Goal: Task Accomplishment & Management: Use online tool/utility

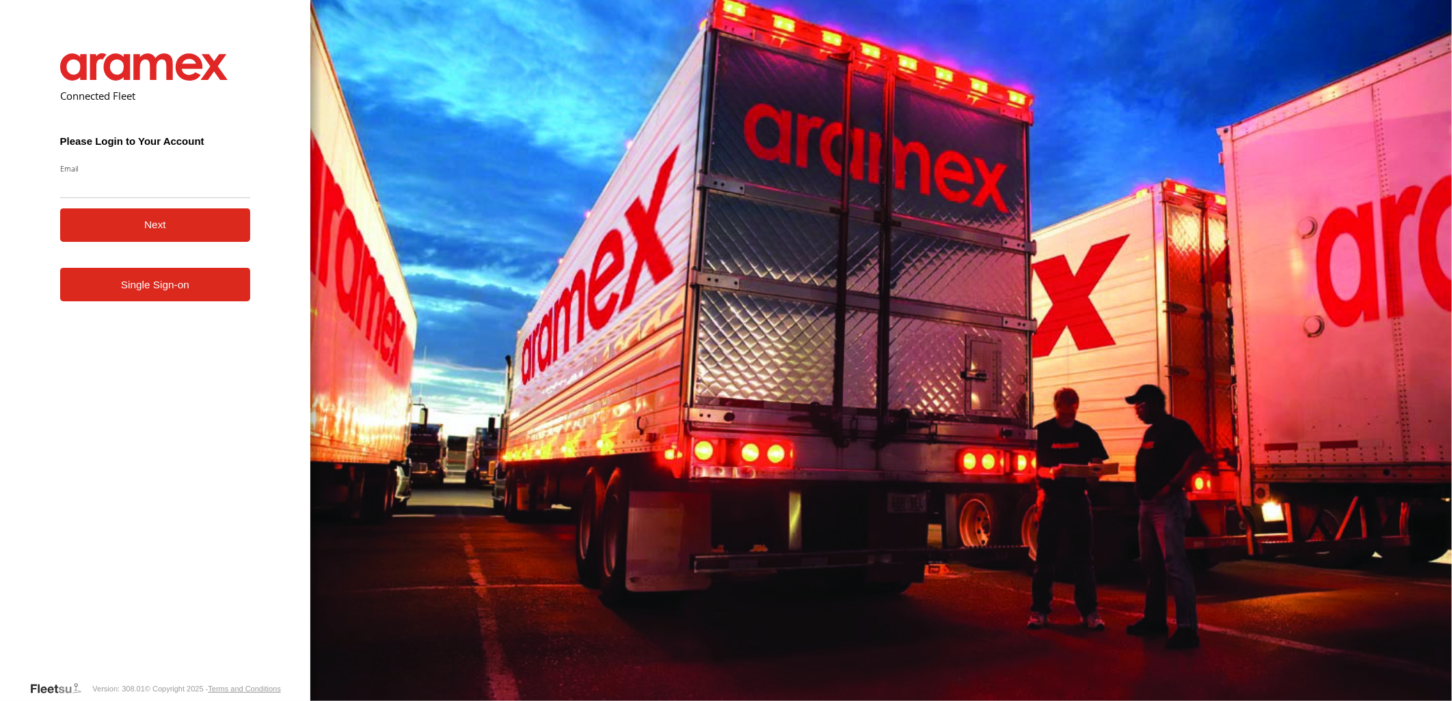
type input "**********"
click at [166, 236] on button "Next" at bounding box center [155, 224] width 191 height 33
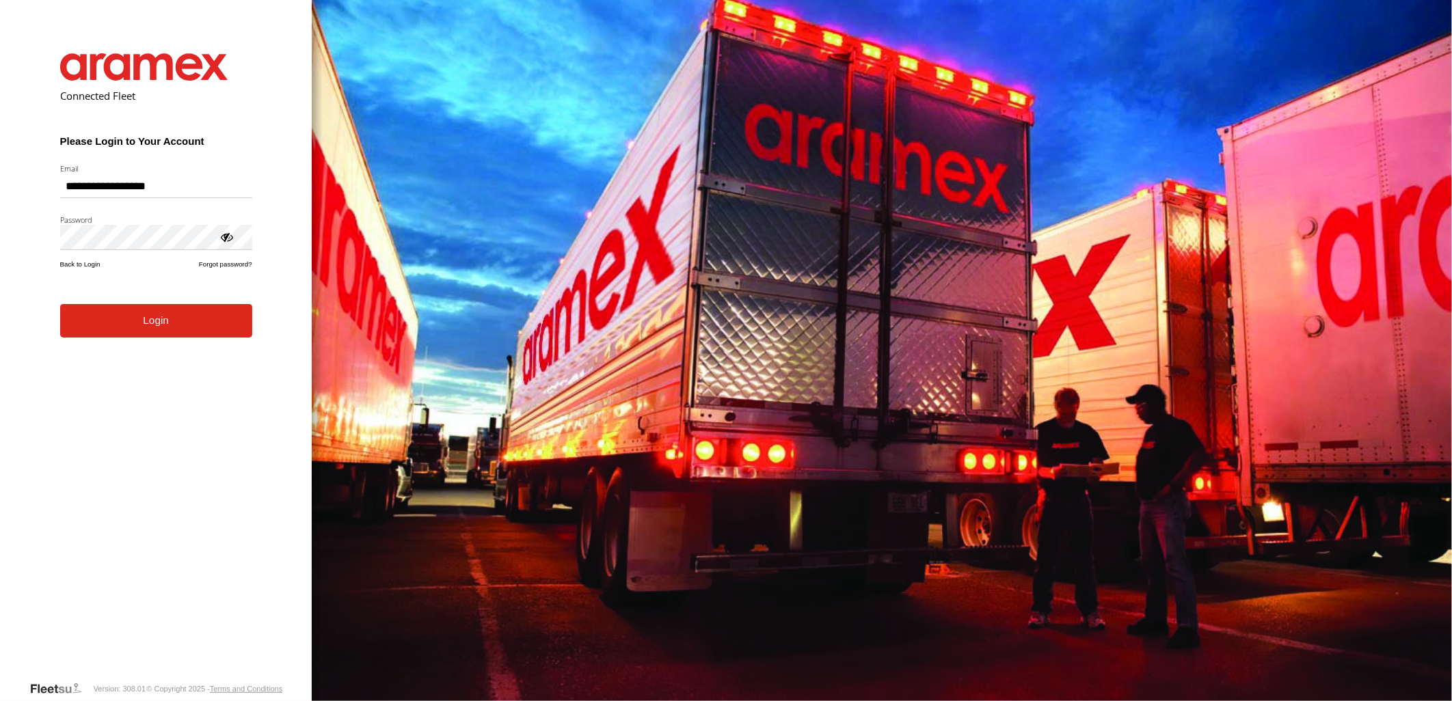
click at [154, 336] on button "Login" at bounding box center [156, 320] width 192 height 33
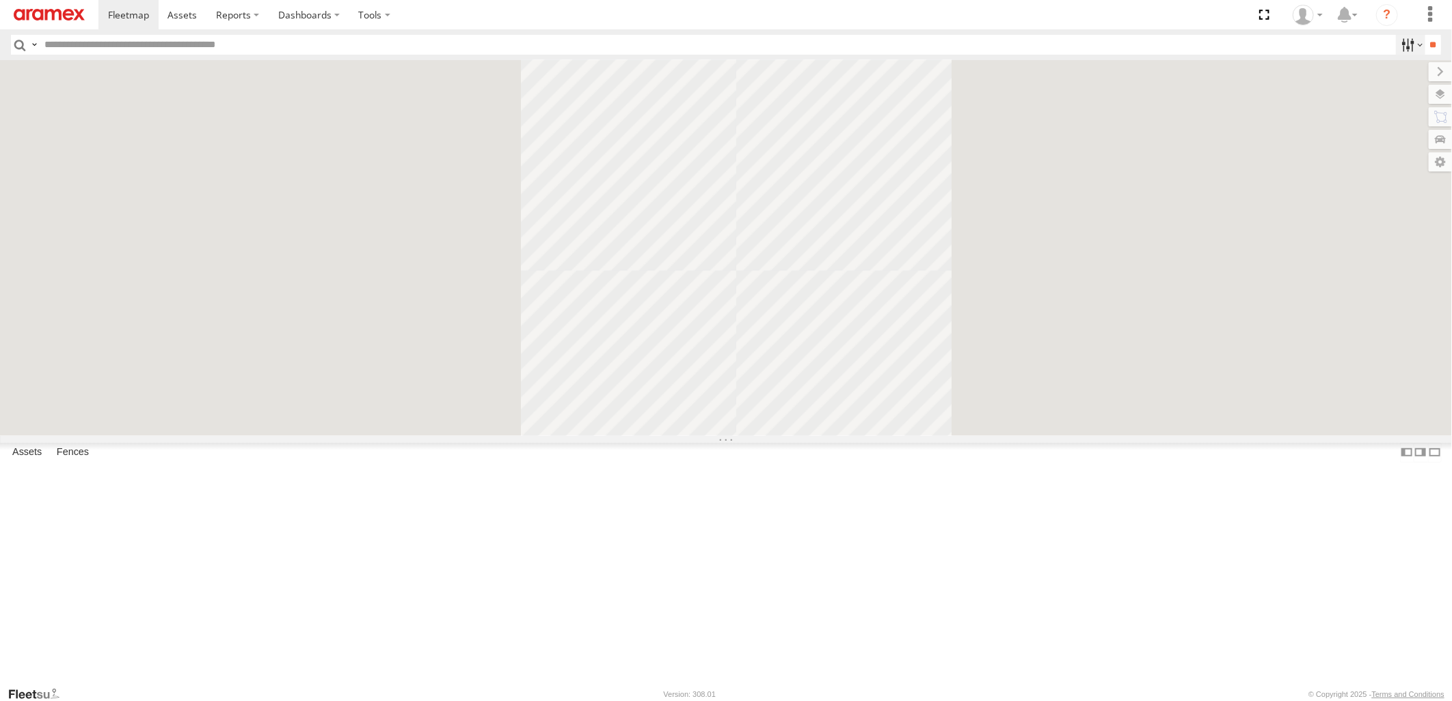
click at [1404, 44] on label at bounding box center [1410, 45] width 29 height 20
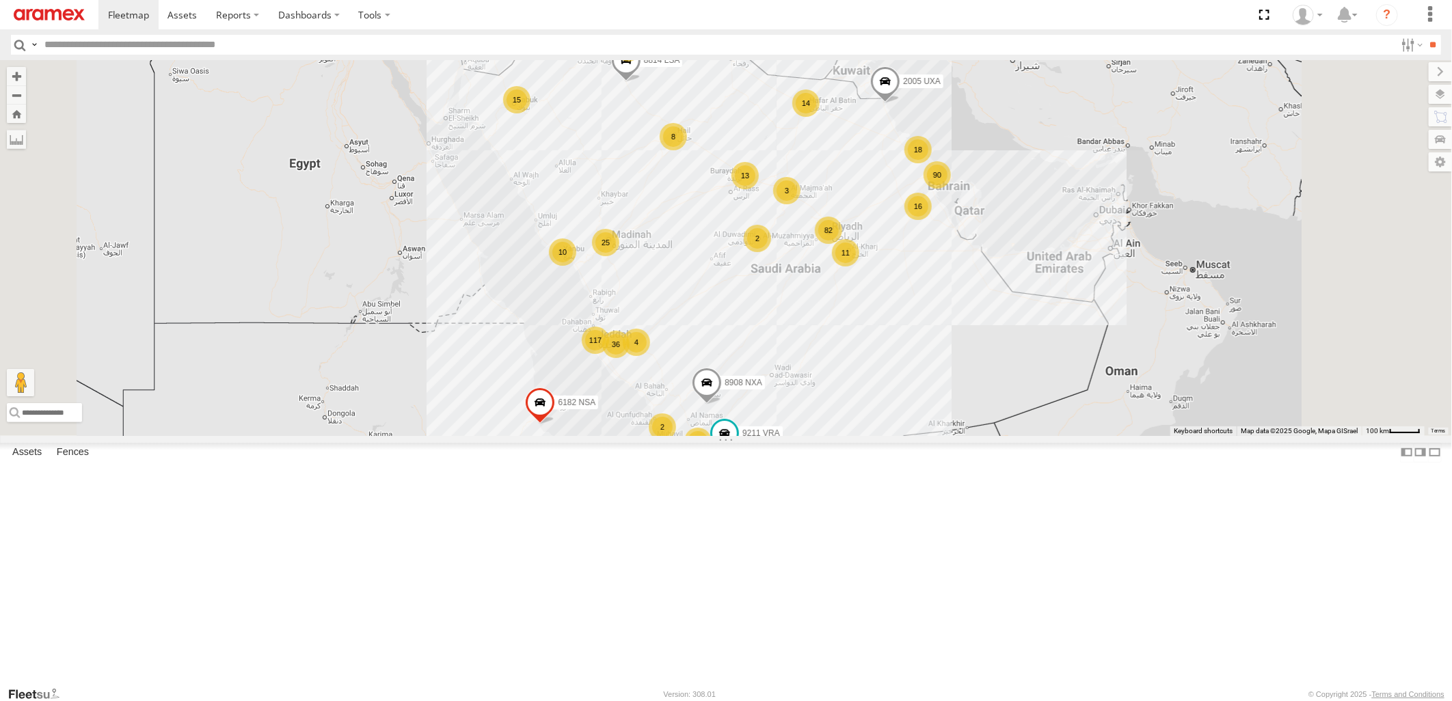
click at [1399, 34] on header "Search Query Asset ID Asset Label Registration Manufacturer Model VIN Job ID" at bounding box center [726, 44] width 1452 height 31
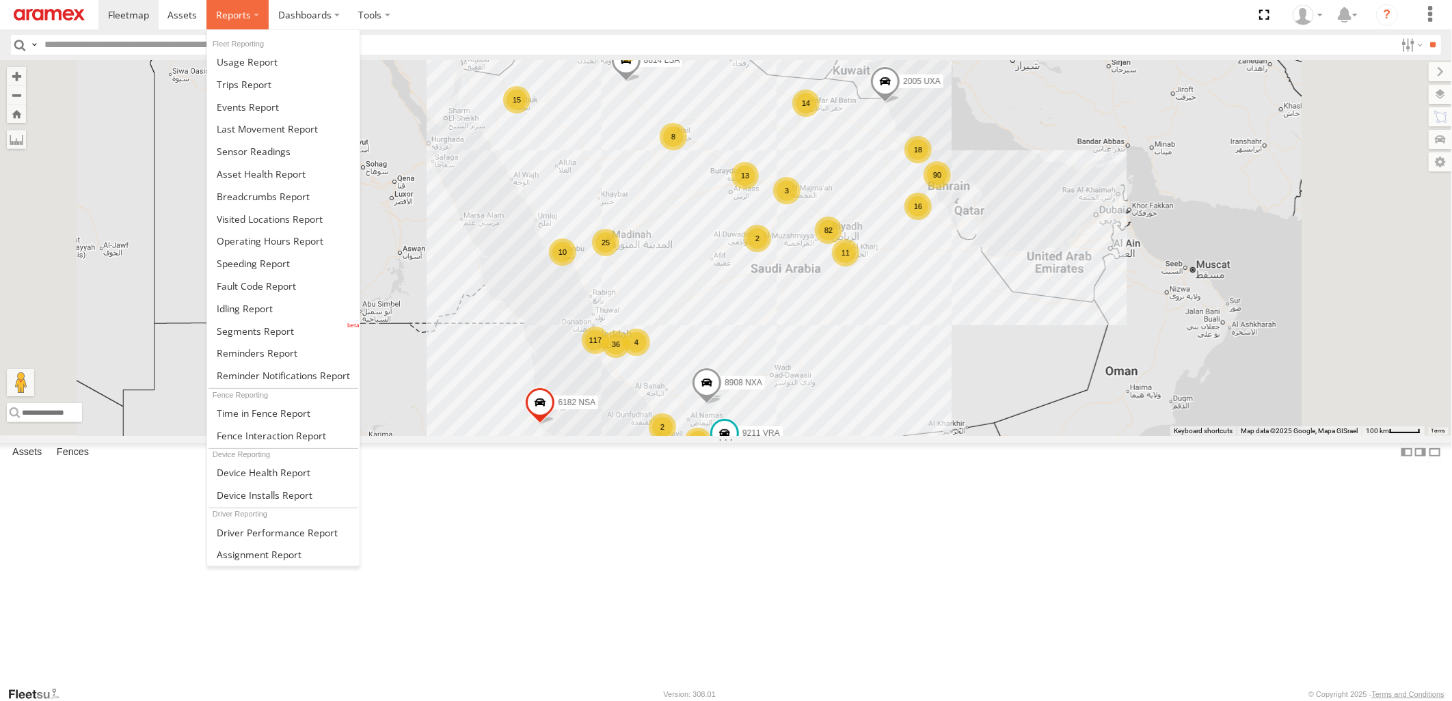
click at [241, 15] on span at bounding box center [233, 14] width 35 height 13
click at [287, 202] on span at bounding box center [263, 196] width 93 height 13
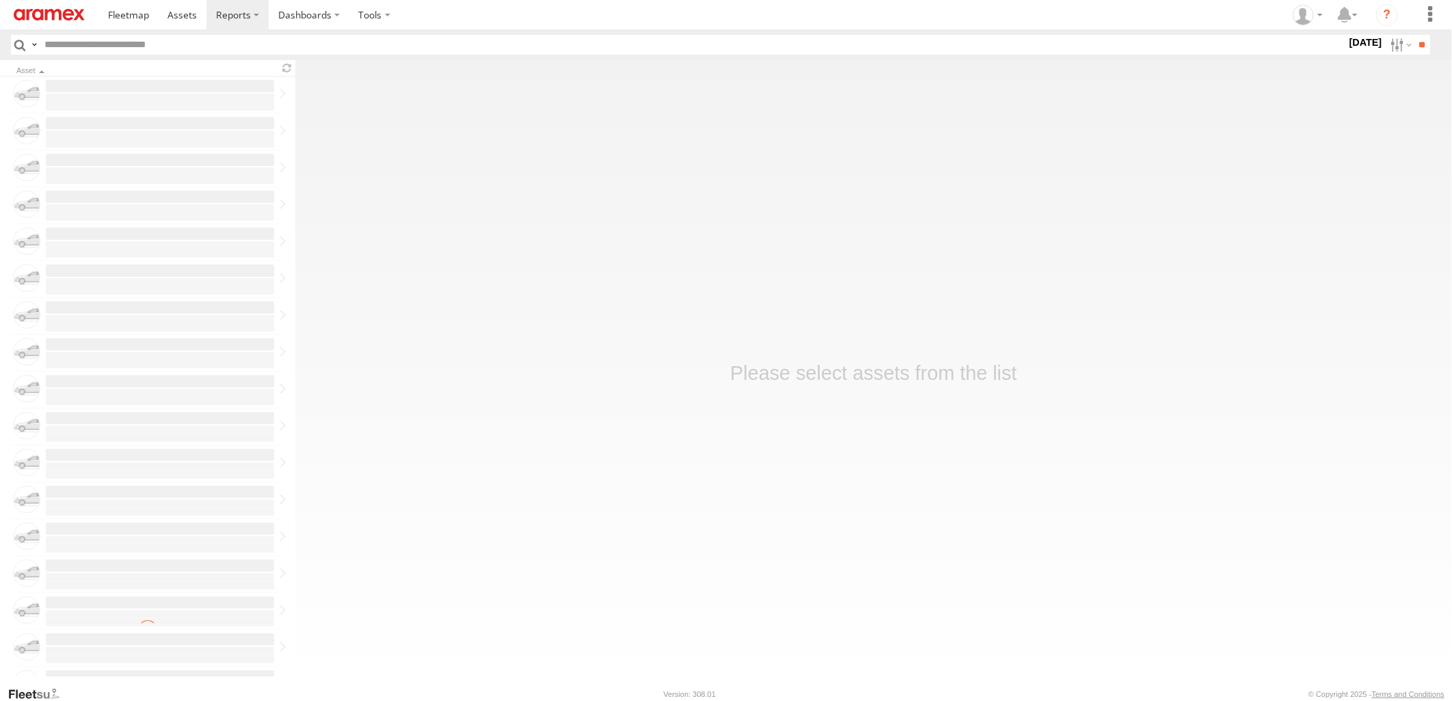
click at [122, 51] on input "text" at bounding box center [692, 45] width 1307 height 20
paste input "**********"
type input "**********"
click at [90, 34] on header "Search Query Asset ID Asset Label Registration Manufacturer Model VIN" at bounding box center [726, 44] width 1452 height 31
drag, startPoint x: 116, startPoint y: 50, endPoint x: -3, endPoint y: 30, distance: 121.3
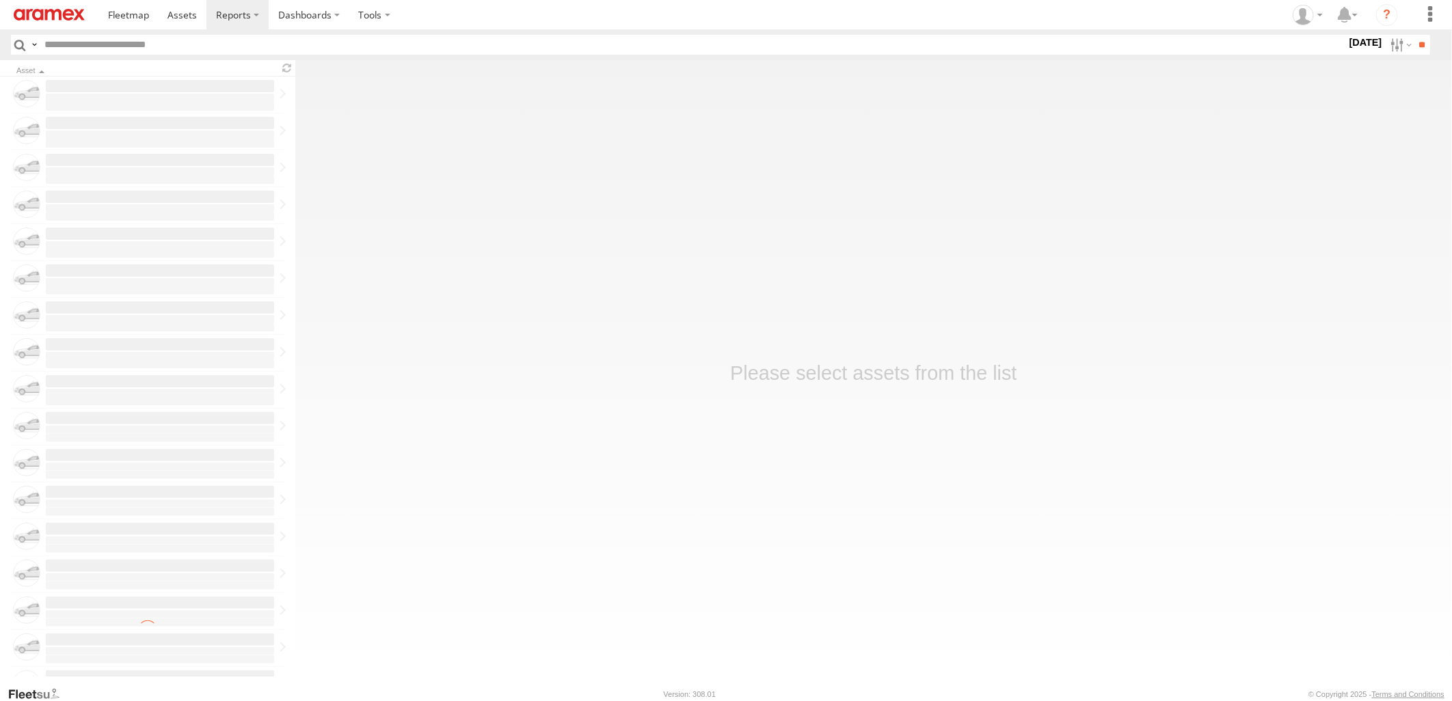
click at [0, 30] on html at bounding box center [726, 350] width 1452 height 701
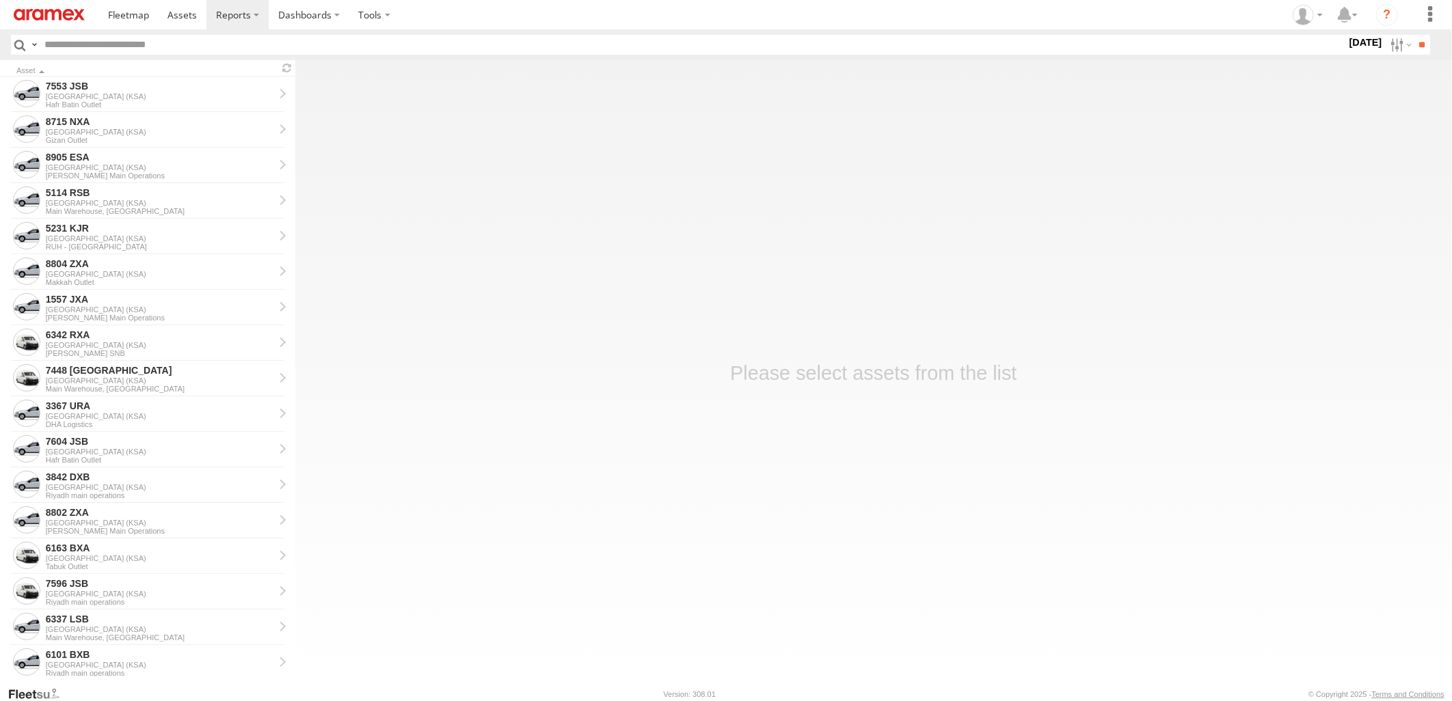
click at [68, 45] on input "text" at bounding box center [692, 45] width 1307 height 20
paste input "********"
type input "********"
click at [1393, 45] on label at bounding box center [1399, 45] width 29 height 20
click at [0, 0] on label at bounding box center [0, 0] width 0 height 0
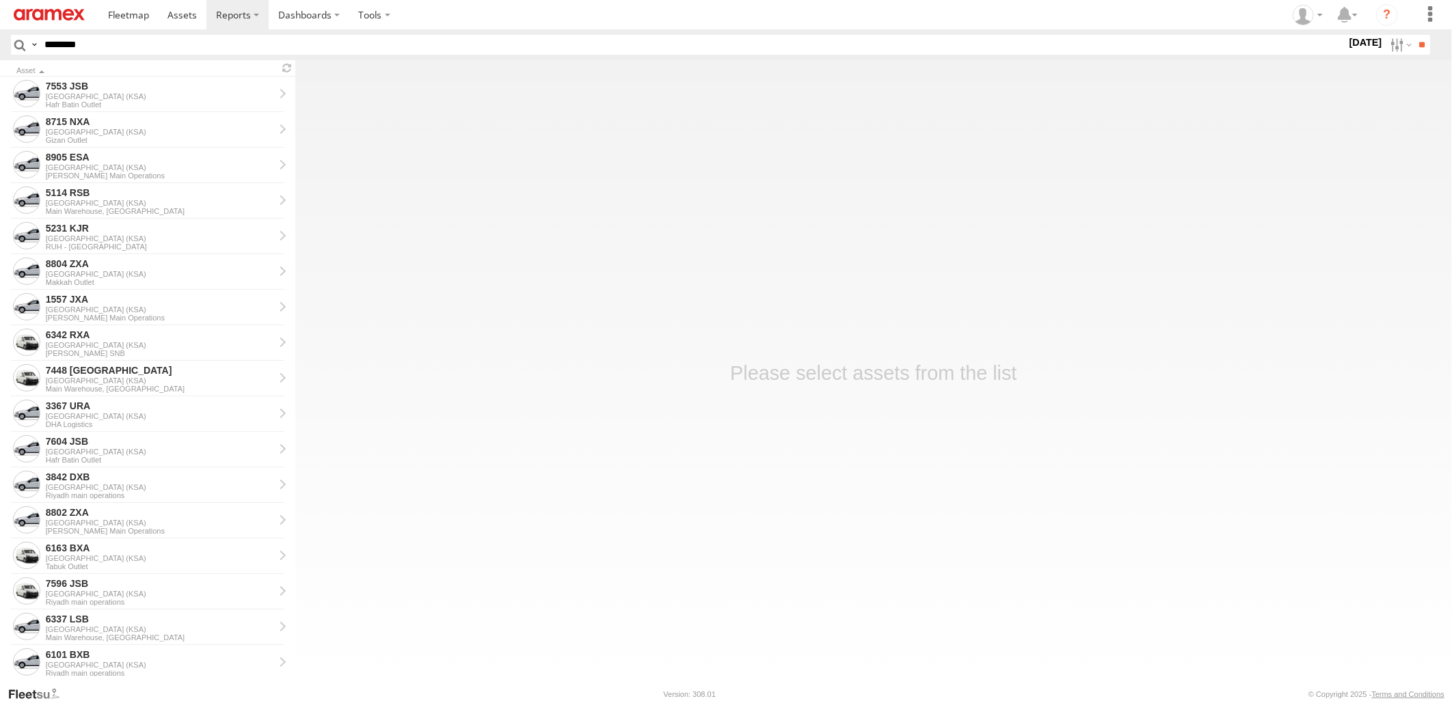
click at [0, 0] on label at bounding box center [0, 0] width 0 height 0
click at [1420, 44] on input "**" at bounding box center [1422, 45] width 16 height 20
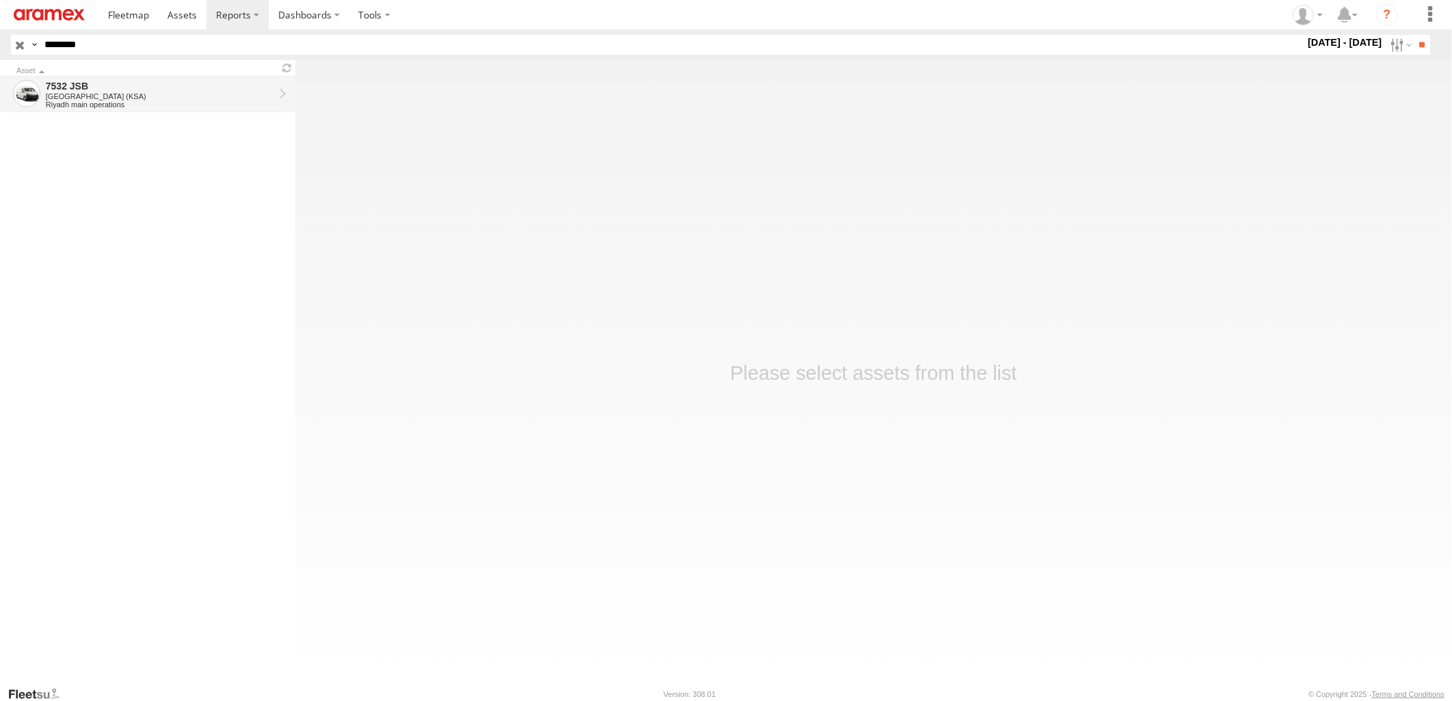
click at [89, 87] on div "7532 JSB" at bounding box center [160, 86] width 228 height 12
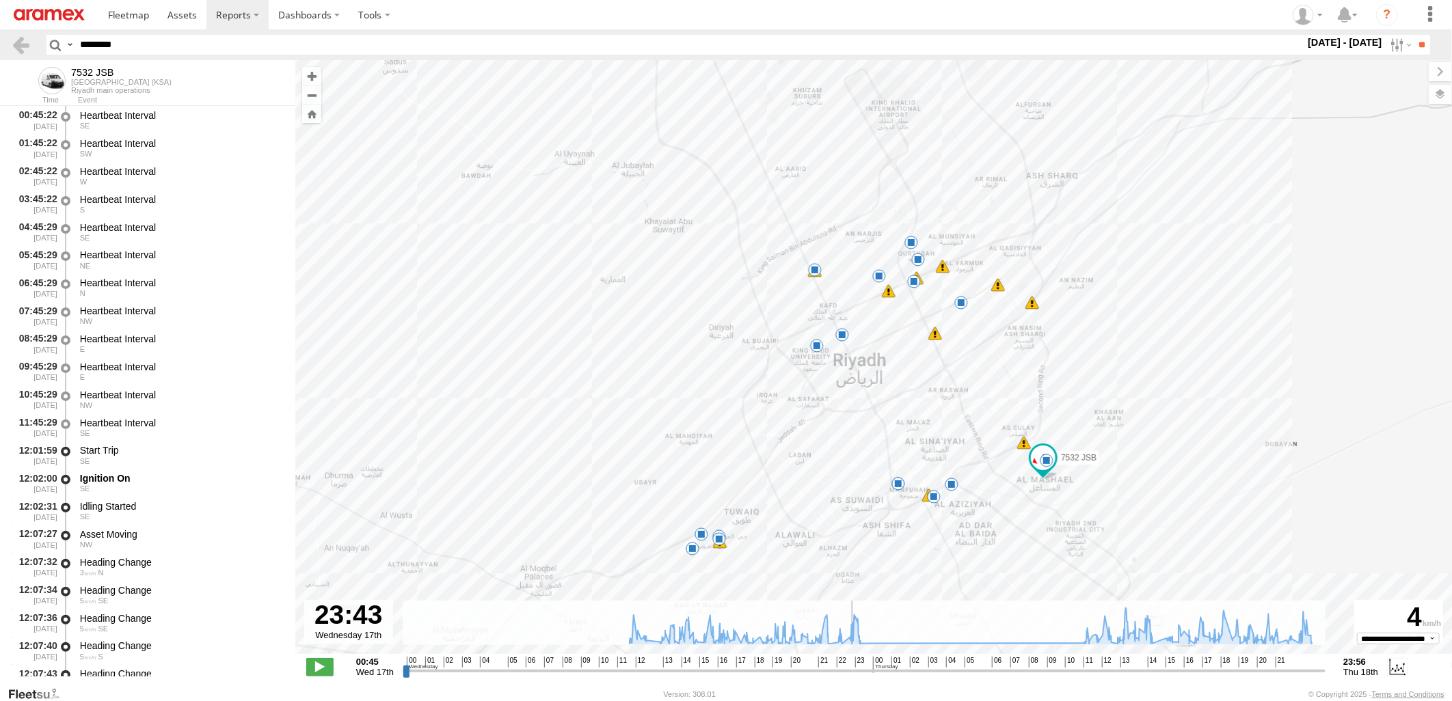
drag, startPoint x: 718, startPoint y: 675, endPoint x: 851, endPoint y: 695, distance: 134.8
click at [851, 677] on input "range" at bounding box center [864, 670] width 923 height 13
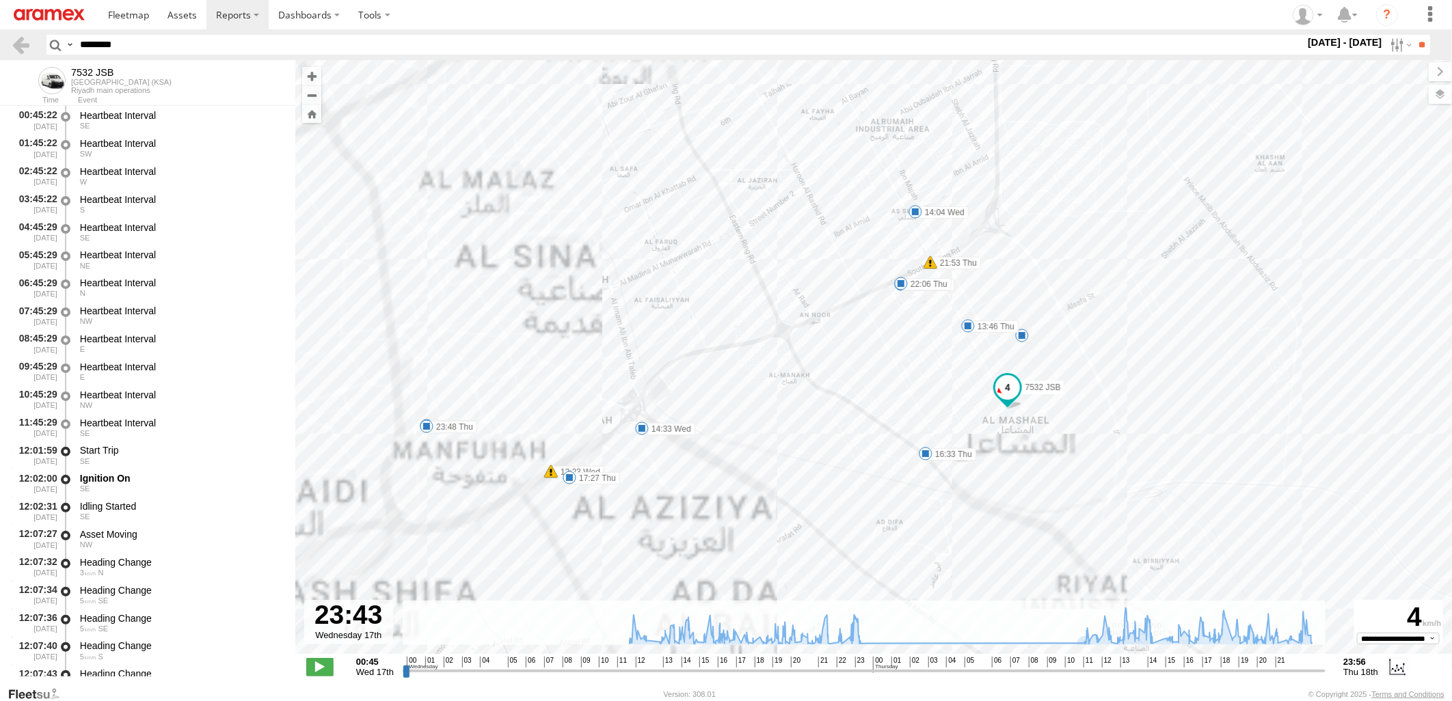
drag, startPoint x: 1021, startPoint y: 453, endPoint x: 1032, endPoint y: 467, distance: 18.0
click at [1032, 467] on div "7532 JSB 12:23 Wed 14:33 Wed 15:26 Wed 15:34 Wed 15:43 Wed 17:25 Wed 18:23 Wed …" at bounding box center [873, 364] width 1157 height 608
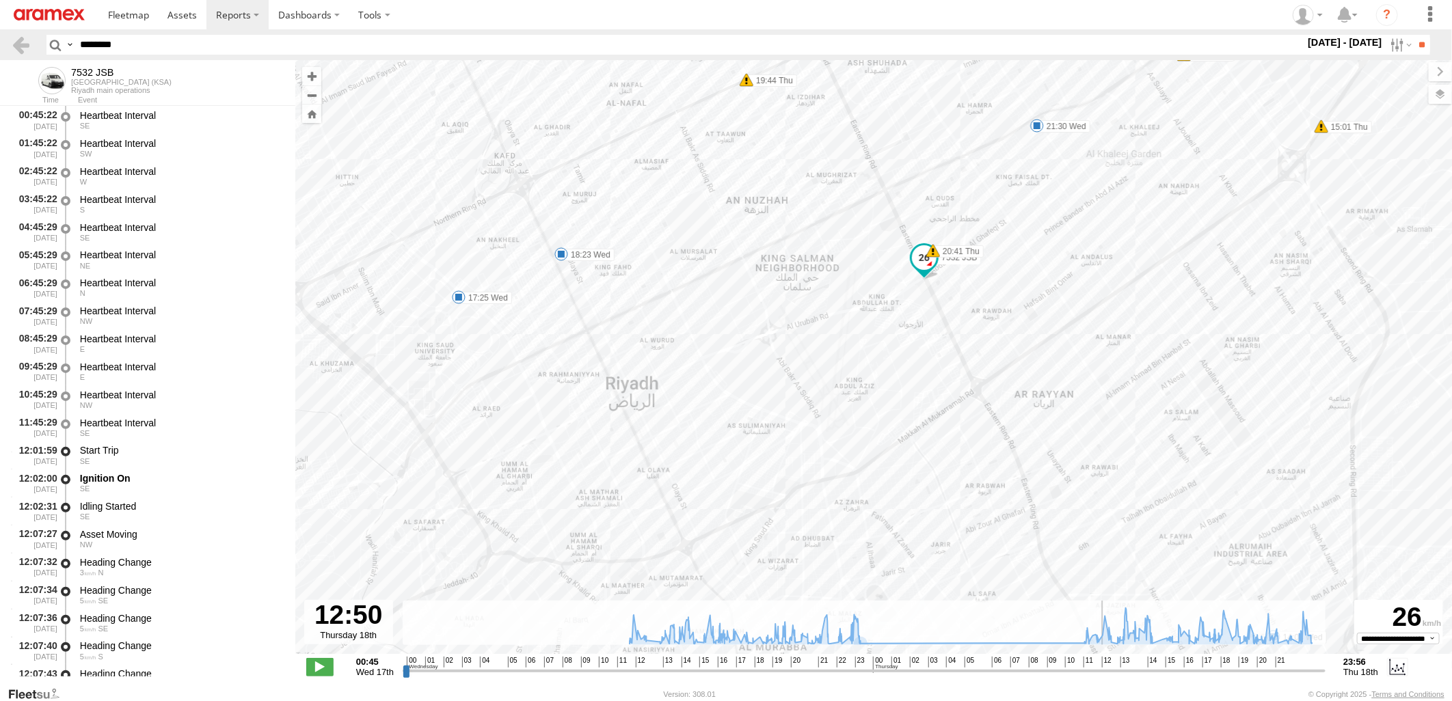
drag, startPoint x: 854, startPoint y: 668, endPoint x: 1105, endPoint y: 669, distance: 250.9
click at [1105, 669] on input "range" at bounding box center [864, 670] width 923 height 13
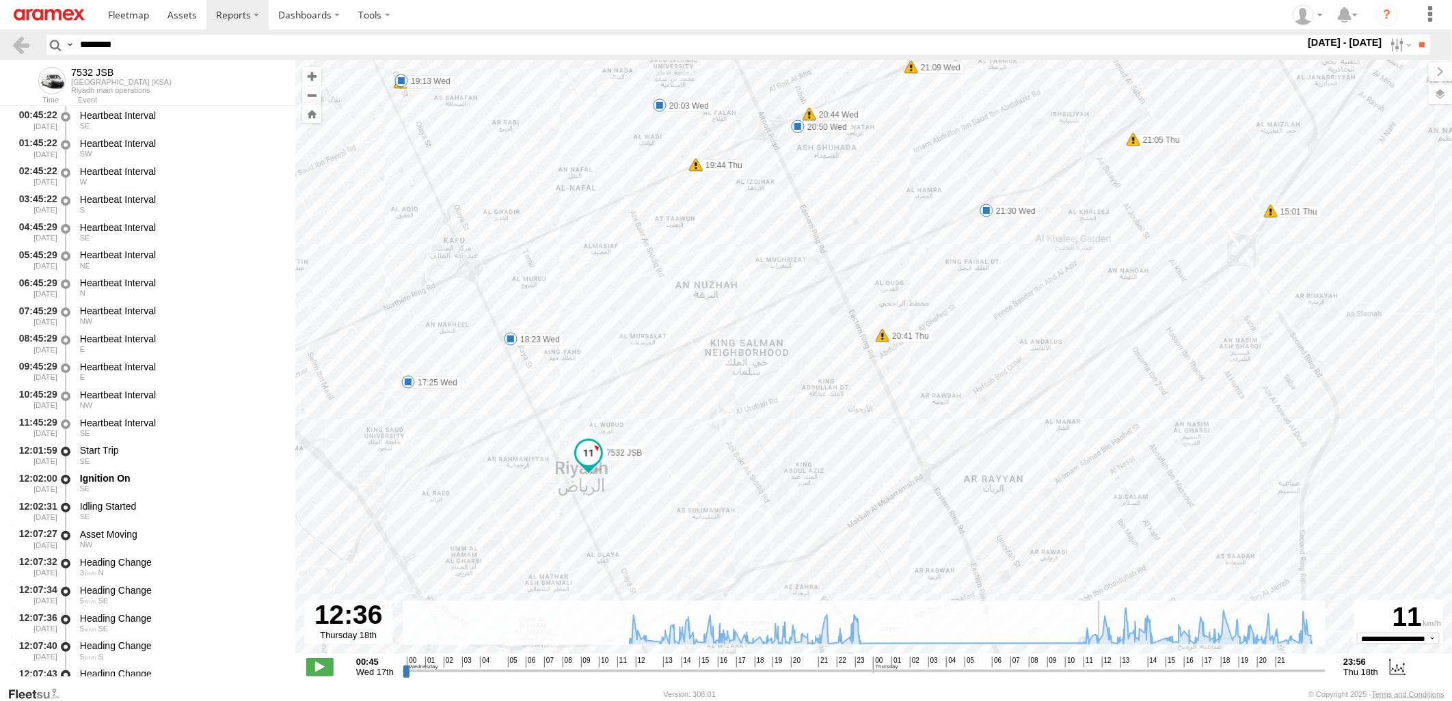
drag, startPoint x: 1107, startPoint y: 670, endPoint x: 1077, endPoint y: 652, distance: 34.9
type input "**********"
click at [1102, 677] on input "range" at bounding box center [864, 670] width 923 height 13
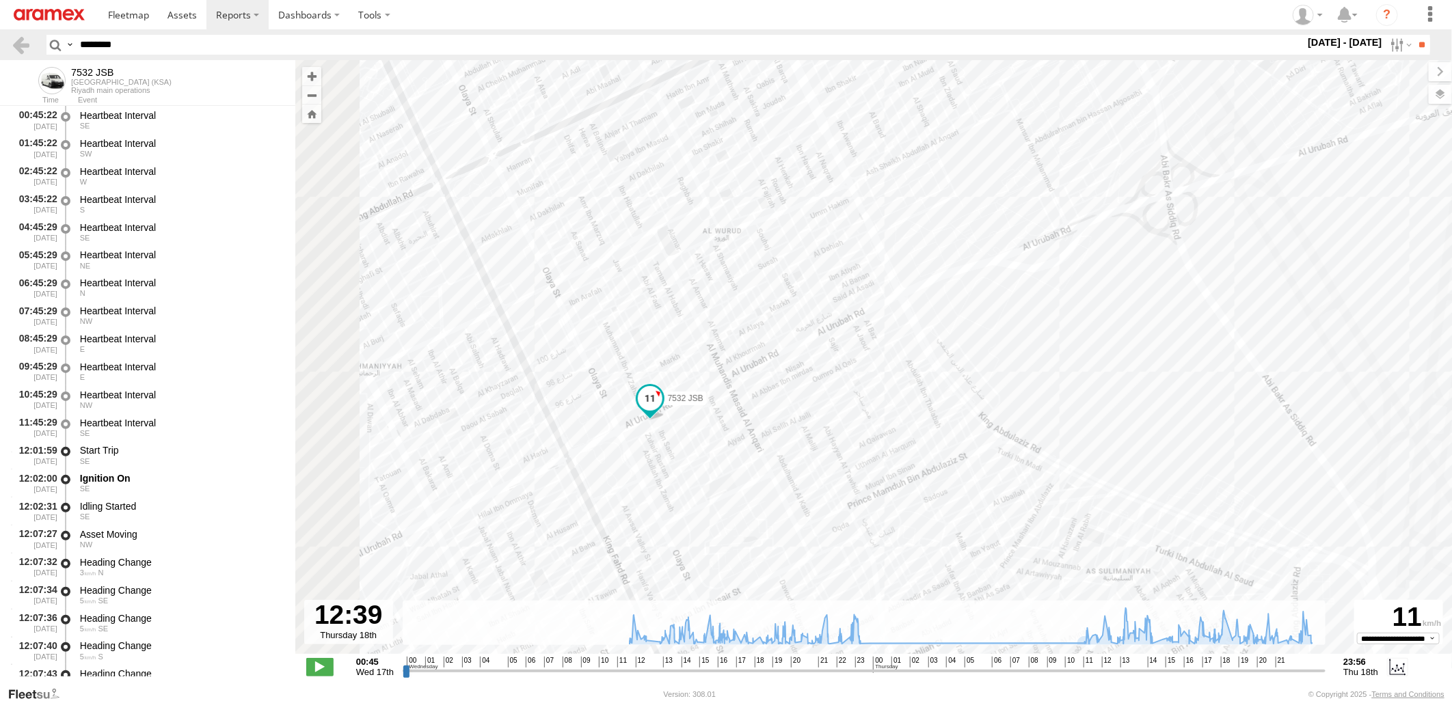
drag, startPoint x: 657, startPoint y: 434, endPoint x: 755, endPoint y: 428, distance: 97.9
click at [755, 428] on div "7532 JSB 12:23 Wed 14:33 Wed 15:26 Wed 15:34 Wed 15:43 Wed 17:25 Wed 18:23 Wed …" at bounding box center [873, 364] width 1157 height 608
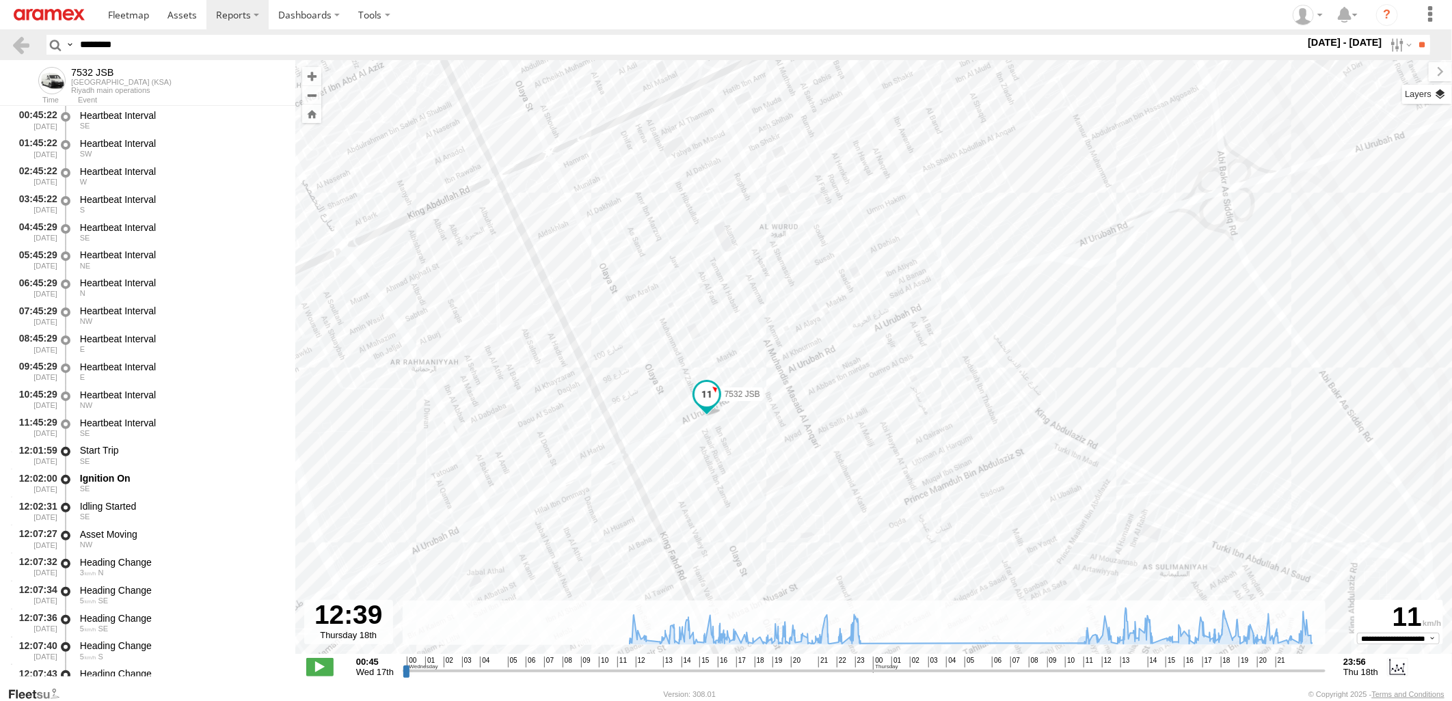
click at [1447, 87] on label at bounding box center [1427, 94] width 50 height 19
click at [0, 0] on span "Basemaps" at bounding box center [0, 0] width 0 height 0
click at [0, 0] on span "Satellite + Roadmap" at bounding box center [0, 0] width 0 height 0
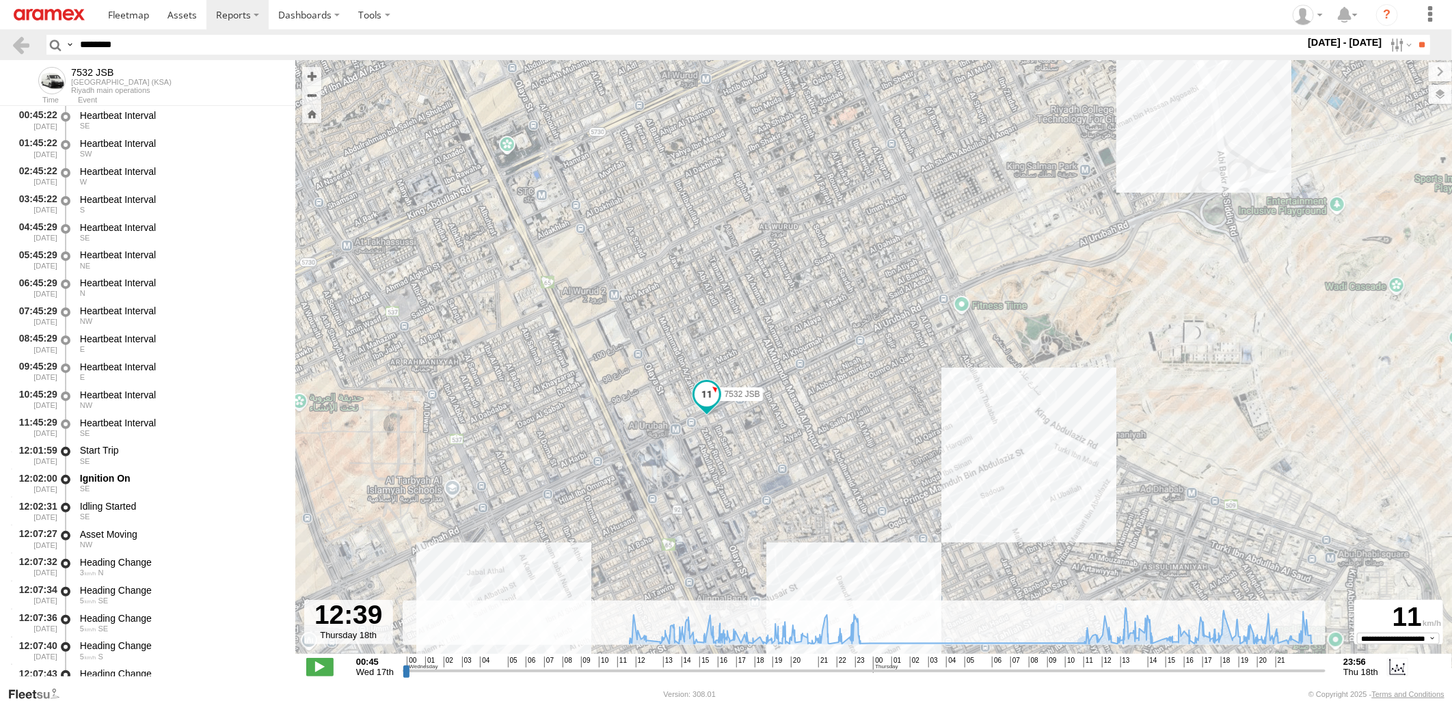
click at [0, 0] on span "Basemaps" at bounding box center [0, 0] width 0 height 0
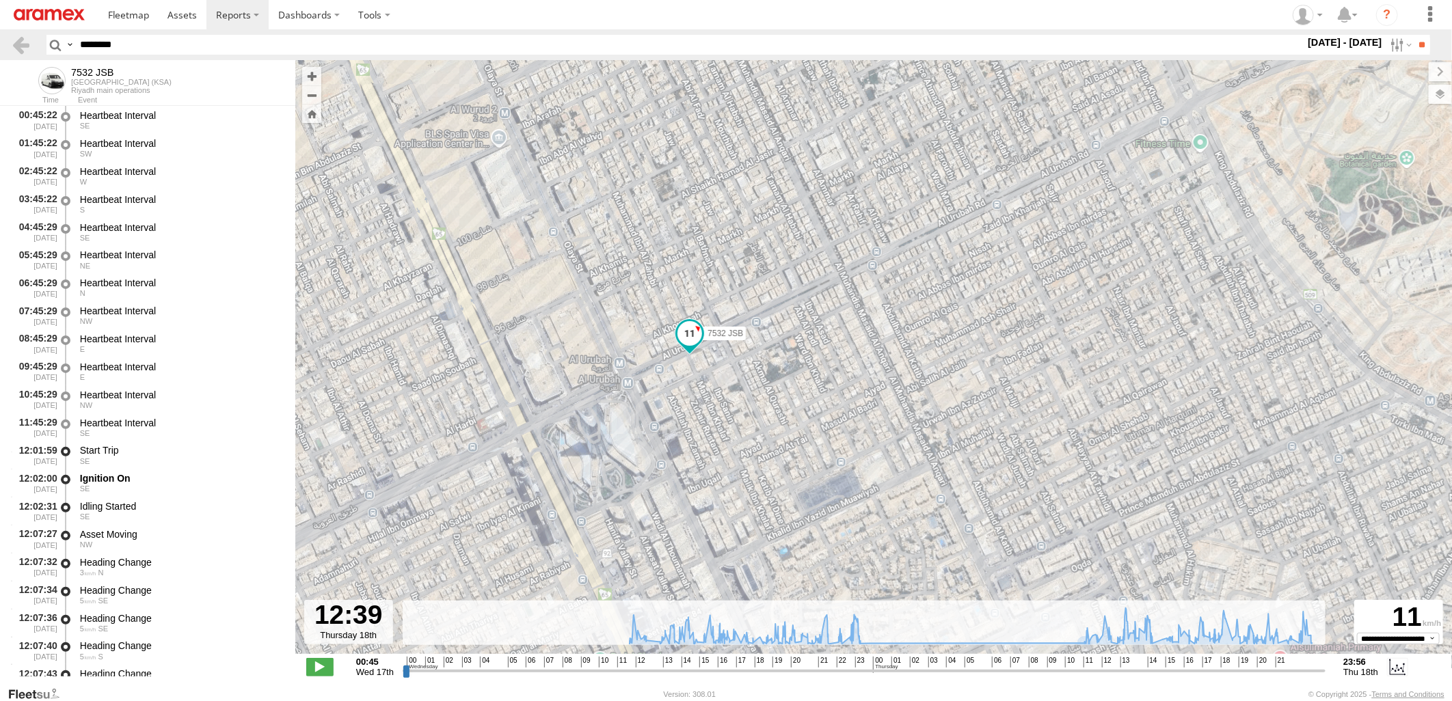
drag, startPoint x: 62, startPoint y: 42, endPoint x: 0, endPoint y: 31, distance: 63.0
click at [0, 31] on html at bounding box center [726, 350] width 1452 height 701
paste input "text"
type input "********"
click at [1414, 35] on input "**" at bounding box center [1422, 45] width 16 height 20
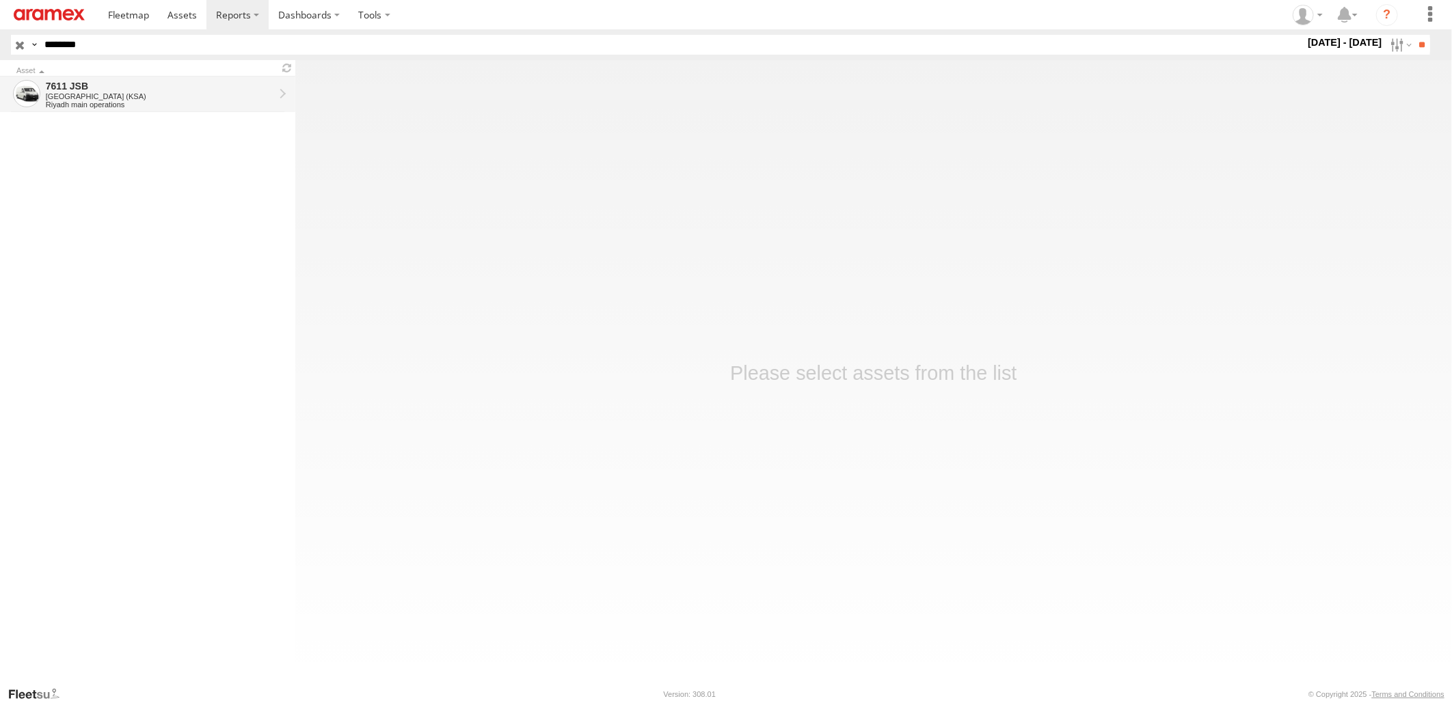
click at [142, 98] on div "[GEOGRAPHIC_DATA] (KSA)" at bounding box center [160, 96] width 228 height 8
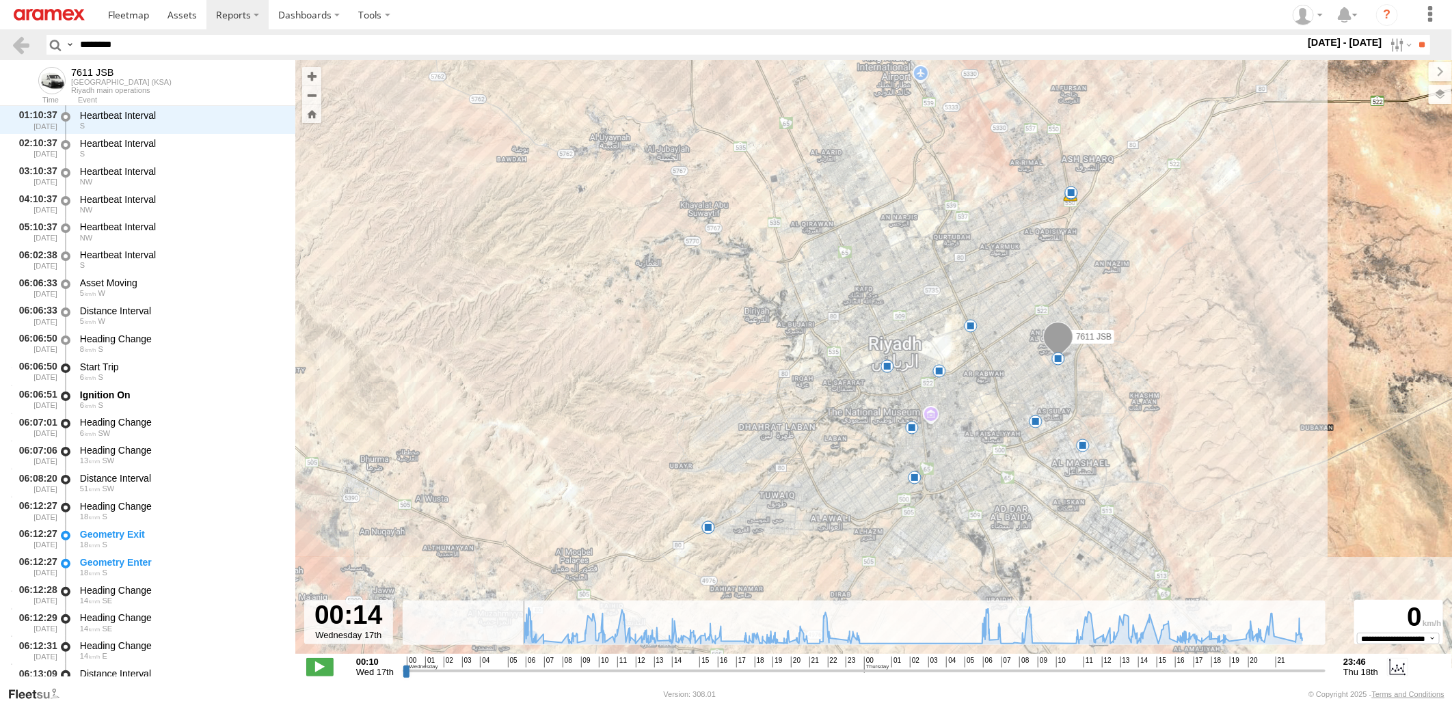
click at [407, 673] on input "range" at bounding box center [864, 670] width 923 height 13
drag, startPoint x: 854, startPoint y: 672, endPoint x: 1067, endPoint y: 655, distance: 213.3
click at [1067, 664] on input "range" at bounding box center [864, 670] width 923 height 13
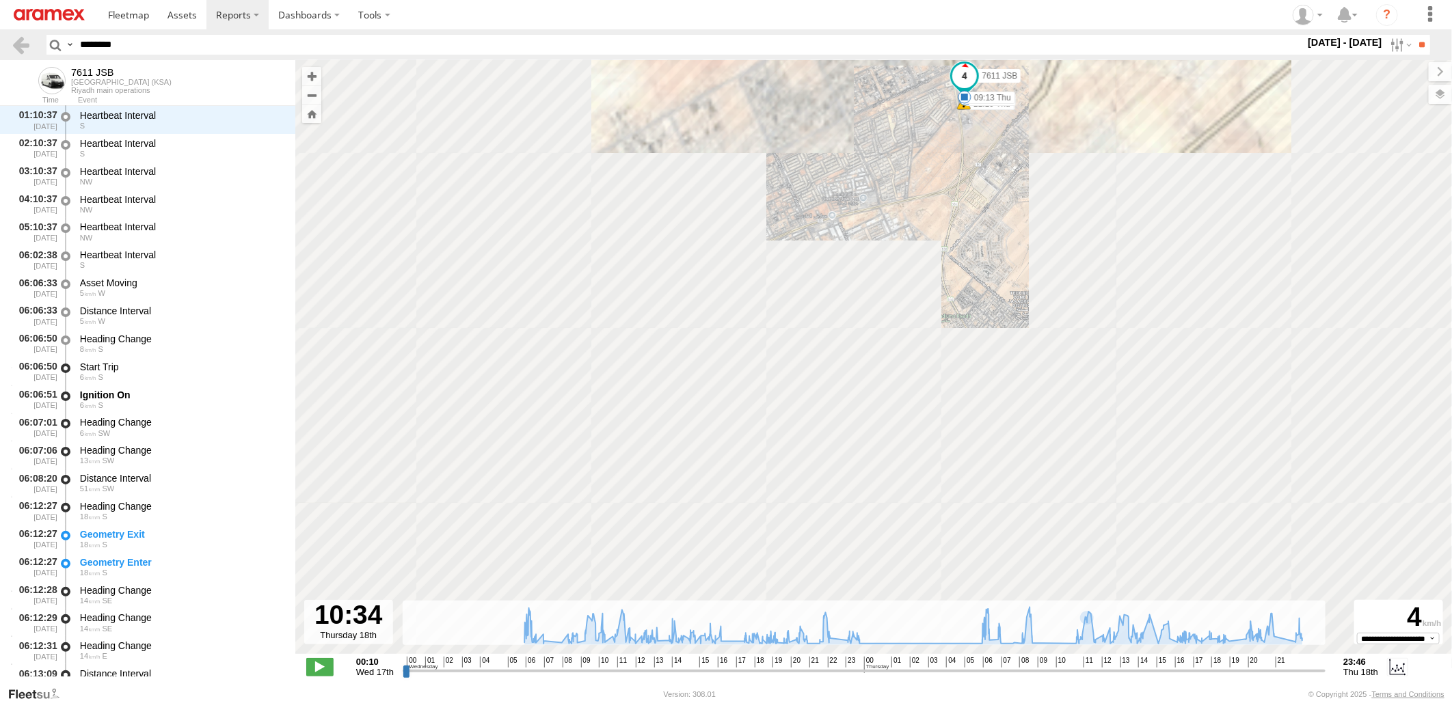
drag, startPoint x: 1092, startPoint y: 440, endPoint x: 987, endPoint y: 267, distance: 202.7
click at [987, 267] on div "7611 JSB 10:25 Wed 21:02 Wed 23:50 Wed 08:54 Thu 09:13 Thu 11:10 Thu 11:10 Thu …" at bounding box center [873, 364] width 1157 height 608
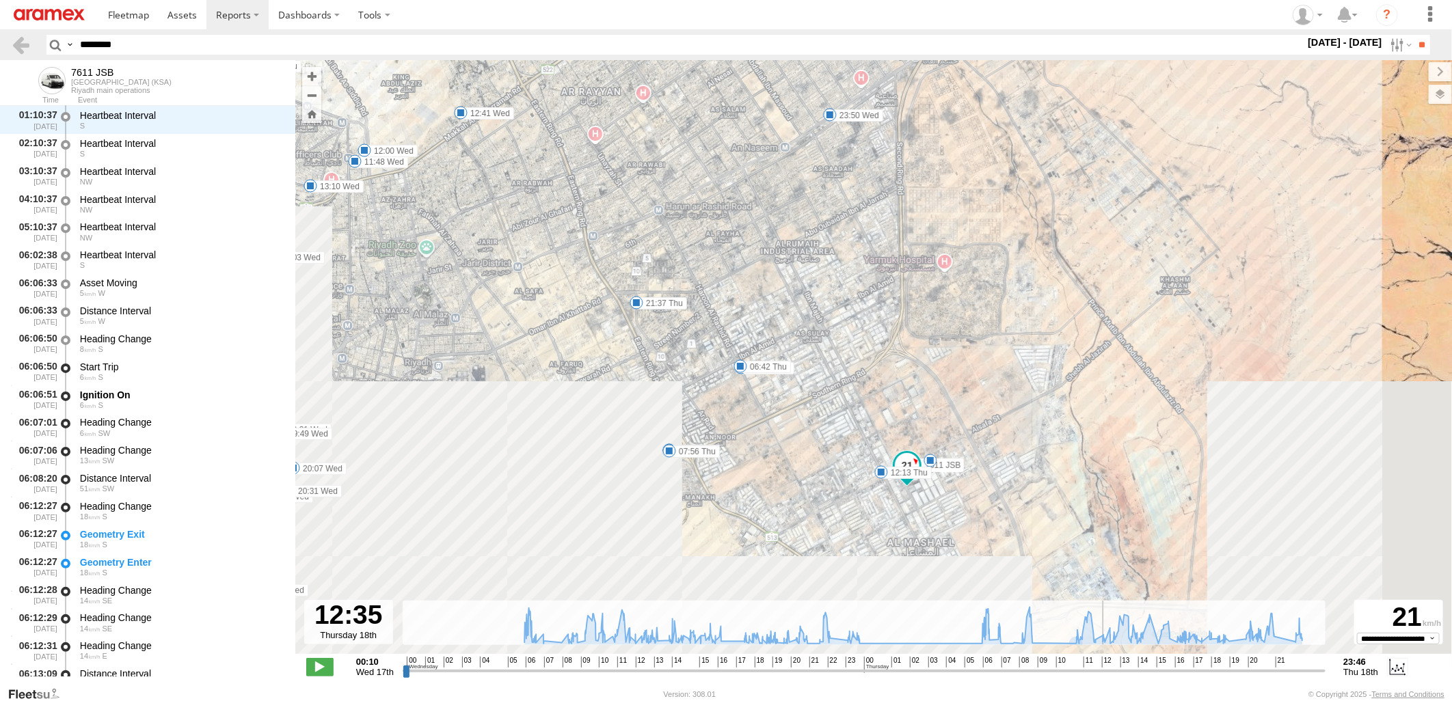
drag, startPoint x: 1063, startPoint y: 675, endPoint x: 1105, endPoint y: 670, distance: 42.7
type input "**********"
click at [1105, 670] on input "range" at bounding box center [864, 670] width 923 height 13
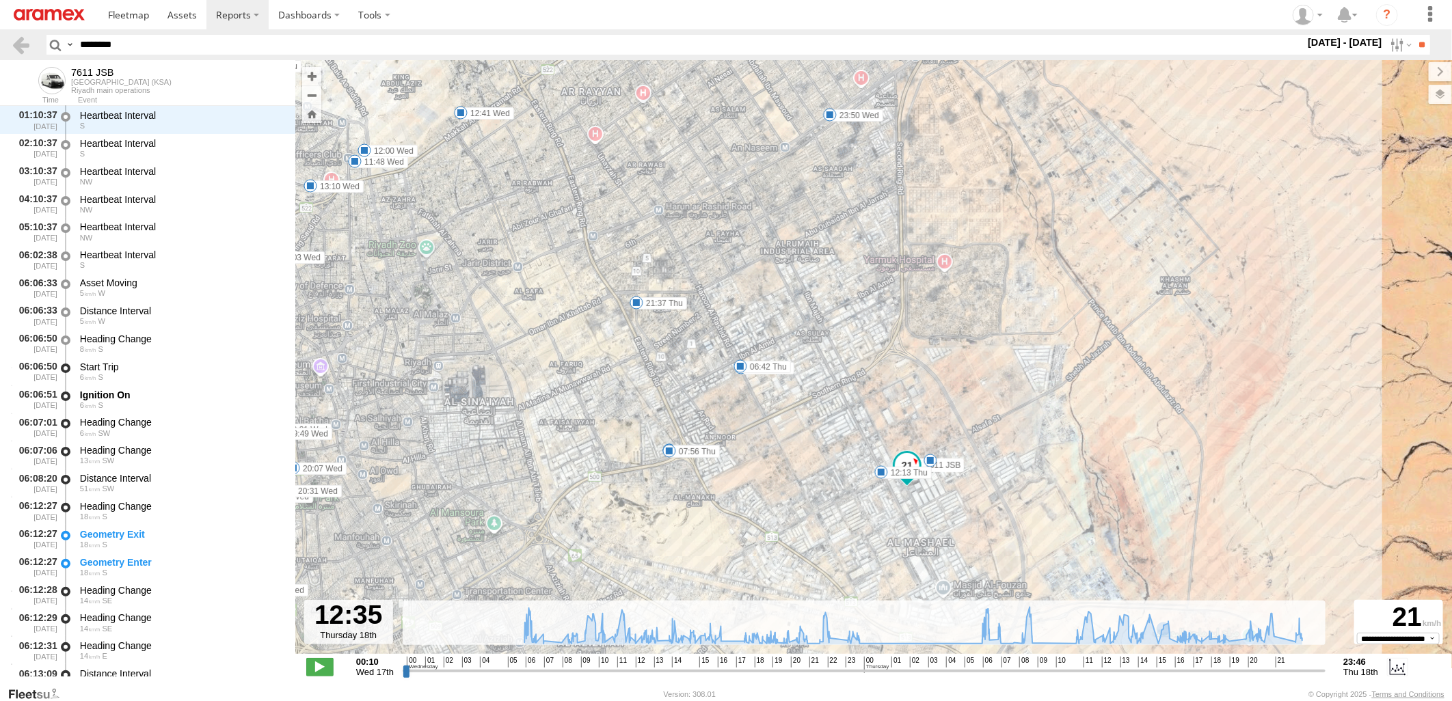
drag, startPoint x: 196, startPoint y: 46, endPoint x: 0, endPoint y: 46, distance: 196.2
click at [0, 46] on html at bounding box center [726, 350] width 1452 height 701
paste input "text"
type input "********"
click at [1414, 35] on input "**" at bounding box center [1422, 45] width 16 height 20
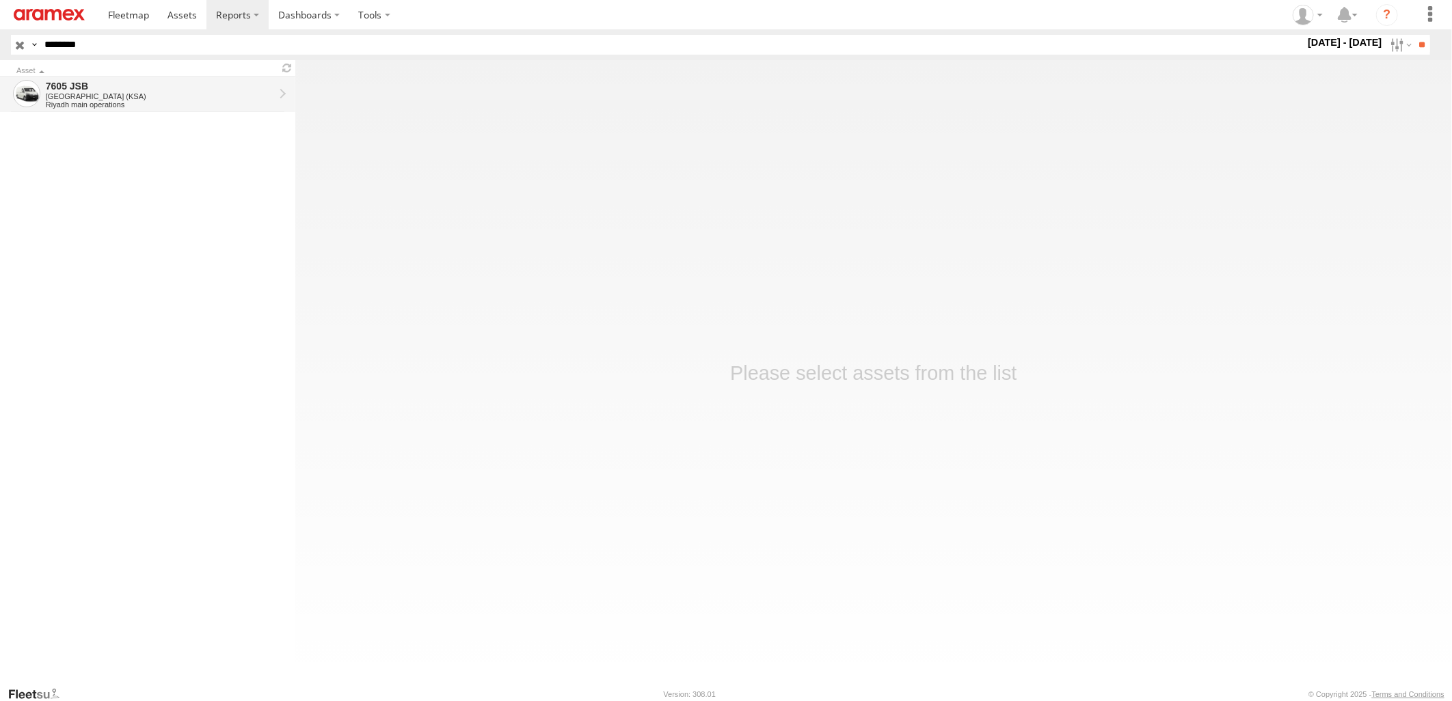
click at [116, 106] on div "Riyadh main operations" at bounding box center [160, 104] width 228 height 8
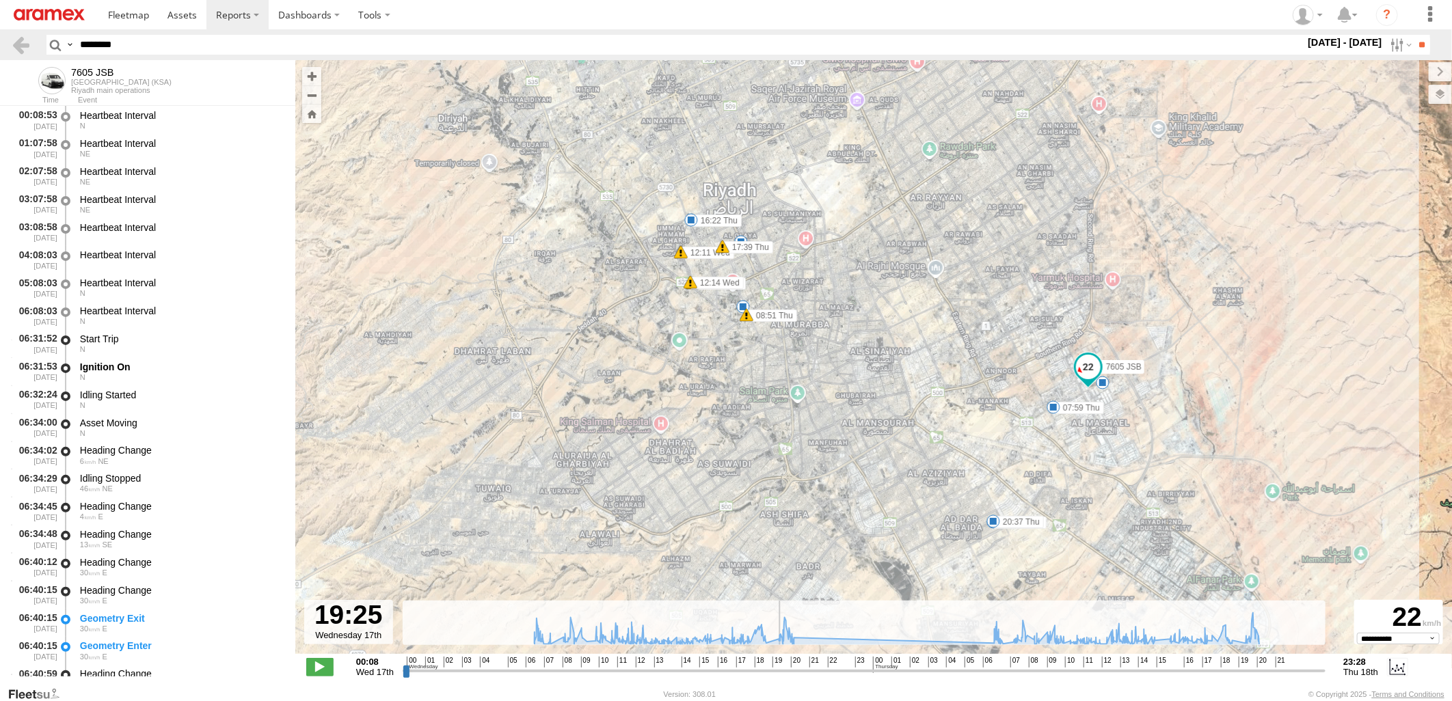
drag, startPoint x: 781, startPoint y: 669, endPoint x: 778, endPoint y: 679, distance: 10.6
click at [778, 677] on input "range" at bounding box center [864, 670] width 923 height 13
type input "**********"
click at [782, 666] on input "range" at bounding box center [864, 670] width 923 height 13
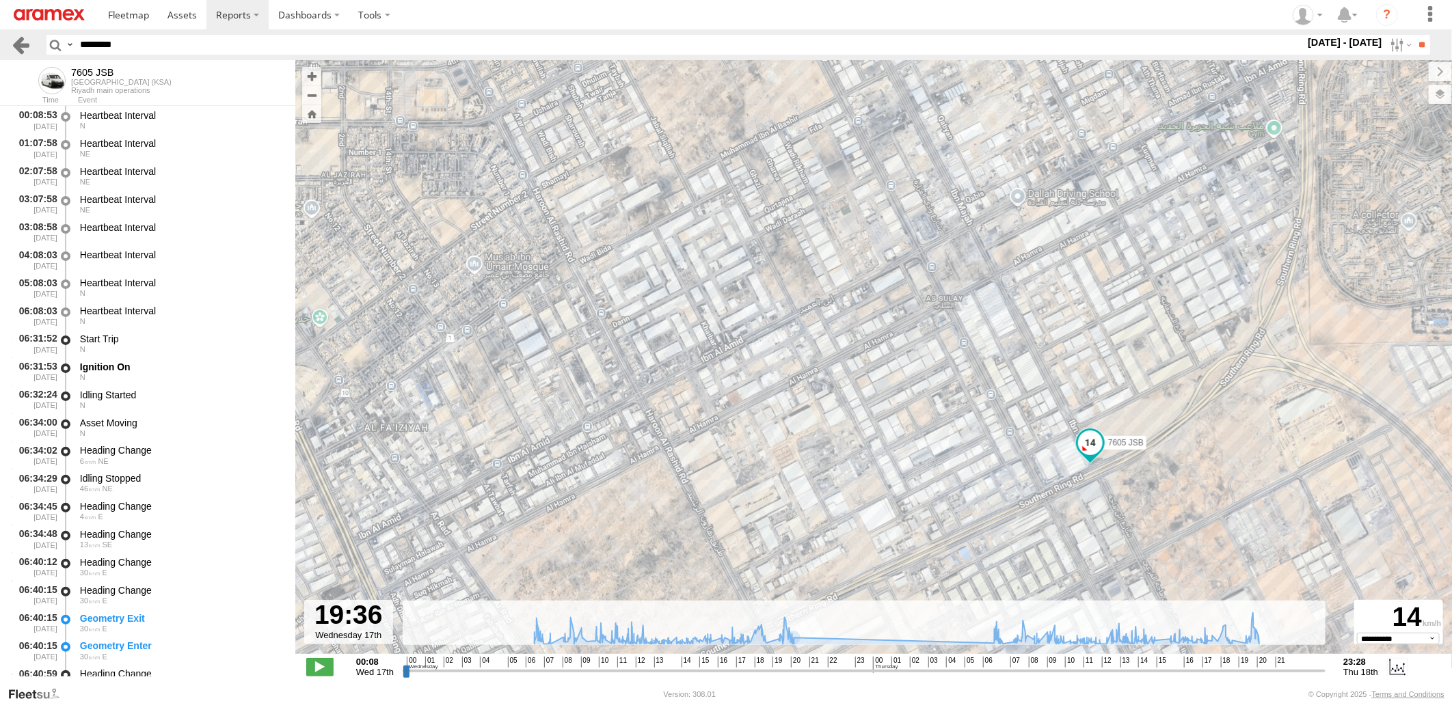
drag, startPoint x: 164, startPoint y: 42, endPoint x: 29, endPoint y: 42, distance: 134.7
click at [30, 42] on header "Search Query Asset ID Asset Label Registration Manufacturer Model VIN Job ID" at bounding box center [726, 44] width 1452 height 31
paste input "text"
type input "********"
click at [1414, 35] on input "**" at bounding box center [1422, 45] width 16 height 20
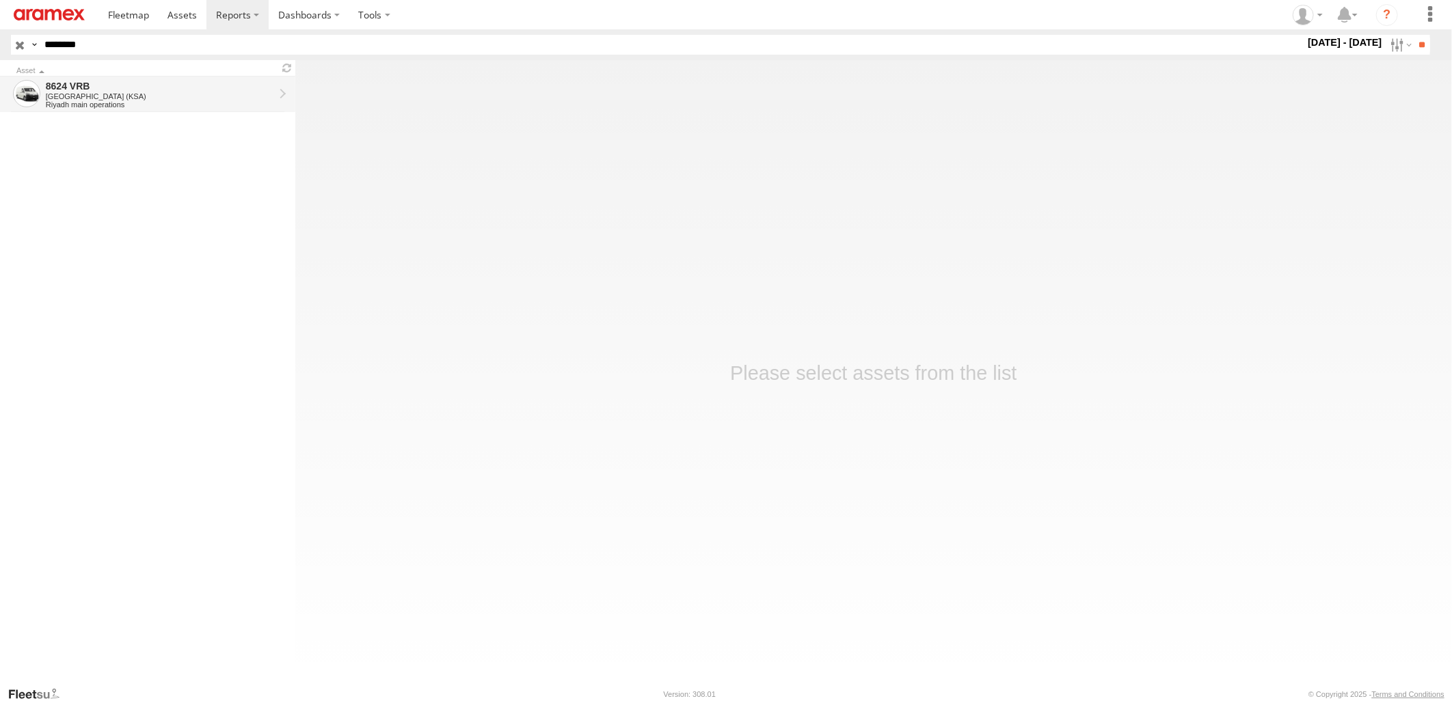
click at [174, 98] on div "[GEOGRAPHIC_DATA] (KSA)" at bounding box center [160, 96] width 228 height 8
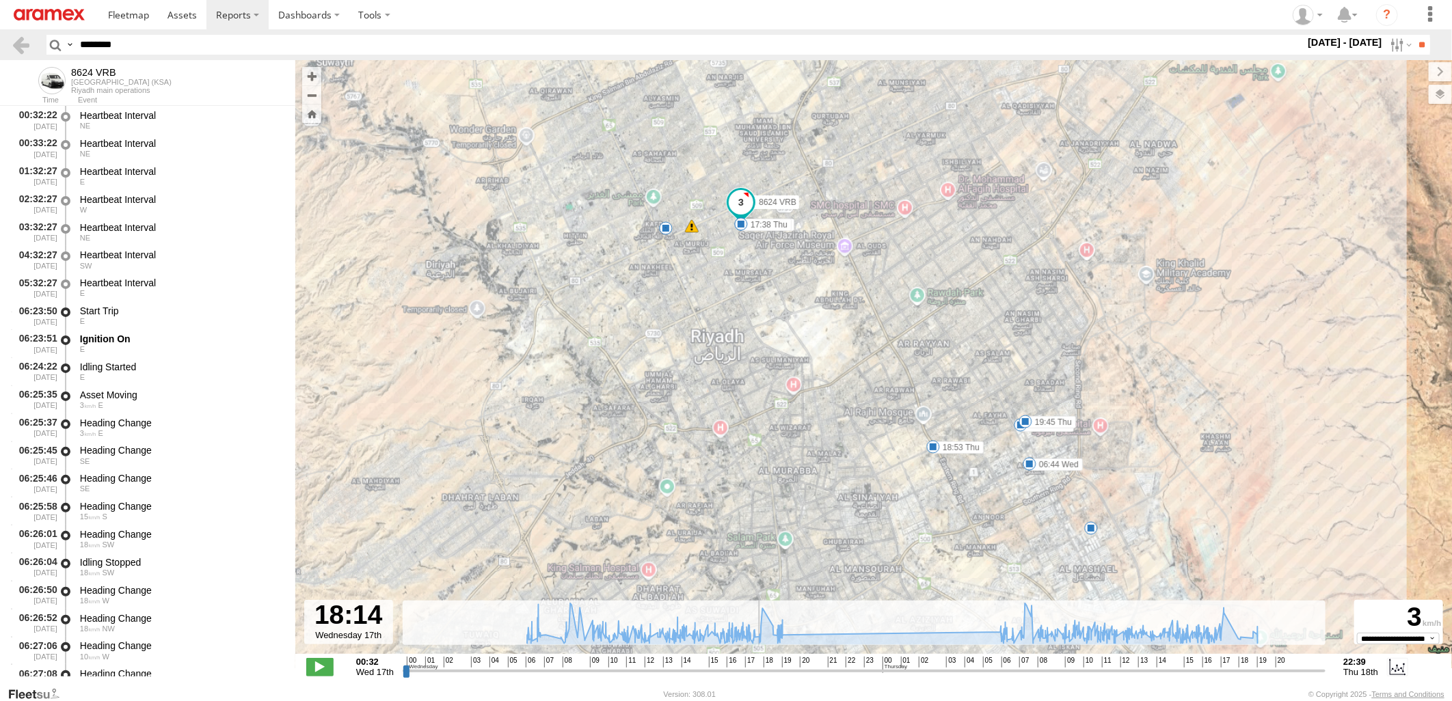
click at [757, 671] on input "range" at bounding box center [864, 670] width 923 height 13
drag, startPoint x: 757, startPoint y: 673, endPoint x: 1014, endPoint y: 677, distance: 257.7
type input "**********"
click at [1010, 677] on input "range" at bounding box center [864, 670] width 923 height 13
click at [1049, 701] on html at bounding box center [726, 350] width 1452 height 701
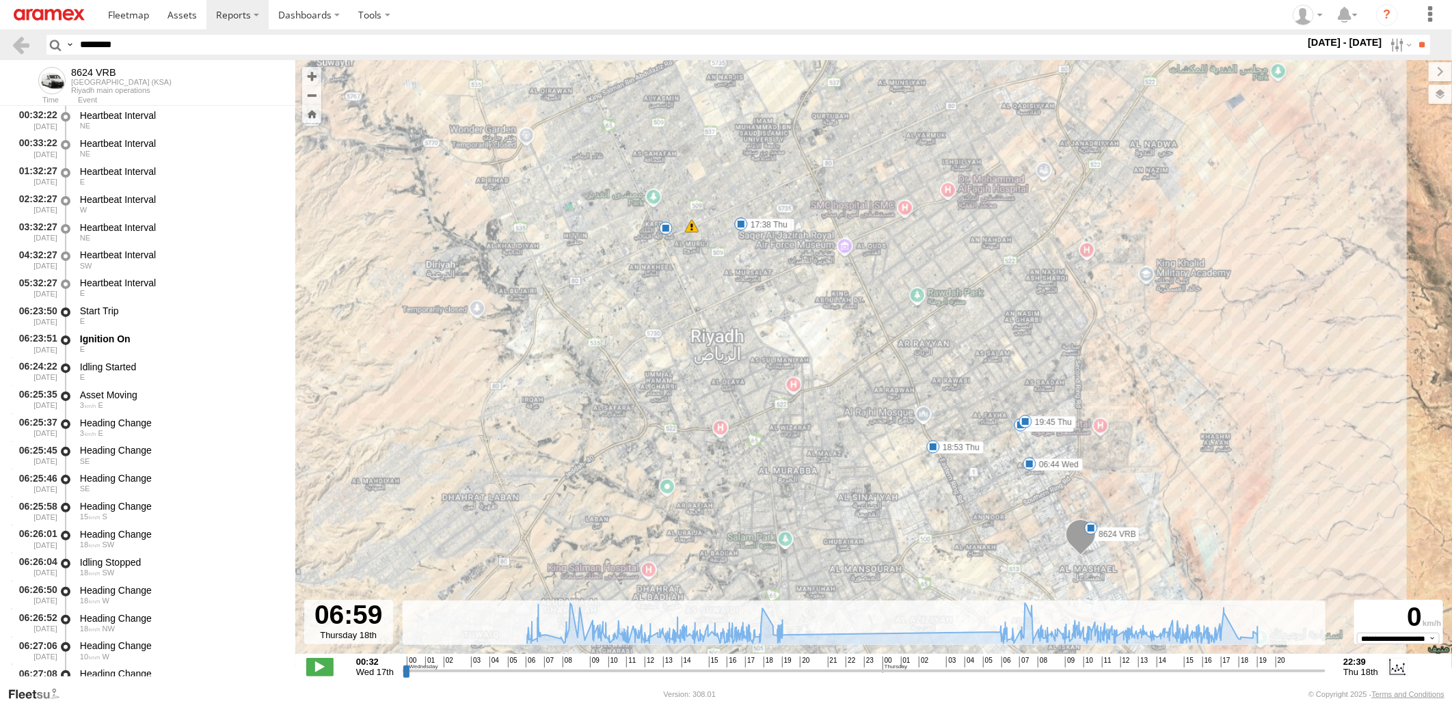
drag, startPoint x: 133, startPoint y: 49, endPoint x: 0, endPoint y: 48, distance: 132.6
click at [0, 48] on html at bounding box center [726, 350] width 1452 height 701
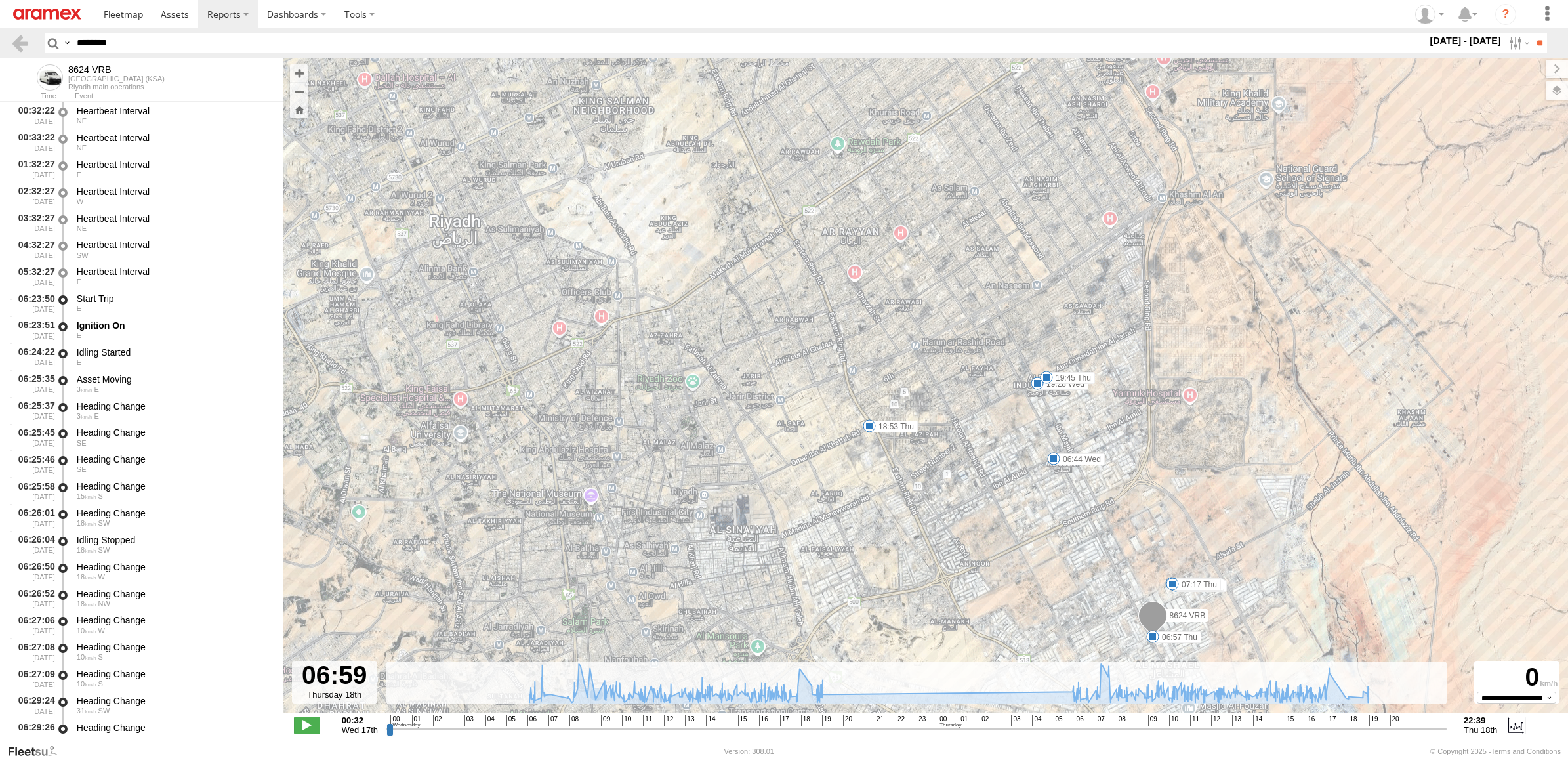
click at [1044, 441] on div "8624 VRB 06:44 Wed 18:04 Wed 19:28 Wed 17:38 Thu 18:53 Thu 19:45 Thu 07:13 Wed …" at bounding box center [925, 391] width 1284 height 669
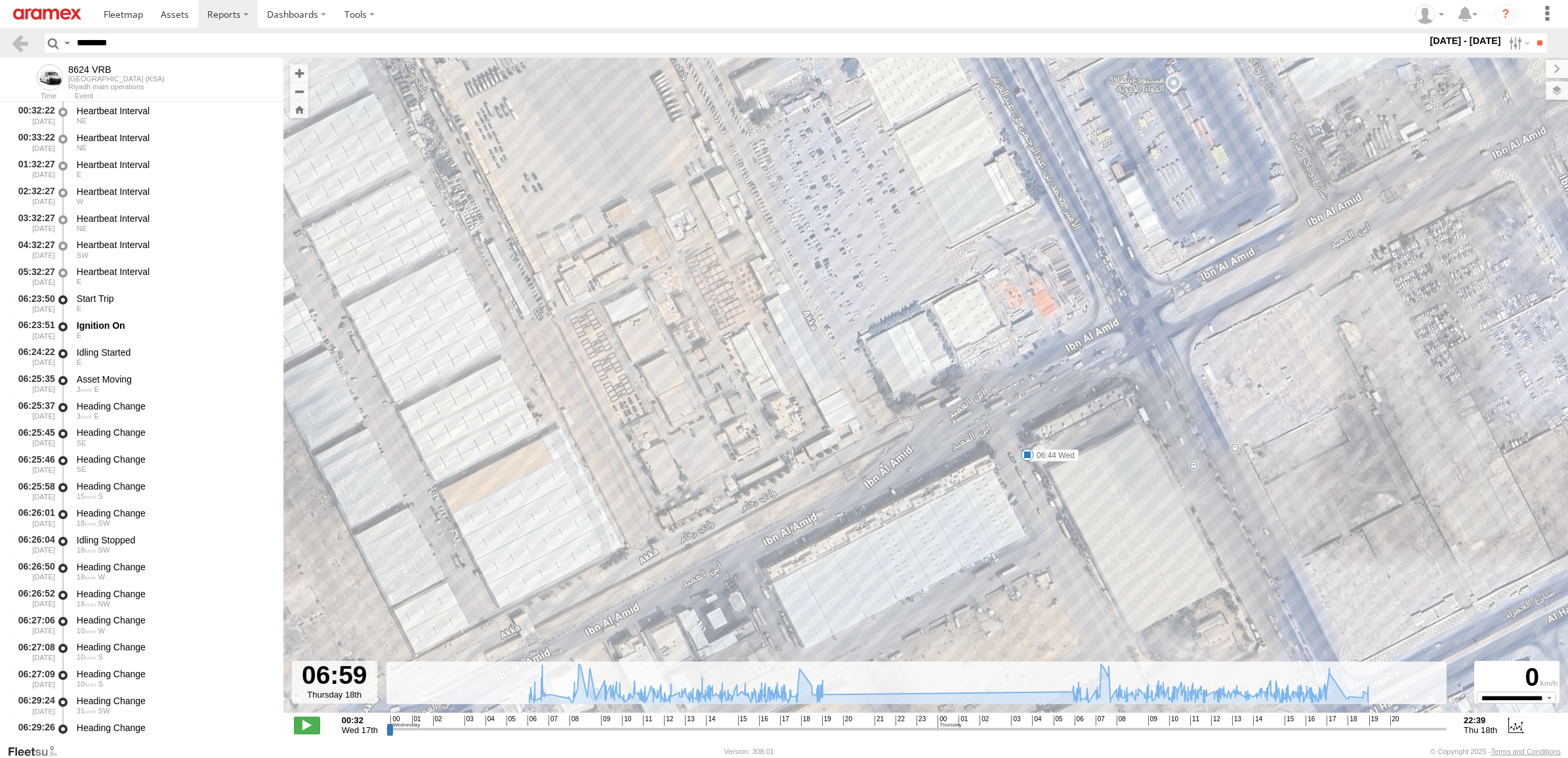
drag, startPoint x: 173, startPoint y: 41, endPoint x: 0, endPoint y: 36, distance: 173.1
click at [0, 36] on html at bounding box center [784, 379] width 1568 height 758
paste input "text"
type input "********"
click at [1392, 34] on input "**" at bounding box center [1539, 43] width 15 height 19
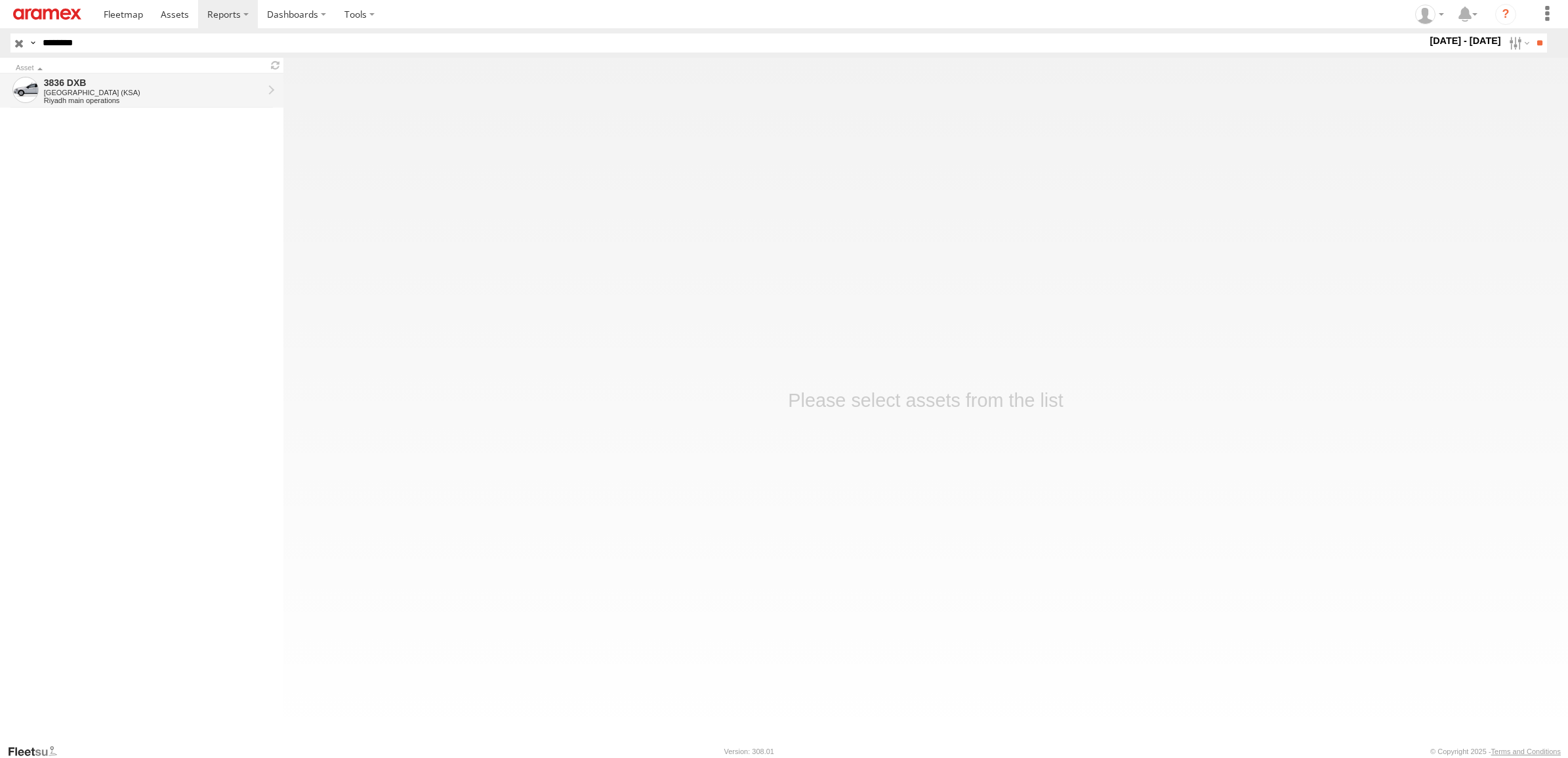
click at [146, 86] on div "3836 DXB" at bounding box center [154, 83] width 219 height 12
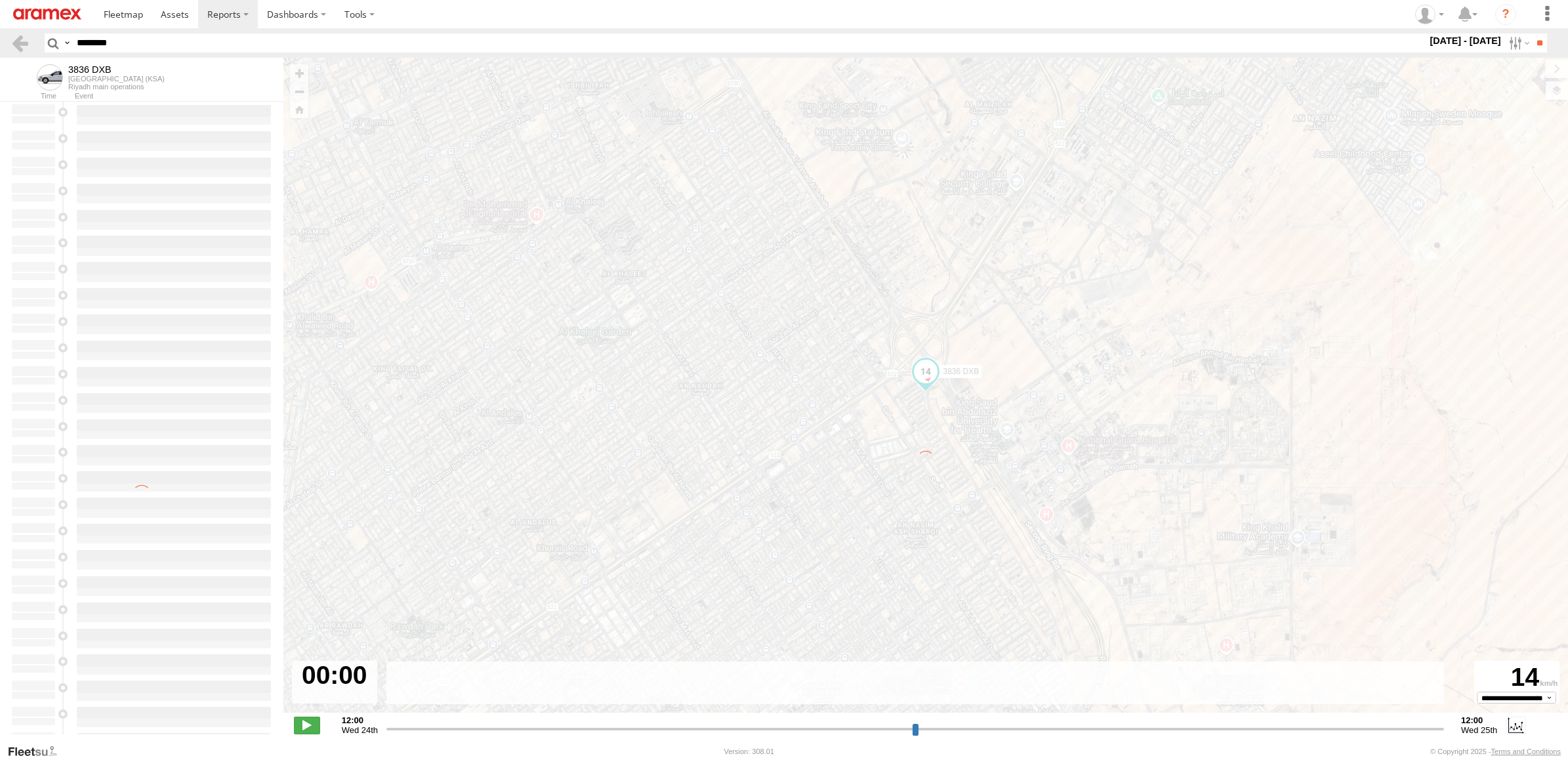
type input "**********"
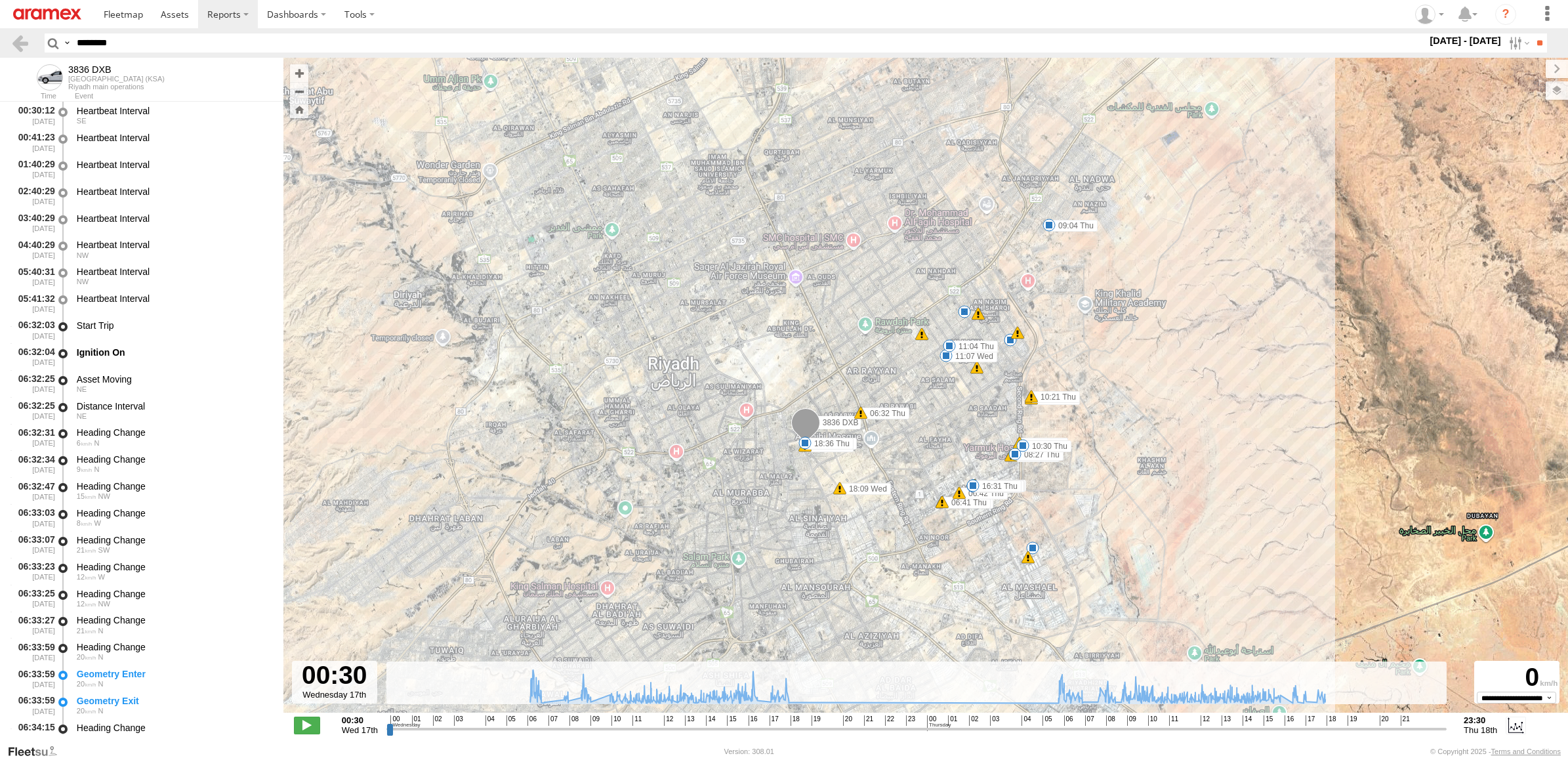
drag, startPoint x: 178, startPoint y: 38, endPoint x: 103, endPoint y: 44, distance: 75.2
click at [0, 46] on html at bounding box center [784, 379] width 1568 height 758
click at [1532, 34] on input "**" at bounding box center [1539, 43] width 15 height 19
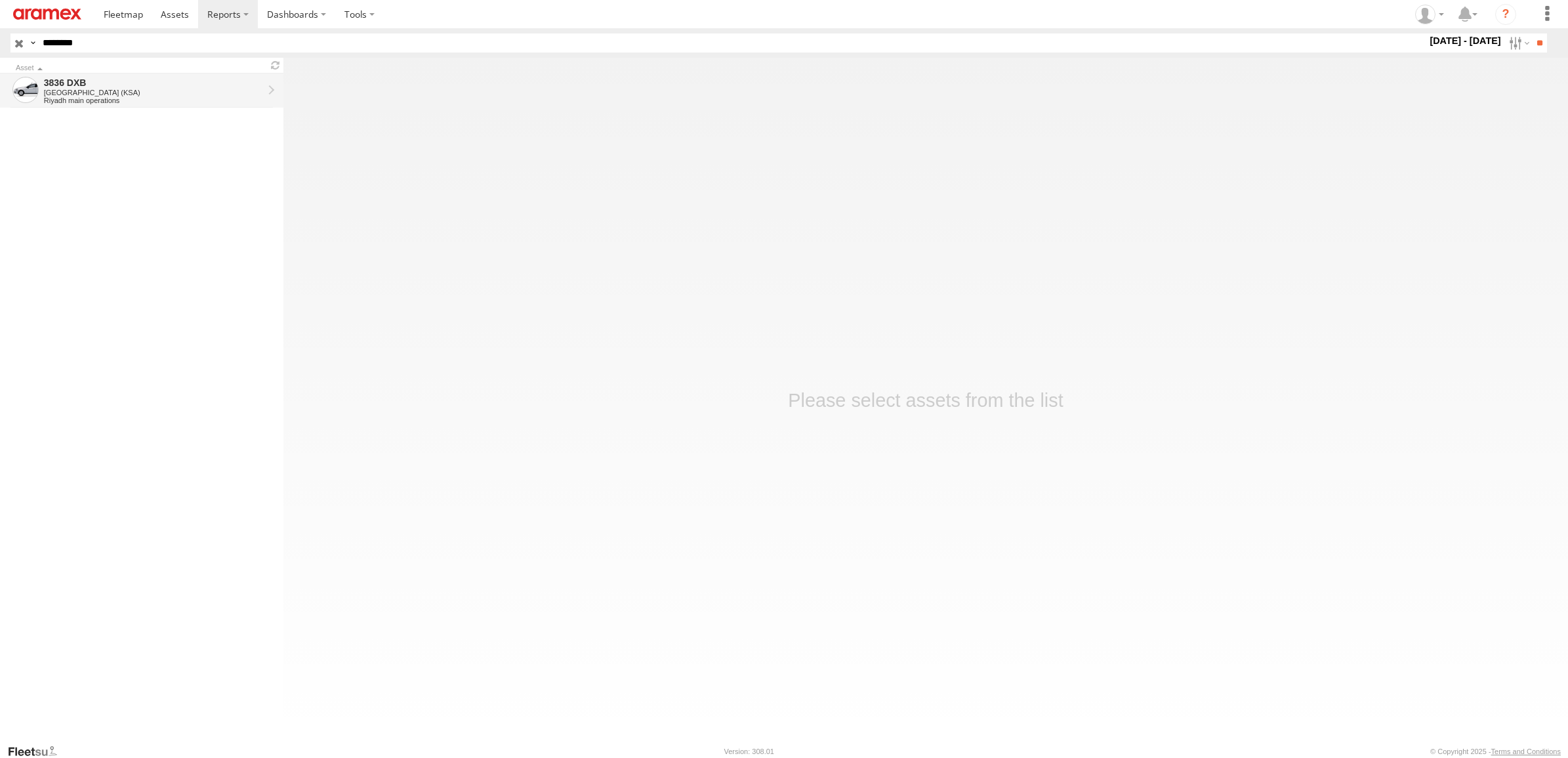
click at [176, 107] on link "3836 DXB [GEOGRAPHIC_DATA] ([GEOGRAPHIC_DATA]) [GEOGRAPHIC_DATA] main operations" at bounding box center [141, 91] width 283 height 35
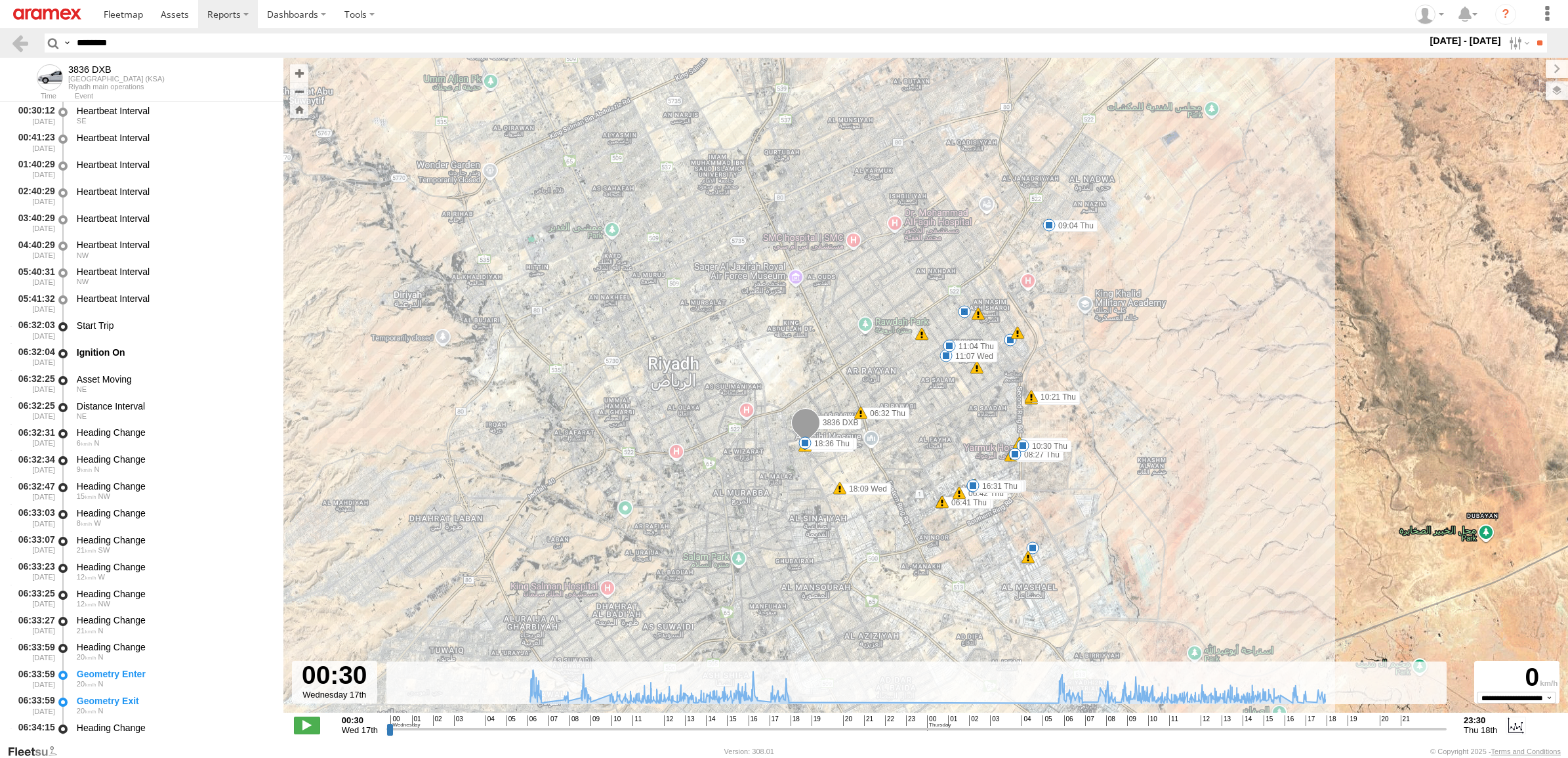
drag, startPoint x: 759, startPoint y: 719, endPoint x: 766, endPoint y: 721, distance: 7.3
click at [766, 721] on div "00 01 02 03 04 05 06 07 08 09 10 11 12 13 14 15 16 17 18 19 20 21 22 23 00 01 0…" at bounding box center [916, 720] width 1052 height 10
drag, startPoint x: 768, startPoint y: 726, endPoint x: 775, endPoint y: 725, distance: 7.1
click at [775, 725] on input "range" at bounding box center [916, 728] width 1060 height 12
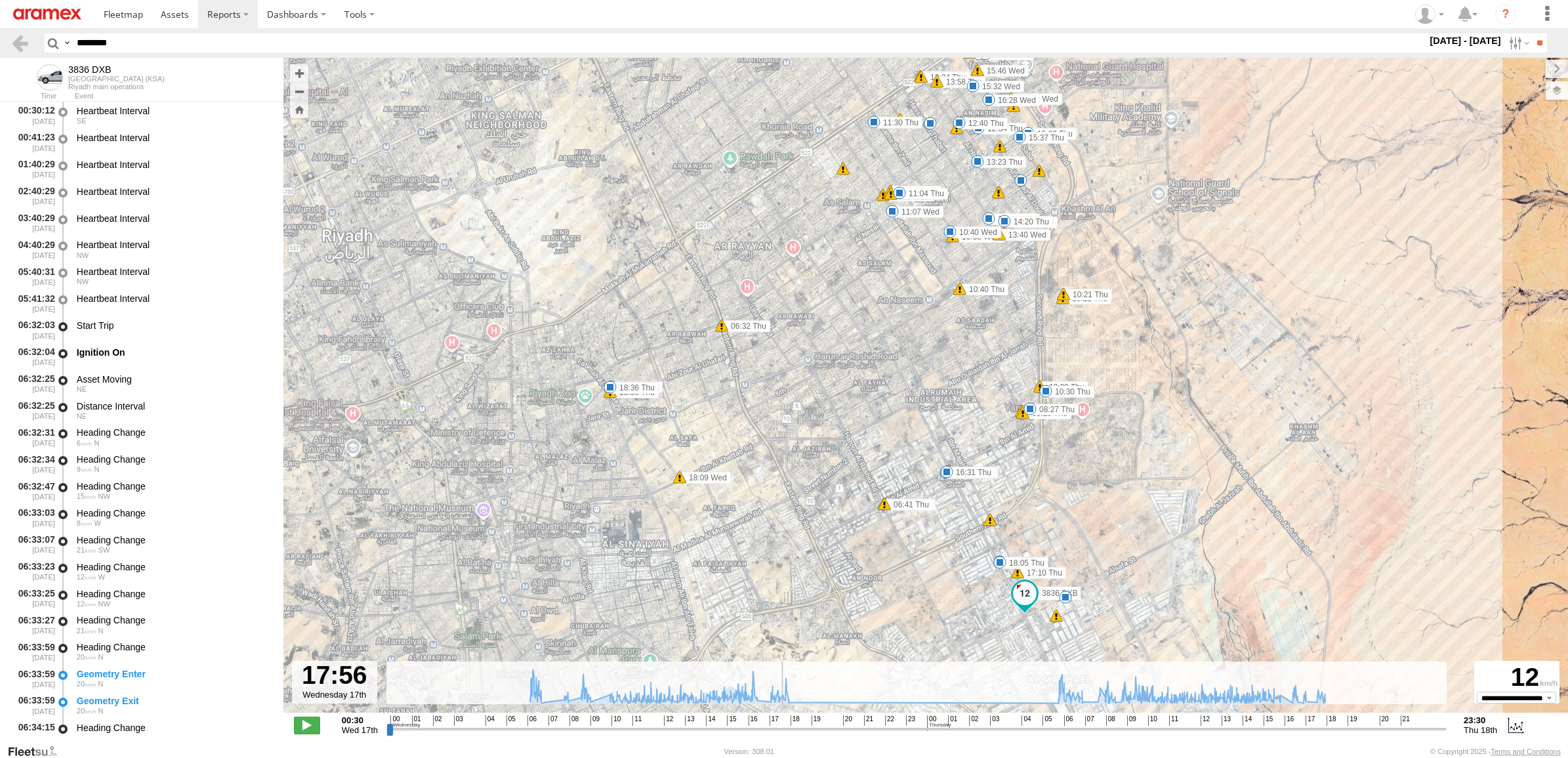
click at [779, 729] on input "range" at bounding box center [916, 728] width 1060 height 12
click at [301, 728] on span at bounding box center [306, 724] width 26 height 17
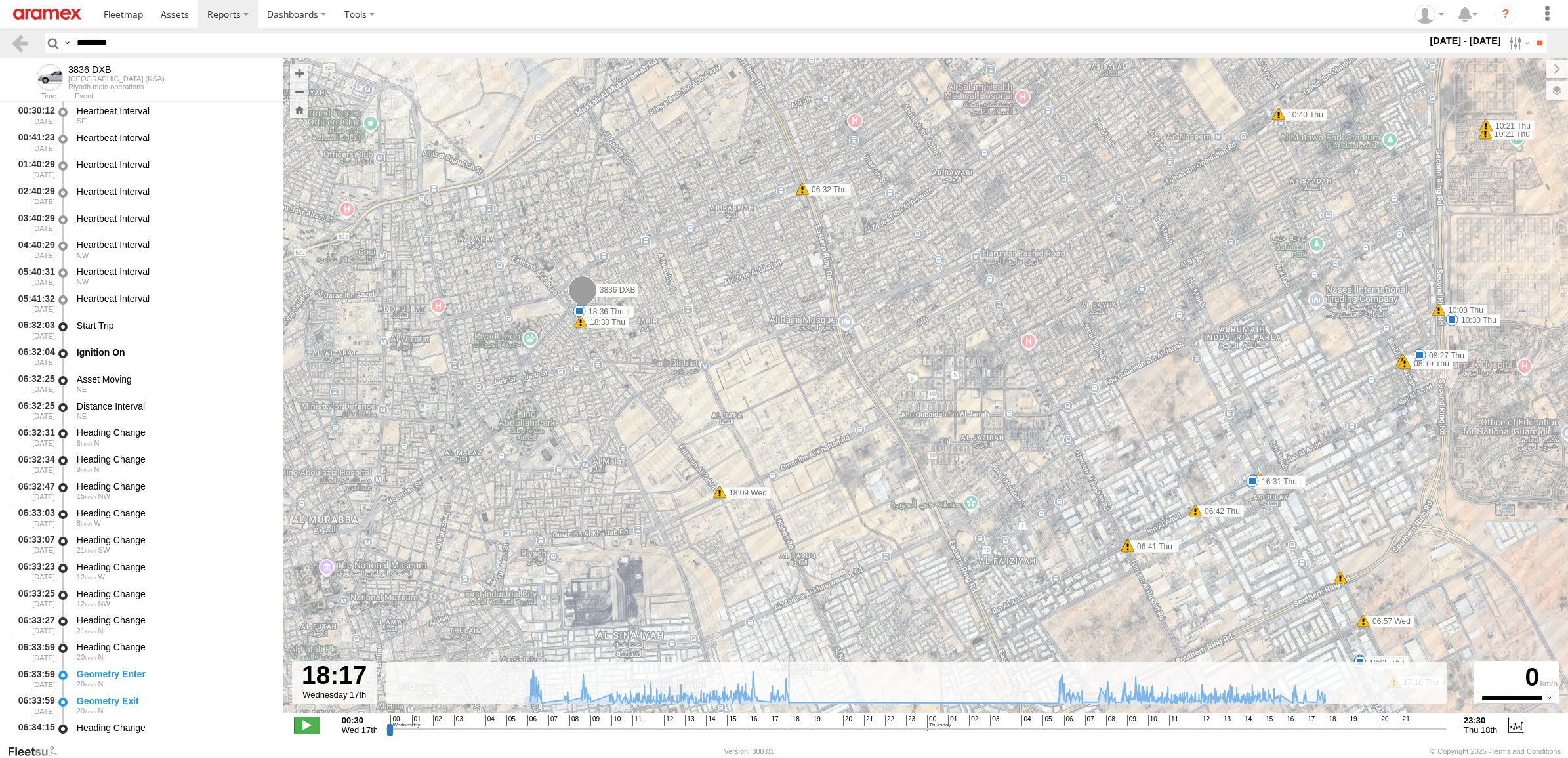
click at [300, 725] on span at bounding box center [306, 724] width 26 height 17
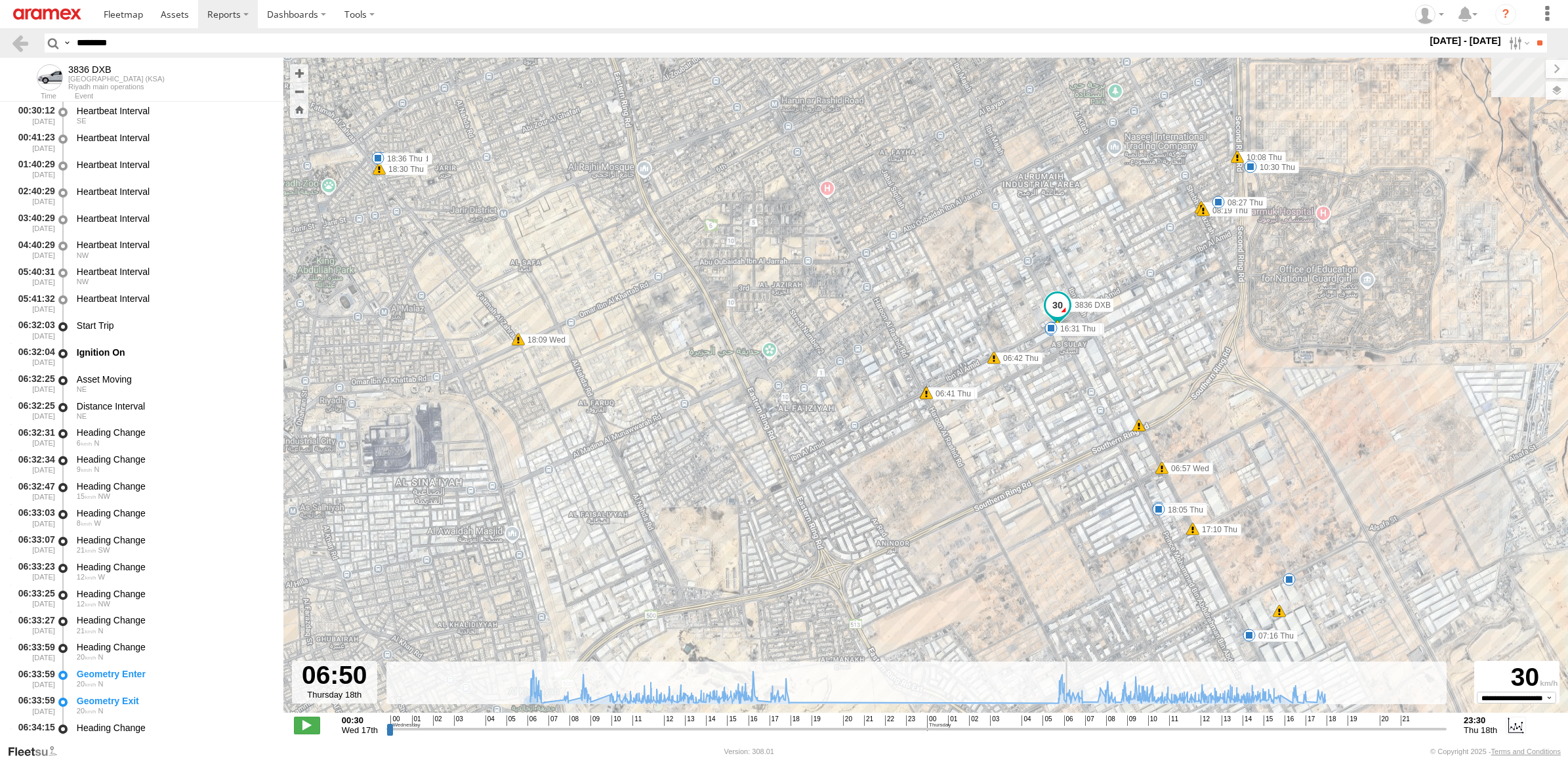
drag, startPoint x: 785, startPoint y: 730, endPoint x: 1068, endPoint y: 722, distance: 283.1
type input "**********"
click at [1068, 722] on input "range" at bounding box center [916, 728] width 1060 height 12
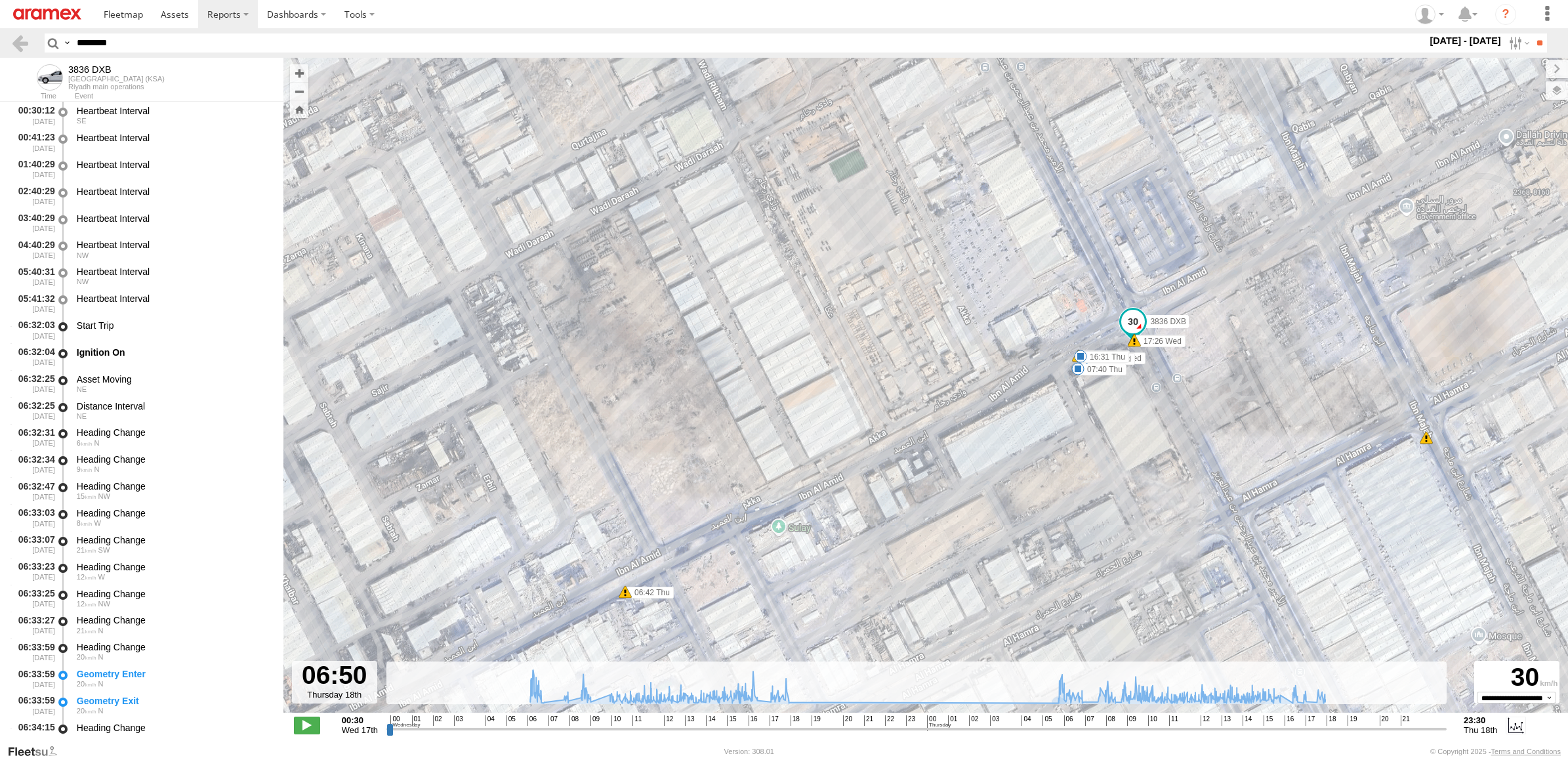
drag, startPoint x: 178, startPoint y: 41, endPoint x: 49, endPoint y: 47, distance: 129.1
click at [0, 37] on html at bounding box center [784, 379] width 1568 height 758
paste input "text"
type input "********"
click at [1532, 34] on input "**" at bounding box center [1539, 43] width 15 height 19
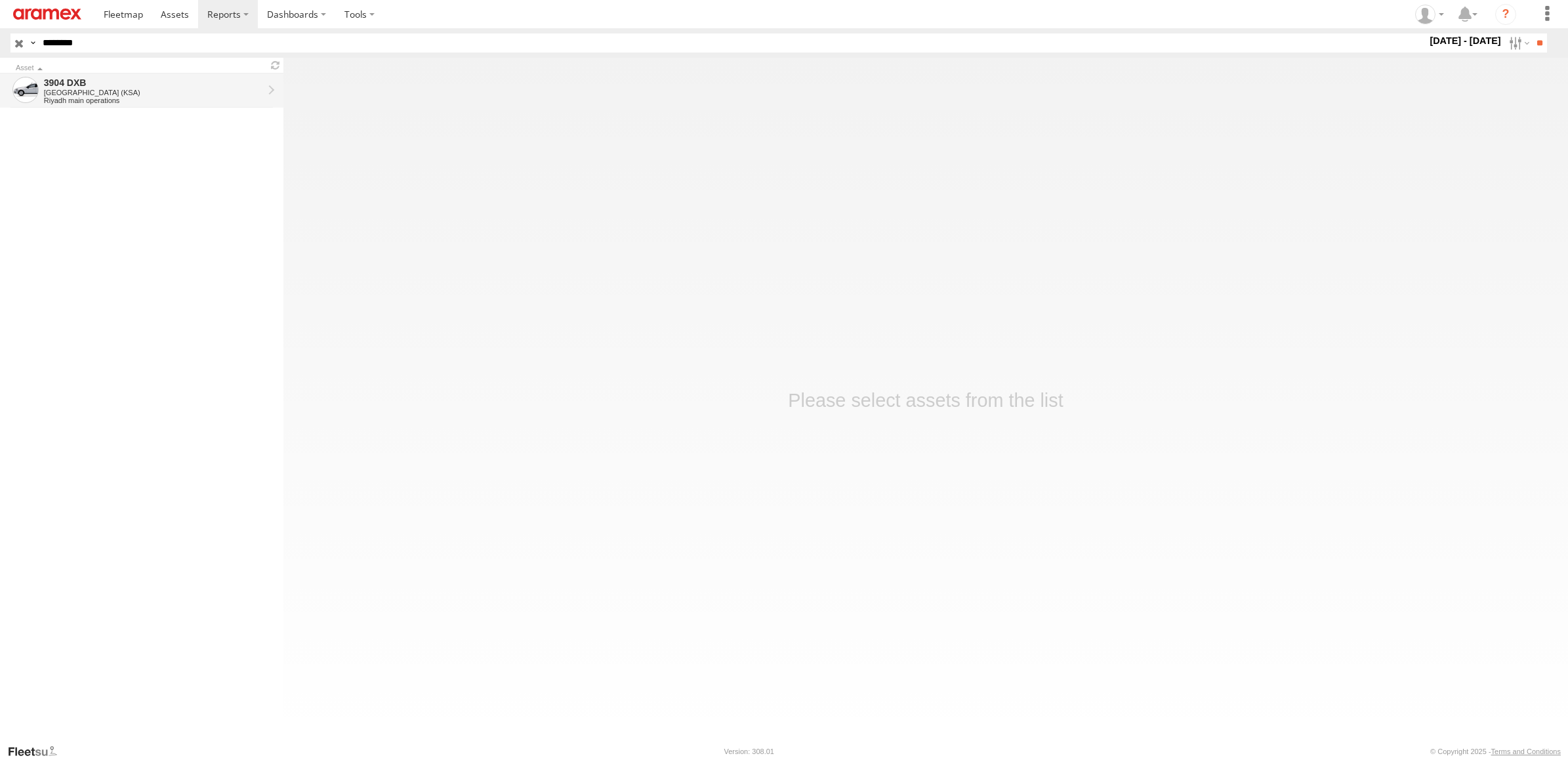
click at [185, 88] on div "[GEOGRAPHIC_DATA] (KSA)" at bounding box center [154, 92] width 219 height 8
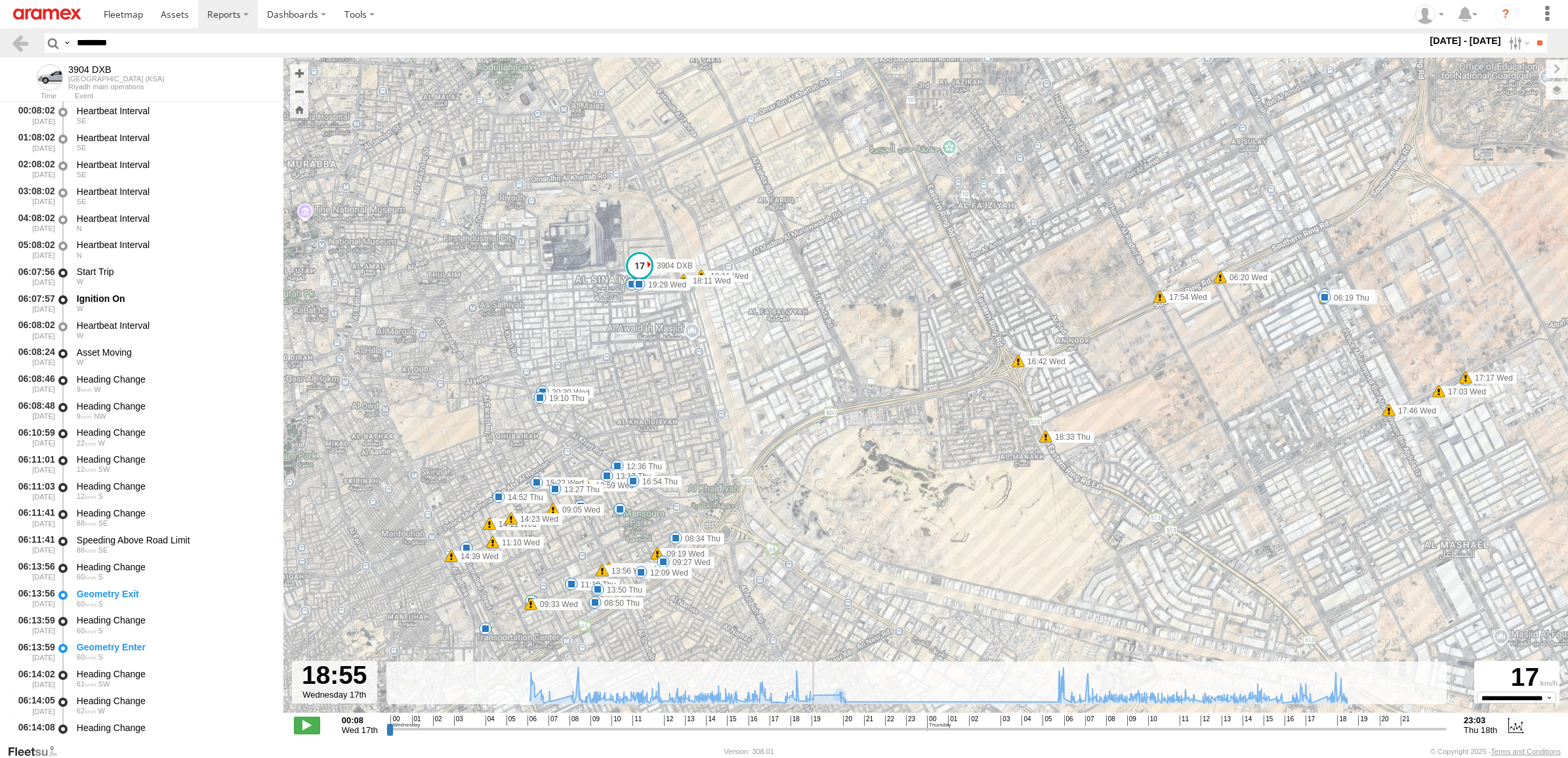
drag, startPoint x: 811, startPoint y: 730, endPoint x: 807, endPoint y: 723, distance: 8.1
click at [810, 729] on input "range" at bounding box center [916, 728] width 1060 height 12
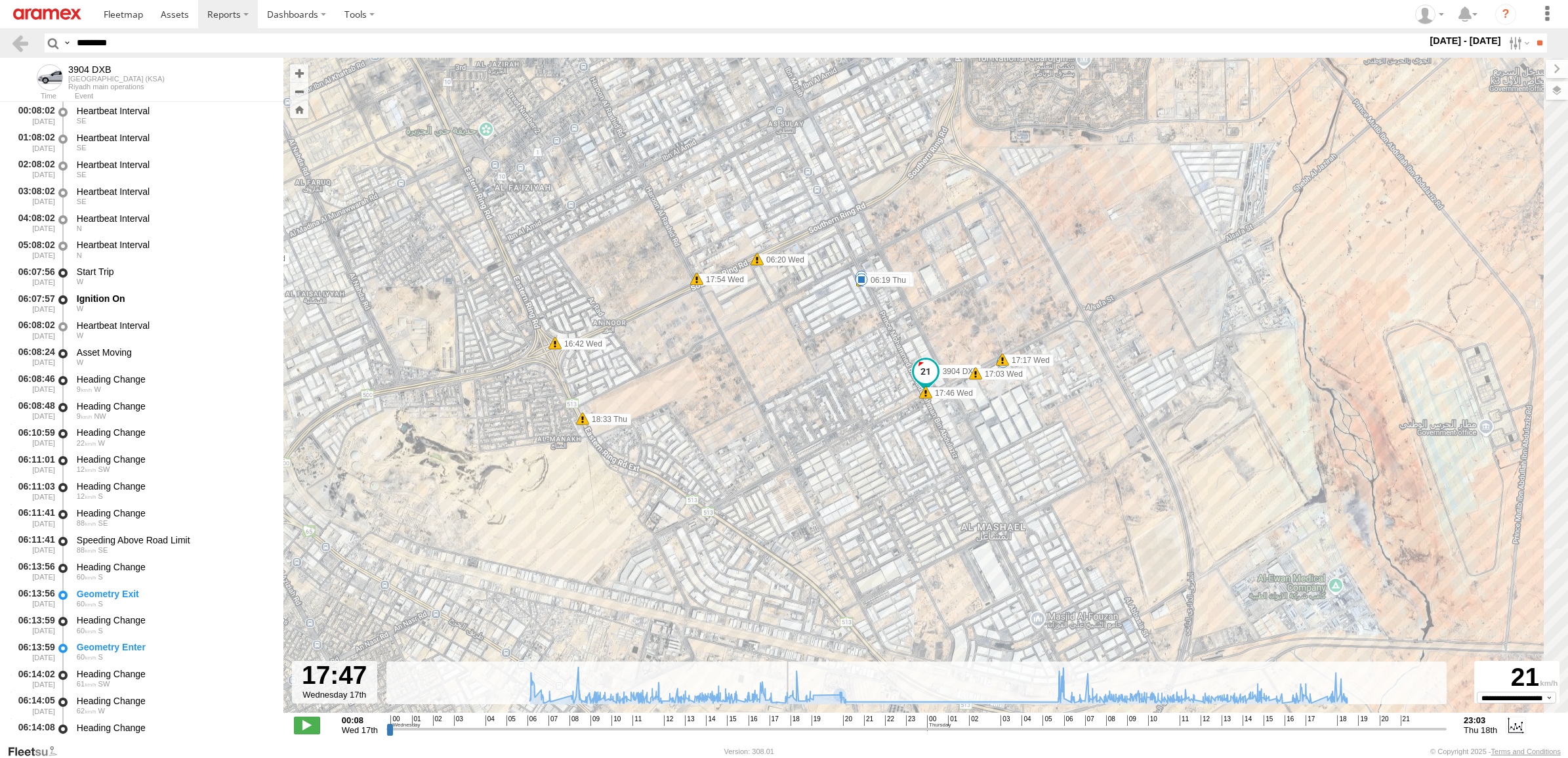
drag, startPoint x: 807, startPoint y: 722, endPoint x: 785, endPoint y: 717, distance: 22.6
click at [785, 722] on input "range" at bounding box center [916, 728] width 1060 height 12
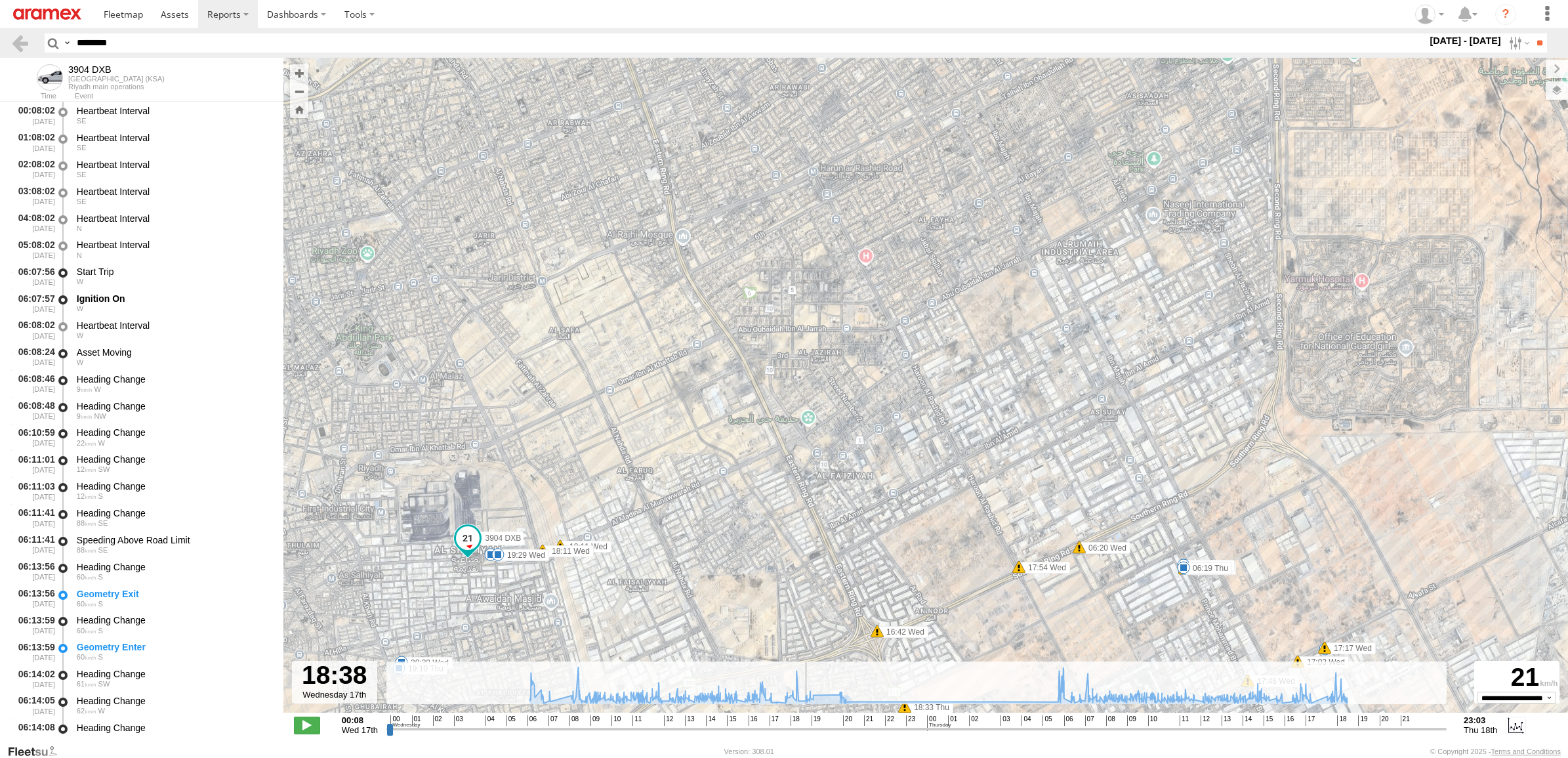
drag, startPoint x: 789, startPoint y: 733, endPoint x: 810, endPoint y: 724, distance: 22.8
click at [810, 724] on input "range" at bounding box center [916, 728] width 1060 height 12
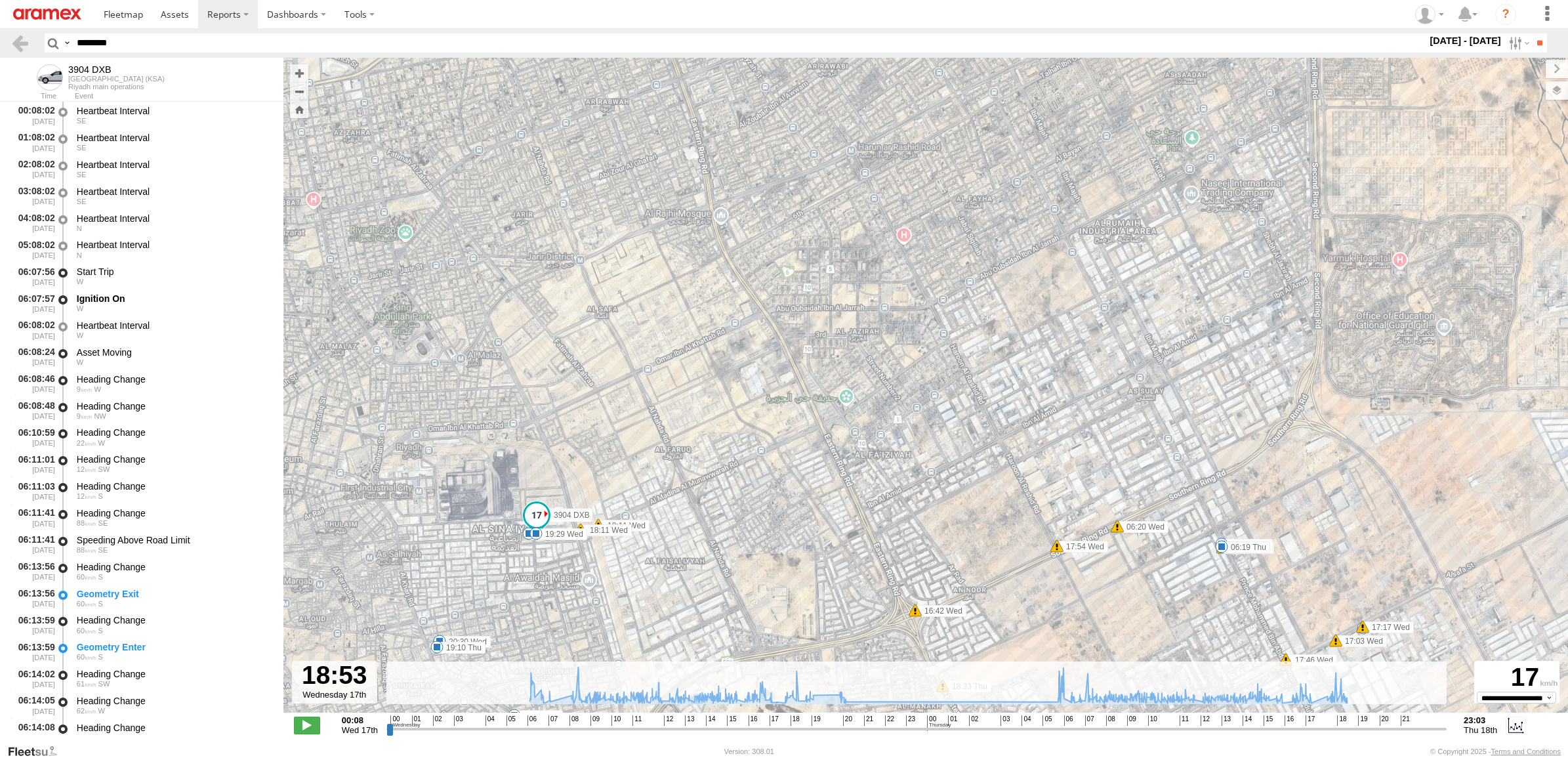
drag, startPoint x: 627, startPoint y: 536, endPoint x: 855, endPoint y: 401, distance: 265.0
click at [869, 408] on div "3904 DXB 06:20 Wed 06:22 Wed 06:22 Wed 06:25 Wed 09:05 Wed 09:19 Wed 09:27 Wed …" at bounding box center [925, 391] width 1284 height 669
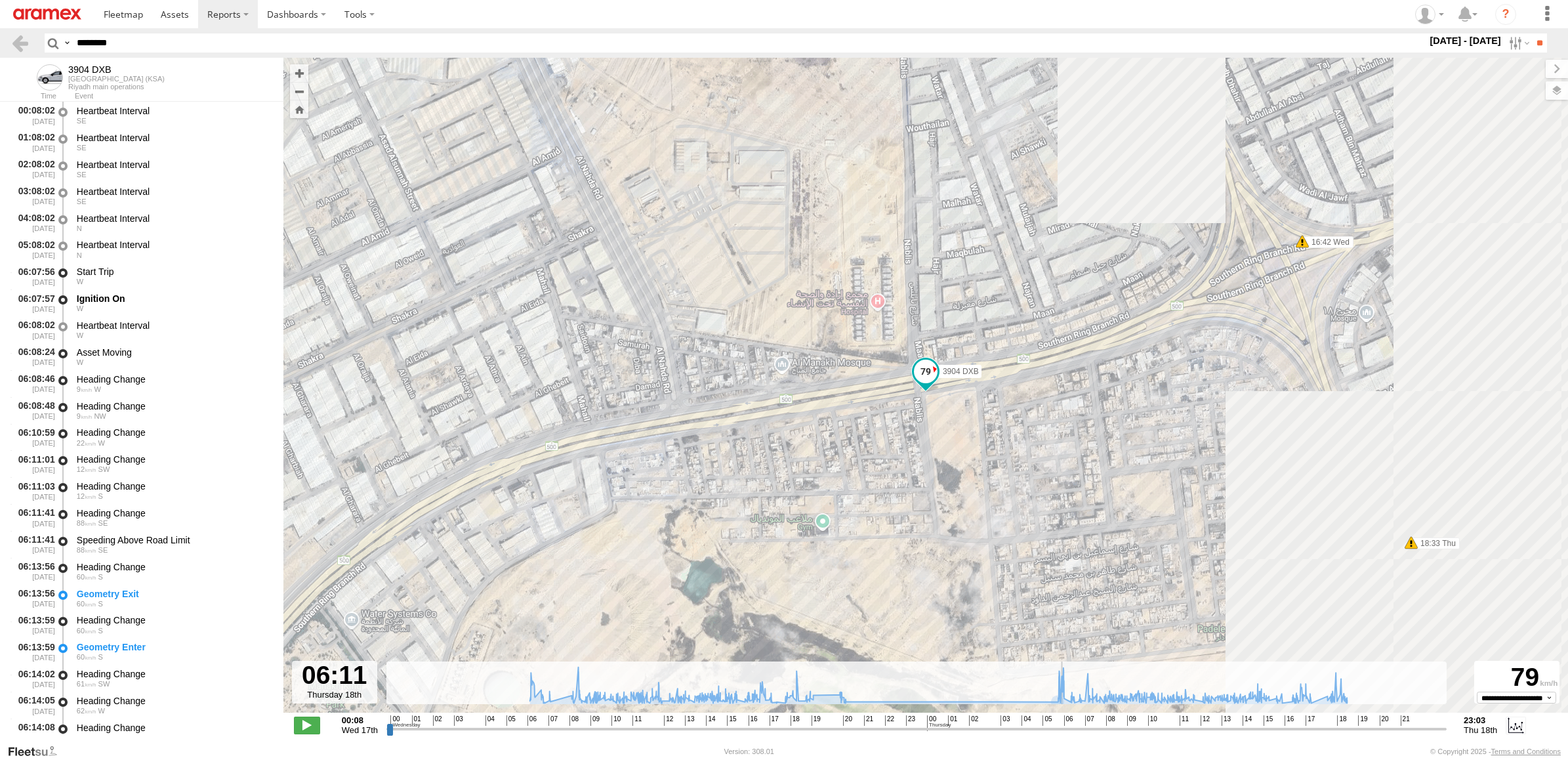
drag, startPoint x: 809, startPoint y: 731, endPoint x: 1018, endPoint y: 597, distance: 248.3
click at [1063, 728] on input "range" at bounding box center [916, 728] width 1060 height 12
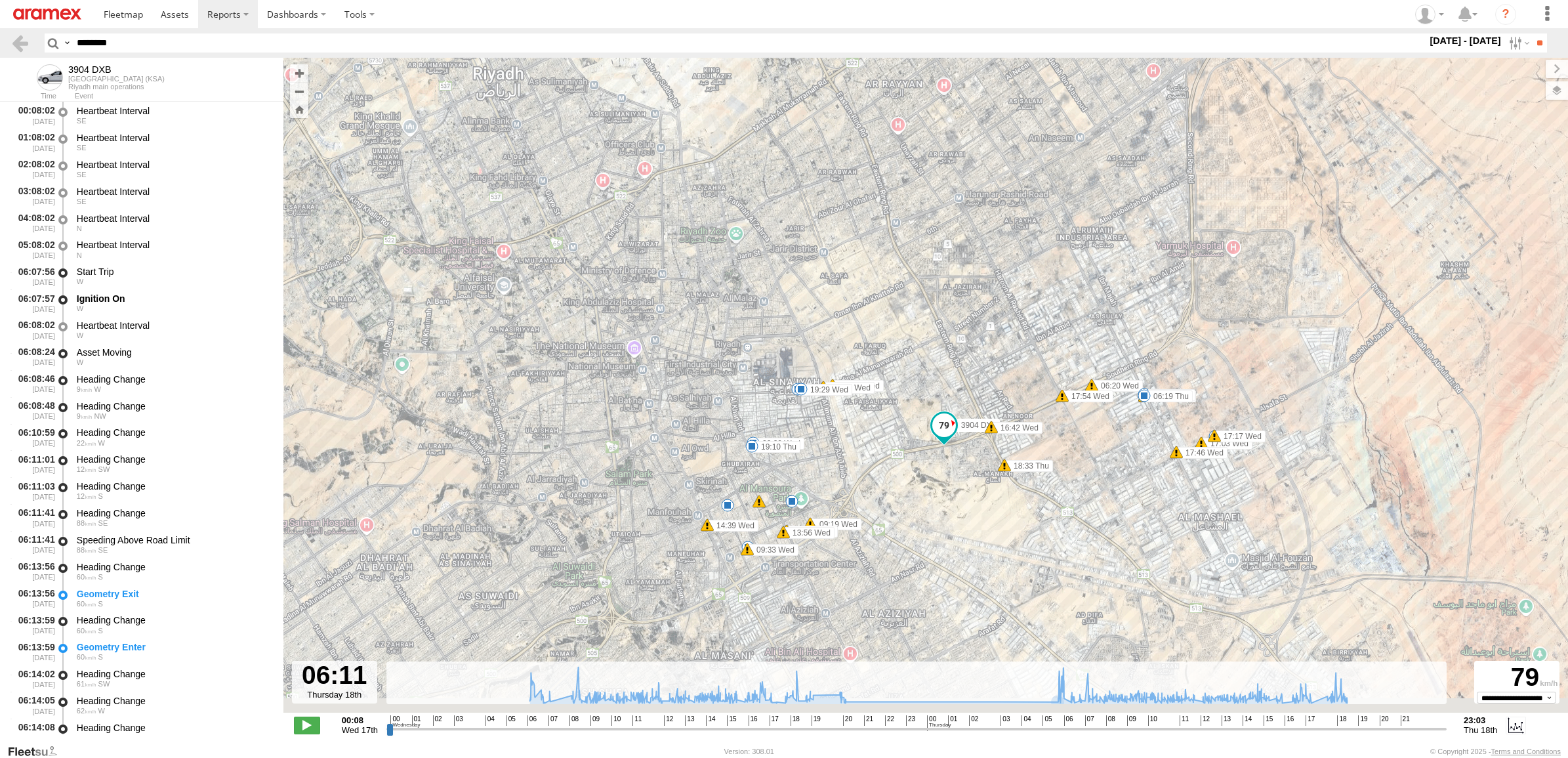
drag, startPoint x: 994, startPoint y: 453, endPoint x: 871, endPoint y: 319, distance: 181.9
click at [871, 319] on div "3904 DXB 06:20 Wed 06:22 Wed 06:22 Wed 06:25 Wed 09:19 Wed 09:33 Wed 13:50 Wed …" at bounding box center [925, 391] width 1284 height 669
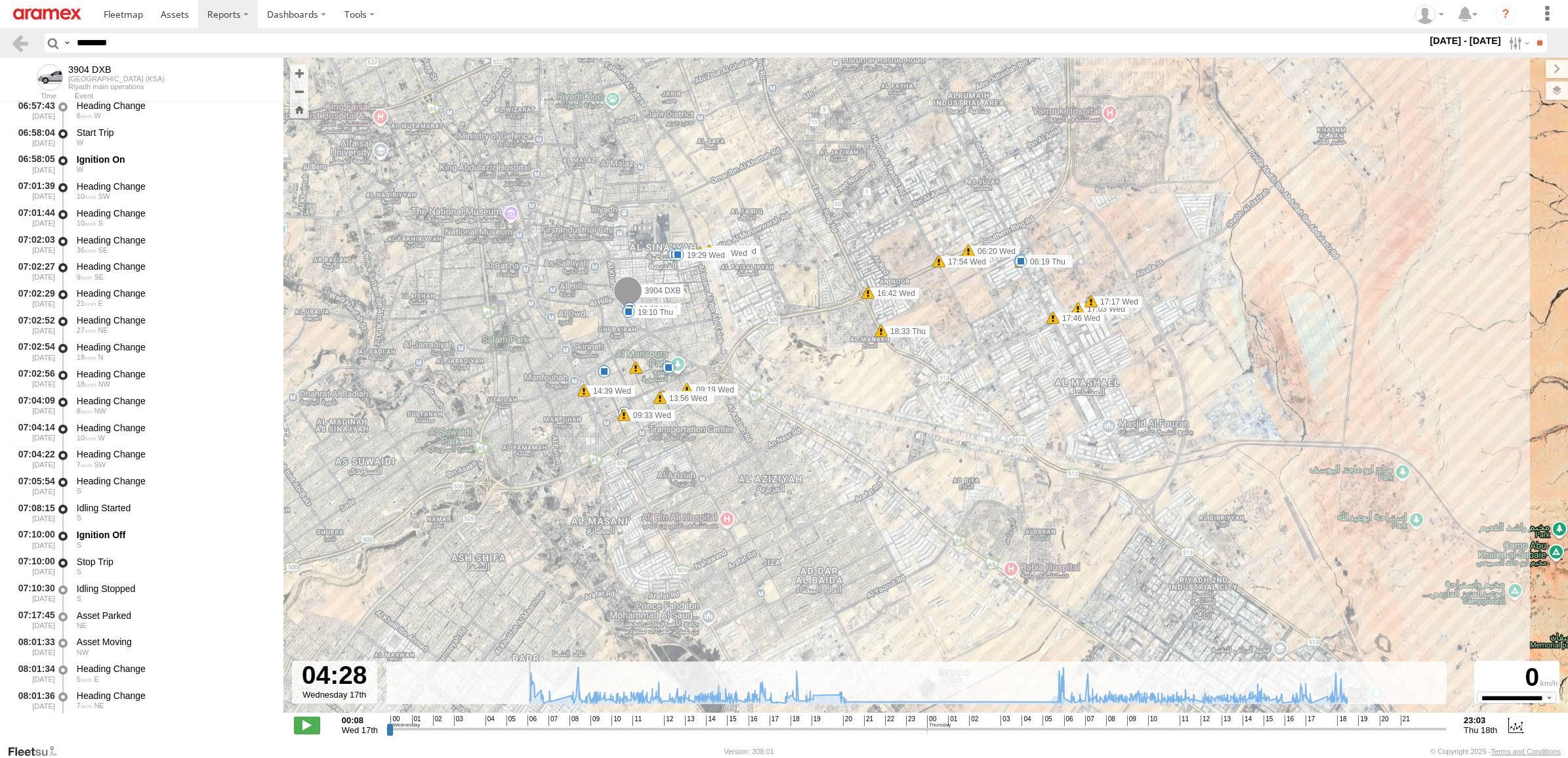
scroll to position [3616, 0]
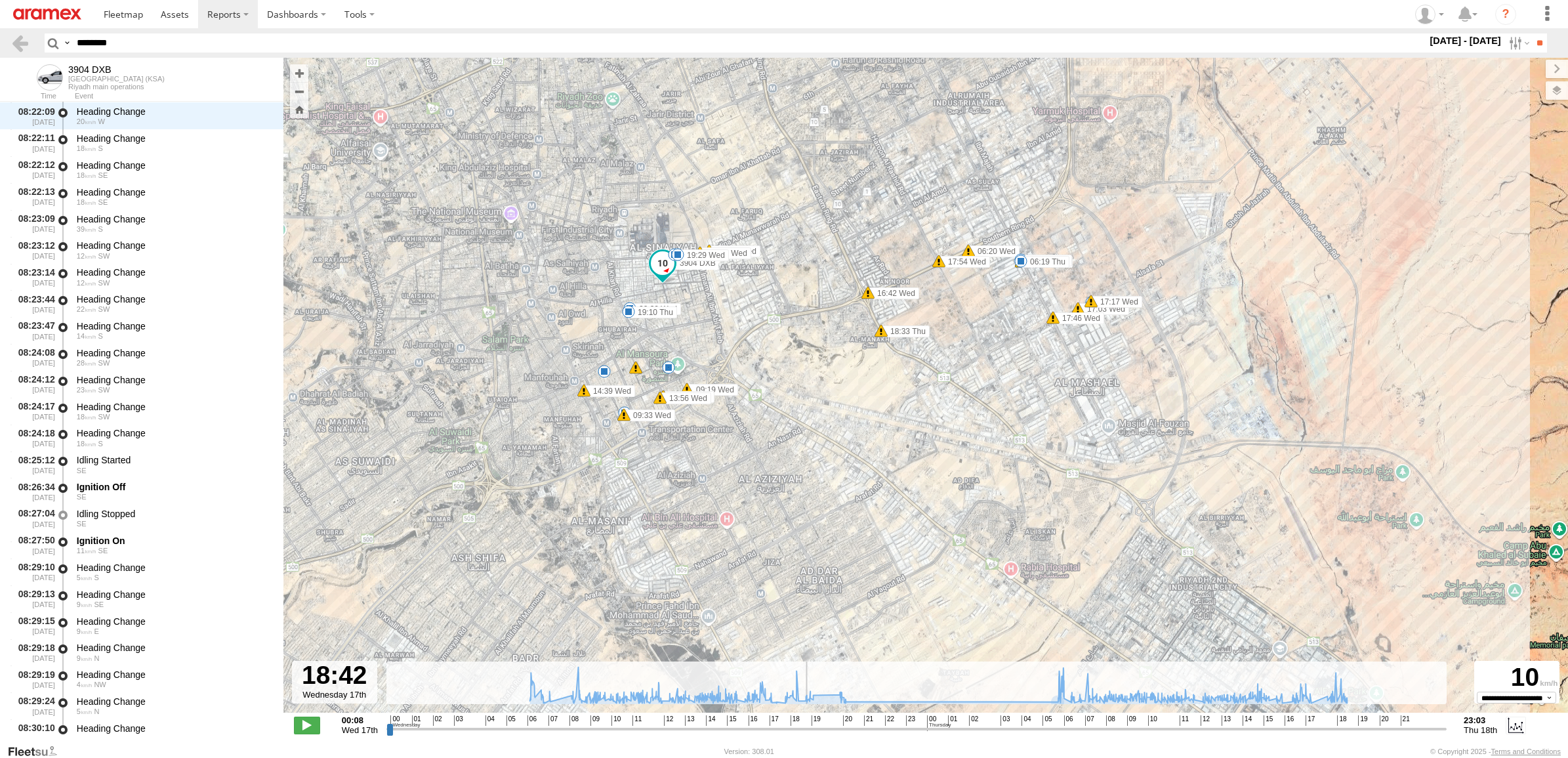
drag, startPoint x: 1063, startPoint y: 732, endPoint x: 805, endPoint y: 712, distance: 258.8
click at [805, 722] on input "range" at bounding box center [916, 728] width 1060 height 12
drag, startPoint x: 793, startPoint y: 726, endPoint x: 786, endPoint y: 568, distance: 158.2
click at [833, 728] on input "range" at bounding box center [916, 728] width 1060 height 12
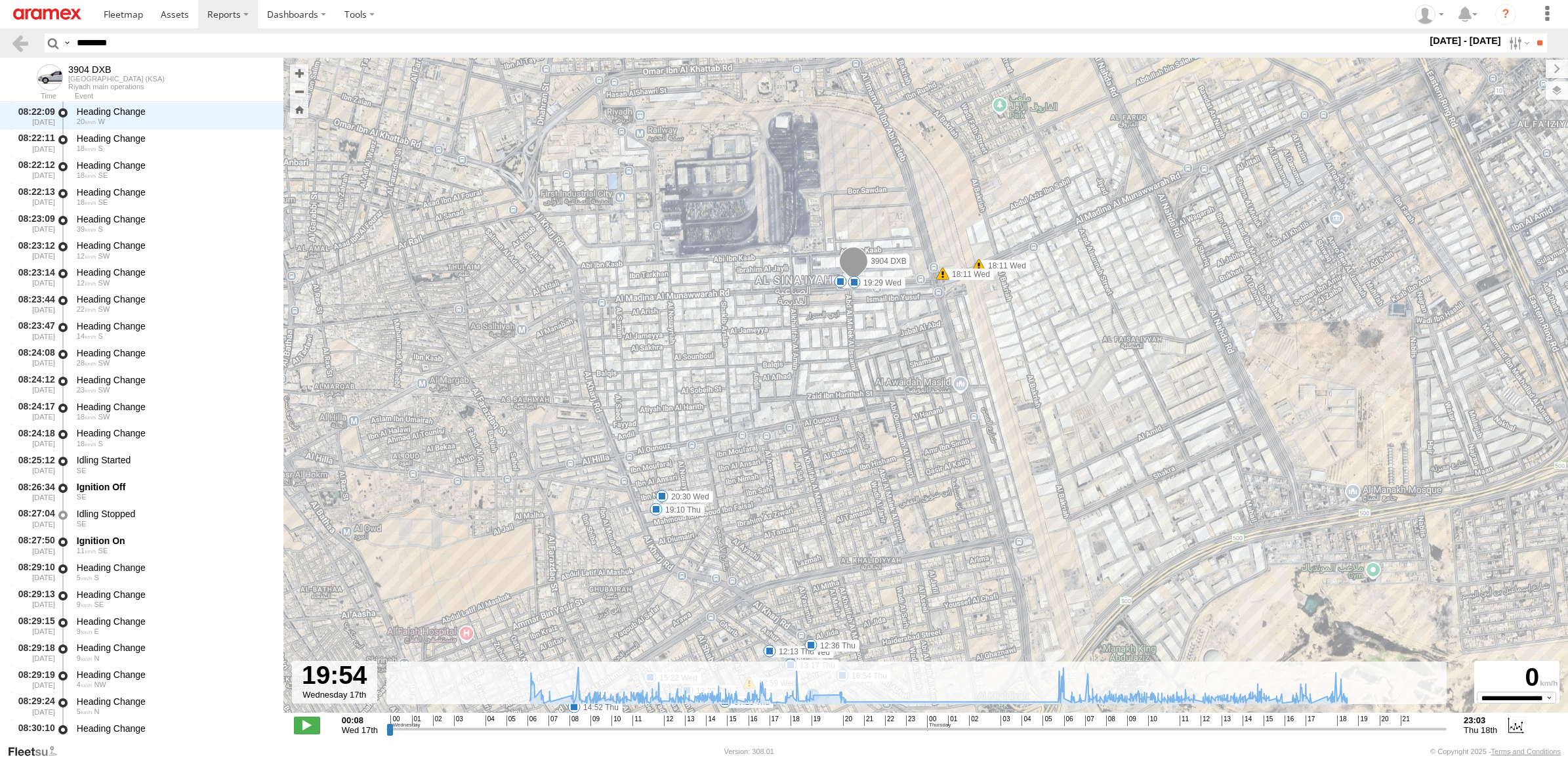
drag, startPoint x: 756, startPoint y: 306, endPoint x: 849, endPoint y: 302, distance: 93.1
click at [850, 303] on div "3904 DXB 06:20 Wed 06:22 Wed 06:22 Wed 06:25 Wed 09:19 Wed 09:33 Wed 13:50 Wed …" at bounding box center [925, 391] width 1284 height 669
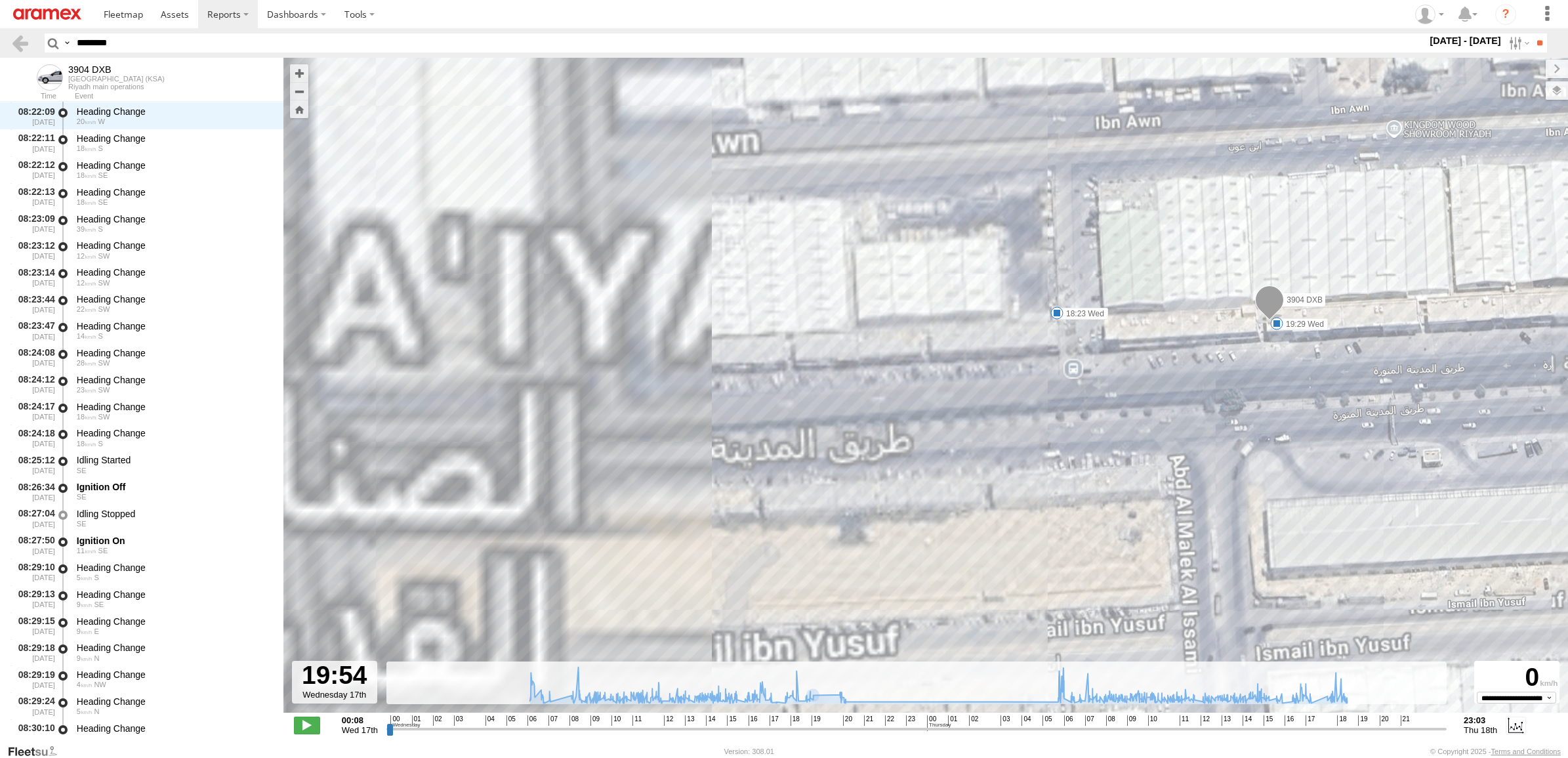
drag, startPoint x: 599, startPoint y: 329, endPoint x: 1037, endPoint y: 262, distance: 443.1
click at [1037, 262] on div "3904 DXB 06:20 Wed 06:22 Wed 06:22 Wed 06:25 Wed 09:19 Wed 09:33 Wed 13:50 Wed …" at bounding box center [925, 391] width 1284 height 669
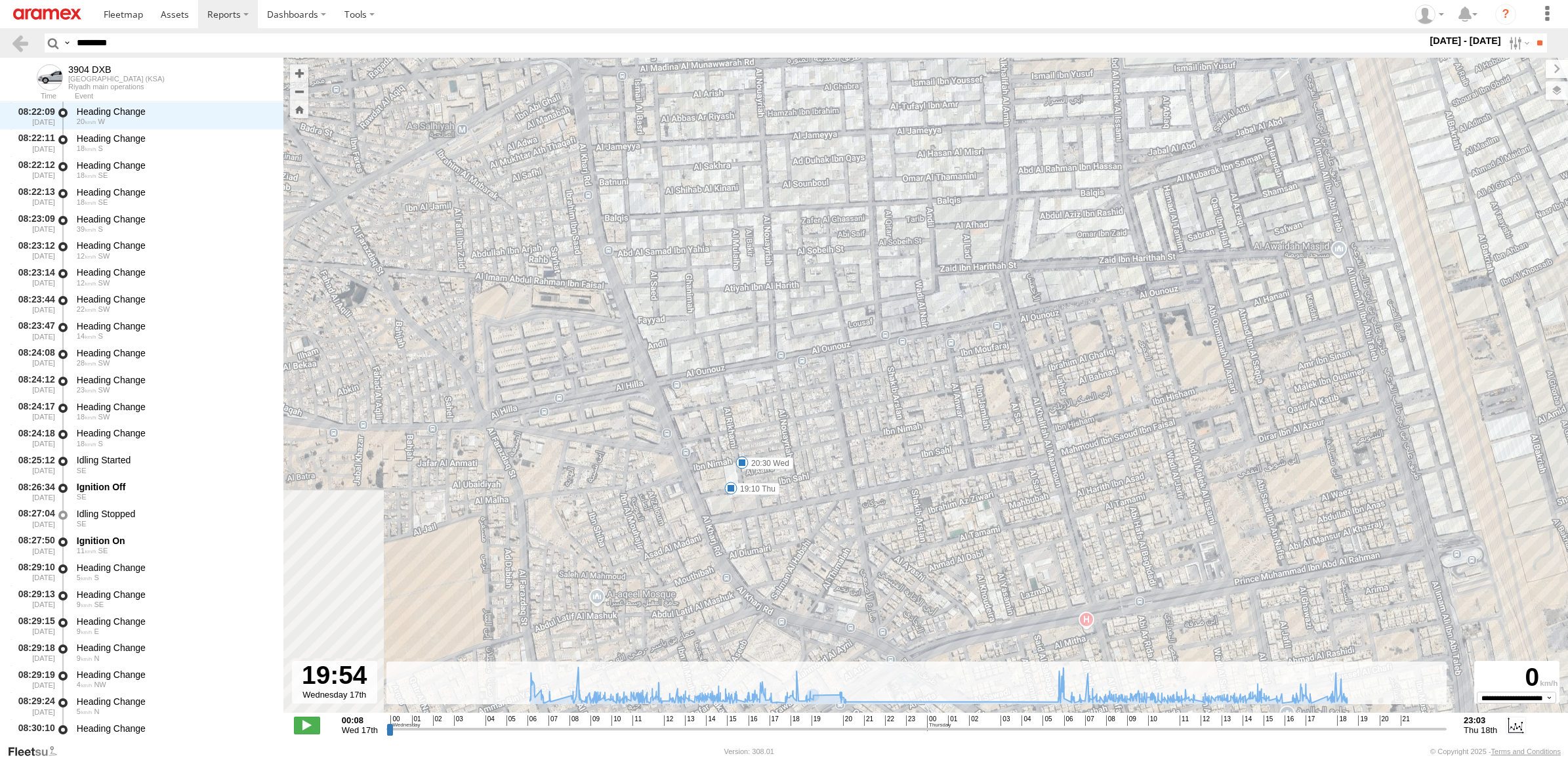
drag, startPoint x: 1092, startPoint y: 257, endPoint x: 1103, endPoint y: 226, distance: 32.9
click at [1094, 225] on div "3904 DXB 06:20 Wed 06:22 Wed 06:22 Wed 06:25 Wed 09:19 Wed 09:33 Wed 13:50 Wed …" at bounding box center [925, 391] width 1284 height 669
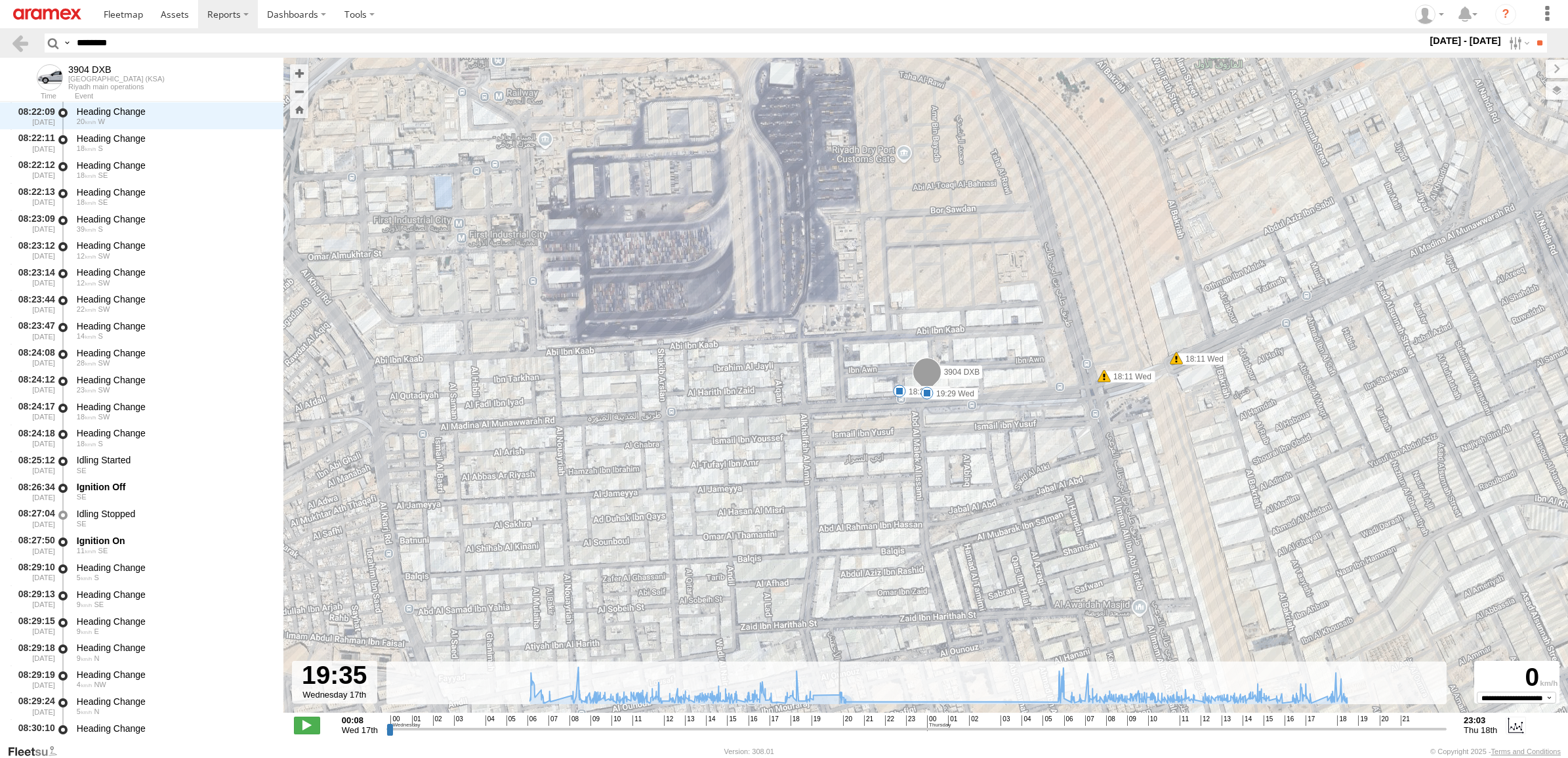
drag, startPoint x: 833, startPoint y: 732, endPoint x: 824, endPoint y: 716, distance: 18.4
click at [824, 725] on input "range" at bounding box center [916, 728] width 1060 height 12
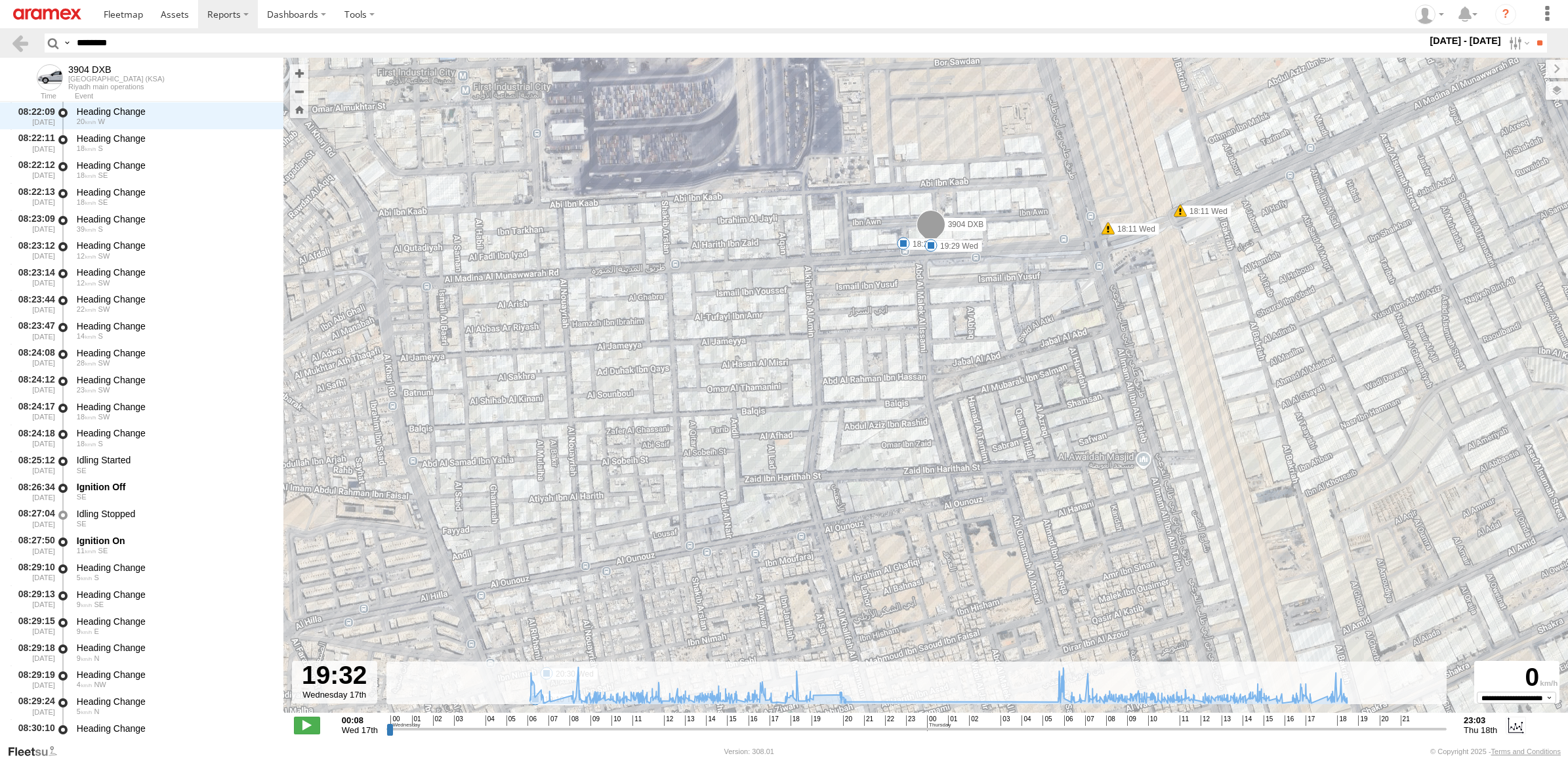
drag, startPoint x: 923, startPoint y: 451, endPoint x: 920, endPoint y: 395, distance: 56.1
click at [920, 395] on div "3904 DXB 06:20 Wed 06:22 Wed 06:22 Wed 06:25 Wed 09:19 Wed 09:33 Wed 13:50 Wed …" at bounding box center [925, 391] width 1284 height 669
drag, startPoint x: 820, startPoint y: 731, endPoint x: 826, endPoint y: 741, distance: 11.7
type input "**********"
click at [826, 735] on input "range" at bounding box center [916, 728] width 1060 height 12
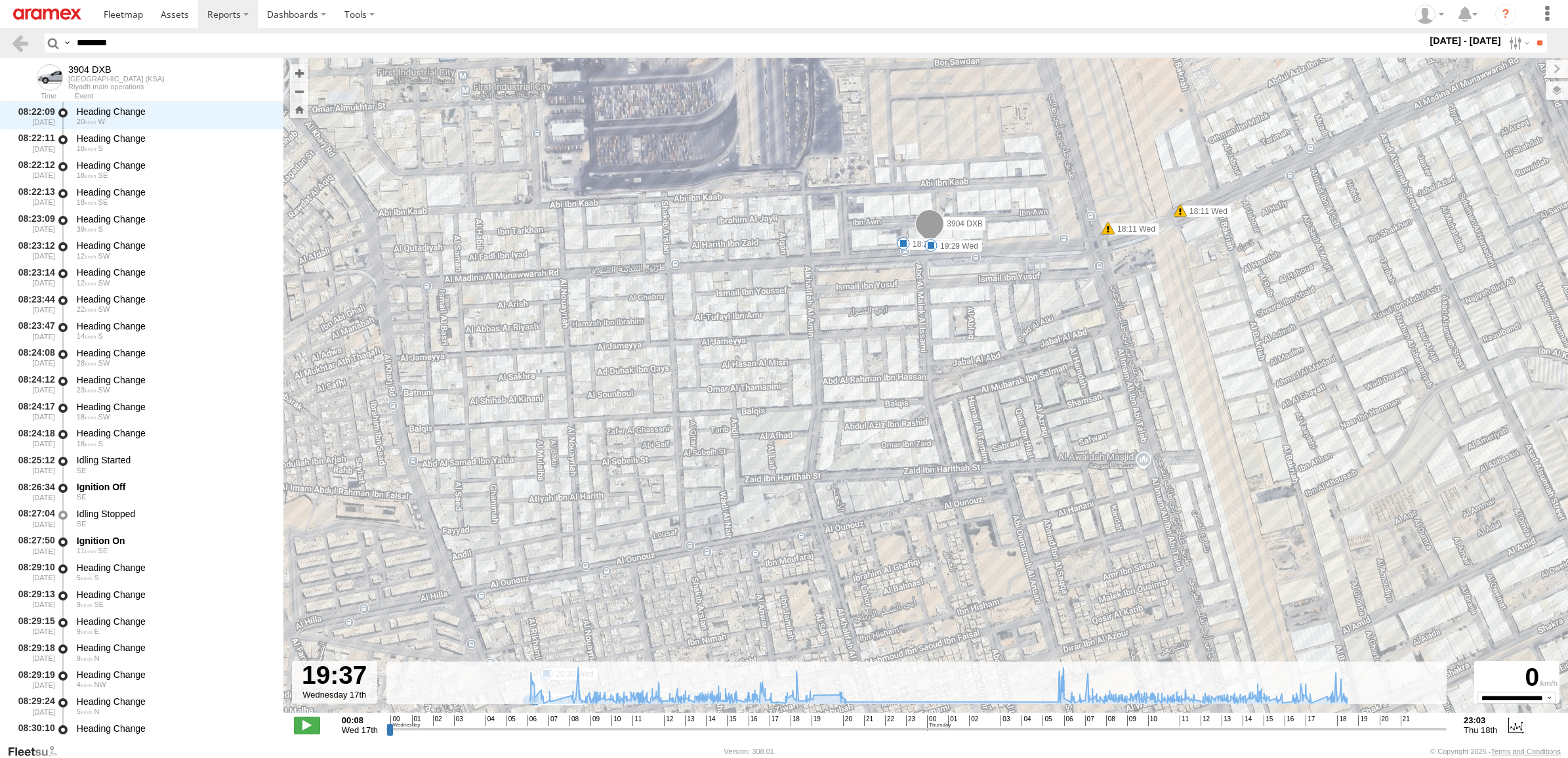
click at [107, 44] on input "********" at bounding box center [749, 43] width 1355 height 19
drag, startPoint x: 107, startPoint y: 44, endPoint x: 90, endPoint y: 32, distance: 20.8
click at [90, 32] on header "Search Query Asset ID Asset Label Registration Manufacturer Model VIN Job ID" at bounding box center [784, 42] width 1568 height 30
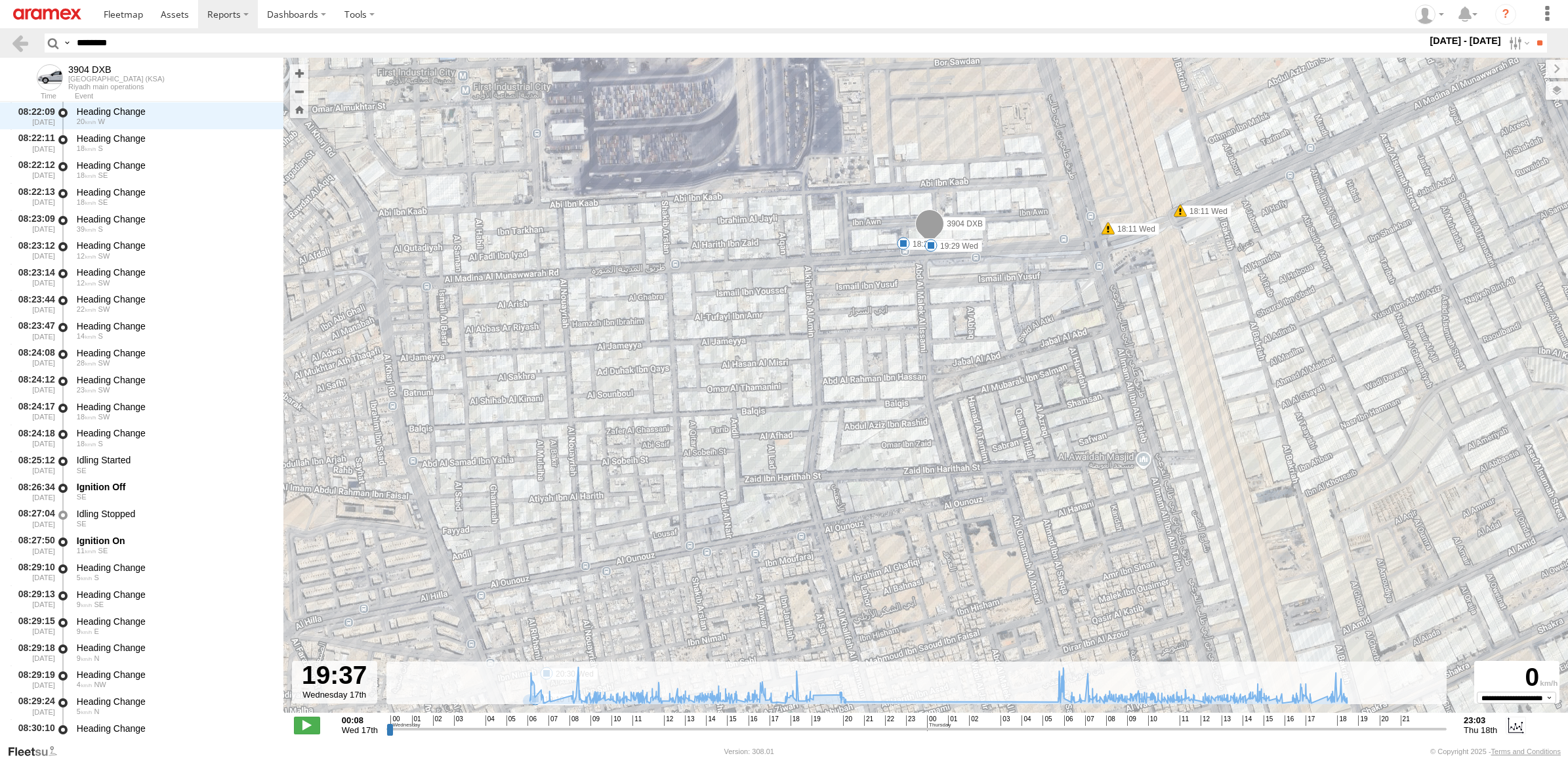
click at [90, 47] on input "********" at bounding box center [749, 43] width 1355 height 19
paste input "text"
type input "********"
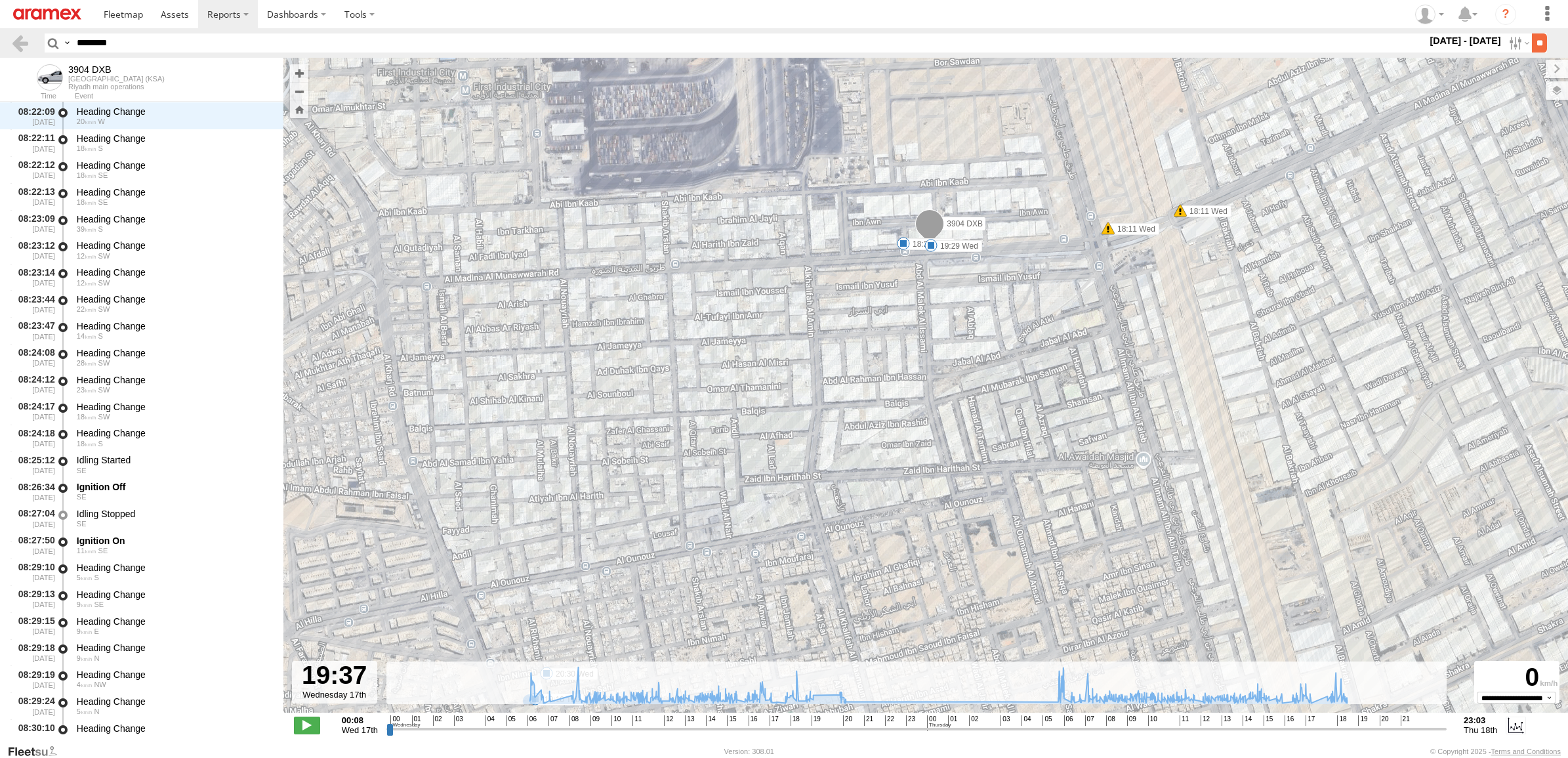
click at [1536, 53] on input "**" at bounding box center [1539, 43] width 15 height 19
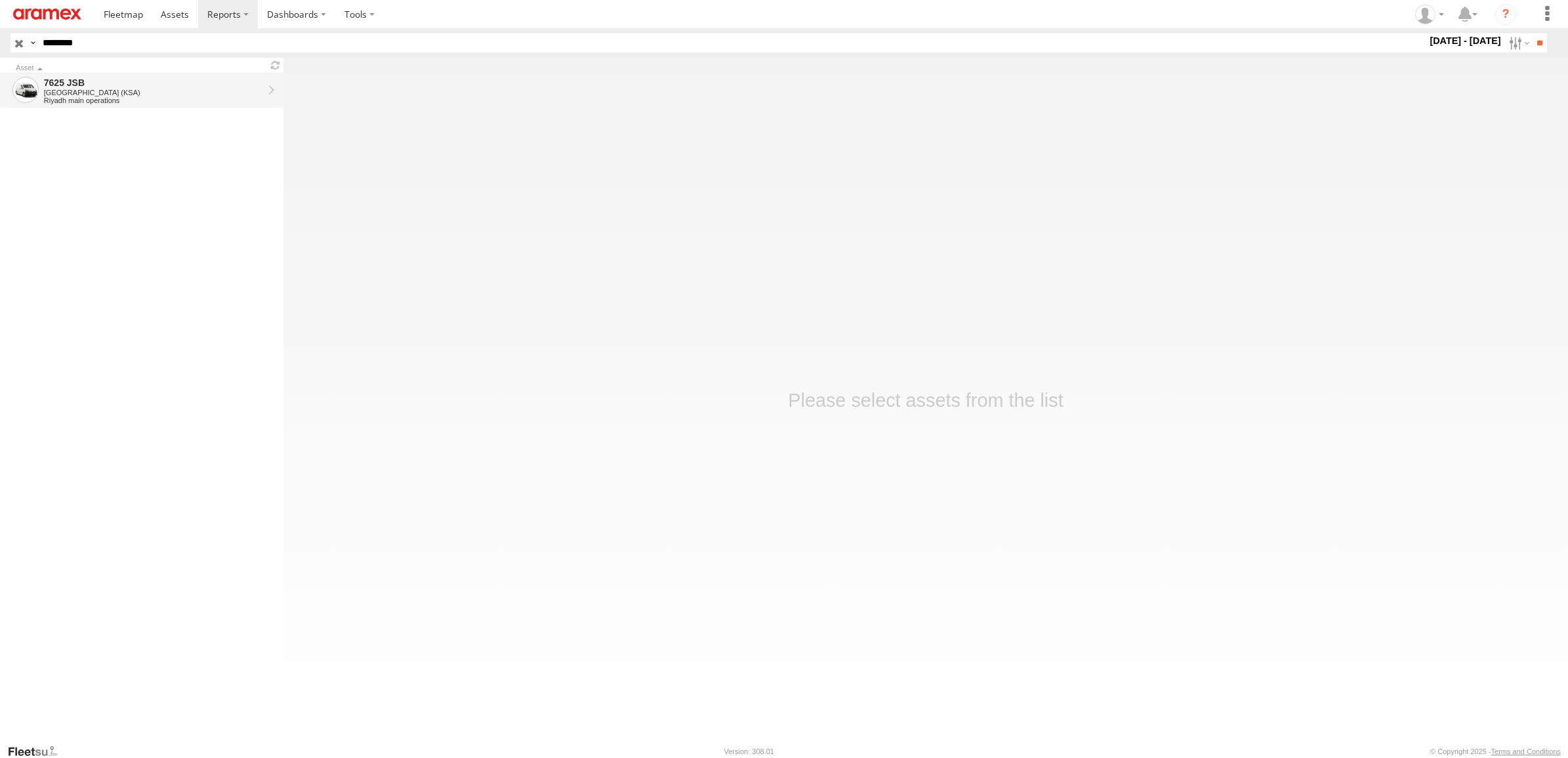
click at [123, 99] on div "Riyadh main operations" at bounding box center [154, 100] width 219 height 8
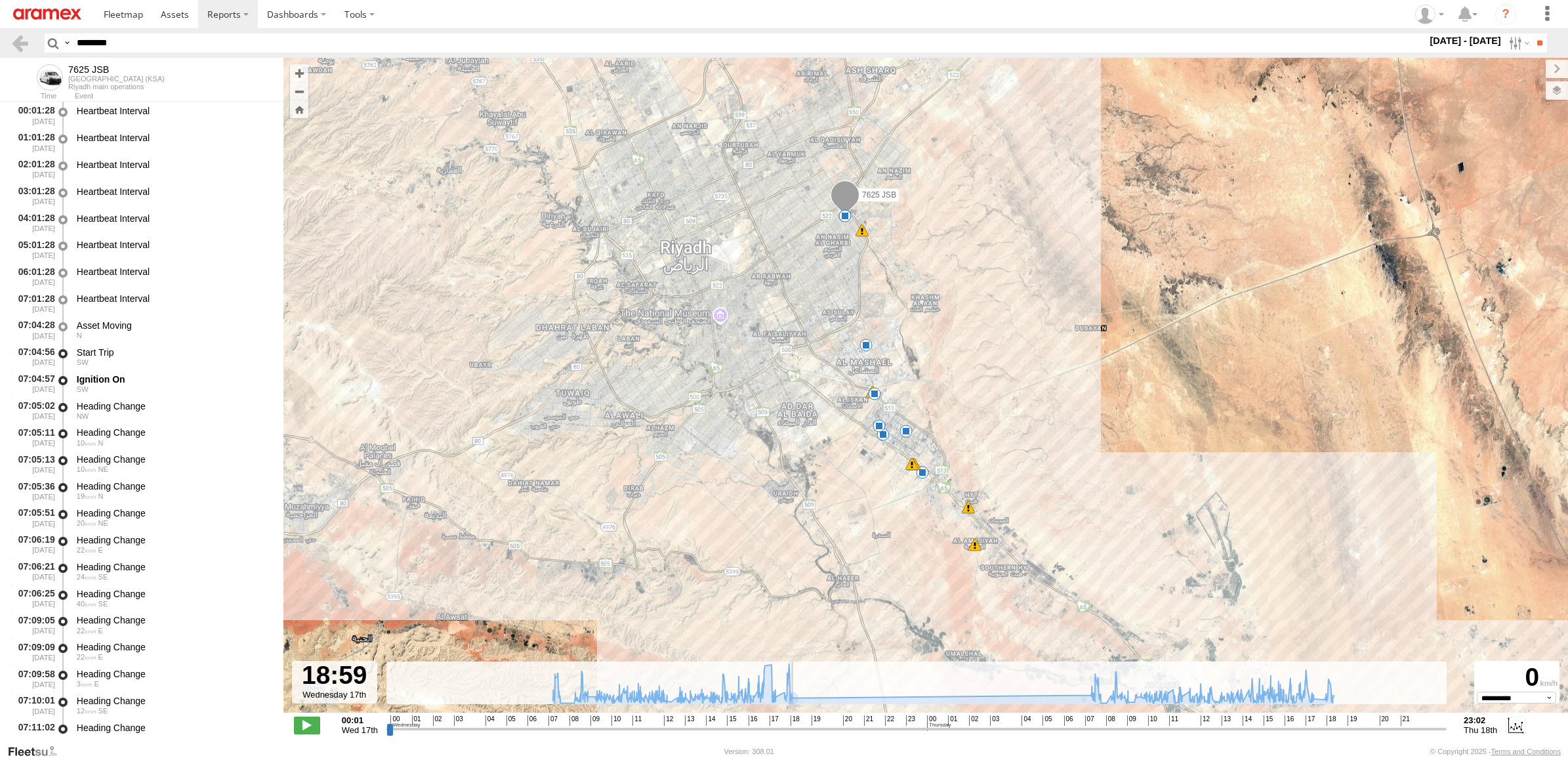
drag, startPoint x: 784, startPoint y: 730, endPoint x: 735, endPoint y: 592, distance: 146.4
click at [800, 722] on input "range" at bounding box center [916, 728] width 1060 height 12
drag, startPoint x: 778, startPoint y: 726, endPoint x: 791, endPoint y: 731, distance: 13.9
click at [791, 731] on input "range" at bounding box center [916, 728] width 1060 height 12
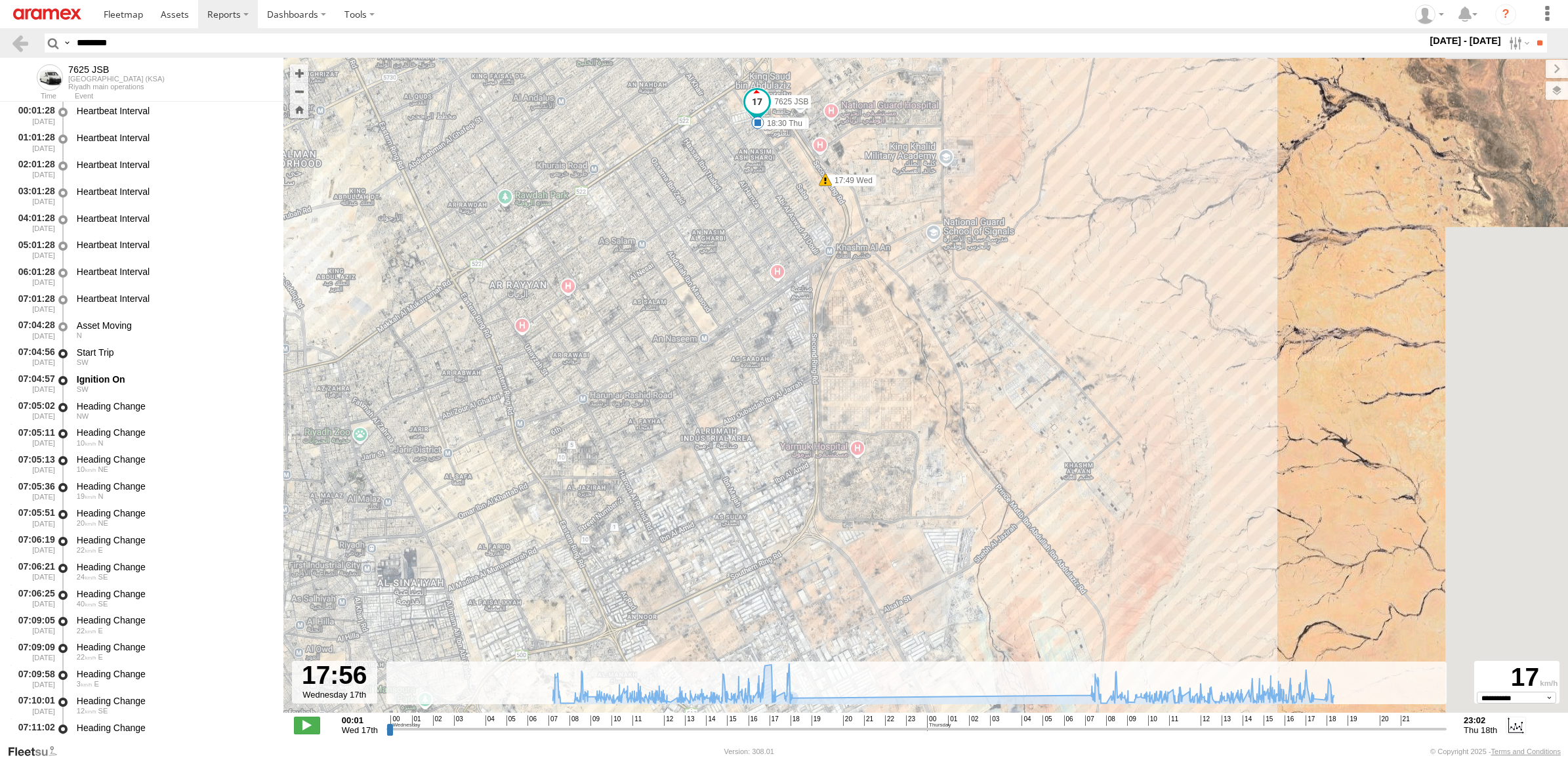
drag, startPoint x: 855, startPoint y: 343, endPoint x: 824, endPoint y: 223, distance: 123.9
click at [824, 223] on div "7625 JSB 08:27 Wed 08:30 Wed 08:52 Wed 09:54 Wed 12:02 Wed 17:49 Wed 17:58 Wed …" at bounding box center [925, 391] width 1284 height 669
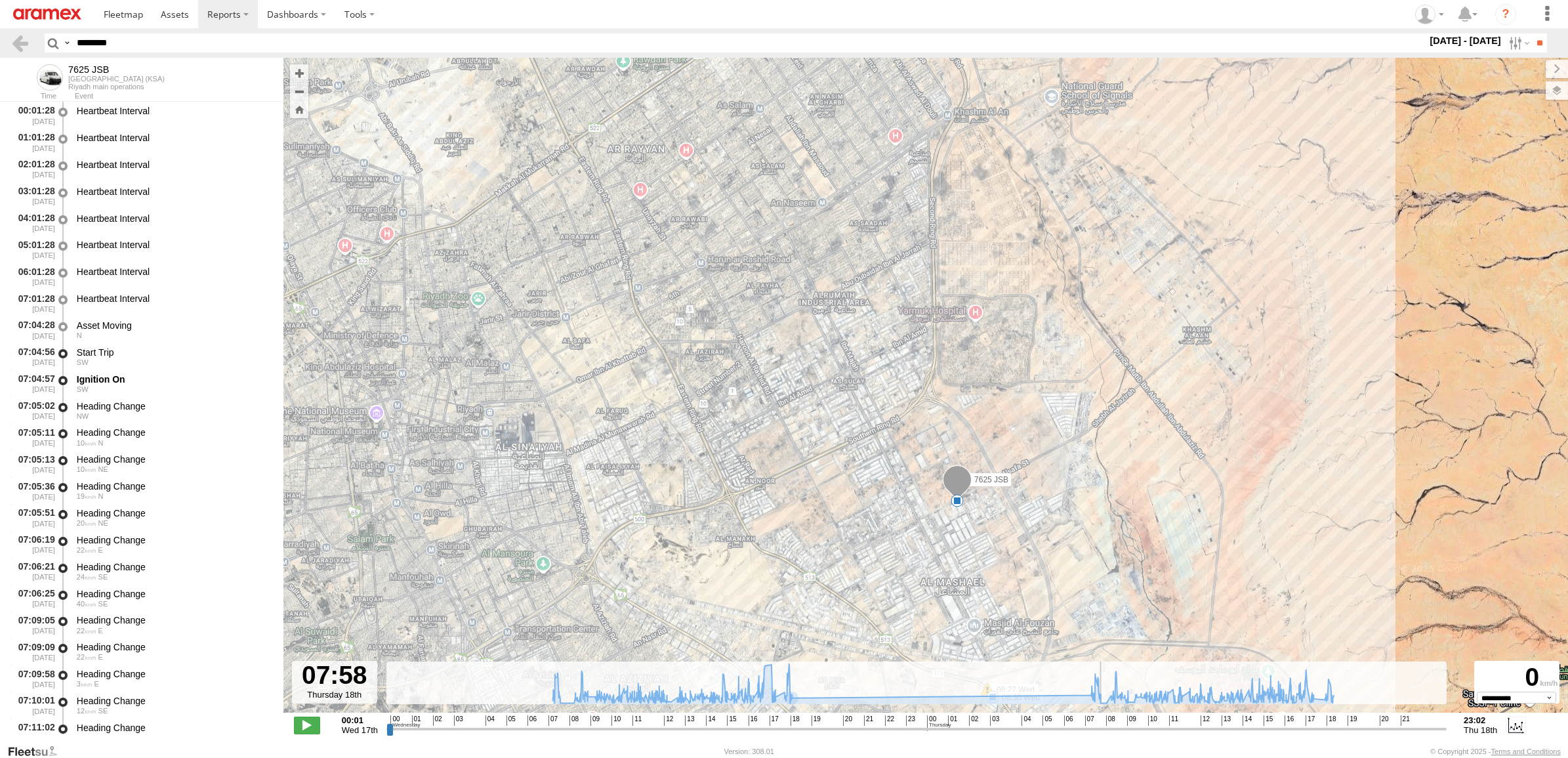
drag, startPoint x: 791, startPoint y: 726, endPoint x: 1104, endPoint y: 706, distance: 313.6
click at [1104, 722] on input "range" at bounding box center [916, 728] width 1060 height 12
drag, startPoint x: 791, startPoint y: 737, endPoint x: 781, endPoint y: 733, distance: 10.8
click at [781, 733] on div "**********" at bounding box center [925, 725] width 1284 height 28
drag, startPoint x: 781, startPoint y: 733, endPoint x: 1103, endPoint y: 730, distance: 322.0
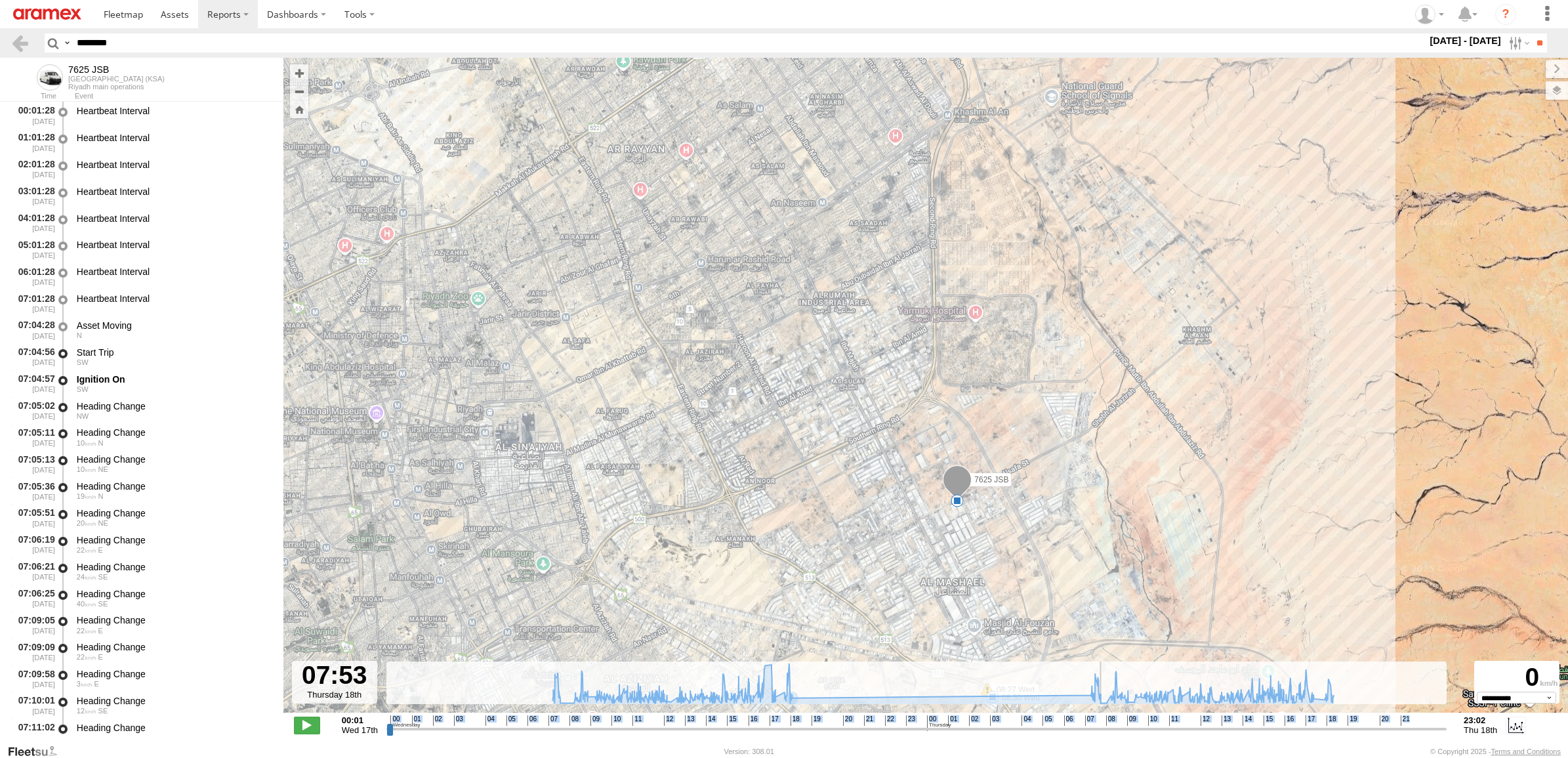
click at [1103, 730] on input "range" at bounding box center [916, 728] width 1060 height 12
drag, startPoint x: 779, startPoint y: 729, endPoint x: 1104, endPoint y: 719, distance: 325.2
type input "**********"
click at [1104, 722] on input "range" at bounding box center [916, 728] width 1060 height 12
drag, startPoint x: 141, startPoint y: 48, endPoint x: 0, endPoint y: 42, distance: 141.1
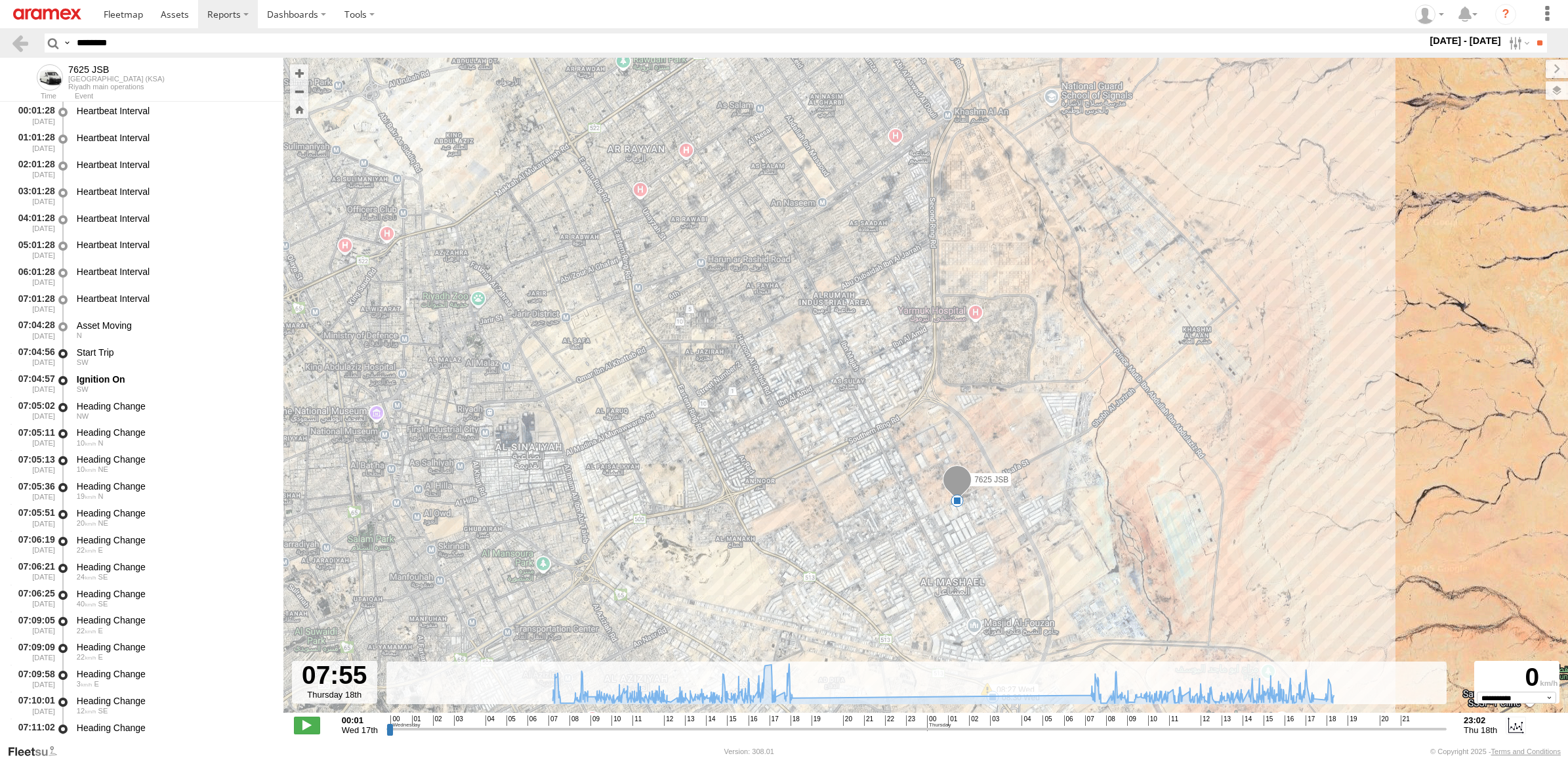
click at [0, 41] on html at bounding box center [784, 379] width 1568 height 758
paste input "text"
type input "********"
click at [1532, 34] on input "**" at bounding box center [1539, 43] width 15 height 19
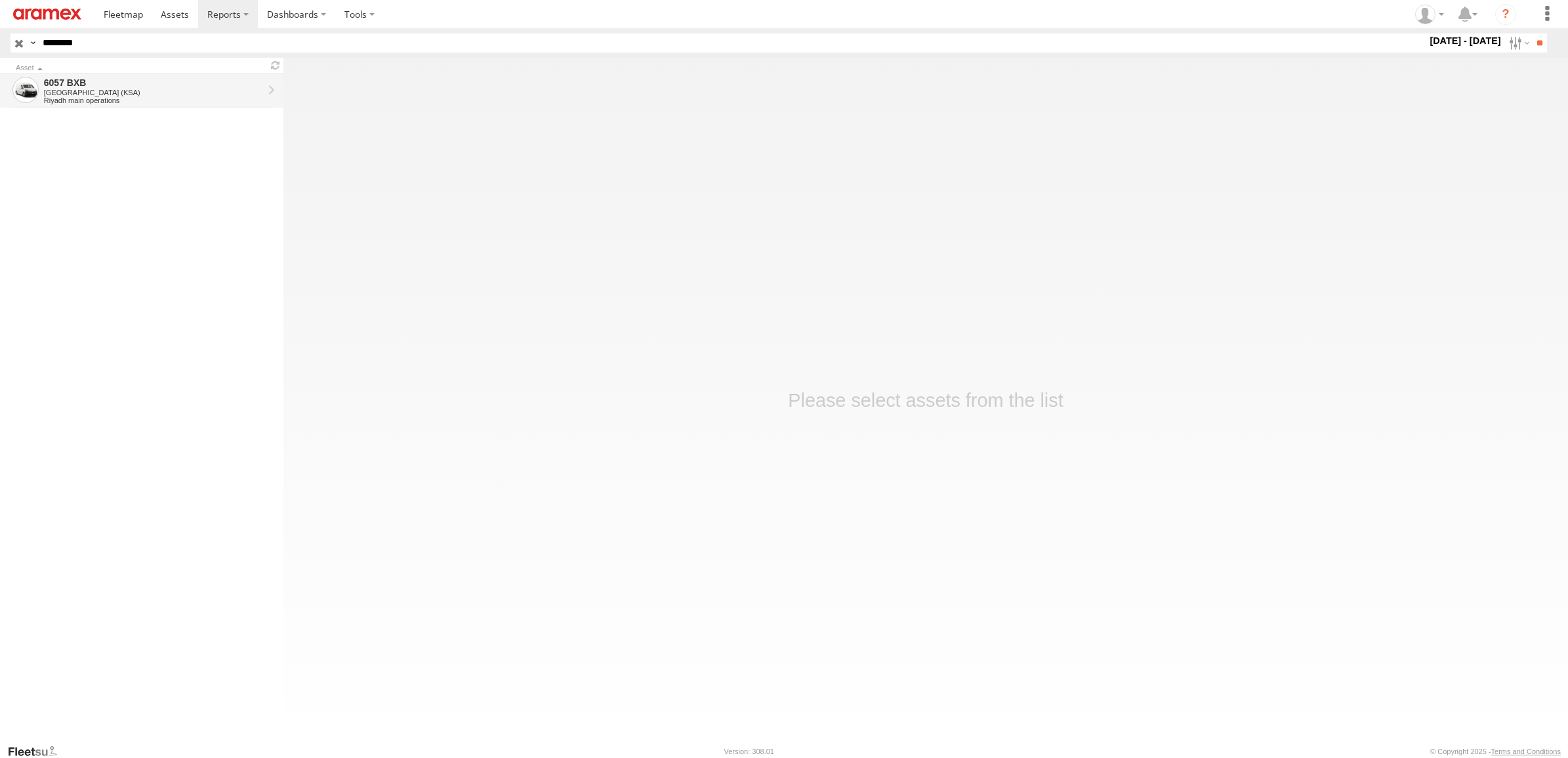
click at [130, 103] on div "Riyadh main operations" at bounding box center [154, 100] width 219 height 8
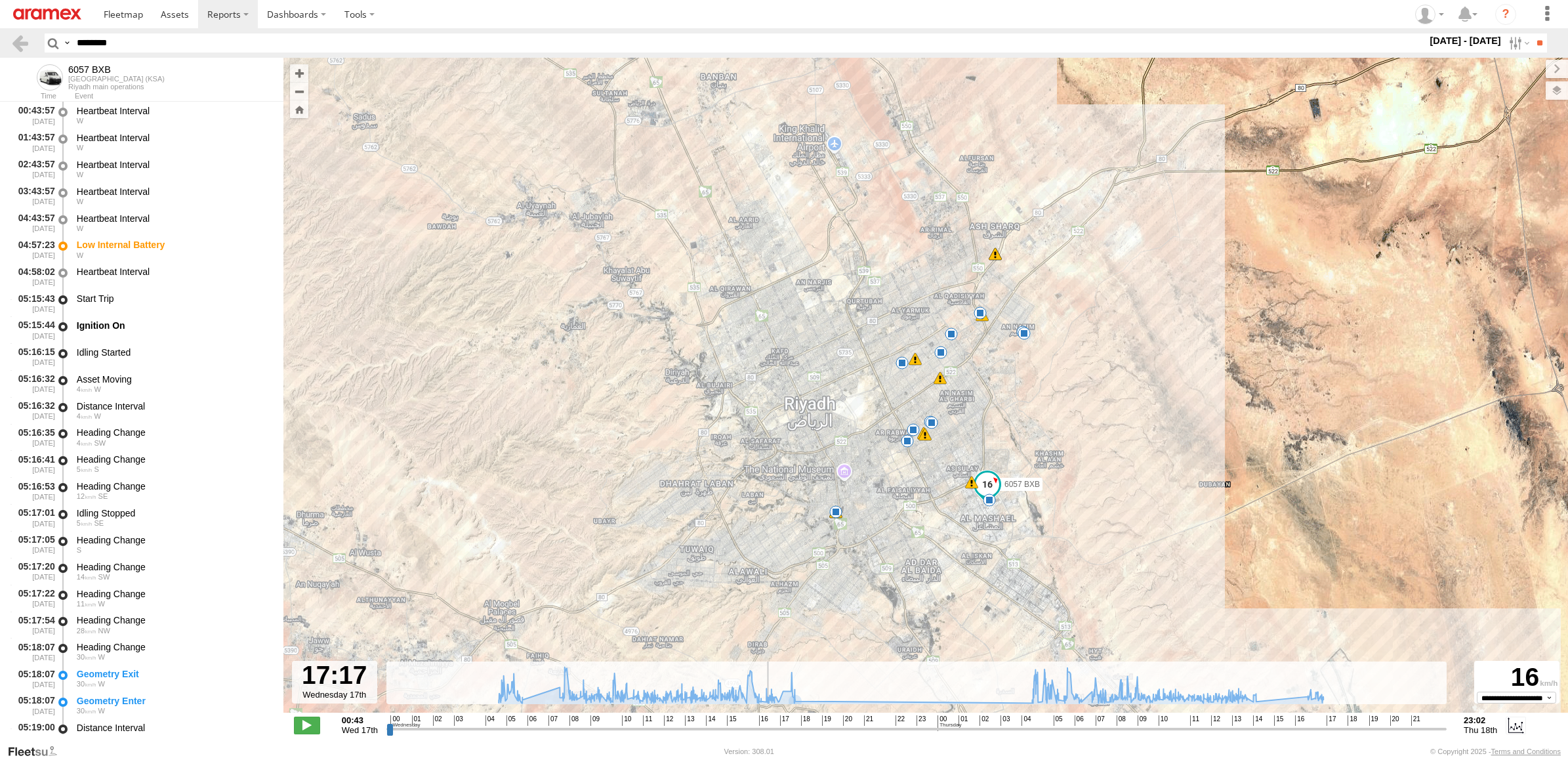
drag, startPoint x: 791, startPoint y: 728, endPoint x: 766, endPoint y: 735, distance: 26.0
click at [766, 735] on input "range" at bounding box center [916, 728] width 1060 height 12
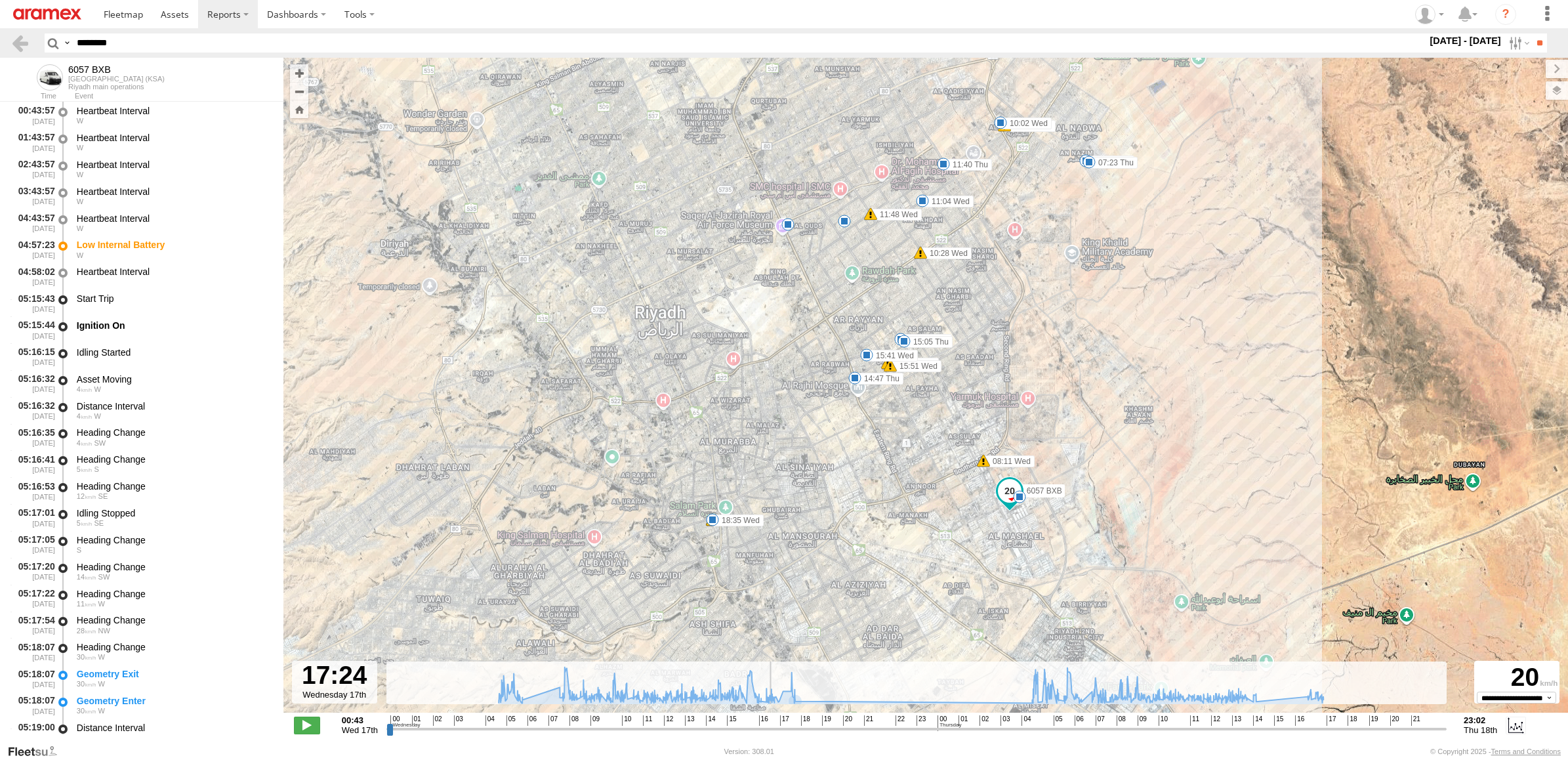
click at [768, 729] on input "range" at bounding box center [916, 728] width 1060 height 12
drag, startPoint x: 769, startPoint y: 729, endPoint x: 1010, endPoint y: 653, distance: 252.7
click at [1057, 732] on input "range" at bounding box center [916, 728] width 1060 height 12
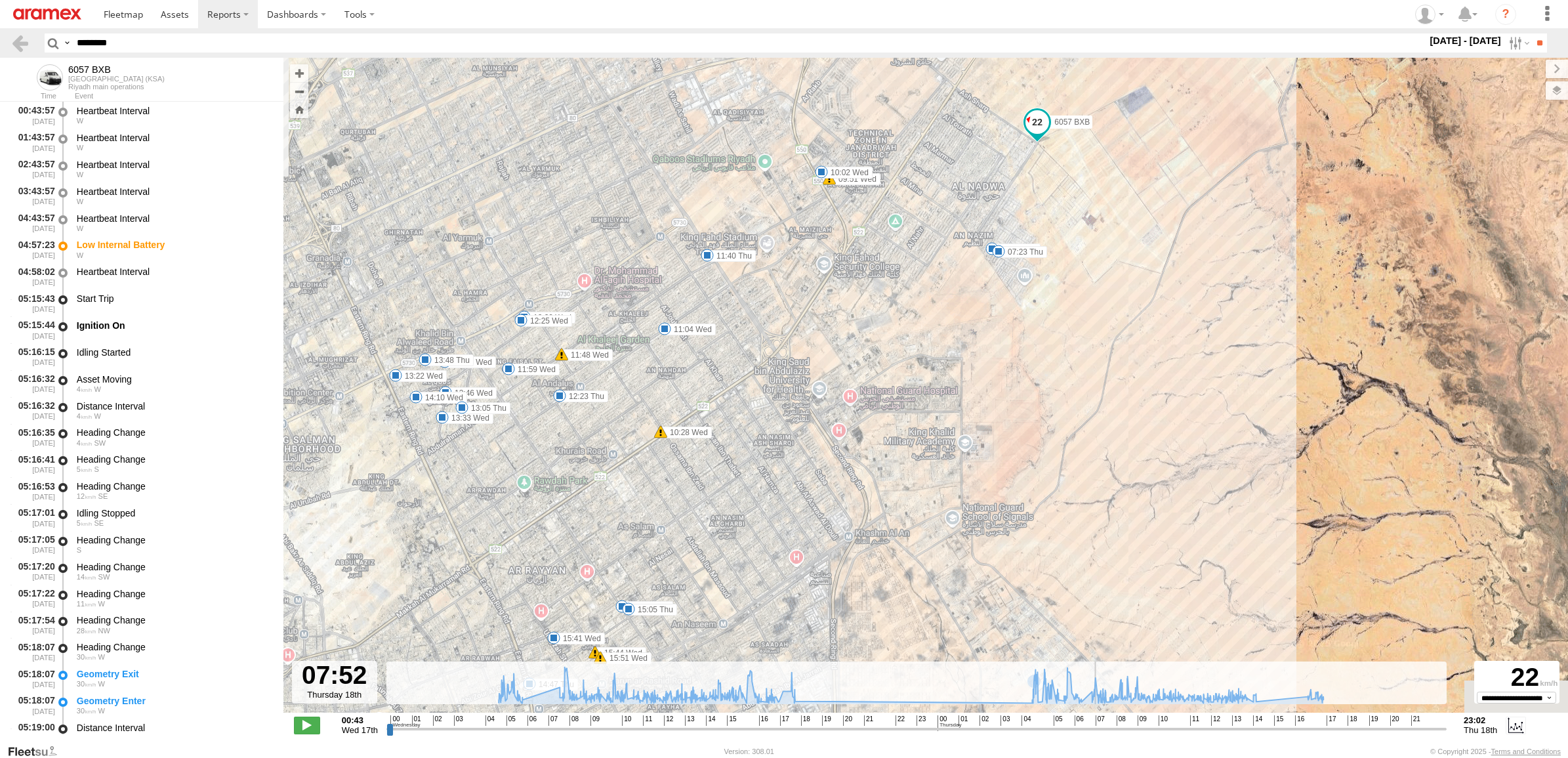
drag, startPoint x: 1057, startPoint y: 728, endPoint x: 1096, endPoint y: 728, distance: 39.0
click at [1096, 730] on input "range" at bounding box center [916, 728] width 1060 height 12
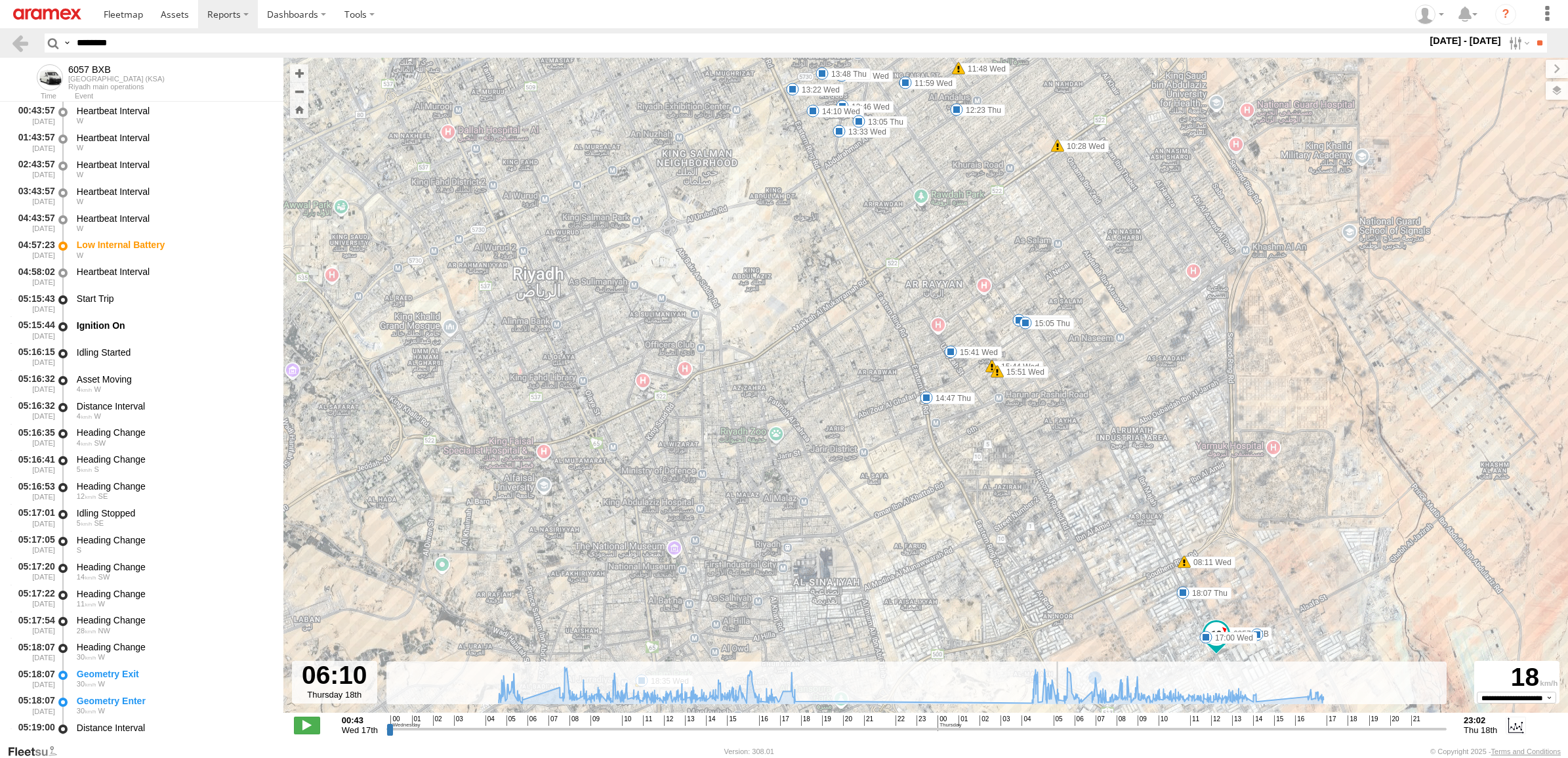
drag, startPoint x: 1093, startPoint y: 722, endPoint x: 1058, endPoint y: 735, distance: 37.3
type input "**********"
click at [1058, 735] on input "range" at bounding box center [916, 728] width 1060 height 12
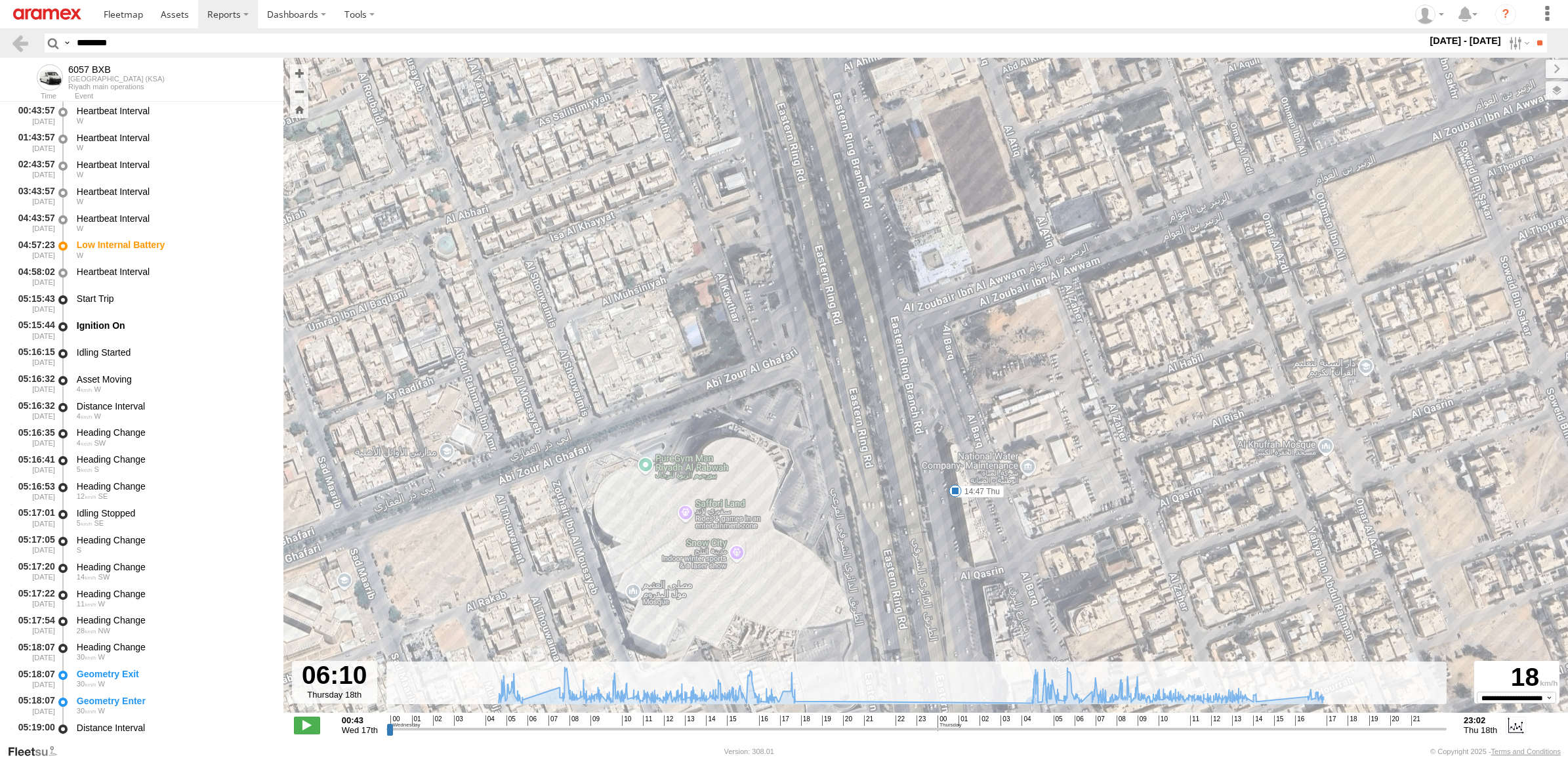
click at [0, 28] on html at bounding box center [784, 379] width 1568 height 758
paste input "******"
type input "********"
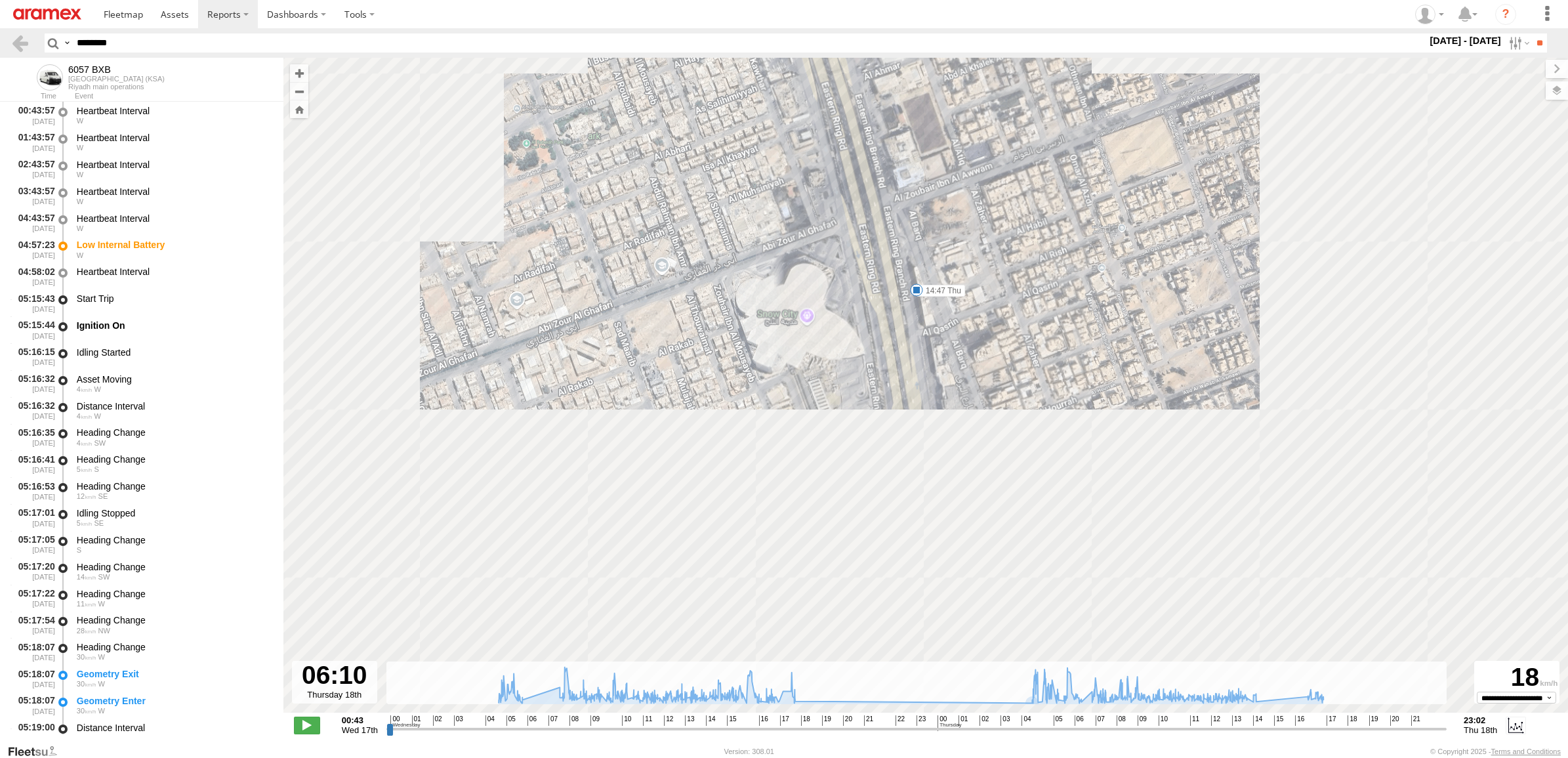
drag, startPoint x: 1064, startPoint y: 569, endPoint x: 994, endPoint y: 310, distance: 268.3
click at [994, 310] on div "6057 BXB 04:57 Wed 08:11 Wed 09:51 Wed 10:02 Wed 10:28 Wed 11:04 Wed 11:48 Wed …" at bounding box center [925, 391] width 1284 height 669
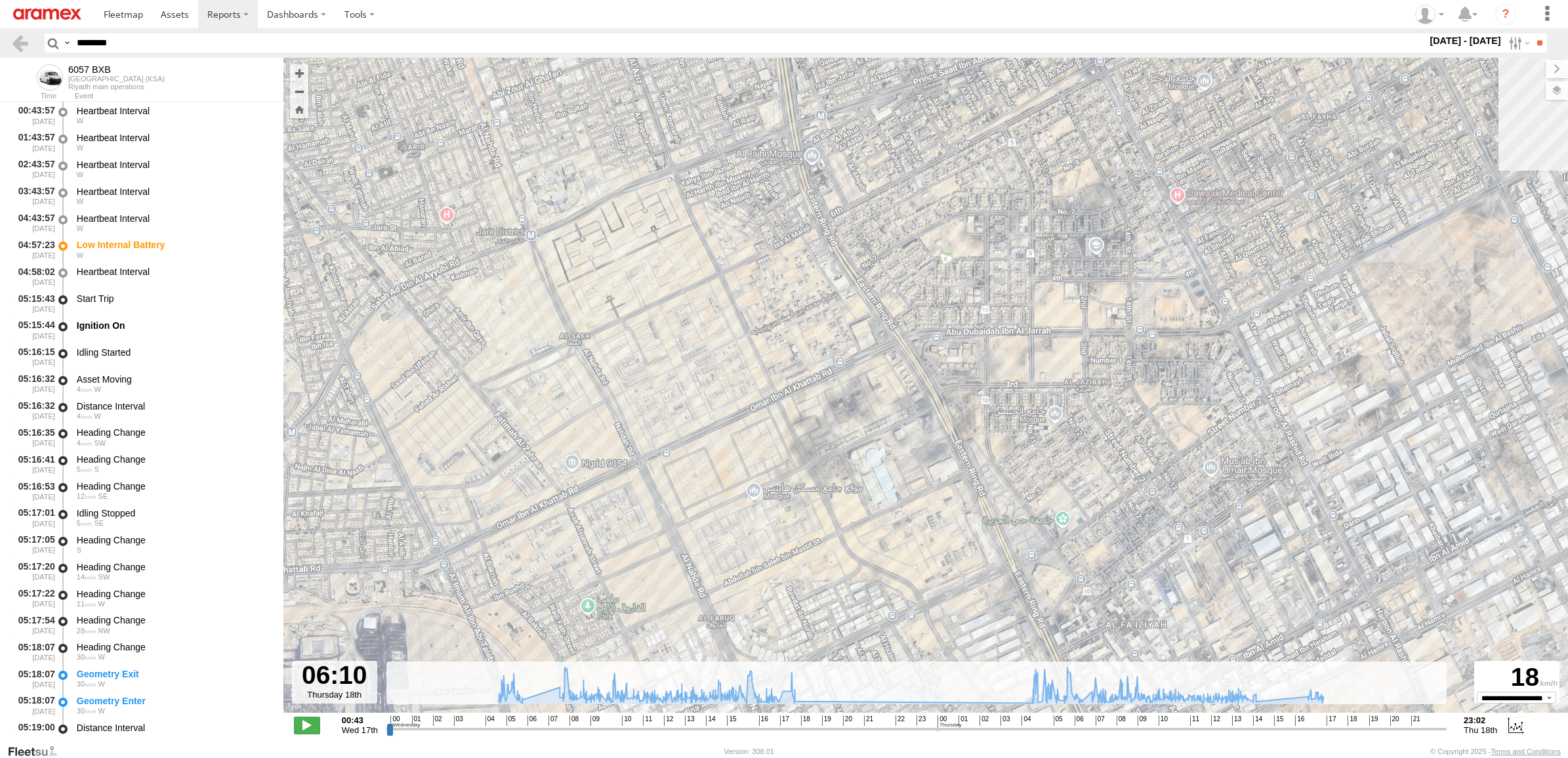
drag, startPoint x: 1153, startPoint y: 556, endPoint x: 943, endPoint y: 227, distance: 390.3
click at [943, 227] on div "6057 BXB 04:57 Wed 08:11 Wed 09:51 Wed 10:02 Wed 10:28 Wed 11:04 Wed 11:48 Wed …" at bounding box center [925, 391] width 1284 height 669
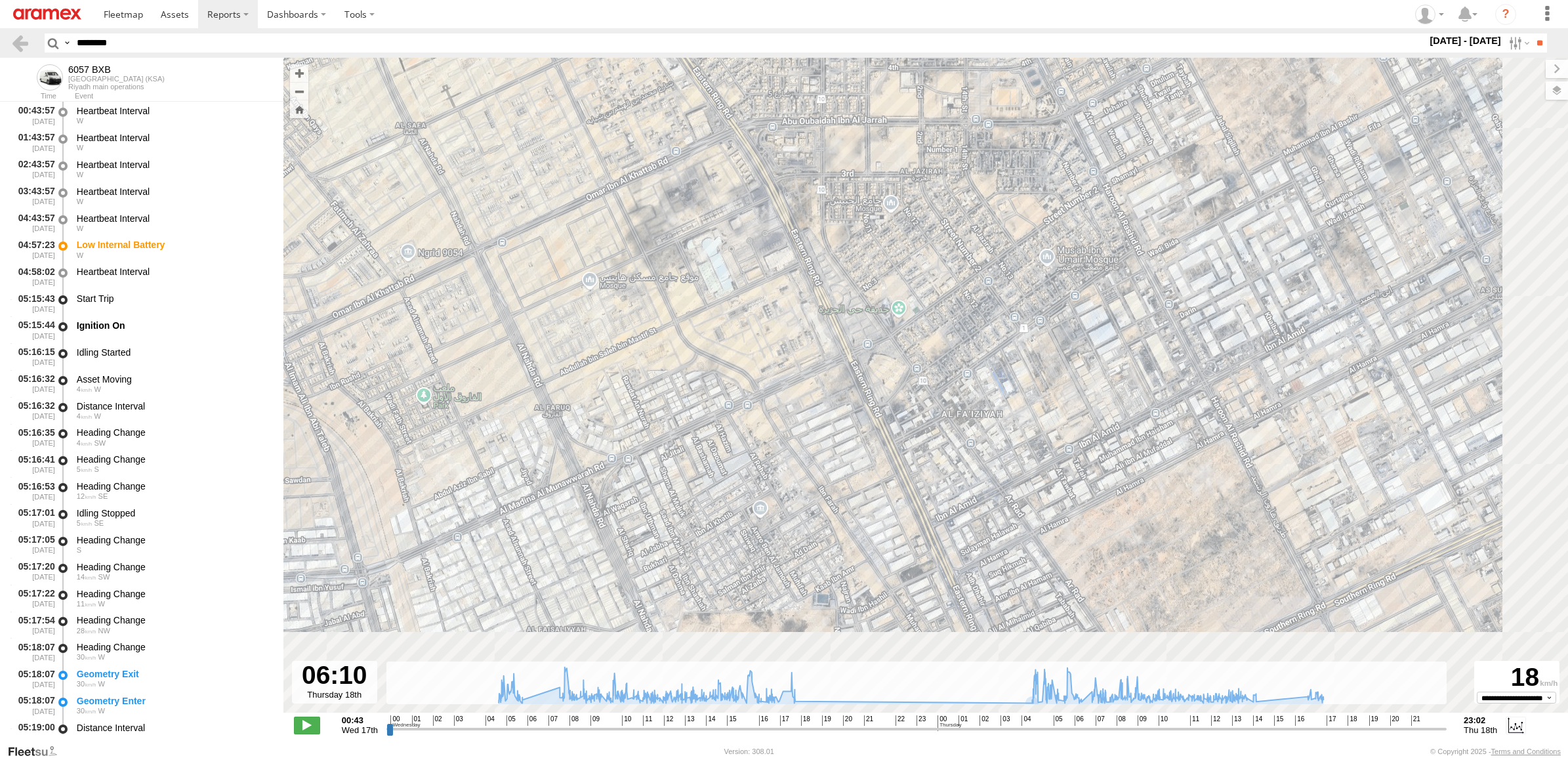
drag, startPoint x: 1050, startPoint y: 401, endPoint x: 930, endPoint y: 217, distance: 219.7
click at [932, 221] on div "6057 BXB 04:57 Wed 08:11 Wed 09:51 Wed 10:02 Wed 10:28 Wed 11:04 Wed 11:48 Wed …" at bounding box center [925, 391] width 1284 height 669
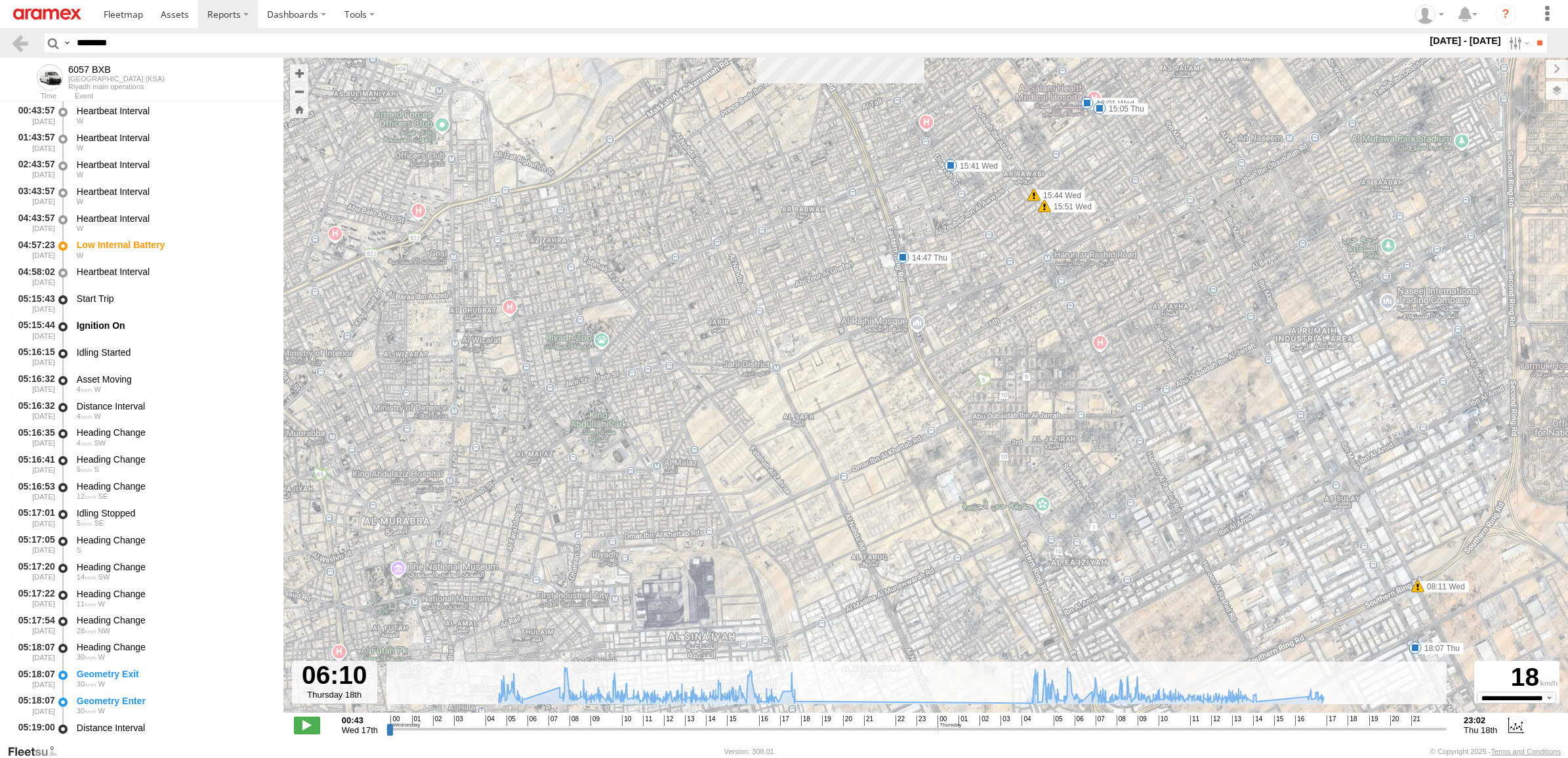
drag, startPoint x: 895, startPoint y: 227, endPoint x: 1089, endPoint y: 559, distance: 384.5
click at [1089, 559] on div "6057 BXB 04:57 Wed 08:11 Wed 09:51 Wed 10:02 Wed 10:28 Wed 11:04 Wed 11:48 Wed …" at bounding box center [925, 391] width 1284 height 669
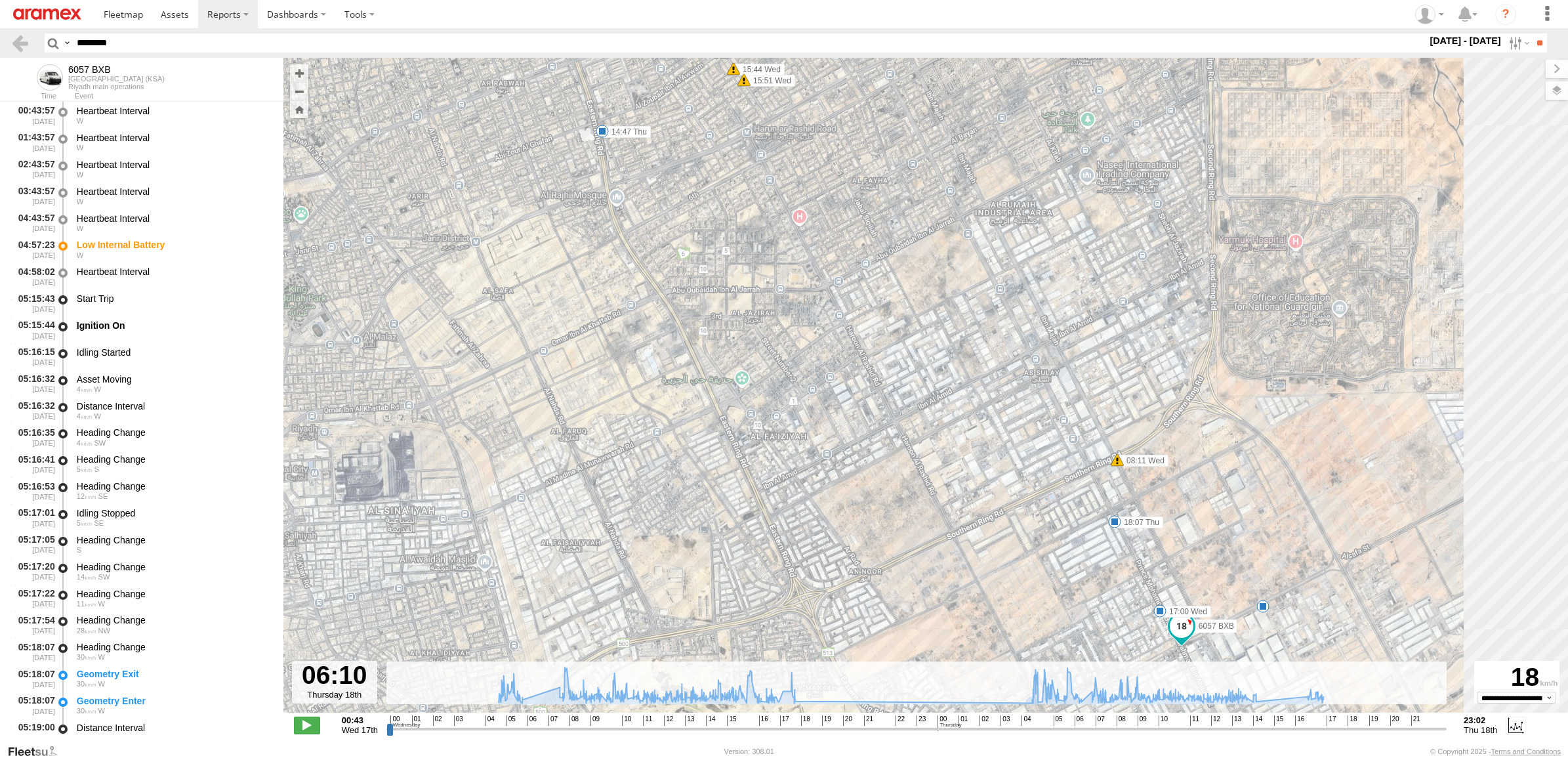
drag, startPoint x: 1168, startPoint y: 400, endPoint x: 796, endPoint y: 200, distance: 422.4
click at [796, 200] on div "6057 BXB 04:57 Wed 08:11 Wed 09:51 Wed 10:02 Wed 10:28 Wed 11:04 Wed 11:48 Wed …" at bounding box center [925, 391] width 1284 height 669
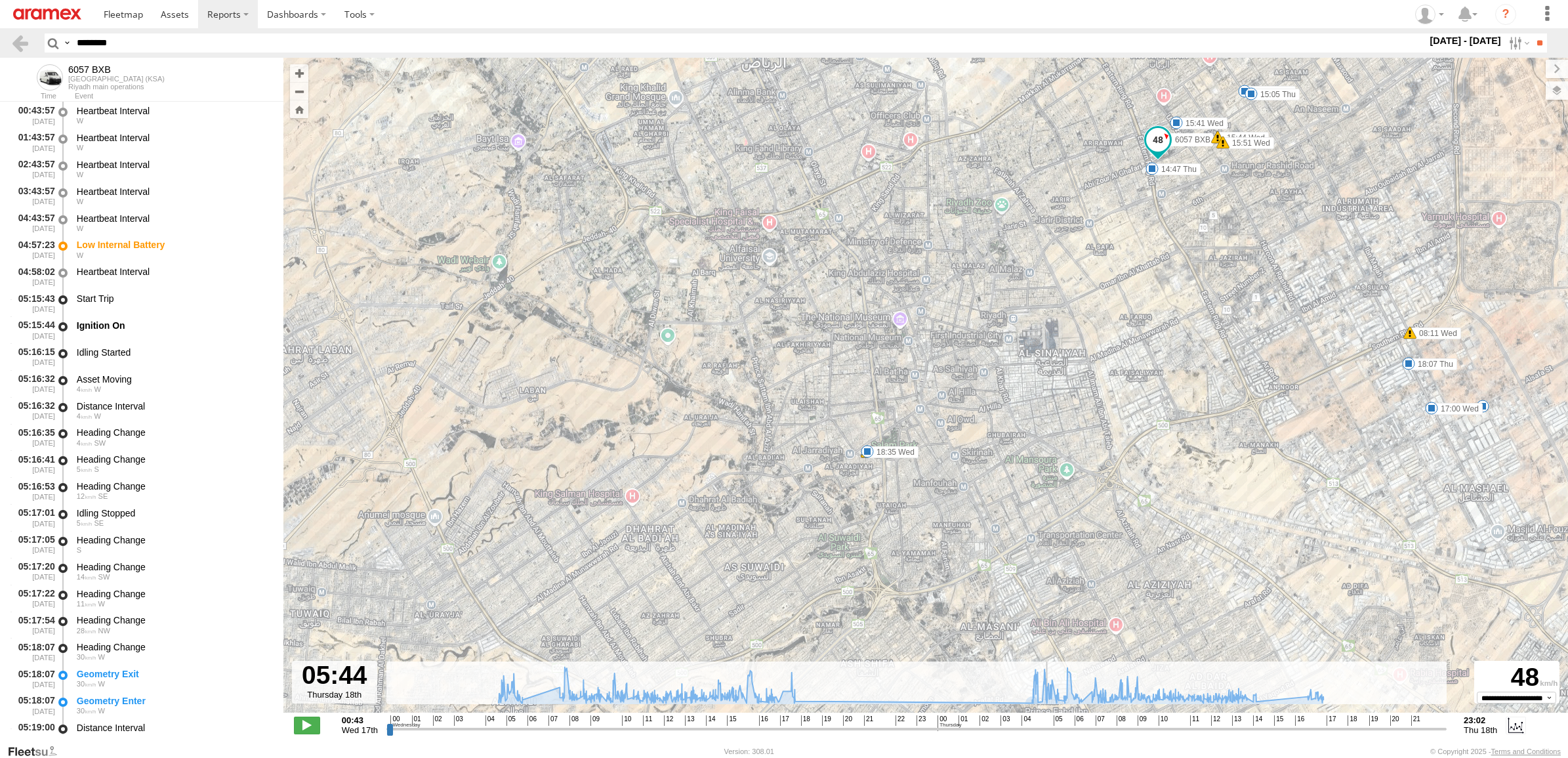
drag, startPoint x: 1006, startPoint y: 735, endPoint x: 1048, endPoint y: 735, distance: 42.0
type input "**********"
click at [1048, 735] on input "range" at bounding box center [916, 728] width 1060 height 12
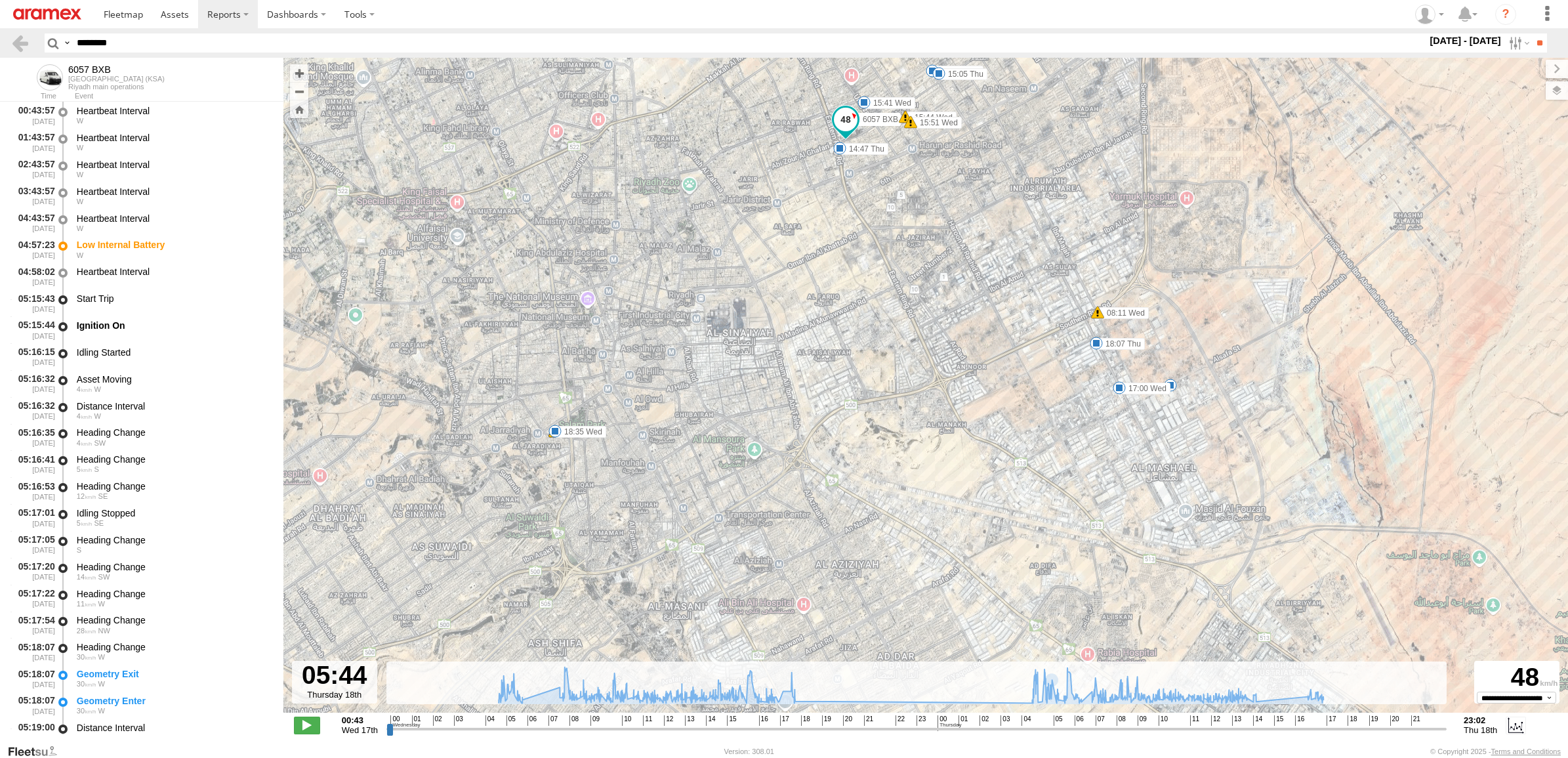
drag, startPoint x: 1198, startPoint y: 568, endPoint x: 1110, endPoint y: 308, distance: 274.5
click at [1110, 308] on div "6057 BXB 04:57 Wed 08:11 Wed 09:51 Wed 10:02 Wed 10:28 Wed 11:04 Wed 11:48 Wed …" at bounding box center [925, 391] width 1284 height 669
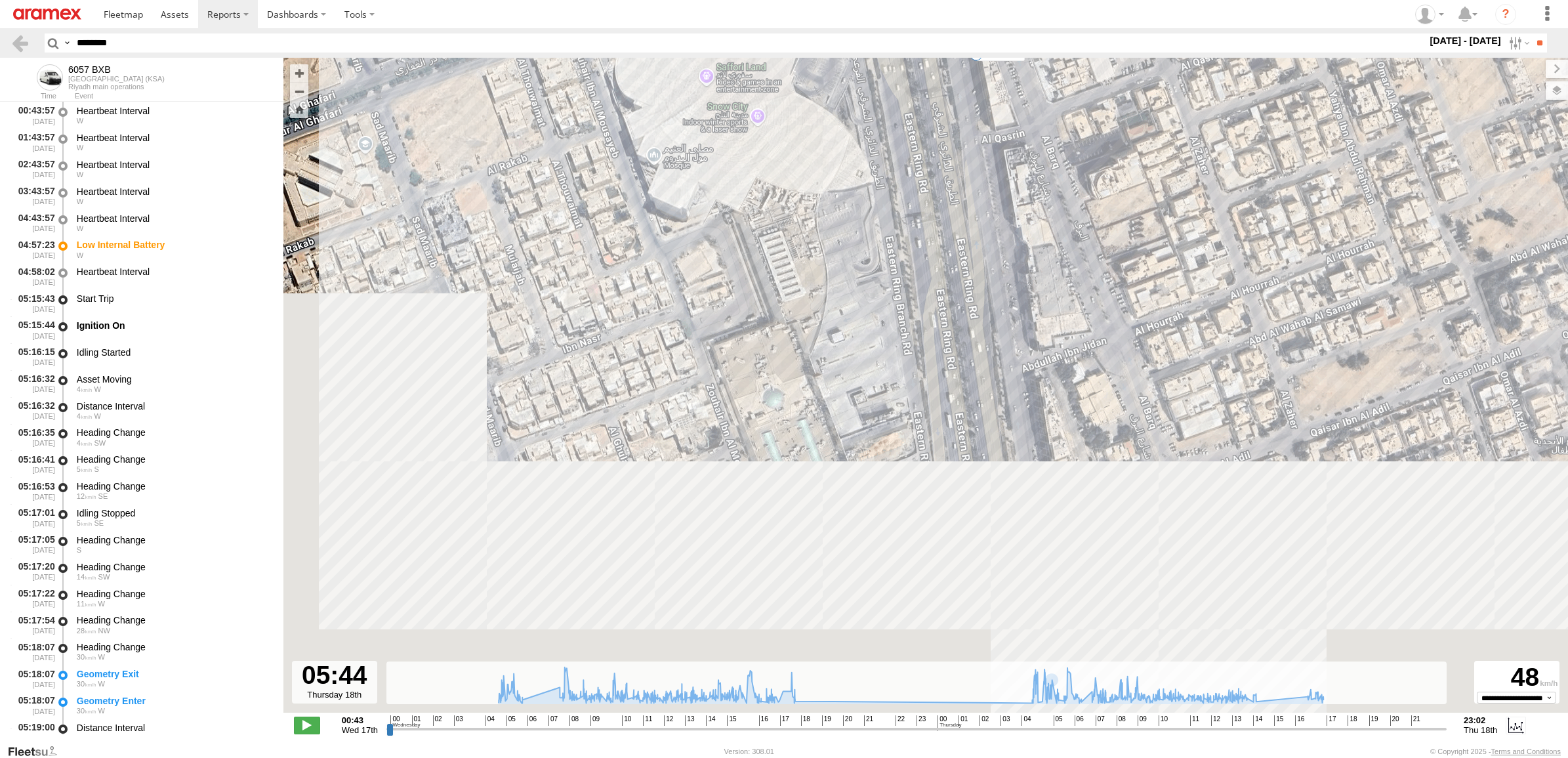
drag, startPoint x: 837, startPoint y: 389, endPoint x: 1057, endPoint y: 103, distance: 360.8
click at [1057, 103] on div "6057 BXB 04:57 Wed 08:11 Wed 09:51 Wed 10:02 Wed 10:28 Wed 11:04 Wed 11:48 Wed …" at bounding box center [925, 391] width 1284 height 669
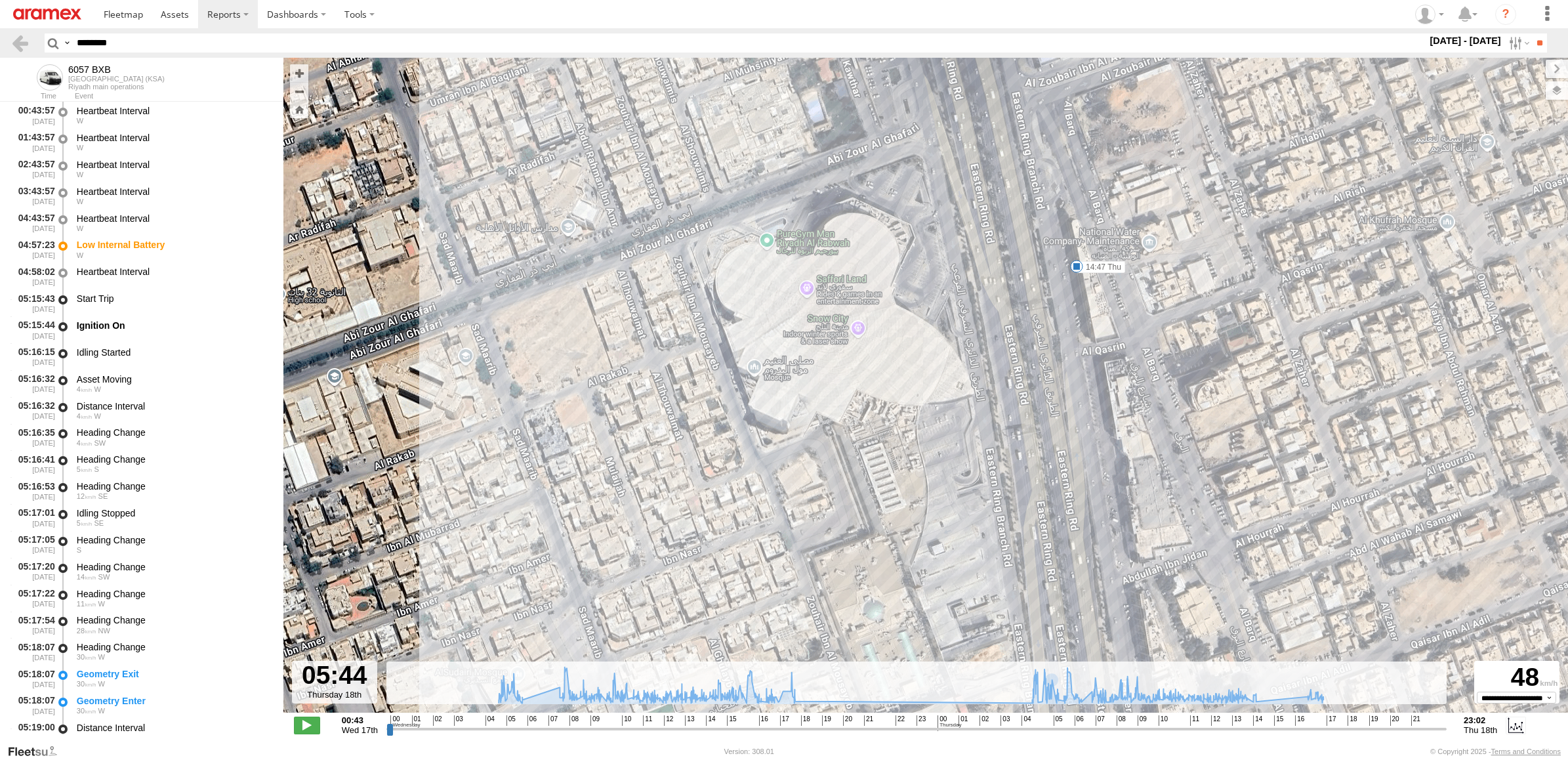
drag, startPoint x: 948, startPoint y: 174, endPoint x: 1033, endPoint y: 416, distance: 256.5
click at [1033, 416] on div "6057 BXB 04:57 Wed 08:11 Wed 09:51 Wed 10:02 Wed 10:28 Wed 11:04 Wed 11:48 Wed …" at bounding box center [925, 391] width 1284 height 669
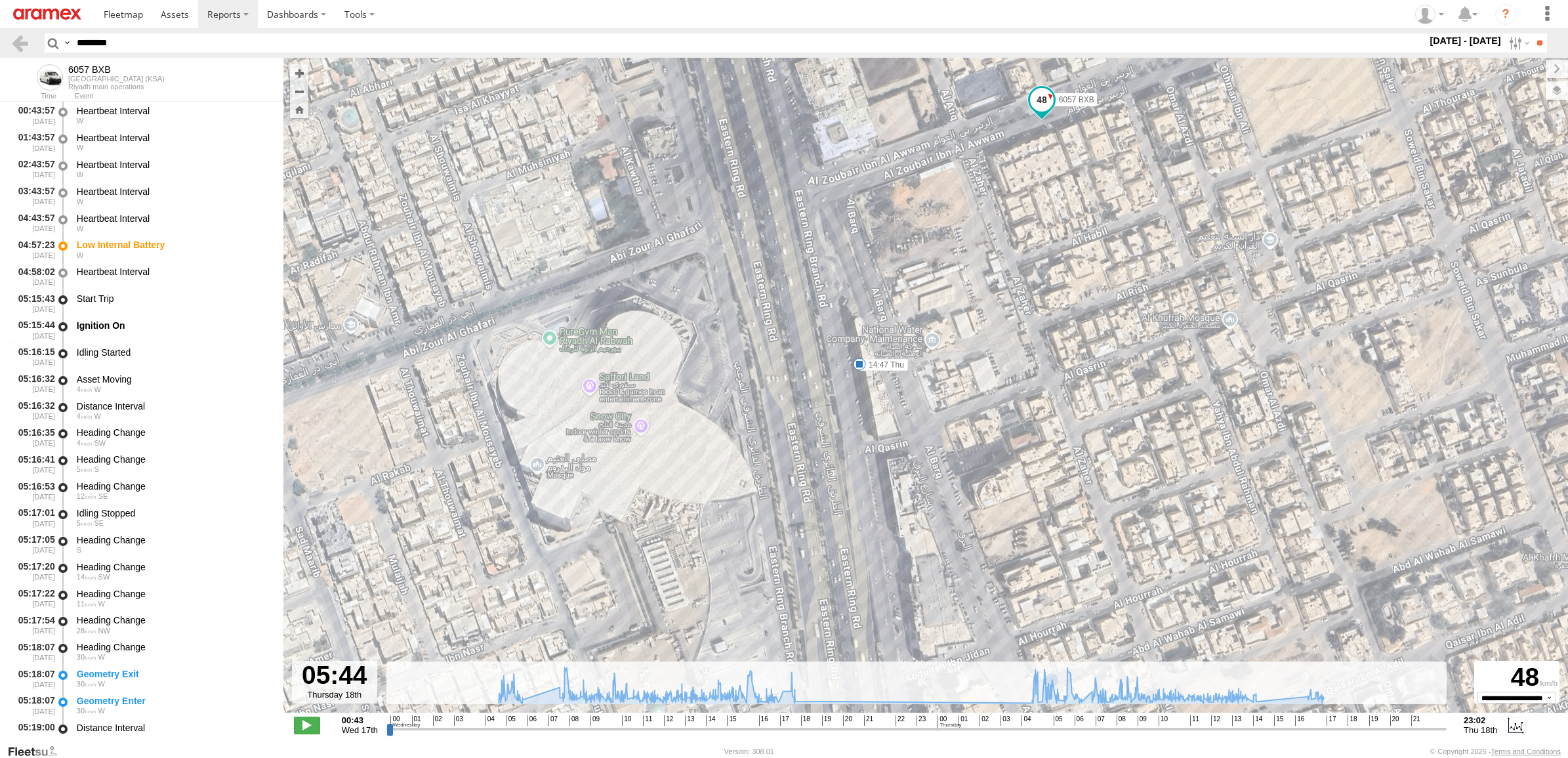
drag, startPoint x: 1294, startPoint y: 253, endPoint x: 1073, endPoint y: 337, distance: 236.4
click at [1073, 337] on div "6057 BXB 04:57 Wed 08:11 Wed 09:51 Wed 10:02 Wed 10:28 Wed 11:04 Wed 11:48 Wed …" at bounding box center [925, 391] width 1284 height 669
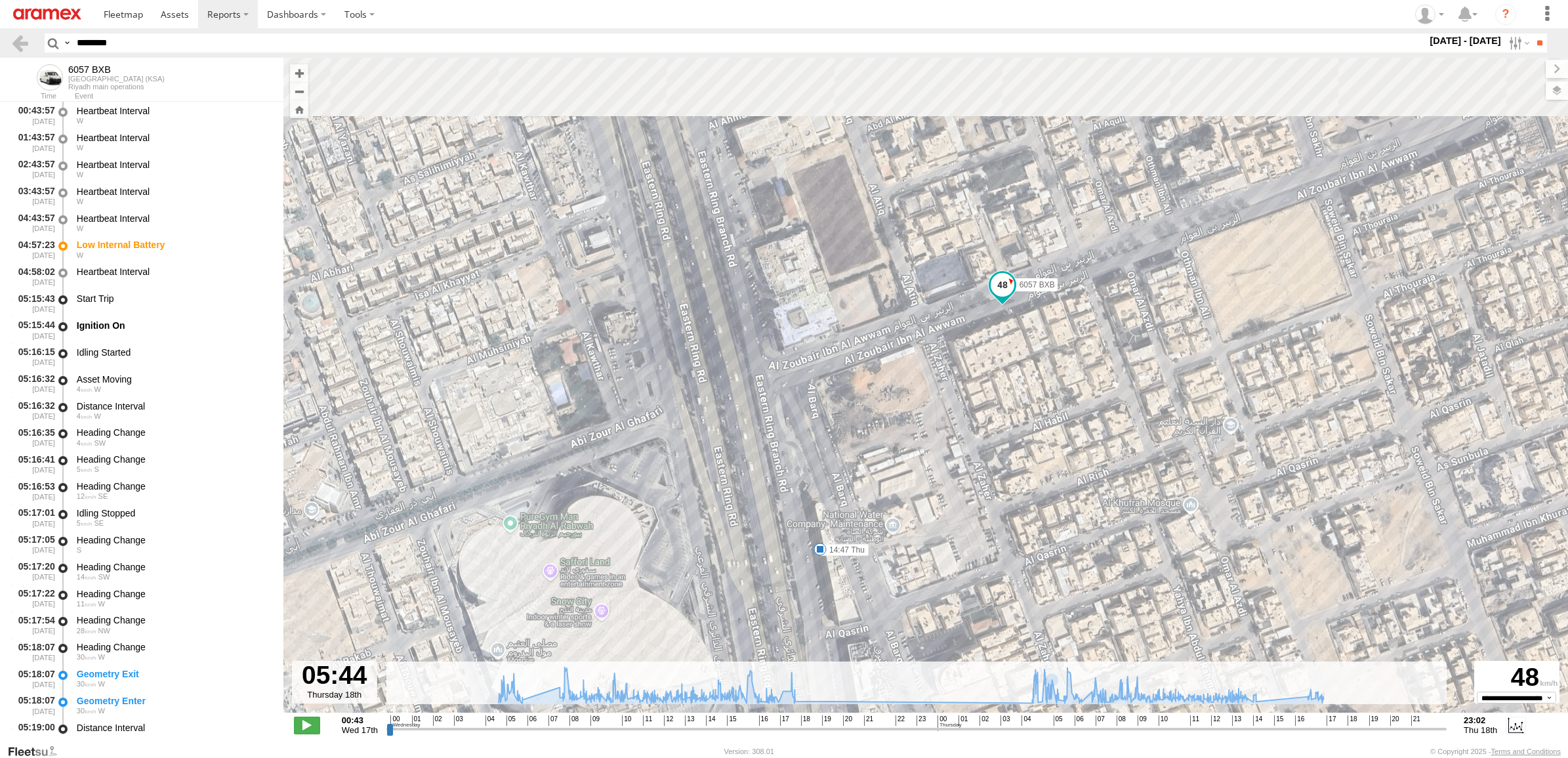
drag, startPoint x: 930, startPoint y: 230, endPoint x: 900, endPoint y: 417, distance: 189.4
click at [900, 417] on div "6057 BXB 04:57 Wed 08:11 Wed 09:51 Wed 10:02 Wed 10:28 Wed 11:04 Wed 11:48 Wed …" at bounding box center [925, 391] width 1284 height 669
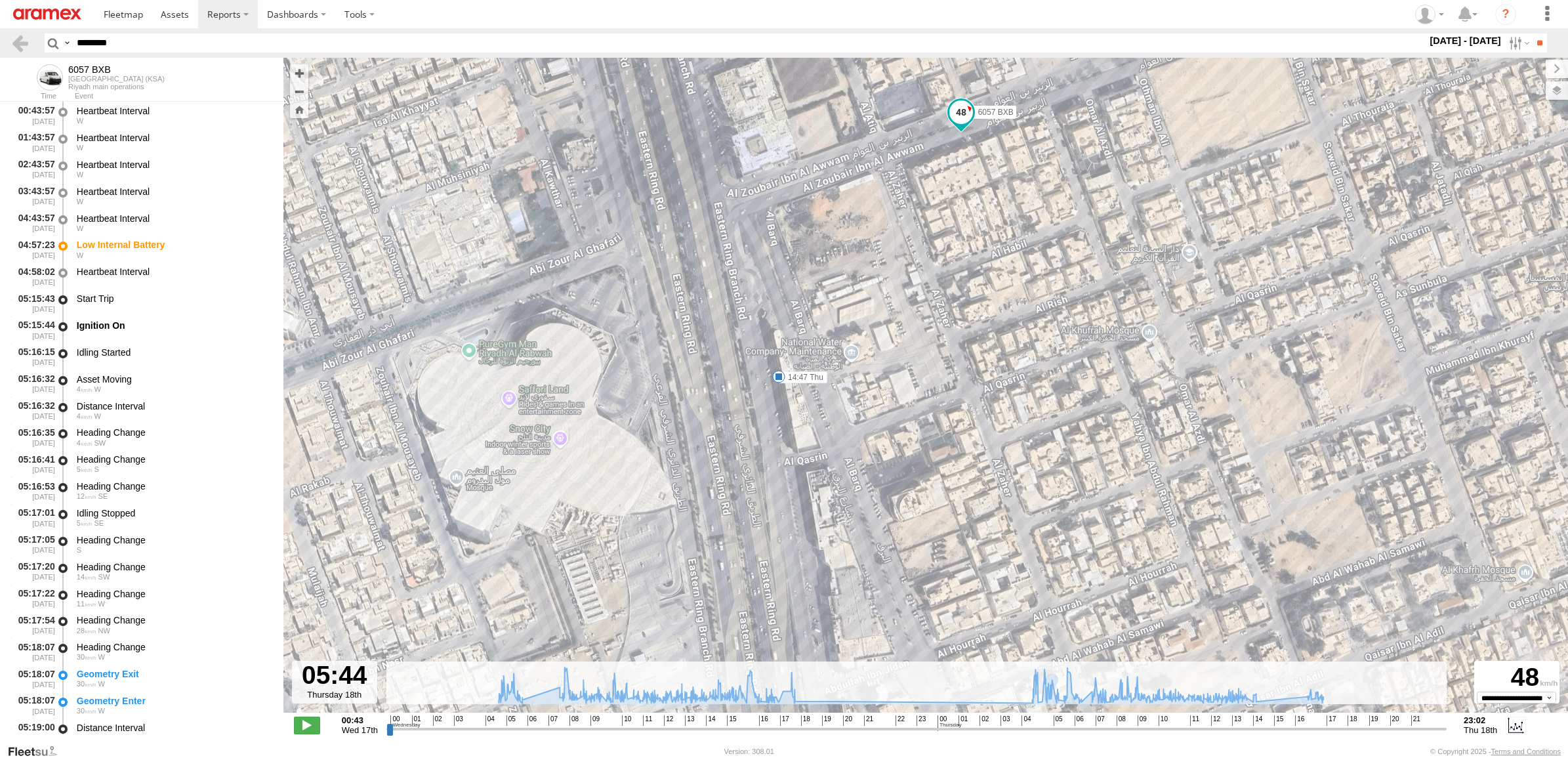
drag, startPoint x: 1293, startPoint y: 371, endPoint x: 1305, endPoint y: 226, distance: 145.5
click at [1305, 226] on div "6057 BXB 04:57 Wed 08:11 Wed 09:51 Wed 10:02 Wed 10:28 Wed 11:04 Wed 11:48 Wed …" at bounding box center [925, 391] width 1284 height 669
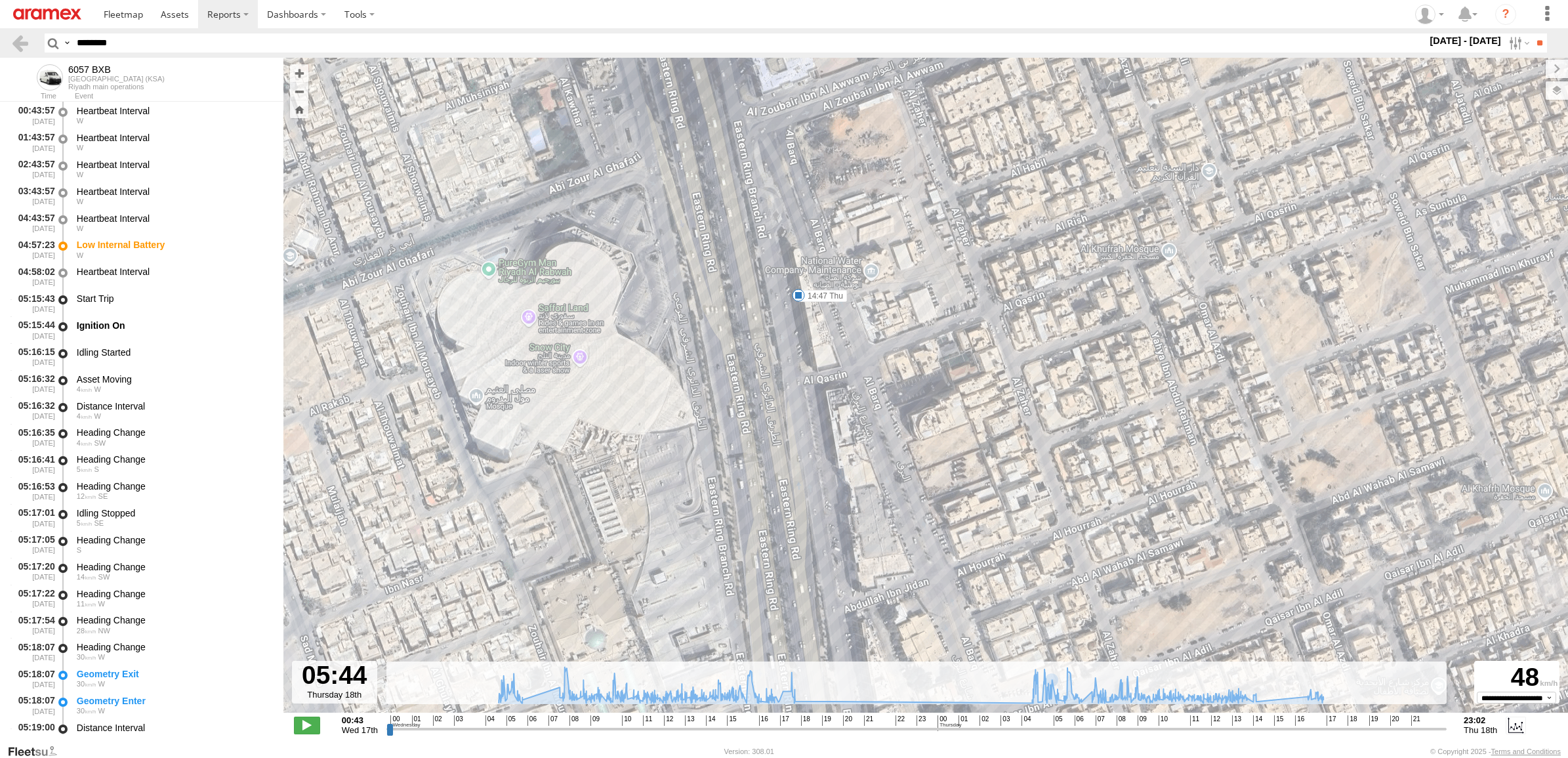
paste input "text"
type input "********"
click at [1532, 34] on input "**" at bounding box center [1539, 43] width 15 height 19
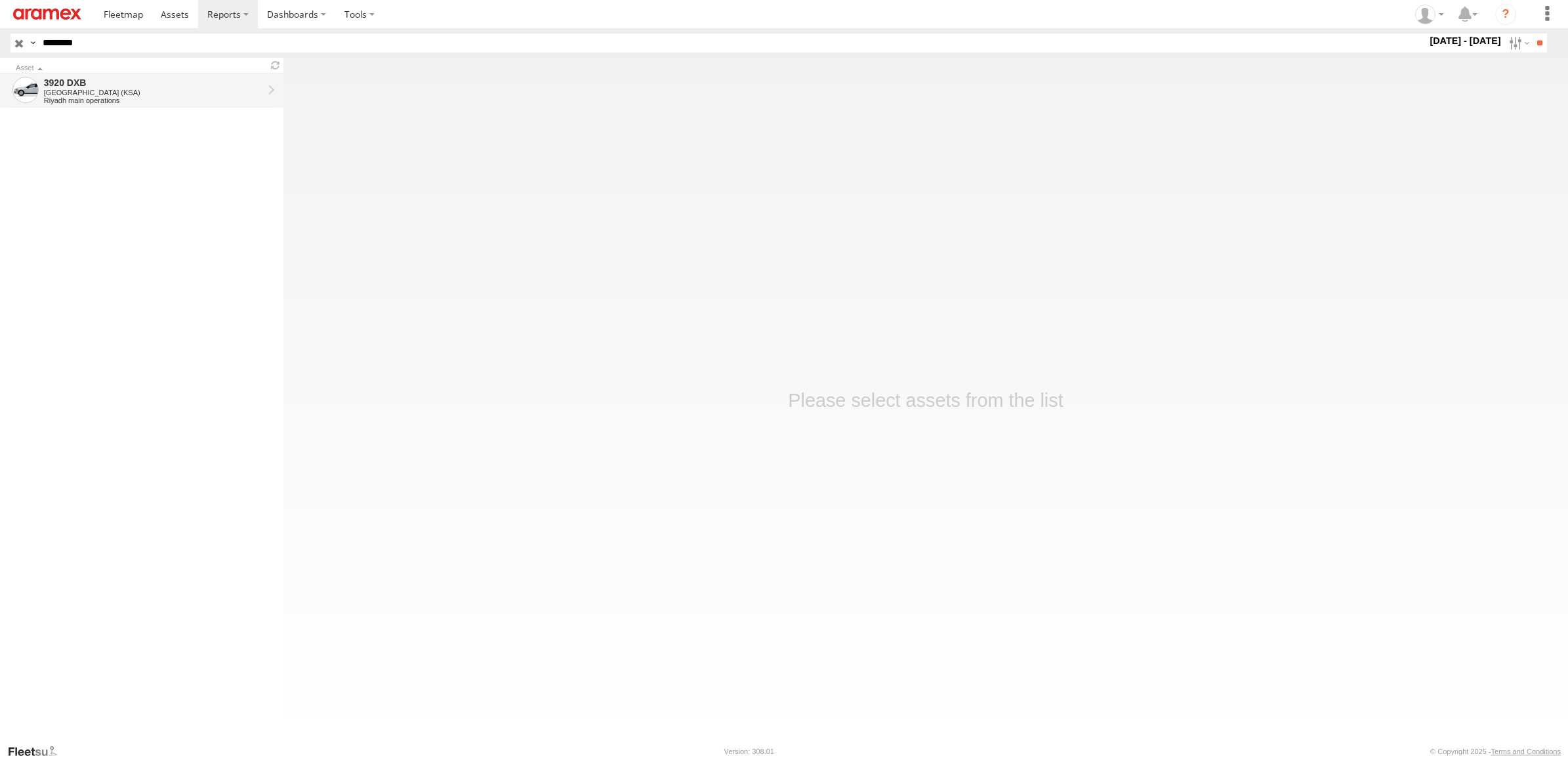
click at [139, 97] on div "Riyadh main operations" at bounding box center [154, 100] width 219 height 8
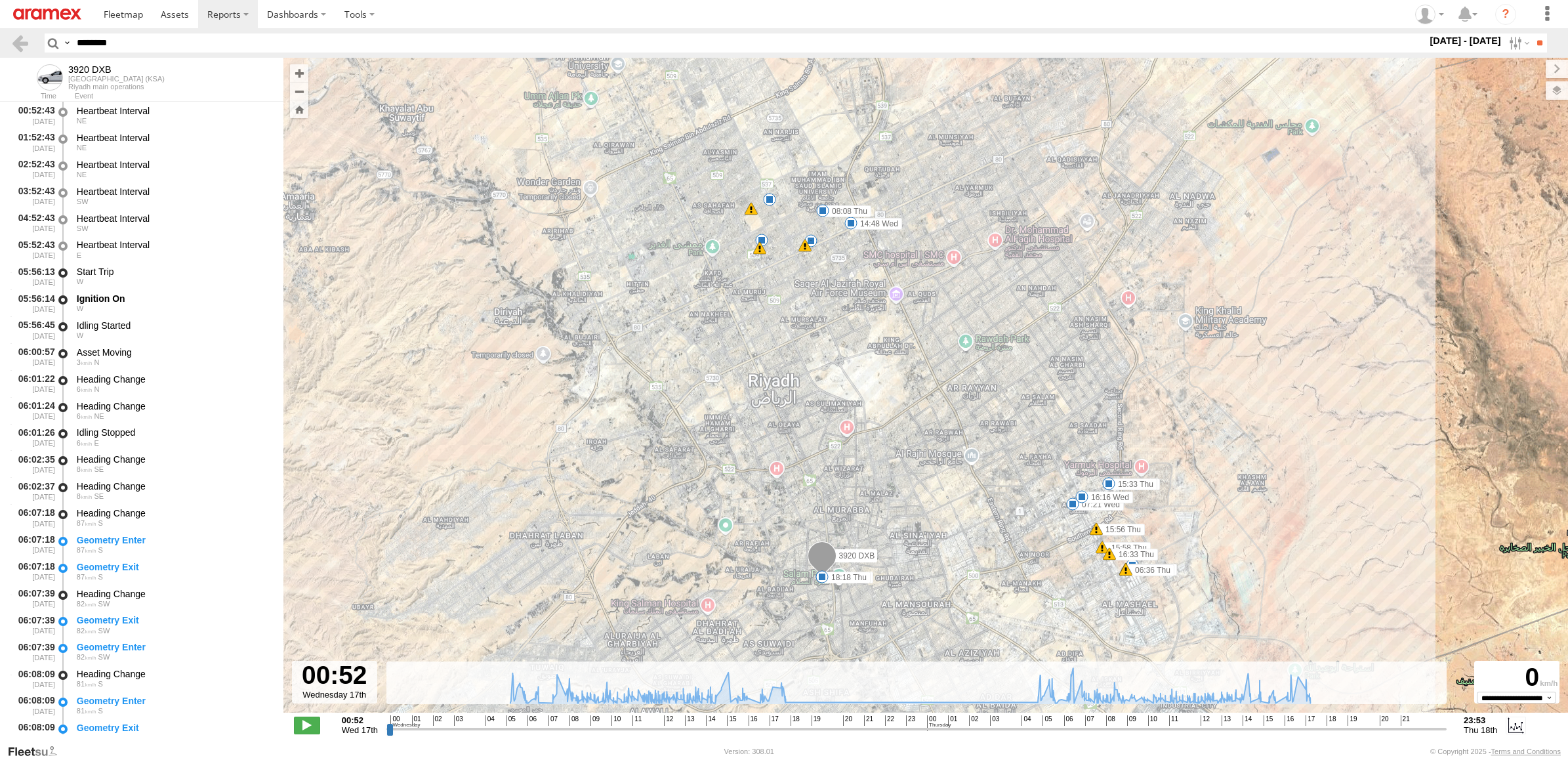
drag, startPoint x: 132, startPoint y: 41, endPoint x: -3, endPoint y: 38, distance: 135.0
click at [0, 38] on html at bounding box center [784, 379] width 1568 height 758
drag, startPoint x: 772, startPoint y: 729, endPoint x: 759, endPoint y: 728, distance: 13.0
click at [759, 728] on input "range" at bounding box center [916, 728] width 1060 height 12
click at [315, 716] on span at bounding box center [306, 724] width 26 height 17
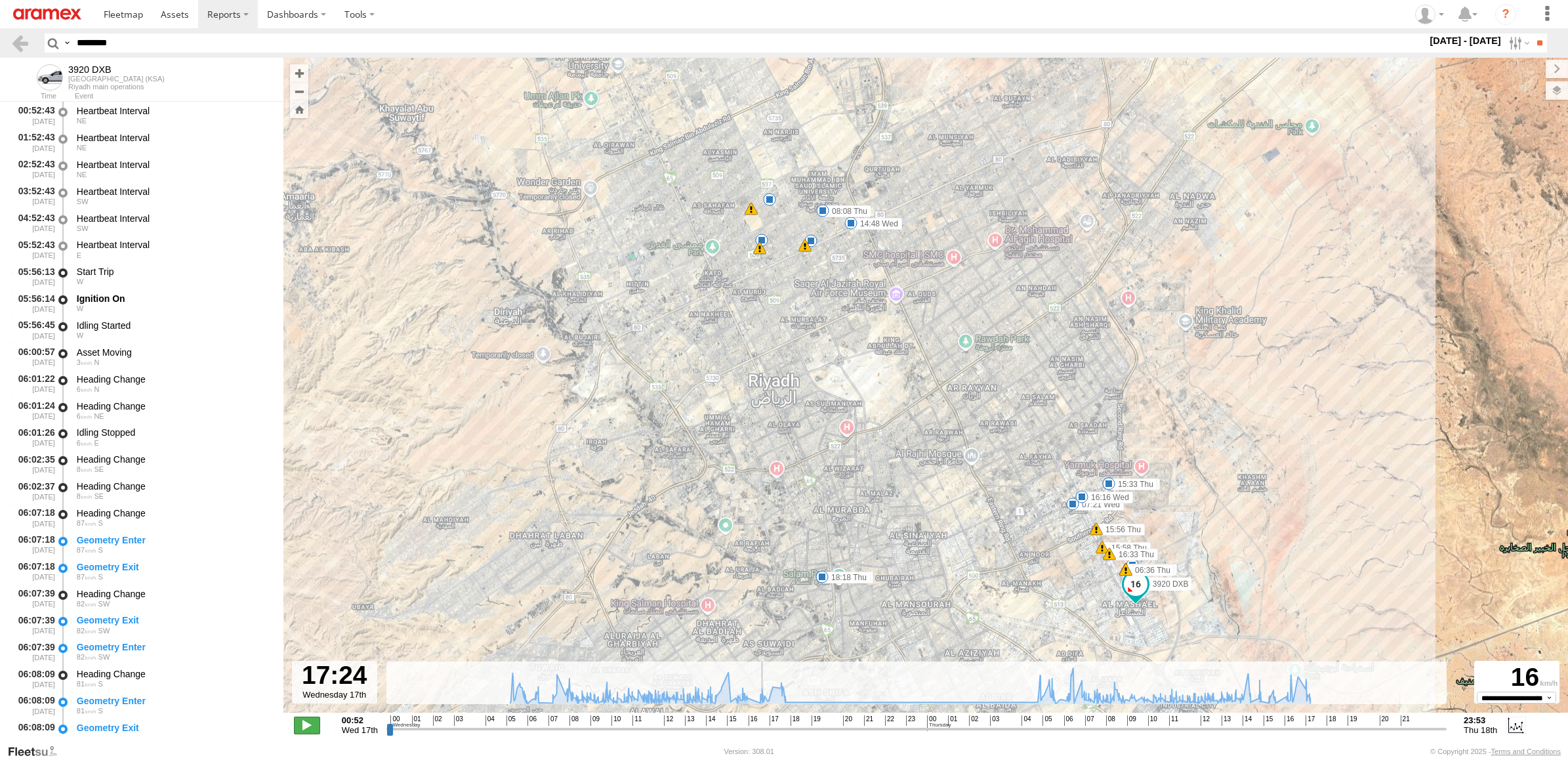
click at [315, 716] on span at bounding box center [306, 724] width 26 height 17
drag, startPoint x: 1064, startPoint y: 480, endPoint x: 1043, endPoint y: 328, distance: 153.4
click at [1043, 328] on div "3920 DXB 06:42 Wed 07:21 Wed 14:48 Wed 16:01 Wed 16:16 Wed 18:32 Wed 06:36 Thu …" at bounding box center [925, 391] width 1284 height 669
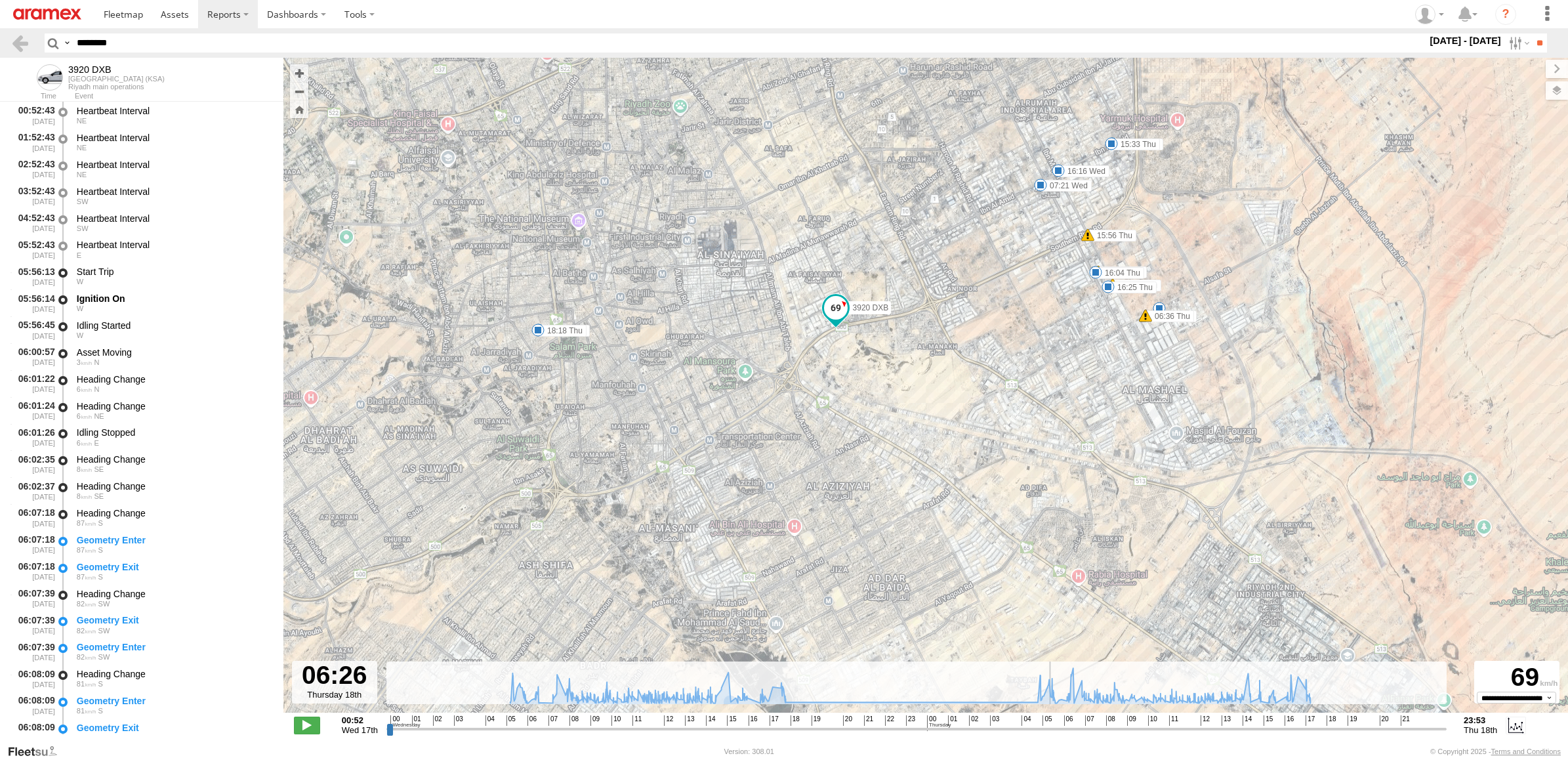
drag, startPoint x: 760, startPoint y: 728, endPoint x: 1055, endPoint y: 699, distance: 296.4
type input "**********"
click at [1055, 722] on input "range" at bounding box center [916, 728] width 1060 height 12
drag, startPoint x: 107, startPoint y: 39, endPoint x: 10, endPoint y: 42, distance: 97.0
click at [17, 39] on header "Search Query Asset ID Asset Label Registration Manufacturer Model VIN Job ID" at bounding box center [784, 42] width 1568 height 30
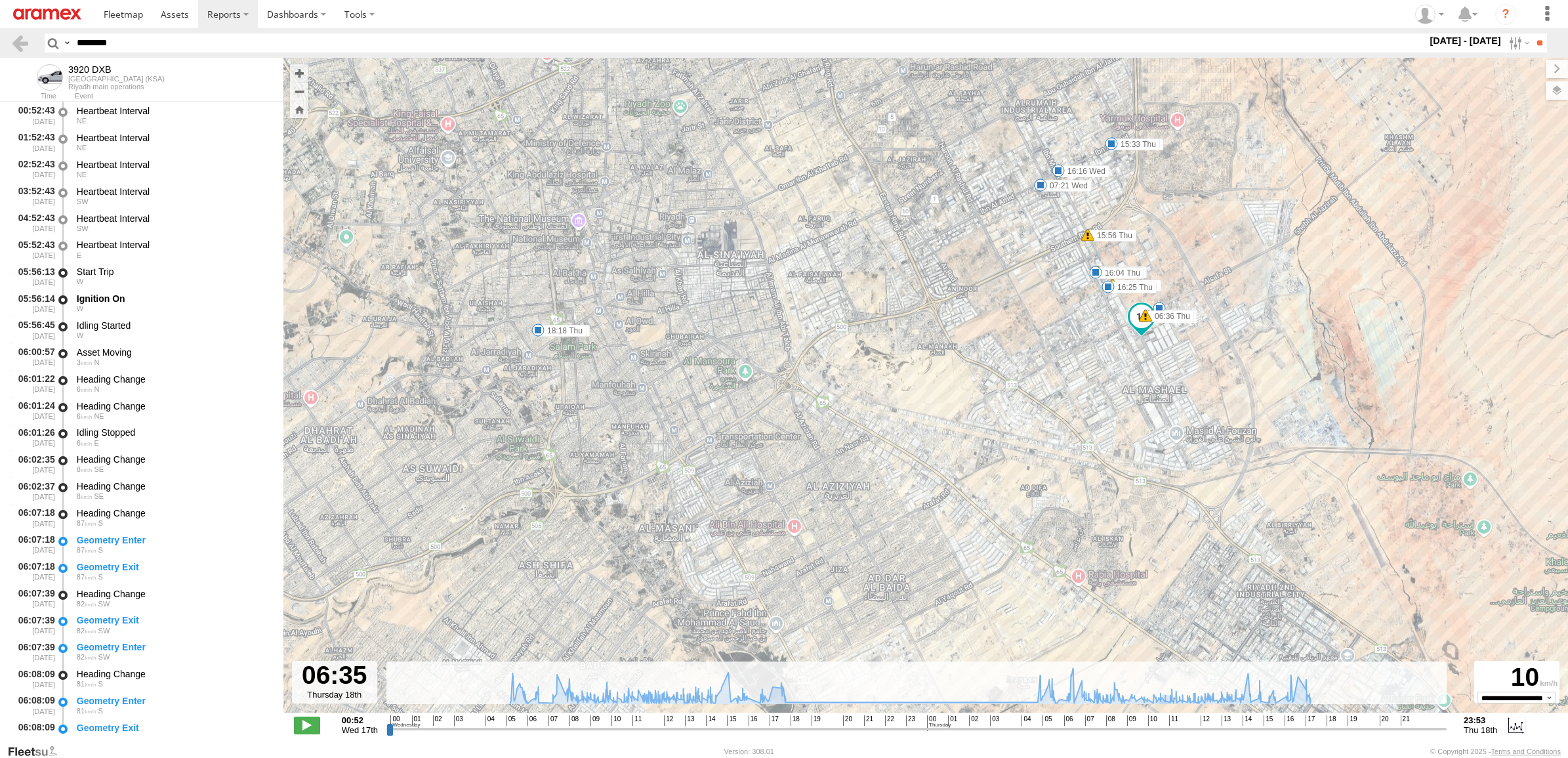
paste input "text"
type input "********"
click at [1532, 34] on input "**" at bounding box center [1539, 43] width 15 height 19
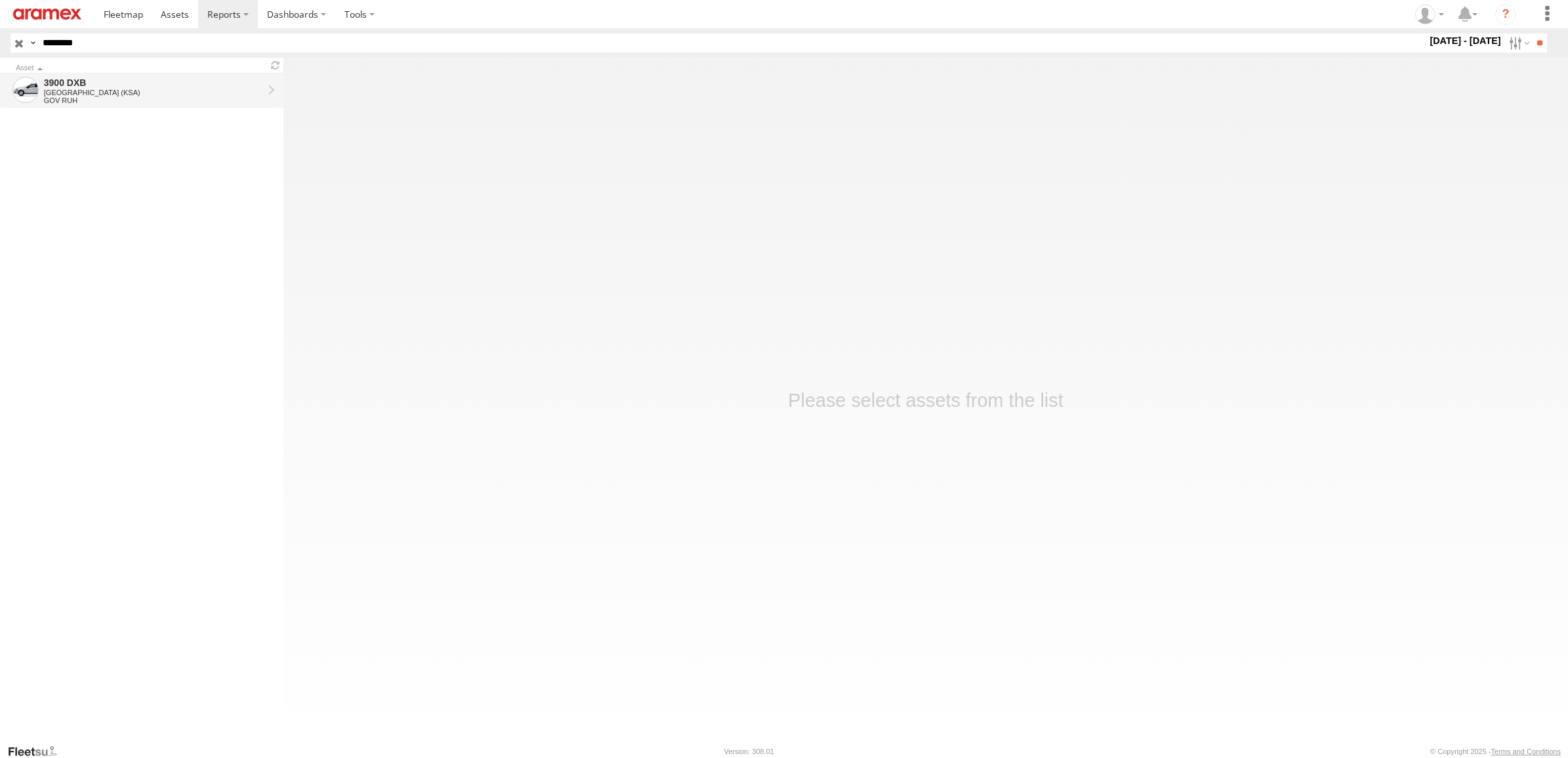
click at [136, 86] on div "3900 DXB" at bounding box center [154, 83] width 219 height 12
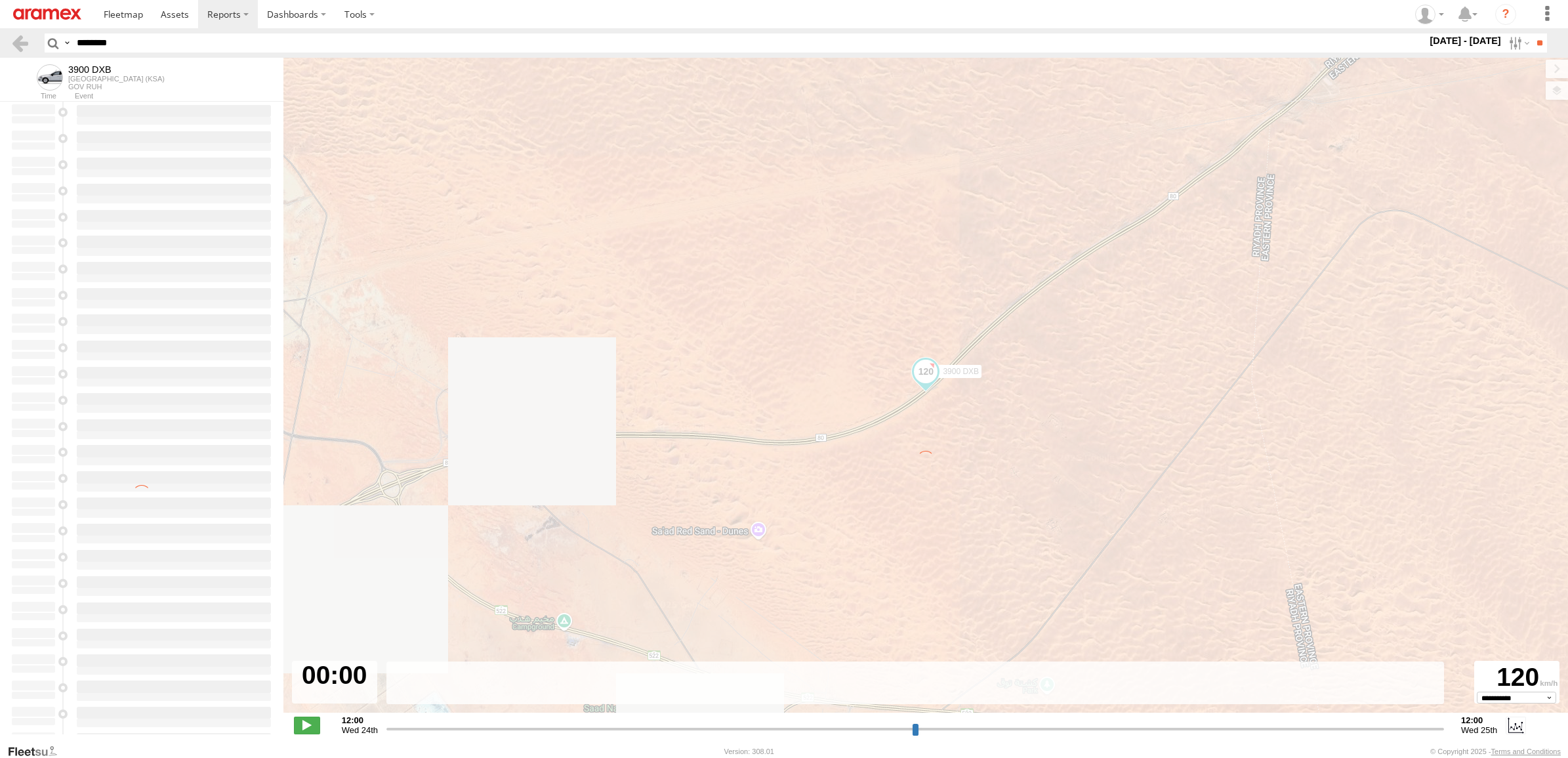
type input "**********"
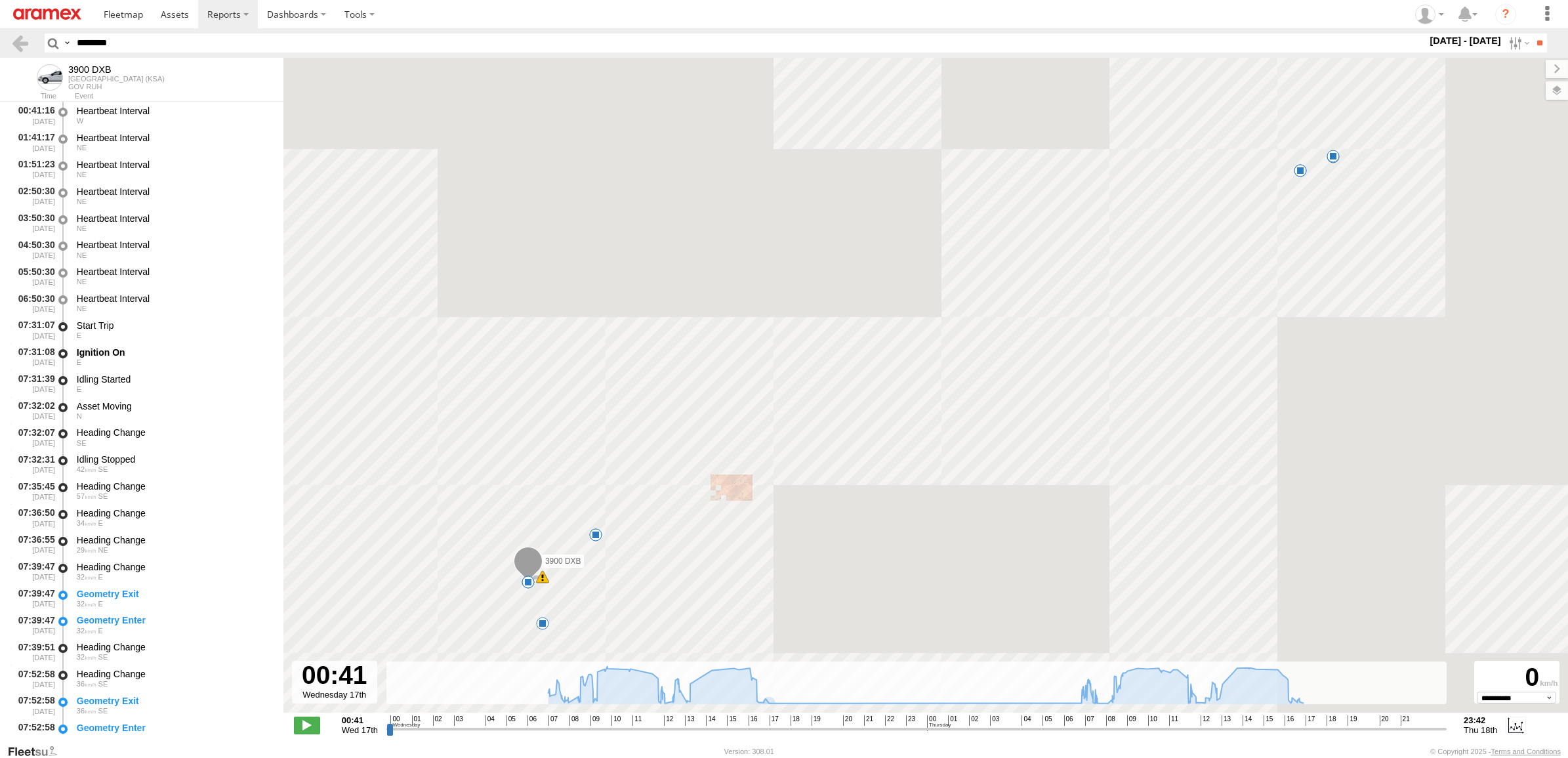
drag, startPoint x: 142, startPoint y: 53, endPoint x: 35, endPoint y: 53, distance: 107.0
click at [35, 53] on header "Search Query Asset ID Asset Label Registration Manufacturer Model VIN Job ID" at bounding box center [784, 42] width 1568 height 30
drag, startPoint x: 35, startPoint y: 53, endPoint x: 192, endPoint y: 33, distance: 158.3
click at [192, 33] on header "Search Query Asset ID Asset Label Registration Manufacturer Model VIN Job ID" at bounding box center [784, 42] width 1568 height 30
click at [162, 35] on header "Search Query Asset ID Asset Label Registration Manufacturer Model VIN Job ID" at bounding box center [784, 42] width 1568 height 30
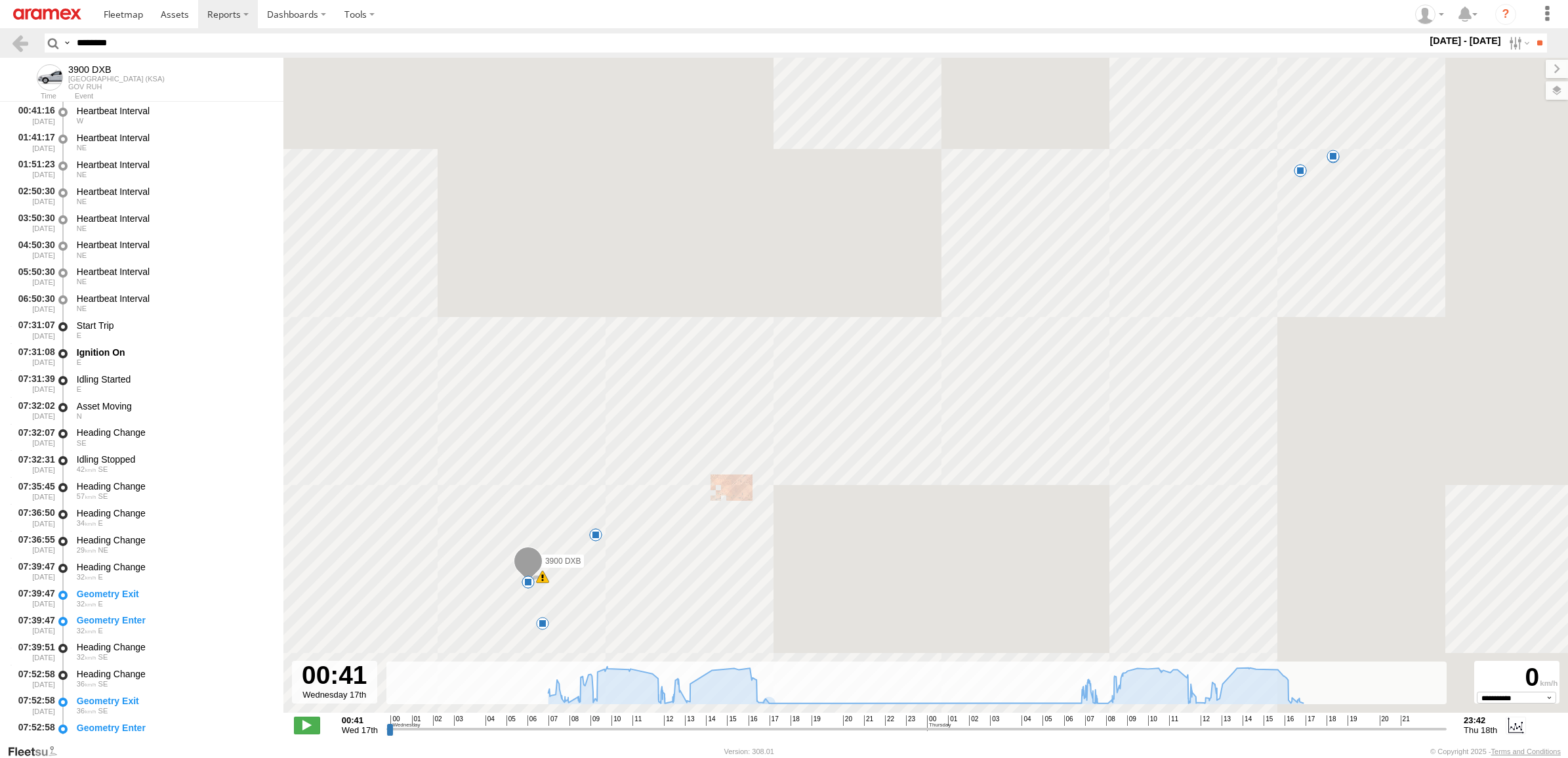
click at [113, 37] on input "********" at bounding box center [749, 43] width 1355 height 19
paste input "text"
type input "********"
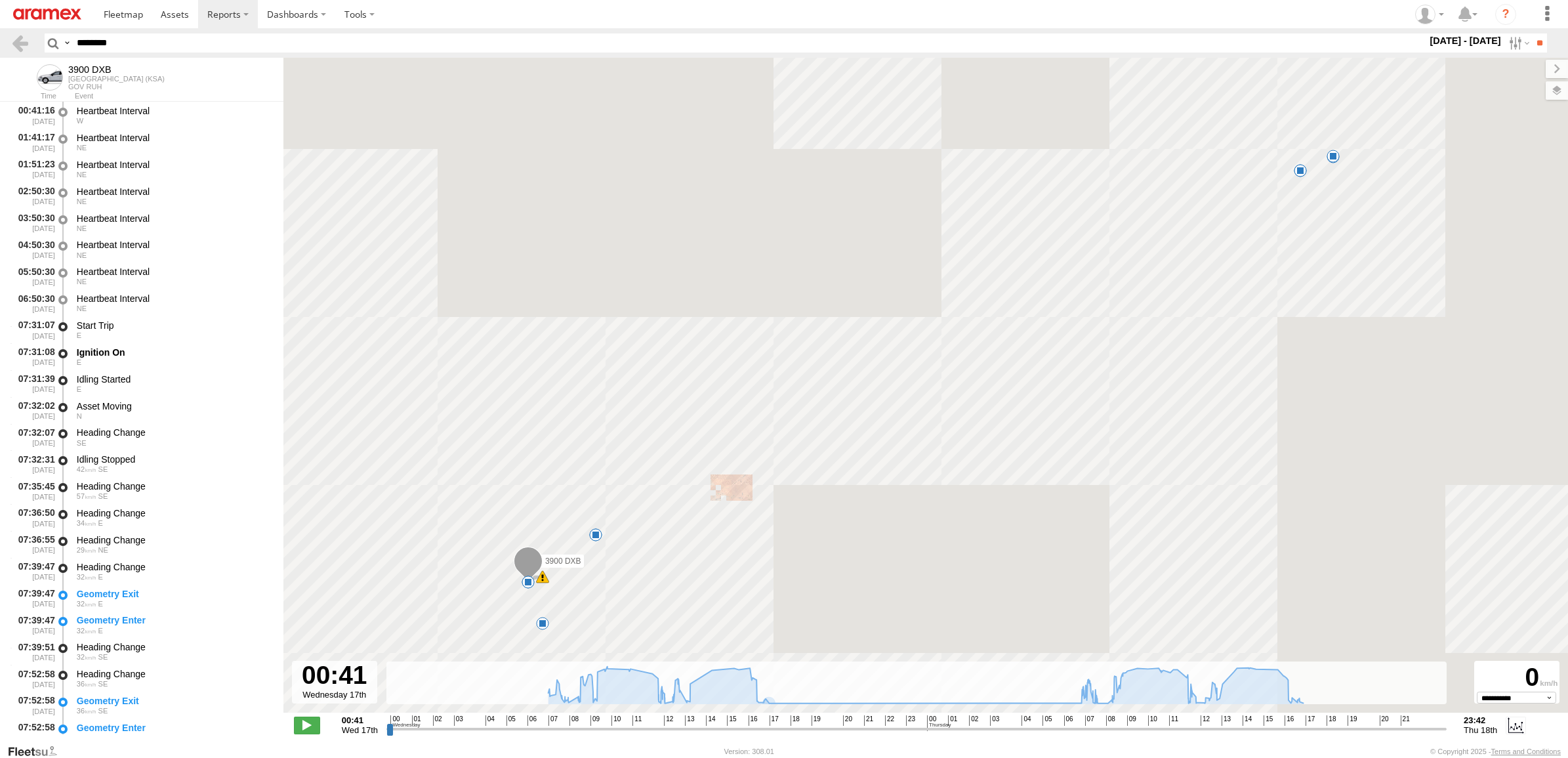
click at [1532, 34] on input "**" at bounding box center [1539, 43] width 15 height 19
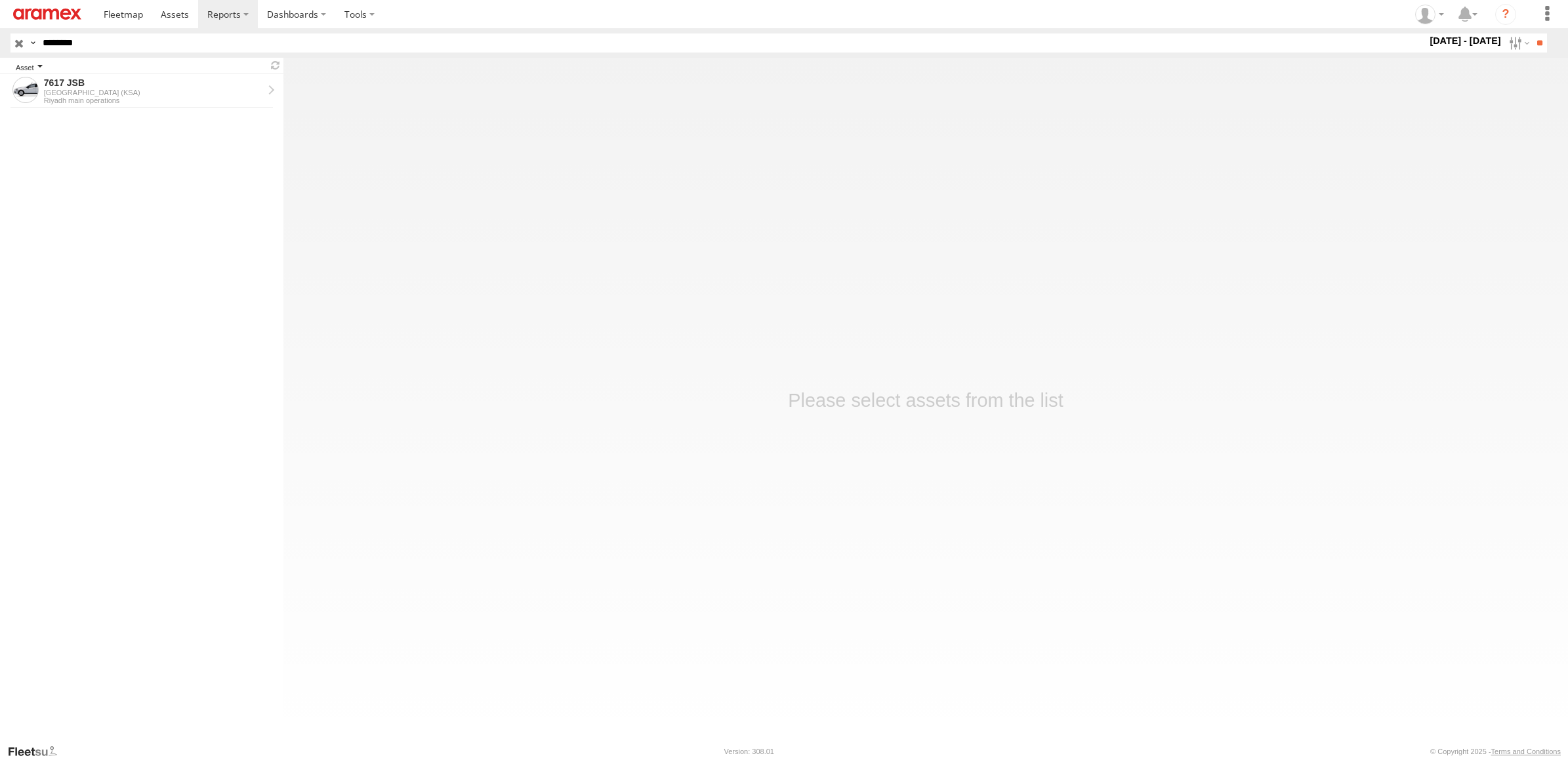
click at [172, 69] on div "Asset" at bounding box center [138, 68] width 247 height 7
click at [174, 82] on div "7617 JSB" at bounding box center [154, 83] width 219 height 12
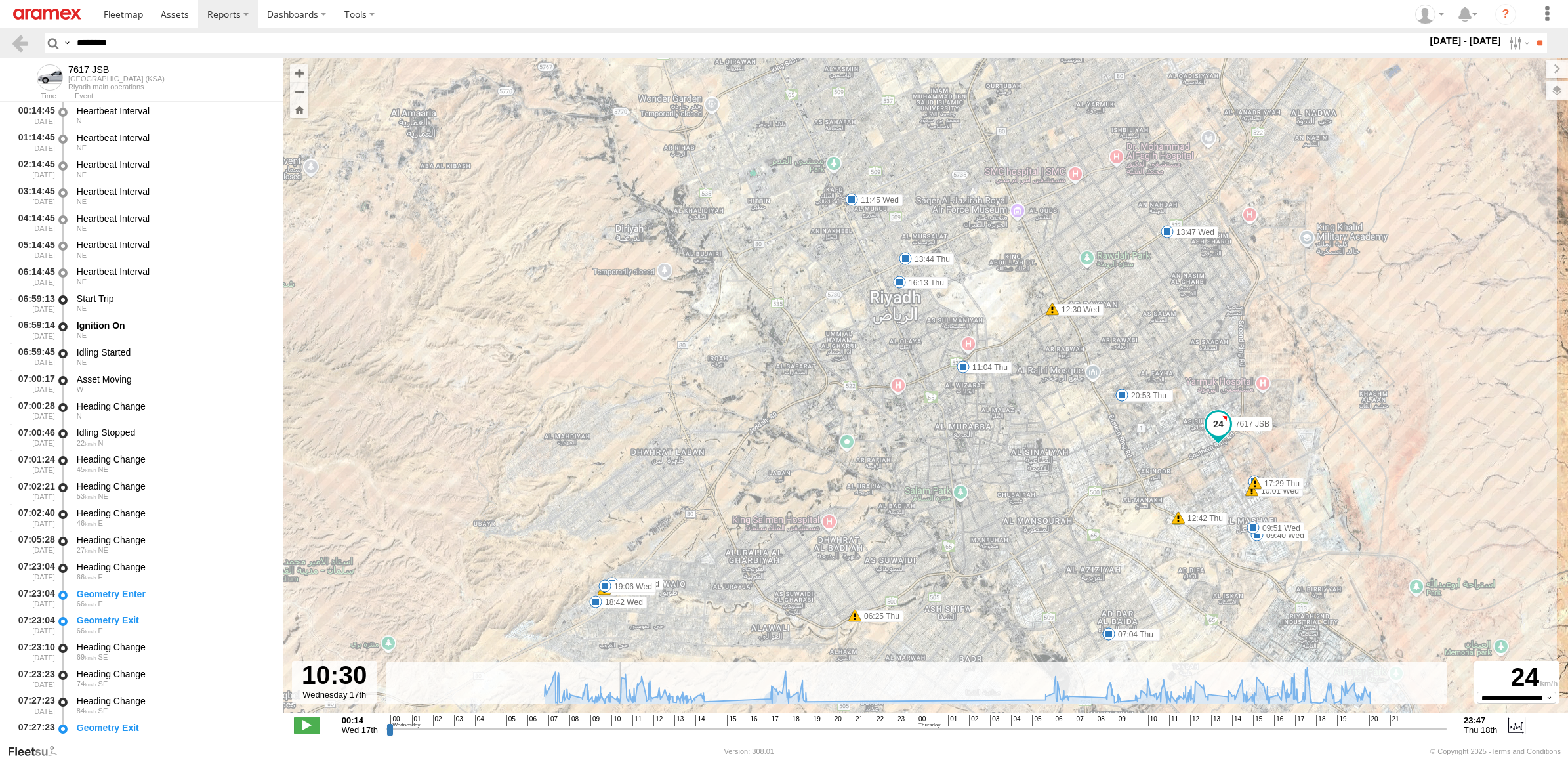
drag, startPoint x: 605, startPoint y: 726, endPoint x: 617, endPoint y: 728, distance: 12.2
click at [617, 728] on input "range" at bounding box center [916, 728] width 1060 height 12
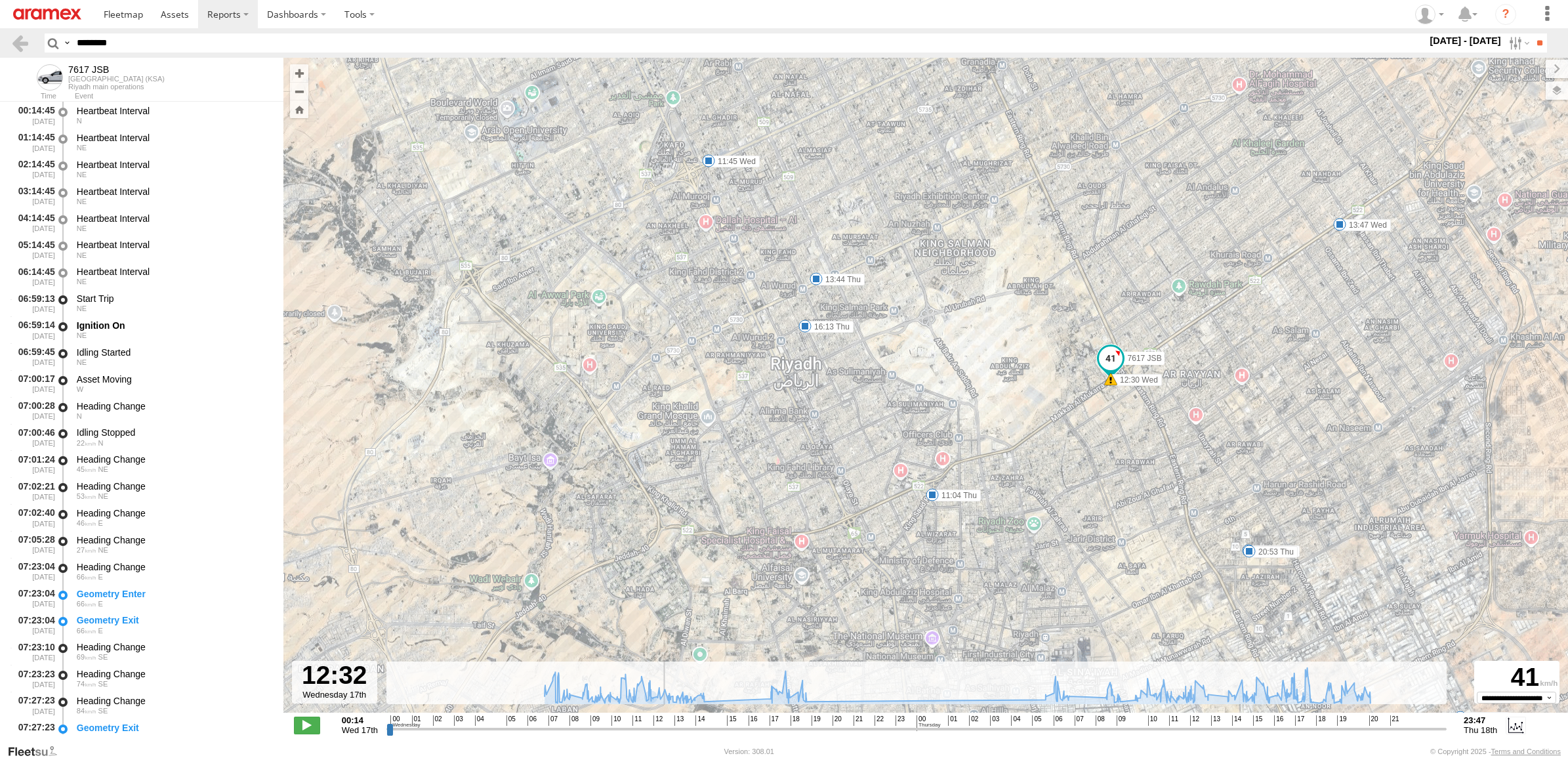
drag, startPoint x: 615, startPoint y: 724, endPoint x: 667, endPoint y: 710, distance: 53.9
click at [667, 722] on input "range" at bounding box center [916, 728] width 1060 height 12
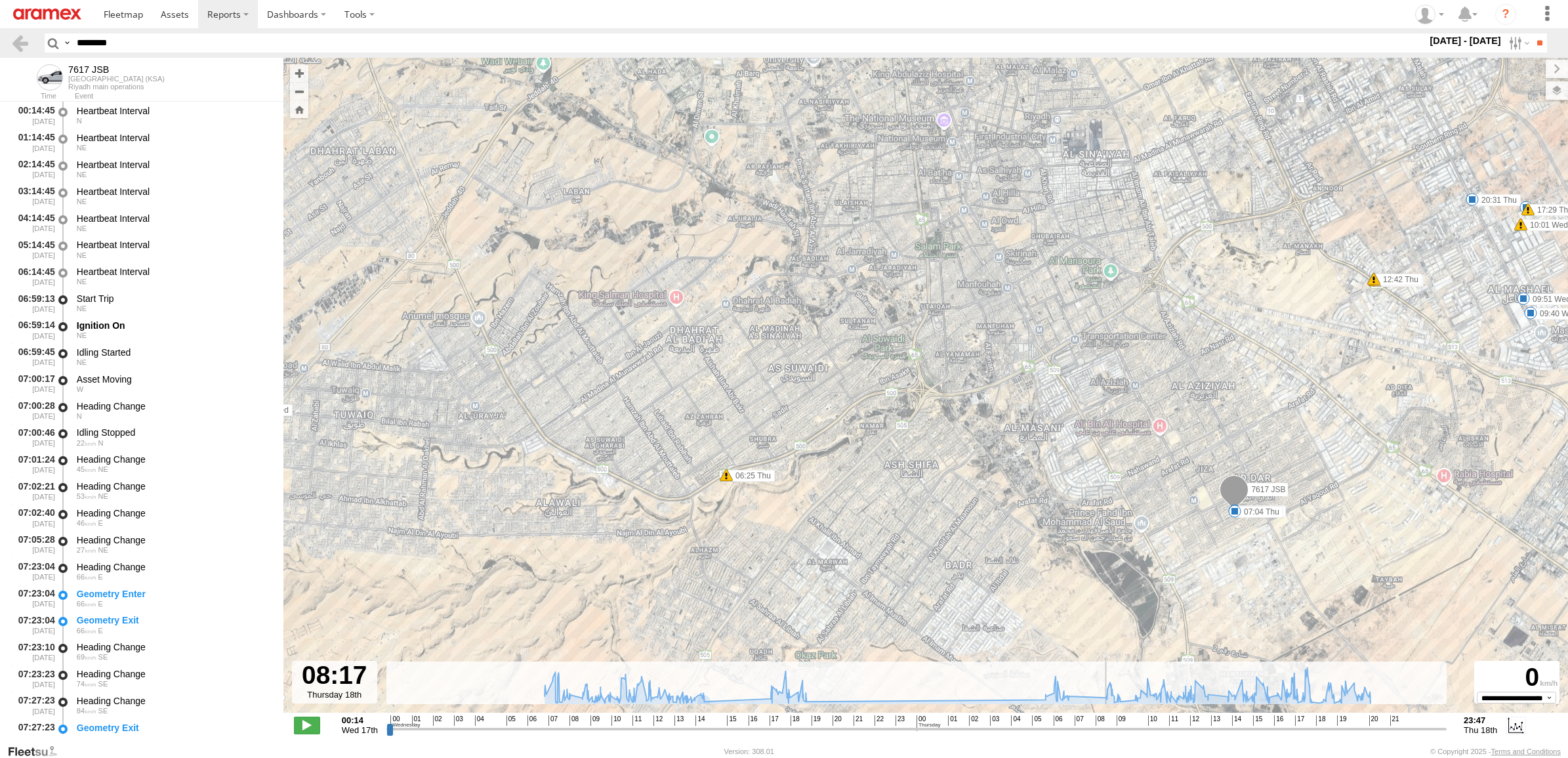
drag, startPoint x: 667, startPoint y: 728, endPoint x: 1099, endPoint y: 712, distance: 432.3
type input "**********"
click at [1099, 722] on input "range" at bounding box center [916, 728] width 1060 height 12
drag, startPoint x: 157, startPoint y: 44, endPoint x: 0, endPoint y: 56, distance: 157.5
click at [0, 56] on html at bounding box center [784, 379] width 1568 height 758
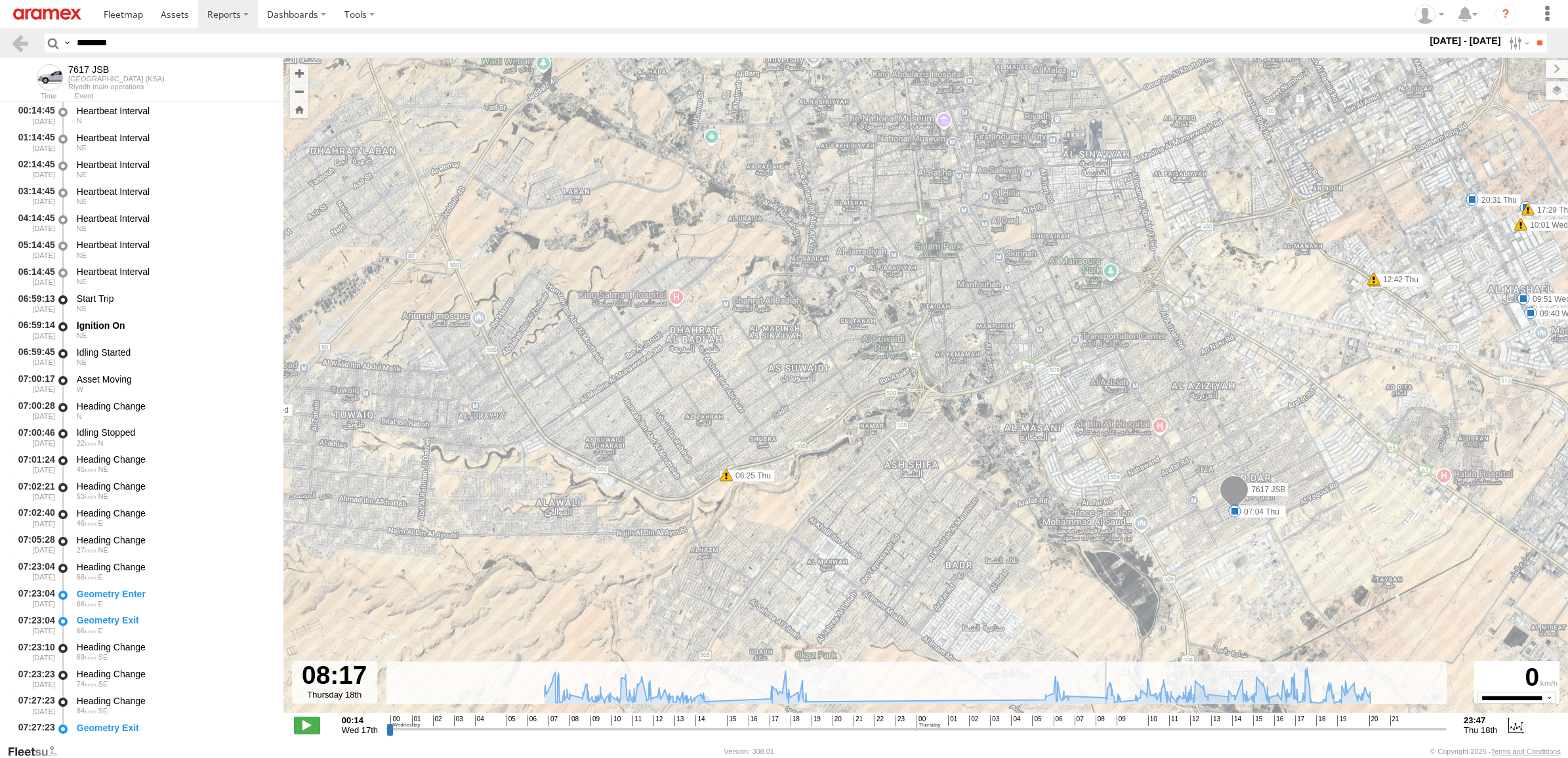
paste input "text"
type input "********"
click at [1532, 34] on input "**" at bounding box center [1539, 43] width 15 height 19
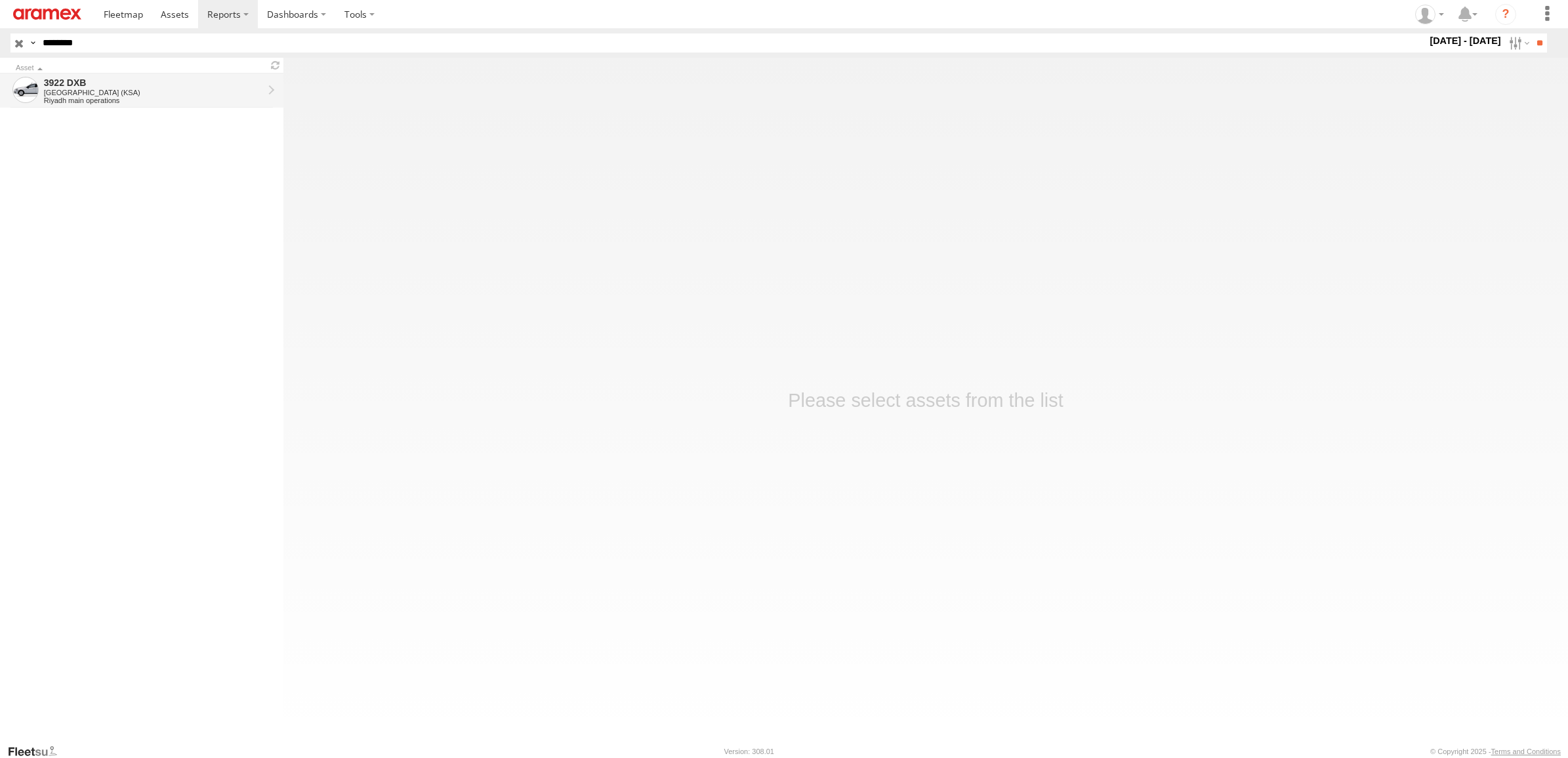
click at [156, 88] on div "[GEOGRAPHIC_DATA] (KSA)" at bounding box center [154, 92] width 219 height 8
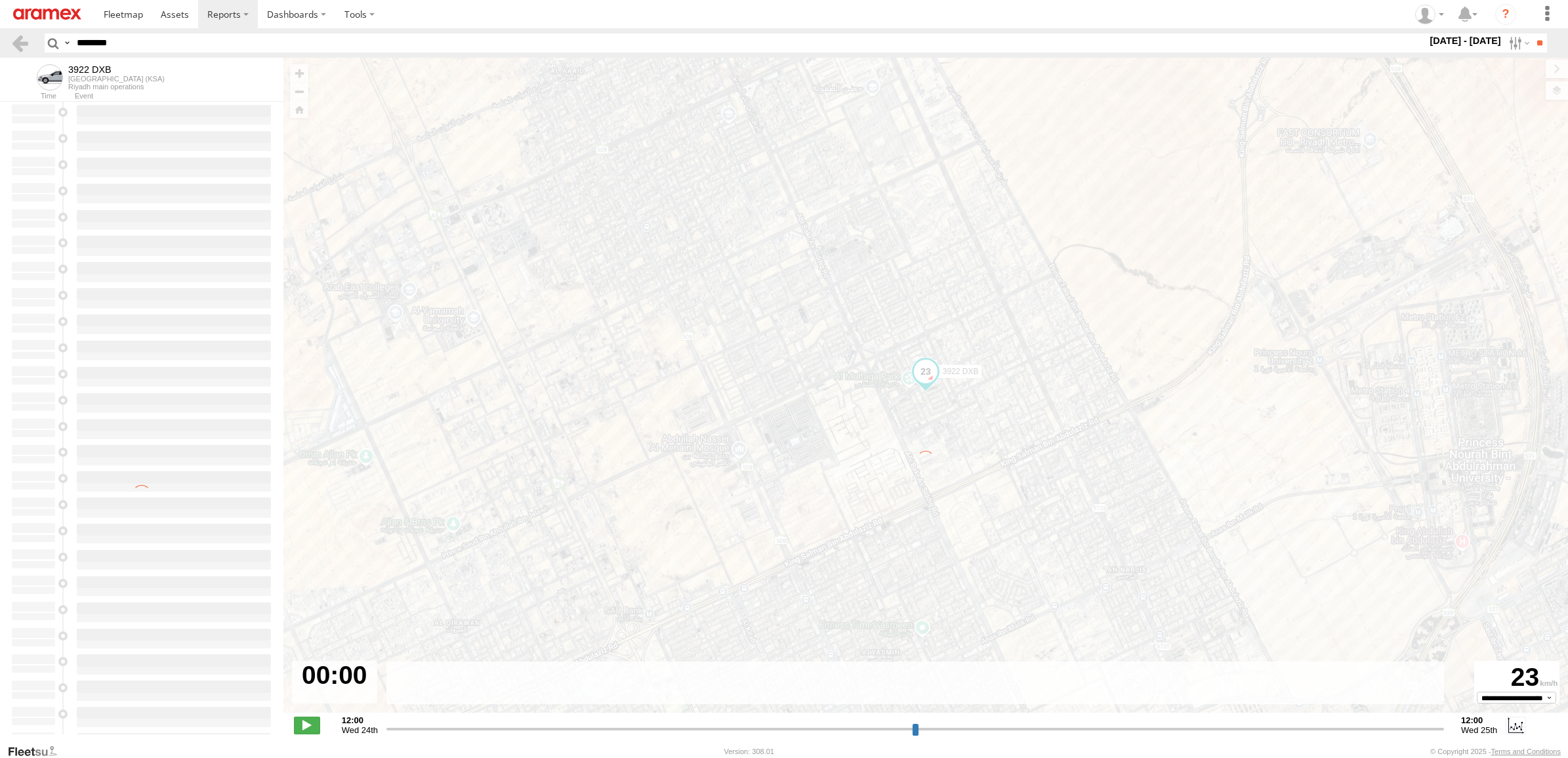
type input "**********"
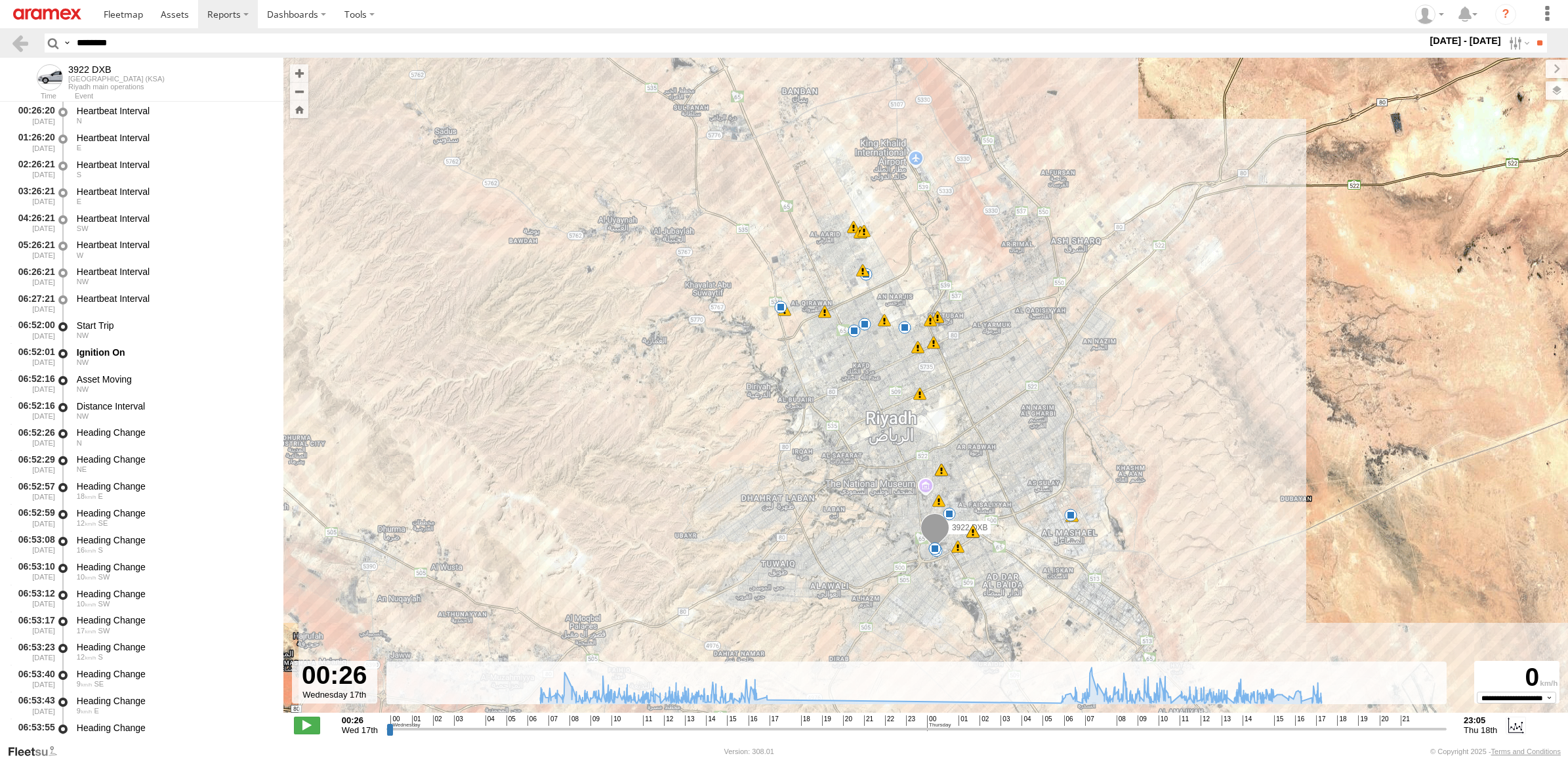
drag, startPoint x: 136, startPoint y: 44, endPoint x: -3, endPoint y: 39, distance: 139.1
click at [0, 39] on html at bounding box center [784, 379] width 1568 height 758
click at [1532, 34] on input "**" at bounding box center [1539, 43] width 15 height 19
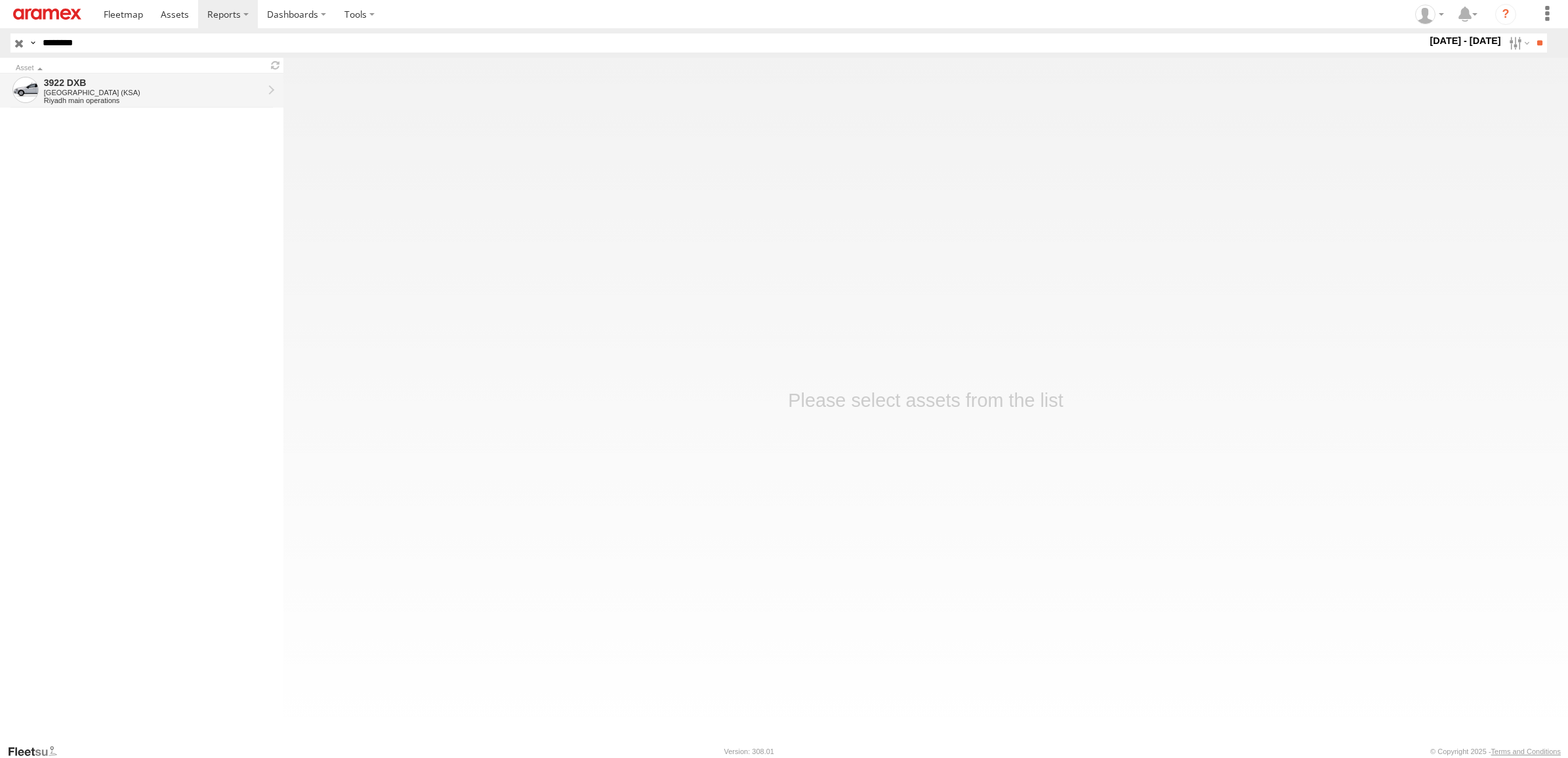
click at [132, 85] on div "3922 DXB" at bounding box center [154, 83] width 219 height 12
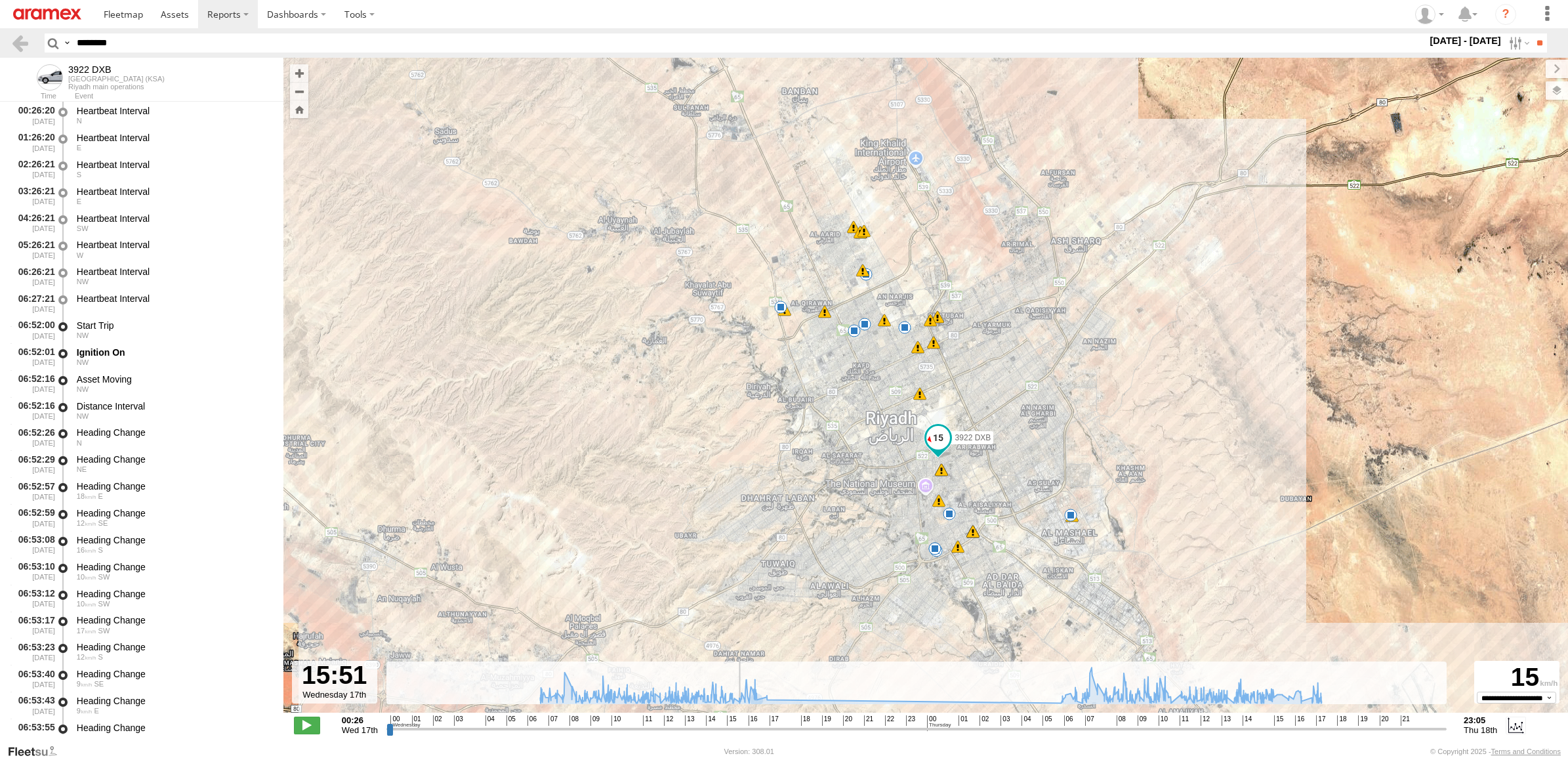
drag, startPoint x: 737, startPoint y: 726, endPoint x: 726, endPoint y: 726, distance: 11.0
click at [726, 726] on input "range" at bounding box center [916, 728] width 1060 height 12
drag, startPoint x: 569, startPoint y: 726, endPoint x: 558, endPoint y: 728, distance: 11.2
click at [558, 728] on input "range" at bounding box center [916, 728] width 1060 height 12
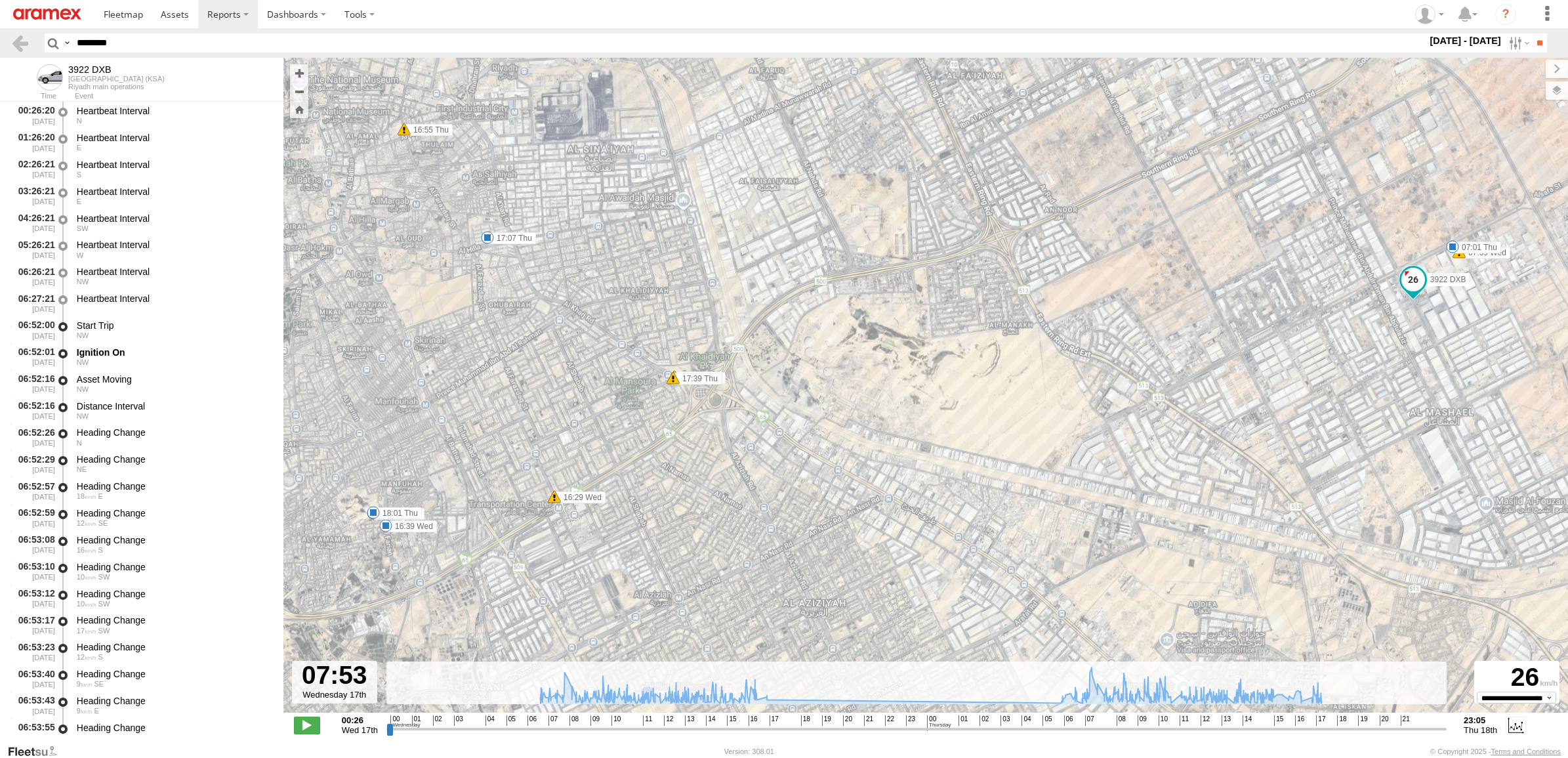
drag, startPoint x: 1104, startPoint y: 532, endPoint x: 1209, endPoint y: 306, distance: 249.2
click at [1209, 306] on div "3922 DXB 07:39 Wed 08:28 Wed 08:30 Wed 11:01 Wed 11:25 Wed 14:46 Wed 15:01 Wed …" at bounding box center [925, 391] width 1284 height 669
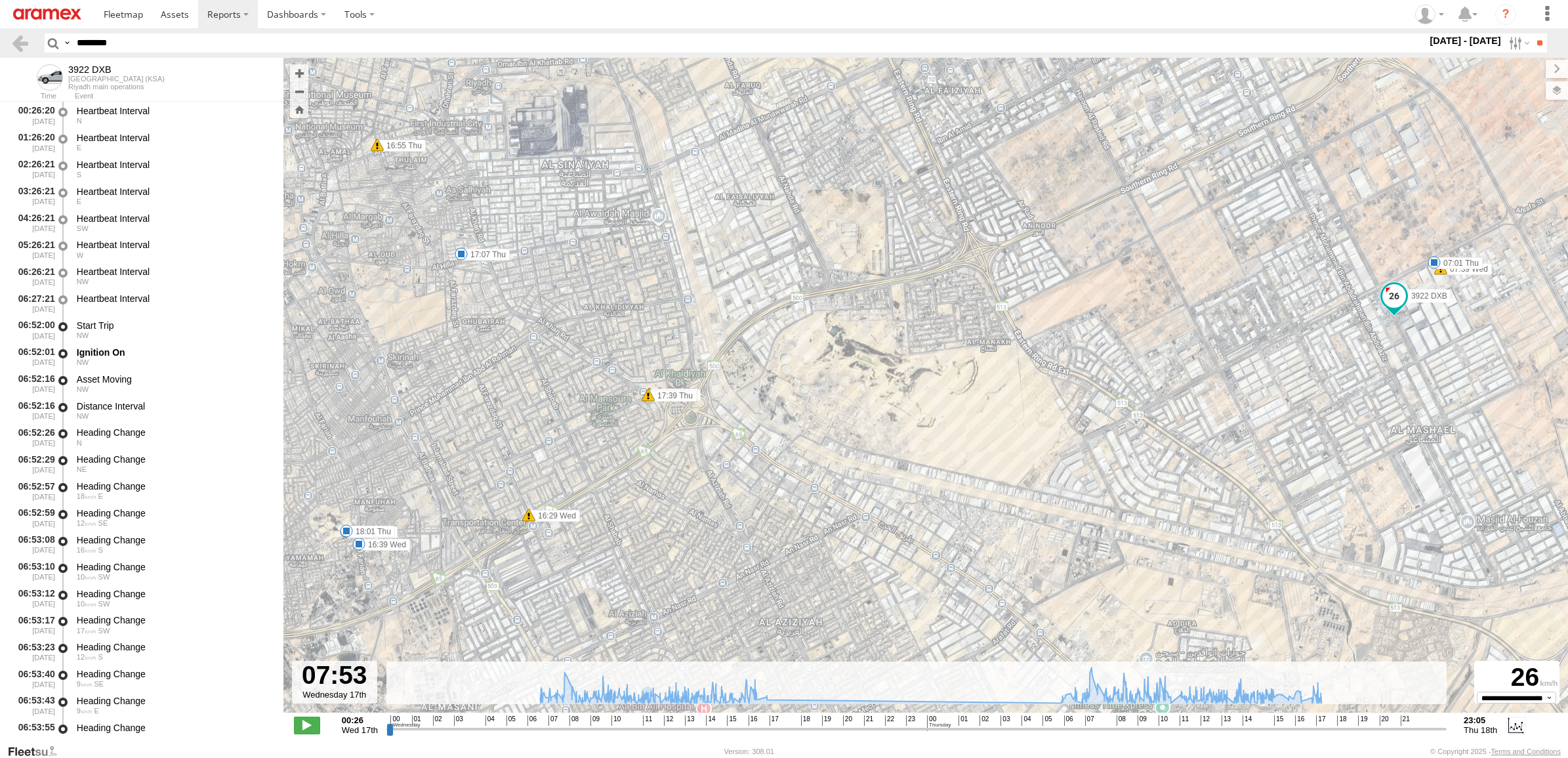
drag, startPoint x: 1240, startPoint y: 319, endPoint x: 1162, endPoint y: 360, distance: 88.1
click at [1162, 360] on div "3922 DXB 07:39 Wed 08:28 Wed 08:30 Wed 11:01 Wed 11:25 Wed 14:46 Wed 15:01 Wed …" at bounding box center [925, 391] width 1284 height 669
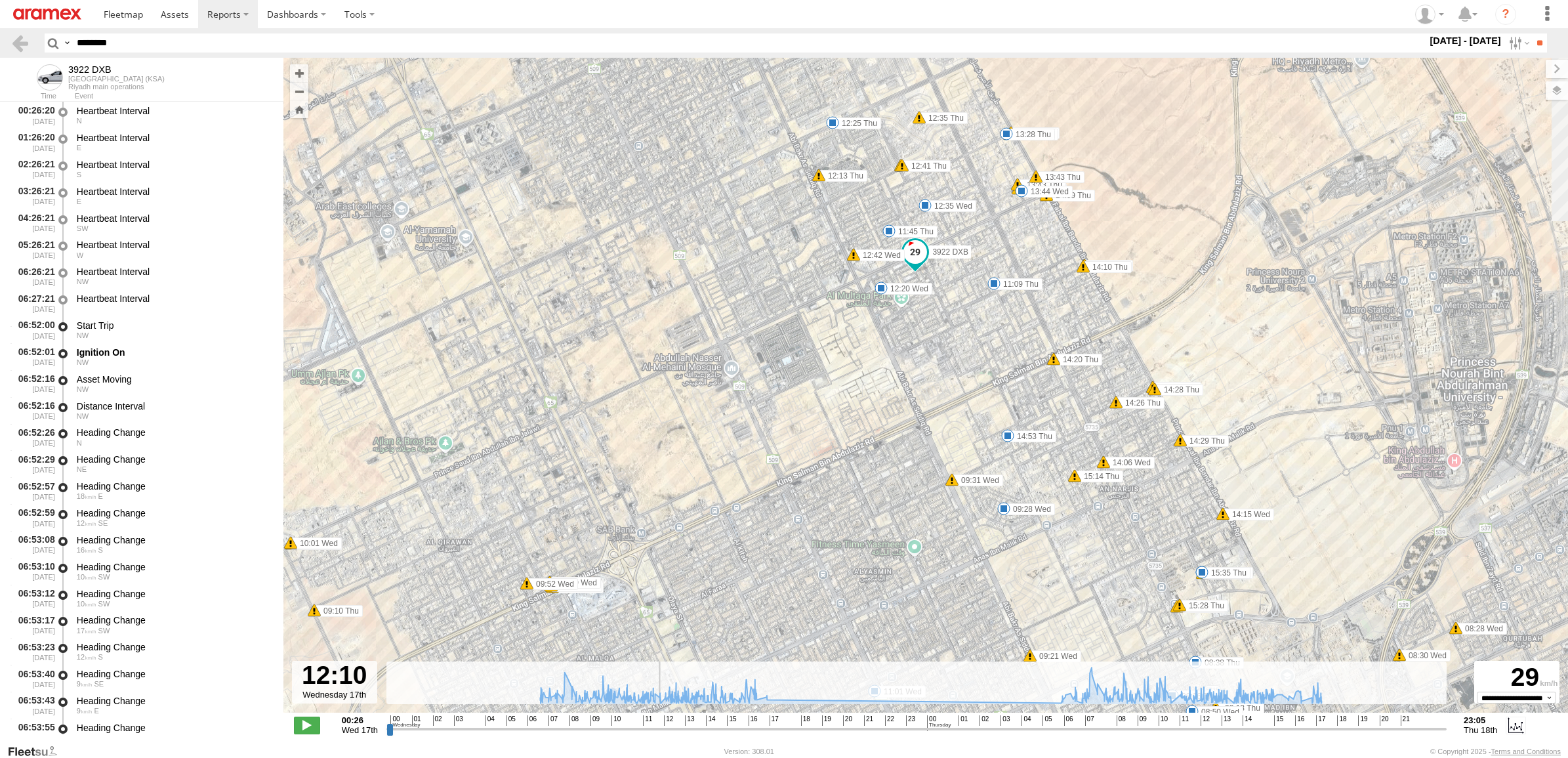
drag, startPoint x: 558, startPoint y: 729, endPoint x: 654, endPoint y: 754, distance: 99.2
click at [654, 735] on input "range" at bounding box center [916, 728] width 1060 height 12
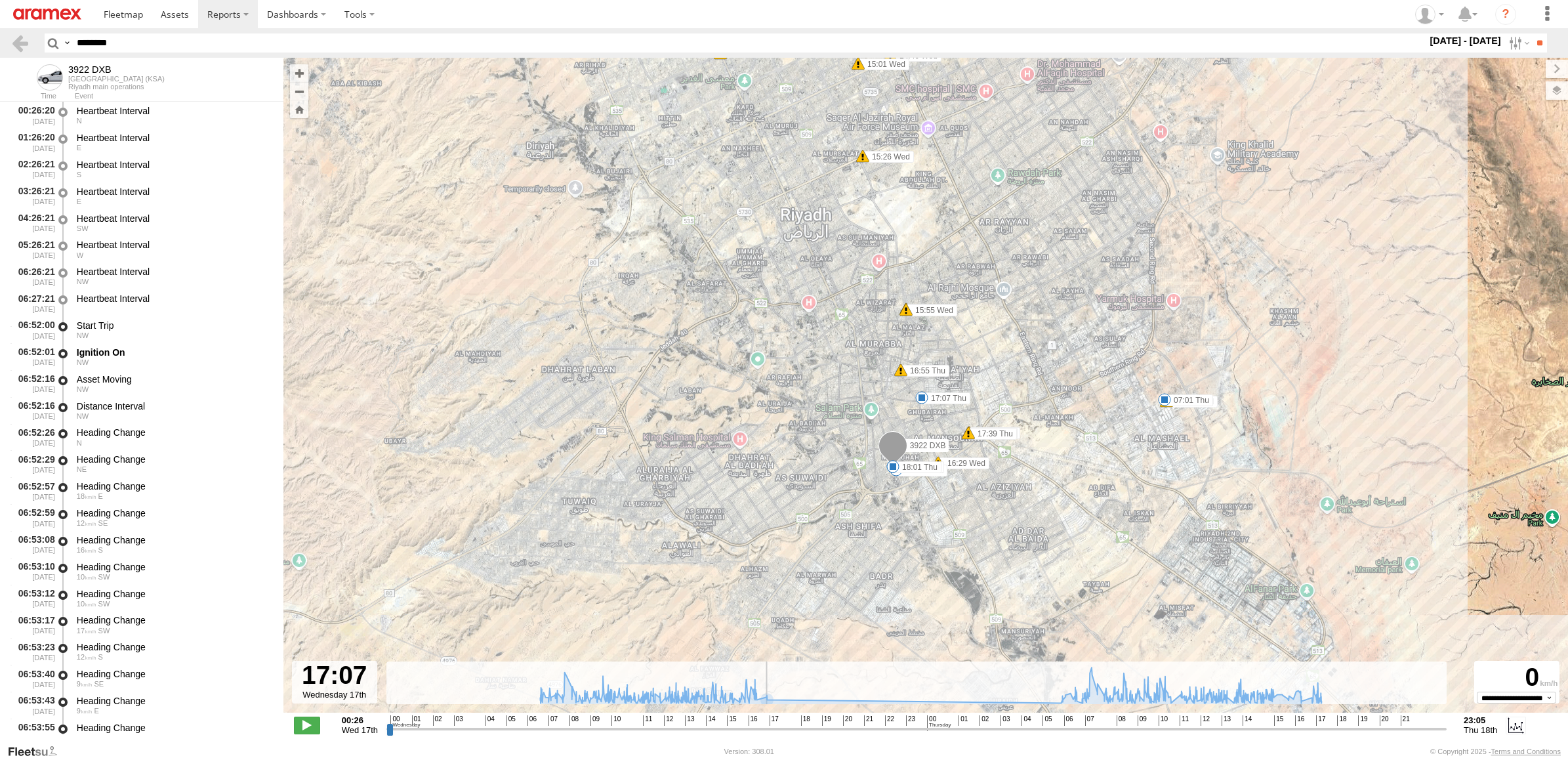
drag, startPoint x: 722, startPoint y: 726, endPoint x: 776, endPoint y: 705, distance: 57.9
click at [766, 722] on input "range" at bounding box center [916, 728] width 1060 height 12
drag, startPoint x: 739, startPoint y: 730, endPoint x: 777, endPoint y: 735, distance: 38.3
type input "**********"
click at [777, 735] on input "range" at bounding box center [916, 728] width 1060 height 12
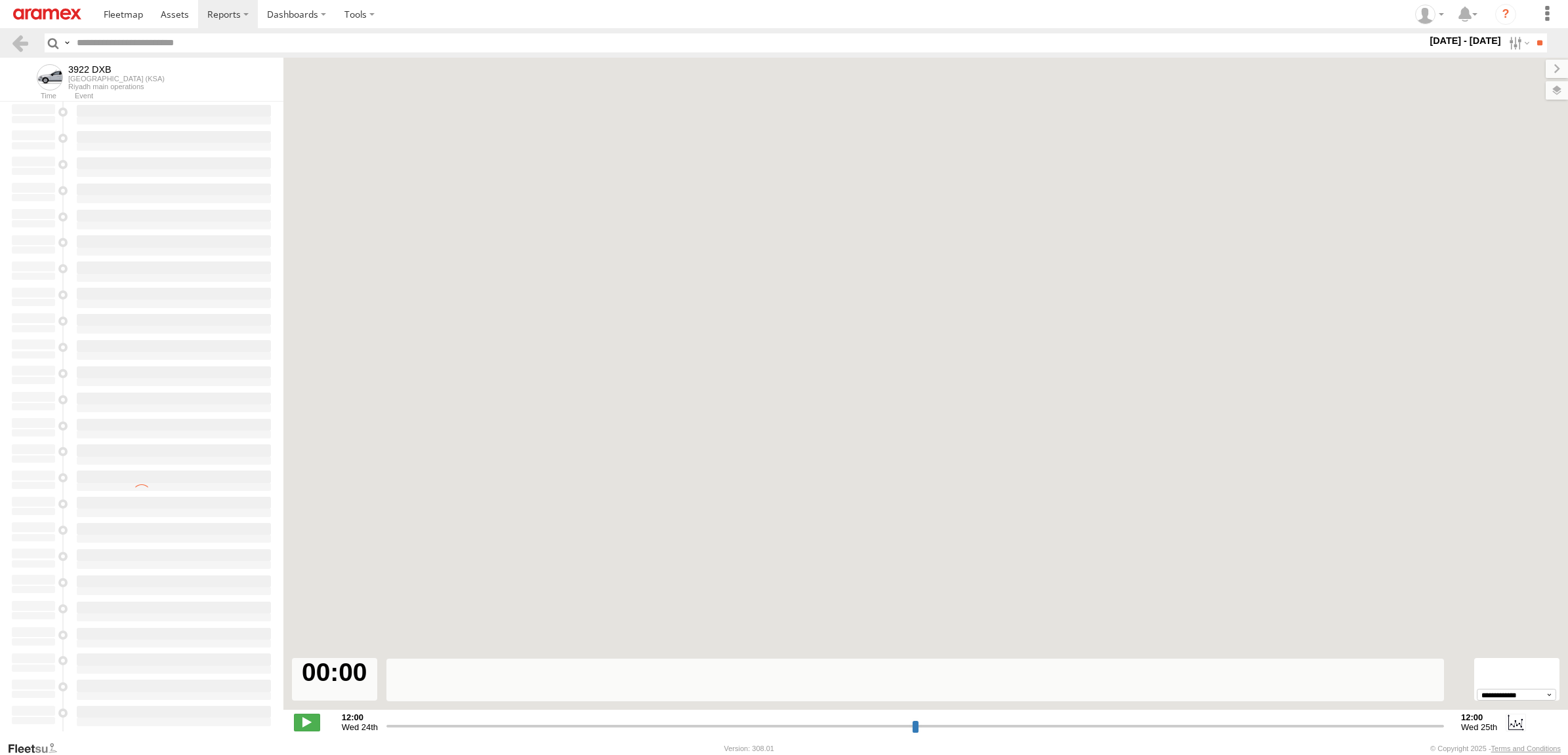
type input "**********"
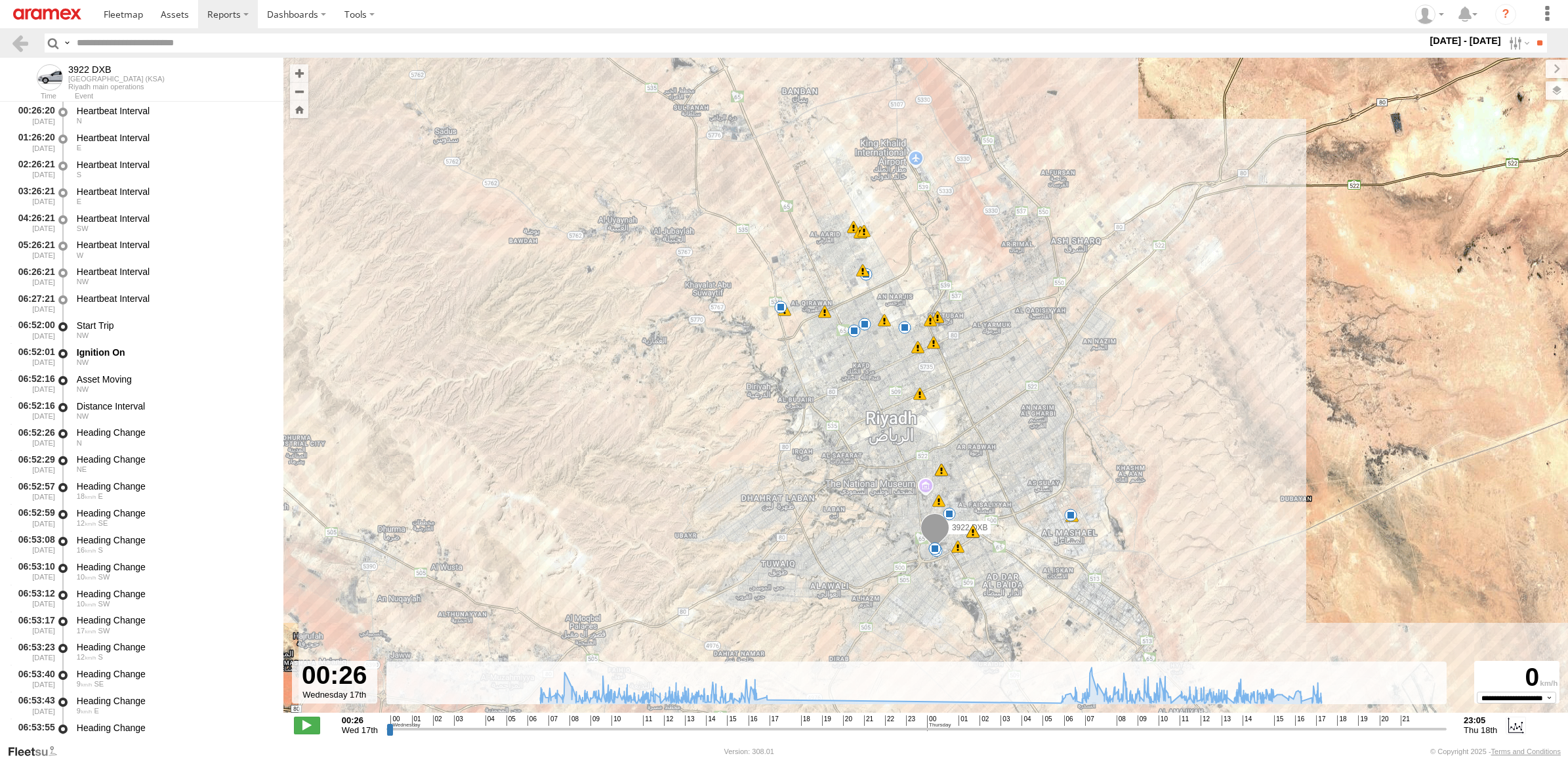
click at [217, 53] on header "Search Query Asset ID Asset Label Registration Manufacturer Model VIN Job ID" at bounding box center [784, 42] width 1568 height 30
click at [171, 40] on input "text" at bounding box center [749, 43] width 1355 height 19
paste input "********"
type input "********"
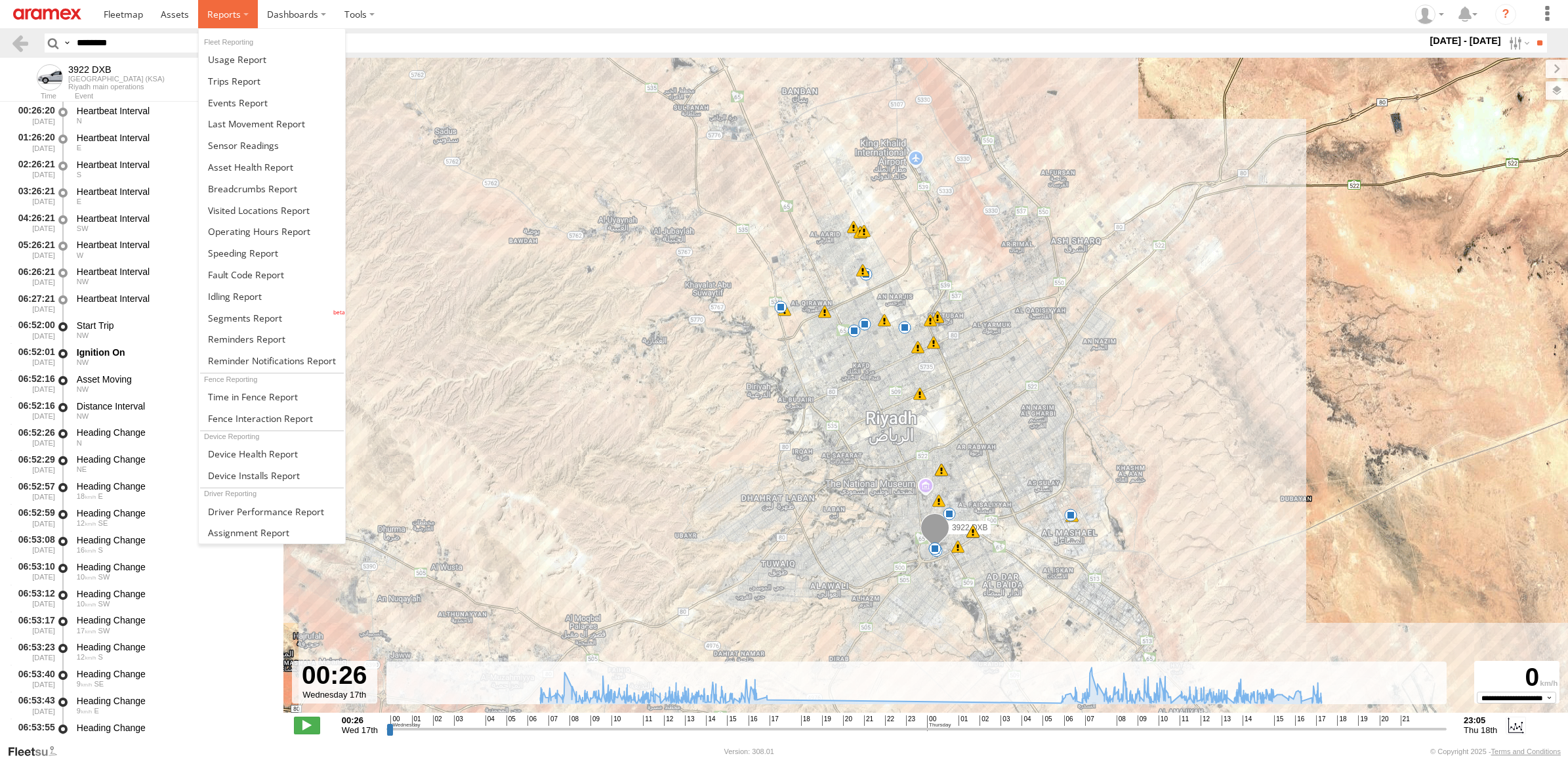
click at [208, 20] on label at bounding box center [227, 13] width 59 height 28
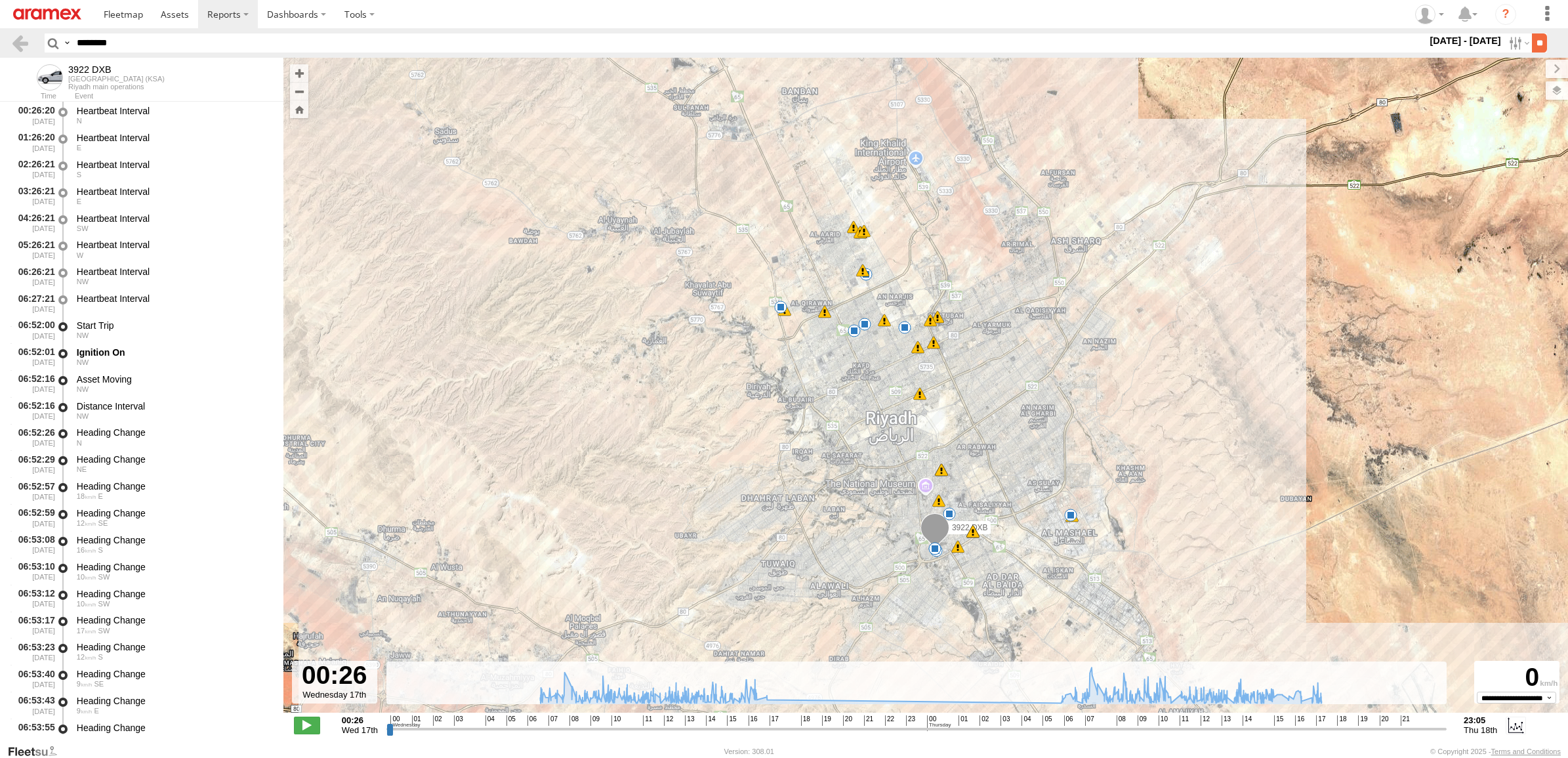
click at [1545, 44] on input "**" at bounding box center [1539, 43] width 15 height 19
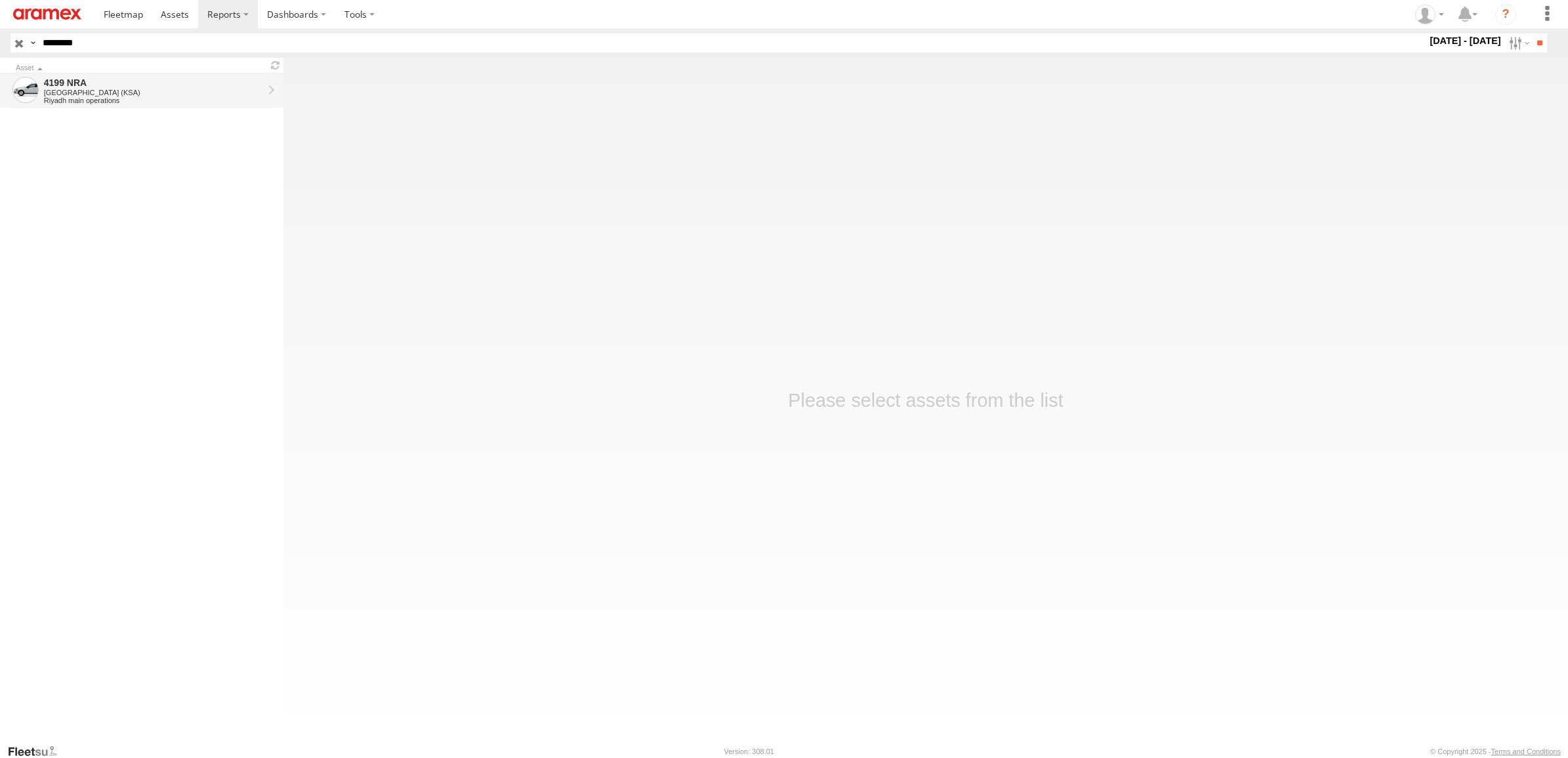
click at [119, 83] on div "4199 NRA" at bounding box center [154, 83] width 219 height 12
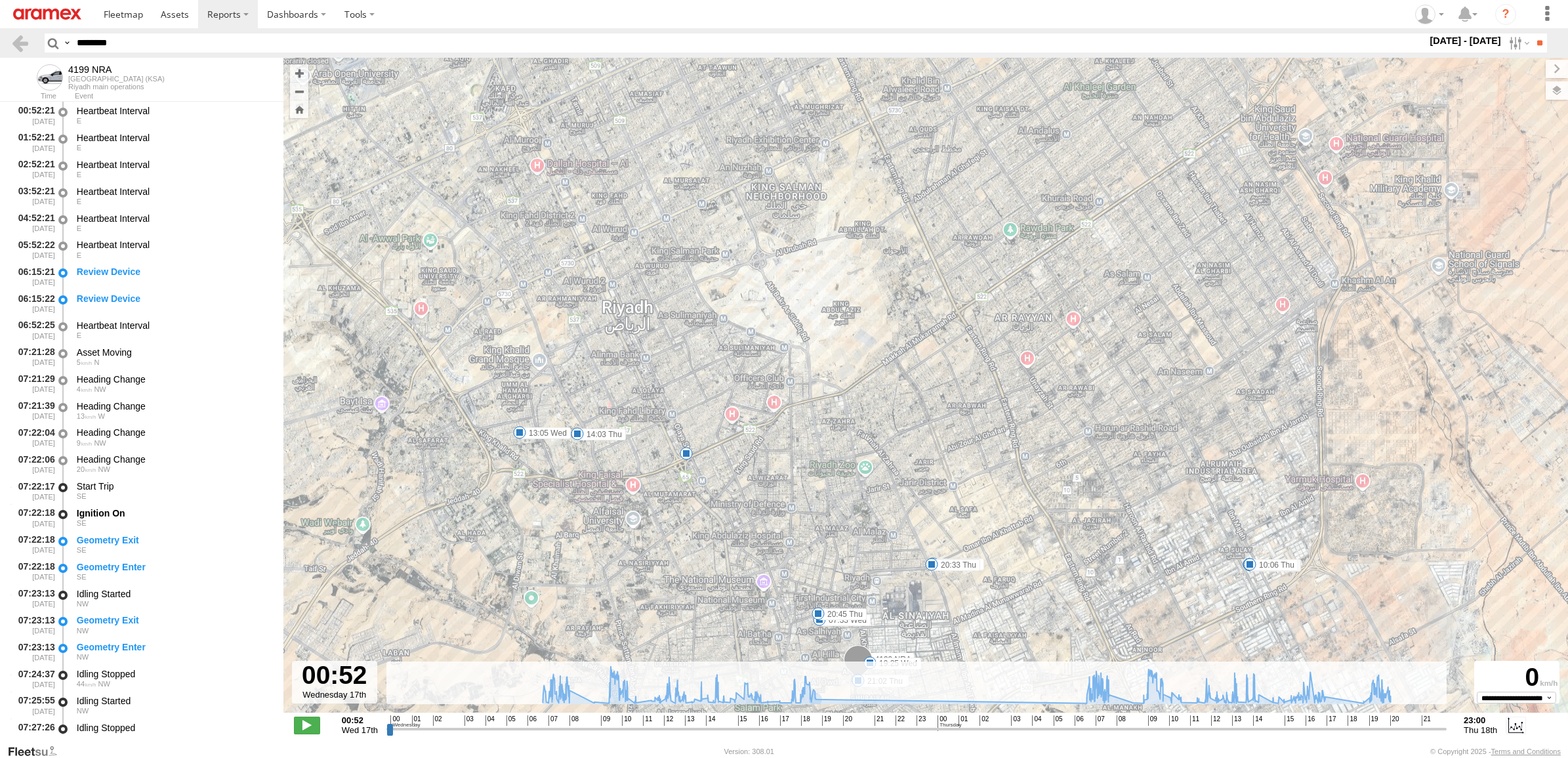
click at [762, 720] on span "16" at bounding box center [764, 720] width 10 height 11
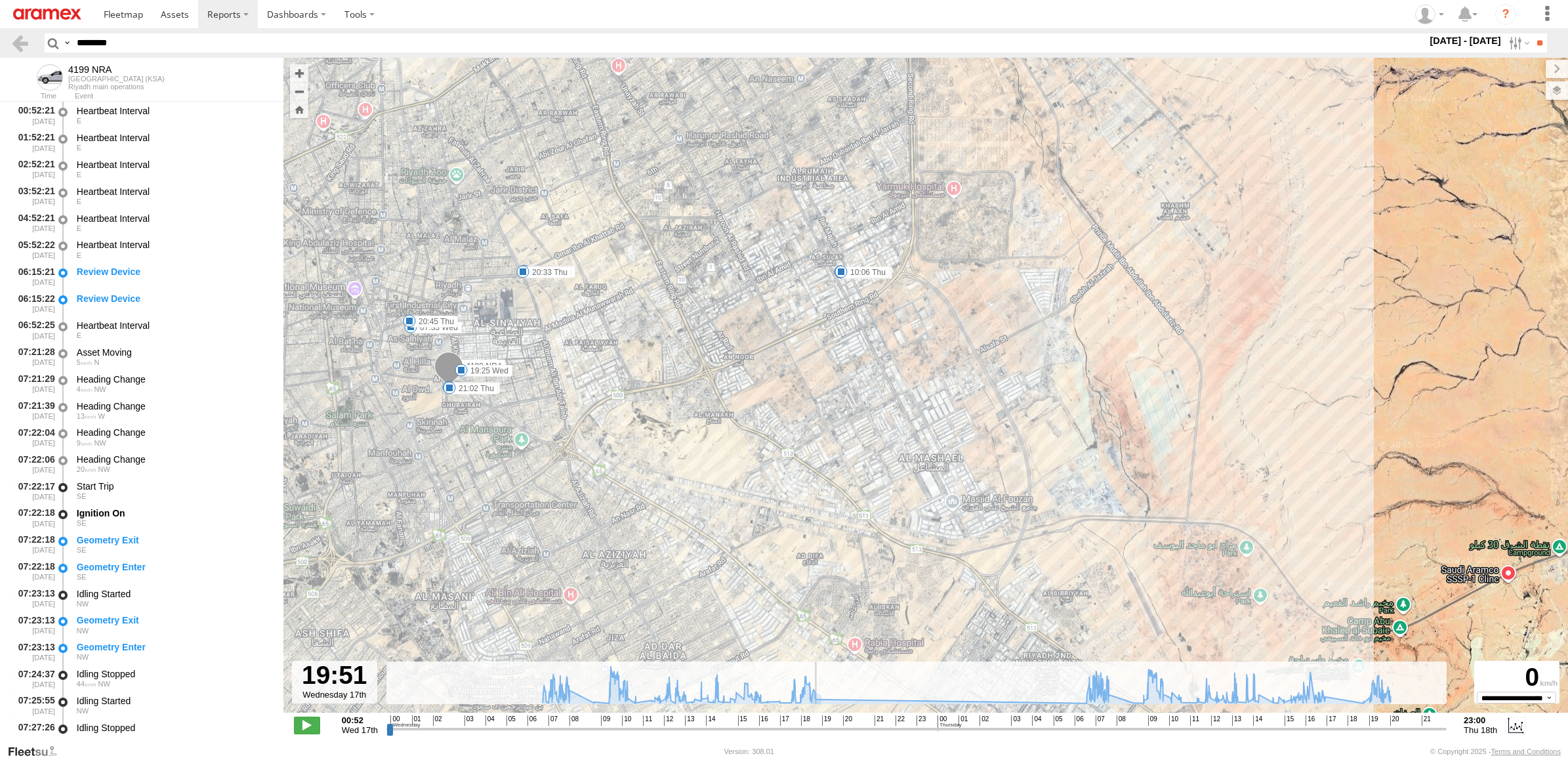
drag, startPoint x: 799, startPoint y: 726, endPoint x: 930, endPoint y: 703, distance: 133.0
click at [823, 735] on input "range" at bounding box center [916, 728] width 1060 height 12
drag, startPoint x: 938, startPoint y: 724, endPoint x: 1100, endPoint y: 722, distance: 162.0
type input "**********"
click at [1100, 722] on input "range" at bounding box center [916, 728] width 1060 height 12
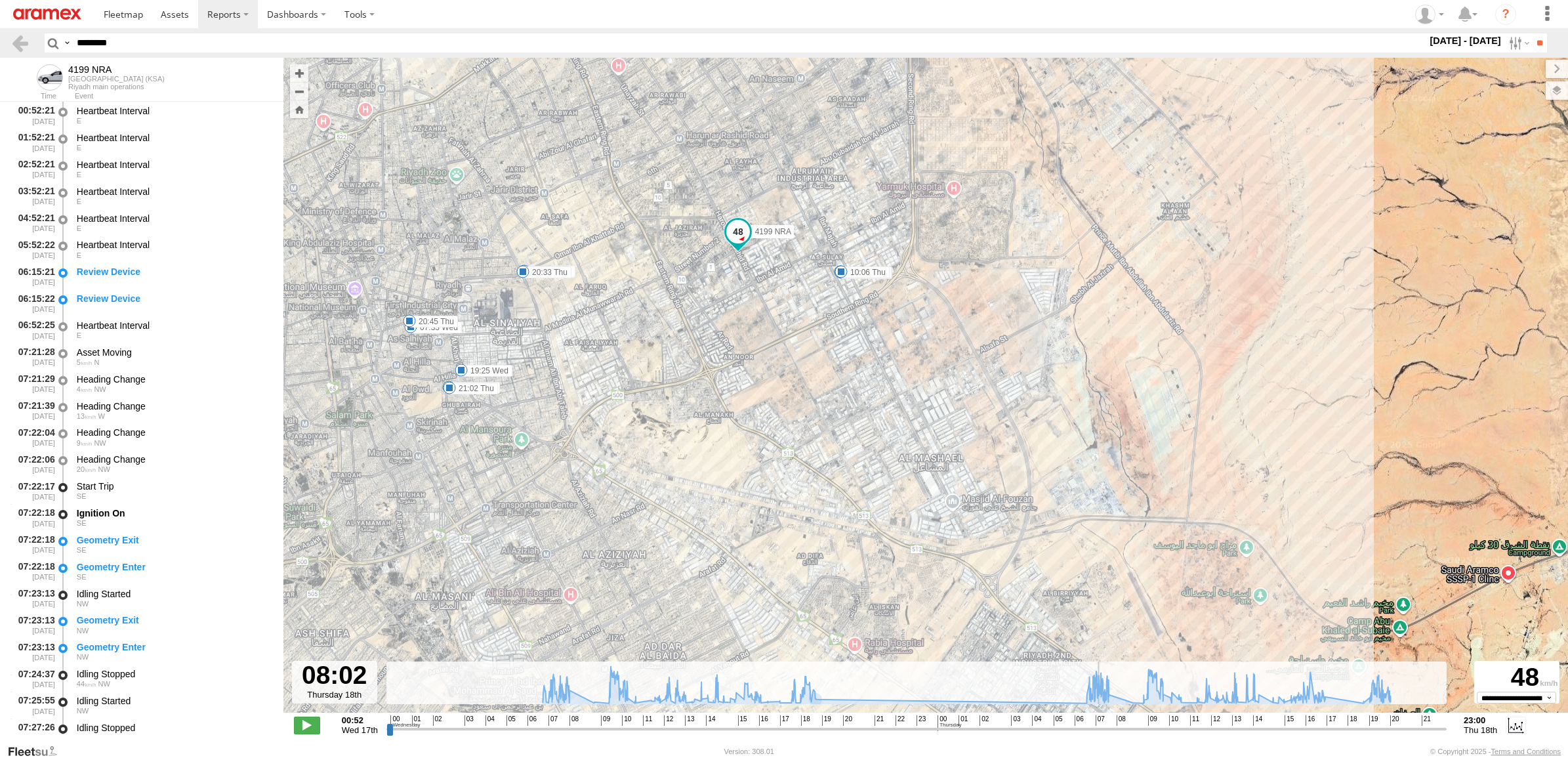
drag, startPoint x: 127, startPoint y: 35, endPoint x: 15, endPoint y: 32, distance: 112.0
click at [15, 32] on header "Search Query Asset ID Asset Label Registration Manufacturer Model VIN Job ID" at bounding box center [784, 42] width 1568 height 30
paste input "text"
type input "********"
click at [1512, 39] on label at bounding box center [1517, 43] width 28 height 19
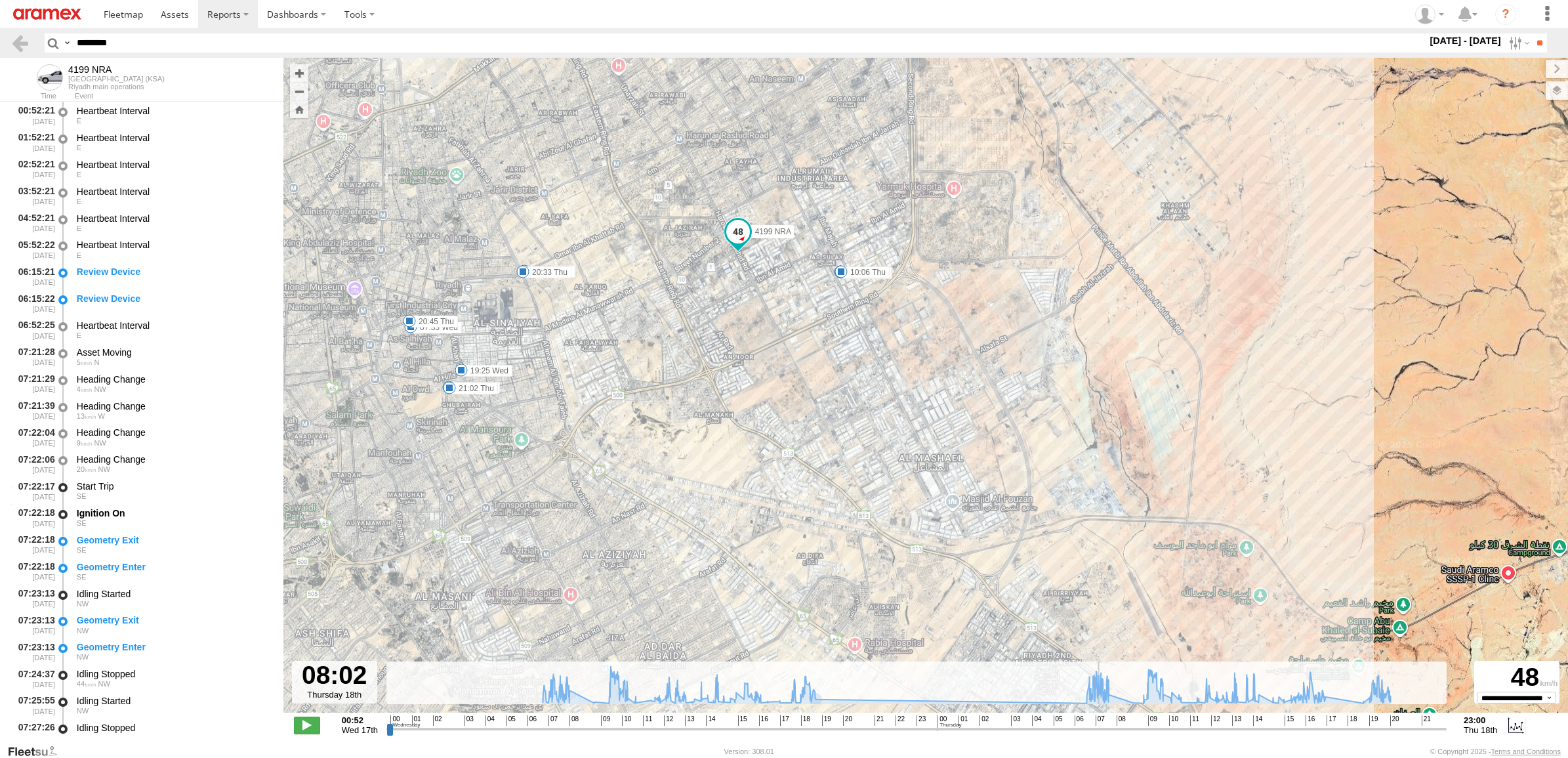
click at [0, 0] on label at bounding box center [0, 0] width 0 height 0
click at [1515, 44] on label at bounding box center [1517, 43] width 28 height 19
click at [1533, 42] on input "**" at bounding box center [1539, 43] width 15 height 19
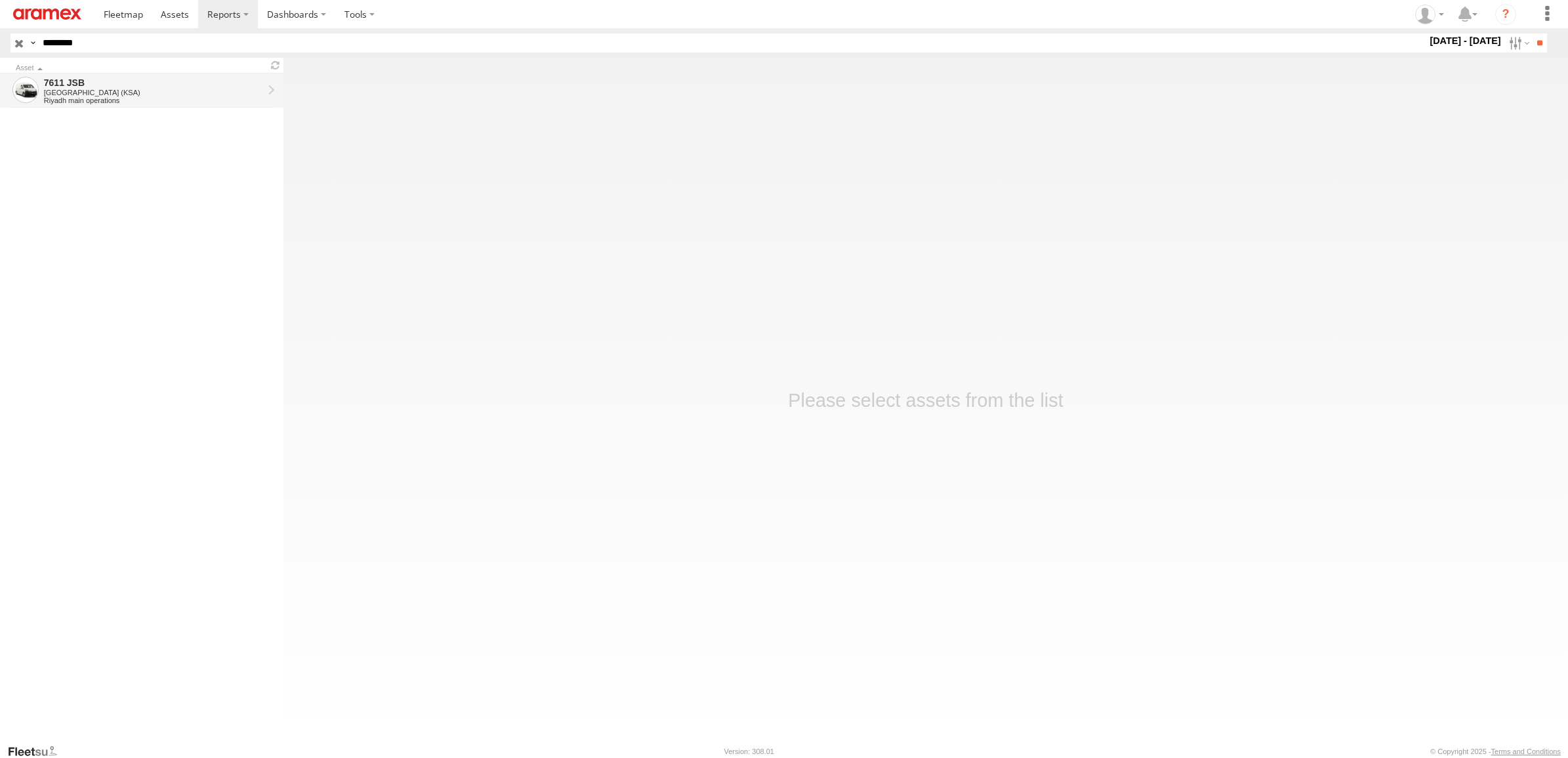
click at [108, 83] on div "7611 JSB" at bounding box center [154, 83] width 219 height 12
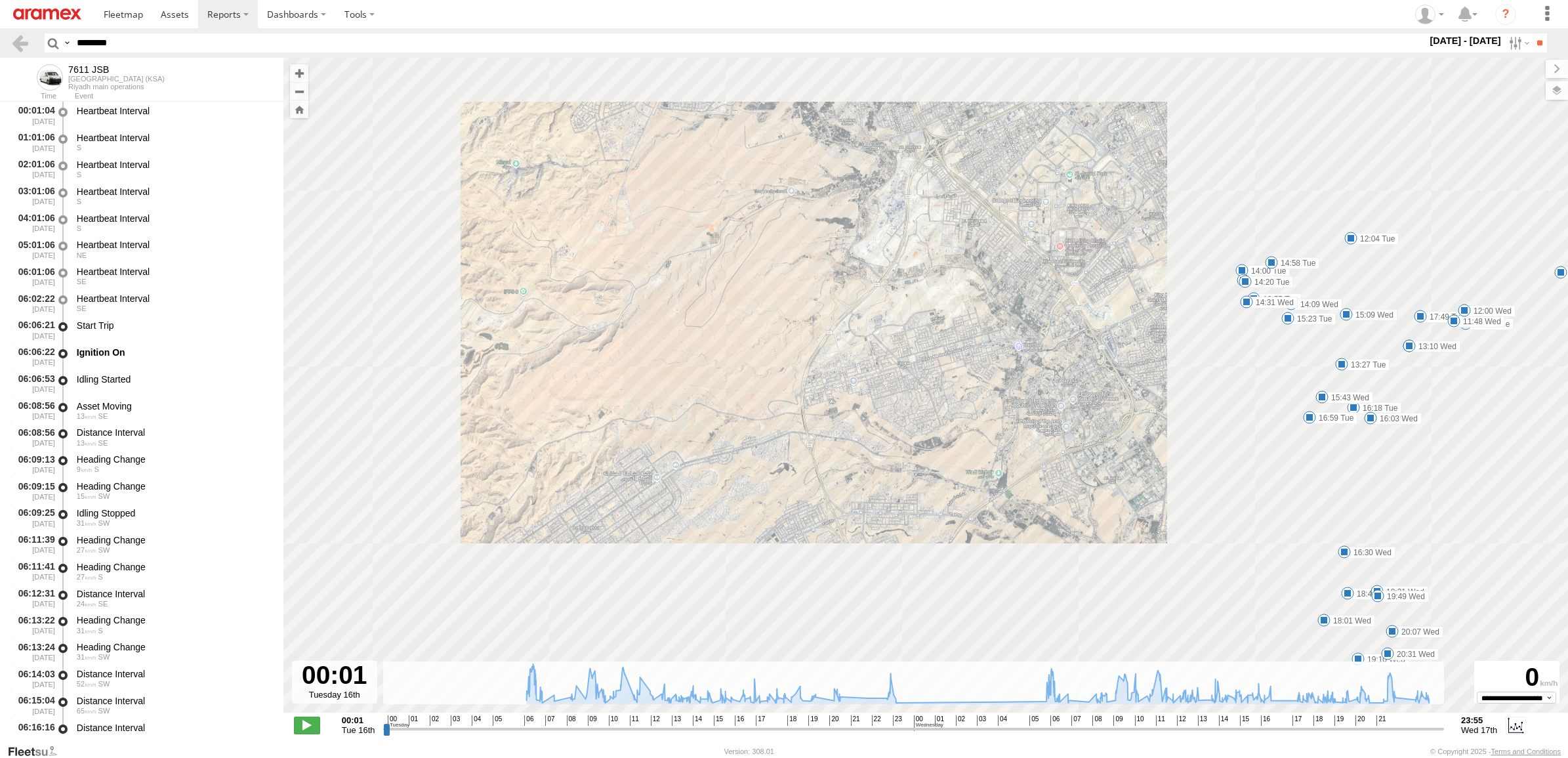
click at [102, 93] on div "Event" at bounding box center [178, 96] width 208 height 7
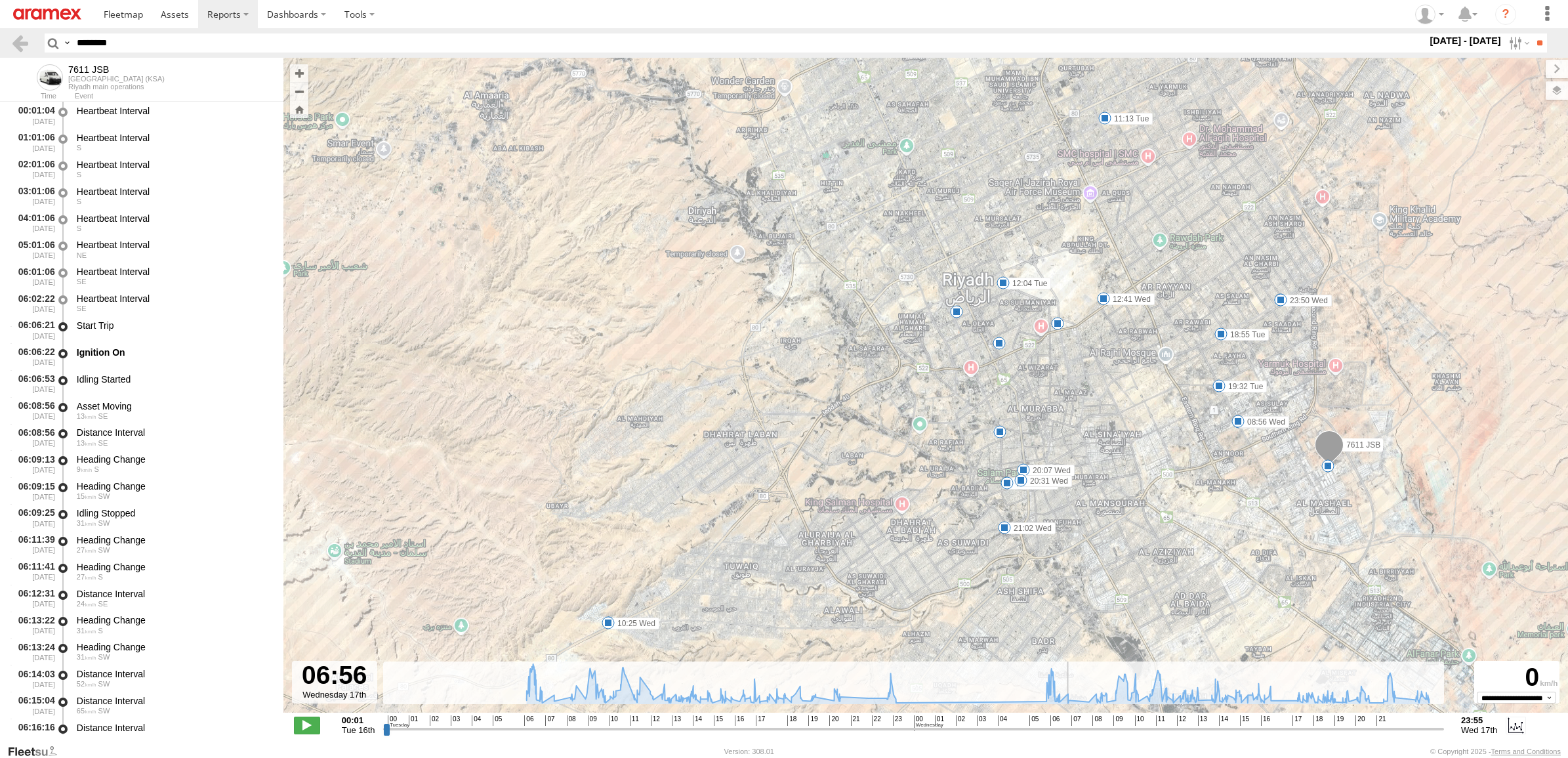
drag, startPoint x: 818, startPoint y: 723, endPoint x: 1067, endPoint y: 712, distance: 249.2
type input "**********"
click at [1067, 722] on input "range" at bounding box center [913, 728] width 1060 height 12
click at [1319, 372] on div "7611 JSB 08:29 Tue 09:49 Tue 11:13 Tue 12:04 Tue 18:55 Tue 19:32 Tue 23:14 Tue …" at bounding box center [925, 391] width 1284 height 669
drag, startPoint x: 132, startPoint y: 41, endPoint x: -3, endPoint y: 40, distance: 135.0
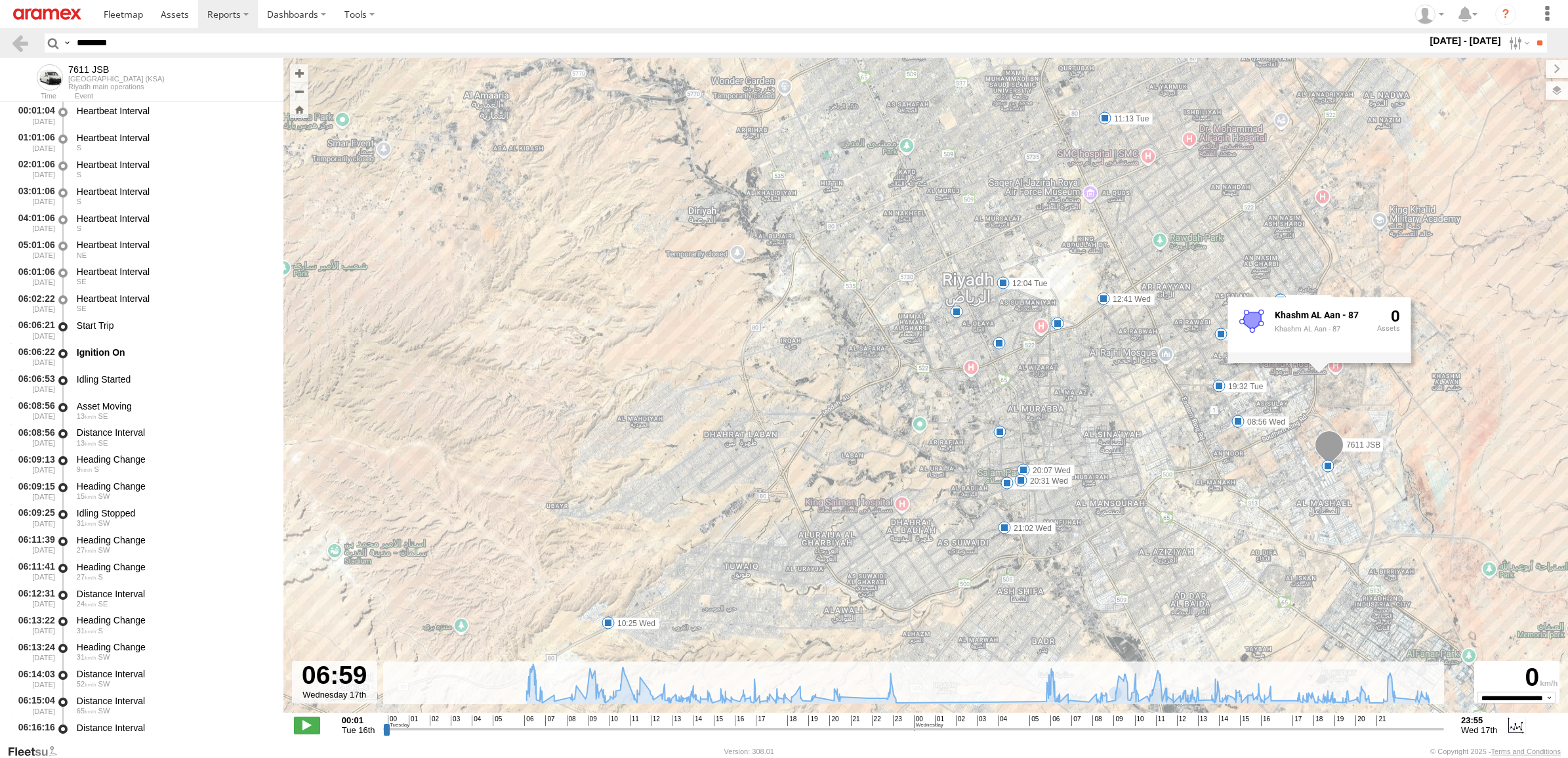
click at [0, 40] on html at bounding box center [784, 379] width 1568 height 758
paste input "text"
type input "********"
click at [1532, 34] on input "**" at bounding box center [1539, 43] width 15 height 19
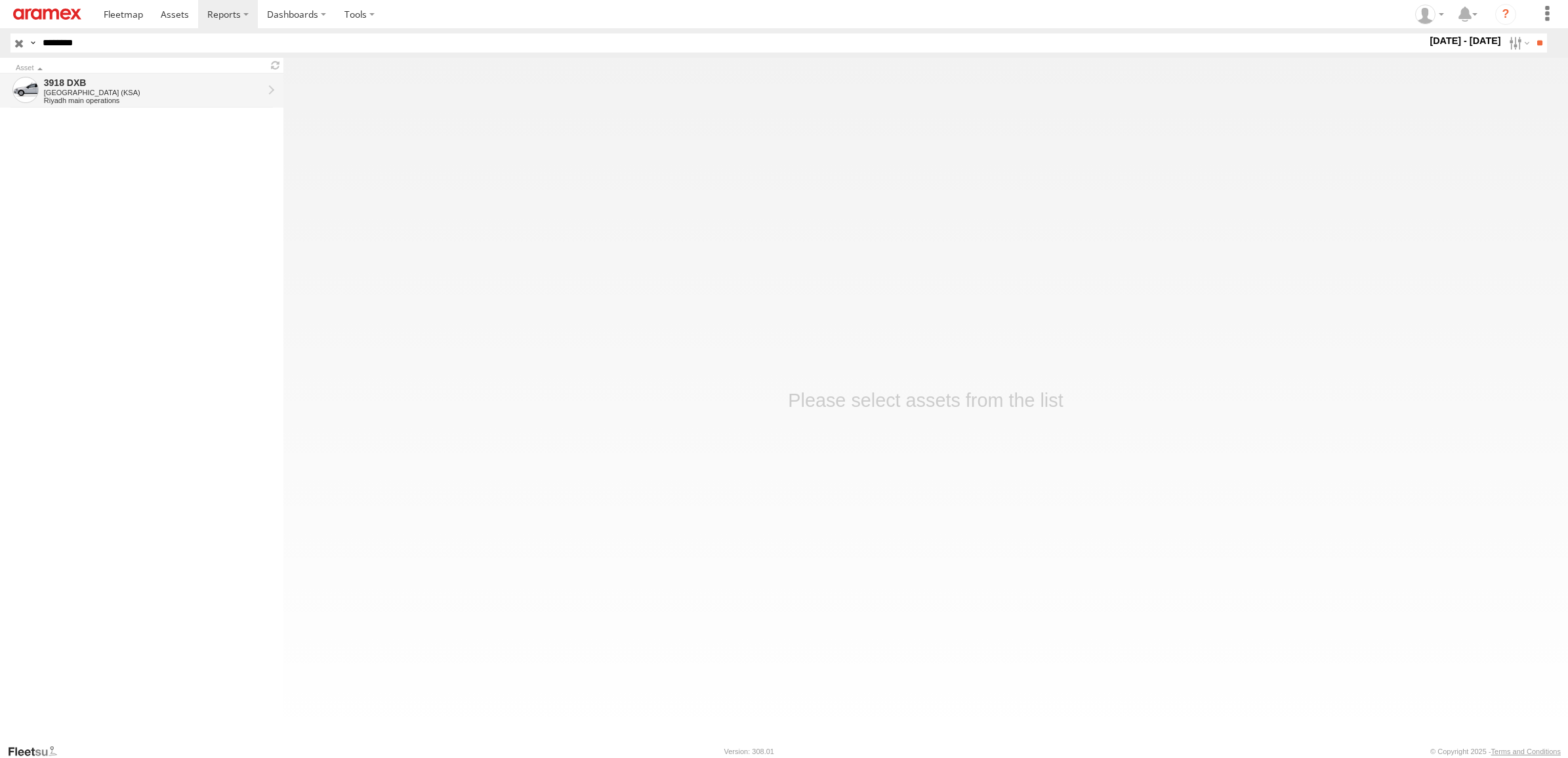
click at [159, 83] on div "3918 DXB" at bounding box center [154, 83] width 219 height 12
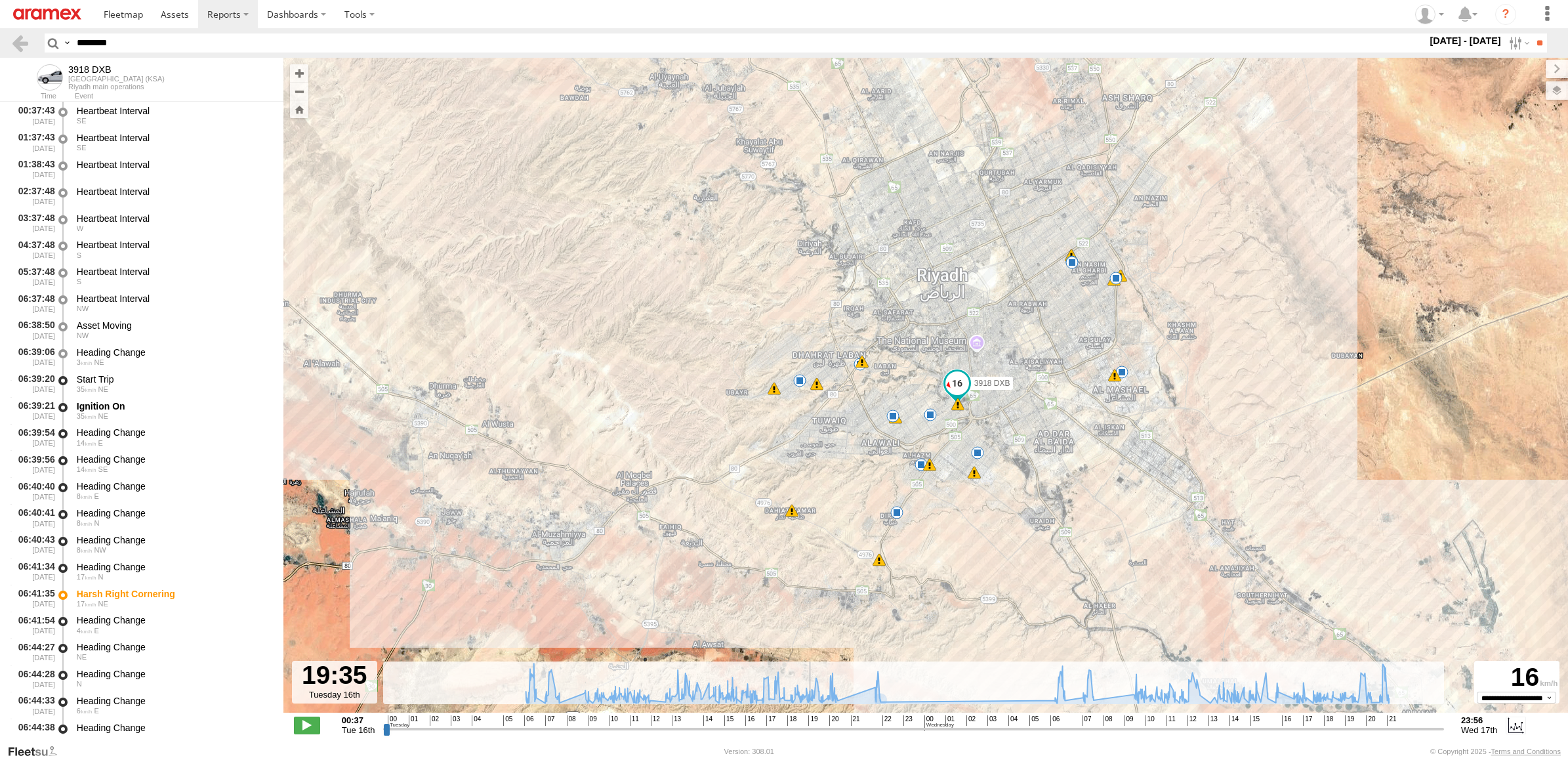
drag, startPoint x: 869, startPoint y: 733, endPoint x: 830, endPoint y: 735, distance: 39.1
click at [830, 735] on input "range" at bounding box center [913, 728] width 1060 height 12
drag, startPoint x: 833, startPoint y: 726, endPoint x: 853, endPoint y: 736, distance: 22.4
click at [853, 735] on input "range" at bounding box center [913, 728] width 1060 height 12
drag, startPoint x: 131, startPoint y: 43, endPoint x: -3, endPoint y: 47, distance: 134.1
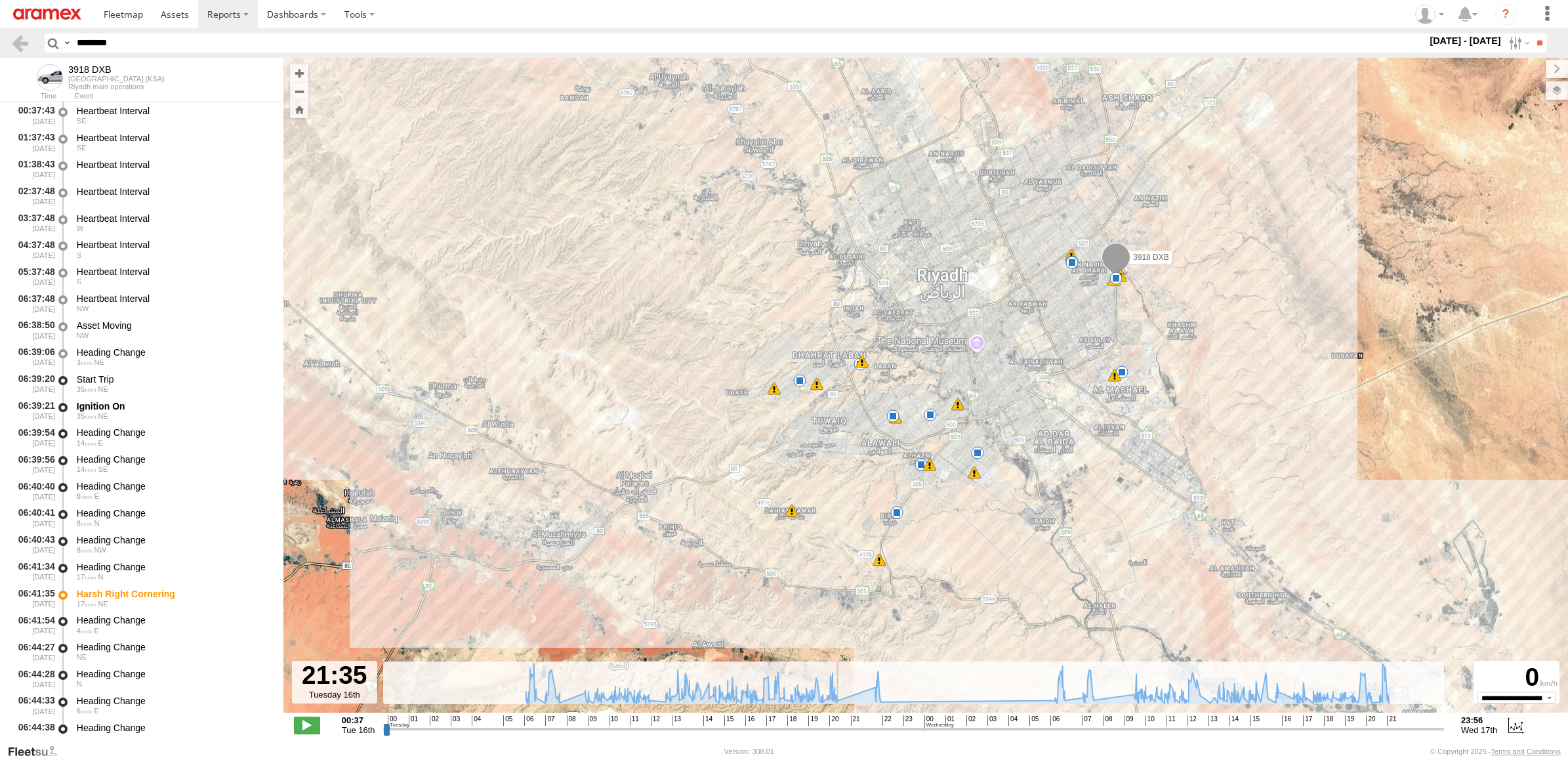
click at [0, 47] on html at bounding box center [784, 379] width 1568 height 758
drag, startPoint x: 854, startPoint y: 735, endPoint x: 824, endPoint y: 733, distance: 30.1
click at [824, 733] on input "range" at bounding box center [913, 728] width 1060 height 12
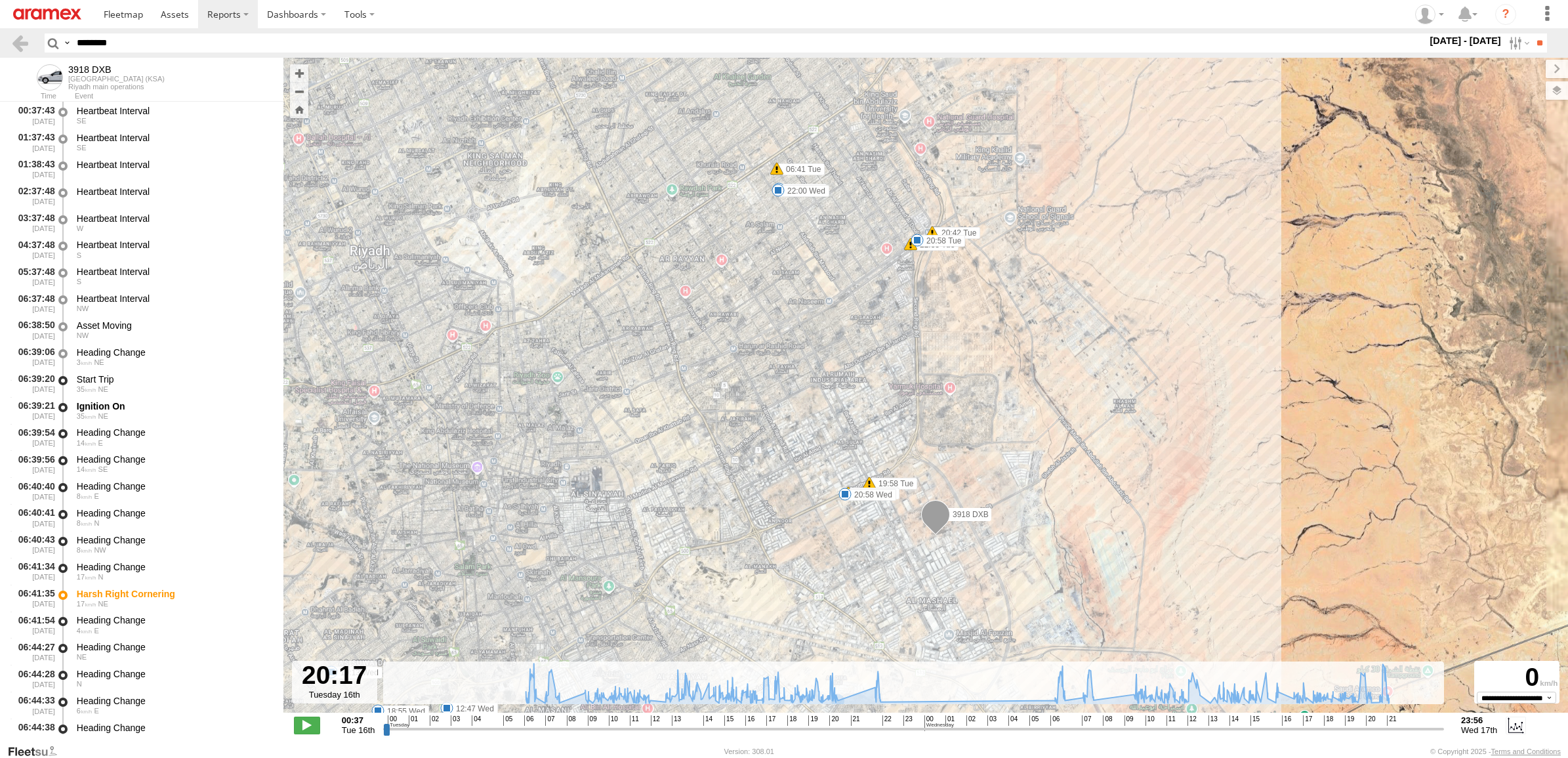
drag, startPoint x: 1270, startPoint y: 354, endPoint x: 1027, endPoint y: 355, distance: 243.0
click at [1027, 355] on div "3918 DXB 06:41 Tue 13:42 Tue 13:56 Tue 20:42 Tue 20:58 Tue 22:33 Tue 22:50 Tue …" at bounding box center [925, 391] width 1284 height 669
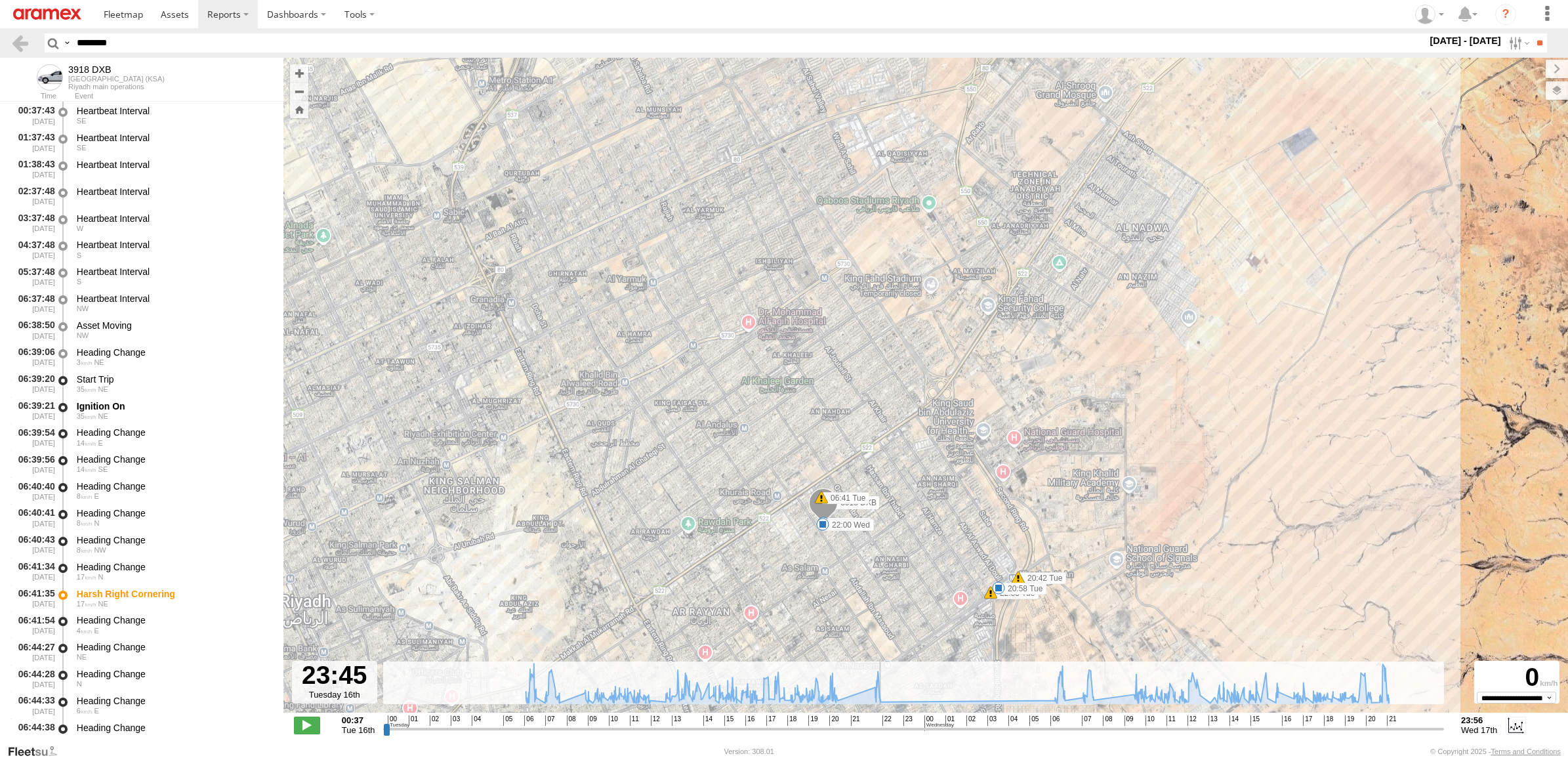
drag, startPoint x: 828, startPoint y: 722, endPoint x: 905, endPoint y: 699, distance: 80.4
click at [901, 722] on input "range" at bounding box center [913, 728] width 1060 height 12
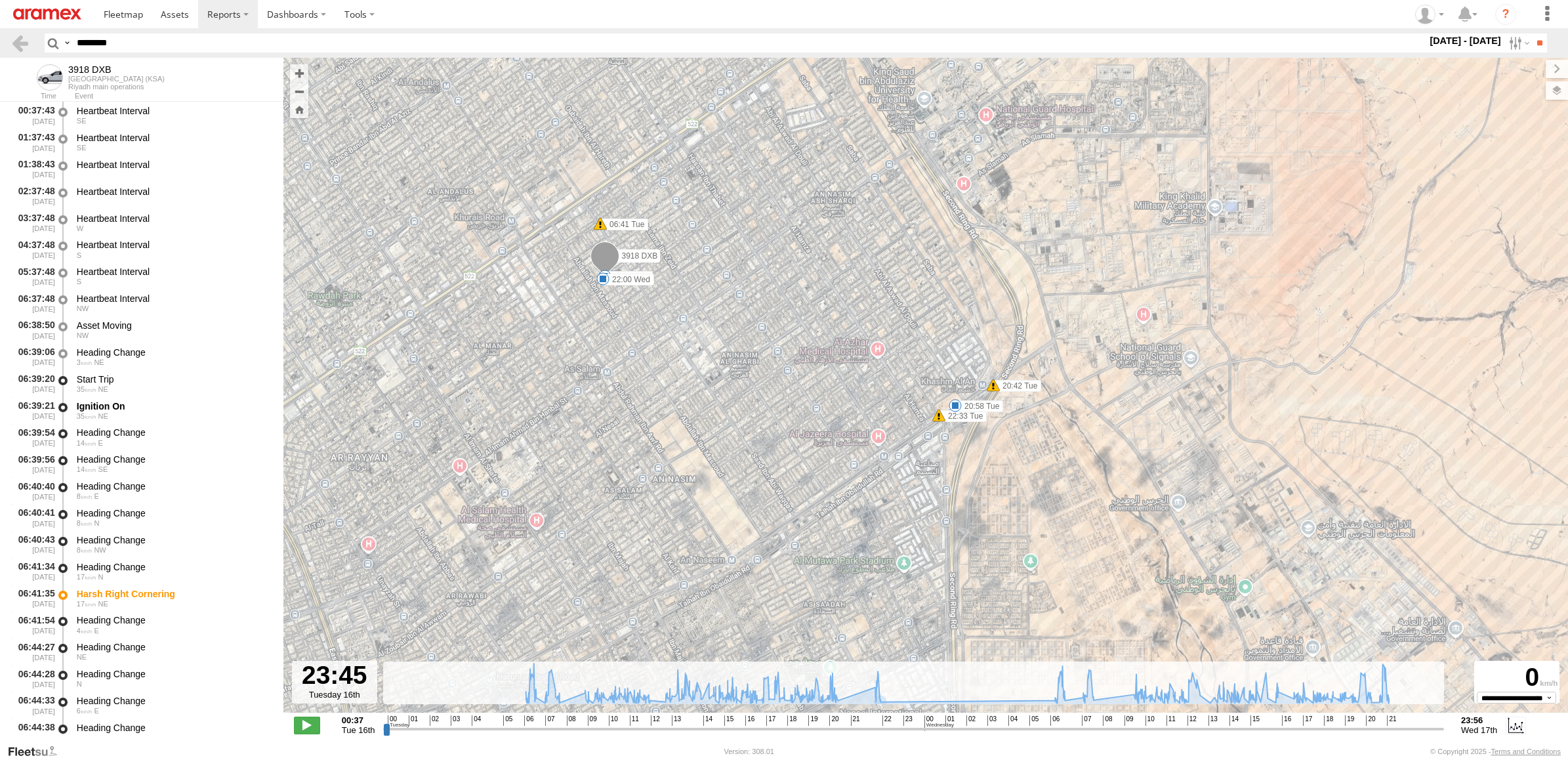
drag, startPoint x: 975, startPoint y: 533, endPoint x: 956, endPoint y: 401, distance: 133.4
click at [956, 401] on div "20:58 Tue" at bounding box center [955, 406] width 13 height 13
drag, startPoint x: 873, startPoint y: 731, endPoint x: 857, endPoint y: 726, distance: 16.8
click at [857, 726] on input "range" at bounding box center [913, 728] width 1060 height 12
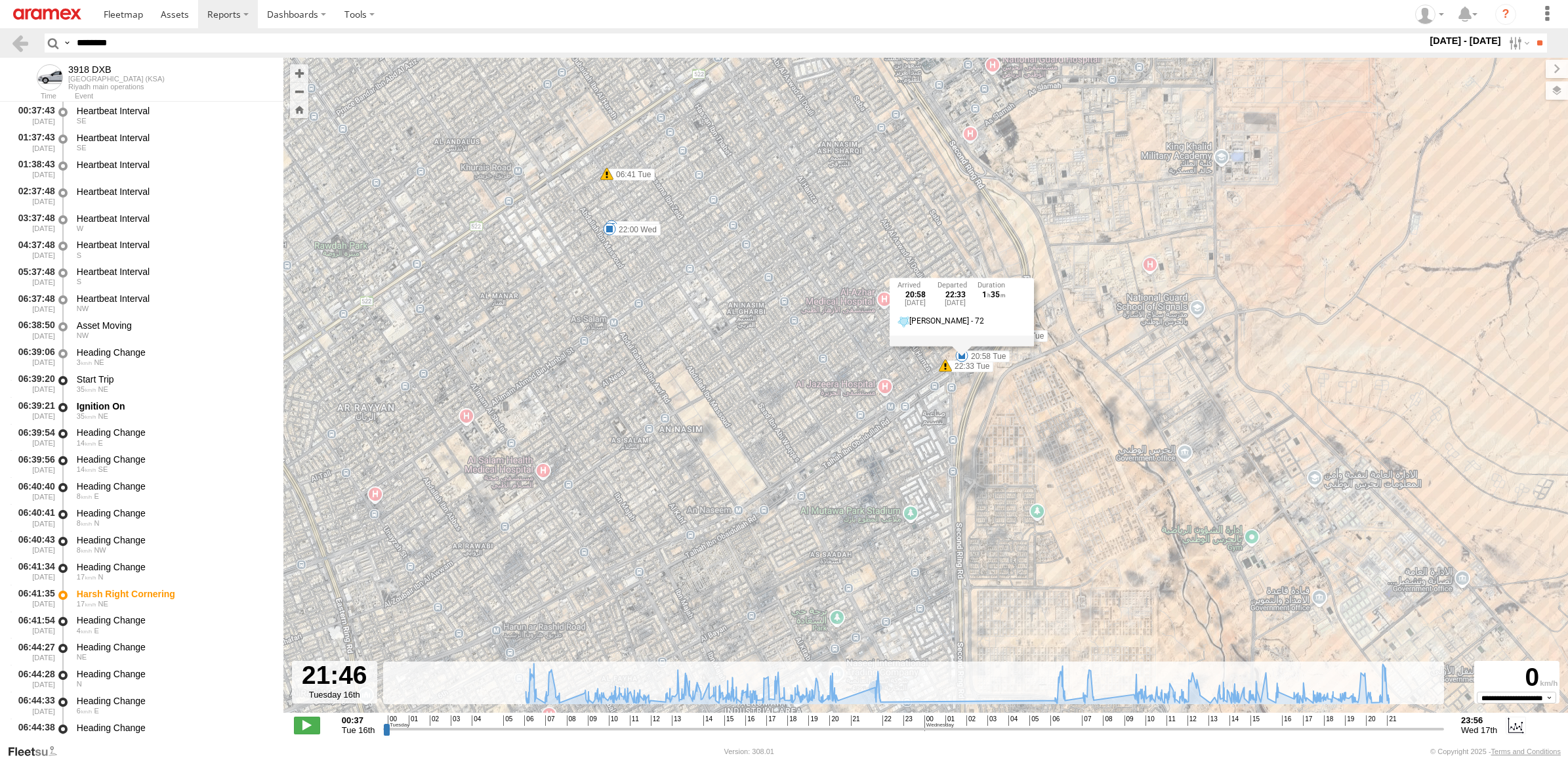
drag, startPoint x: 1008, startPoint y: 539, endPoint x: 1029, endPoint y: 403, distance: 137.6
click at [1029, 405] on div "3918 DXB 06:41 Tue 13:42 Tue 13:56 Tue 20:42 Tue 20:58 Tue 22:33 Tue 22:50 Tue …" at bounding box center [925, 391] width 1284 height 669
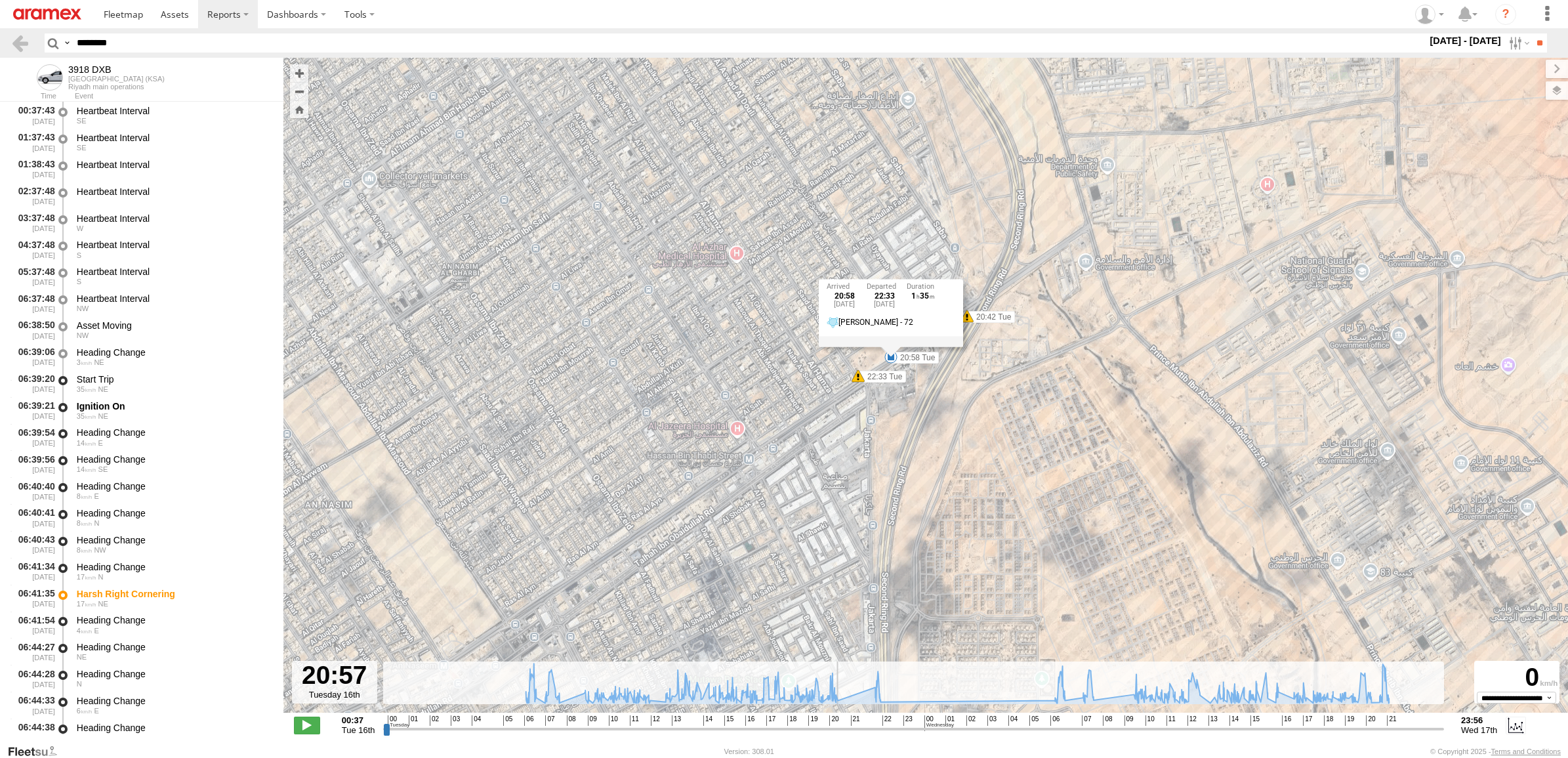
drag, startPoint x: 849, startPoint y: 731, endPoint x: 839, endPoint y: 739, distance: 12.8
click at [839, 735] on input "range" at bounding box center [913, 728] width 1060 height 12
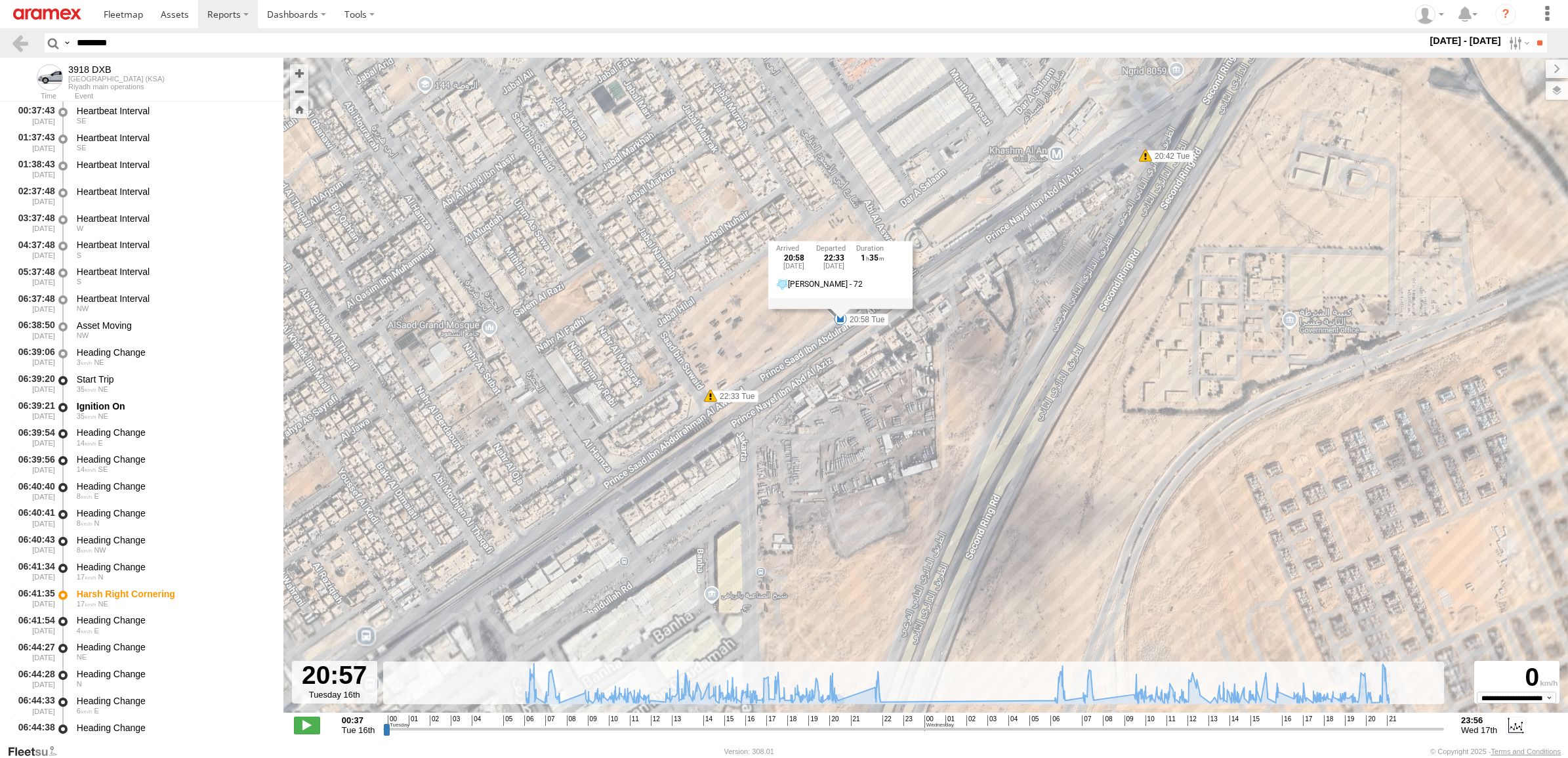
drag, startPoint x: 900, startPoint y: 331, endPoint x: 869, endPoint y: 435, distance: 108.5
click at [869, 435] on div "3918 DXB 06:41 Tue 13:42 Tue 13:56 Tue 20:42 Tue 20:58 Tue 22:33 Tue 22:50 Tue …" at bounding box center [925, 391] width 1284 height 669
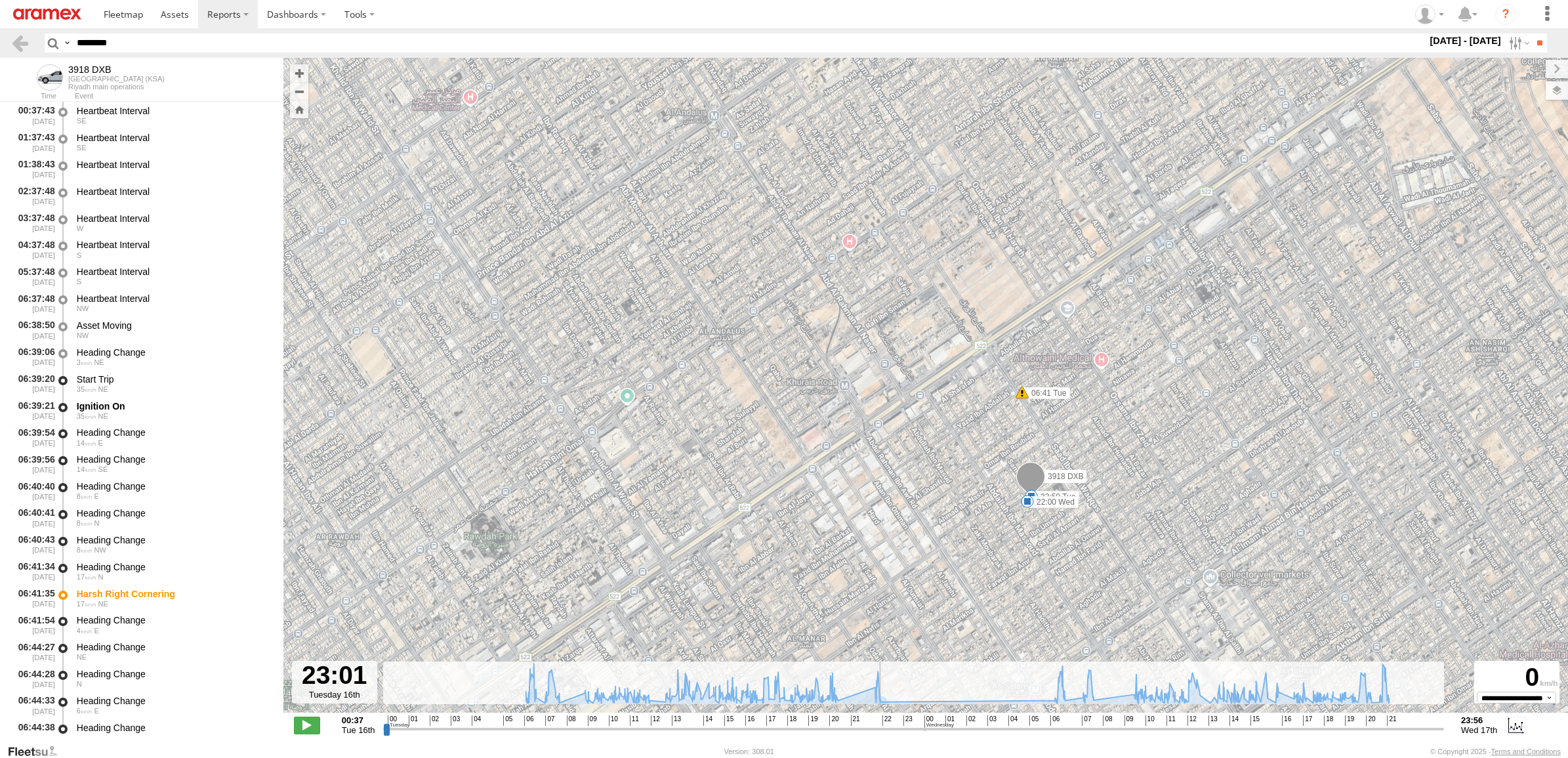
drag, startPoint x: 841, startPoint y: 726, endPoint x: 870, endPoint y: 660, distance: 72.1
click at [884, 722] on input "range" at bounding box center [913, 728] width 1060 height 12
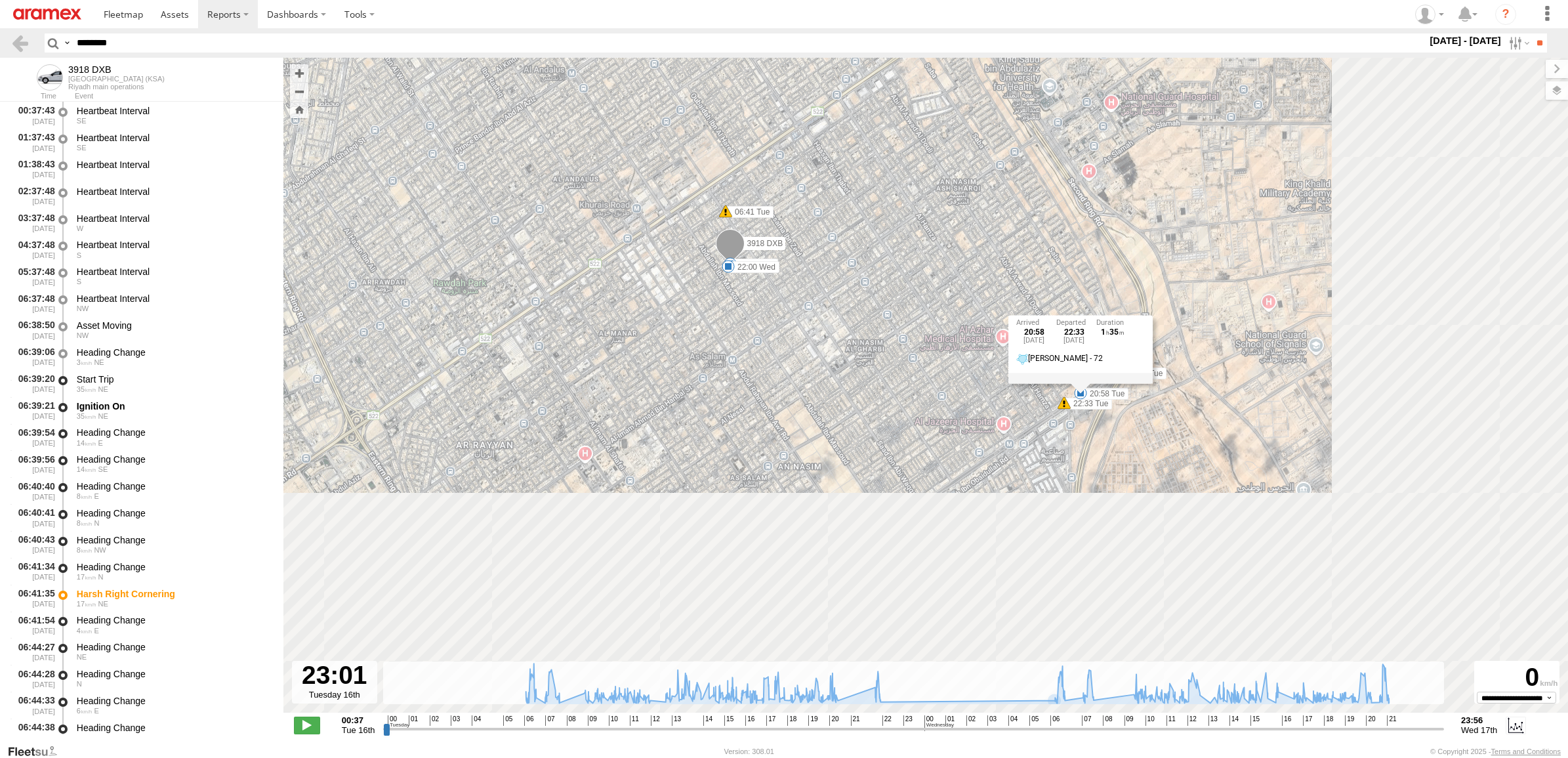
drag, startPoint x: 1162, startPoint y: 374, endPoint x: 1109, endPoint y: 319, distance: 76.4
click at [1109, 319] on div "20:58 Tue 16th Sep 22:33 Tue 16th Sep 1 35 Al Naseem Eastren - 72" at bounding box center [1081, 343] width 144 height 58
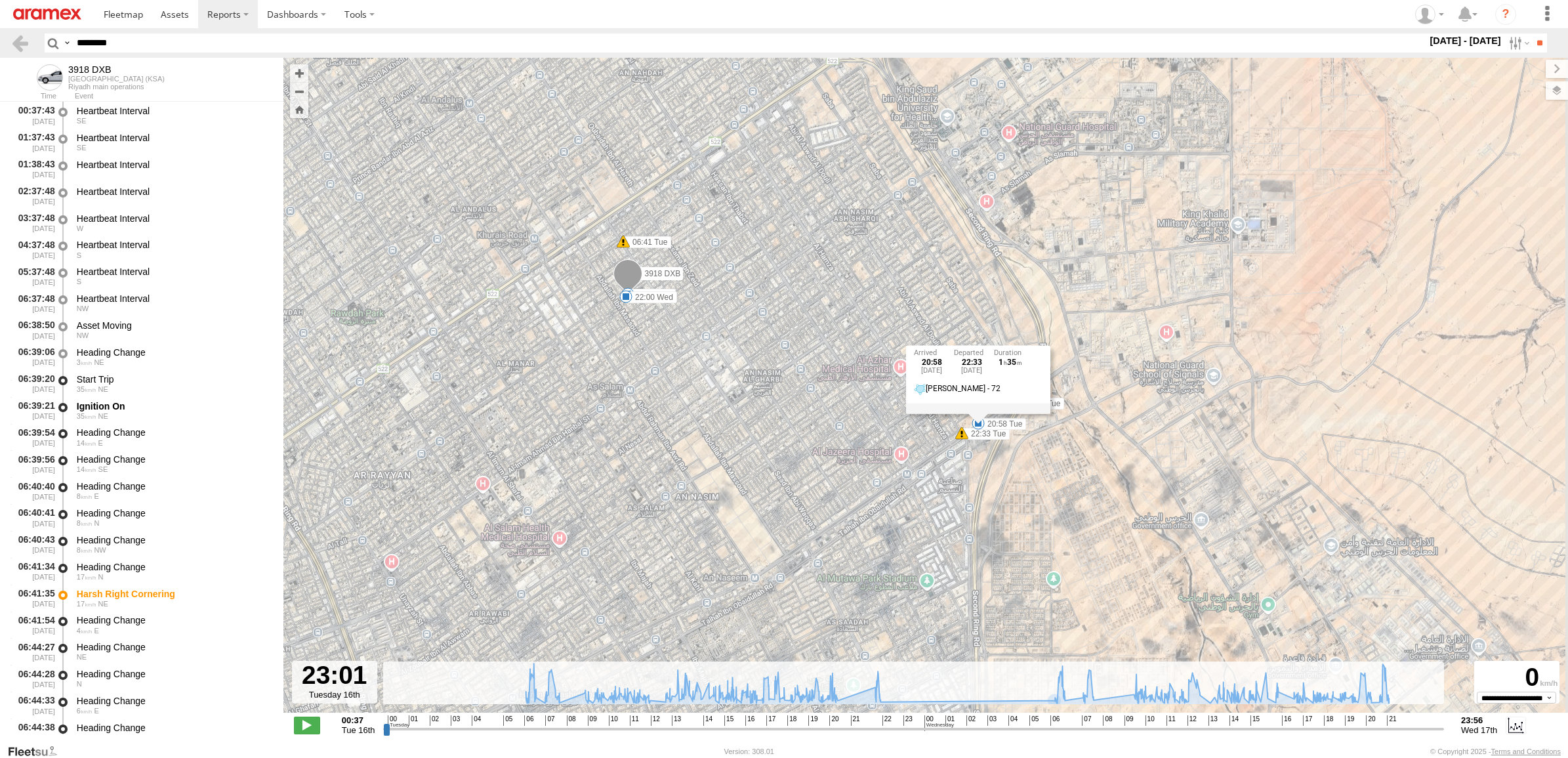
drag, startPoint x: 1041, startPoint y: 473, endPoint x: 962, endPoint y: 538, distance: 102.3
click at [961, 536] on div "3918 DXB 06:41 Tue 13:42 Tue 13:56 Tue 20:42 Tue 20:58 Tue 22:33 Tue 22:50 Tue …" at bounding box center [925, 391] width 1284 height 669
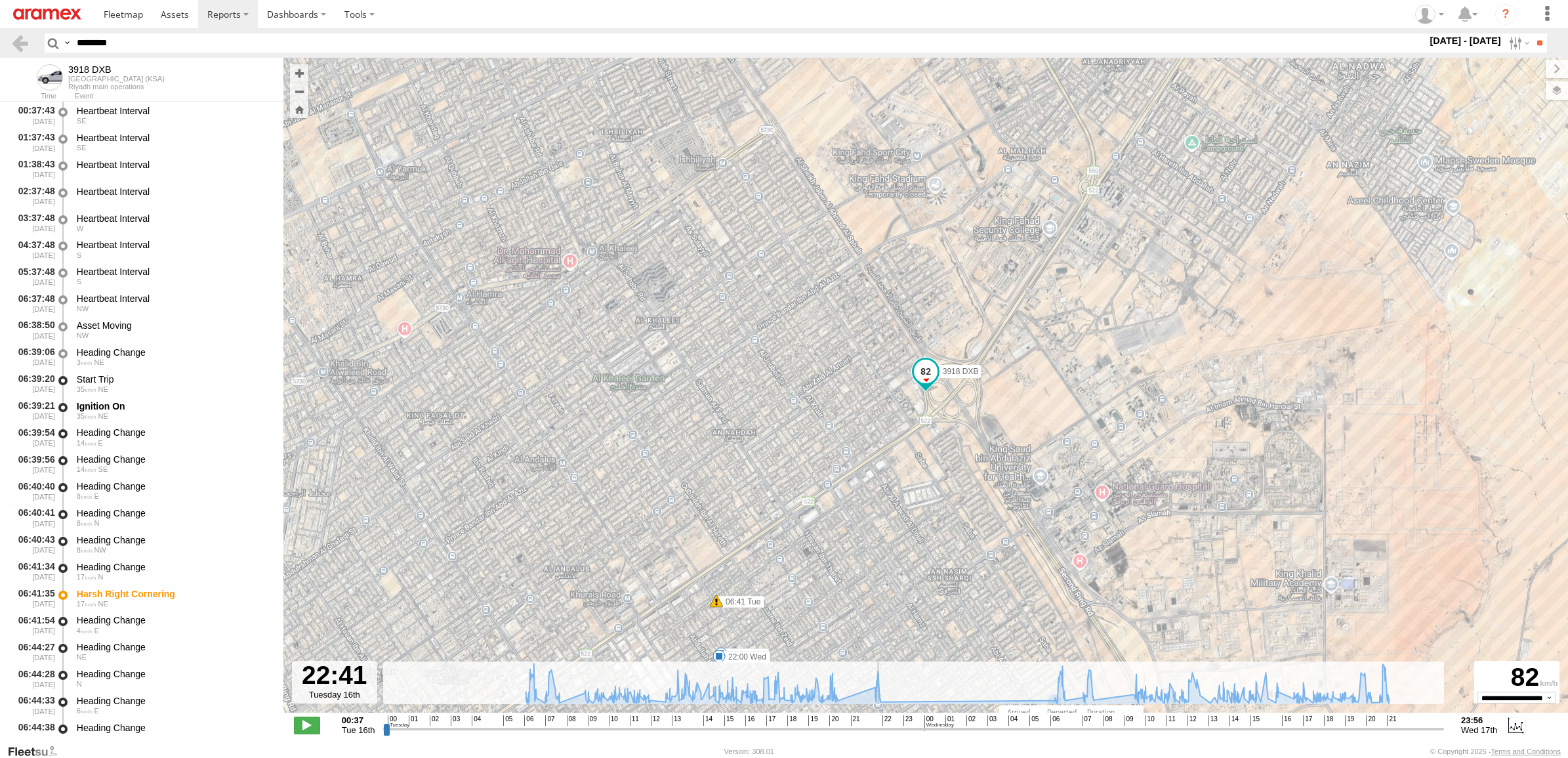
click at [878, 726] on input "range" at bounding box center [913, 728] width 1060 height 12
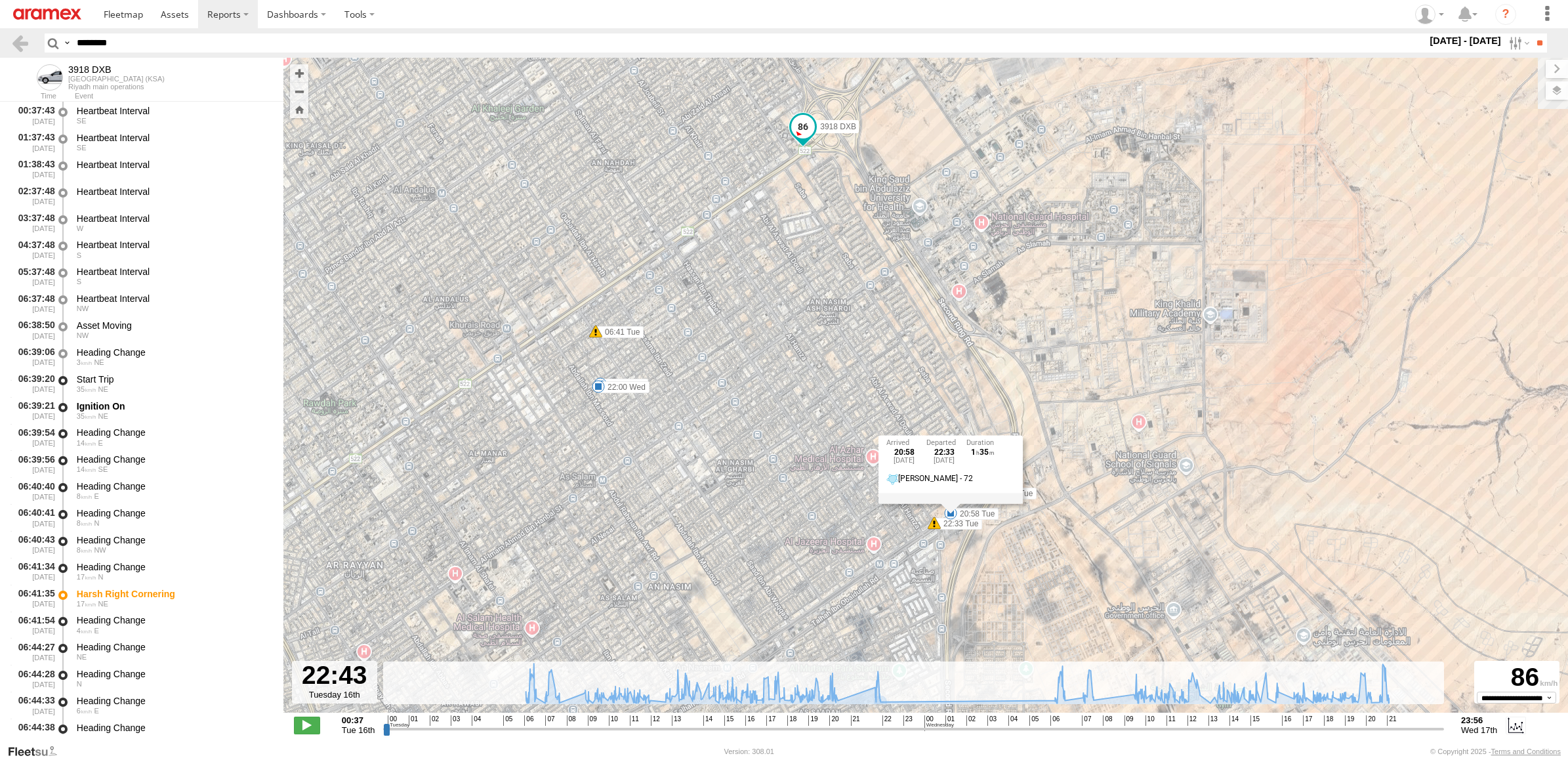
drag, startPoint x: 955, startPoint y: 540, endPoint x: 811, endPoint y: 230, distance: 341.8
click at [820, 240] on div "3918 DXB 06:41 Tue 13:42 Tue 13:56 Tue 20:42 Tue 20:58 Tue 22:33 Tue 22:50 Tue …" at bounding box center [925, 391] width 1284 height 669
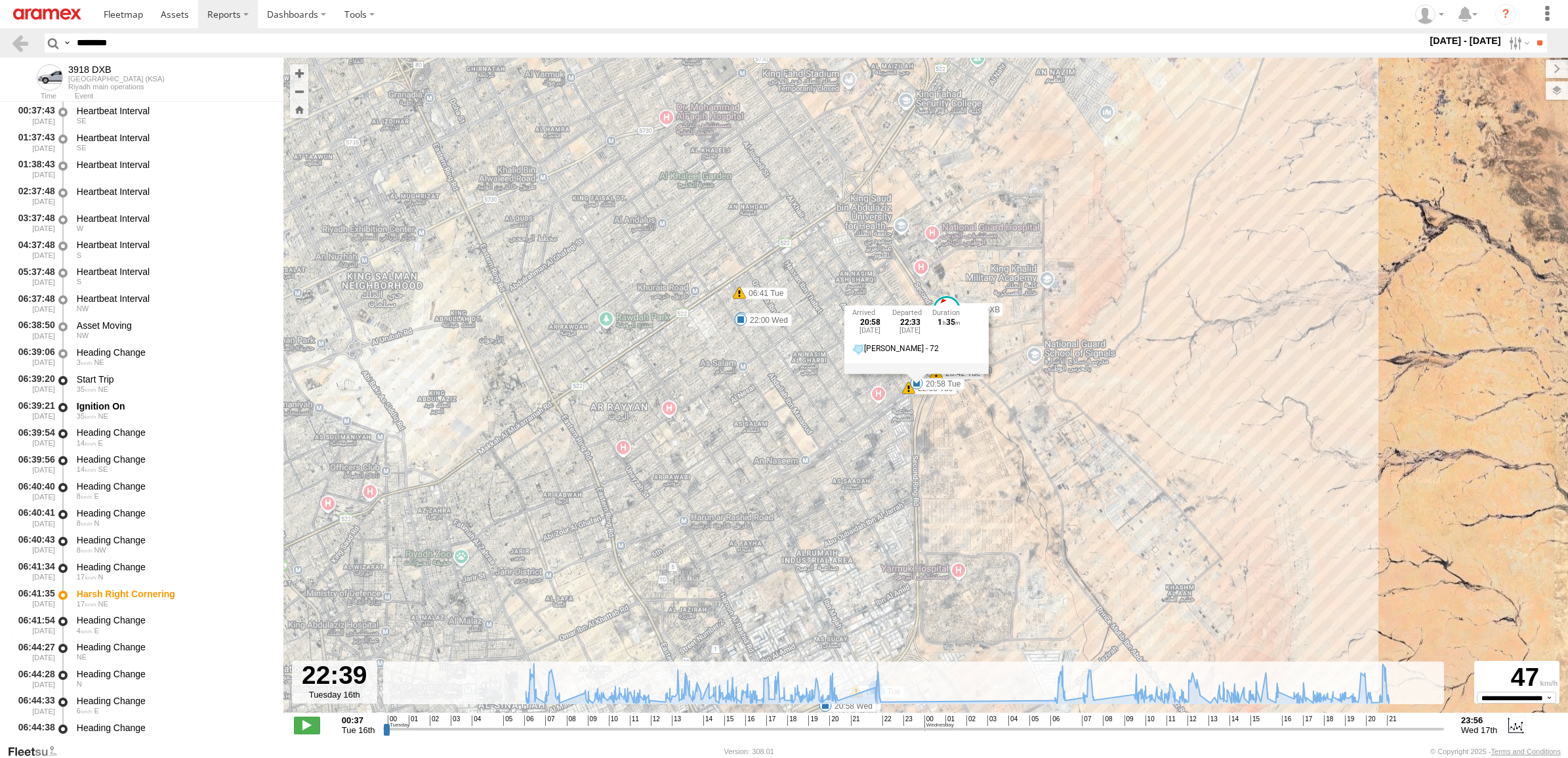
drag, startPoint x: 873, startPoint y: 725, endPoint x: 929, endPoint y: 573, distance: 162.0
click at [876, 722] on input "range" at bounding box center [913, 728] width 1060 height 12
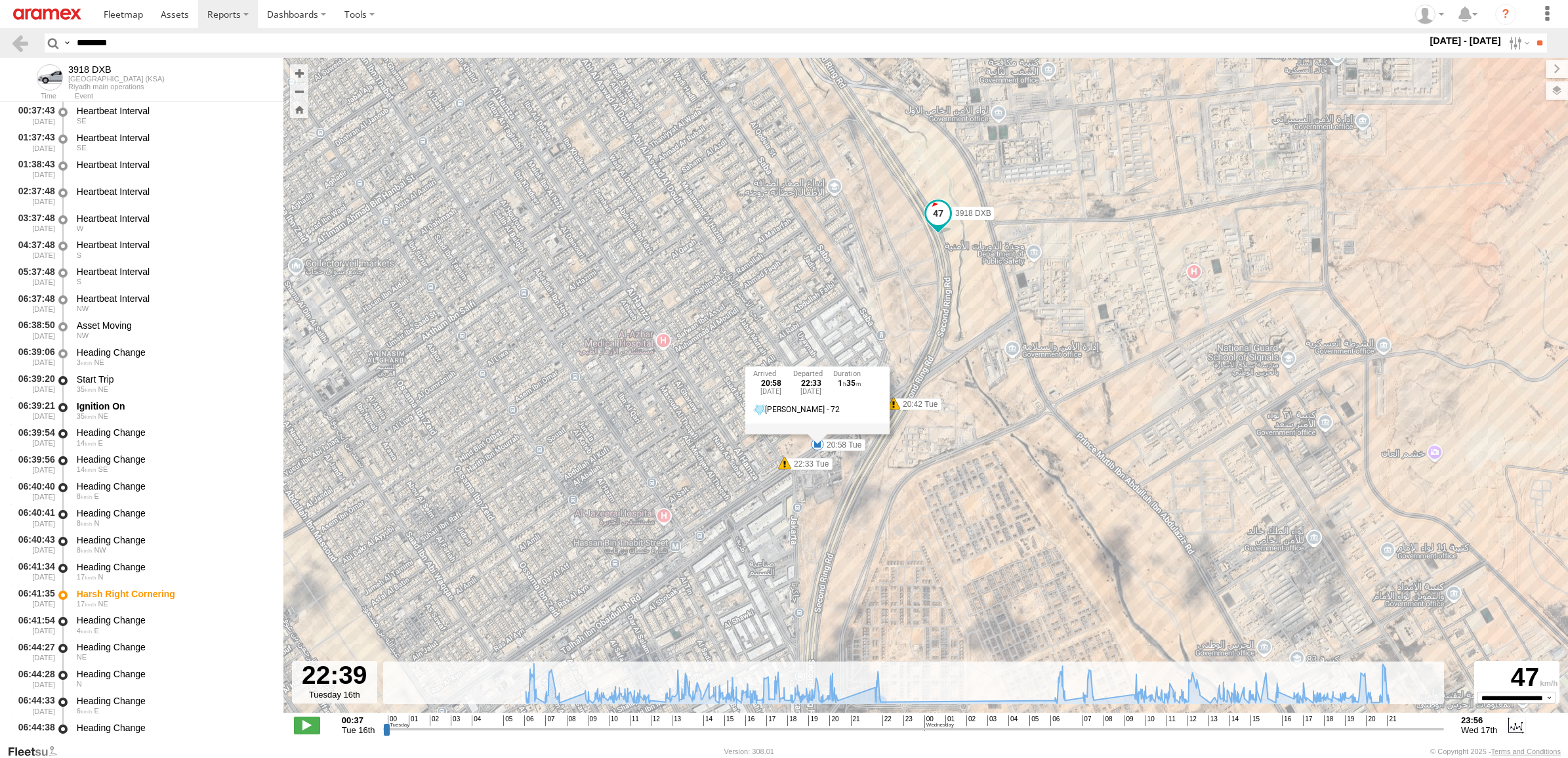
click at [1429, 316] on div "3918 DXB 06:41 Tue 13:42 Tue 13:56 Tue 20:42 Tue 20:58 Tue 22:33 Tue 22:50 Tue …" at bounding box center [925, 391] width 1284 height 669
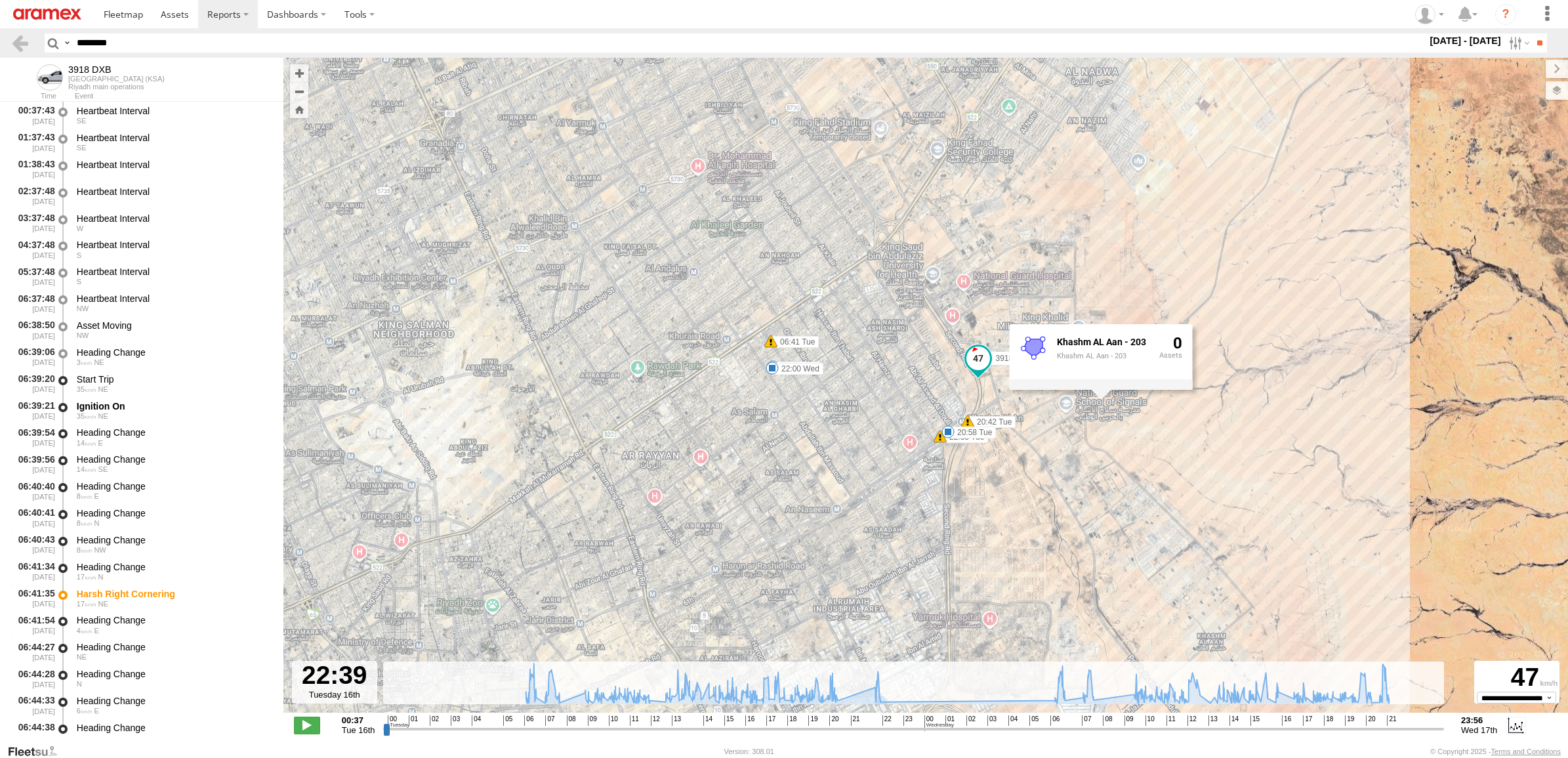
drag, startPoint x: 876, startPoint y: 724, endPoint x: 871, endPoint y: 716, distance: 9.4
click at [874, 724] on input "range" at bounding box center [913, 728] width 1060 height 12
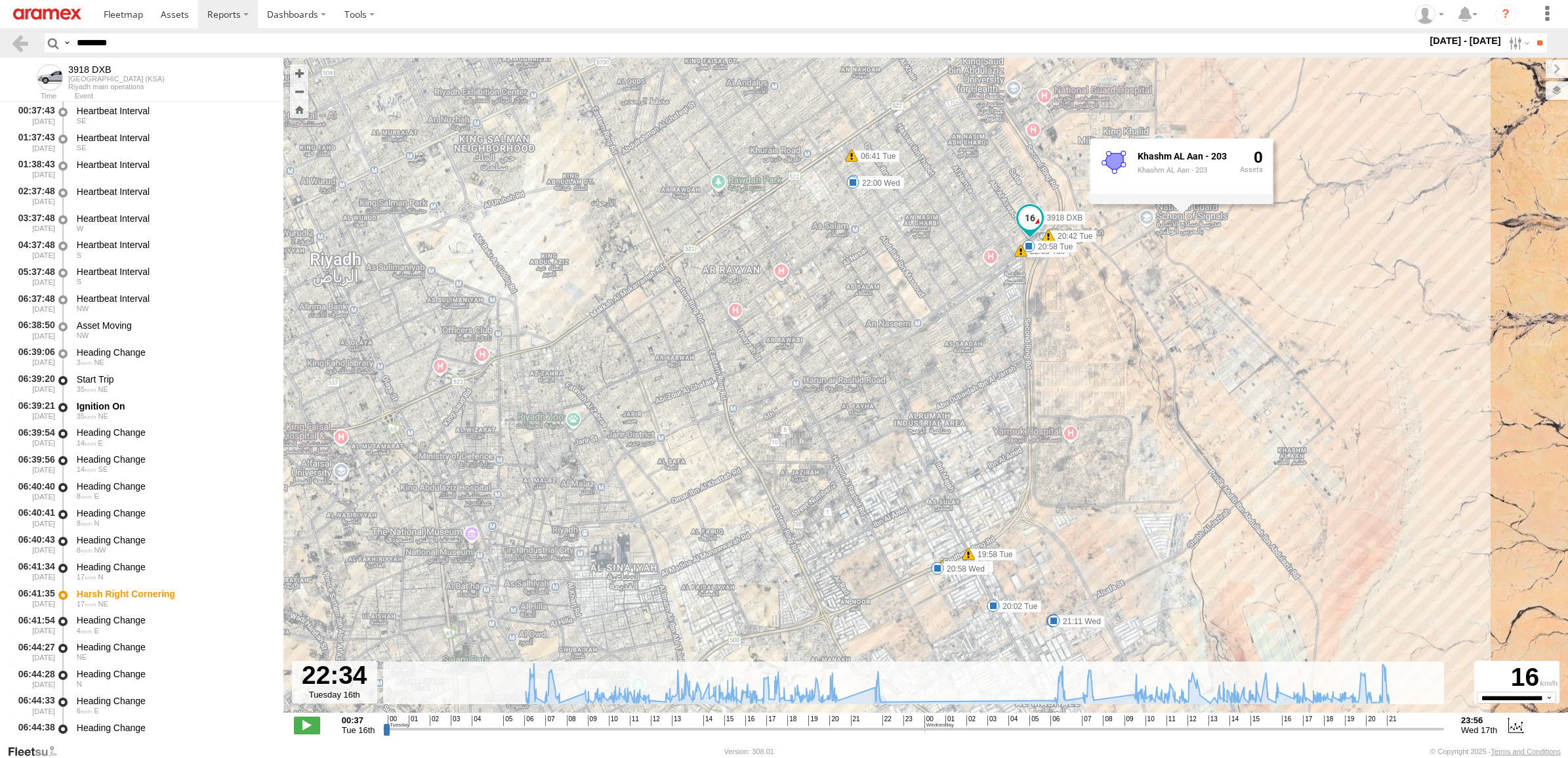
drag, startPoint x: 985, startPoint y: 548, endPoint x: 1066, endPoint y: 347, distance: 216.7
click at [1066, 347] on div "3918 DXB 06:41 Tue 13:42 Tue 13:56 Tue 20:42 Tue 20:58 Tue 22:33 Tue 22:50 Tue …" at bounding box center [925, 391] width 1284 height 669
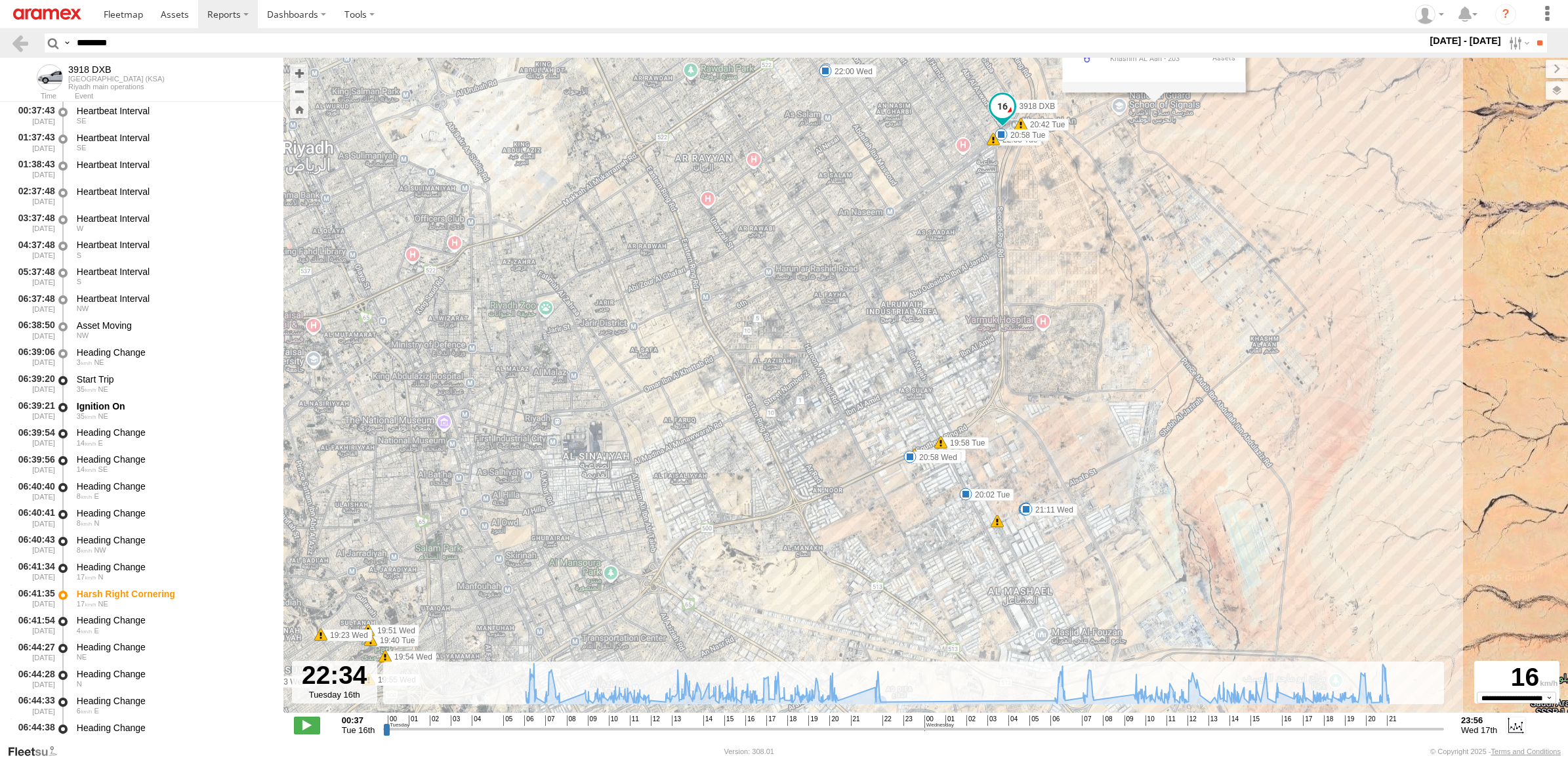
drag, startPoint x: 994, startPoint y: 576, endPoint x: 966, endPoint y: 457, distance: 122.2
click at [966, 457] on div "3918 DXB 06:41 Tue 13:42 Tue 13:56 Tue 20:42 Tue 20:58 Tue 22:33 Tue 22:50 Tue …" at bounding box center [925, 391] width 1284 height 669
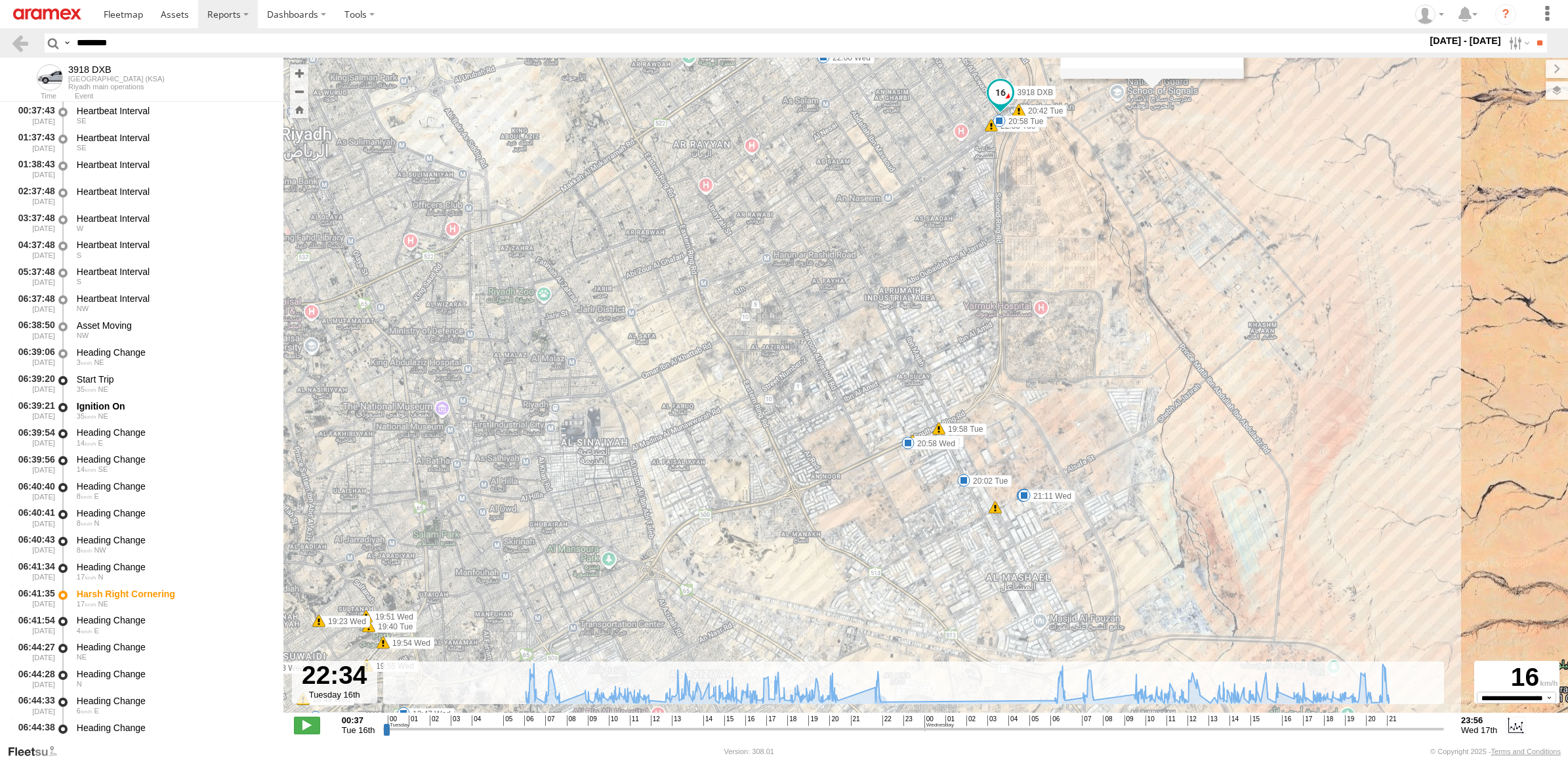
click at [876, 735] on div "**********" at bounding box center [925, 725] width 1284 height 28
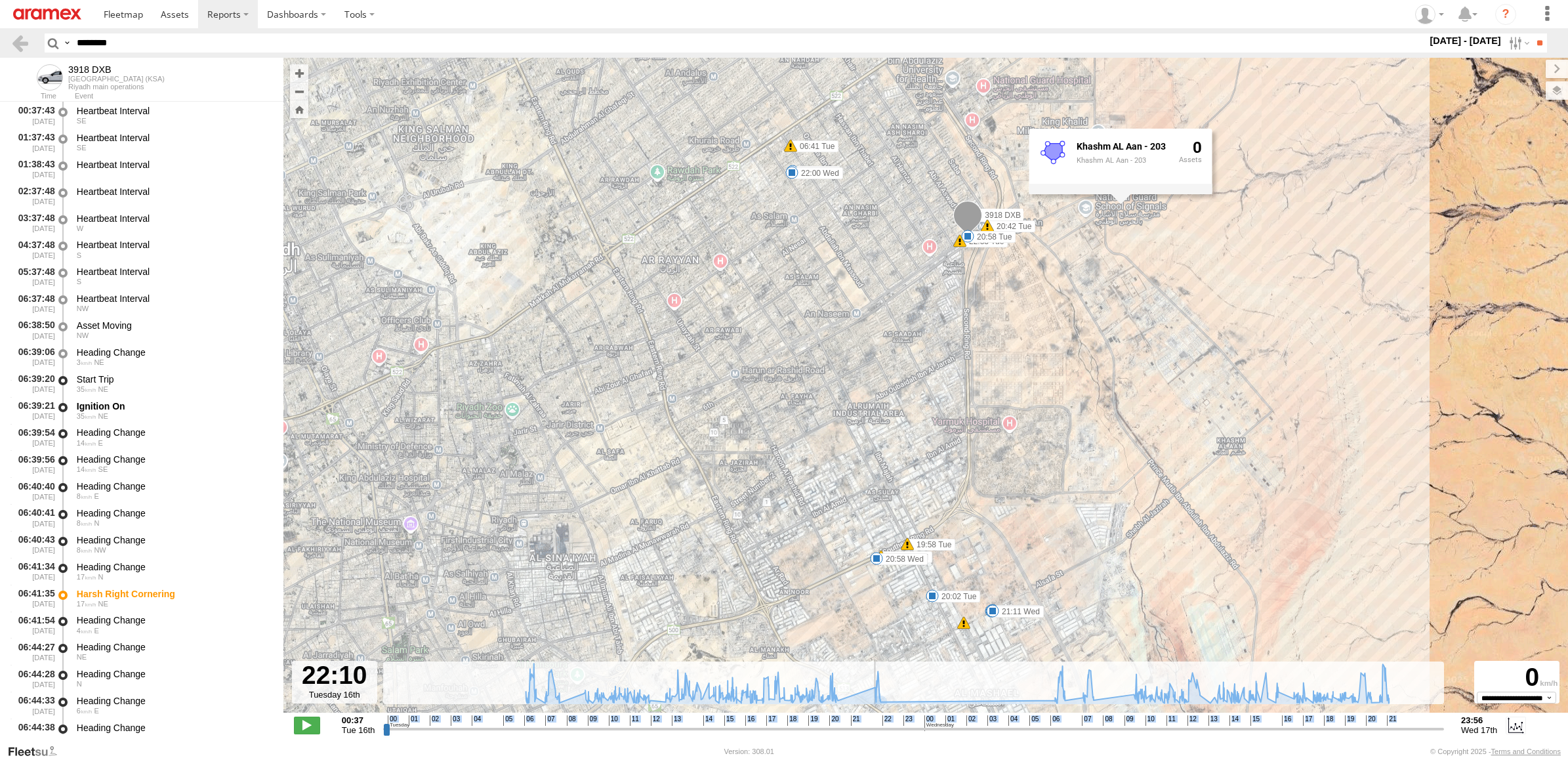
drag, startPoint x: 876, startPoint y: 735, endPoint x: 858, endPoint y: 729, distance: 19.0
click at [863, 731] on input "range" at bounding box center [913, 728] width 1060 height 12
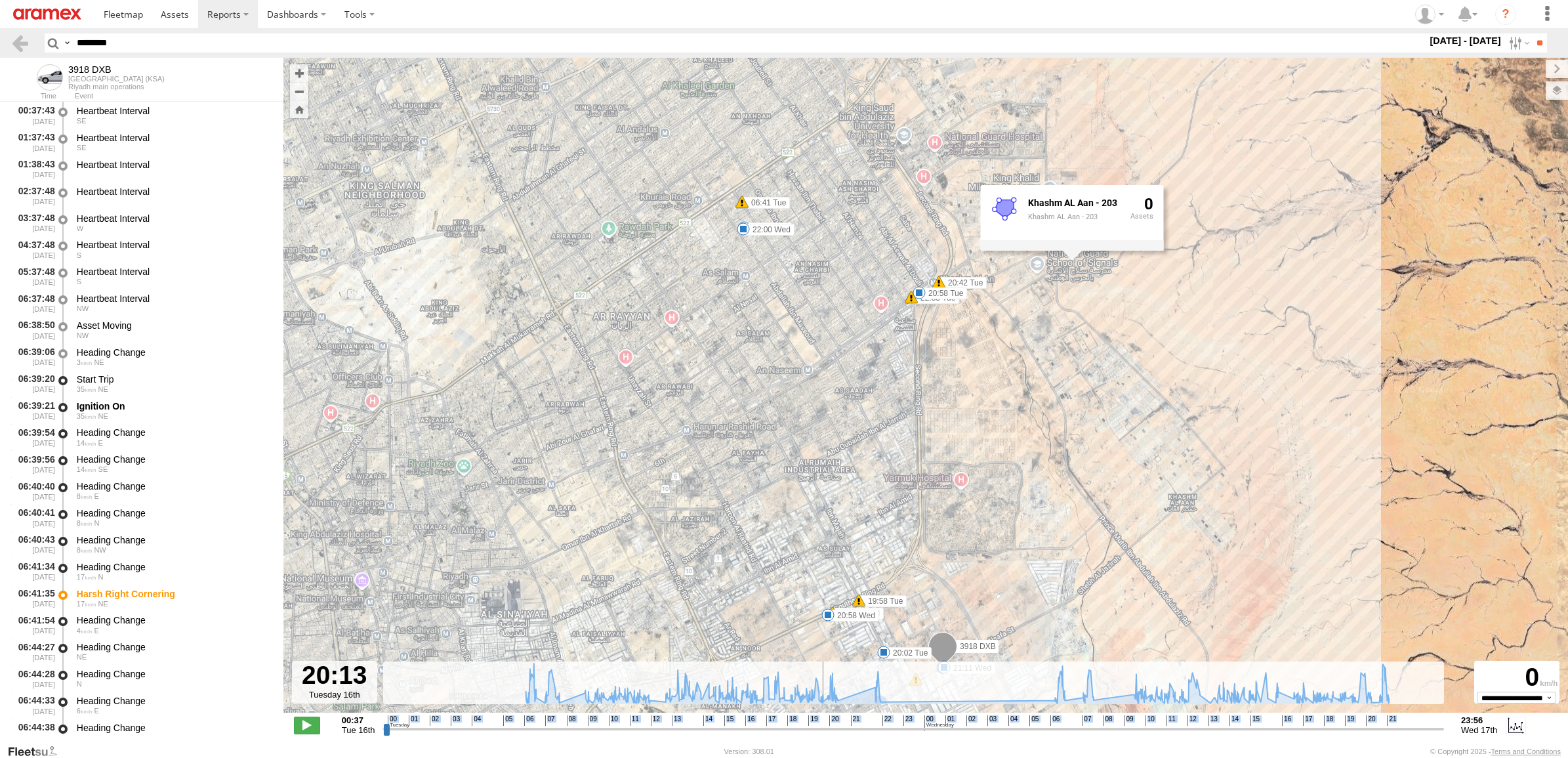
click at [822, 722] on input "range" at bounding box center [913, 728] width 1060 height 12
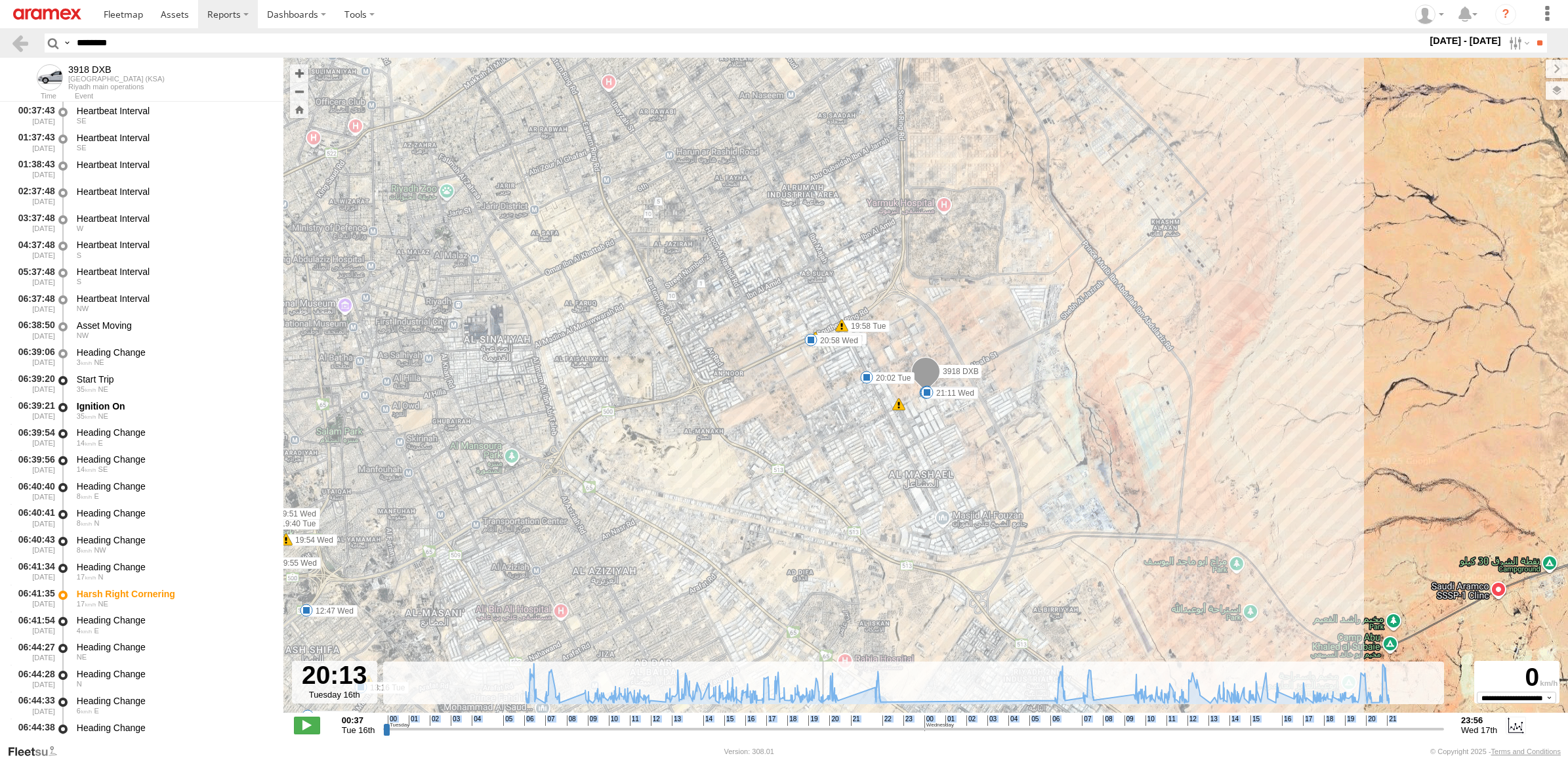
click at [856, 721] on span "21" at bounding box center [856, 720] width 10 height 11
drag, startPoint x: 844, startPoint y: 721, endPoint x: 874, endPoint y: 721, distance: 30.0
click at [874, 721] on div "00 01 02 03 04 05 06 07 08 09 10 11 12 13 14 15 16 17 18 19 20 21 22 23 00 01 0…" at bounding box center [914, 720] width 1052 height 10
drag, startPoint x: 883, startPoint y: 720, endPoint x: 1033, endPoint y: 724, distance: 150.1
click at [1033, 724] on div "Created with Highcharts 6.0.7 Highcharts.com 00 01 02 03 04 05 06 07 08 09 10 1…" at bounding box center [913, 724] width 1060 height 20
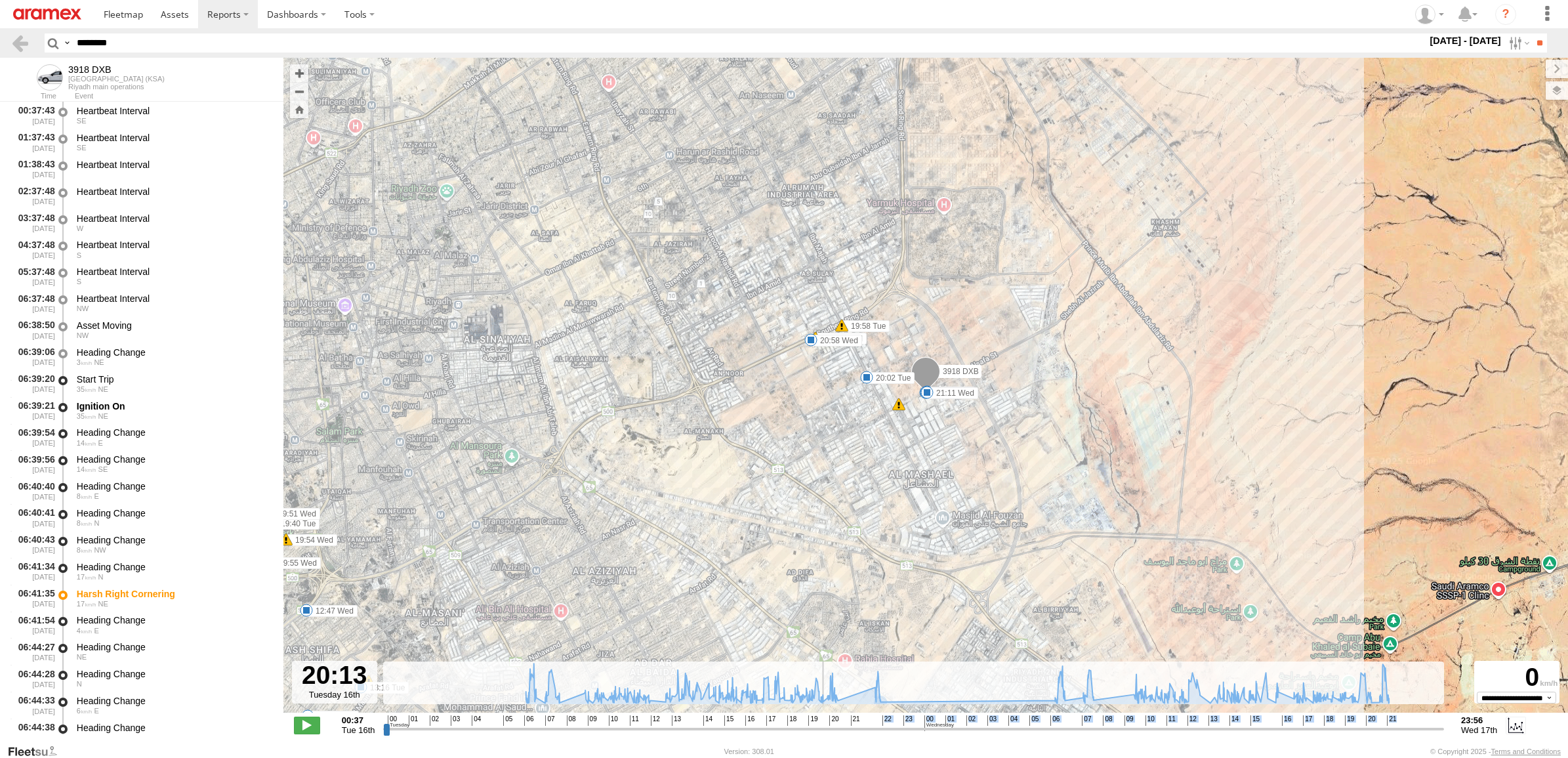
click at [1036, 724] on input "range" at bounding box center [913, 728] width 1060 height 12
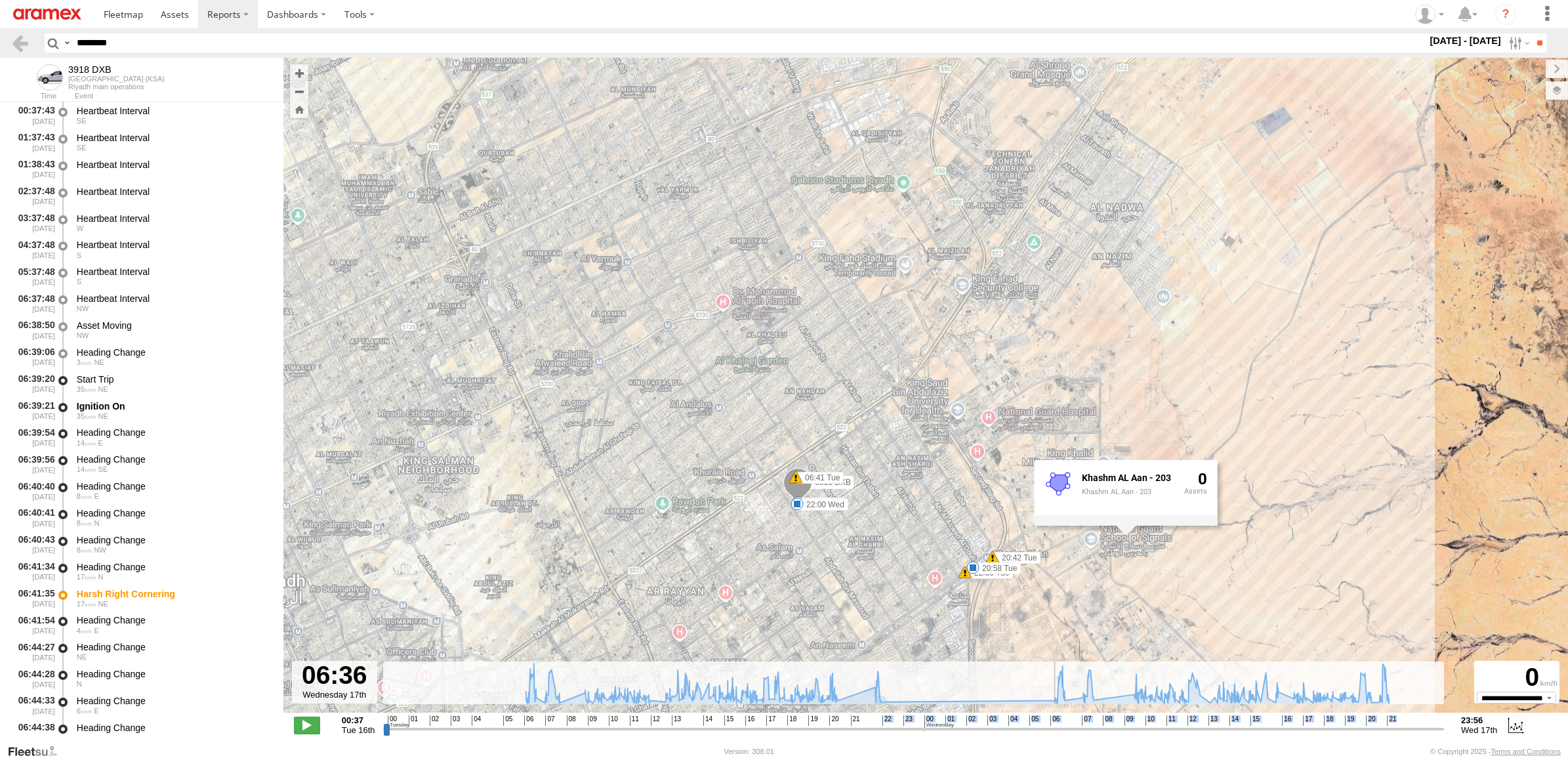
drag, startPoint x: 1046, startPoint y: 723, endPoint x: 1054, endPoint y: 722, distance: 8.1
click at [1054, 722] on input "range" at bounding box center [913, 728] width 1060 height 12
click at [1022, 719] on div "00 01 02 03 04 05 06 07 08 09 10 11 12 13 14 15 16 17 18 19 20 21 22 23 00 01 0…" at bounding box center [914, 720] width 1052 height 10
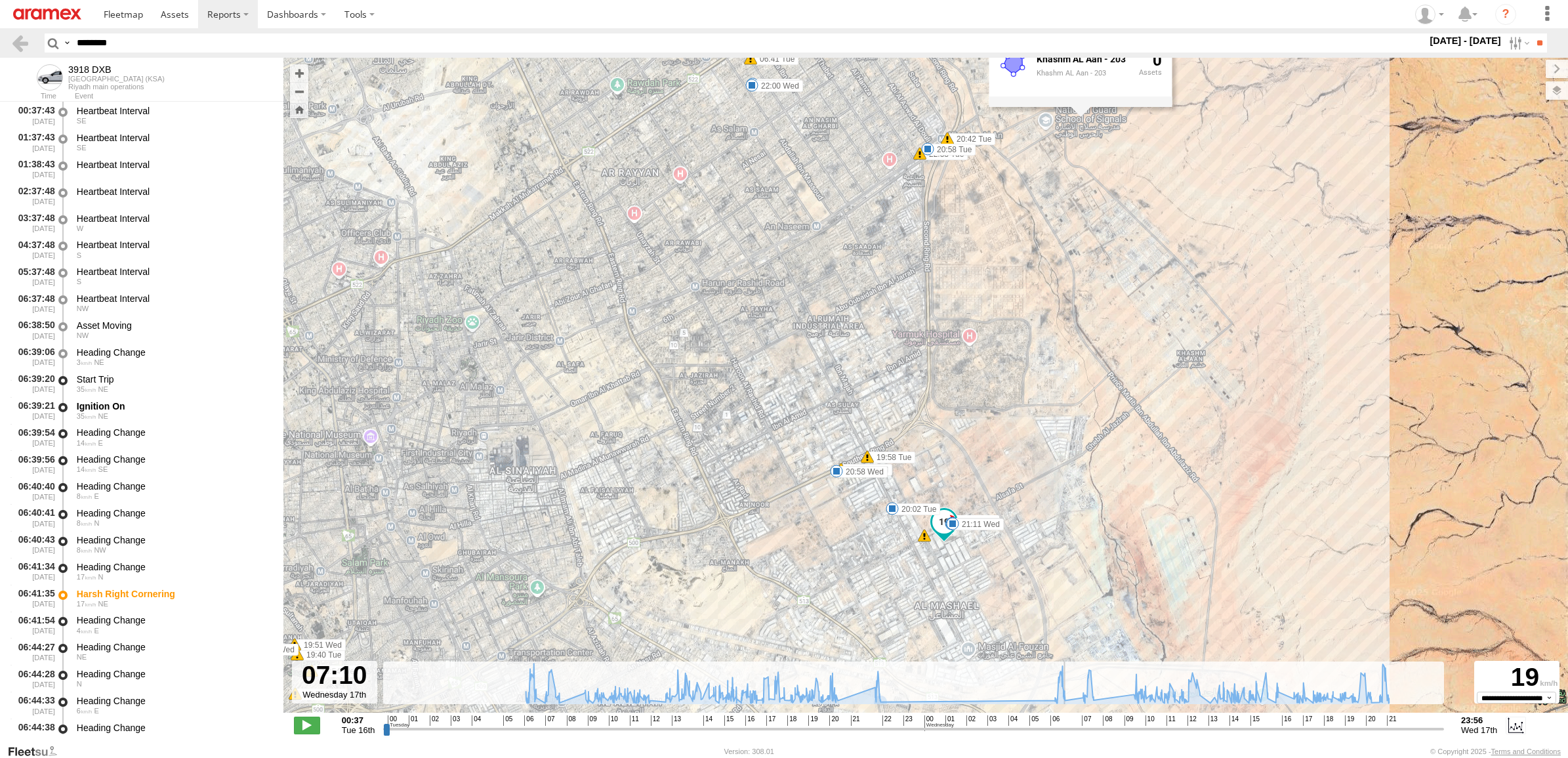
drag, startPoint x: 1053, startPoint y: 732, endPoint x: 1069, endPoint y: 732, distance: 16.0
click at [1068, 733] on input "range" at bounding box center [913, 728] width 1060 height 12
drag, startPoint x: 1069, startPoint y: 726, endPoint x: 1087, endPoint y: 731, distance: 18.7
type input "**********"
click at [1086, 732] on input "range" at bounding box center [913, 728] width 1060 height 12
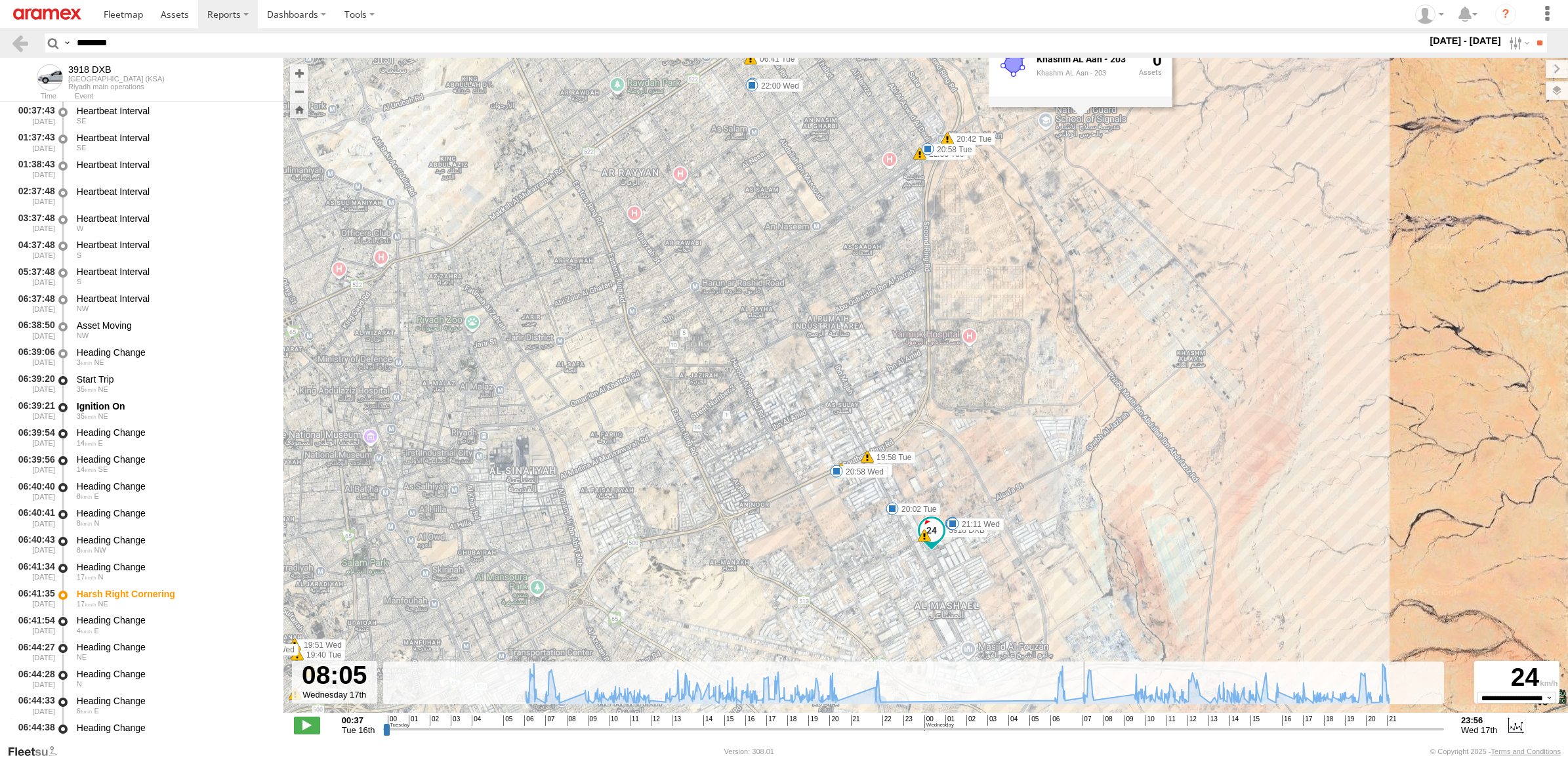
drag, startPoint x: 141, startPoint y: 41, endPoint x: -3, endPoint y: 13, distance: 146.7
click at [0, 13] on html at bounding box center [784, 379] width 1568 height 758
paste input "text"
type input "********"
click at [1532, 34] on input "**" at bounding box center [1539, 43] width 15 height 19
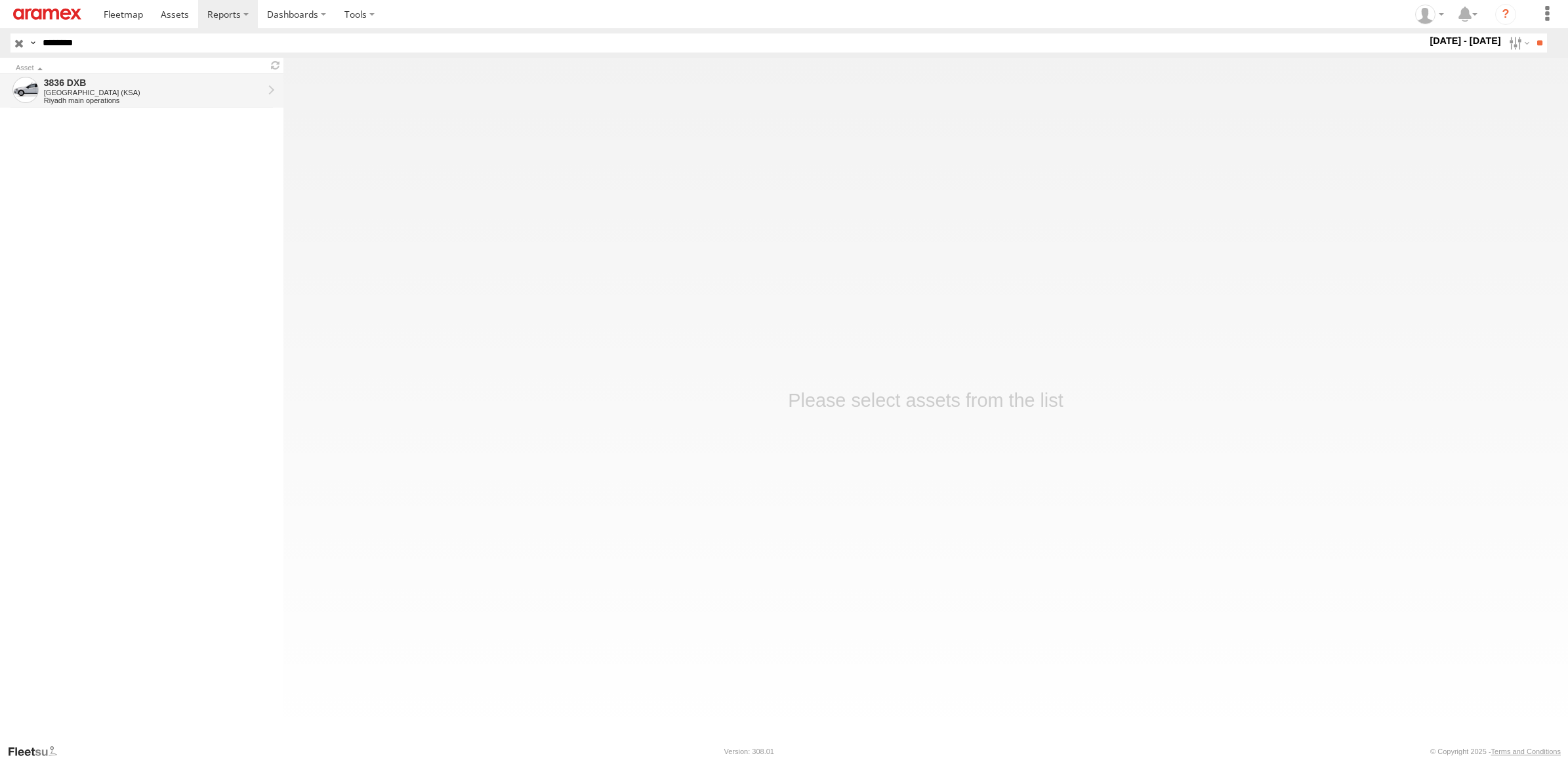
click at [64, 76] on div "3836 DXB [GEOGRAPHIC_DATA] ([GEOGRAPHIC_DATA]) [GEOGRAPHIC_DATA] main operations" at bounding box center [154, 90] width 223 height 32
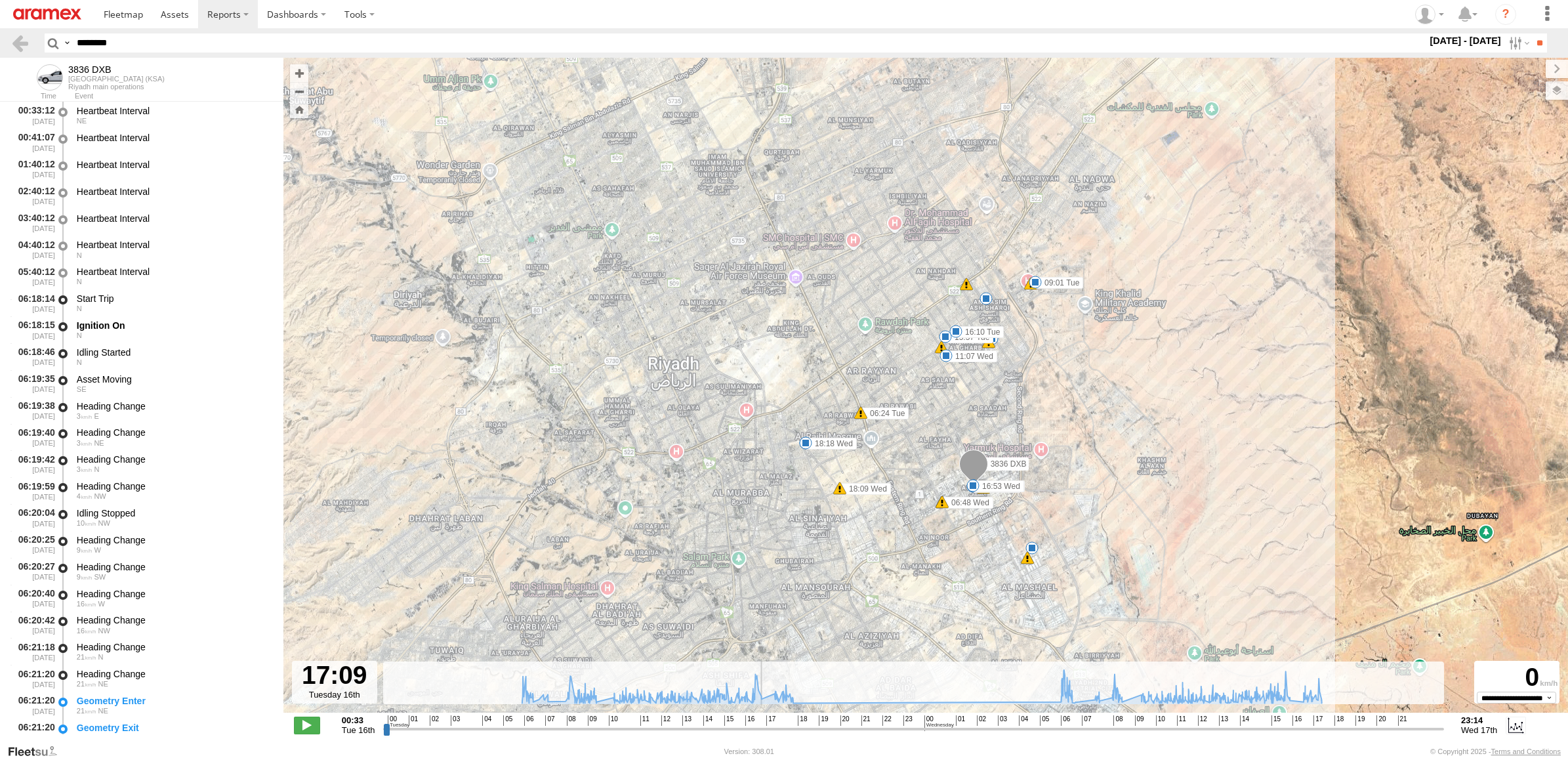
click at [761, 731] on input "range" at bounding box center [913, 728] width 1060 height 12
drag, startPoint x: 764, startPoint y: 728, endPoint x: 1021, endPoint y: 602, distance: 286.2
click at [1073, 722] on input "range" at bounding box center [913, 728] width 1060 height 12
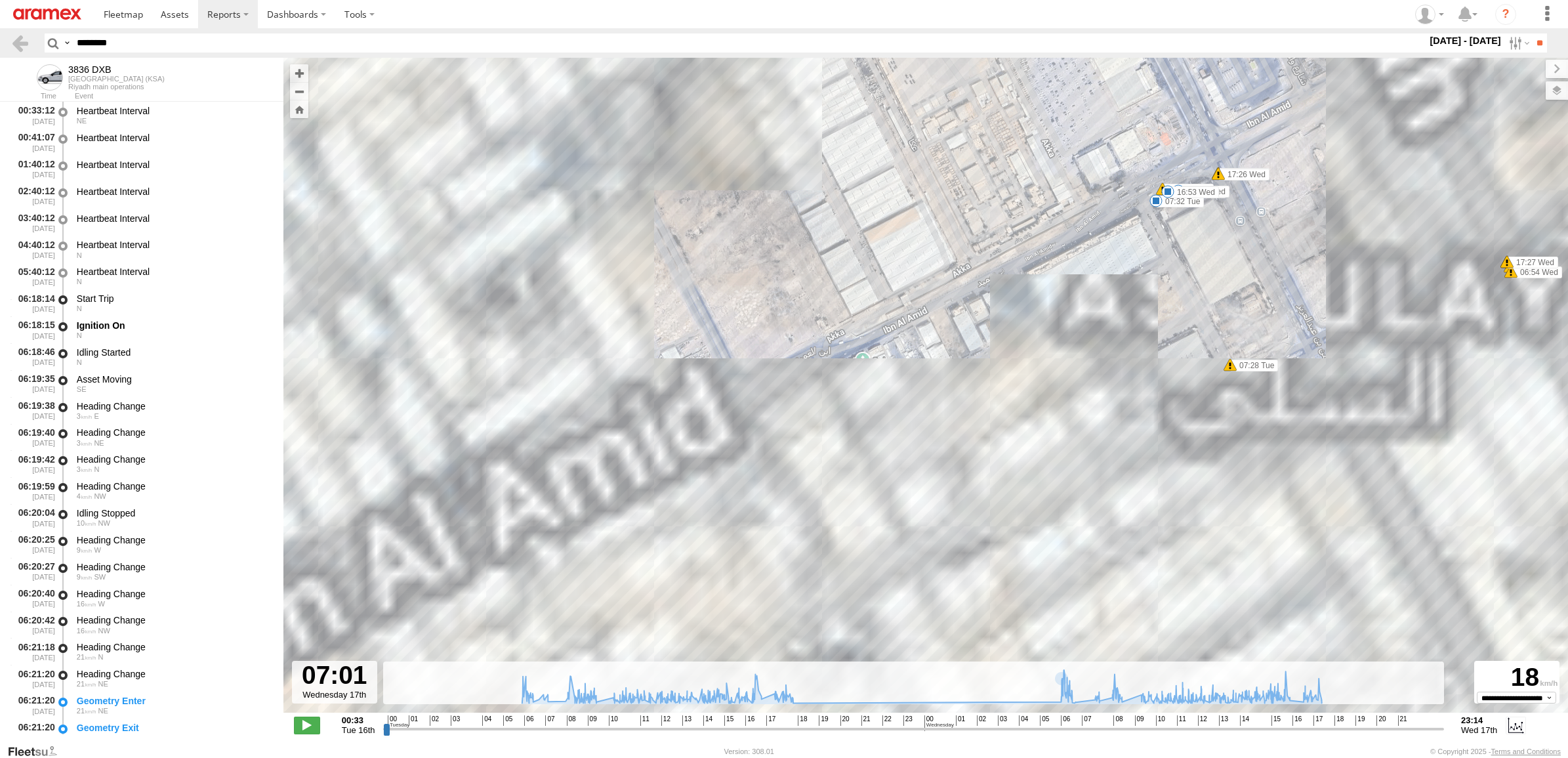
drag, startPoint x: 1033, startPoint y: 561, endPoint x: 1195, endPoint y: 256, distance: 345.4
click at [1201, 251] on div "3836 DXB 06:24 Tue 06:34 Tue 07:32 Tue 09:01 Tue 15:57 Tue 16:10 Tue 17:11 Tue …" at bounding box center [925, 391] width 1284 height 669
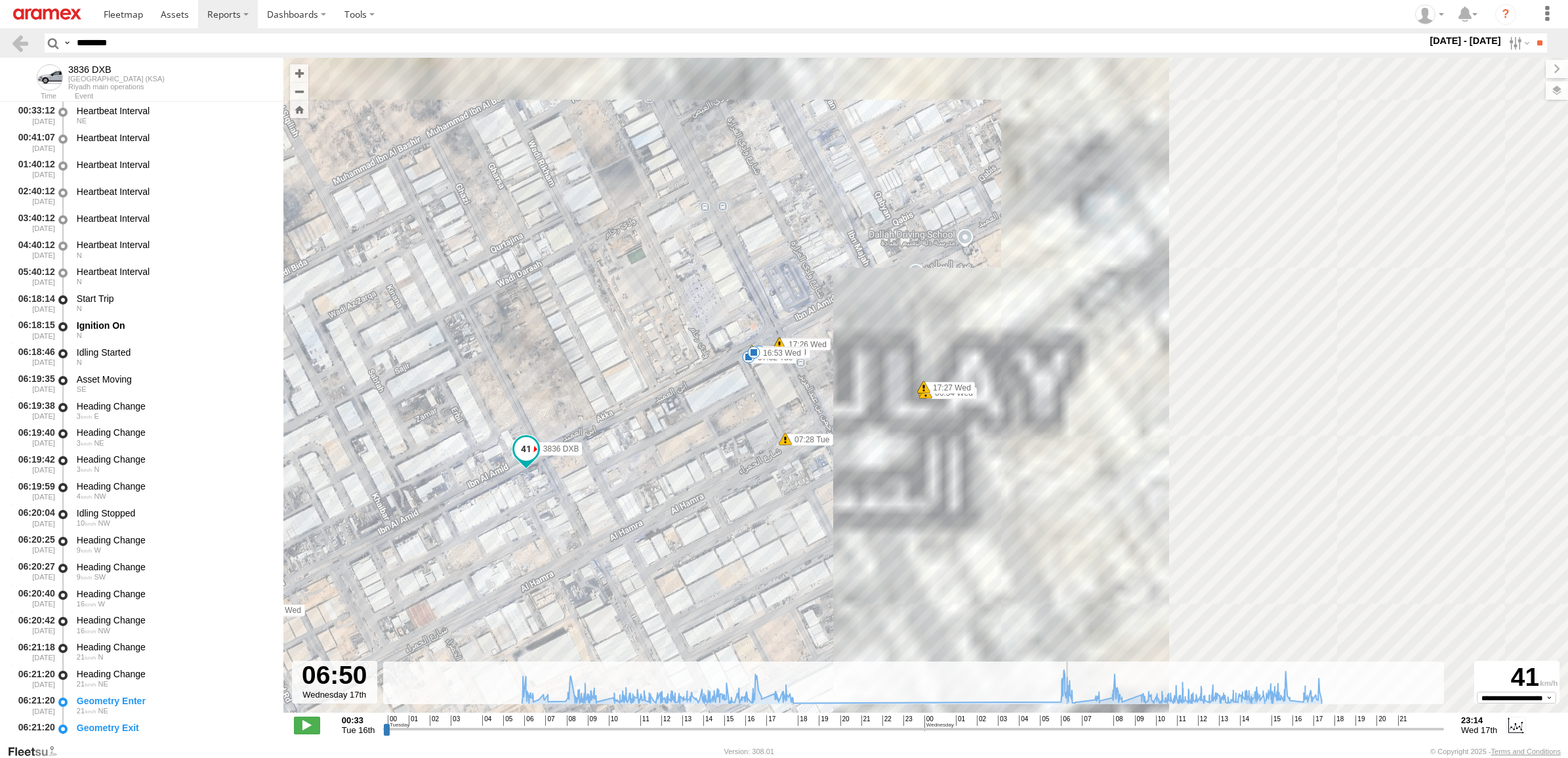
click at [1069, 732] on input "range" at bounding box center [913, 728] width 1060 height 12
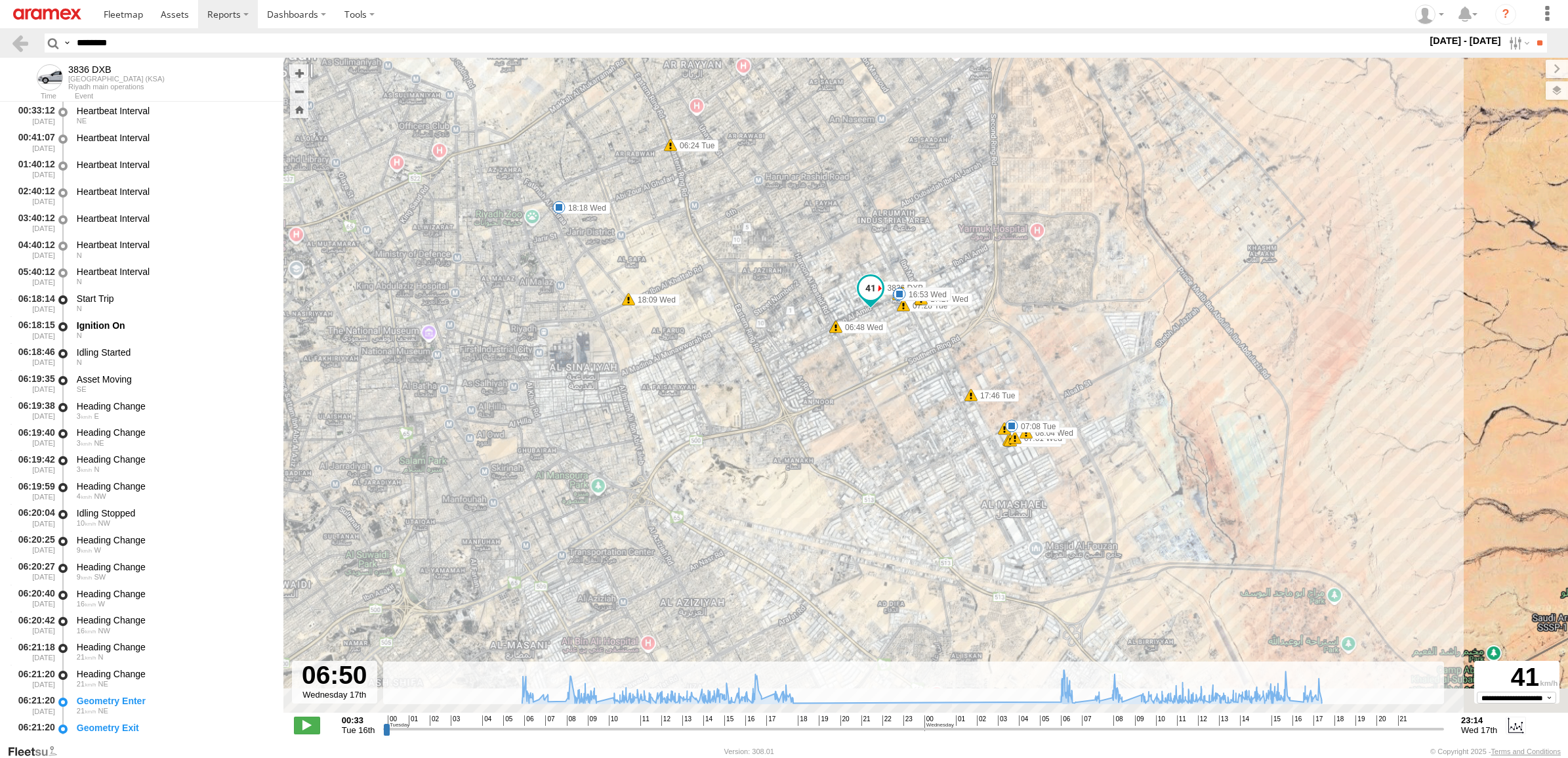
drag, startPoint x: 1153, startPoint y: 580, endPoint x: 1017, endPoint y: 408, distance: 219.3
click at [1017, 408] on div "3836 DXB 06:24 Tue 06:34 Tue 07:32 Tue 09:01 Tue 15:57 Tue 16:10 Tue 17:11 Tue …" at bounding box center [925, 391] width 1284 height 669
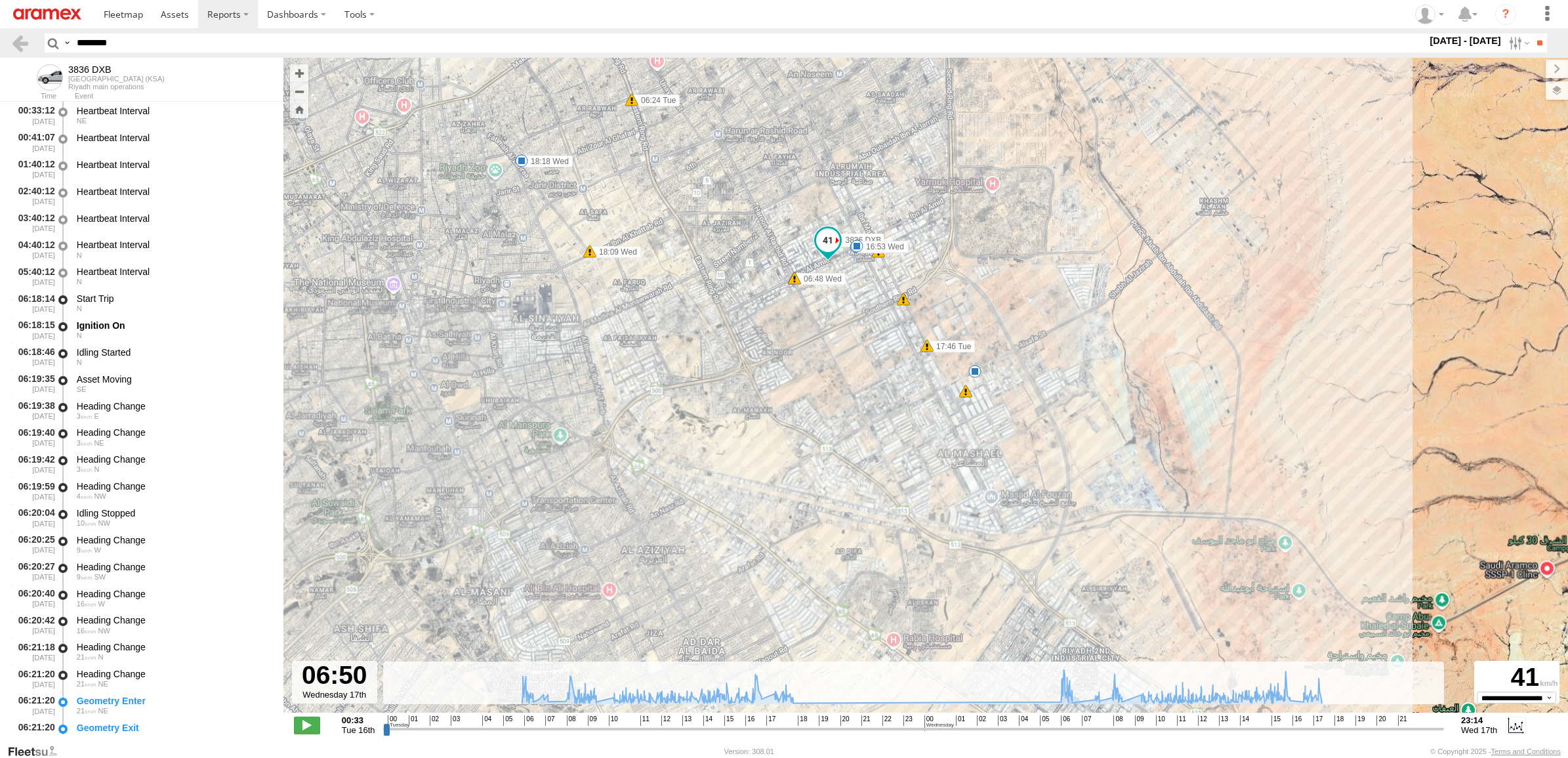
click at [1063, 725] on div "Created with Highcharts 6.0.7 Highcharts.com 00 01 02 03 04 05 06 07 08 09 10 1…" at bounding box center [913, 724] width 1060 height 20
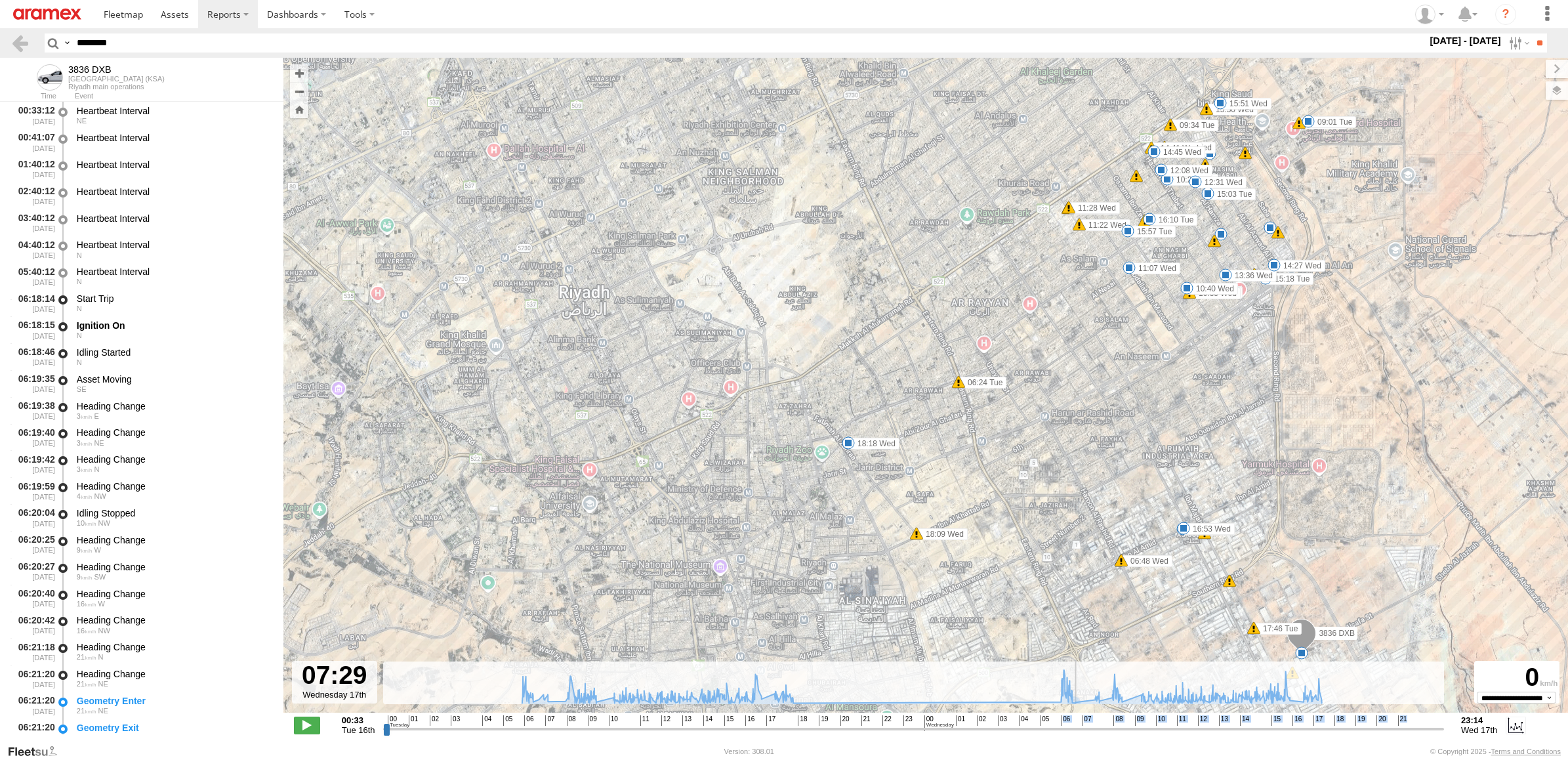
drag, startPoint x: 1063, startPoint y: 726, endPoint x: 1084, endPoint y: 731, distance: 21.6
click at [1084, 732] on input "range" at bounding box center [913, 728] width 1060 height 12
drag, startPoint x: 1147, startPoint y: 611, endPoint x: 1018, endPoint y: 558, distance: 139.5
click at [1018, 558] on div "3836 DXB 06:24 Tue 06:34 Tue 07:32 Tue 09:01 Tue 15:57 Tue 16:10 Tue 17:11 Tue …" at bounding box center [925, 391] width 1284 height 669
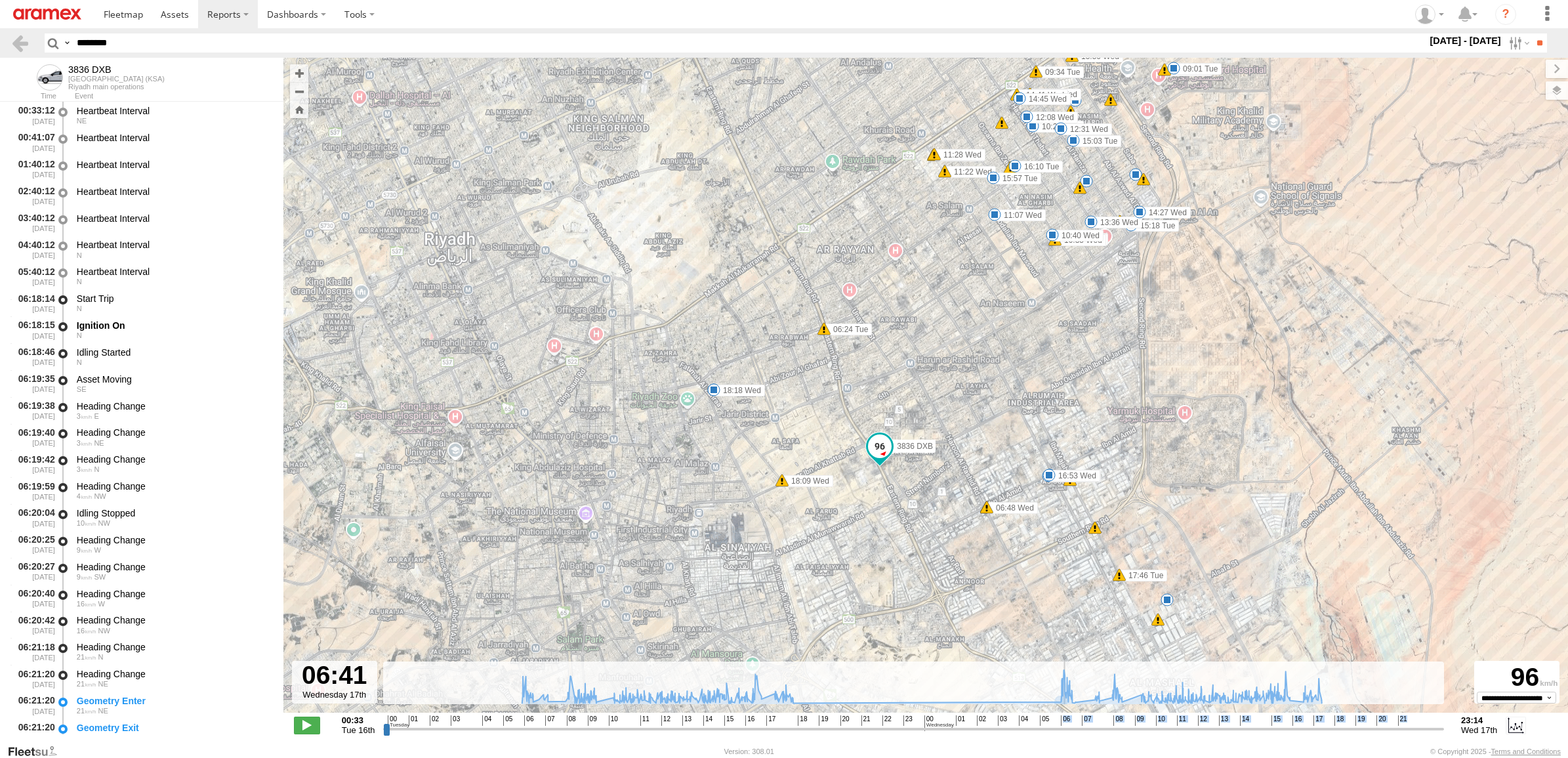
drag, startPoint x: 1083, startPoint y: 728, endPoint x: 978, endPoint y: 519, distance: 233.9
click at [1058, 722] on input "range" at bounding box center [913, 728] width 1060 height 12
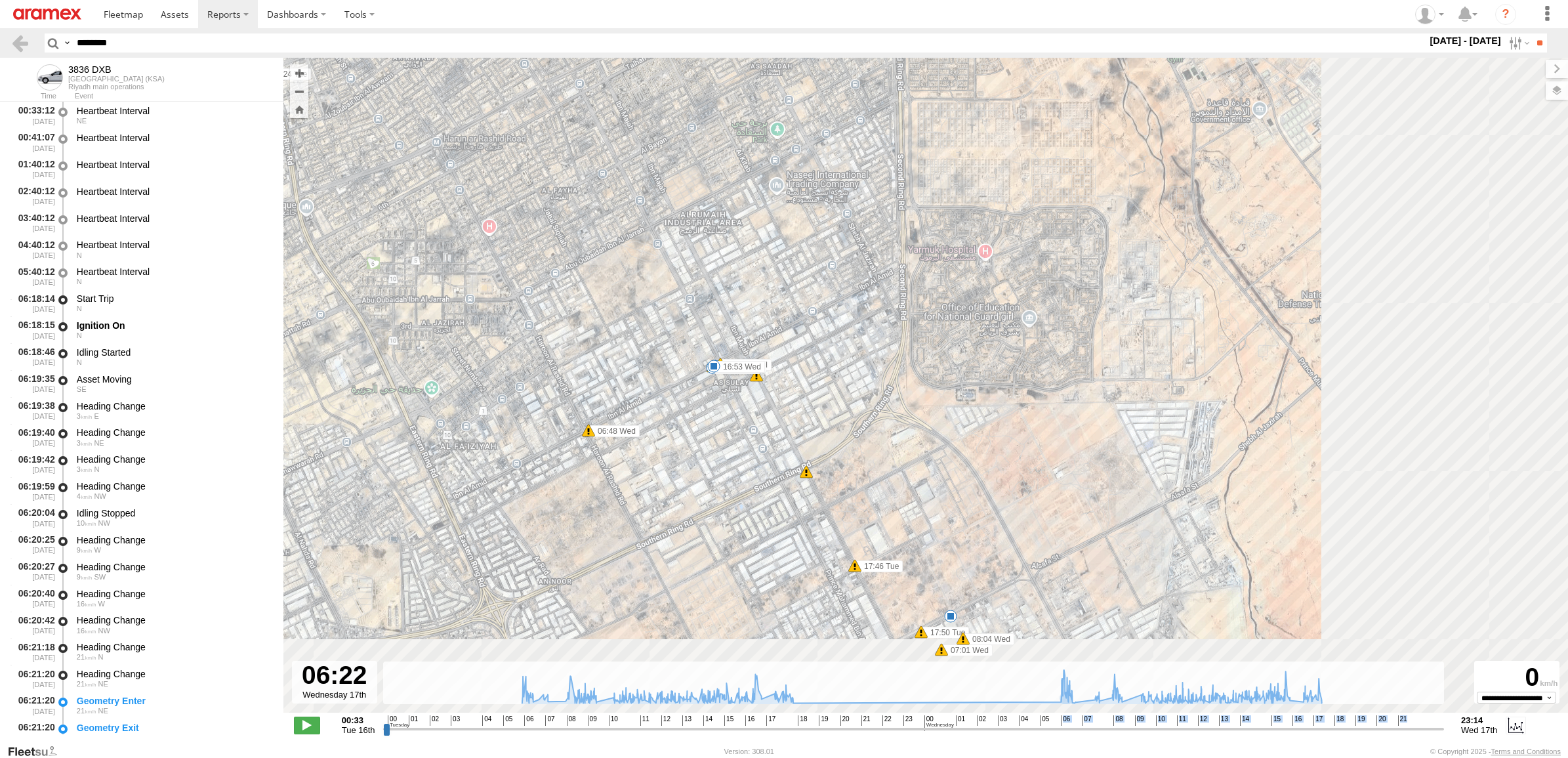
drag, startPoint x: 1021, startPoint y: 615, endPoint x: 600, endPoint y: 415, distance: 466.1
click at [600, 415] on div "3836 DXB 06:24 Tue 06:34 Tue 07:32 Tue 09:01 Tue 15:57 Tue 16:10 Tue 17:11 Tue …" at bounding box center [925, 391] width 1284 height 669
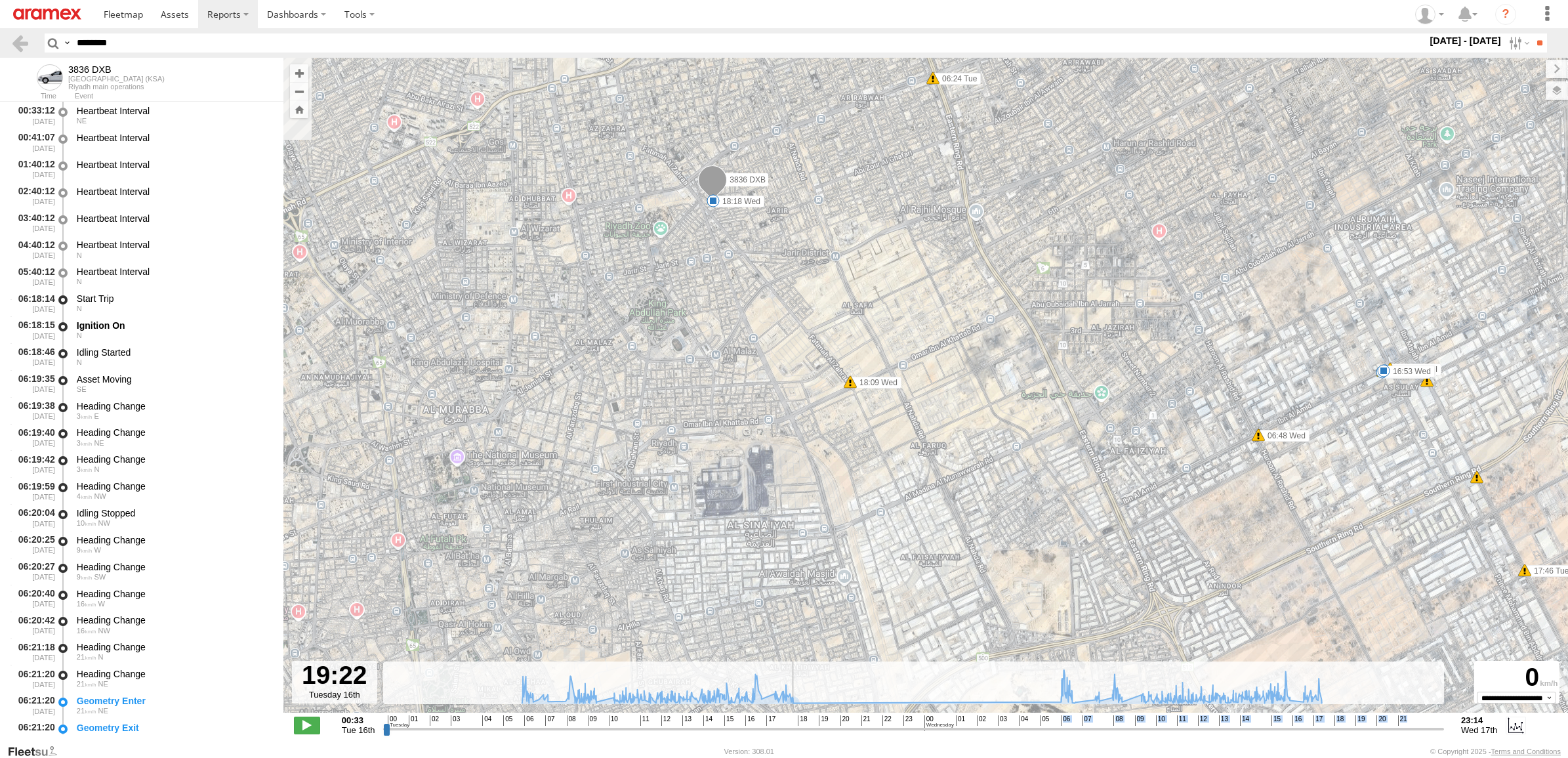
drag, startPoint x: 785, startPoint y: 723, endPoint x: 811, endPoint y: 722, distance: 26.0
click at [811, 722] on input "range" at bounding box center [913, 728] width 1060 height 12
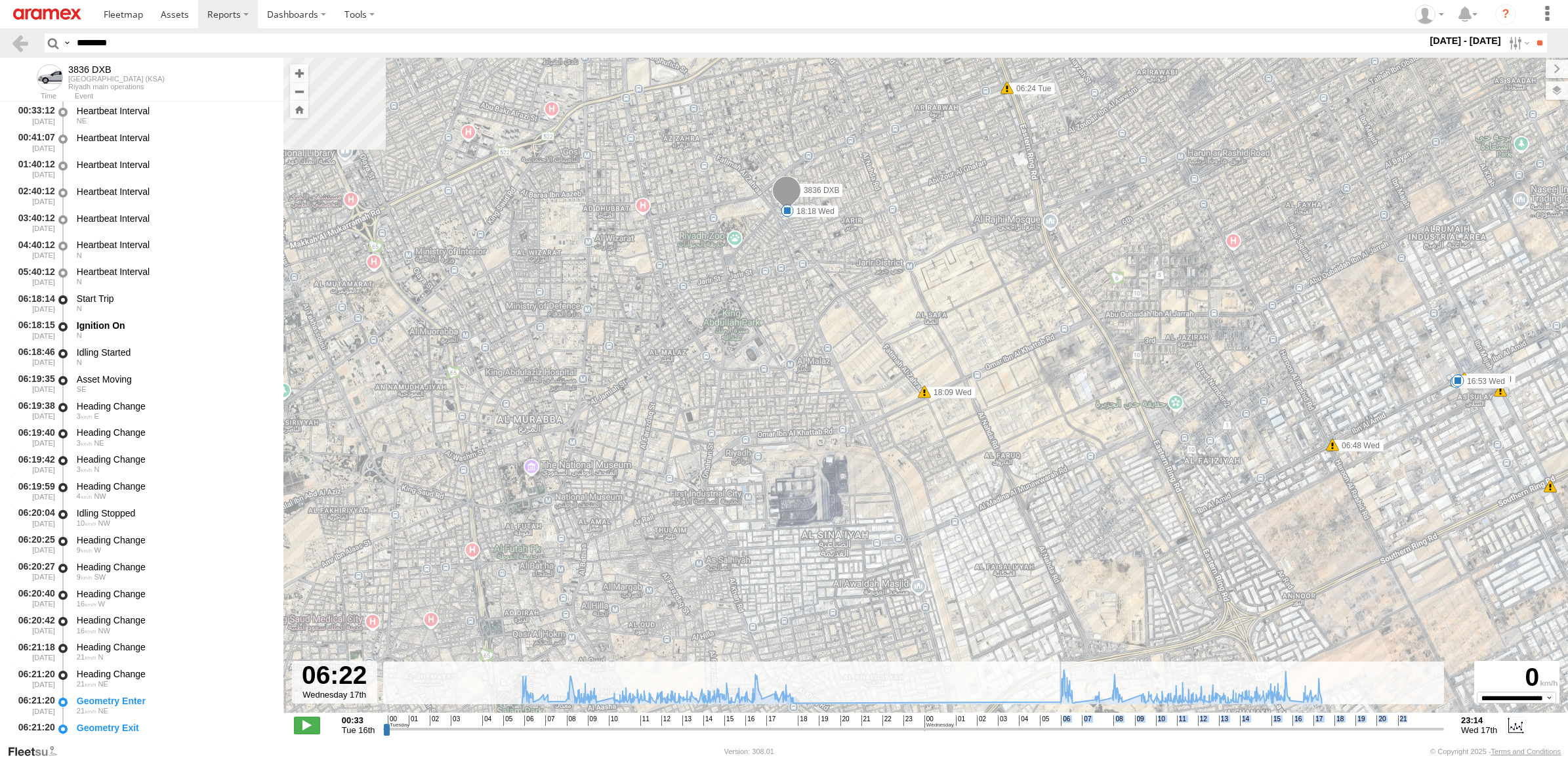
drag, startPoint x: 817, startPoint y: 732, endPoint x: 1058, endPoint y: 719, distance: 241.4
click at [1058, 722] on input "range" at bounding box center [913, 728] width 1060 height 12
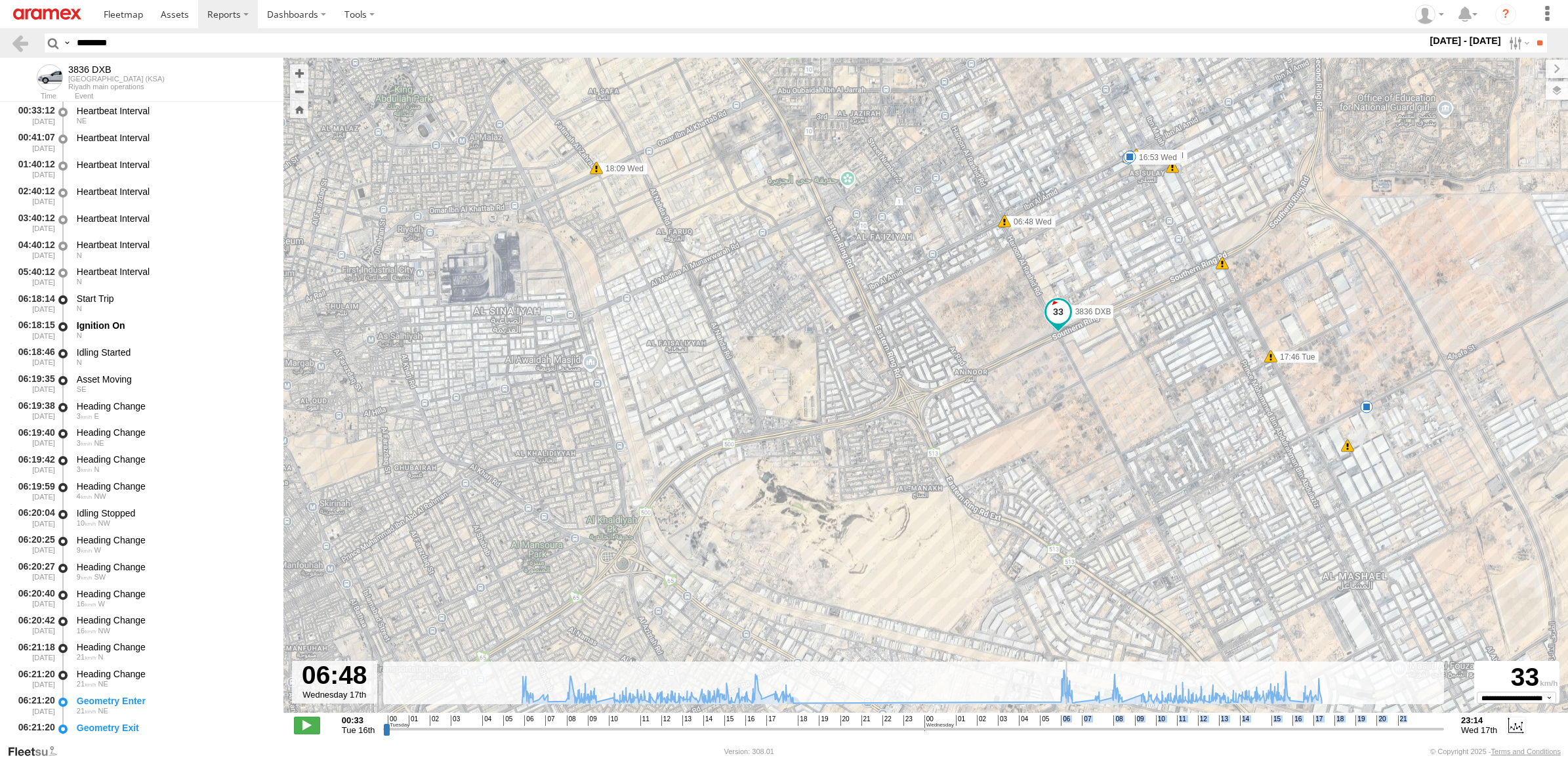
drag, startPoint x: 1058, startPoint y: 728, endPoint x: 1068, endPoint y: 728, distance: 10.0
click at [1068, 728] on input "range" at bounding box center [913, 728] width 1060 height 12
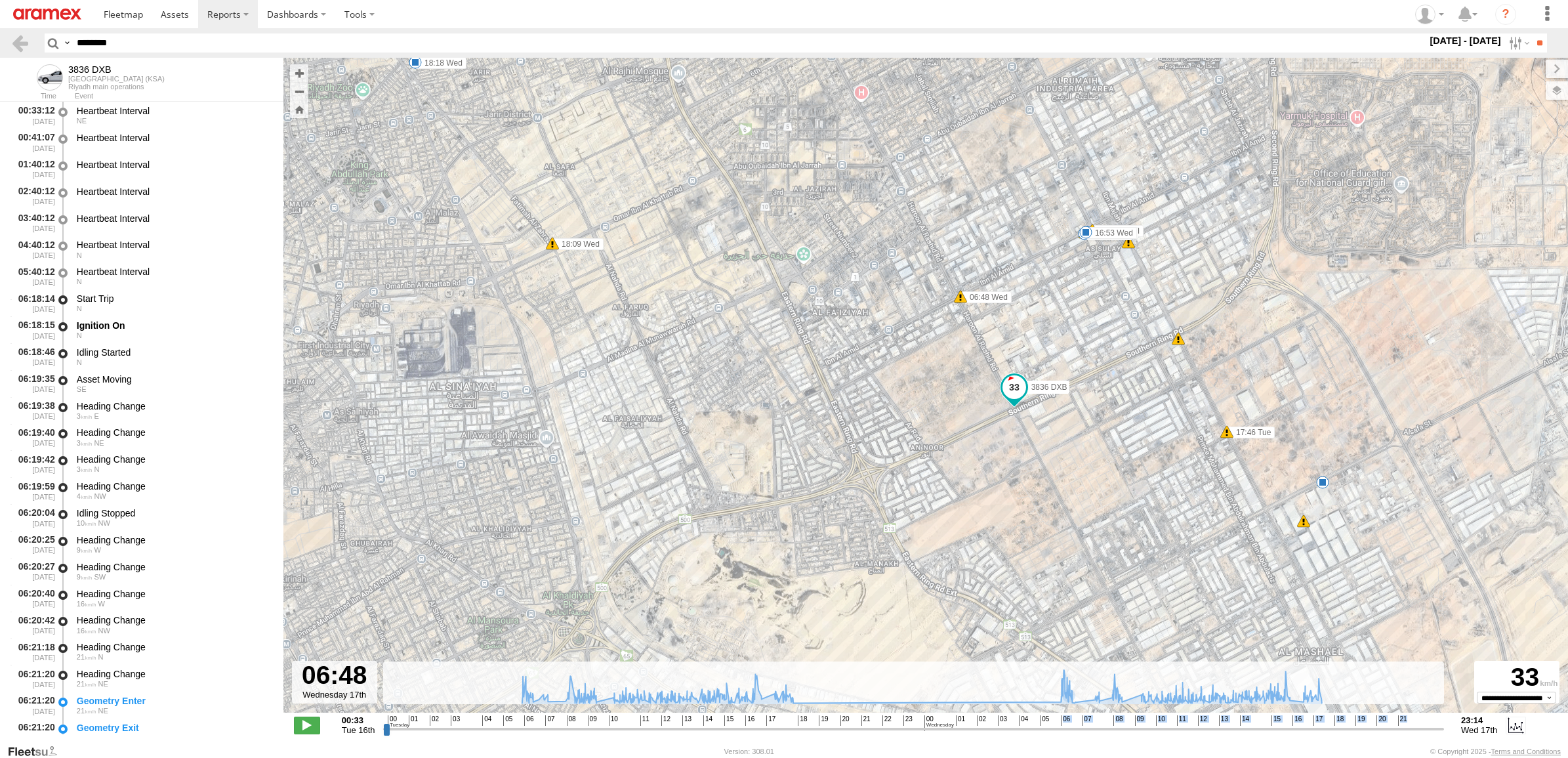
drag, startPoint x: 1077, startPoint y: 416, endPoint x: 1057, endPoint y: 460, distance: 48.3
click at [1057, 460] on div "3836 DXB 06:24 Tue 06:34 Tue 07:32 Tue 09:01 Tue 15:57 Tue 16:10 Tue 17:11 Tue …" at bounding box center [925, 391] width 1284 height 669
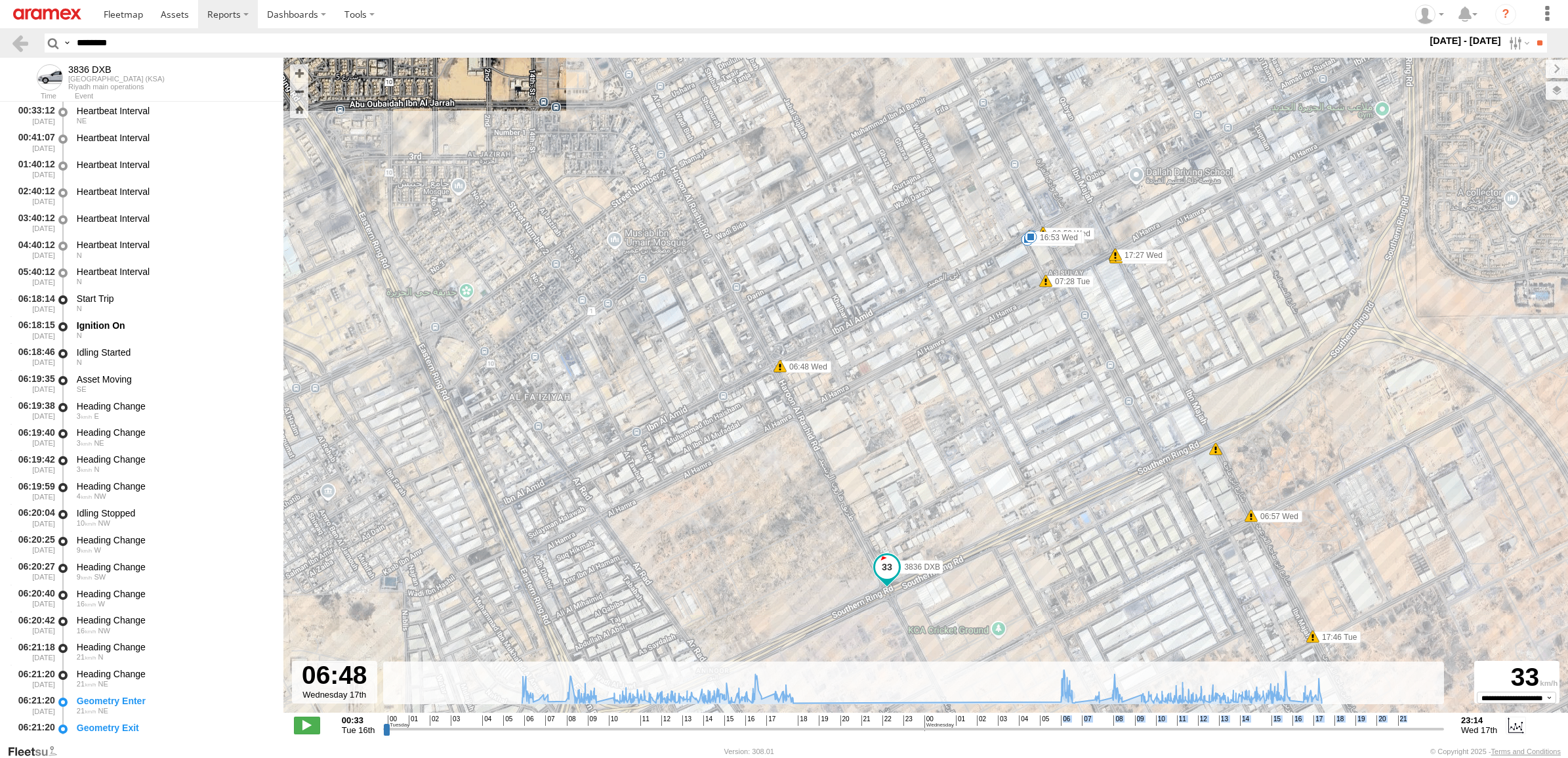
drag, startPoint x: 1014, startPoint y: 329, endPoint x: 1003, endPoint y: 343, distance: 17.8
click at [998, 353] on div "3836 DXB 06:24 Tue 06:34 Tue 07:32 Tue 09:01 Tue 15:57 Tue 16:10 Tue 17:11 Tue …" at bounding box center [925, 391] width 1284 height 669
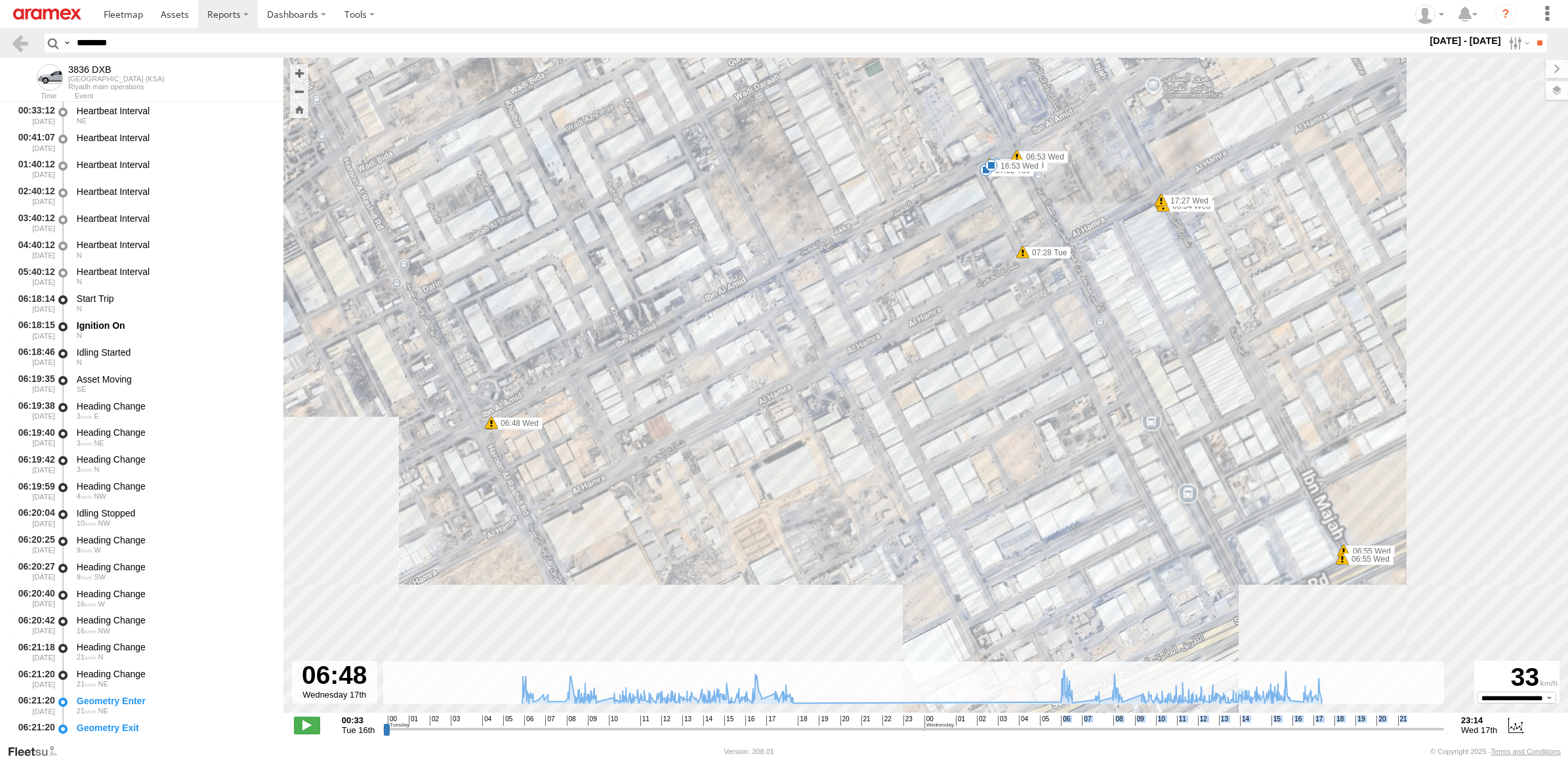
drag, startPoint x: 1008, startPoint y: 313, endPoint x: 1083, endPoint y: 108, distance: 218.3
click at [1083, 108] on div "3836 DXB 06:24 Tue 06:34 Tue 07:32 Tue 09:01 Tue 15:57 Tue 16:10 Tue 17:11 Tue …" at bounding box center [925, 391] width 1284 height 669
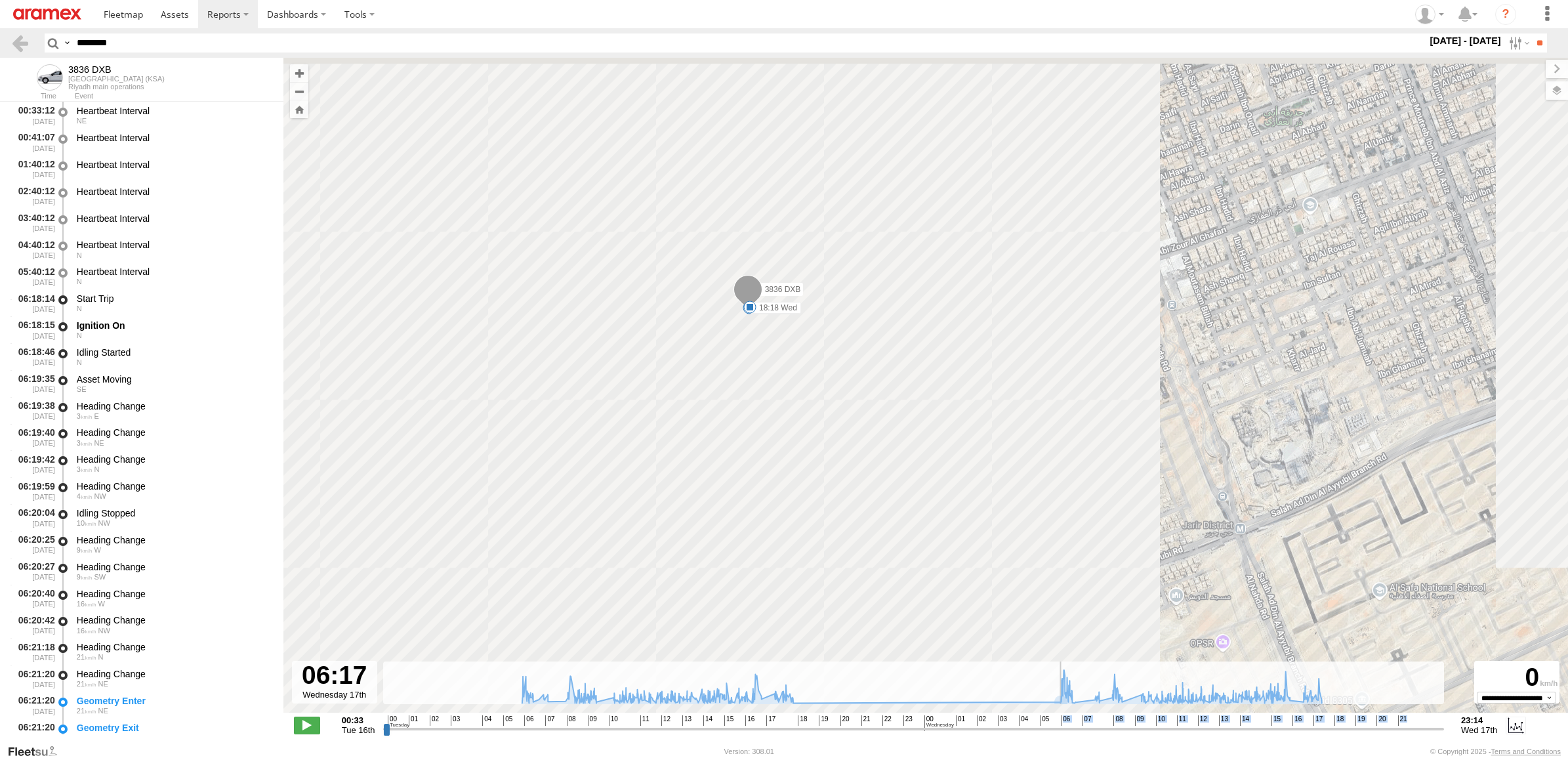
drag, startPoint x: 1064, startPoint y: 726, endPoint x: 1057, endPoint y: 719, distance: 9.9
click at [1057, 722] on input "range" at bounding box center [913, 728] width 1060 height 12
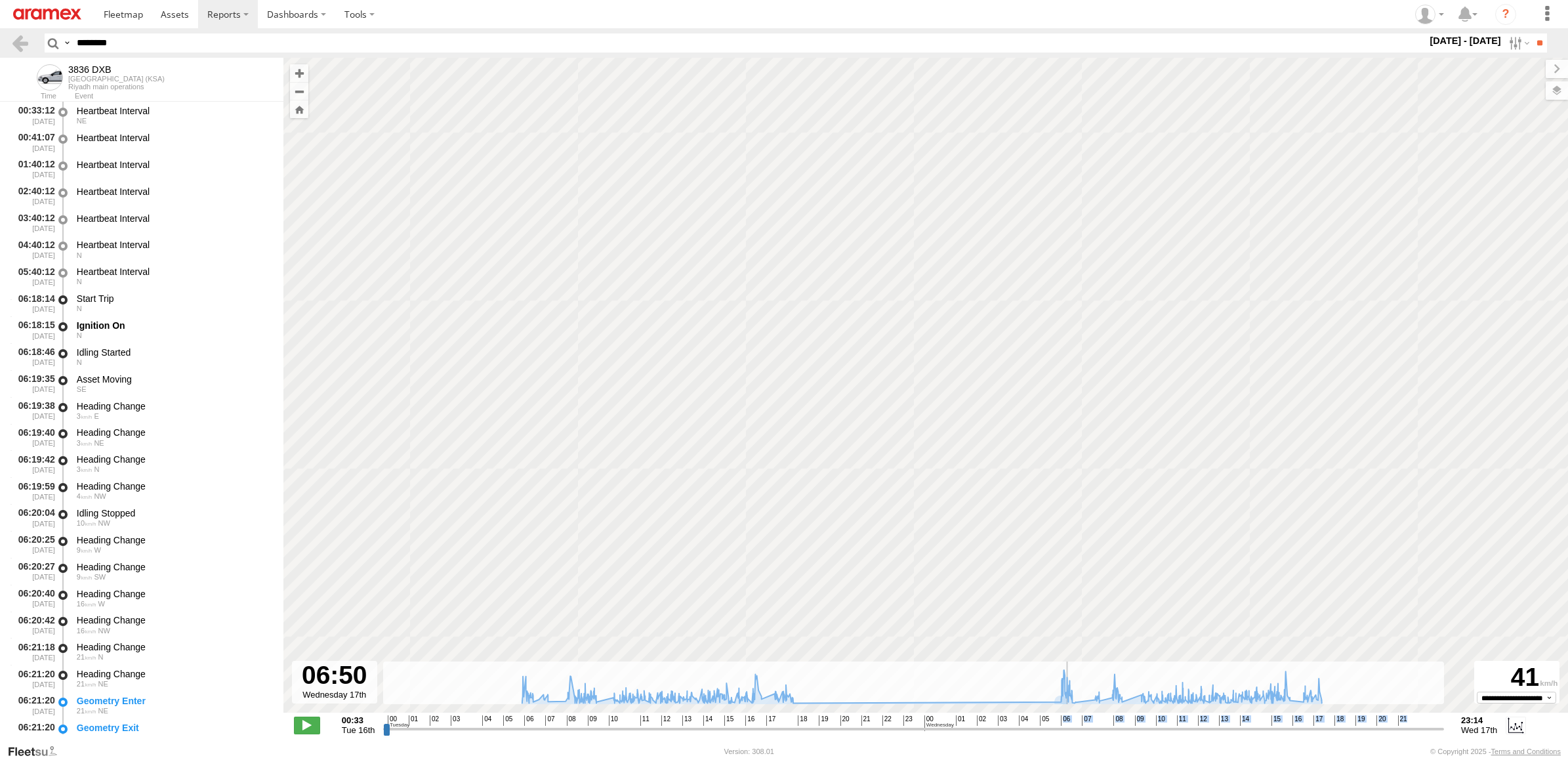
drag, startPoint x: 1057, startPoint y: 726, endPoint x: 1069, endPoint y: 726, distance: 12.0
type input "**********"
click at [1069, 726] on input "range" at bounding box center [913, 728] width 1060 height 12
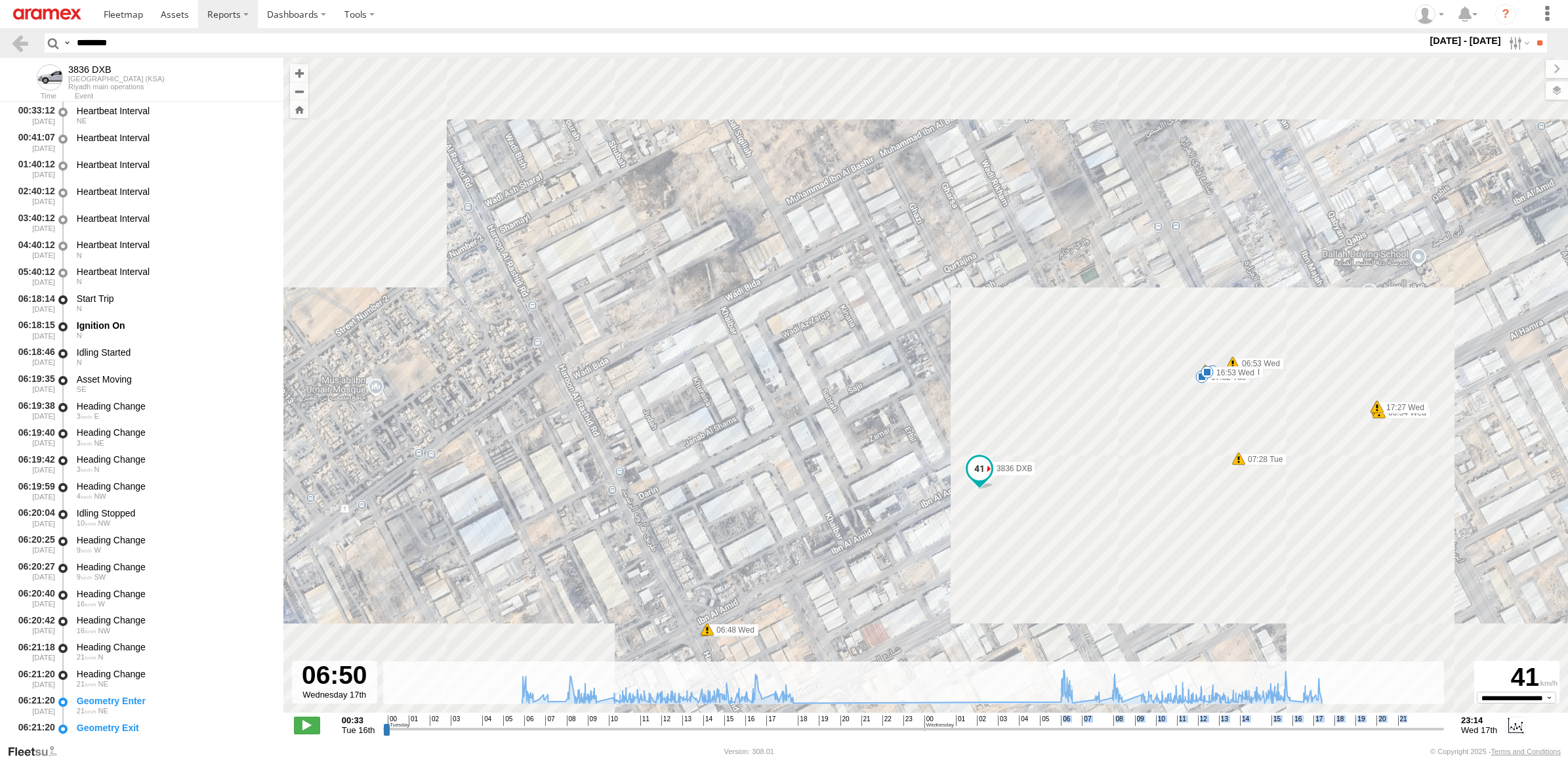
drag, startPoint x: 1143, startPoint y: 309, endPoint x: 1198, endPoint y: 418, distance: 122.1
click at [1198, 418] on div "3836 DXB 06:24 Tue 06:34 Tue 07:32 Tue 09:01 Tue 15:57 Tue 16:10 Tue 17:11 Tue …" at bounding box center [925, 391] width 1284 height 669
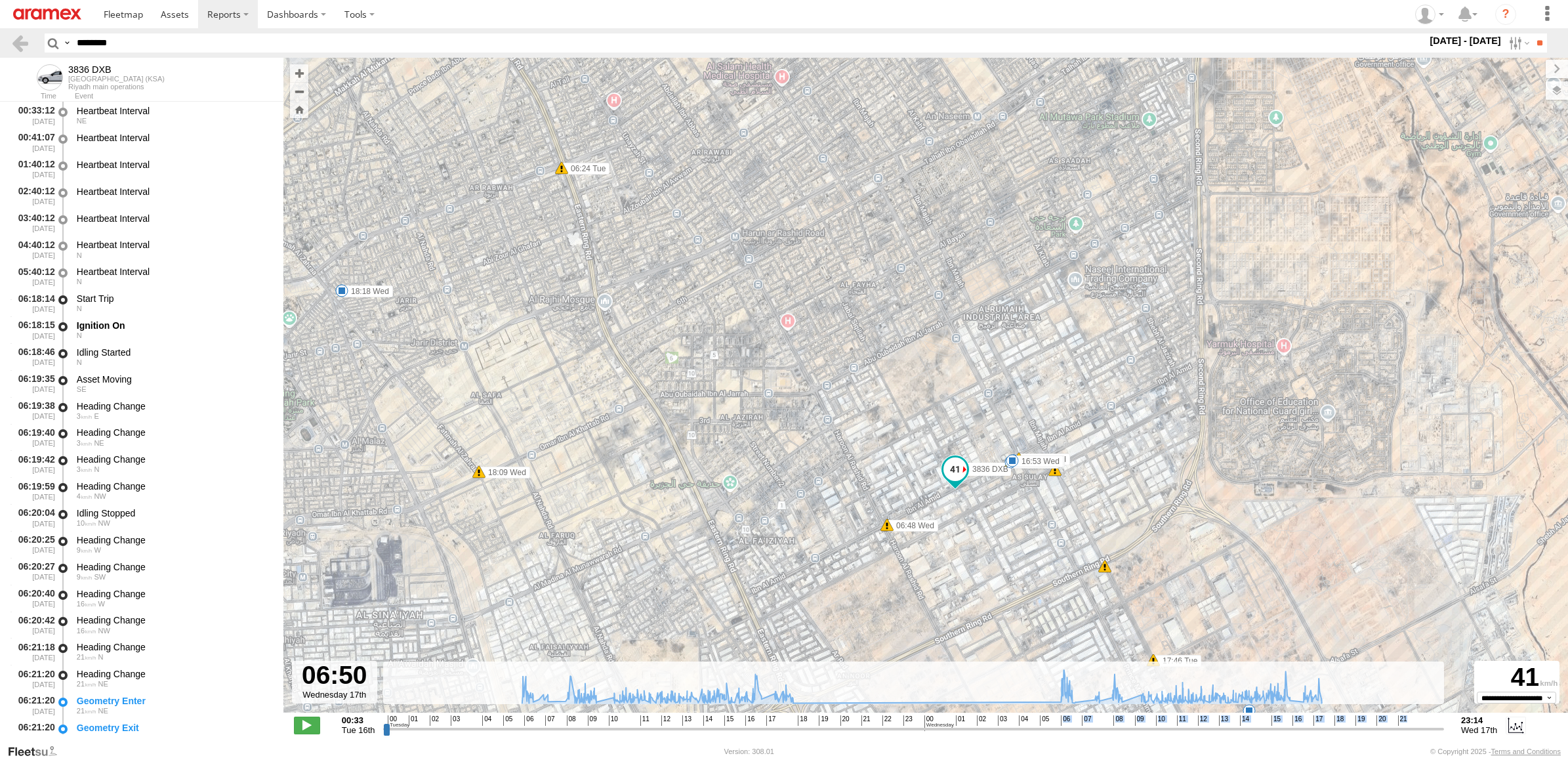
drag, startPoint x: 876, startPoint y: 572, endPoint x: 1058, endPoint y: 462, distance: 212.7
click at [1058, 462] on div "3836 DXB 06:24 Tue 06:34 Tue 07:32 Tue 09:01 Tue 15:57 Tue 16:10 Tue 17:11 Tue …" at bounding box center [925, 391] width 1284 height 669
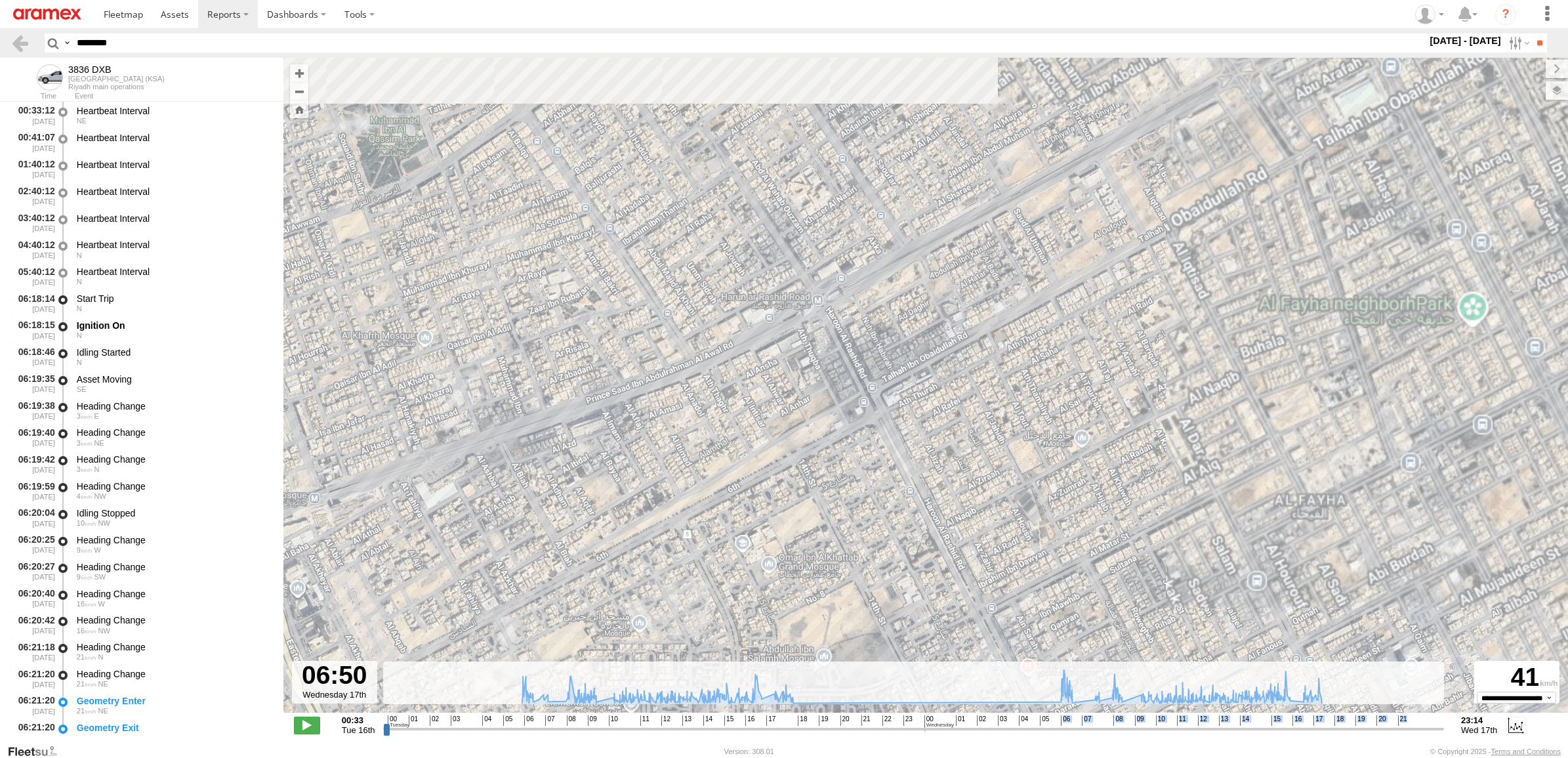
drag, startPoint x: 923, startPoint y: 233, endPoint x: 689, endPoint y: 464, distance: 328.8
click at [689, 464] on div "3836 DXB 06:24 Tue 06:34 Tue 07:32 Tue 09:01 Tue 15:57 Tue 16:10 Tue 17:11 Tue …" at bounding box center [925, 391] width 1284 height 669
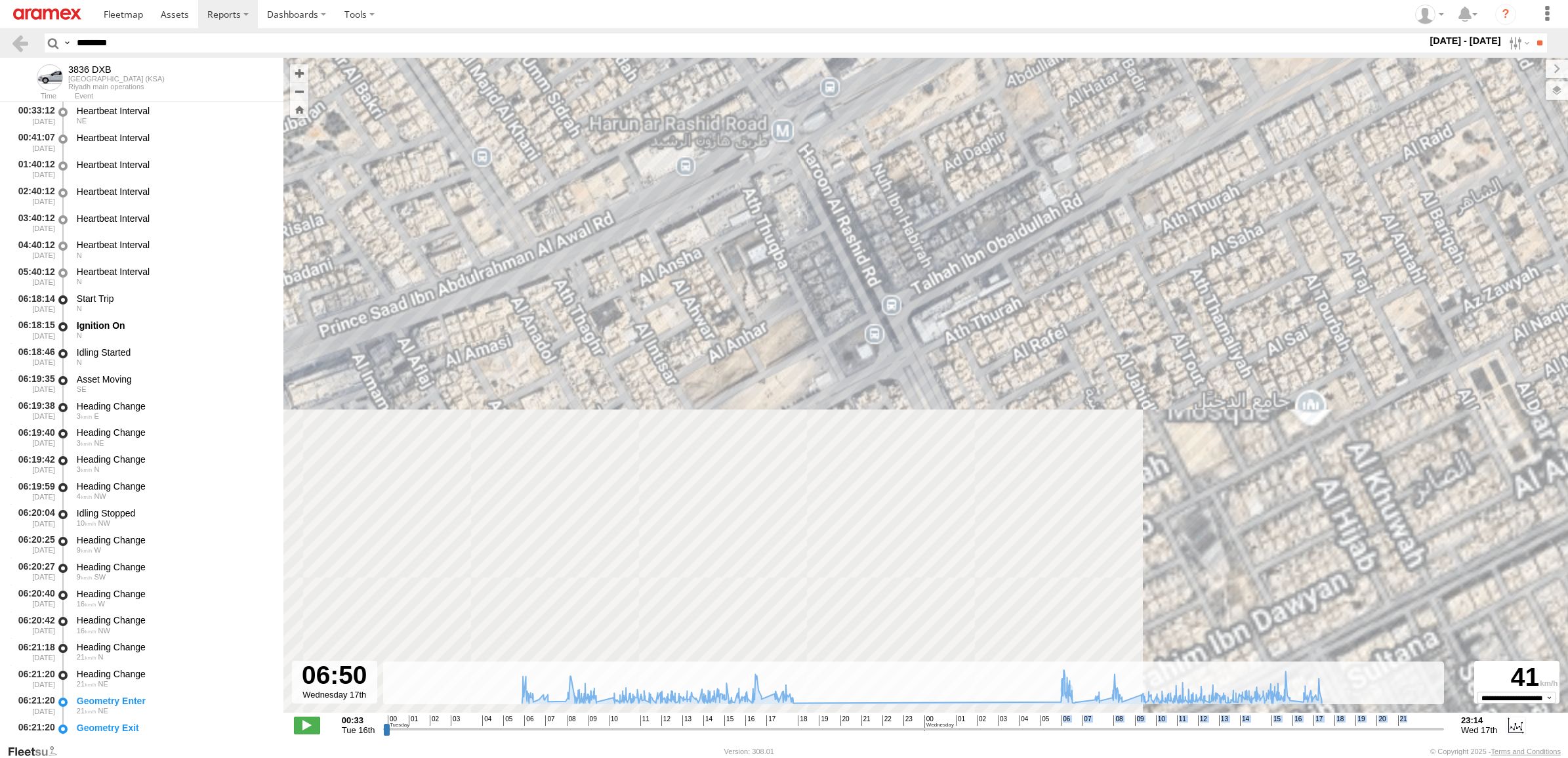
drag, startPoint x: 683, startPoint y: 425, endPoint x: 801, endPoint y: 136, distance: 312.2
click at [805, 130] on div "3836 DXB 06:24 Tue 06:34 Tue 07:32 Tue 09:01 Tue 15:57 Tue 16:10 Tue 17:11 Tue …" at bounding box center [925, 391] width 1284 height 669
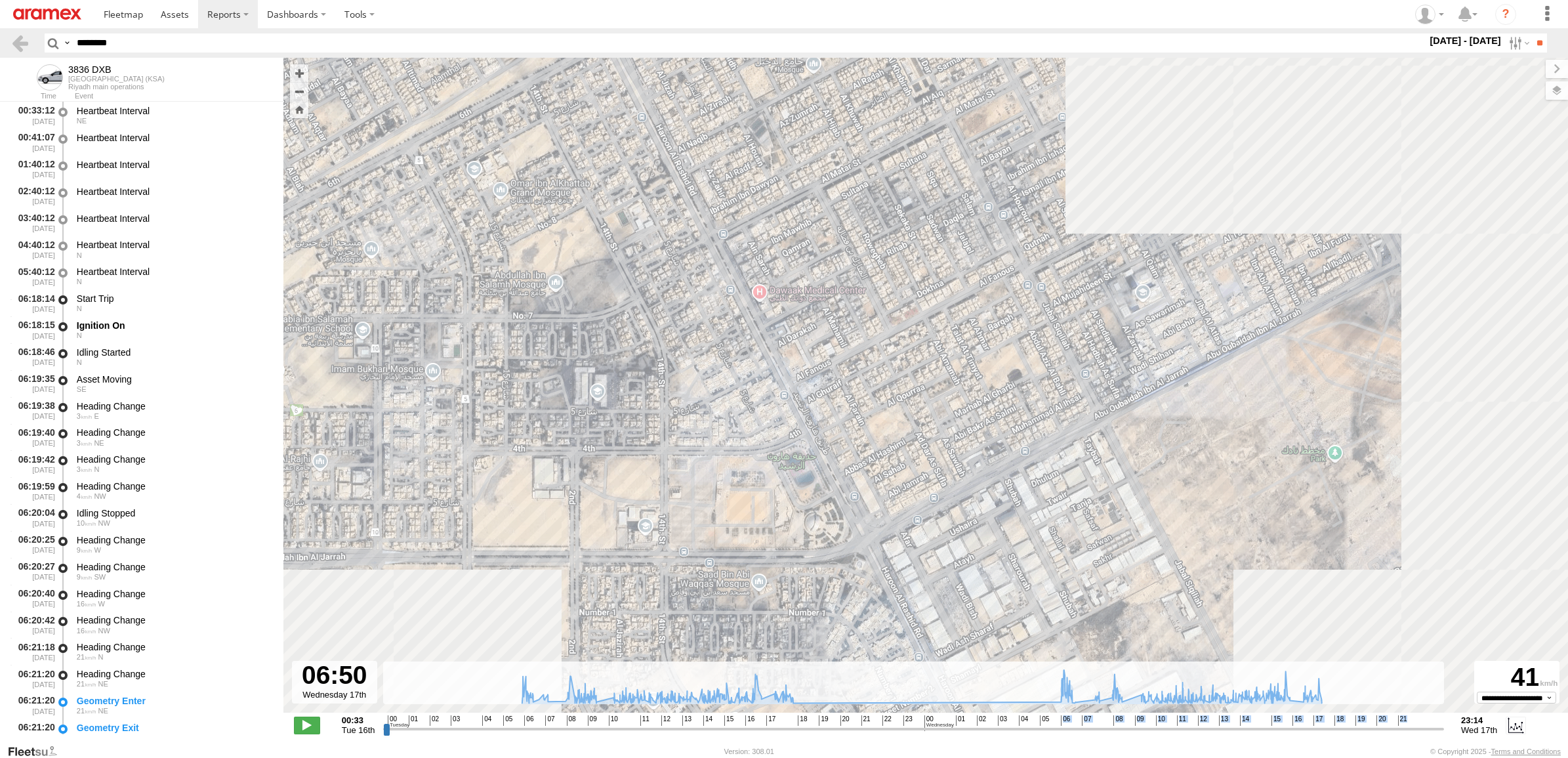
drag, startPoint x: 1044, startPoint y: 538, endPoint x: 717, endPoint y: 190, distance: 477.5
click at [716, 192] on div "3836 DXB 06:24 Tue 06:34 Tue 07:32 Tue 09:01 Tue 15:57 Tue 16:10 Tue 17:11 Tue …" at bounding box center [925, 391] width 1284 height 669
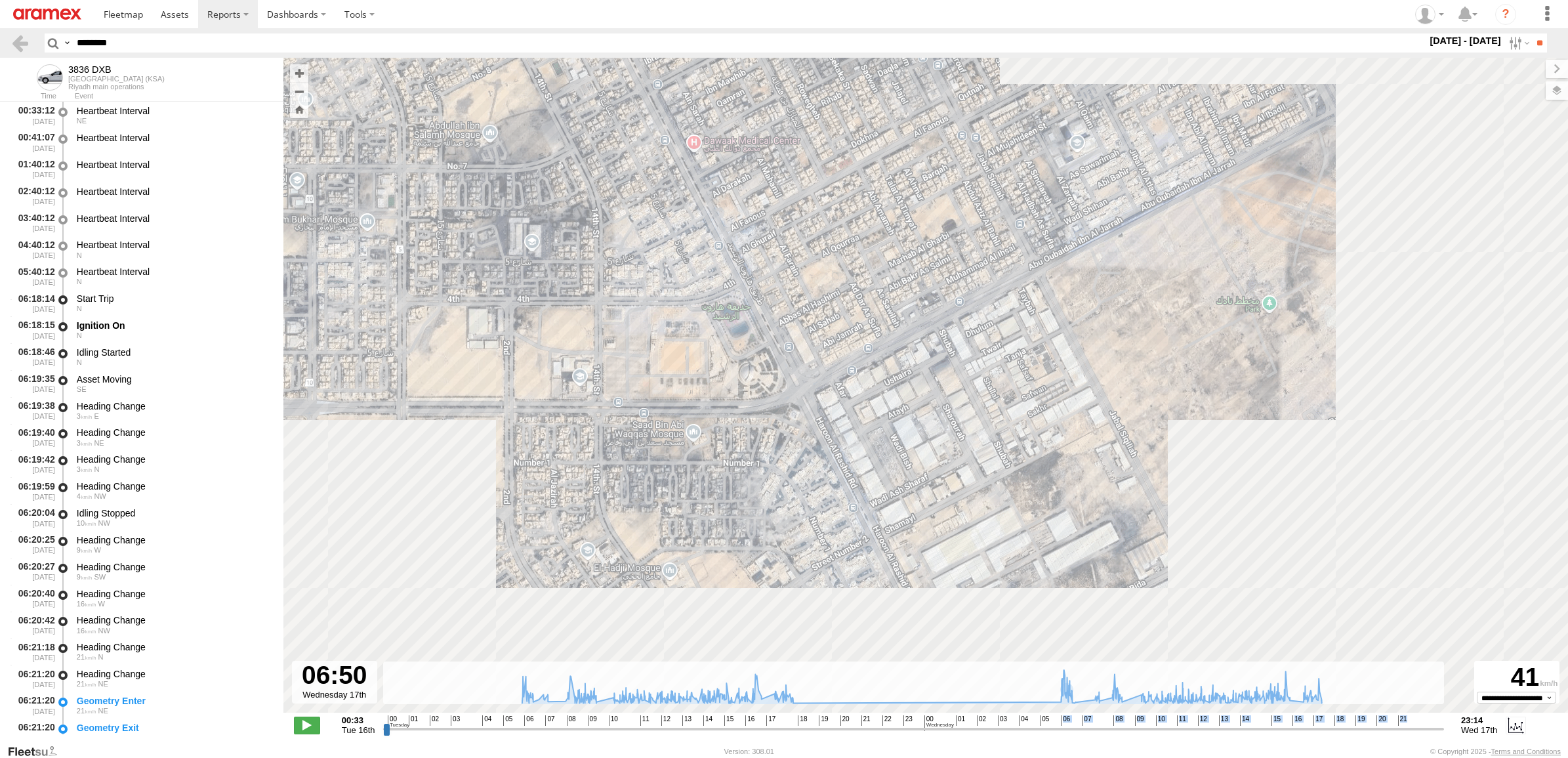
drag, startPoint x: 876, startPoint y: 276, endPoint x: 871, endPoint y: 244, distance: 32.4
click at [871, 244] on div "3836 DXB 06:24 Tue 06:34 Tue 07:32 Tue 09:01 Tue 15:57 Tue 16:10 Tue 17:11 Tue …" at bounding box center [925, 391] width 1284 height 669
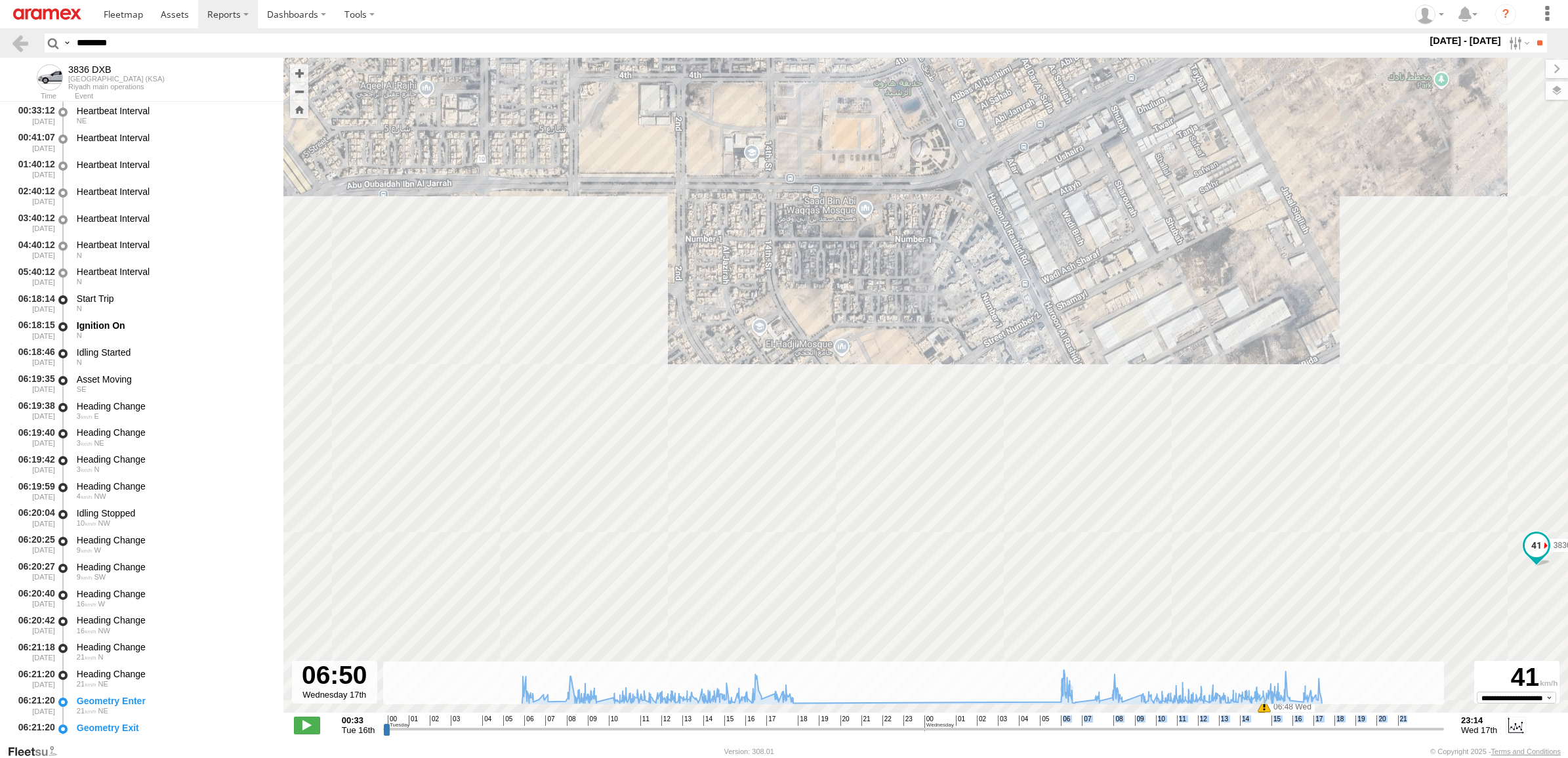
drag, startPoint x: 783, startPoint y: 422, endPoint x: 955, endPoint y: 198, distance: 282.4
click at [955, 198] on div "3836 DXB 06:24 Tue 06:34 Tue 07:32 Tue 09:01 Tue 15:57 Tue 16:10 Tue 17:11 Tue …" at bounding box center [925, 391] width 1284 height 669
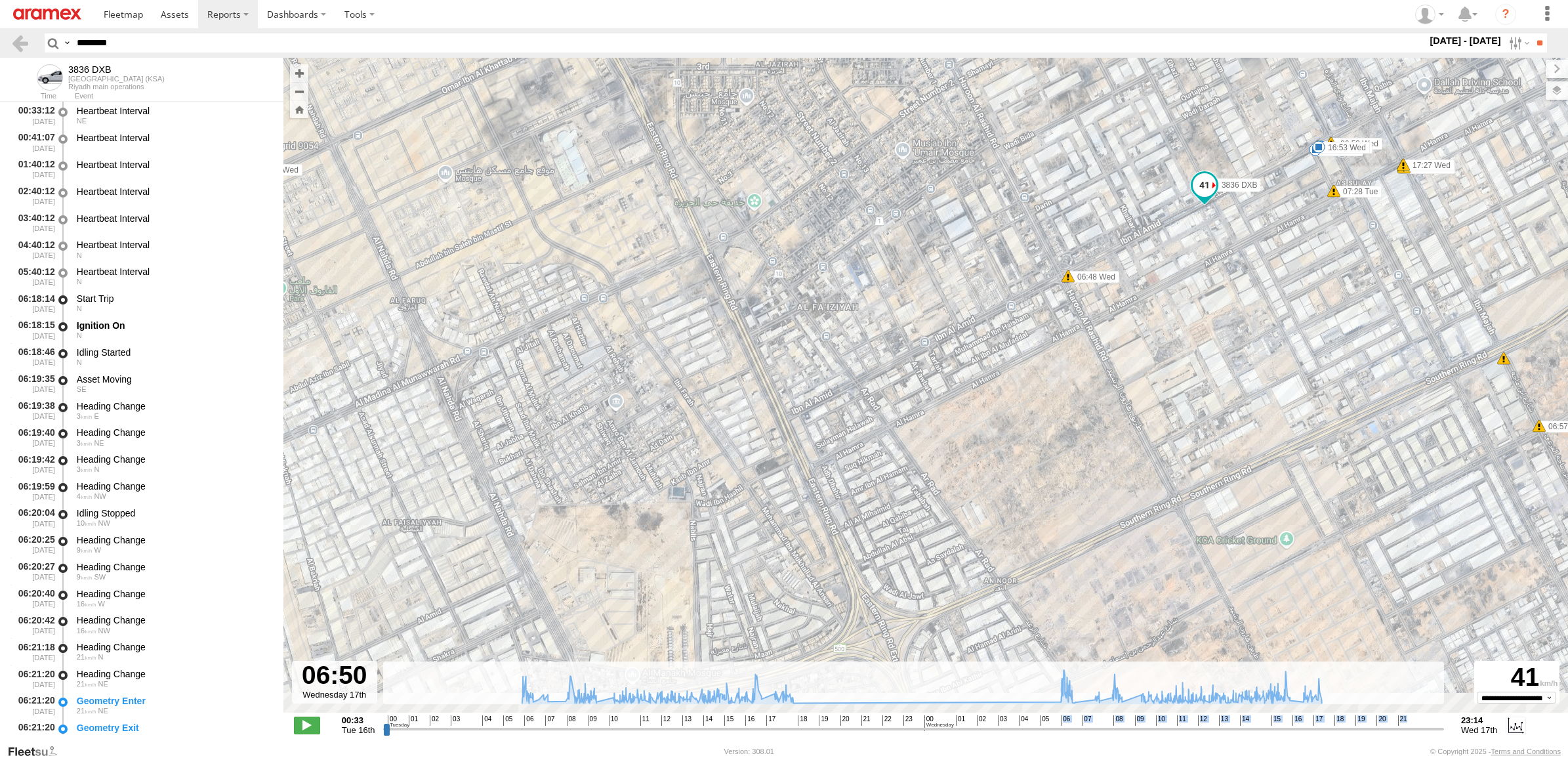
drag, startPoint x: 801, startPoint y: 362, endPoint x: 778, endPoint y: 176, distance: 187.4
click at [779, 173] on div "3836 DXB 06:24 Tue 06:34 Tue 07:32 Tue 09:01 Tue 15:57 Tue 16:10 Tue 17:11 Tue …" at bounding box center [925, 391] width 1284 height 669
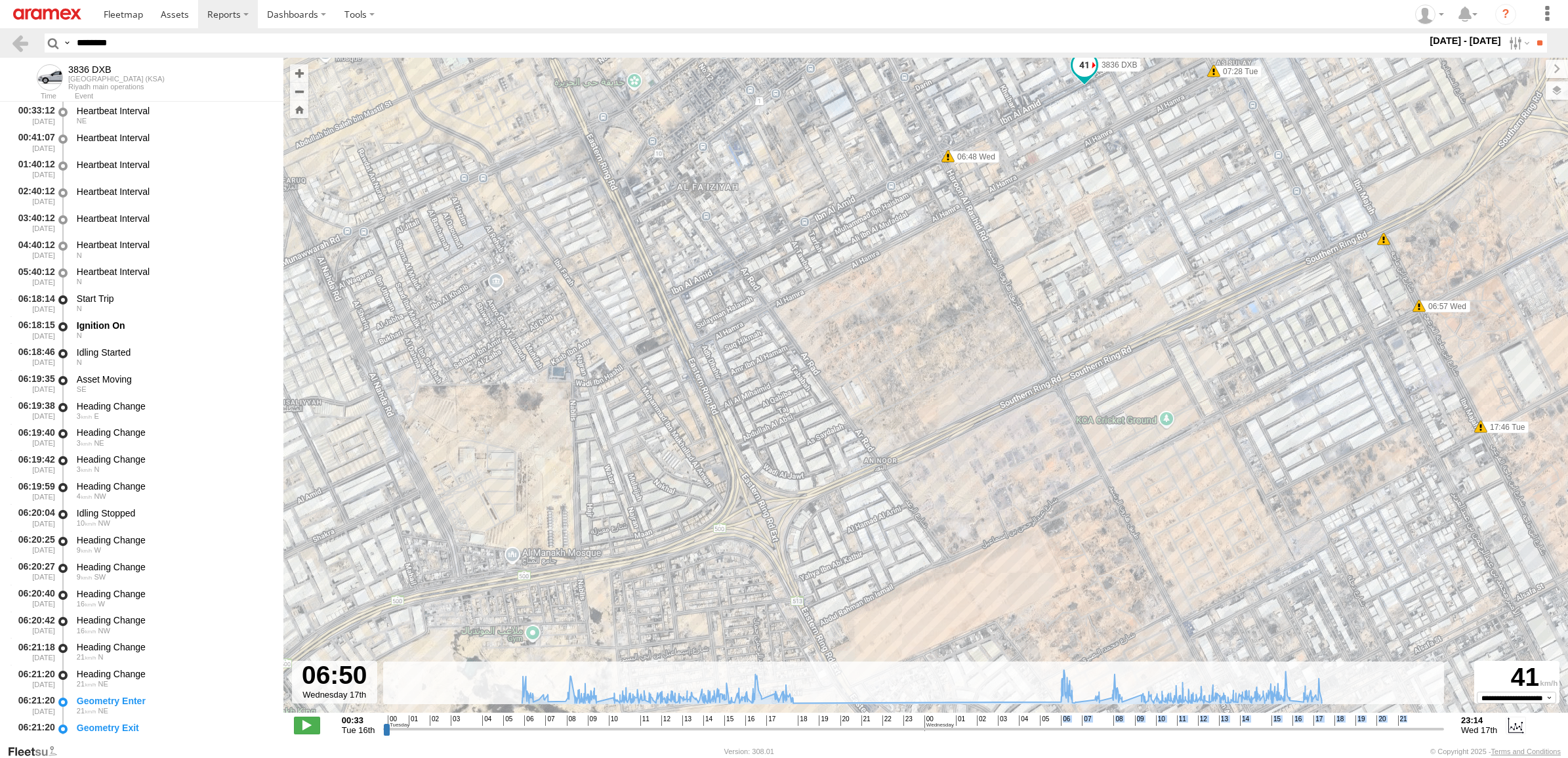
drag, startPoint x: 990, startPoint y: 453, endPoint x: 874, endPoint y: 322, distance: 175.0
click at [874, 322] on div "3836 DXB 06:24 Tue 06:34 Tue 07:32 Tue 09:01 Tue 15:57 Tue 16:10 Tue 17:11 Tue …" at bounding box center [925, 391] width 1284 height 669
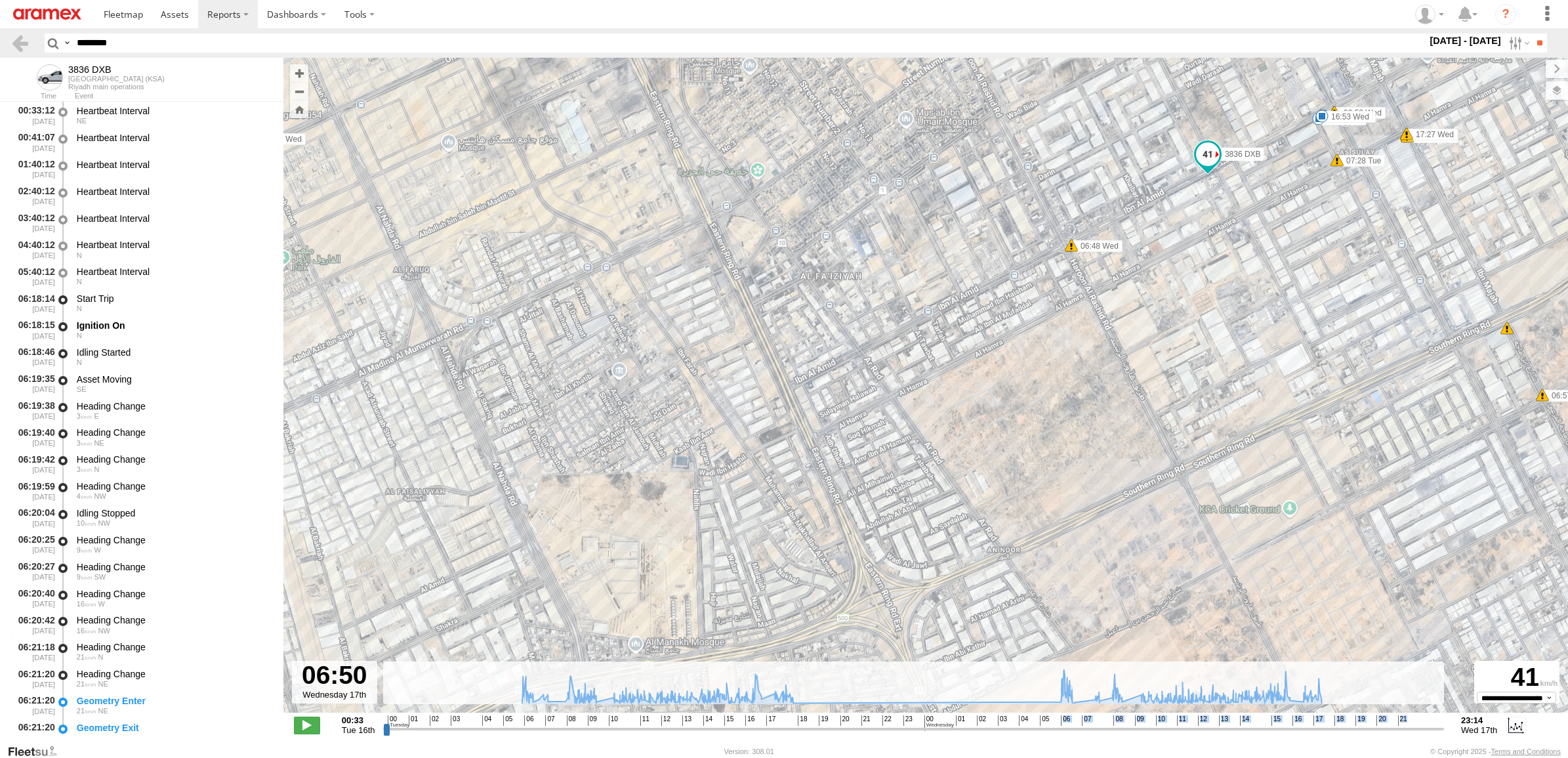
drag, startPoint x: 791, startPoint y: 367, endPoint x: 901, endPoint y: 433, distance: 128.3
click at [903, 438] on div "3836 DXB 06:24 Tue 06:34 Tue 07:32 Tue 09:01 Tue 15:57 Tue 16:10 Tue 17:11 Tue …" at bounding box center [925, 391] width 1284 height 669
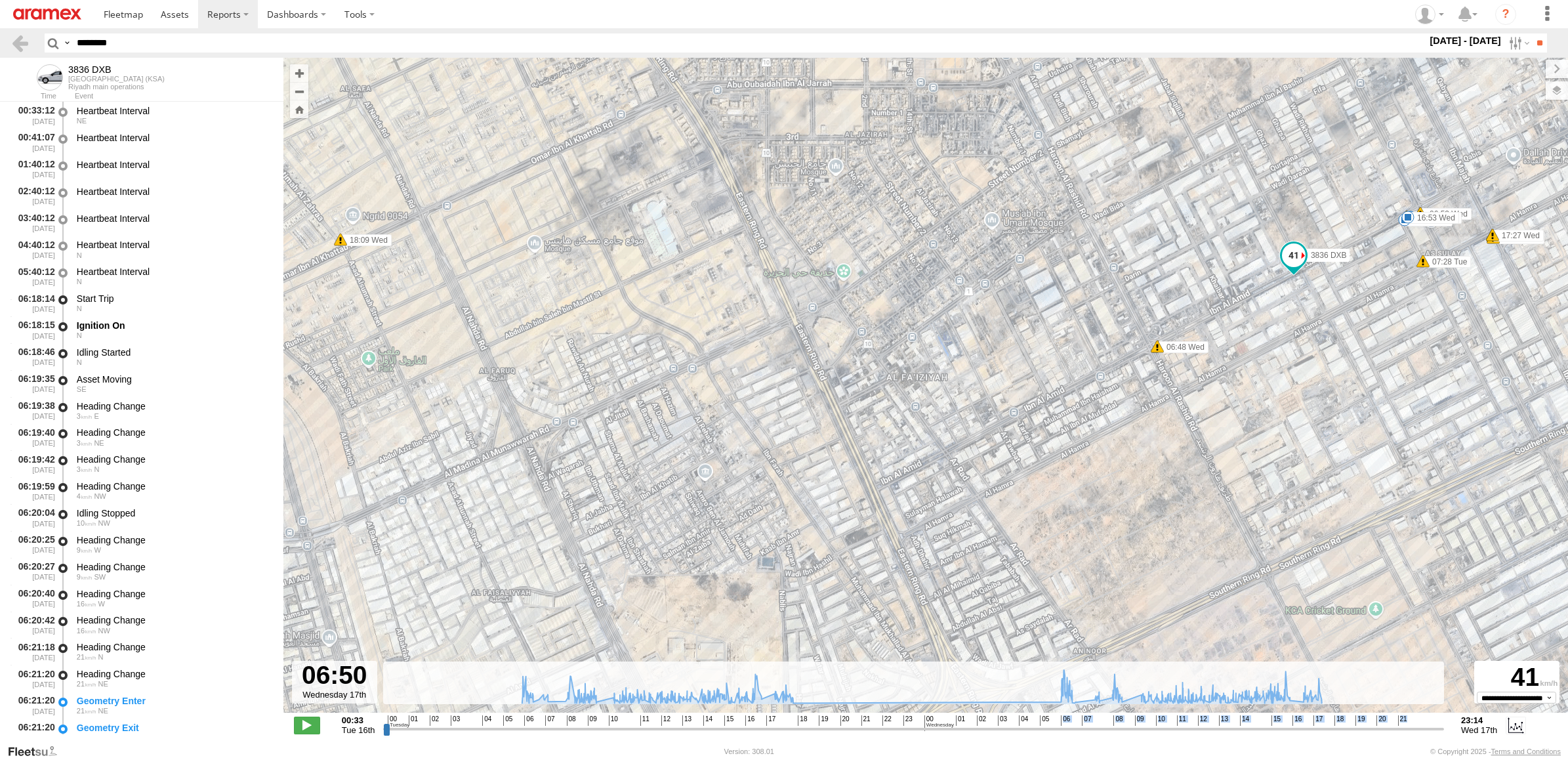
drag, startPoint x: 866, startPoint y: 383, endPoint x: 941, endPoint y: 476, distance: 119.5
click at [941, 476] on div "3836 DXB 06:24 Tue 06:34 Tue 07:32 Tue 09:01 Tue 15:57 Tue 16:10 Tue 17:11 Tue …" at bounding box center [925, 391] width 1284 height 669
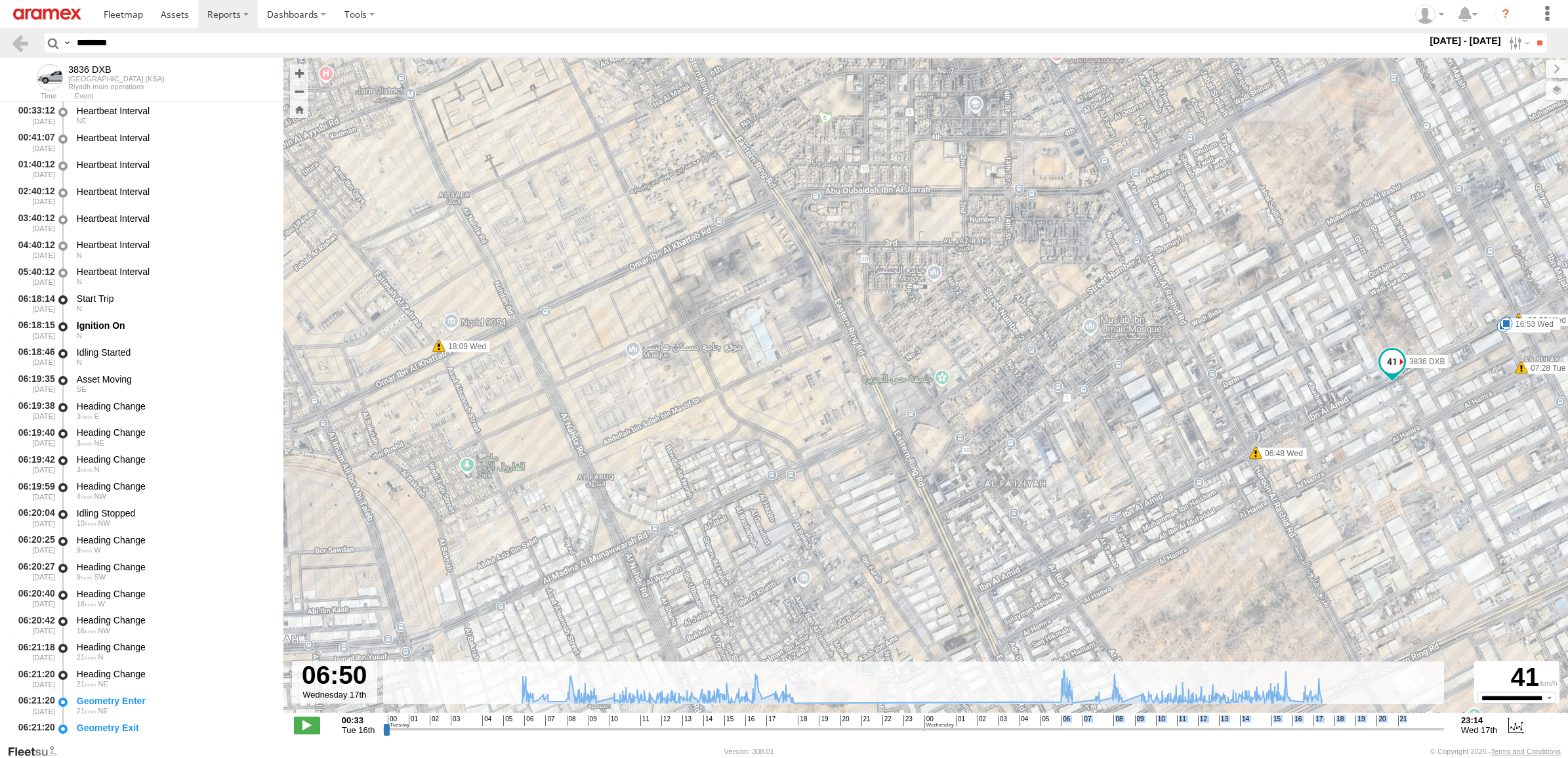
drag, startPoint x: 830, startPoint y: 267, endPoint x: 940, endPoint y: 397, distance: 170.3
click at [940, 397] on div "3836 DXB 06:24 Tue 06:34 Tue 07:32 Tue 09:01 Tue 15:57 Tue 16:10 Tue 17:11 Tue …" at bounding box center [925, 391] width 1284 height 669
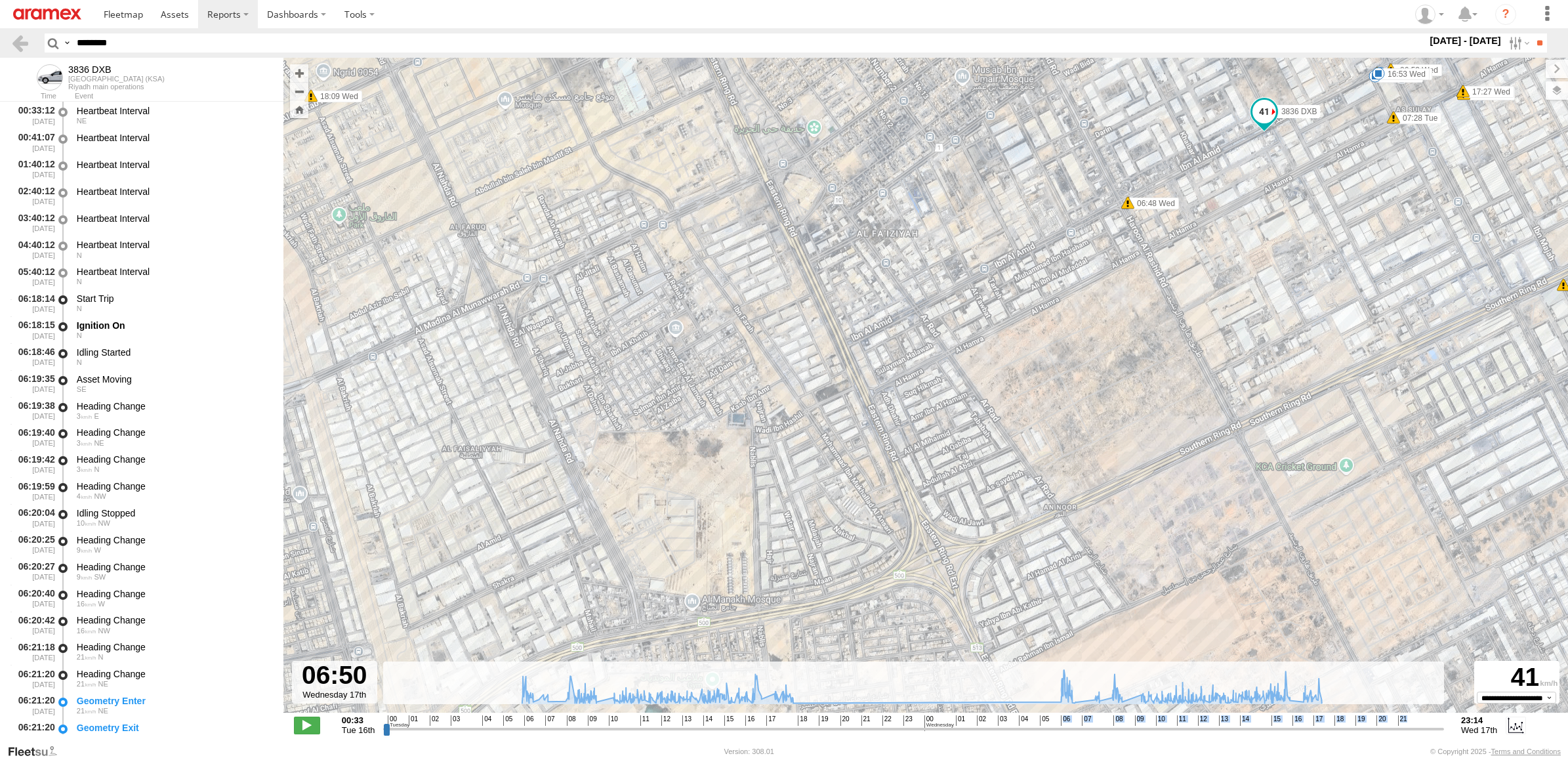
drag, startPoint x: 918, startPoint y: 332, endPoint x: 788, endPoint y: 69, distance: 293.4
click at [788, 69] on div "3836 DXB 06:24 Tue 06:34 Tue 07:32 Tue 09:01 Tue 15:57 Tue 16:10 Tue 17:11 Tue …" at bounding box center [925, 391] width 1284 height 669
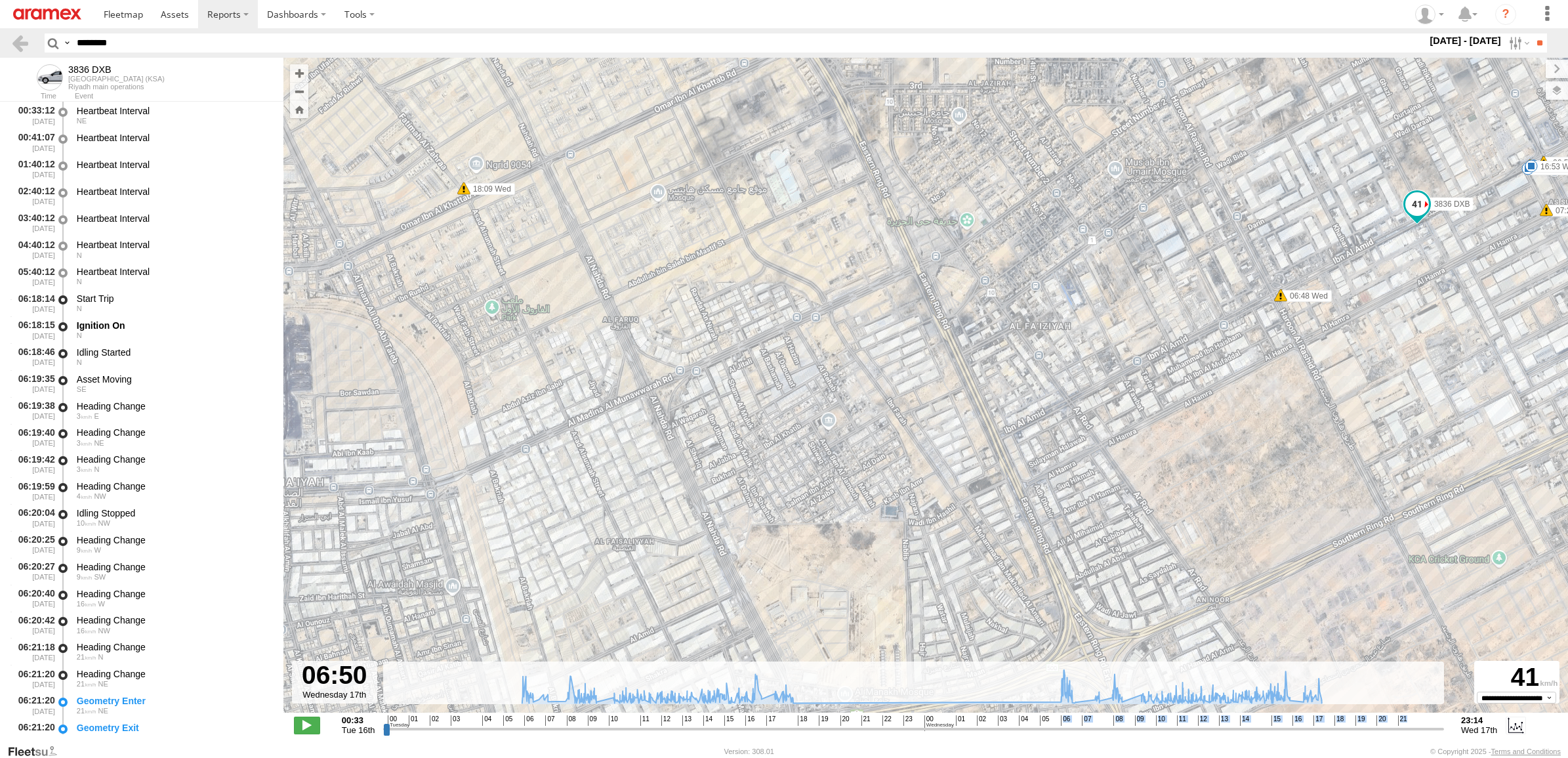
drag, startPoint x: 985, startPoint y: 305, endPoint x: 1141, endPoint y: 421, distance: 194.4
click at [1141, 421] on div "3836 DXB 06:24 Tue 06:34 Tue 07:32 Tue 09:01 Tue 15:57 Tue 16:10 Tue 17:11 Tue …" at bounding box center [925, 391] width 1284 height 669
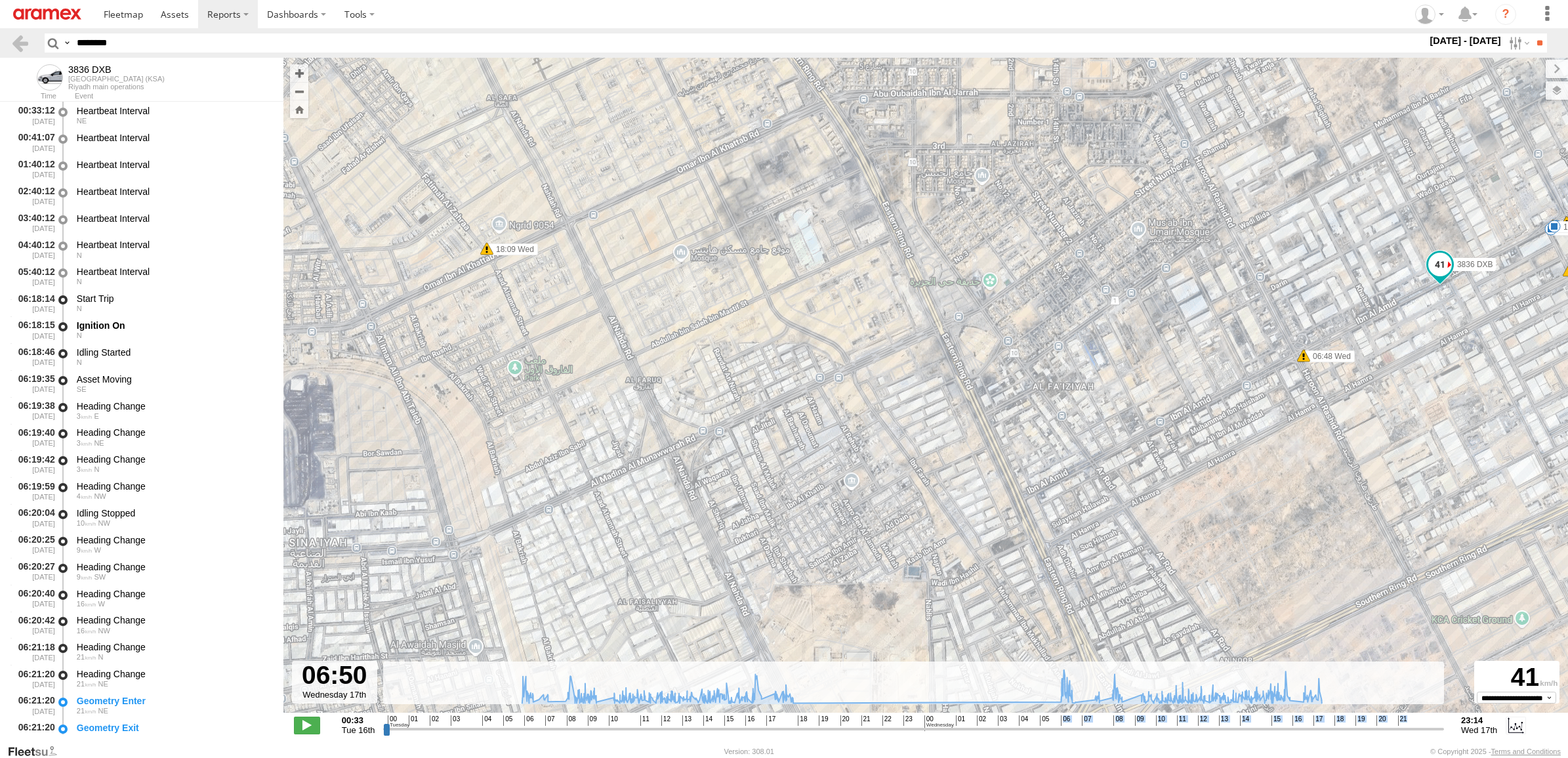
drag, startPoint x: 909, startPoint y: 378, endPoint x: 927, endPoint y: 456, distance: 80.0
click at [927, 456] on div "3836 DXB 06:24 Tue 06:34 Tue 07:32 Tue 09:01 Tue 15:57 Tue 16:10 Tue 17:11 Tue …" at bounding box center [925, 391] width 1284 height 669
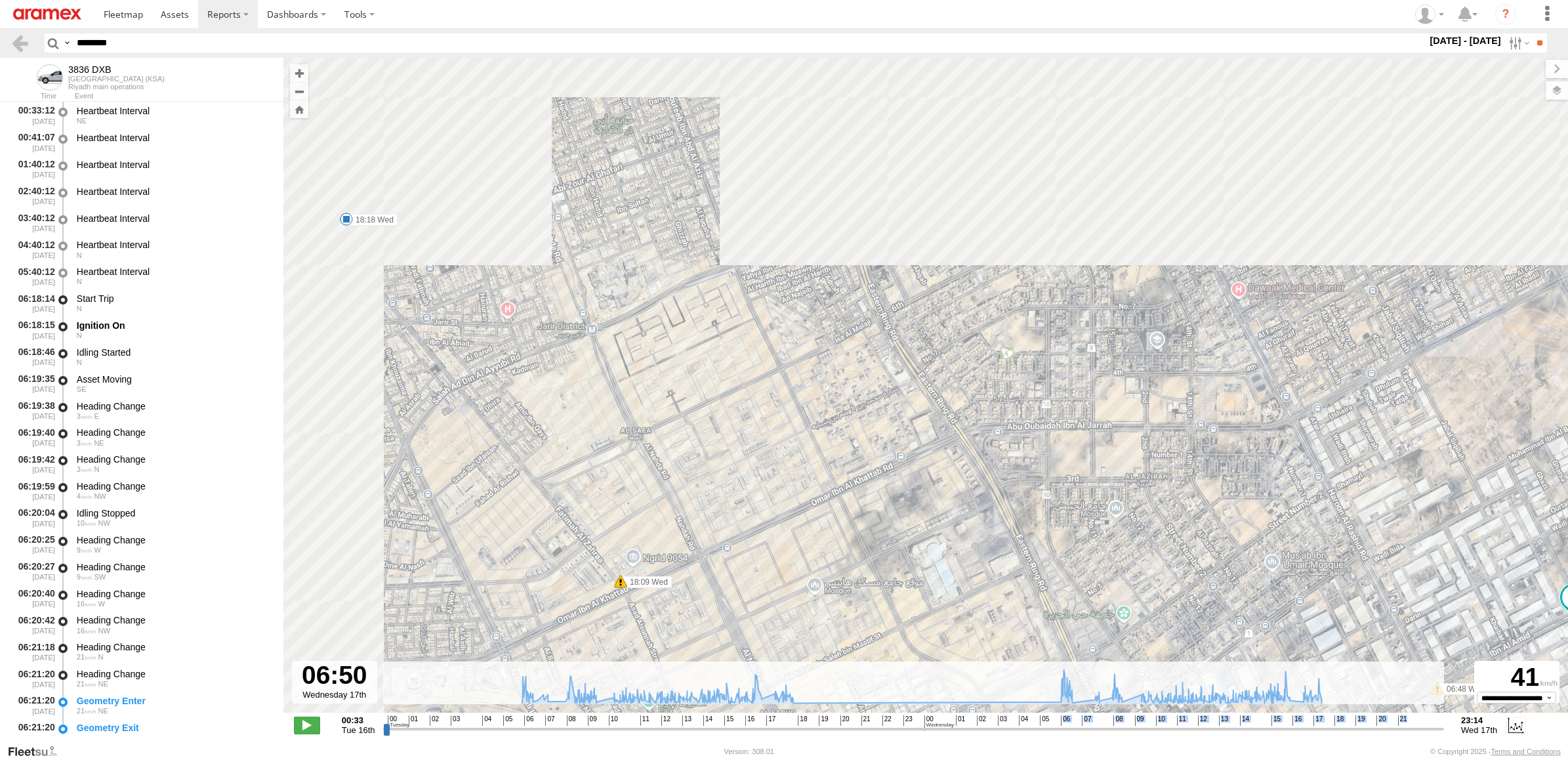
drag, startPoint x: 824, startPoint y: 286, endPoint x: 941, endPoint y: 541, distance: 280.6
click at [941, 541] on div "3836 DXB 06:24 Tue 06:34 Tue 07:32 Tue 09:01 Tue 15:57 Tue 16:10 Tue 17:11 Tue …" at bounding box center [925, 391] width 1284 height 669
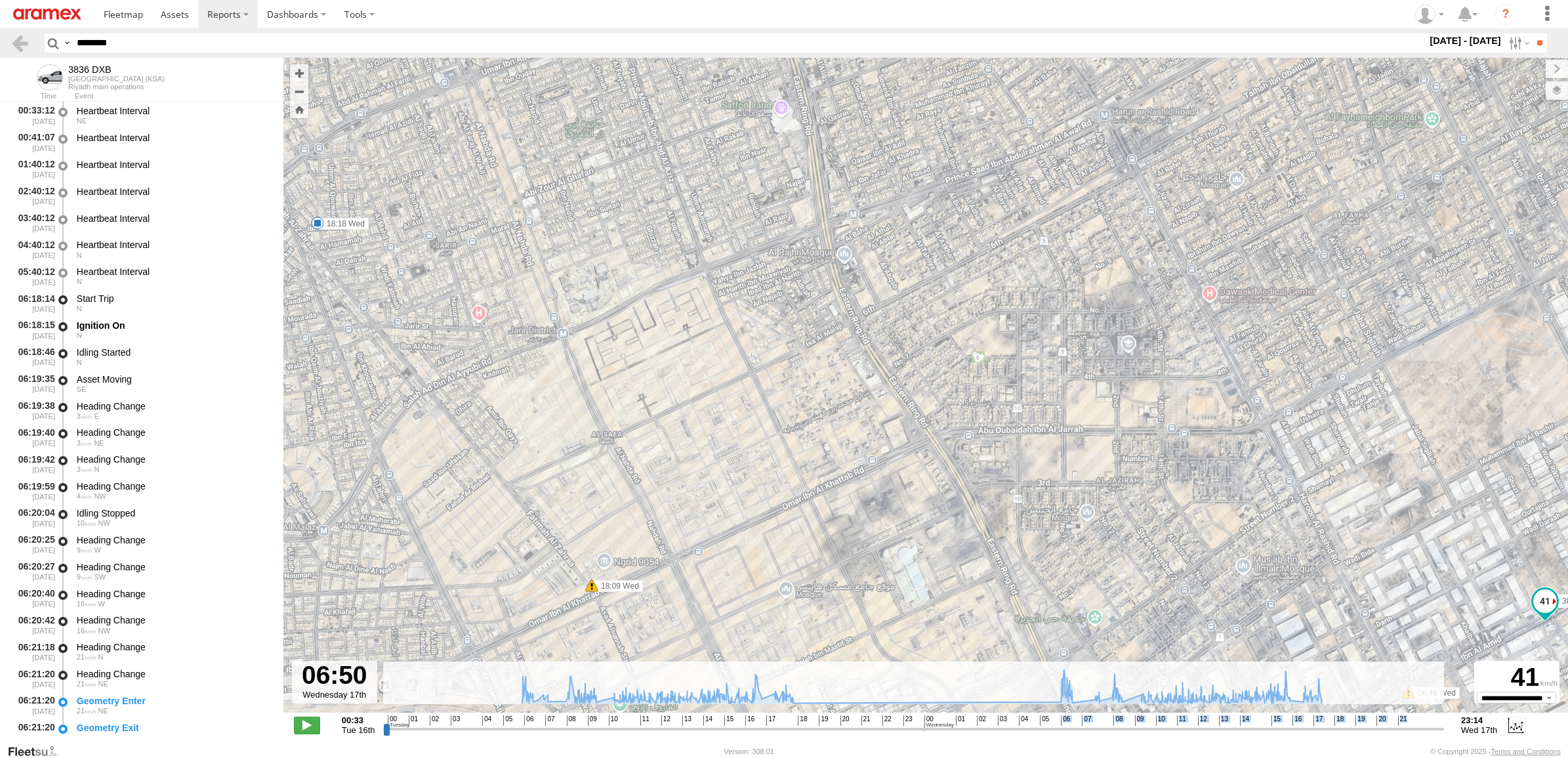
drag, startPoint x: 1141, startPoint y: 417, endPoint x: 1116, endPoint y: 414, distance: 25.2
click at [1116, 414] on div "3836 DXB 06:24 Tue 06:34 Tue 07:32 Tue 09:01 Tue 15:57 Tue 16:10 Tue 17:11 Tue …" at bounding box center [925, 391] width 1284 height 669
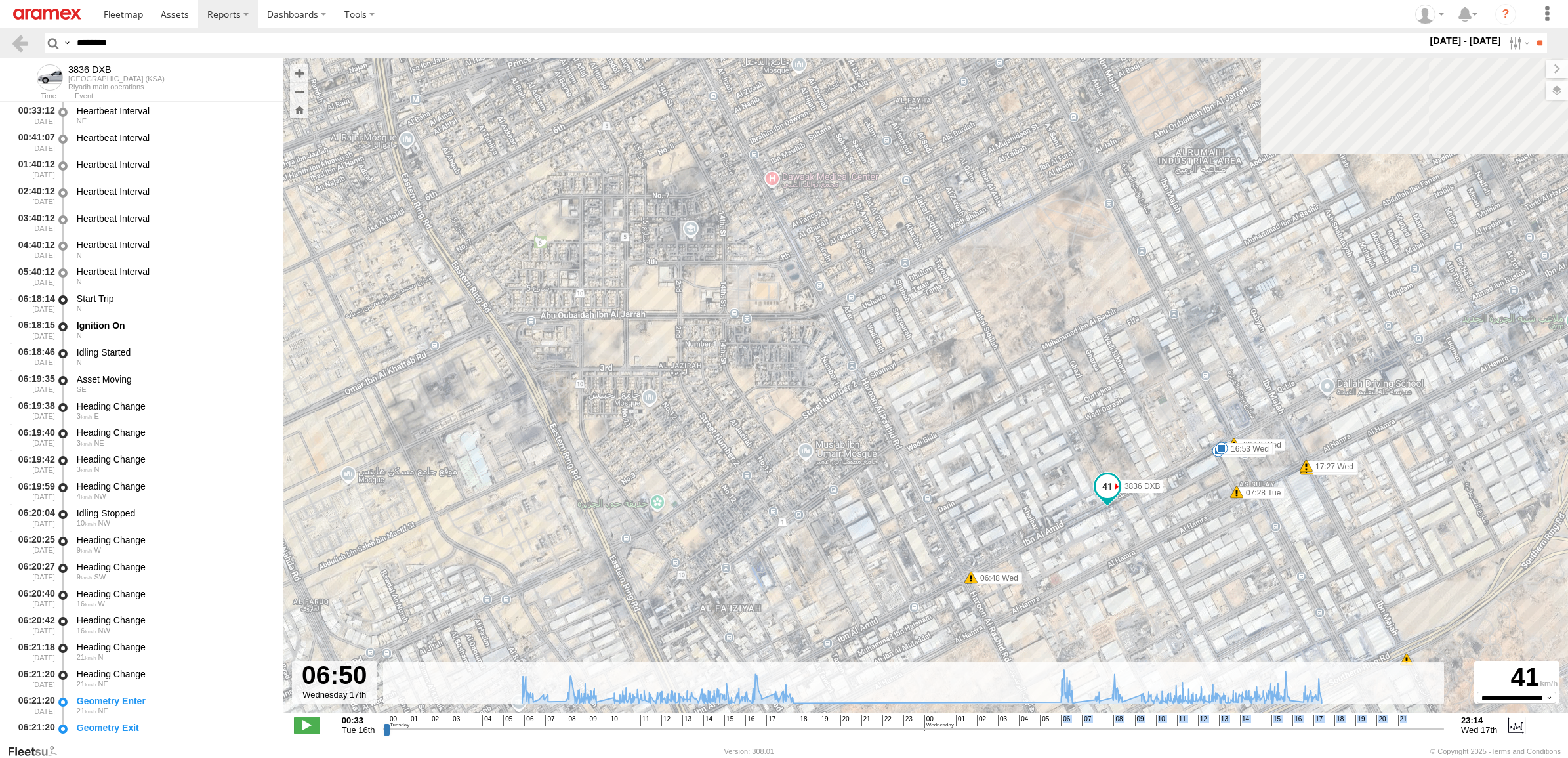
drag, startPoint x: 1158, startPoint y: 425, endPoint x: 775, endPoint y: 332, distance: 394.1
click at [808, 330] on div "3836 DXB 06:24 Tue 06:34 Tue 07:32 Tue 09:01 Tue 15:57 Tue 16:10 Tue 17:11 Tue …" at bounding box center [925, 391] width 1284 height 669
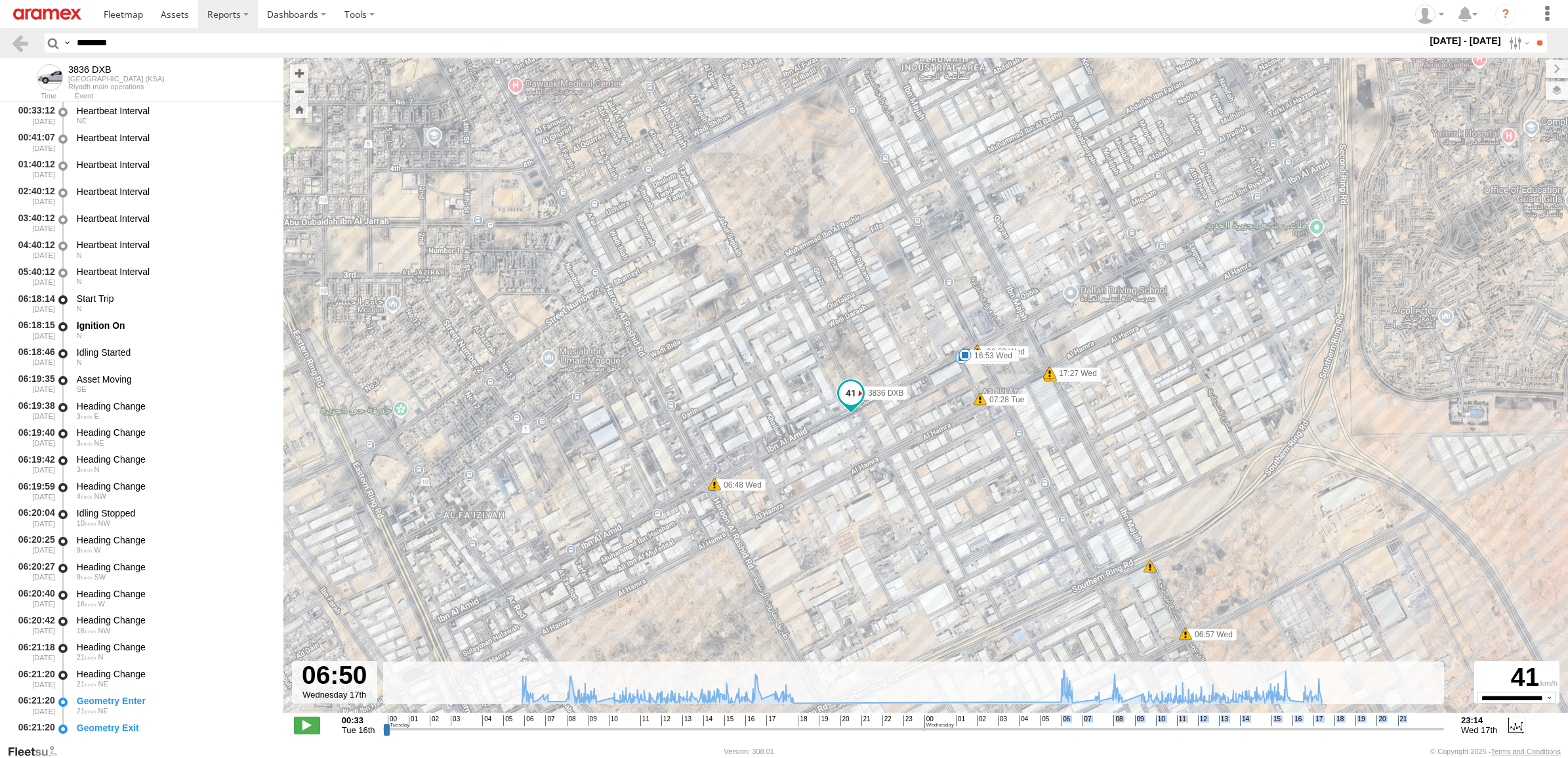
drag, startPoint x: 633, startPoint y: 237, endPoint x: 861, endPoint y: 192, distance: 232.4
click at [861, 192] on div "3836 DXB 06:24 Tue 06:34 Tue 07:32 Tue 09:01 Tue 15:57 Tue 16:10 Tue 17:11 Tue …" at bounding box center [925, 391] width 1284 height 669
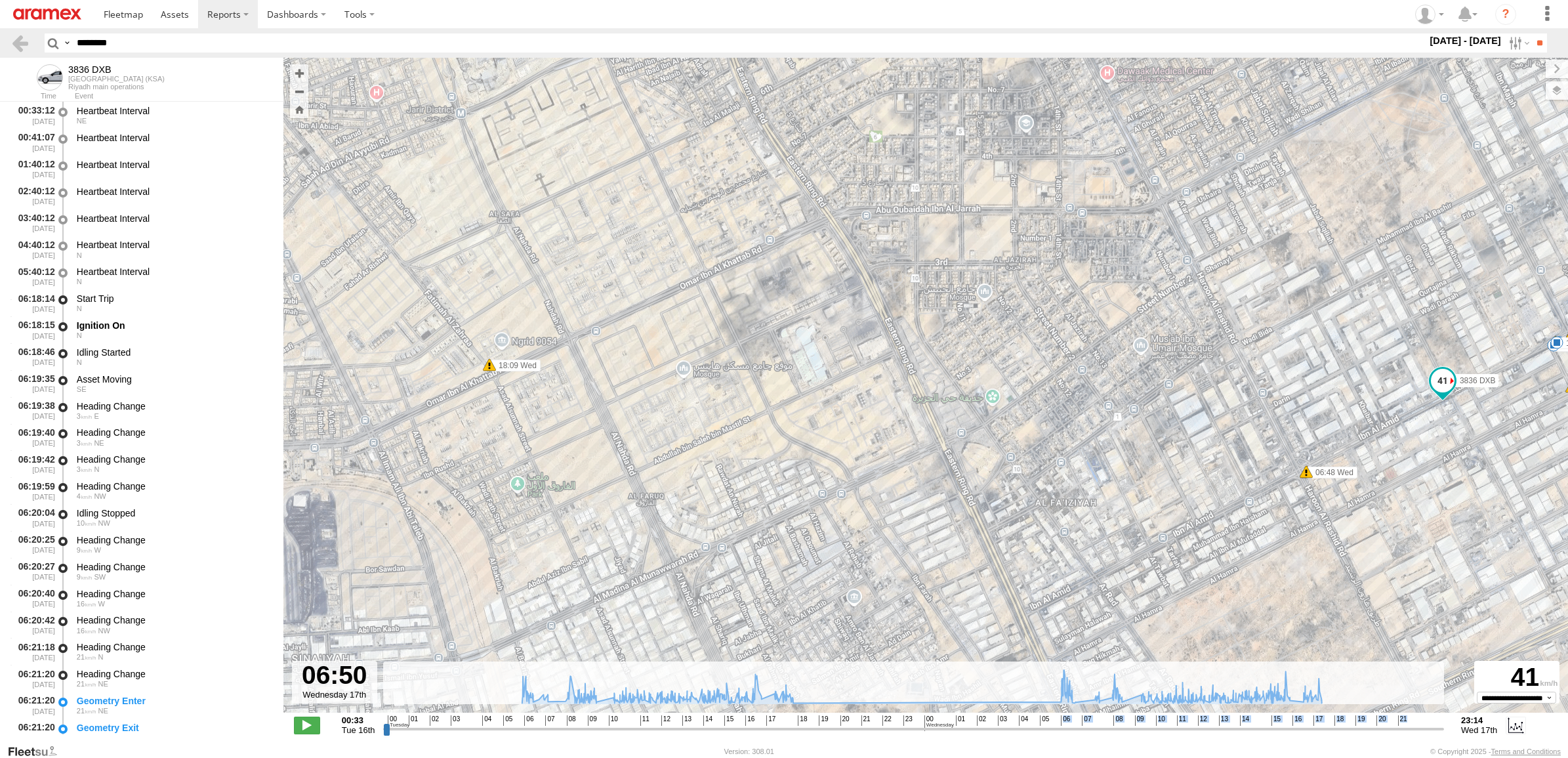
drag, startPoint x: 768, startPoint y: 289, endPoint x: 1159, endPoint y: 313, distance: 391.7
click at [1159, 313] on div "3836 DXB 06:24 Tue 06:34 Tue 07:32 Tue 09:01 Tue 15:57 Tue 16:10 Tue 17:11 Tue …" at bounding box center [925, 391] width 1284 height 669
drag, startPoint x: 1062, startPoint y: 300, endPoint x: 856, endPoint y: 316, distance: 206.6
click at [856, 316] on div "3836 DXB 06:24 Tue 06:34 Tue 07:32 Tue 09:01 Tue 15:57 Tue 16:10 Tue 17:11 Tue …" at bounding box center [925, 391] width 1284 height 669
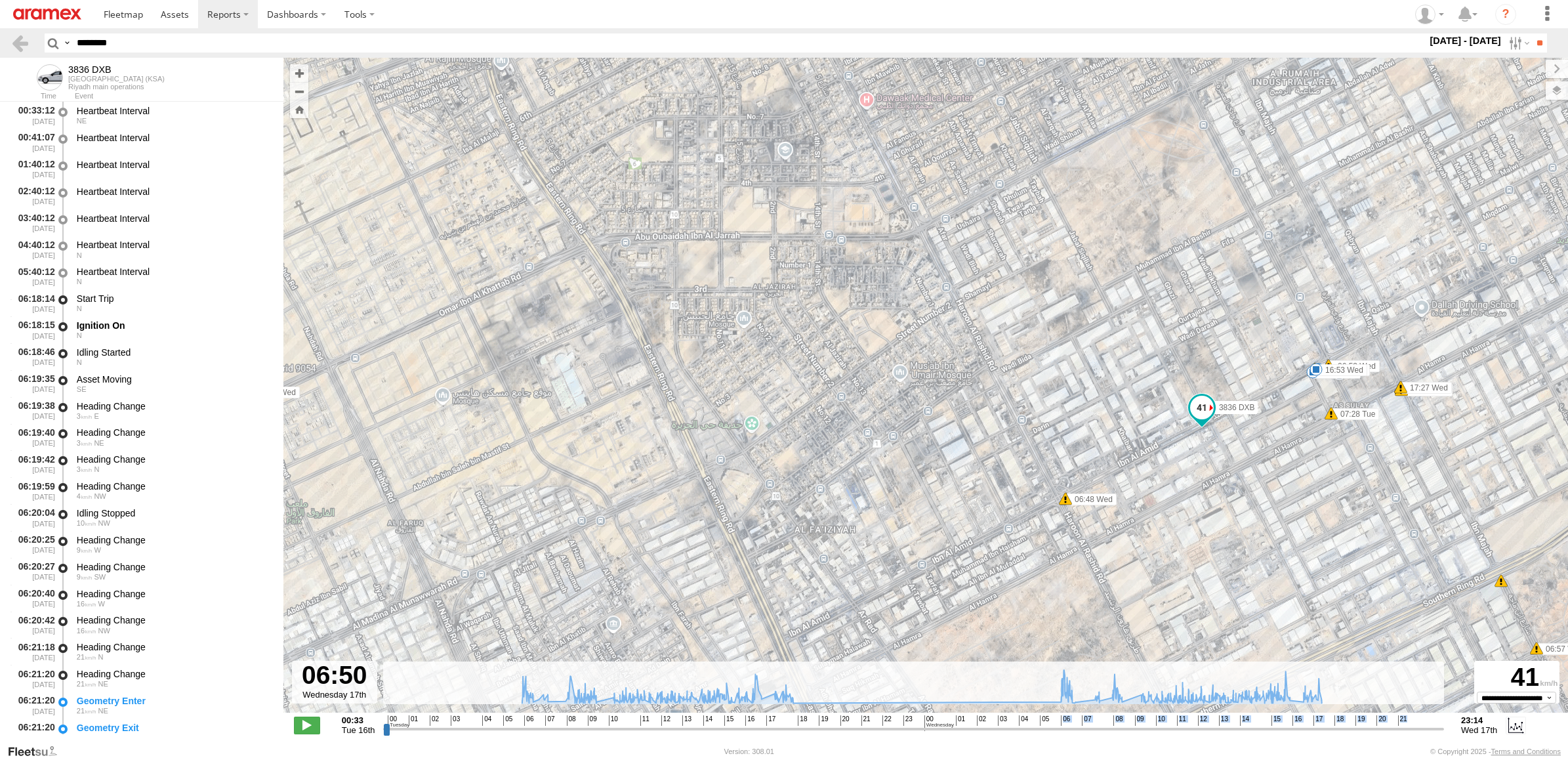
drag, startPoint x: 946, startPoint y: 340, endPoint x: 987, endPoint y: 384, distance: 60.1
click at [987, 384] on div "3836 DXB 06:24 Tue 06:34 Tue 07:32 Tue 09:01 Tue 15:57 Tue 16:10 Tue 17:11 Tue …" at bounding box center [925, 391] width 1284 height 669
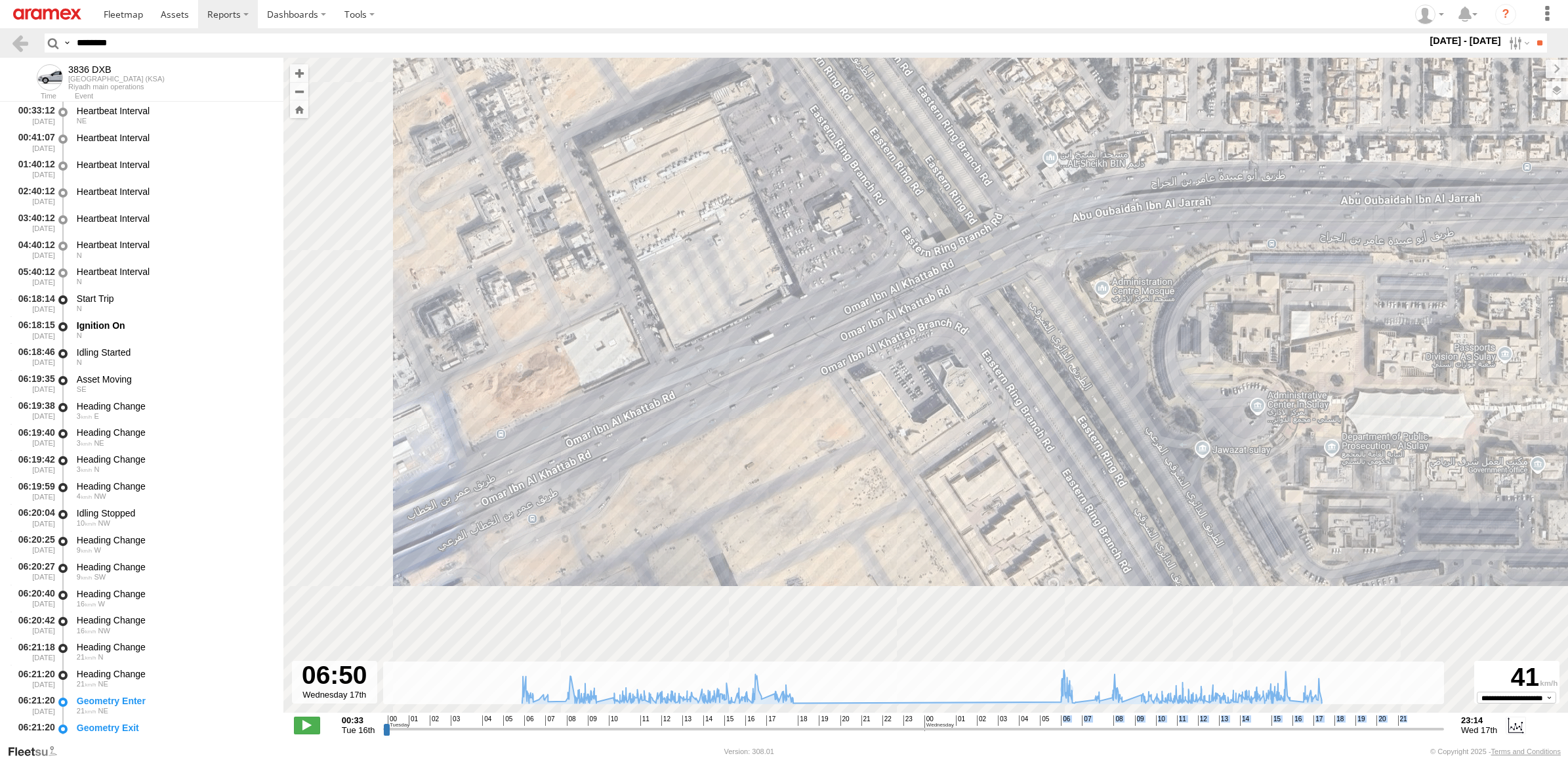
drag, startPoint x: 640, startPoint y: 462, endPoint x: 794, endPoint y: 331, distance: 202.2
click at [794, 331] on div "3836 DXB 06:24 Tue 06:34 Tue 07:32 Tue 09:01 Tue 15:57 Tue 16:10 Tue 17:11 Tue …" at bounding box center [925, 391] width 1284 height 669
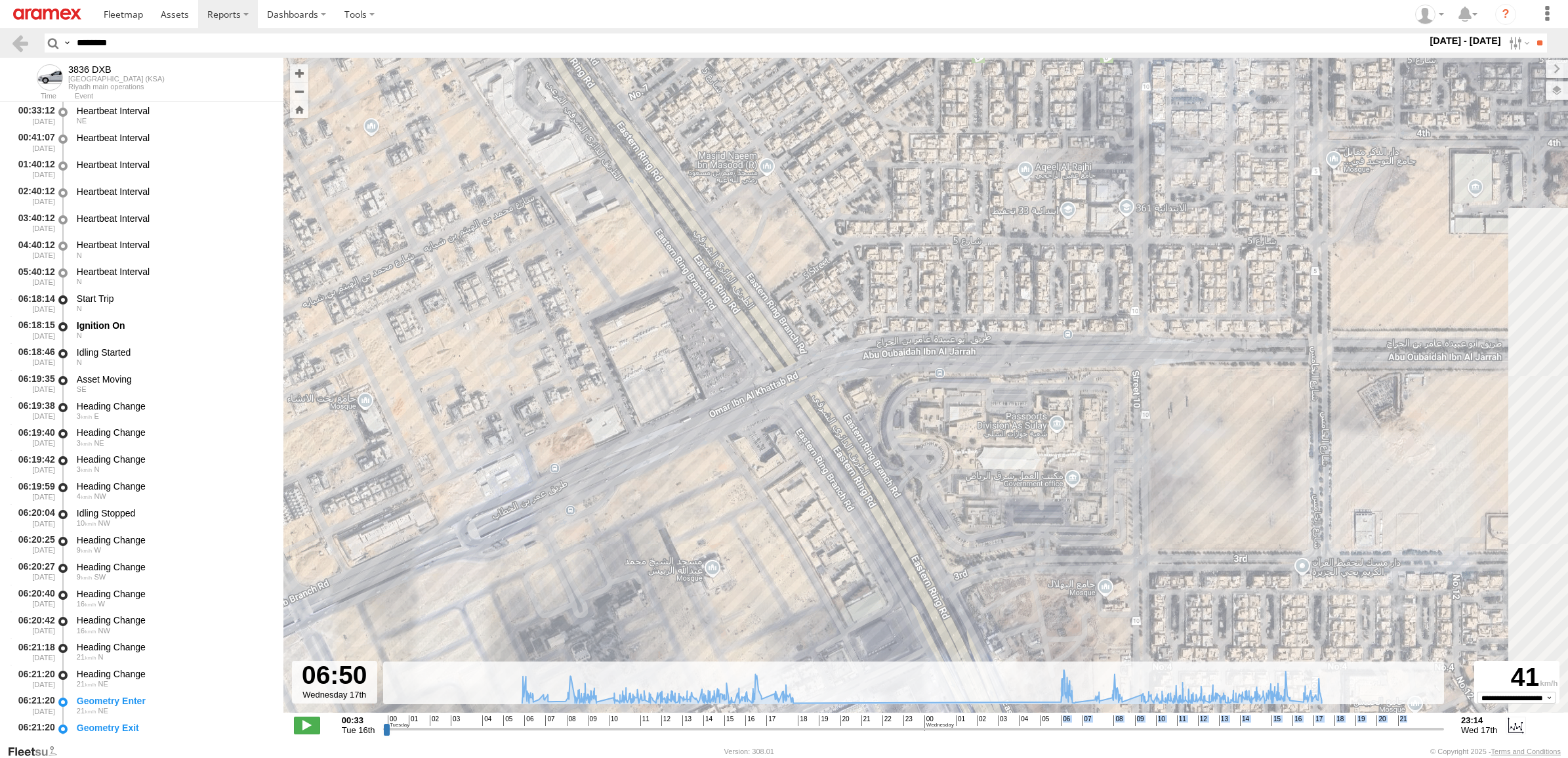
drag, startPoint x: 921, startPoint y: 224, endPoint x: 831, endPoint y: 358, distance: 161.4
click at [831, 358] on div "3836 DXB 06:24 Tue 06:34 Tue 07:32 Tue 09:01 Tue 15:57 Tue 16:10 Tue 17:11 Tue …" at bounding box center [925, 391] width 1284 height 669
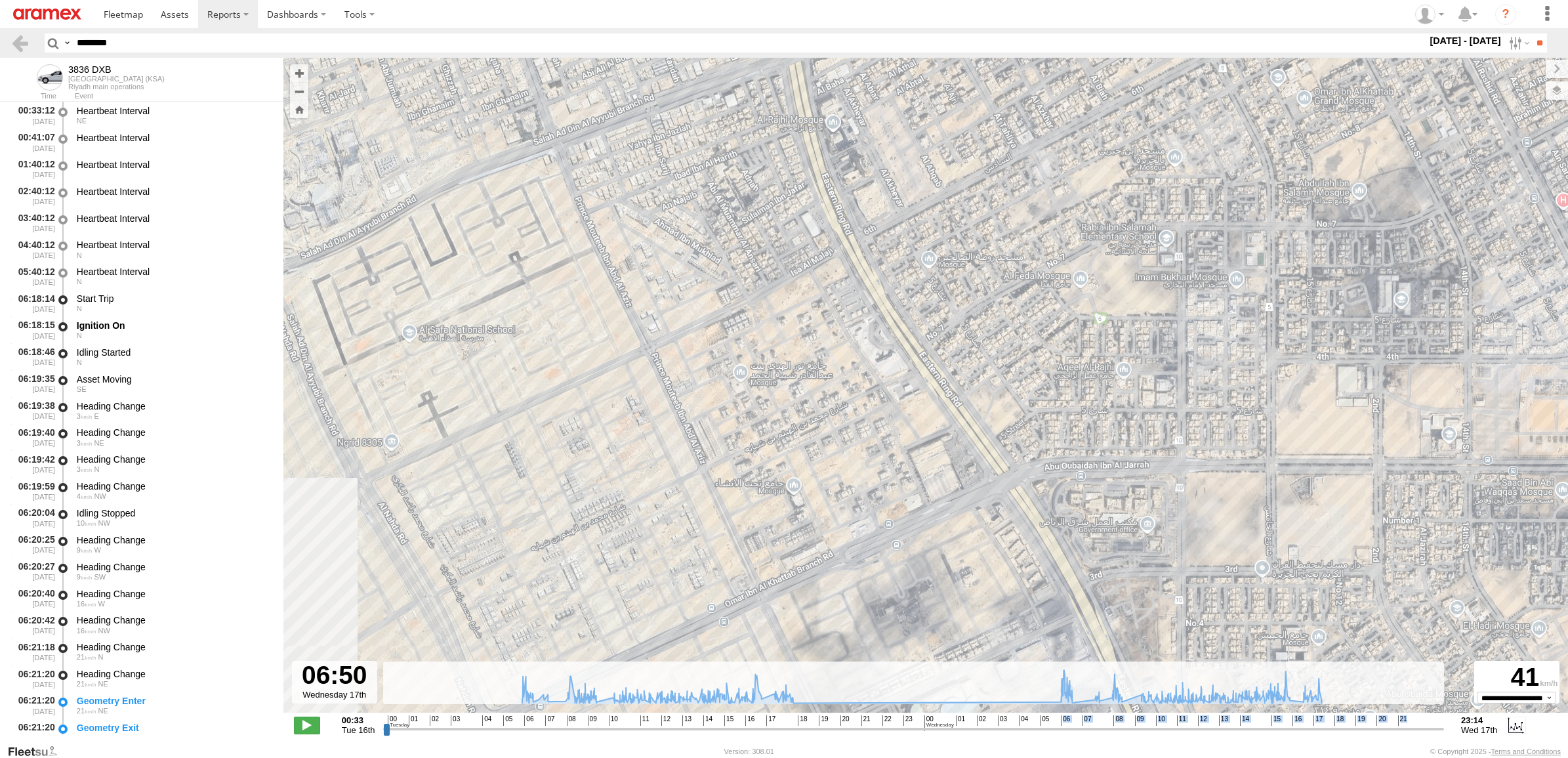
drag, startPoint x: 842, startPoint y: 341, endPoint x: 1071, endPoint y: 535, distance: 300.1
click at [1071, 535] on div "3836 DXB 06:24 Tue 06:34 Tue 07:32 Tue 09:01 Tue 15:57 Tue 16:10 Tue 17:11 Tue …" at bounding box center [925, 391] width 1284 height 669
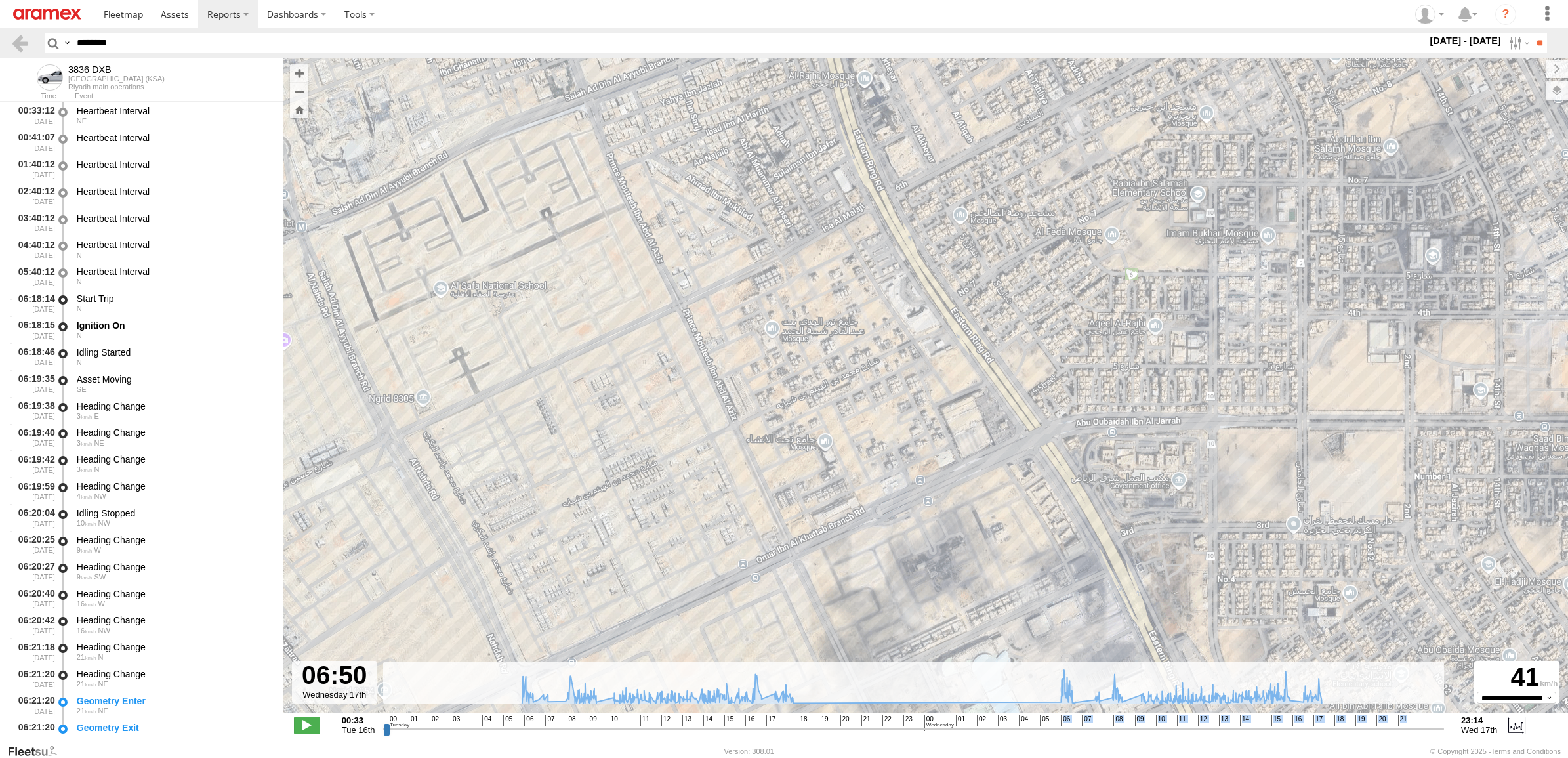
drag, startPoint x: 1019, startPoint y: 474, endPoint x: 1061, endPoint y: 386, distance: 97.5
click at [1061, 386] on div "3836 DXB 06:24 Tue 06:34 Tue 07:32 Tue 09:01 Tue 15:57 Tue 16:10 Tue 17:11 Tue …" at bounding box center [925, 391] width 1284 height 669
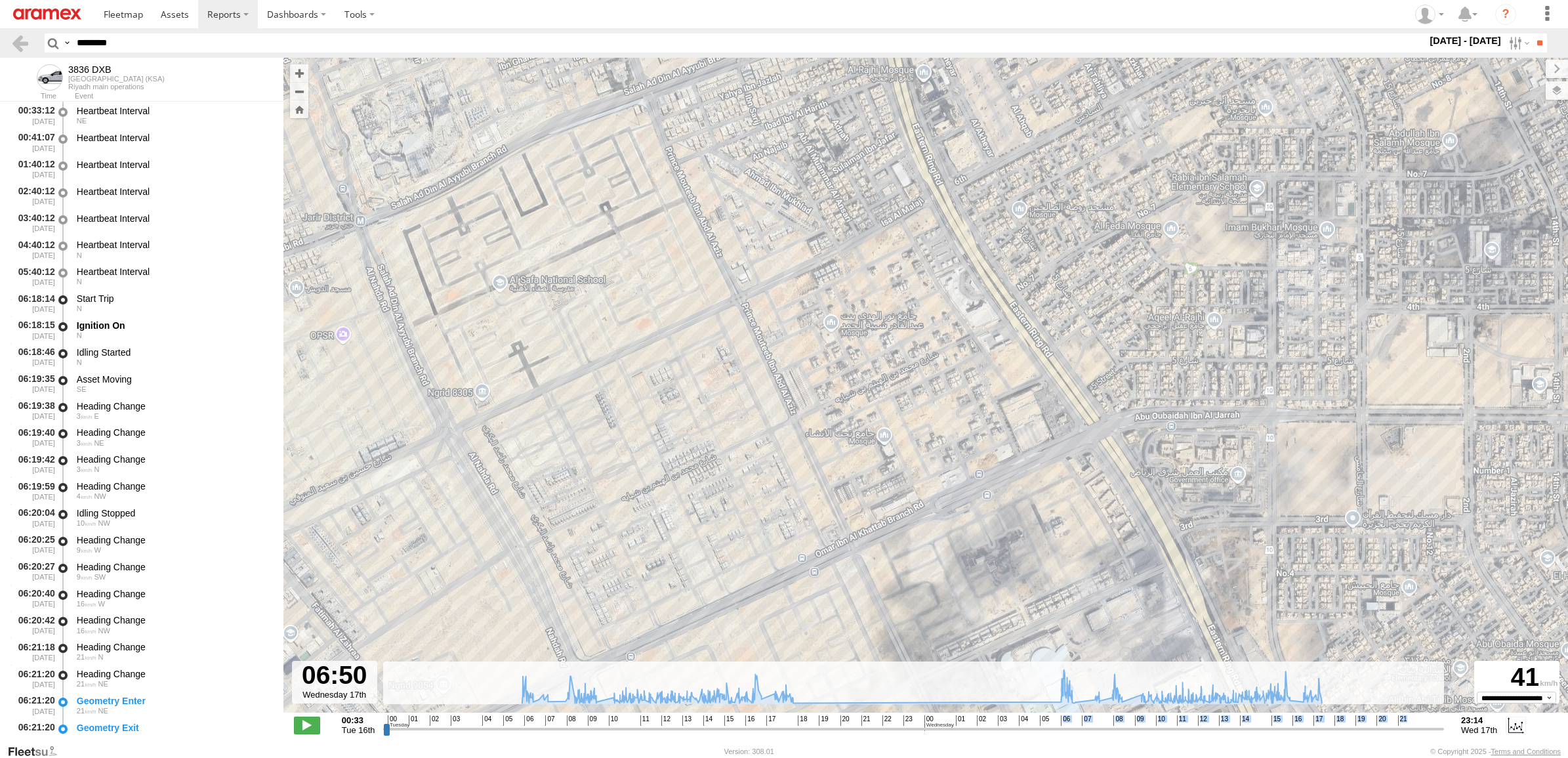
drag, startPoint x: 1084, startPoint y: 404, endPoint x: 1105, endPoint y: 451, distance: 51.5
click at [1105, 451] on div "3836 DXB 06:24 Tue 06:34 Tue 07:32 Tue 09:01 Tue 15:57 Tue 16:10 Tue 17:11 Tue …" at bounding box center [925, 391] width 1284 height 669
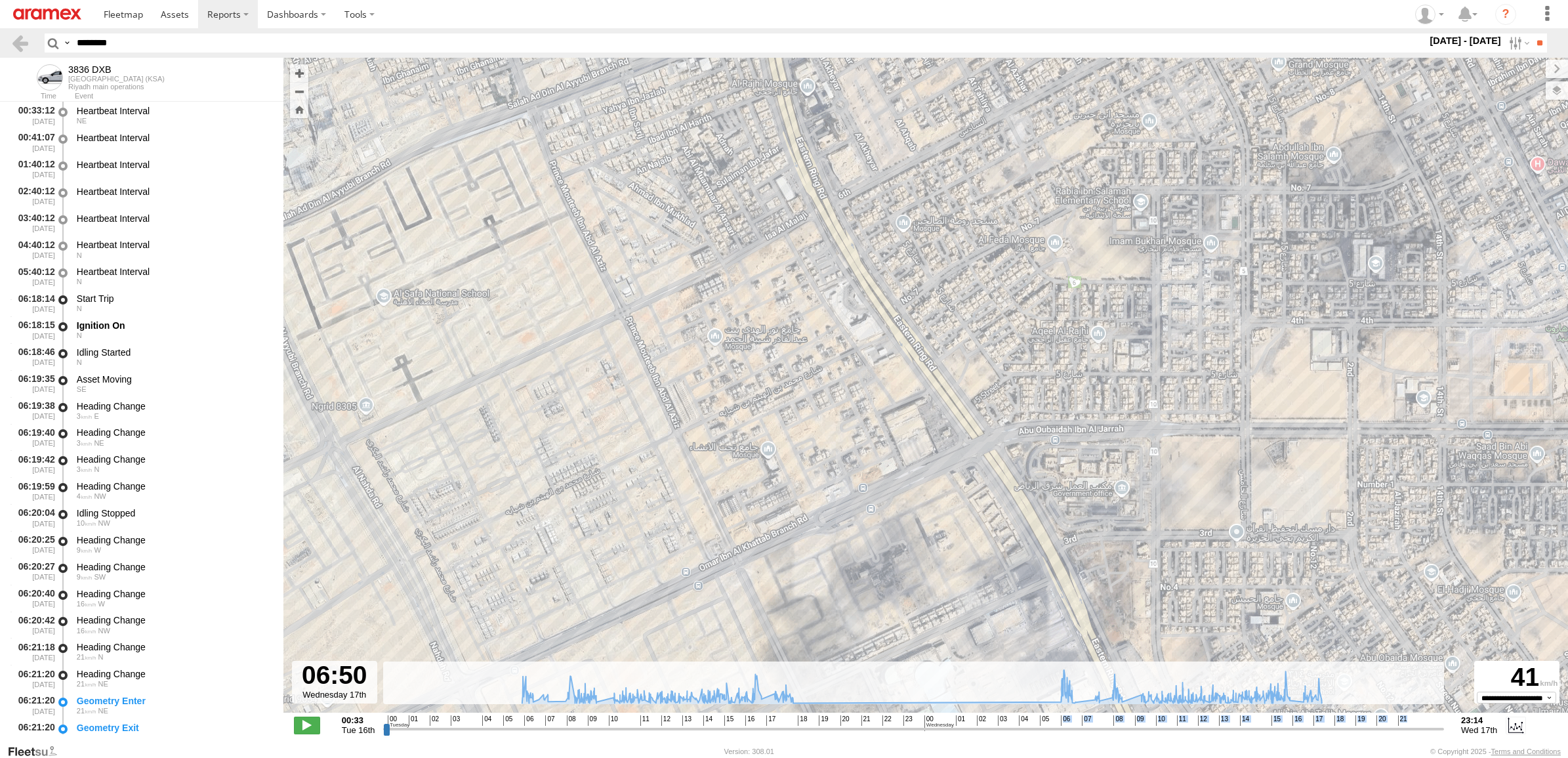
drag, startPoint x: 1212, startPoint y: 428, endPoint x: 1055, endPoint y: 432, distance: 157.1
click at [1094, 435] on div "3836 DXB 06:24 Tue 06:34 Tue 07:32 Tue 09:01 Tue 15:57 Tue 16:10 Tue 17:11 Tue …" at bounding box center [925, 391] width 1284 height 669
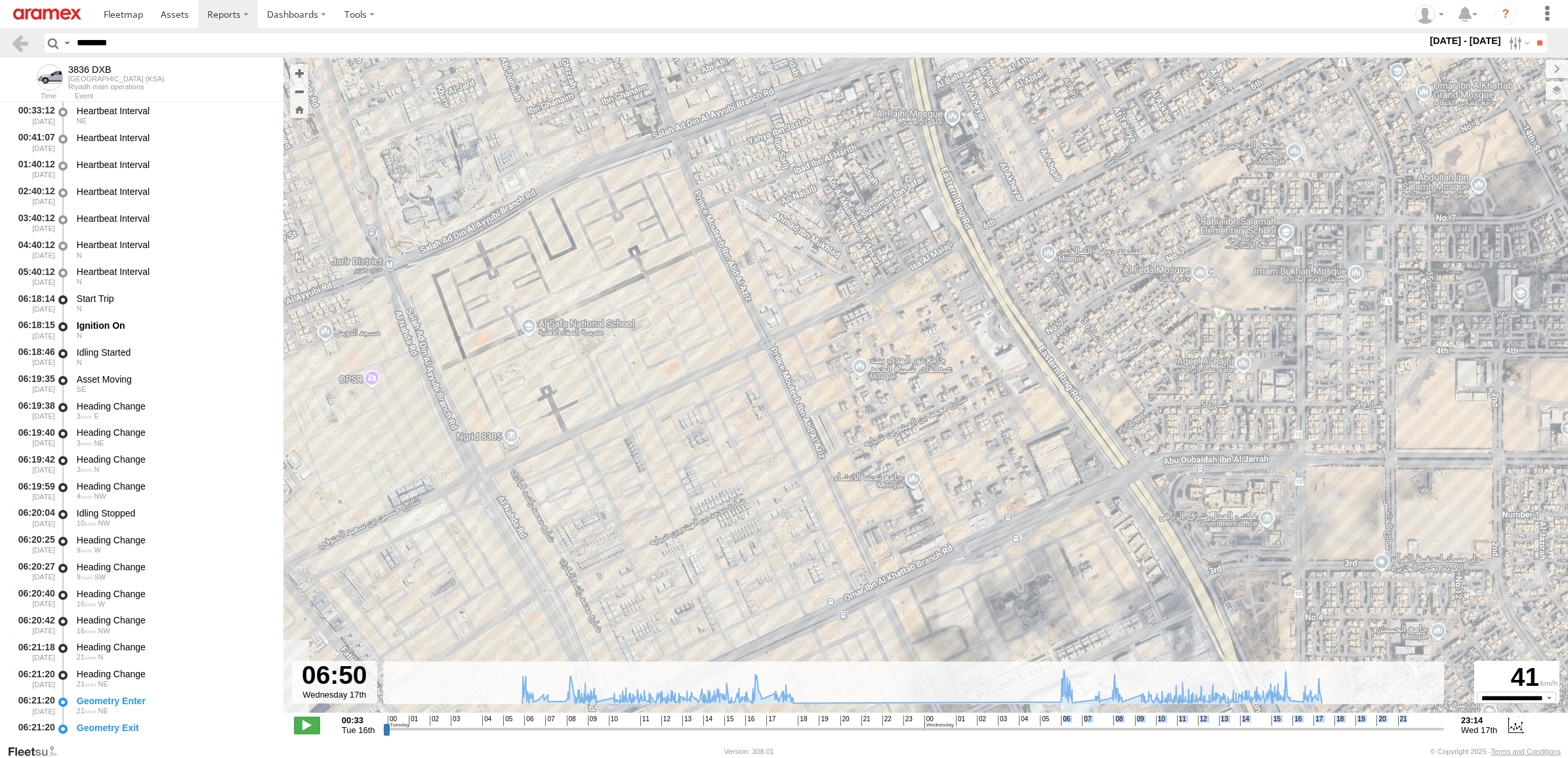
drag, startPoint x: 934, startPoint y: 219, endPoint x: 1082, endPoint y: 249, distance: 151.0
click at [1082, 249] on div "3836 DXB 06:24 Tue 06:34 Tue 07:32 Tue 09:01 Tue 15:57 Tue 16:10 Tue 17:11 Tue …" at bounding box center [925, 391] width 1284 height 669
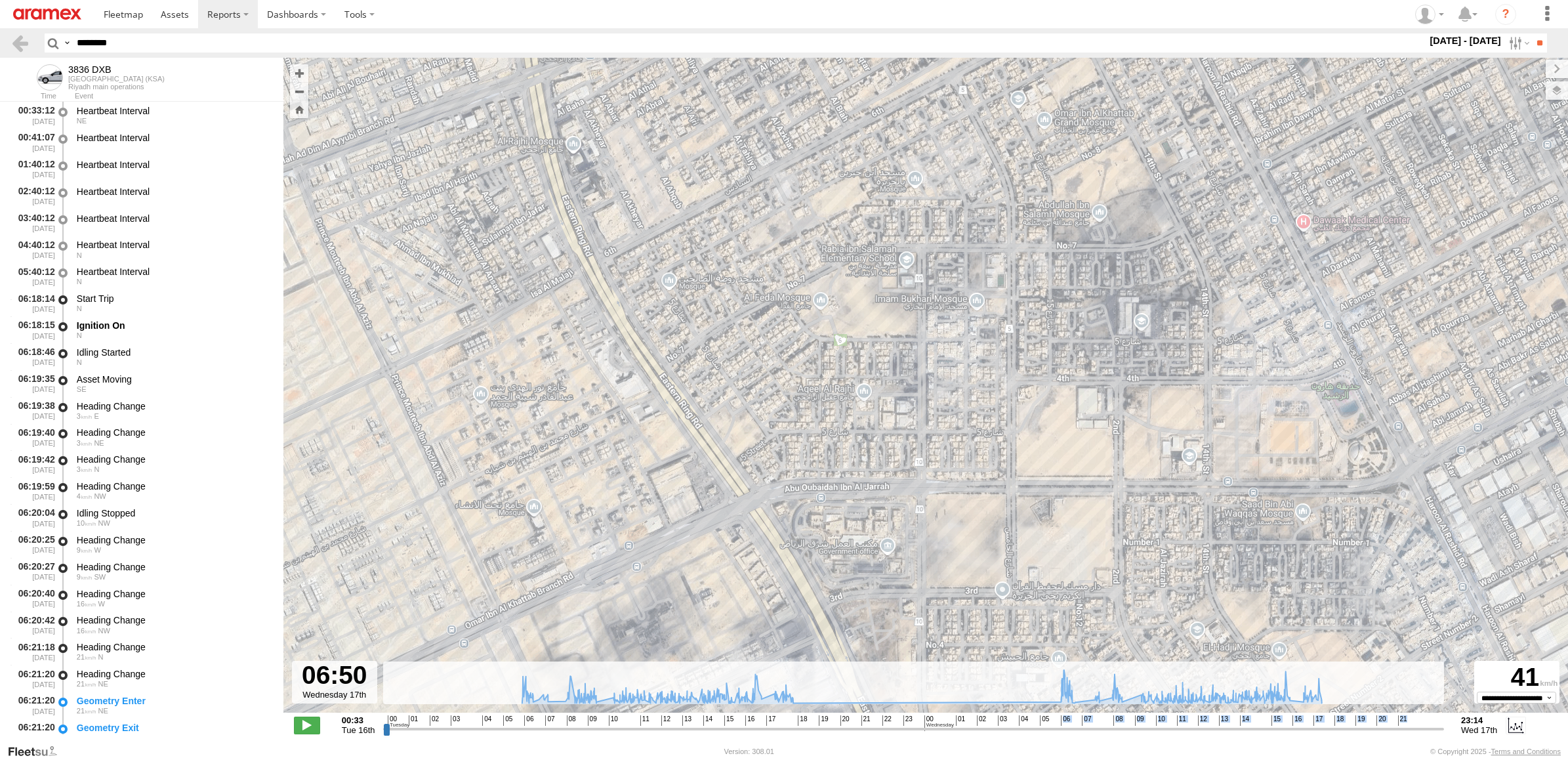
drag, startPoint x: 1323, startPoint y: 518, endPoint x: 1044, endPoint y: 533, distance: 279.4
click at [1044, 533] on div "3836 DXB 06:24 Tue 06:34 Tue 07:32 Tue 09:01 Tue 15:57 Tue 16:10 Tue 17:11 Tue …" at bounding box center [925, 391] width 1284 height 669
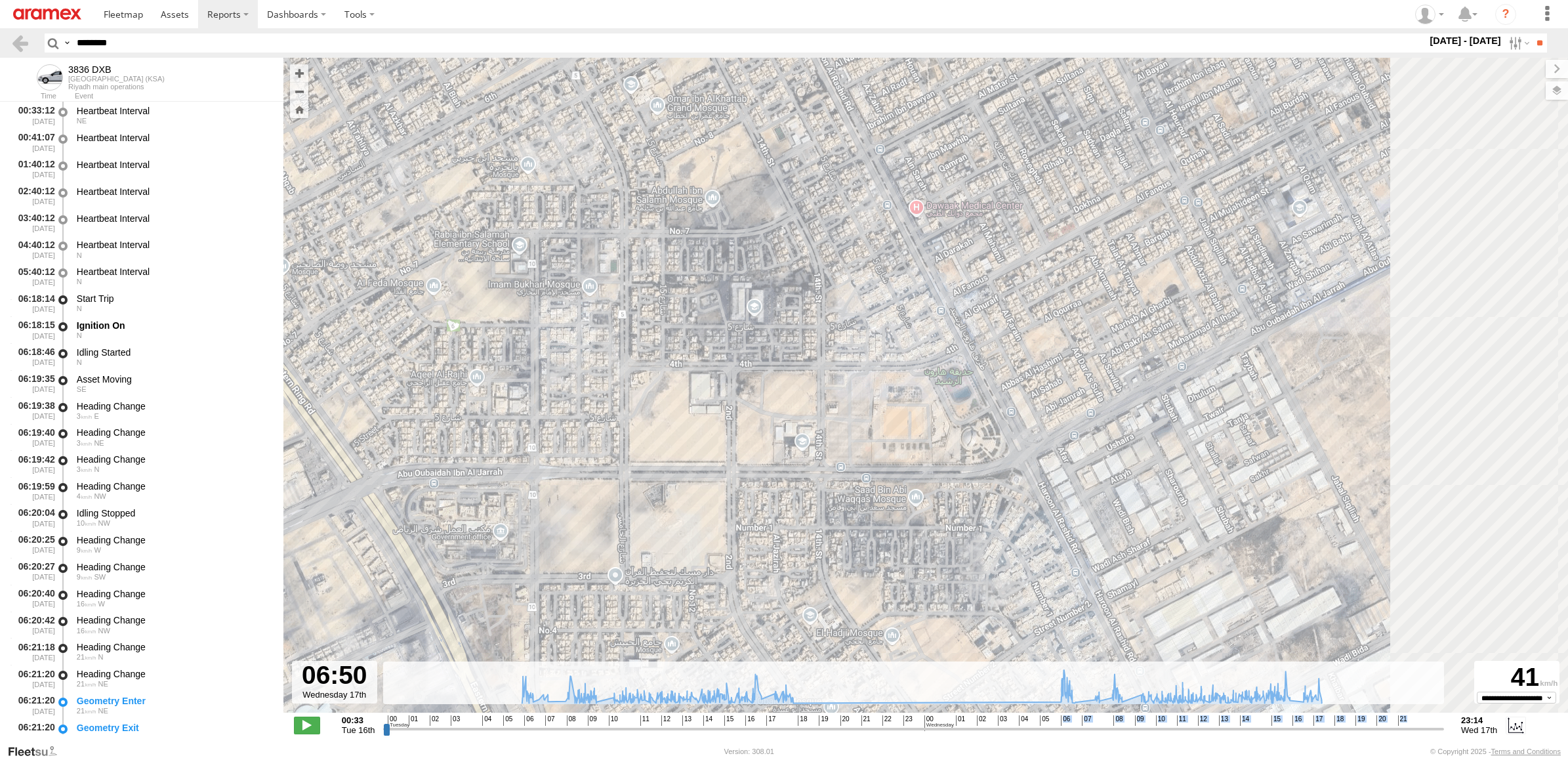
drag, startPoint x: 1171, startPoint y: 505, endPoint x: 776, endPoint y: 487, distance: 395.4
click at [776, 488] on div "3836 DXB 06:24 Tue 06:34 Tue 07:32 Tue 09:01 Tue 15:57 Tue 16:10 Tue 17:11 Tue …" at bounding box center [925, 391] width 1284 height 669
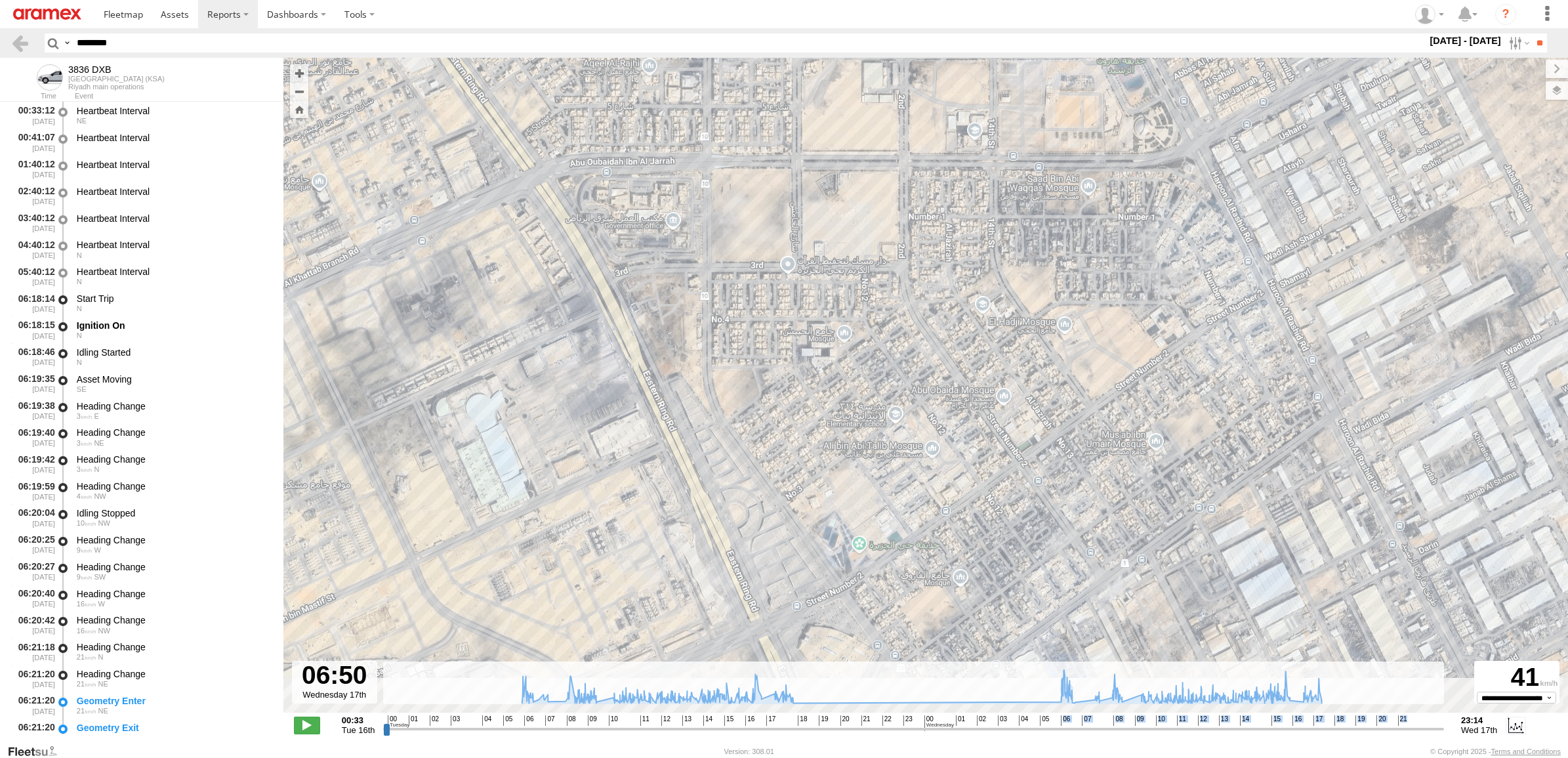
drag, startPoint x: 960, startPoint y: 412, endPoint x: 1021, endPoint y: 219, distance: 202.4
click at [1084, 194] on div "3836 DXB 06:24 Tue 06:34 Tue 07:32 Tue 09:01 Tue 15:57 Tue 16:10 Tue 17:11 Tue …" at bounding box center [925, 391] width 1284 height 669
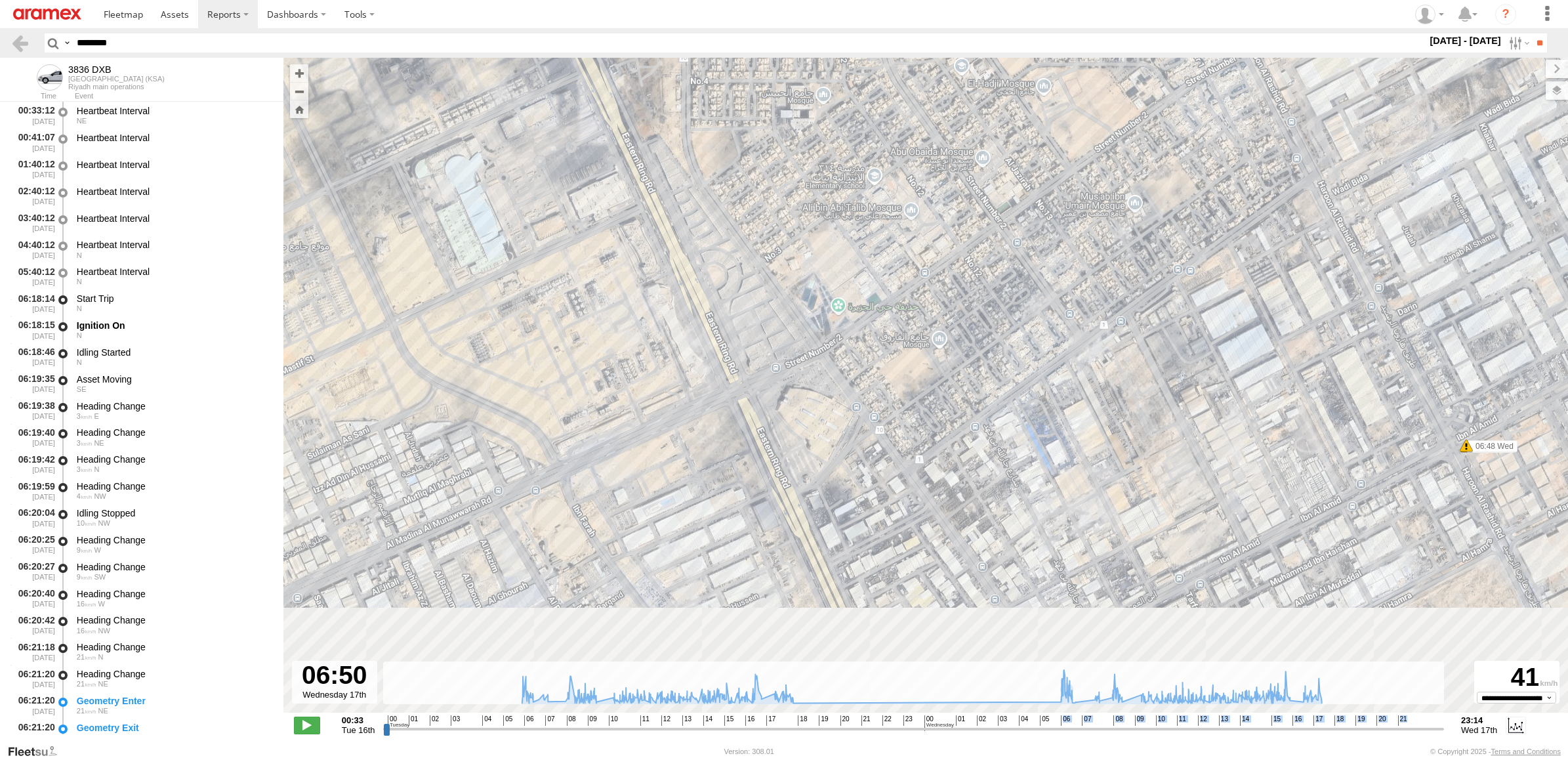
drag, startPoint x: 867, startPoint y: 363, endPoint x: 812, endPoint y: 192, distance: 179.6
click at [812, 192] on div "3836 DXB 06:24 Tue 06:34 Tue 07:32 Tue 09:01 Tue 15:57 Tue 16:10 Tue 17:11 Tue …" at bounding box center [925, 391] width 1284 height 669
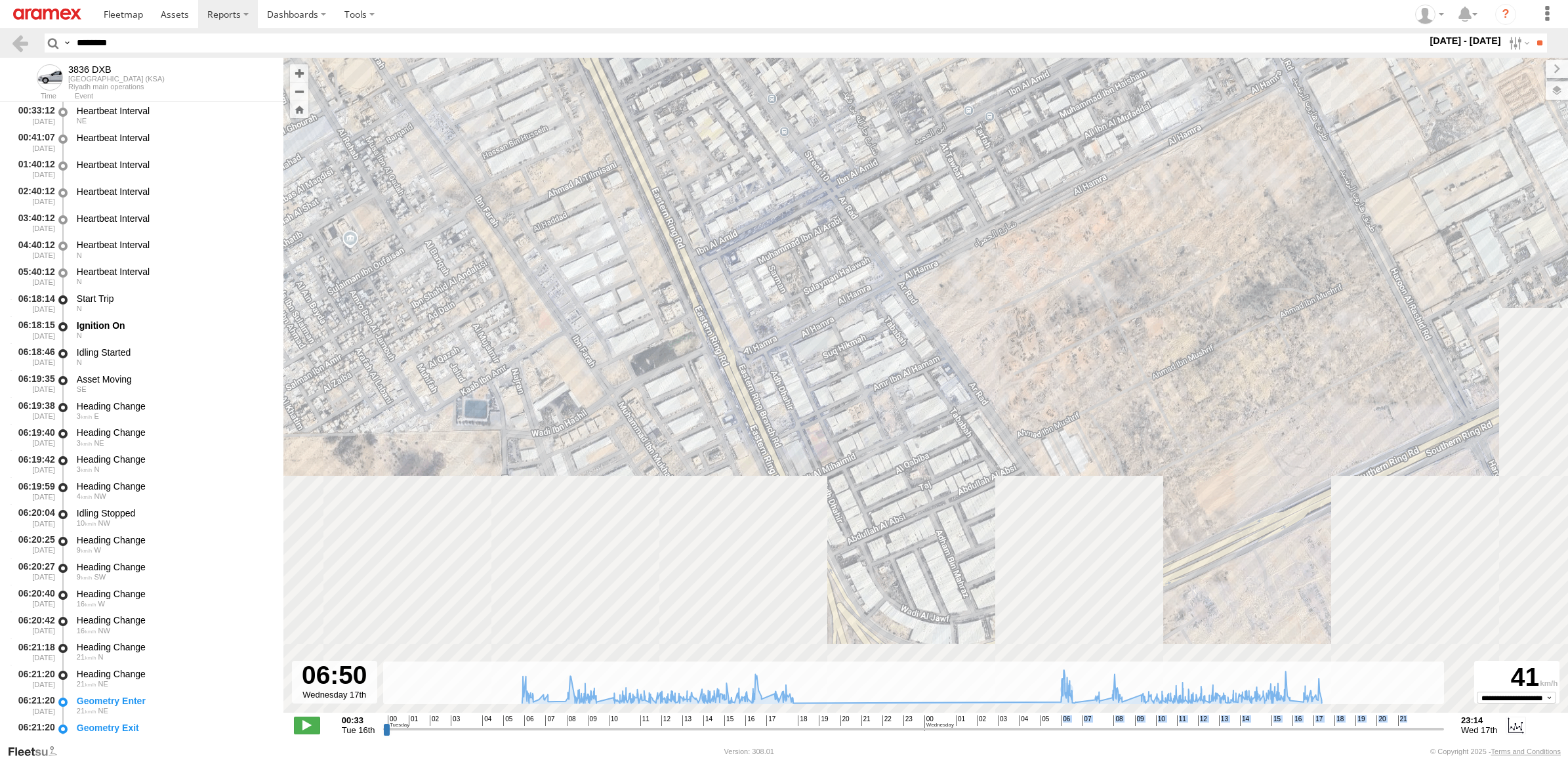
drag, startPoint x: 942, startPoint y: 546, endPoint x: 719, endPoint y: 86, distance: 511.2
click at [723, 86] on div "3836 DXB 06:24 Tue 06:34 Tue 07:32 Tue 09:01 Tue 15:57 Tue 16:10 Tue 17:11 Tue …" at bounding box center [925, 391] width 1284 height 669
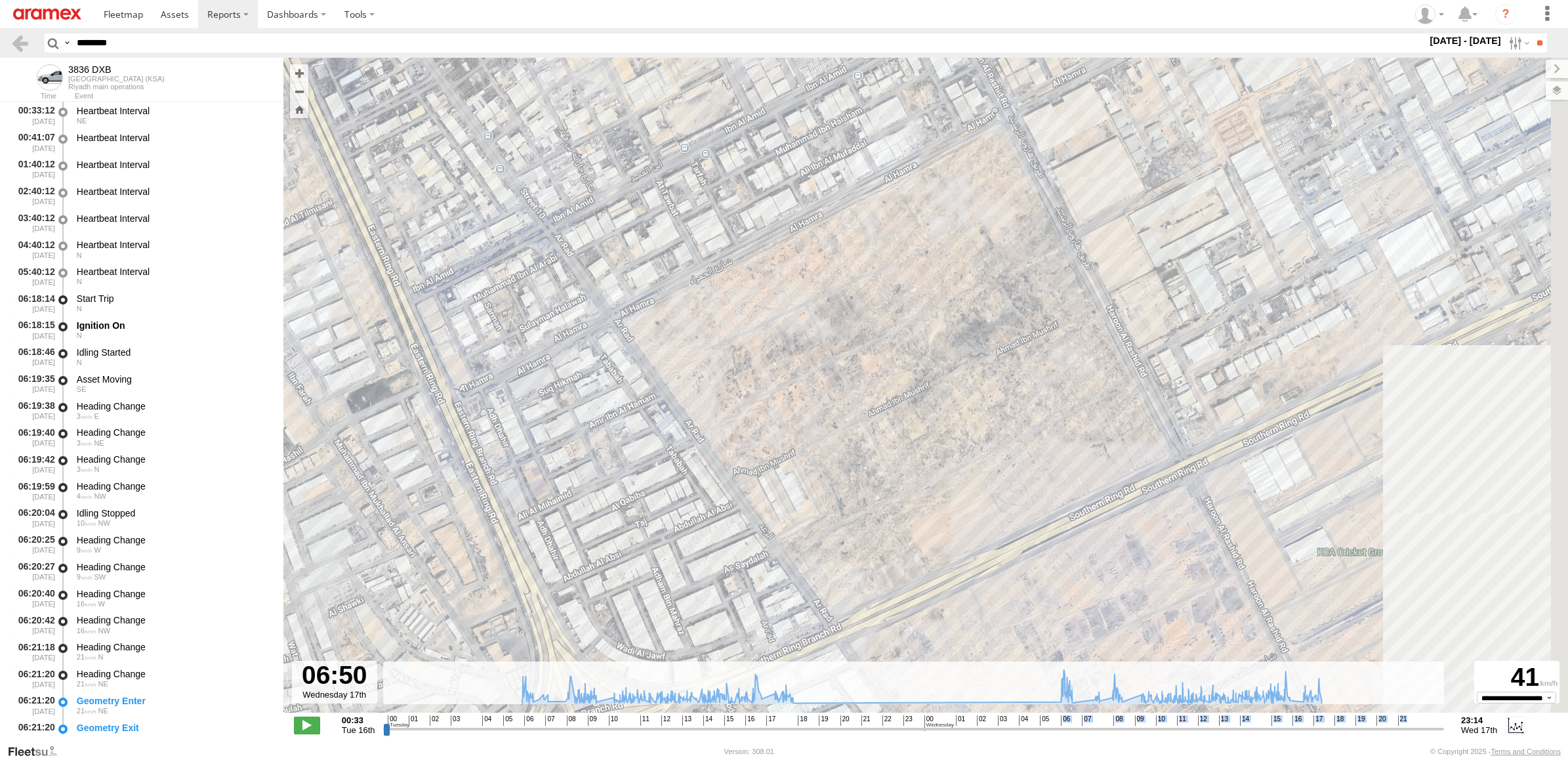
drag, startPoint x: 1117, startPoint y: 392, endPoint x: 945, endPoint y: 528, distance: 219.3
click at [945, 528] on div "3836 DXB 06:24 Tue 06:34 Tue 07:32 Tue 09:01 Tue 15:57 Tue 16:10 Tue 17:11 Tue …" at bounding box center [925, 391] width 1284 height 669
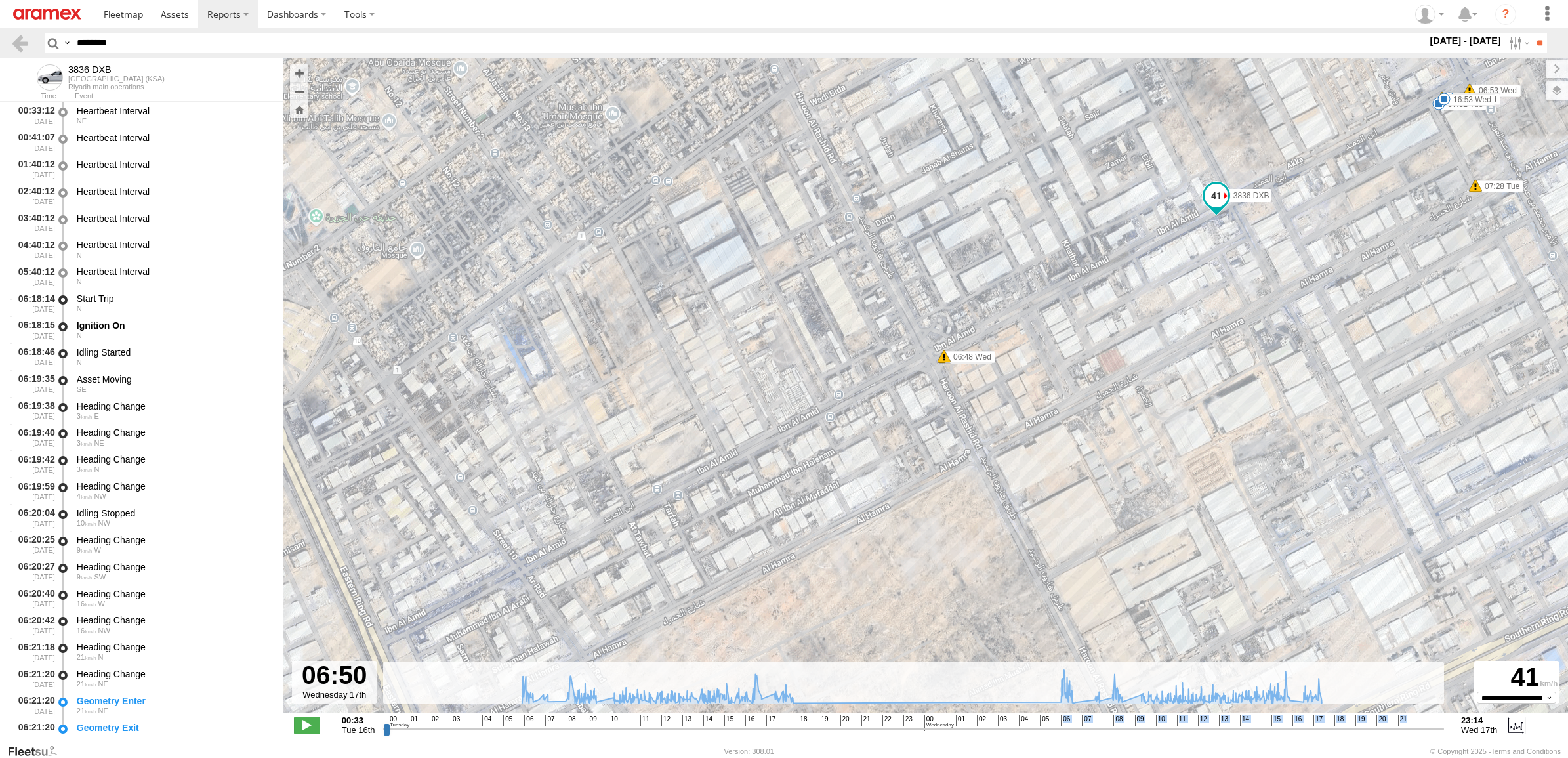
drag, startPoint x: 860, startPoint y: 240, endPoint x: 882, endPoint y: 542, distance: 302.8
click at [882, 542] on div "3836 DXB 06:24 Tue 06:34 Tue 07:32 Tue 09:01 Tue 15:57 Tue 16:10 Tue 17:11 Tue …" at bounding box center [925, 391] width 1284 height 669
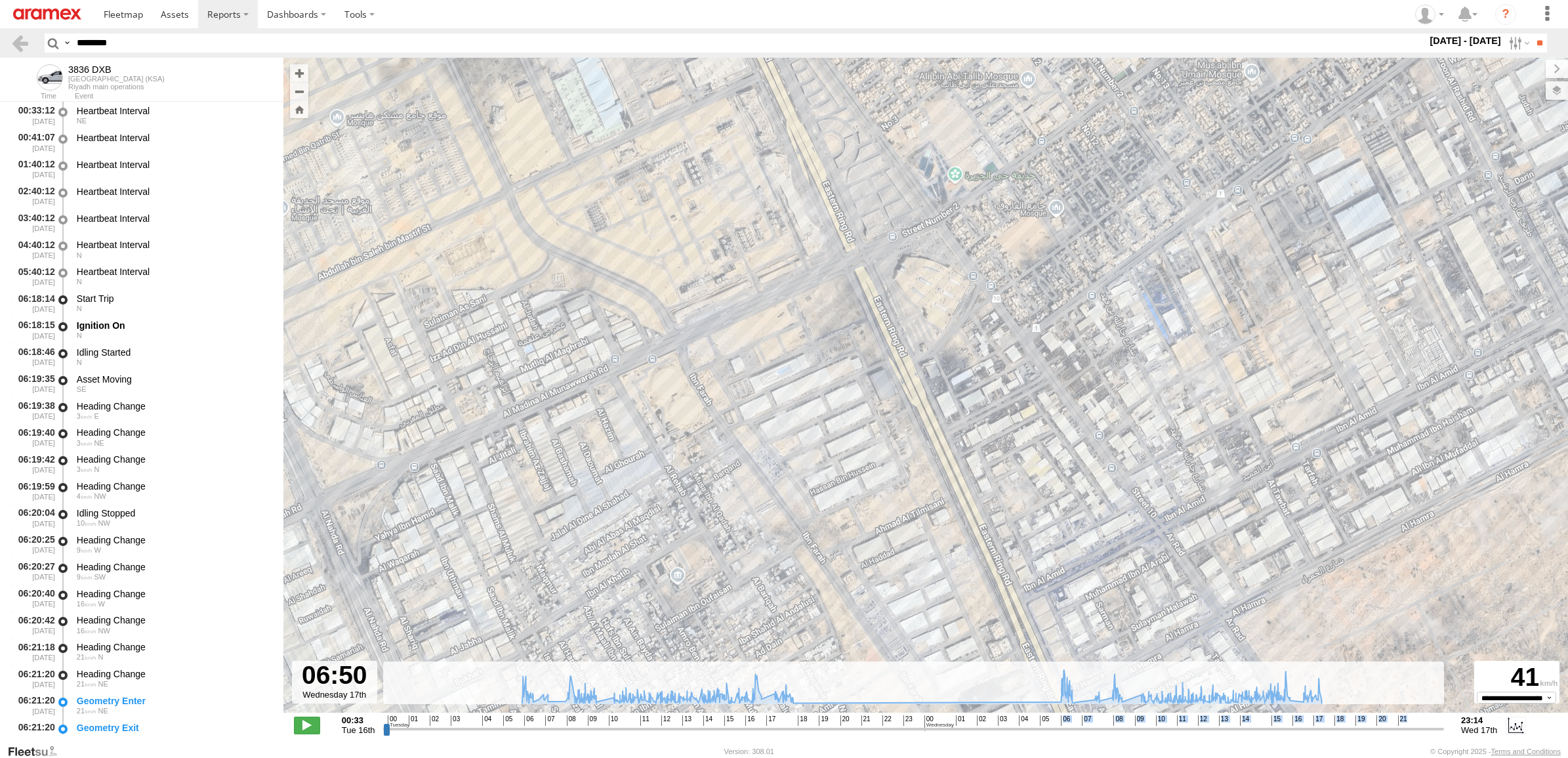
drag, startPoint x: 637, startPoint y: 449, endPoint x: 1027, endPoint y: 506, distance: 394.1
click at [1053, 519] on div "3836 DXB 06:24 Tue 06:34 Tue 07:32 Tue 09:01 Tue 15:57 Tue 16:10 Tue 17:11 Tue …" at bounding box center [925, 391] width 1284 height 669
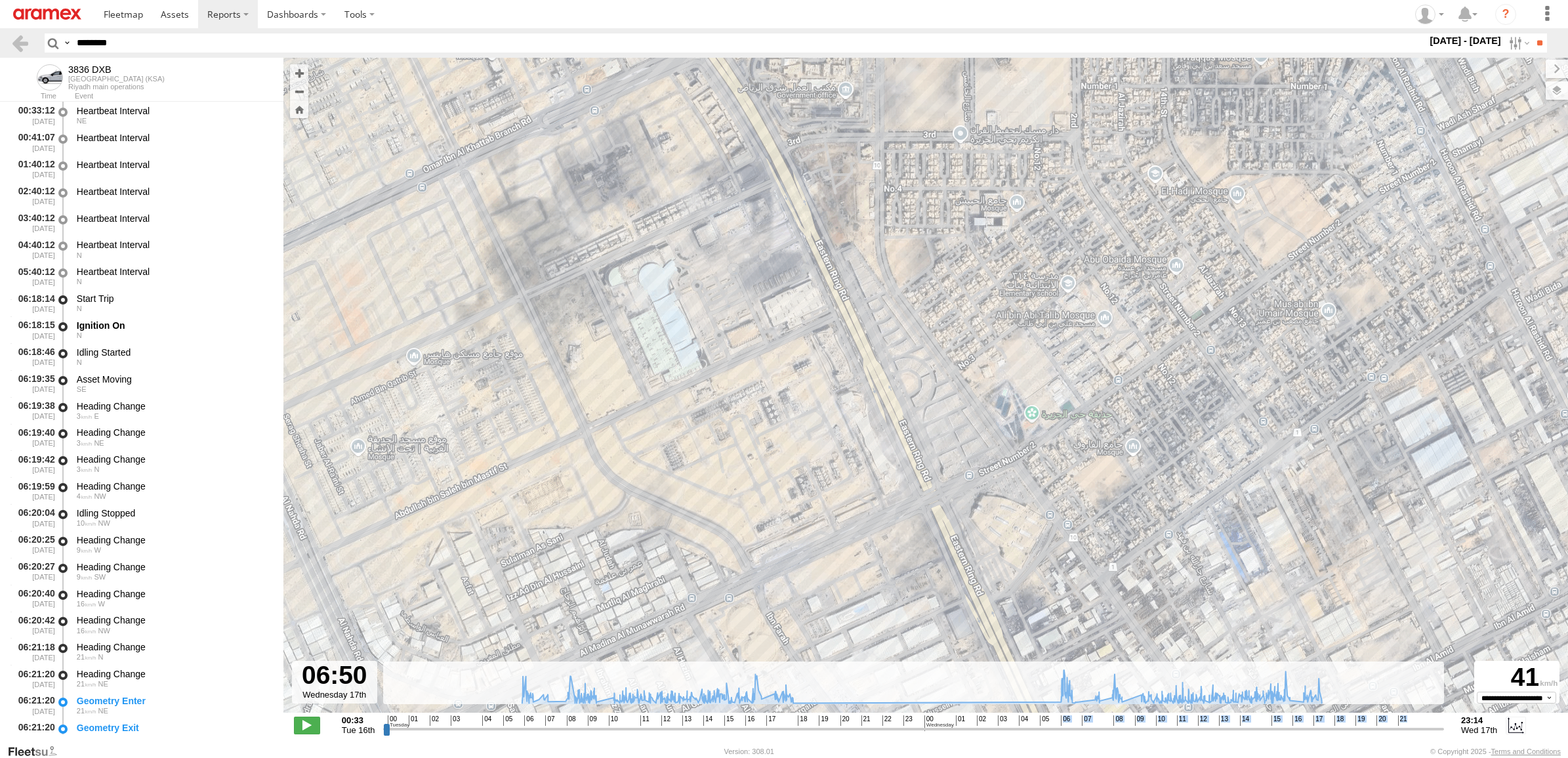
drag, startPoint x: 864, startPoint y: 457, endPoint x: 871, endPoint y: 489, distance: 32.8
click at [871, 489] on div "3836 DXB 06:24 Tue 06:34 Tue 07:32 Tue 09:01 Tue 15:57 Tue 16:10 Tue 17:11 Tue …" at bounding box center [925, 391] width 1284 height 669
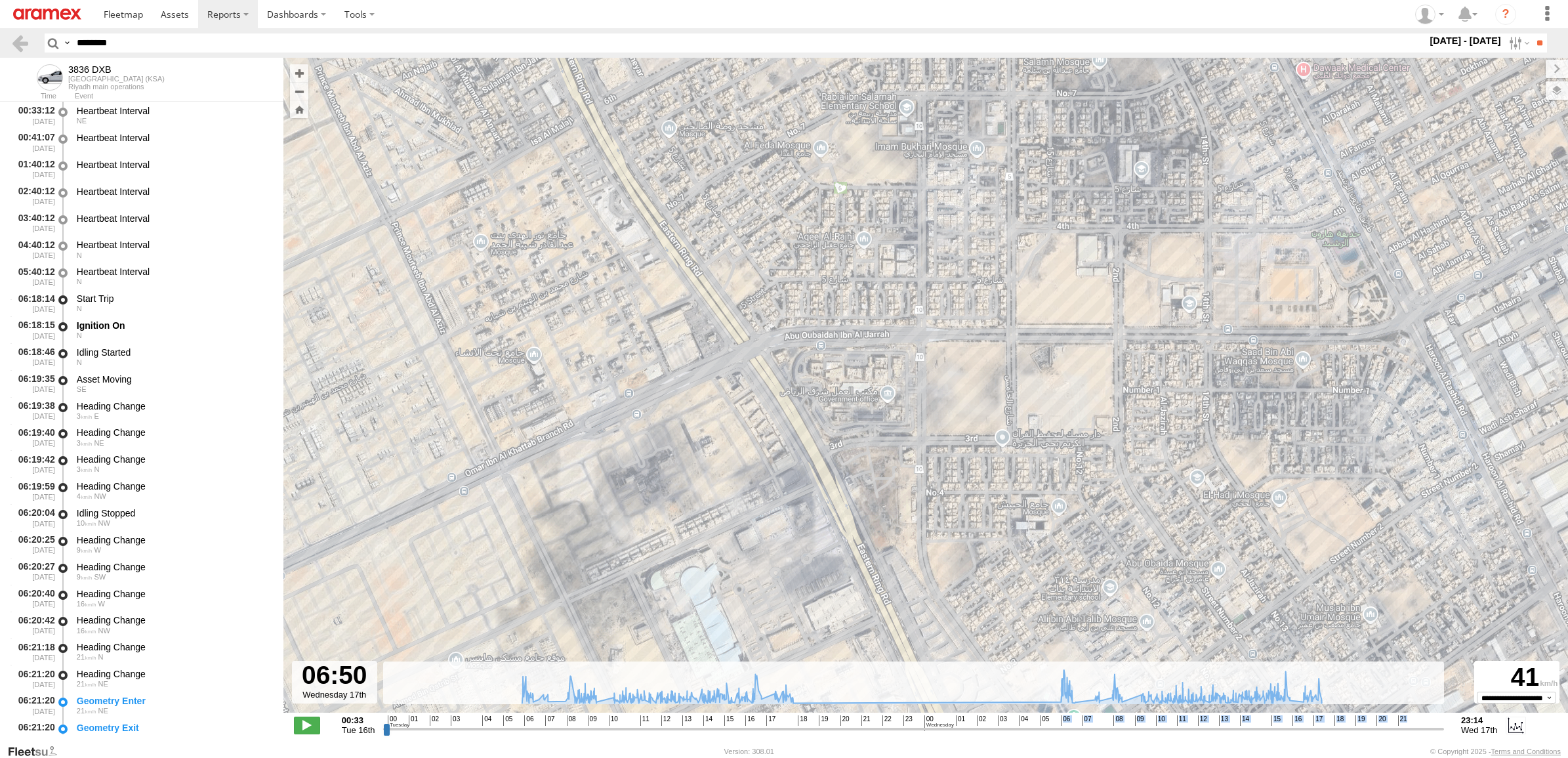
drag, startPoint x: 853, startPoint y: 283, endPoint x: 895, endPoint y: 590, distance: 309.9
click at [895, 590] on div "3836 DXB 06:24 Tue 06:34 Tue 07:32 Tue 09:01 Tue 15:57 Tue 16:10 Tue 17:11 Tue …" at bounding box center [925, 391] width 1284 height 669
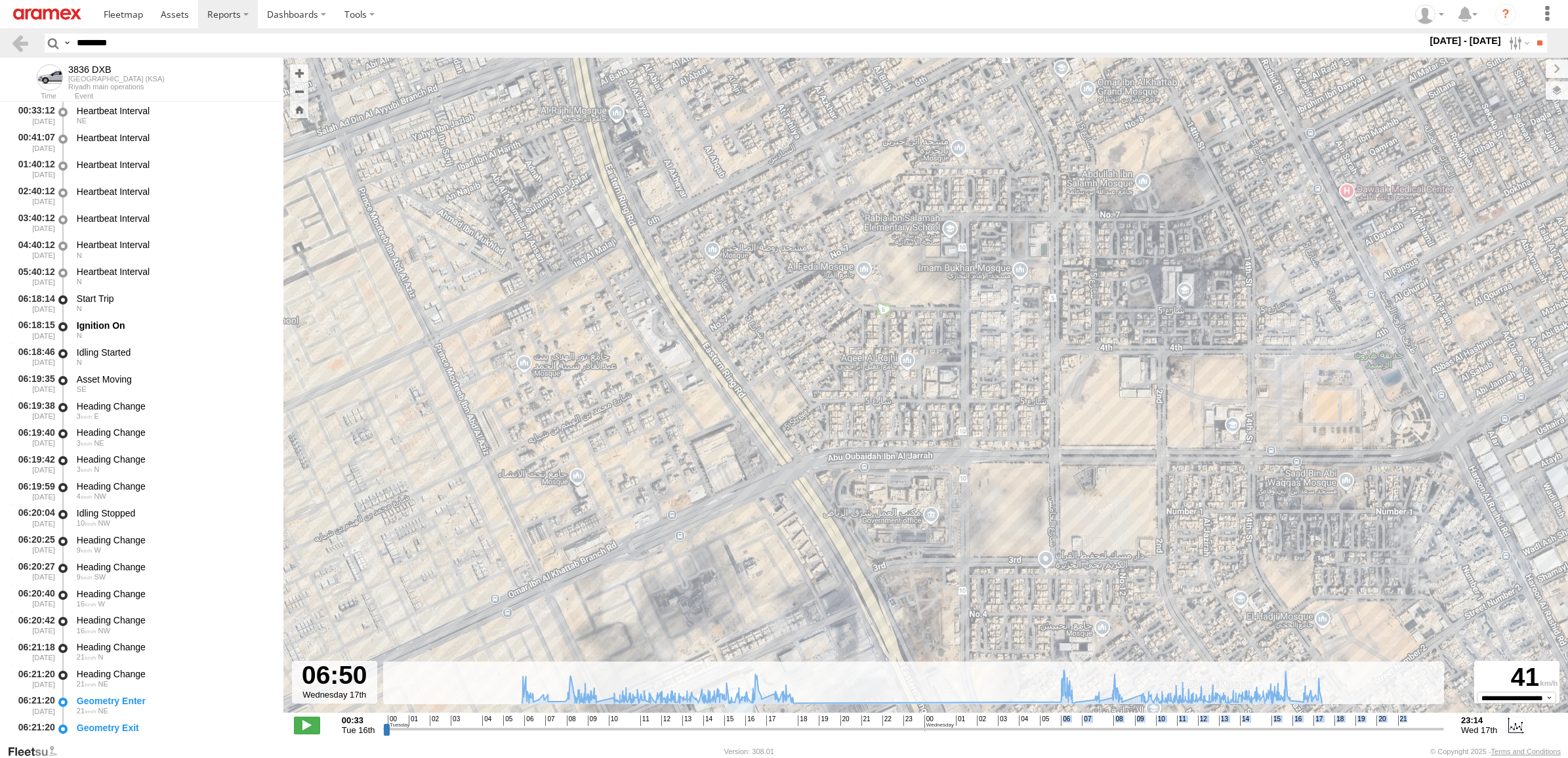
drag, startPoint x: 789, startPoint y: 306, endPoint x: 837, endPoint y: 440, distance: 142.3
click at [837, 440] on div "3836 DXB 06:24 Tue 06:34 Tue 07:32 Tue 09:01 Tue 15:57 Tue 16:10 Tue 17:11 Tue …" at bounding box center [925, 391] width 1284 height 669
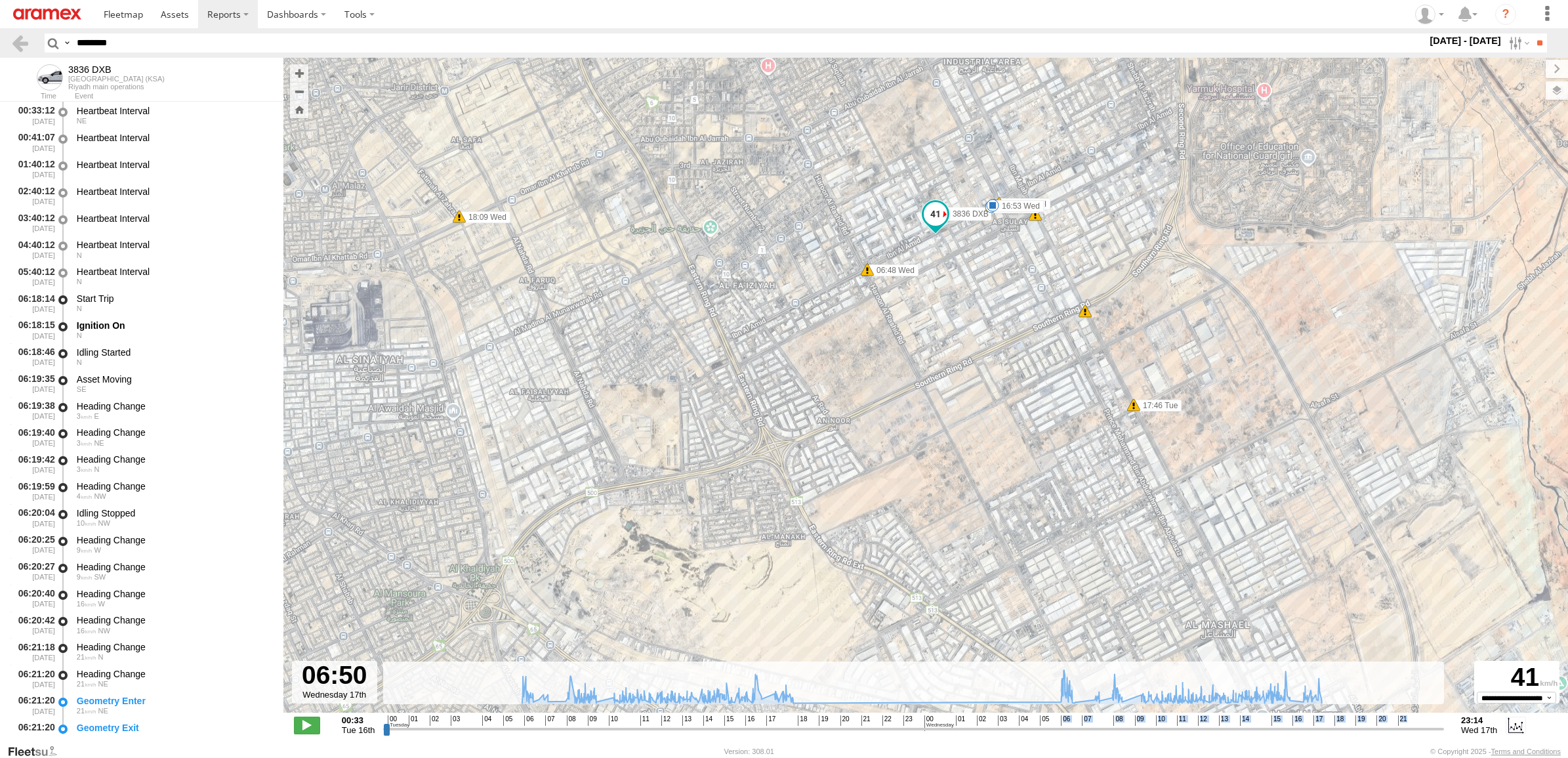
drag, startPoint x: 919, startPoint y: 496, endPoint x: 743, endPoint y: 162, distance: 377.5
click at [743, 162] on div "3836 DXB 06:24 Tue 06:34 Tue 07:32 Tue 09:01 Tue 15:57 Tue 16:10 Tue 17:11 Tue …" at bounding box center [925, 391] width 1284 height 669
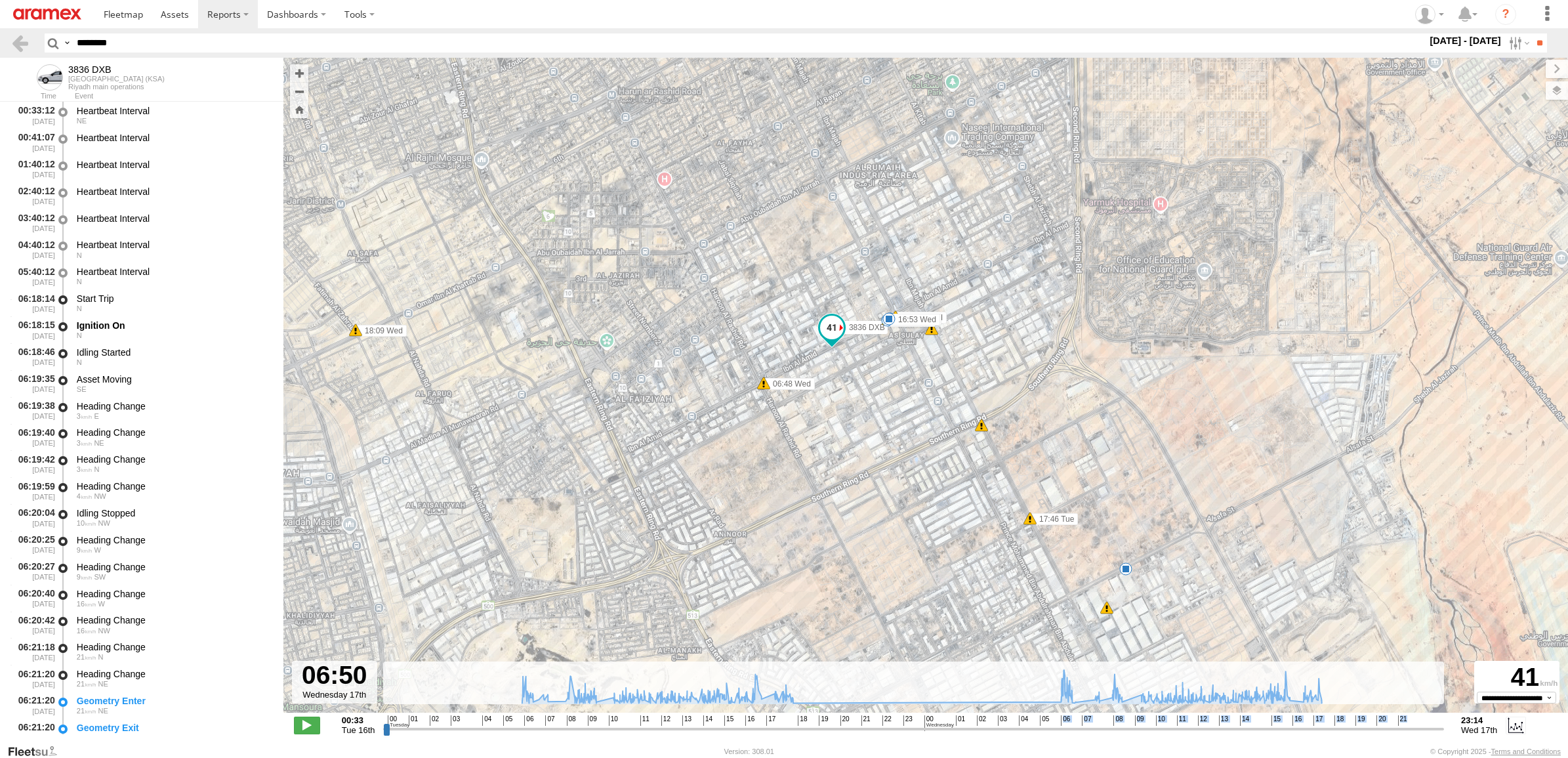
drag, startPoint x: 909, startPoint y: 435, endPoint x: 938, endPoint y: 513, distance: 83.2
click at [938, 513] on div "3836 DXB 06:24 Tue 06:34 Tue 07:32 Tue 09:01 Tue 15:57 Tue 16:10 Tue 17:11 Tue …" at bounding box center [925, 391] width 1284 height 669
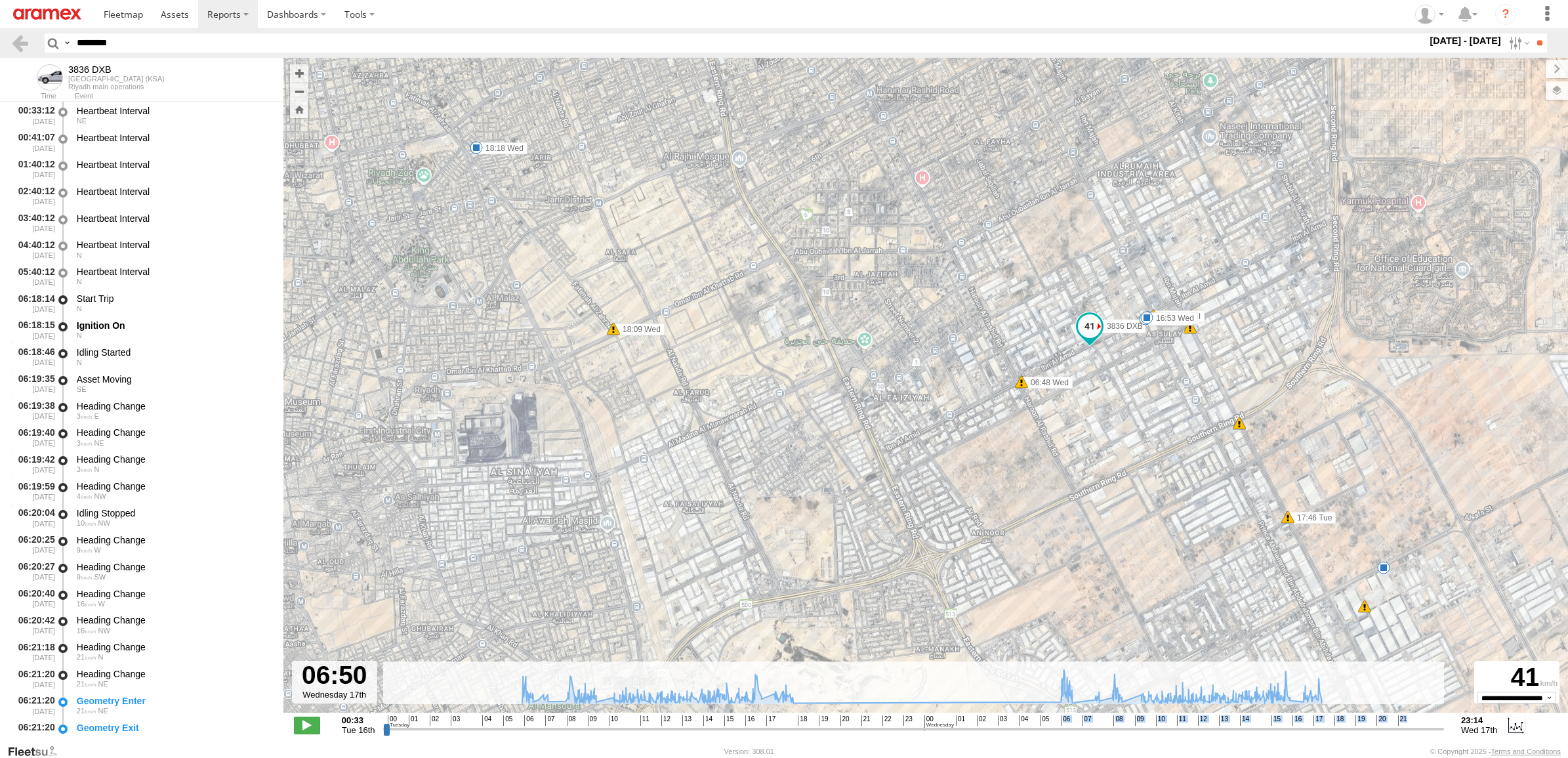
drag, startPoint x: 978, startPoint y: 437, endPoint x: 1172, endPoint y: 443, distance: 194.1
click at [1172, 443] on div "3836 DXB 06:24 Tue 06:34 Tue 07:32 Tue 09:01 Tue 15:57 Tue 16:10 Tue 17:11 Tue …" at bounding box center [925, 391] width 1284 height 669
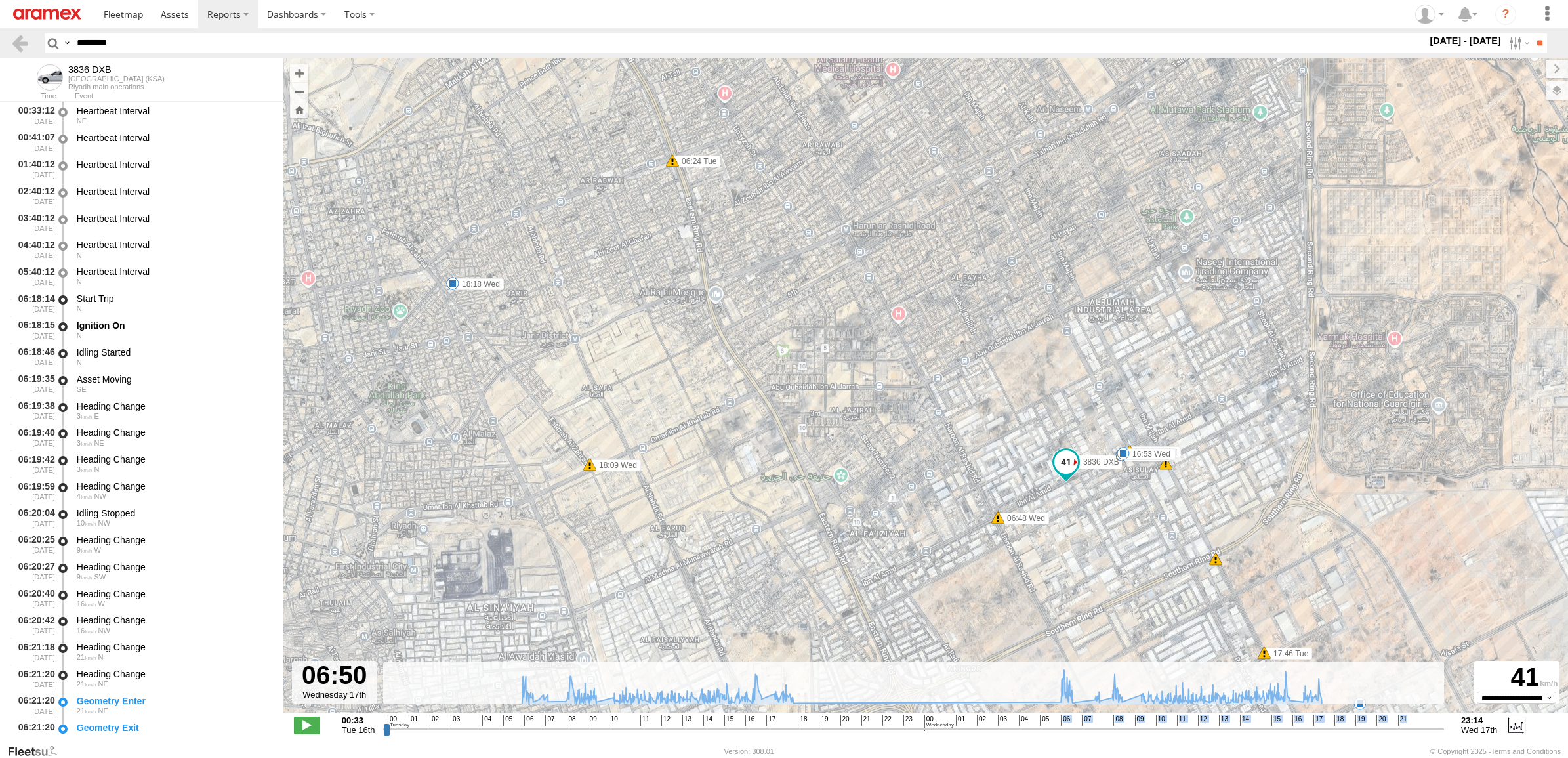
drag, startPoint x: 965, startPoint y: 385, endPoint x: 941, endPoint y: 523, distance: 140.1
click at [941, 523] on div "3836 DXB 06:24 Tue 06:34 Tue 07:32 Tue 09:01 Tue 15:57 Tue 16:10 Tue 17:11 Tue …" at bounding box center [925, 391] width 1284 height 669
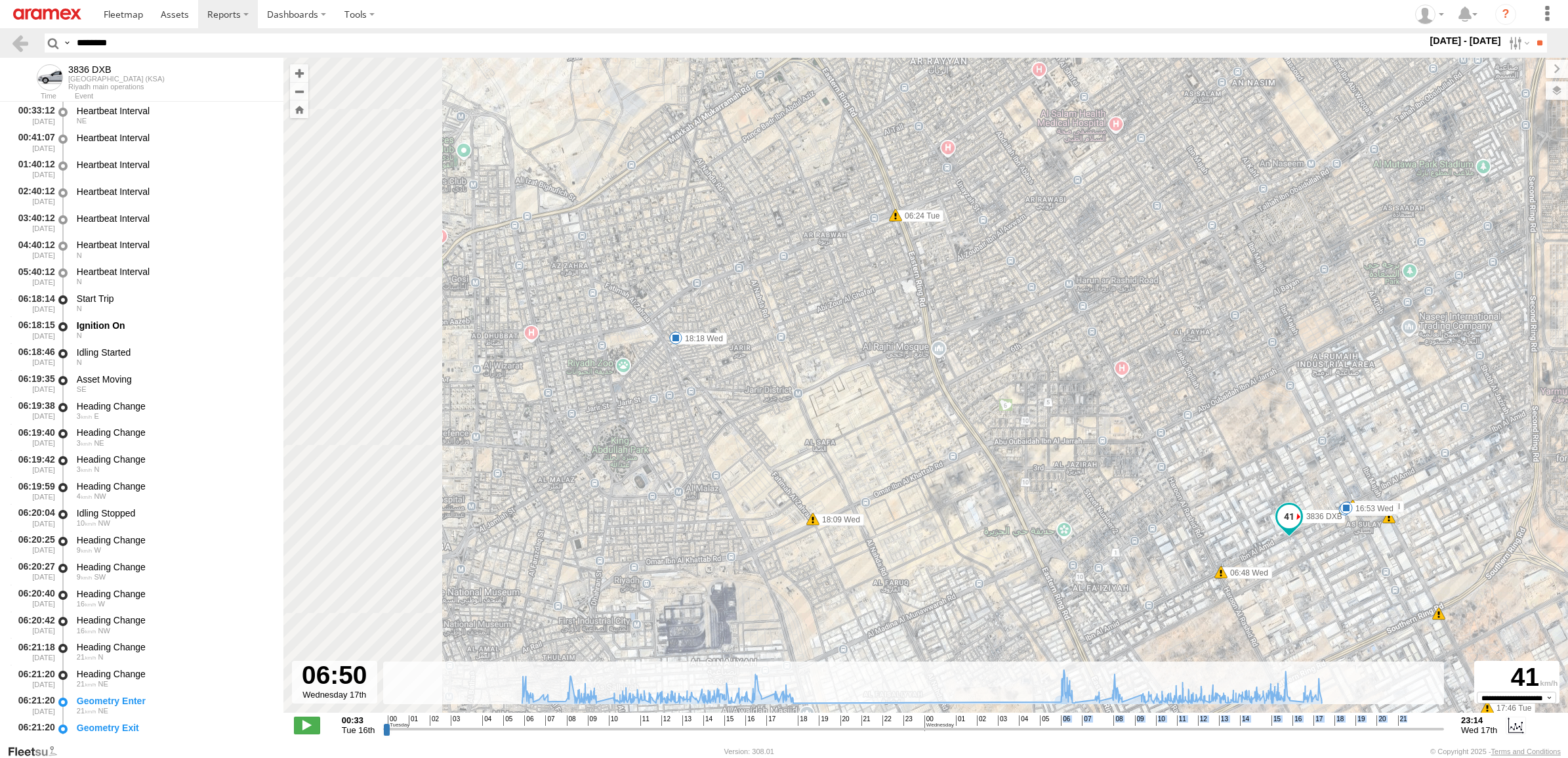
drag, startPoint x: 1219, startPoint y: 427, endPoint x: 1259, endPoint y: 433, distance: 40.4
click at [1261, 435] on div "3836 DXB 06:24 Tue 06:34 Tue 07:32 Tue 09:01 Tue 15:57 Tue 16:10 Tue 17:11 Tue …" at bounding box center [925, 391] width 1284 height 669
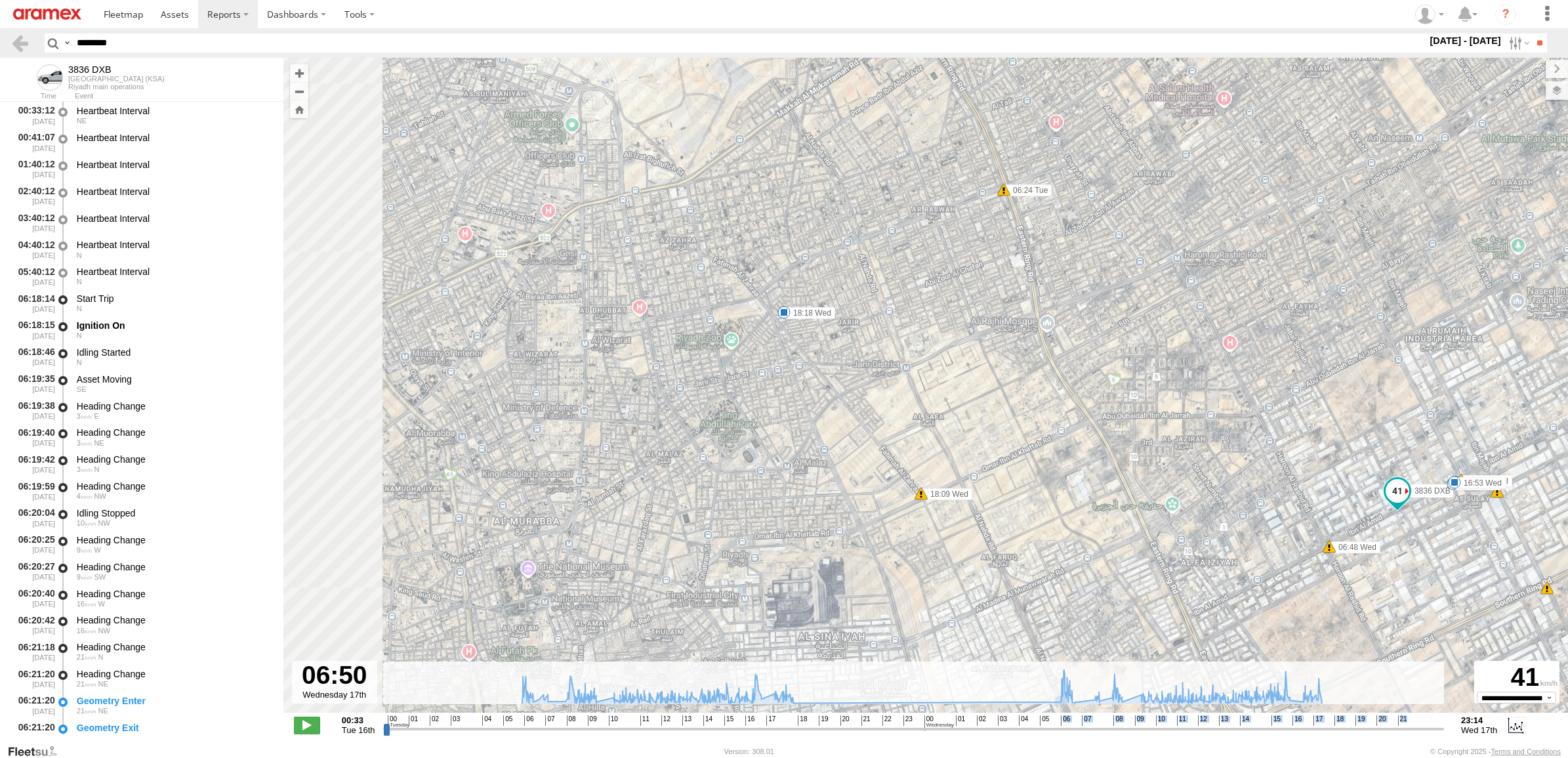
drag, startPoint x: 1195, startPoint y: 415, endPoint x: 1322, endPoint y: 378, distance: 132.3
click at [1322, 378] on div "3836 DXB 06:24 Tue 06:34 Tue 07:32 Tue 09:01 Tue 15:57 Tue 16:10 Tue 17:11 Tue …" at bounding box center [925, 391] width 1284 height 669
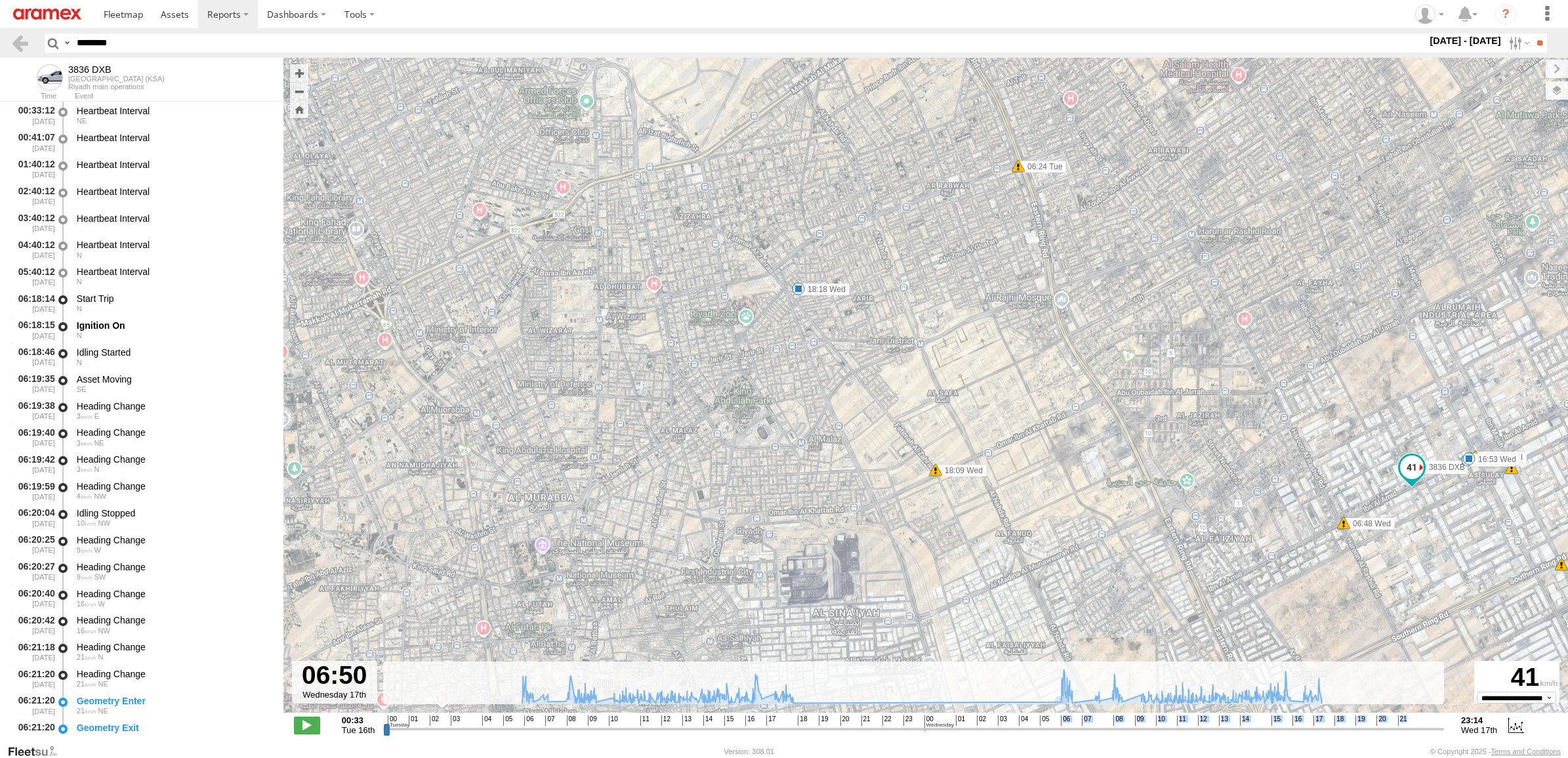
drag, startPoint x: 1282, startPoint y: 367, endPoint x: 1241, endPoint y: 296, distance: 82.0
click at [1241, 296] on div "3836 DXB 06:24 Tue 06:34 Tue 07:32 Tue 09:01 Tue 15:57 Tue 16:10 Tue 17:11 Tue …" at bounding box center [925, 391] width 1284 height 669
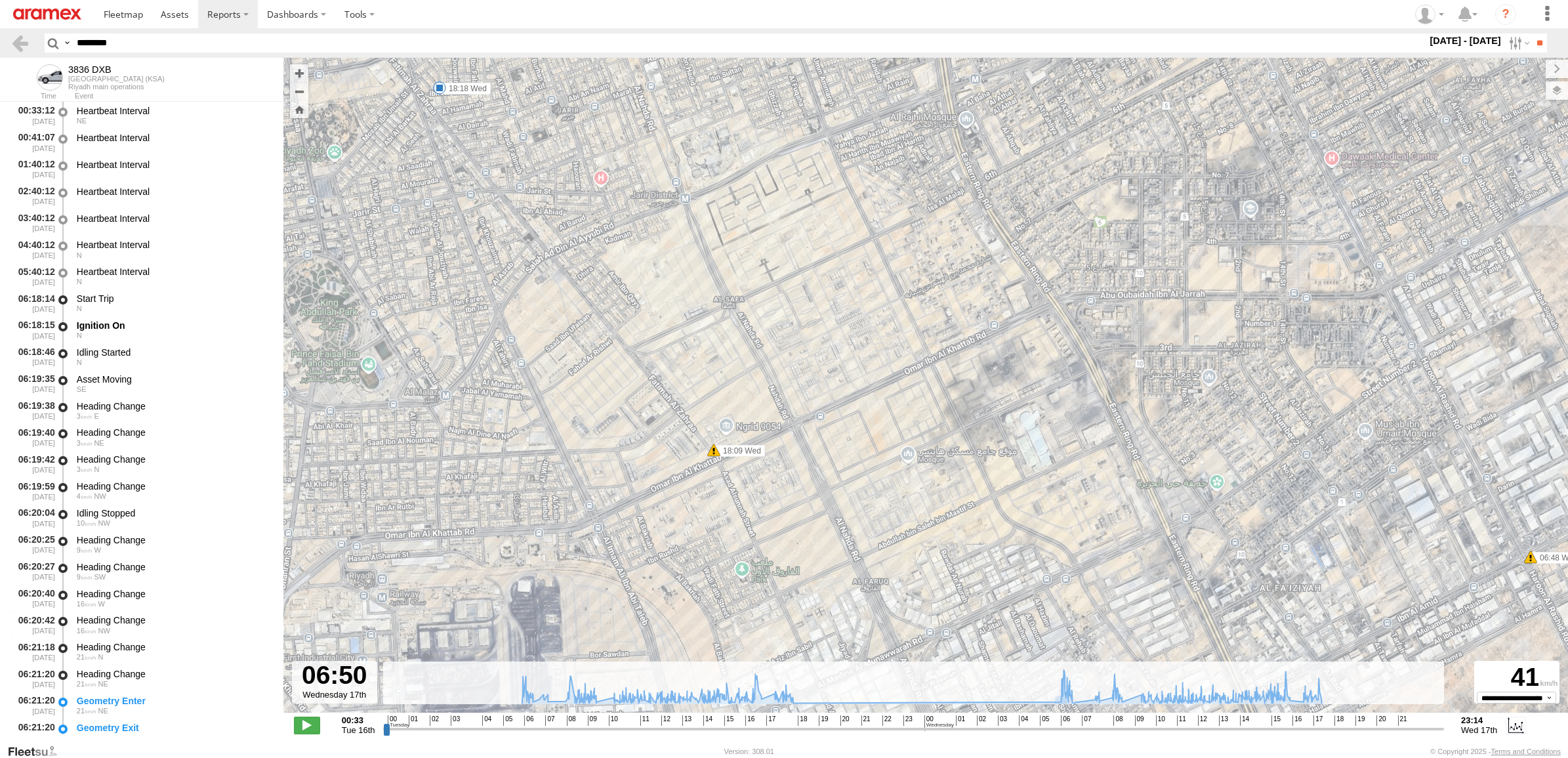
drag, startPoint x: 201, startPoint y: 36, endPoint x: 5, endPoint y: 30, distance: 196.1
click at [0, 31] on html at bounding box center [784, 379] width 1568 height 758
paste input "text"
type input "********"
click at [1532, 34] on input "**" at bounding box center [1539, 43] width 15 height 19
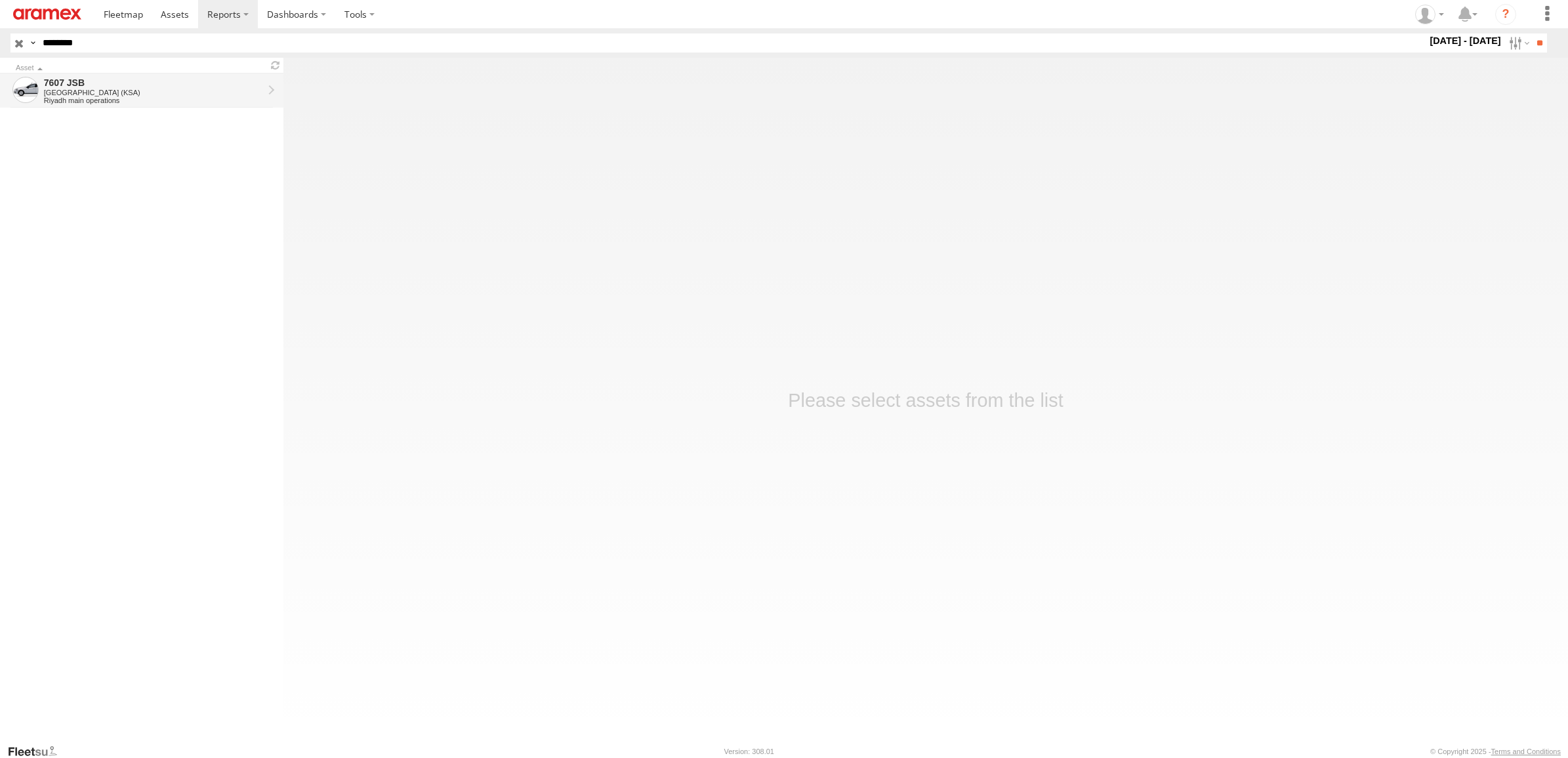
click at [127, 74] on link "7607 JSB [GEOGRAPHIC_DATA] ([GEOGRAPHIC_DATA]) [GEOGRAPHIC_DATA] main operations" at bounding box center [141, 91] width 283 height 35
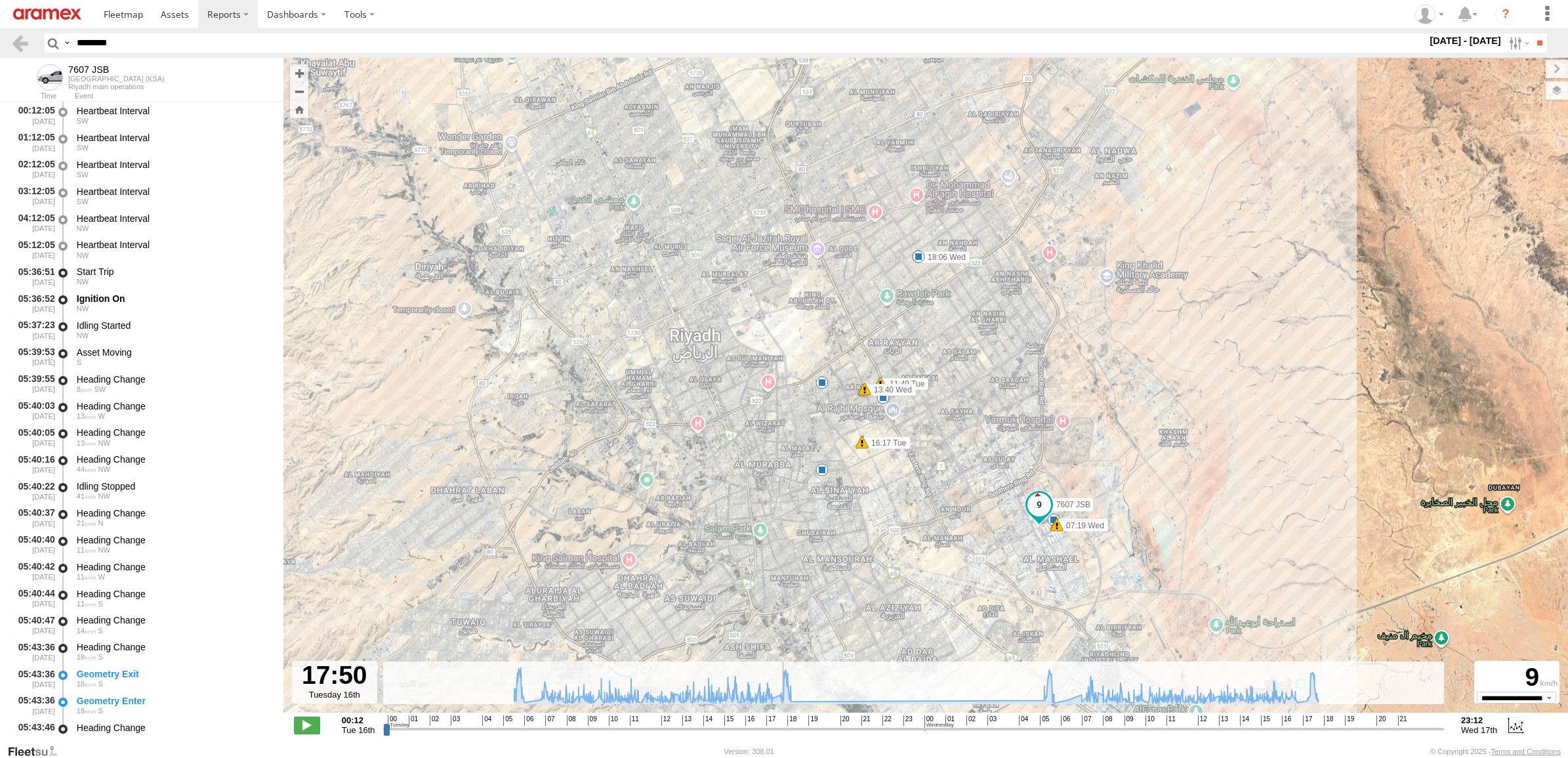
drag, startPoint x: 774, startPoint y: 731, endPoint x: 786, endPoint y: 716, distance: 19.2
click at [781, 731] on input "range" at bounding box center [913, 728] width 1060 height 12
drag, startPoint x: 778, startPoint y: 732, endPoint x: 1042, endPoint y: 715, distance: 264.5
type input "**********"
click at [1042, 722] on input "range" at bounding box center [913, 728] width 1060 height 12
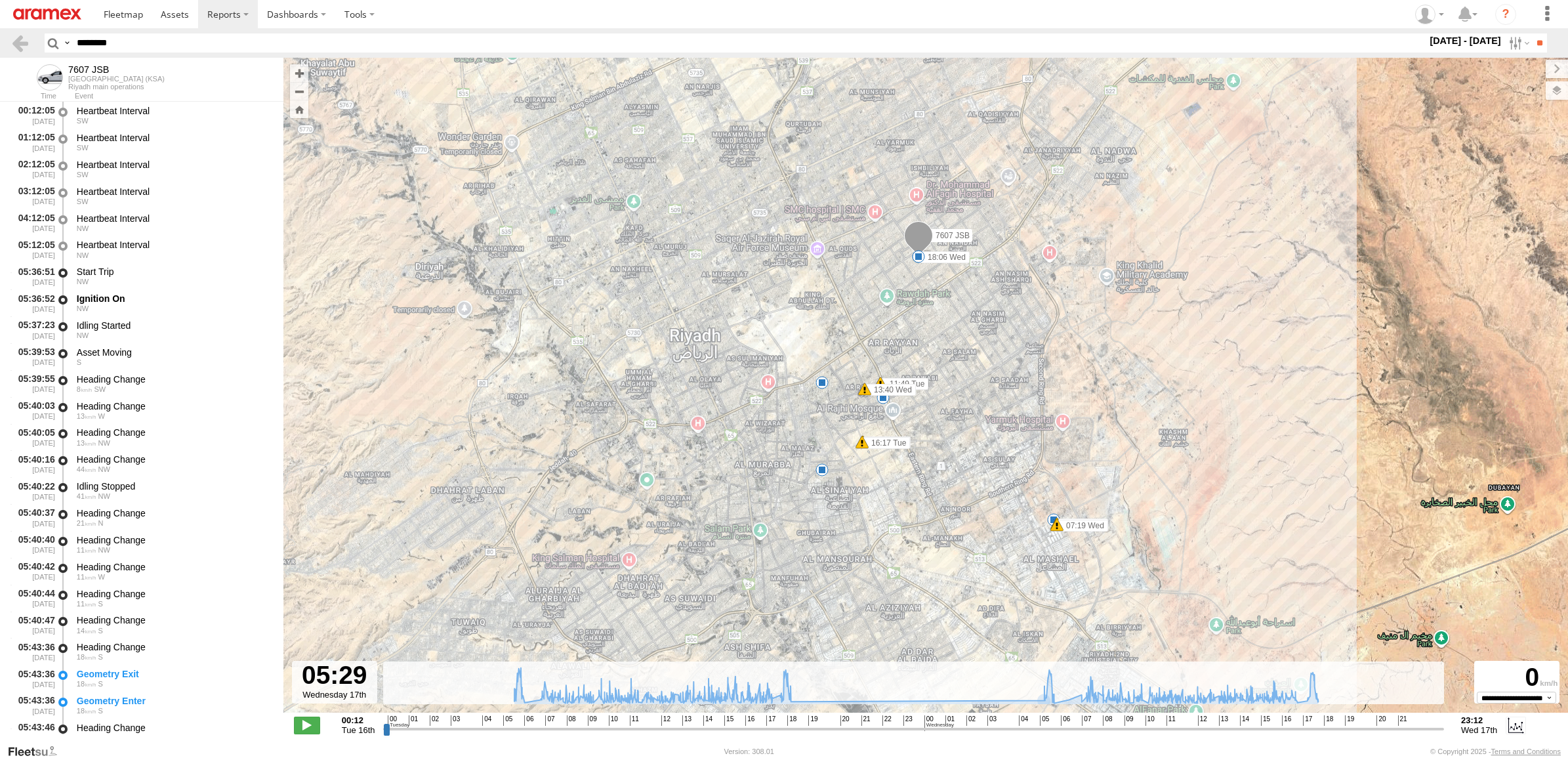
drag, startPoint x: 126, startPoint y: 36, endPoint x: 0, endPoint y: 13, distance: 128.1
click at [0, 17] on html at bounding box center [784, 379] width 1568 height 758
paste input "text"
type input "********"
click at [1532, 34] on input "**" at bounding box center [1539, 43] width 15 height 19
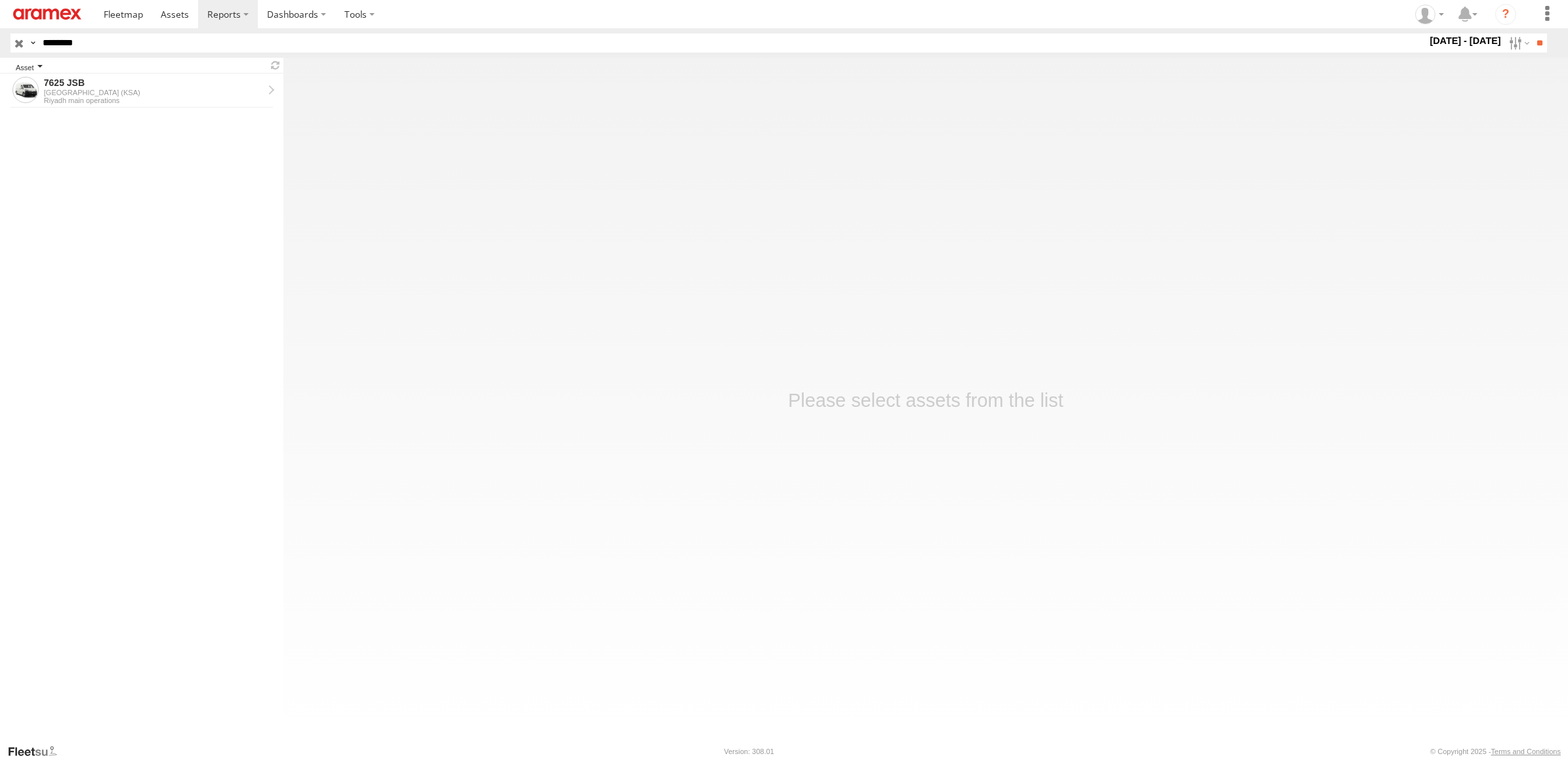
click at [123, 69] on div "Asset" at bounding box center [138, 68] width 247 height 7
click at [125, 82] on div "7625 JSB" at bounding box center [154, 83] width 219 height 12
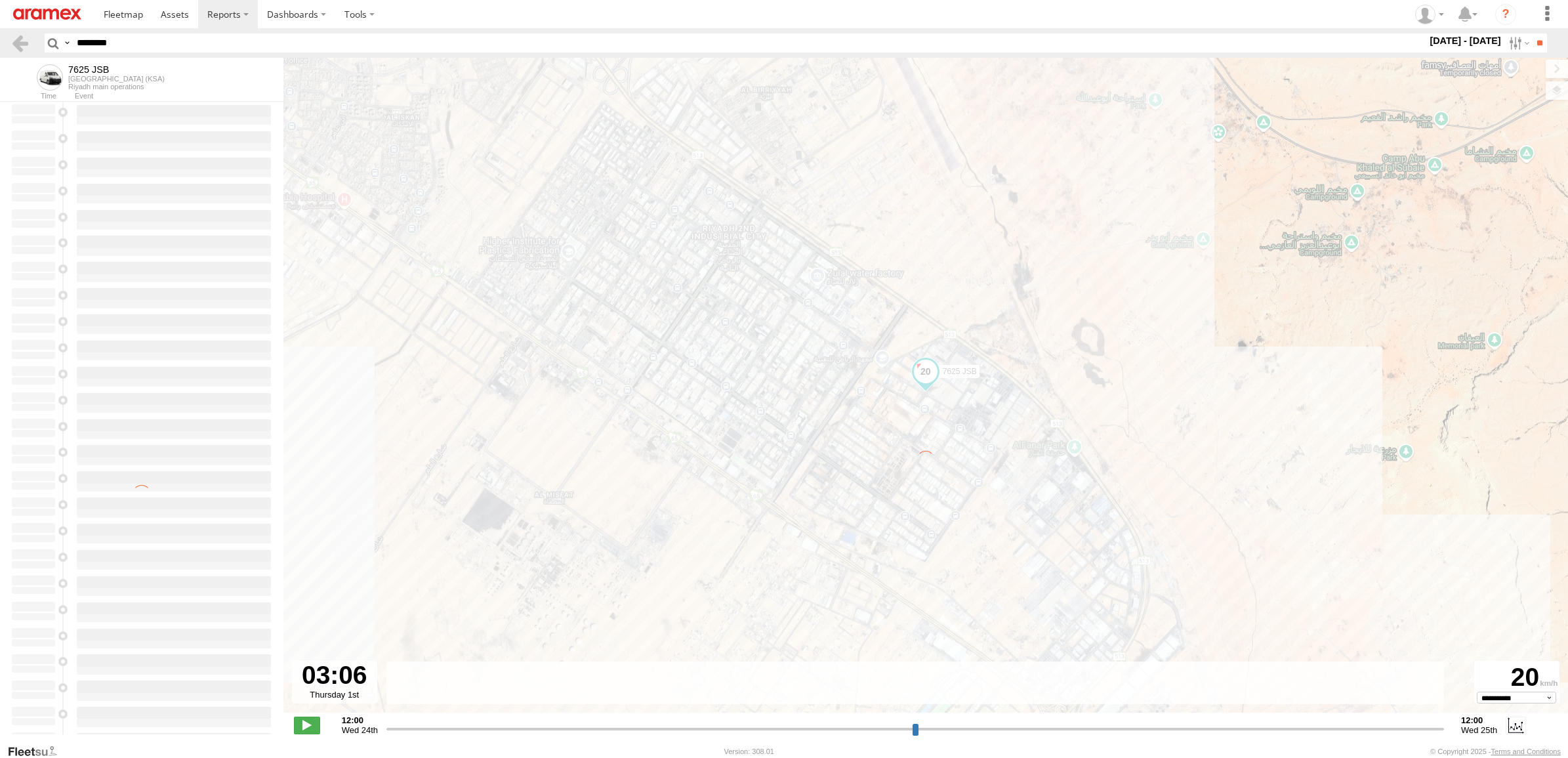
click at [805, 731] on input "range" at bounding box center [915, 728] width 1057 height 12
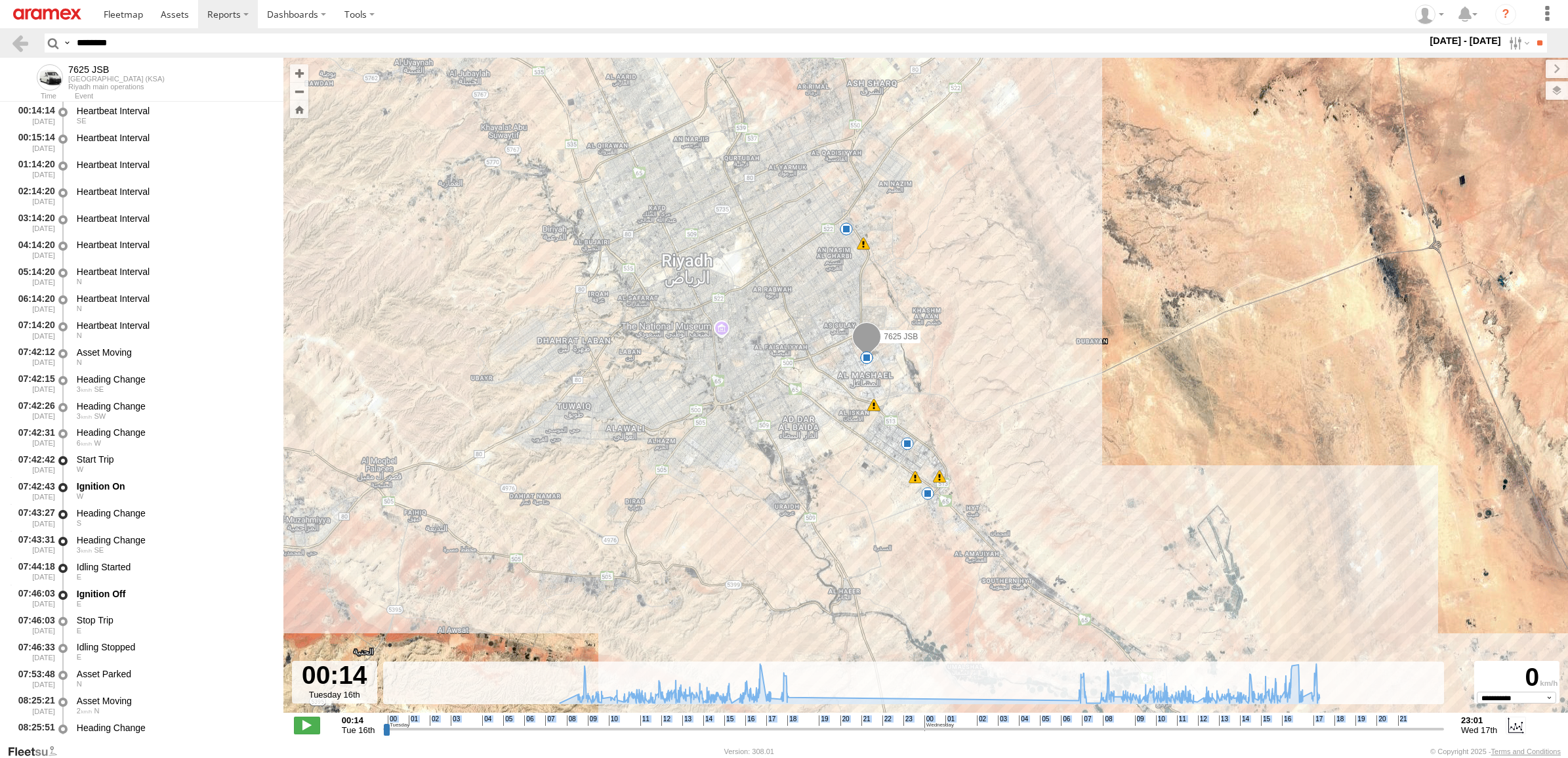
drag, startPoint x: 724, startPoint y: 736, endPoint x: 735, endPoint y: 731, distance: 12.1
click at [735, 731] on div "**********" at bounding box center [925, 725] width 1284 height 28
drag, startPoint x: 735, startPoint y: 731, endPoint x: 762, endPoint y: 721, distance: 28.8
click at [762, 721] on div "00 01 02 03 04 05 06 07 08 09 10 11 12 13 14 15 16 17 18 19 20 21 22 23 00 01 0…" at bounding box center [914, 720] width 1052 height 10
drag, startPoint x: 771, startPoint y: 724, endPoint x: 779, endPoint y: 724, distance: 8.0
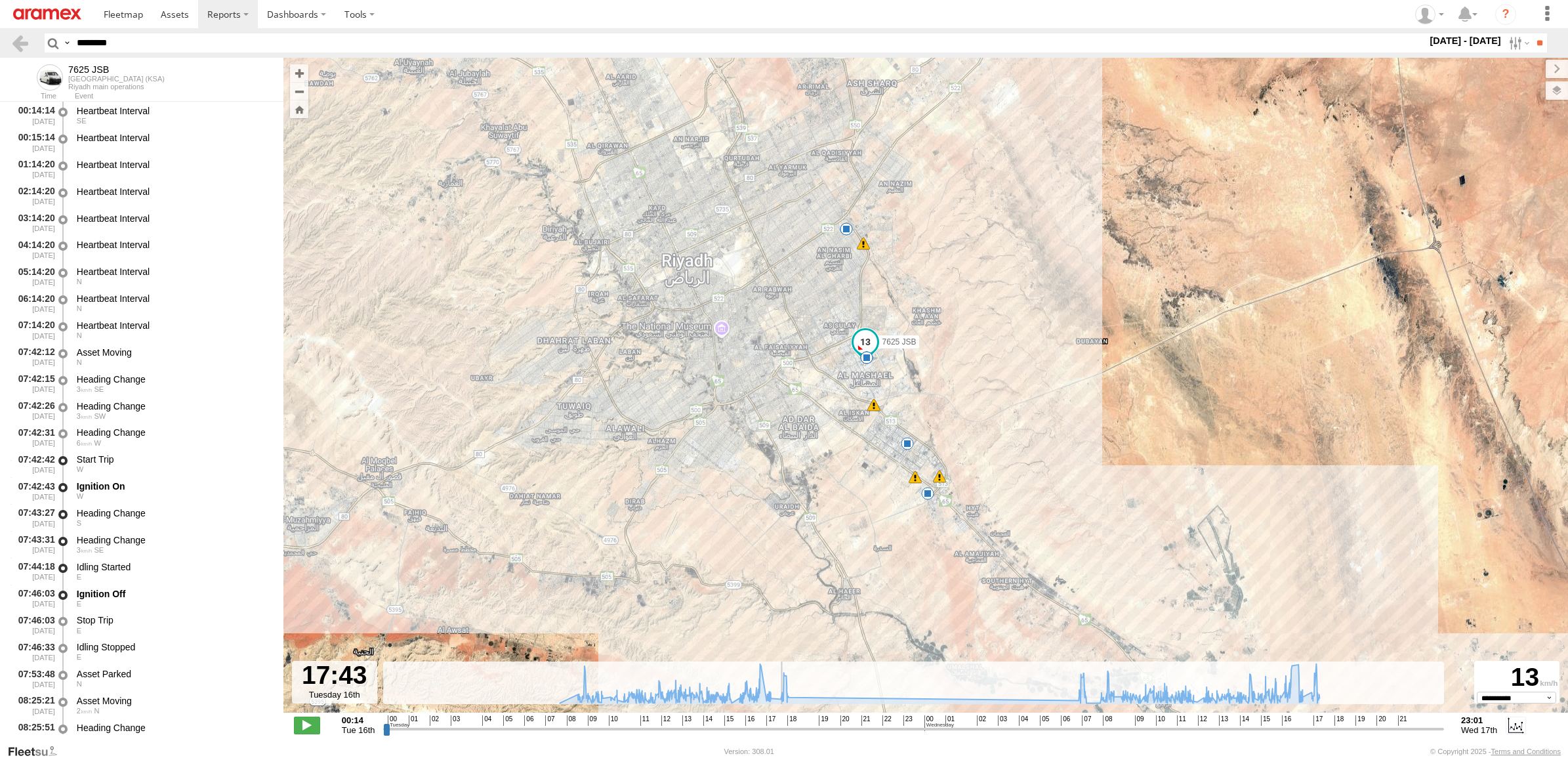
click at [779, 724] on input "range" at bounding box center [913, 728] width 1060 height 12
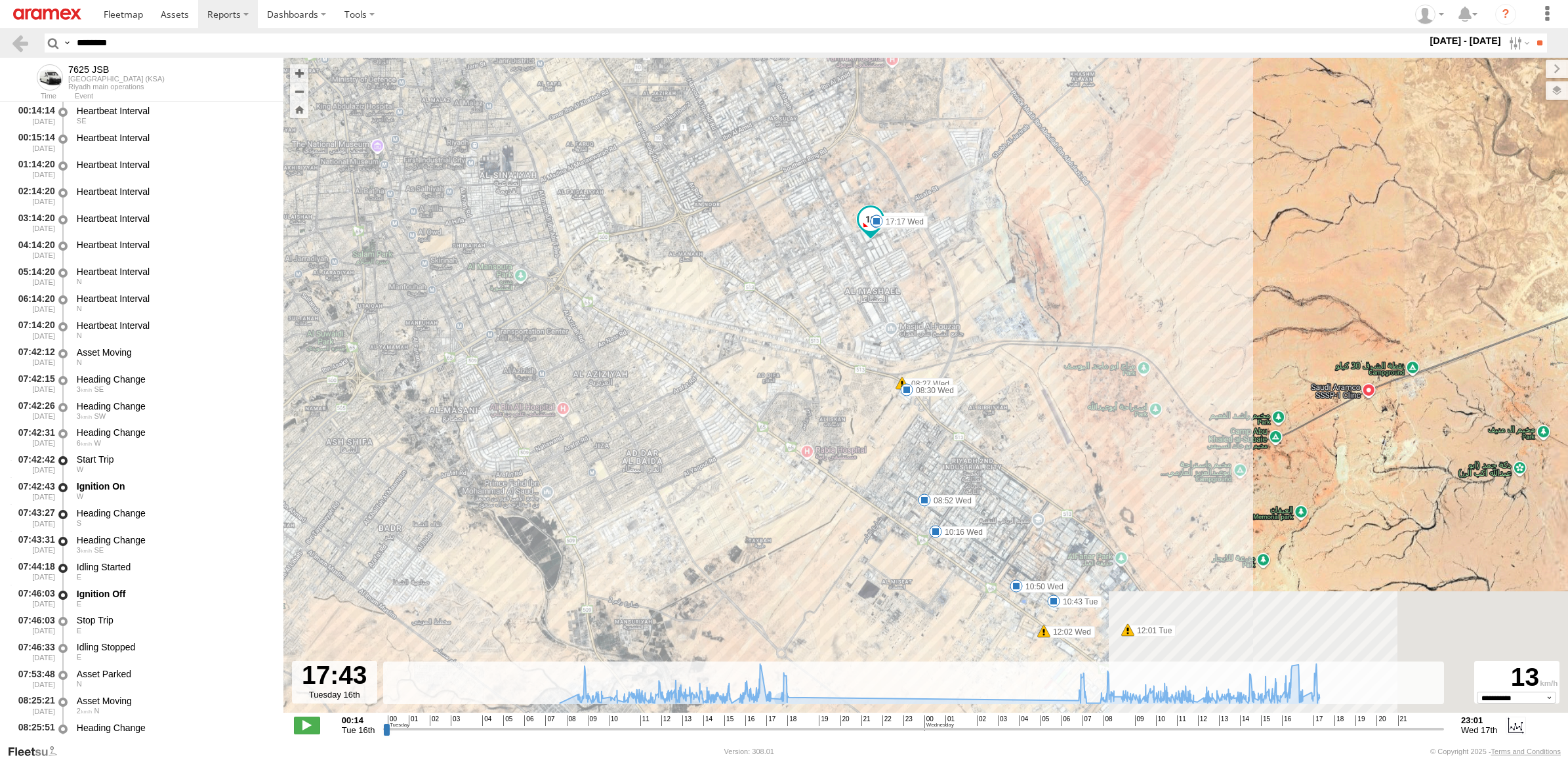
drag, startPoint x: 998, startPoint y: 369, endPoint x: 915, endPoint y: 335, distance: 89.7
click at [939, 310] on div "7625 JSB 07:46 Tue 12:01 Tue 17:18 Tue 18:06 Tue 07:29 Wed 08:27 Wed 12:02 Wed …" at bounding box center [925, 391] width 1284 height 669
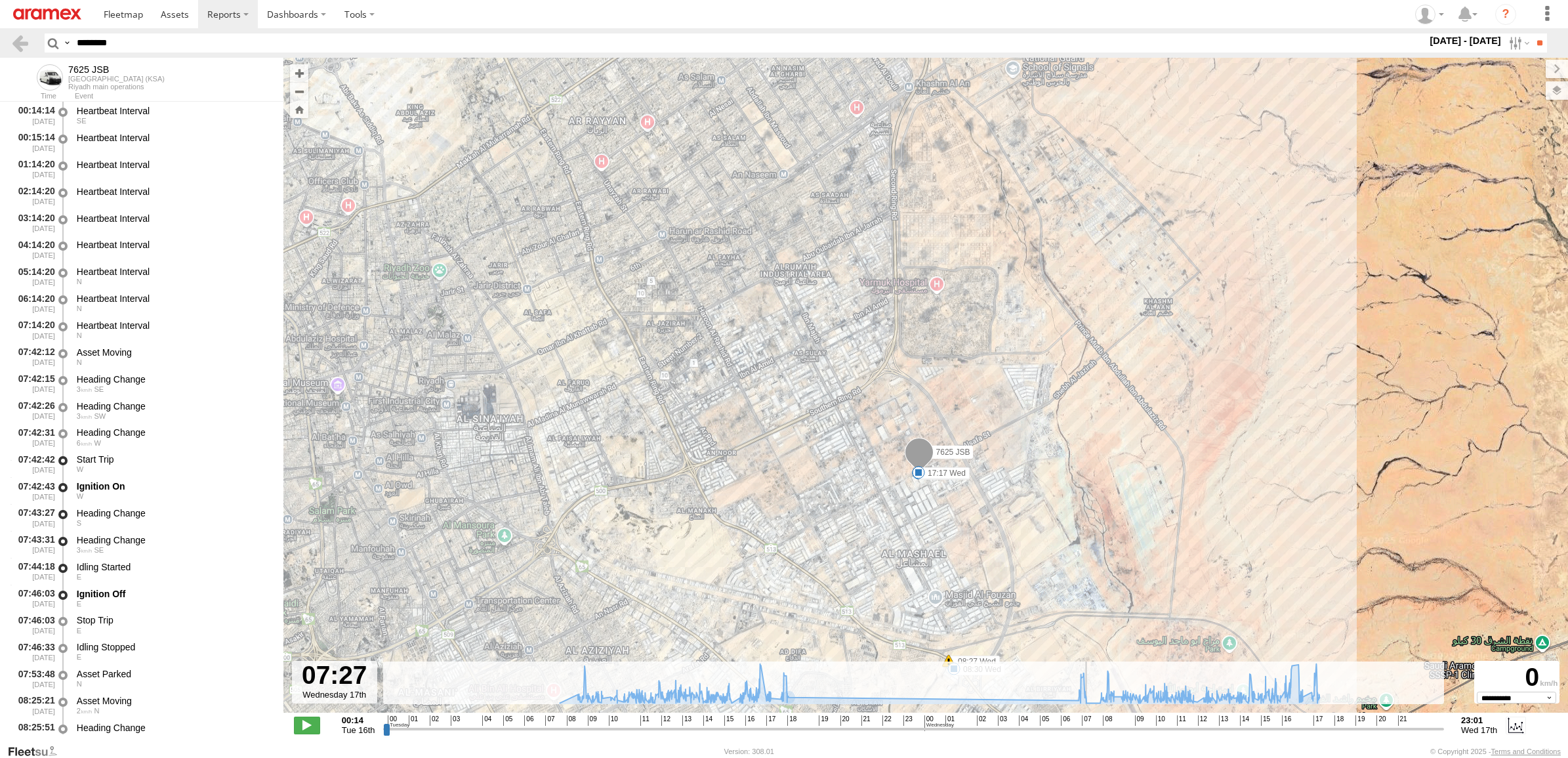
drag, startPoint x: 779, startPoint y: 726, endPoint x: 1089, endPoint y: 733, distance: 310.1
type input "**********"
click at [1089, 733] on input "range" at bounding box center [913, 728] width 1060 height 12
drag, startPoint x: 153, startPoint y: 44, endPoint x: 0, endPoint y: 34, distance: 153.3
click at [0, 34] on html at bounding box center [784, 379] width 1568 height 758
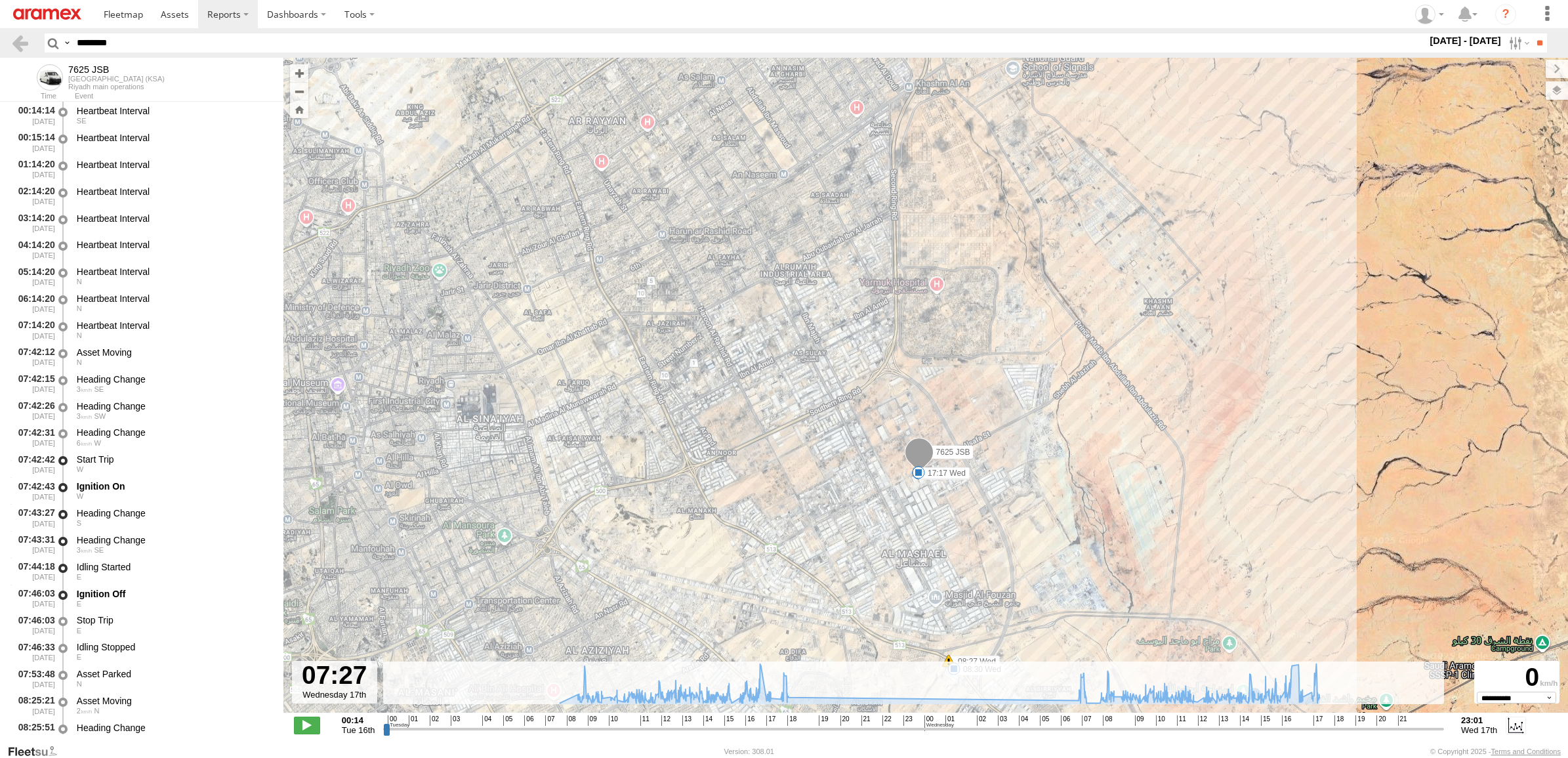
paste input "text"
type input "********"
click at [1532, 34] on input "**" at bounding box center [1539, 43] width 15 height 19
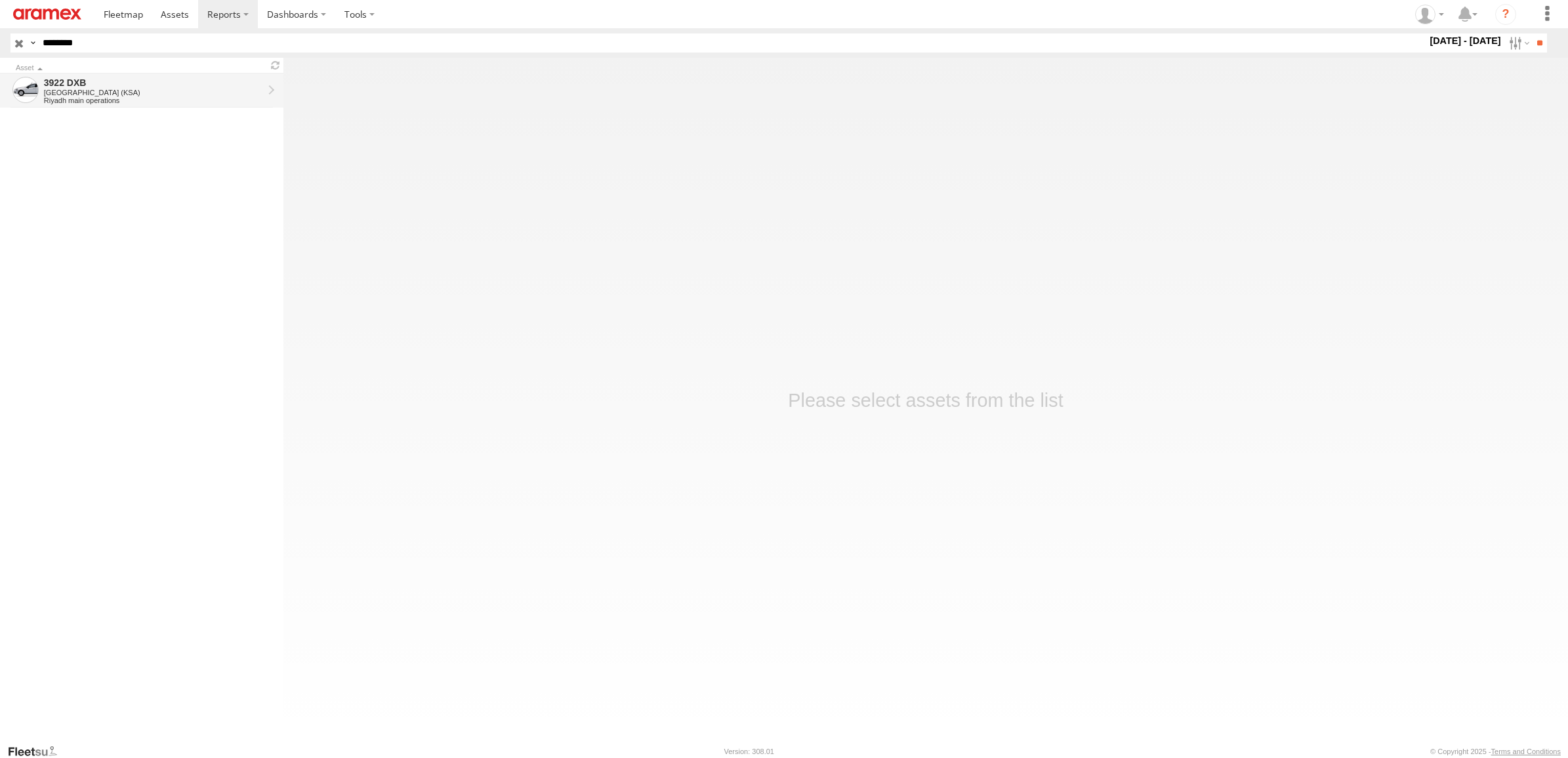
click at [115, 92] on div "[GEOGRAPHIC_DATA] (KSA)" at bounding box center [154, 92] width 219 height 8
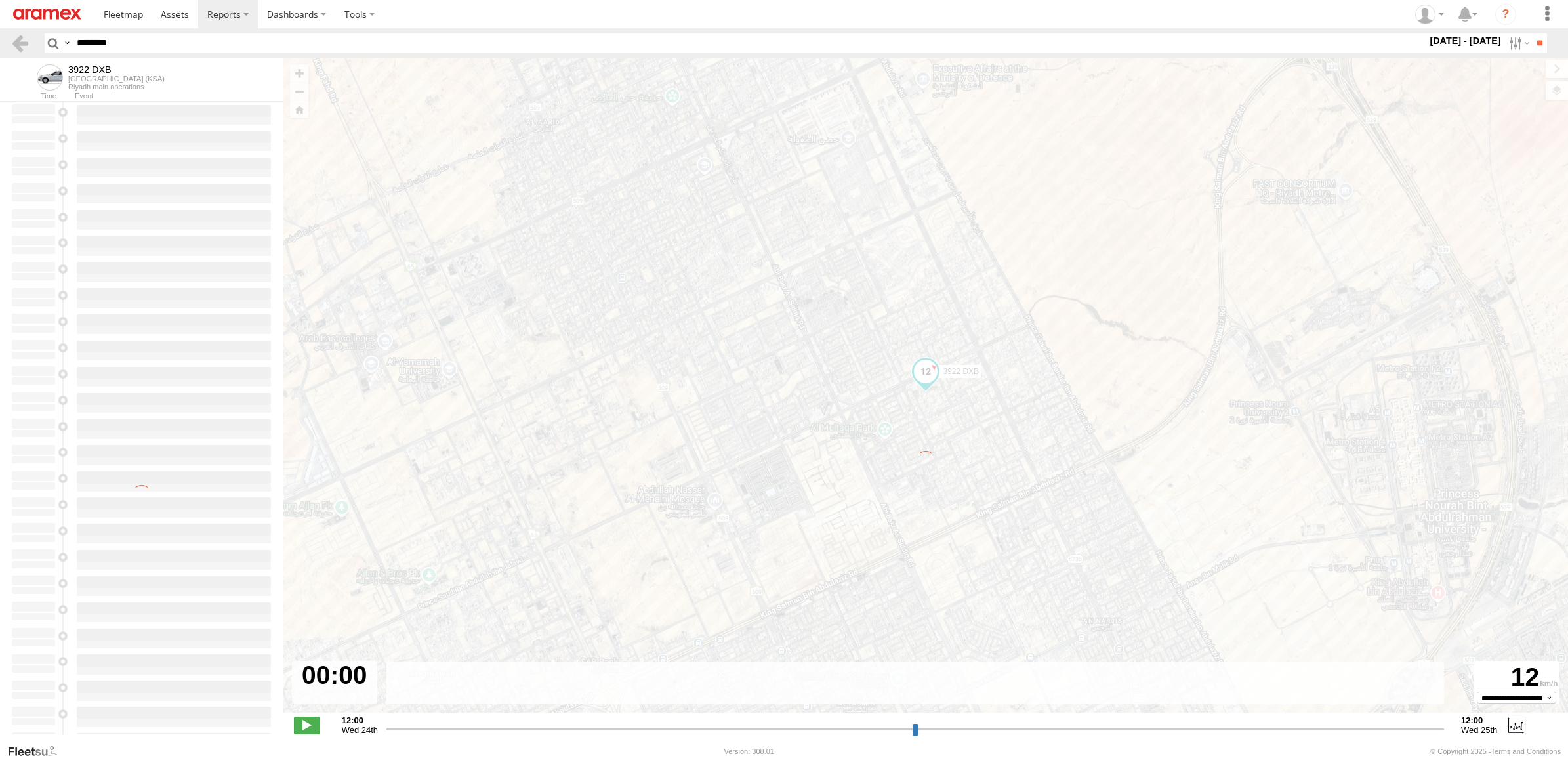
click at [739, 733] on input "range" at bounding box center [915, 728] width 1057 height 12
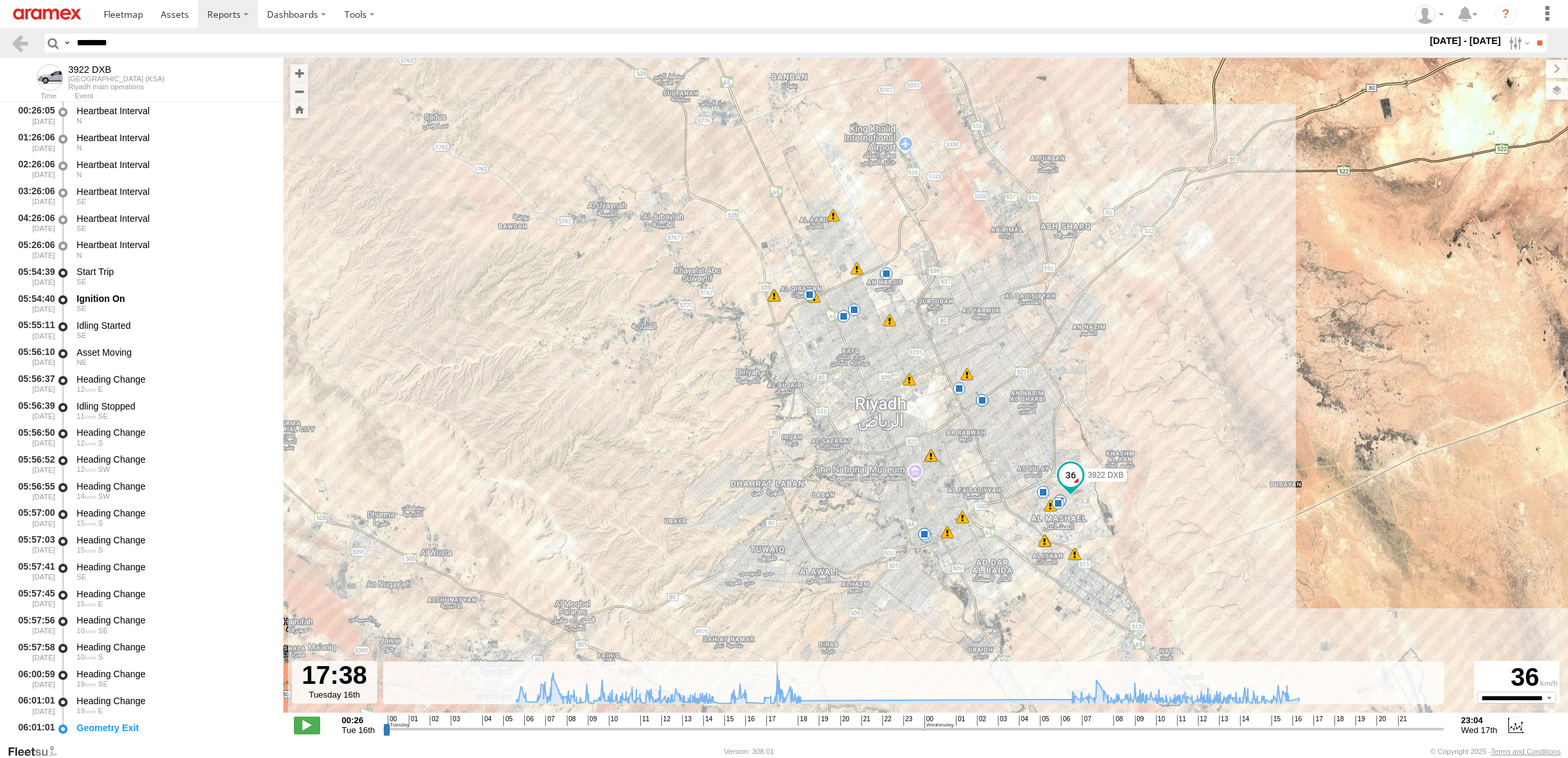
click at [774, 731] on input "range" at bounding box center [913, 728] width 1060 height 12
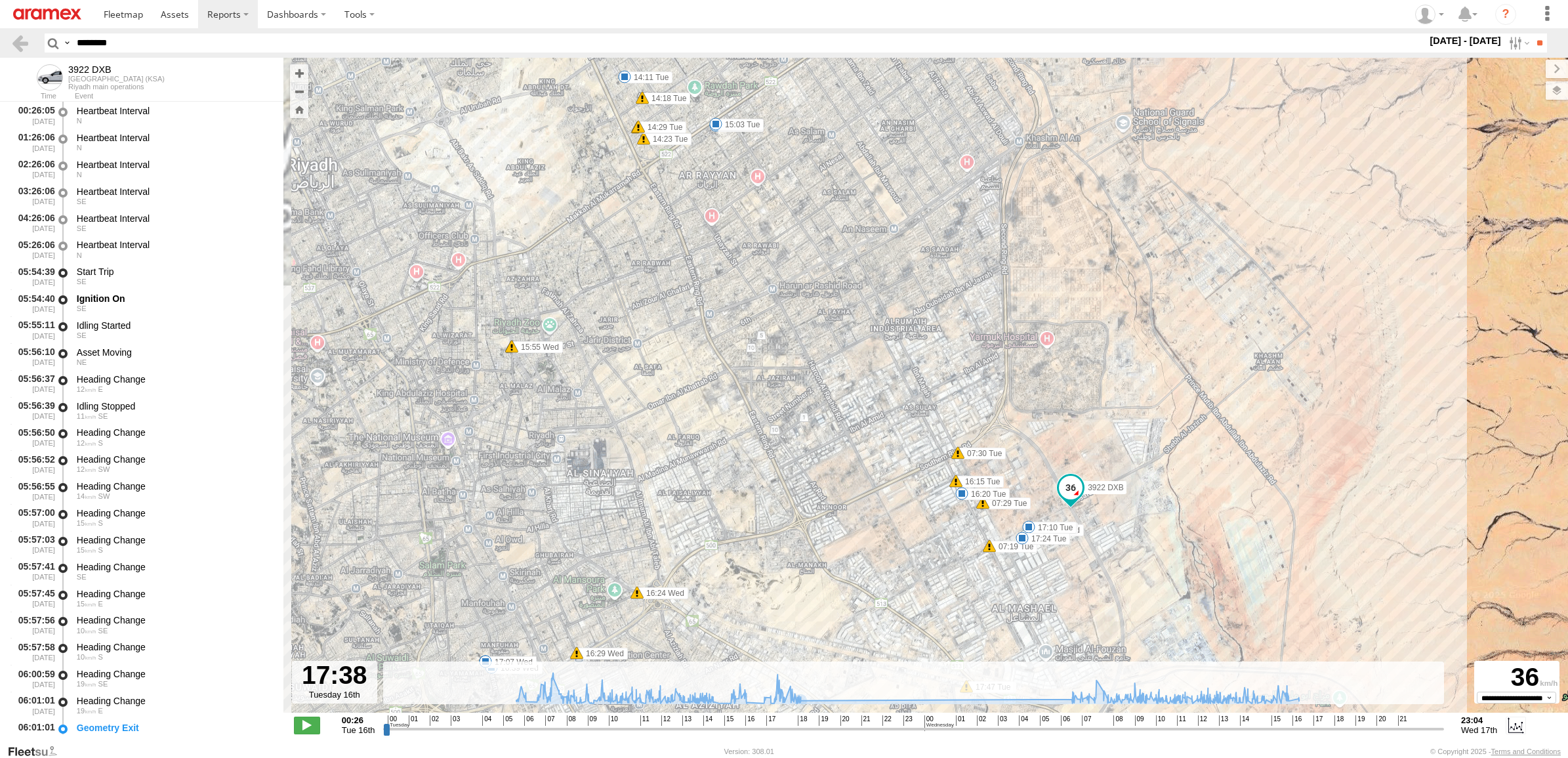
drag, startPoint x: 1021, startPoint y: 433, endPoint x: 1110, endPoint y: 546, distance: 143.8
click at [1109, 545] on div "3922 DXB 06:25 Tue 08:54 Tue 14:11 Tue 14:50 Tue 15:03 Tue 16:20 Tue 17:10 Tue …" at bounding box center [925, 391] width 1284 height 669
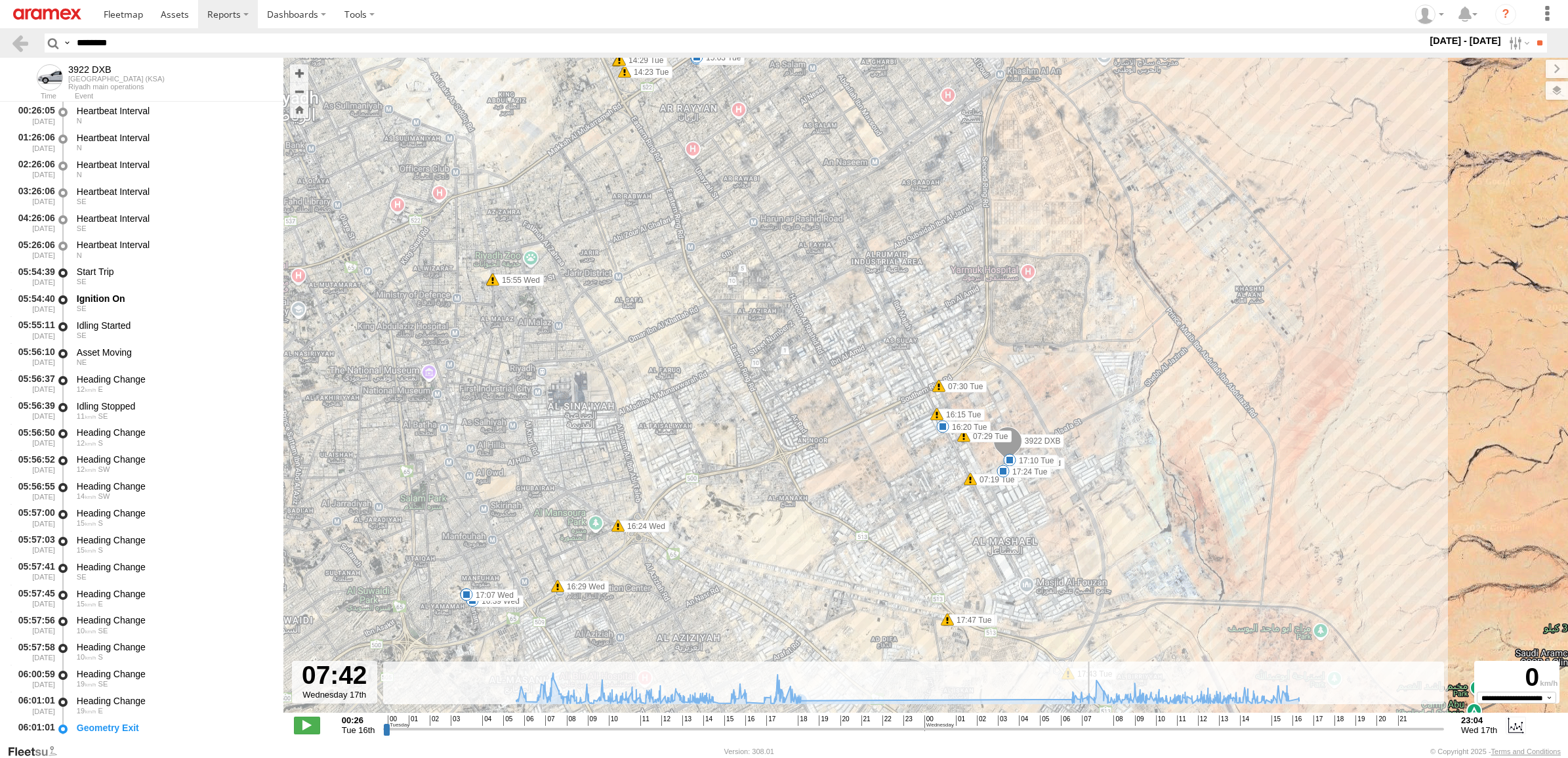
drag, startPoint x: 774, startPoint y: 729, endPoint x: 1092, endPoint y: 714, distance: 318.4
type input "**********"
click at [1092, 722] on input "range" at bounding box center [913, 728] width 1060 height 12
drag, startPoint x: 203, startPoint y: 32, endPoint x: -3, endPoint y: -1, distance: 208.6
click at [0, 0] on html at bounding box center [784, 379] width 1568 height 758
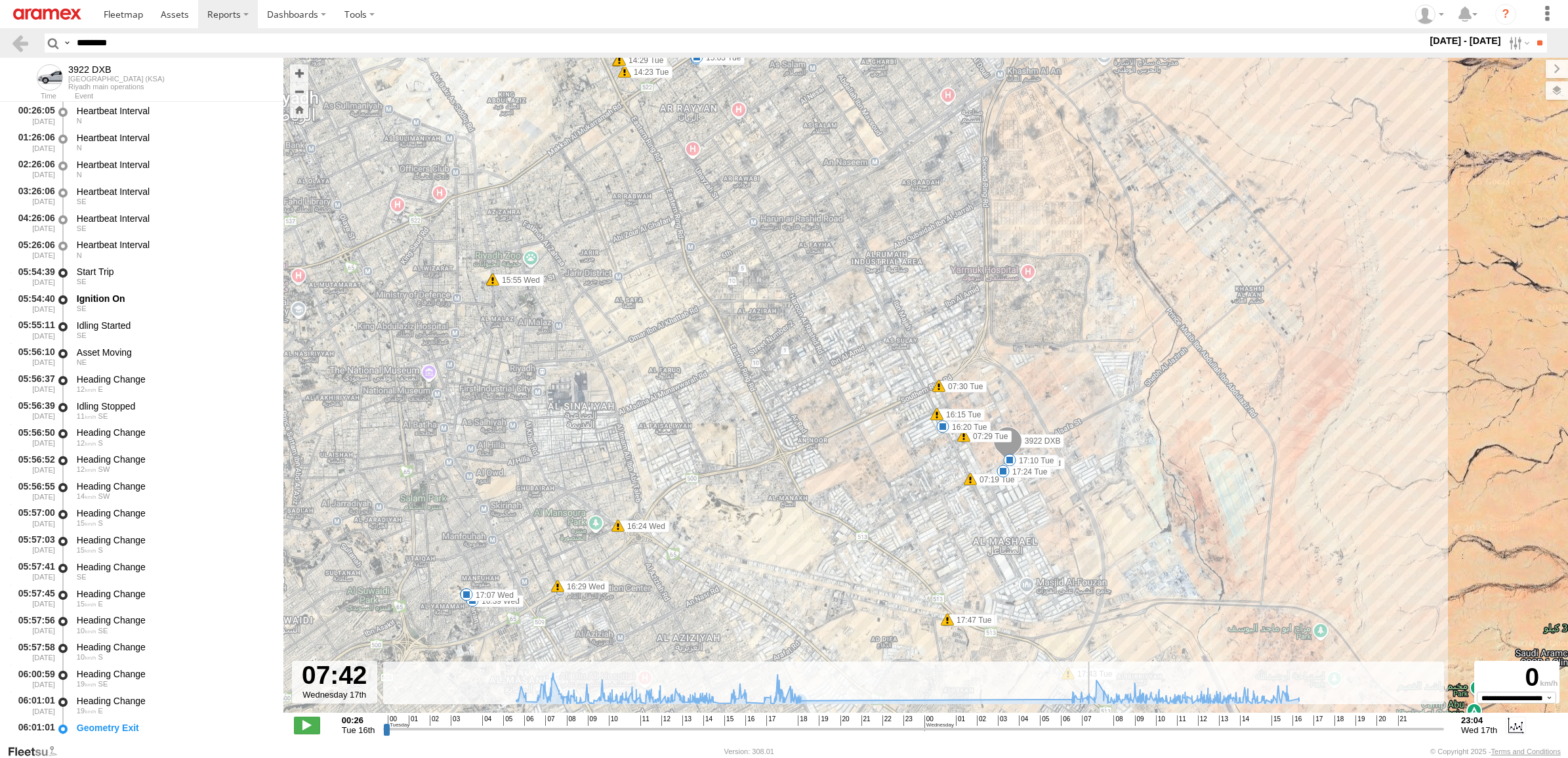
paste input "text"
type input "********"
click at [1532, 34] on input "**" at bounding box center [1539, 43] width 15 height 19
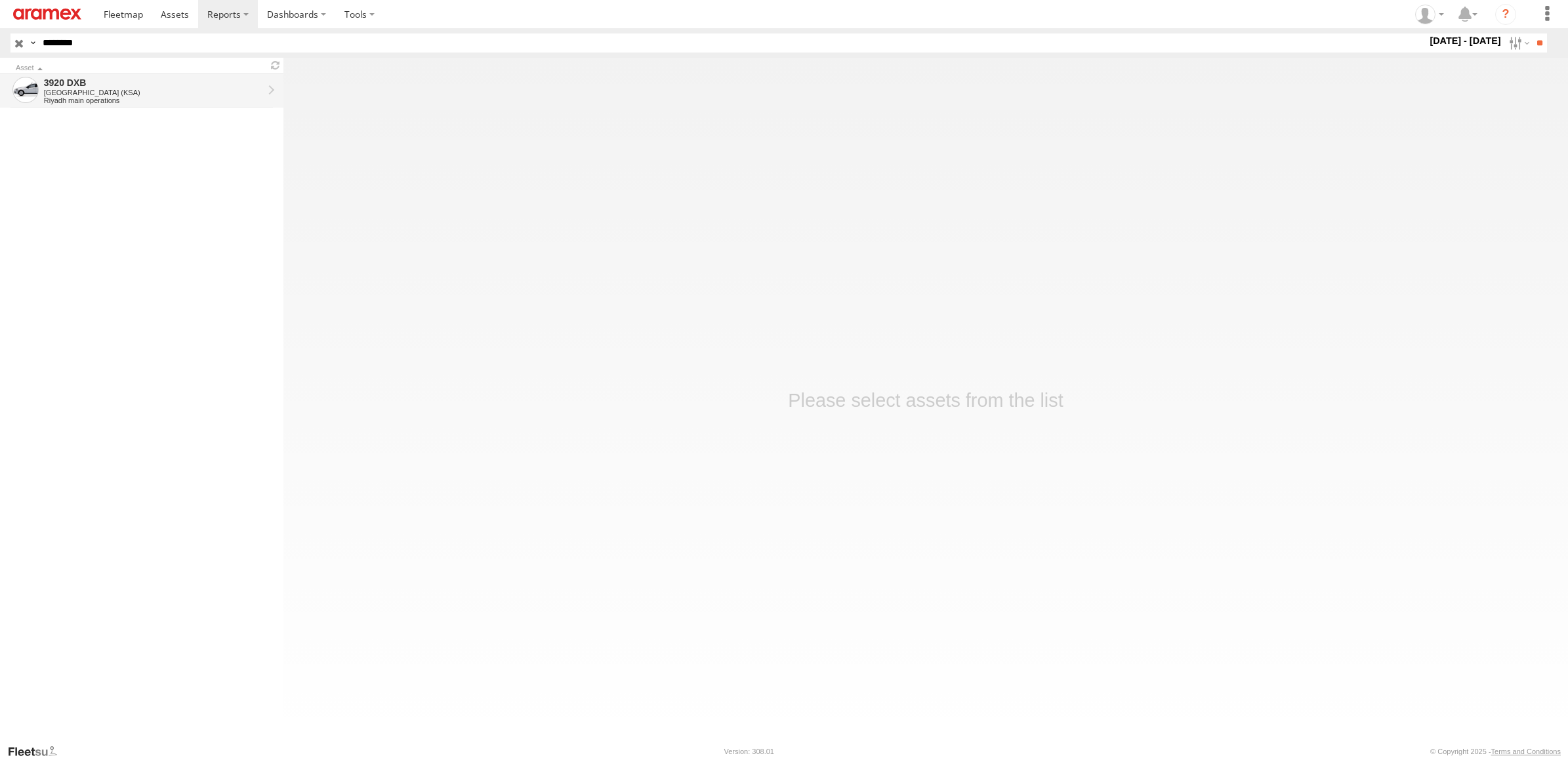
click at [202, 92] on div "[GEOGRAPHIC_DATA] (KSA)" at bounding box center [154, 92] width 219 height 8
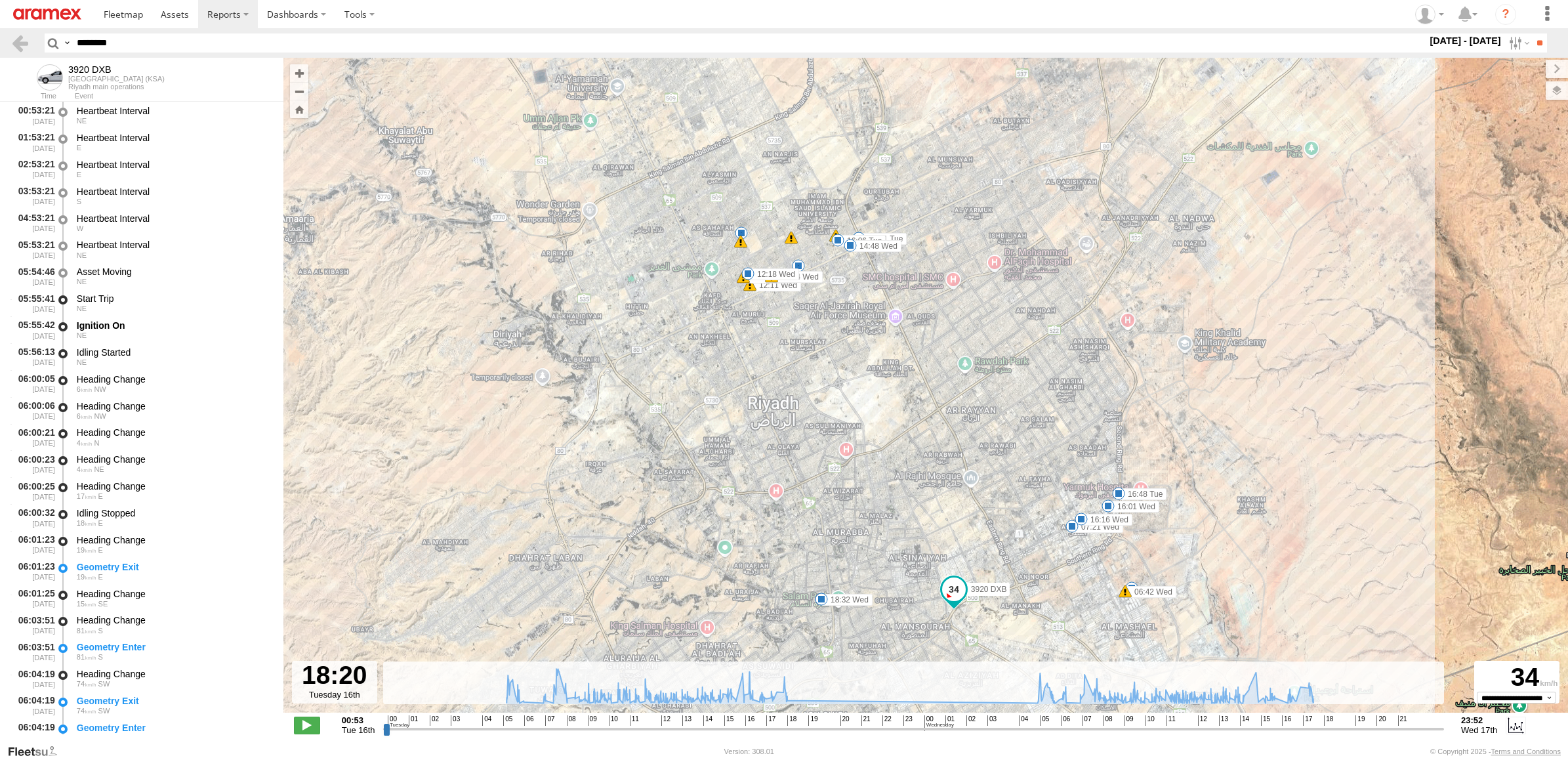
click at [777, 728] on input "range" at bounding box center [913, 728] width 1060 height 12
drag, startPoint x: 774, startPoint y: 728, endPoint x: 760, endPoint y: 728, distance: 14.0
click at [760, 728] on input "range" at bounding box center [913, 728] width 1060 height 12
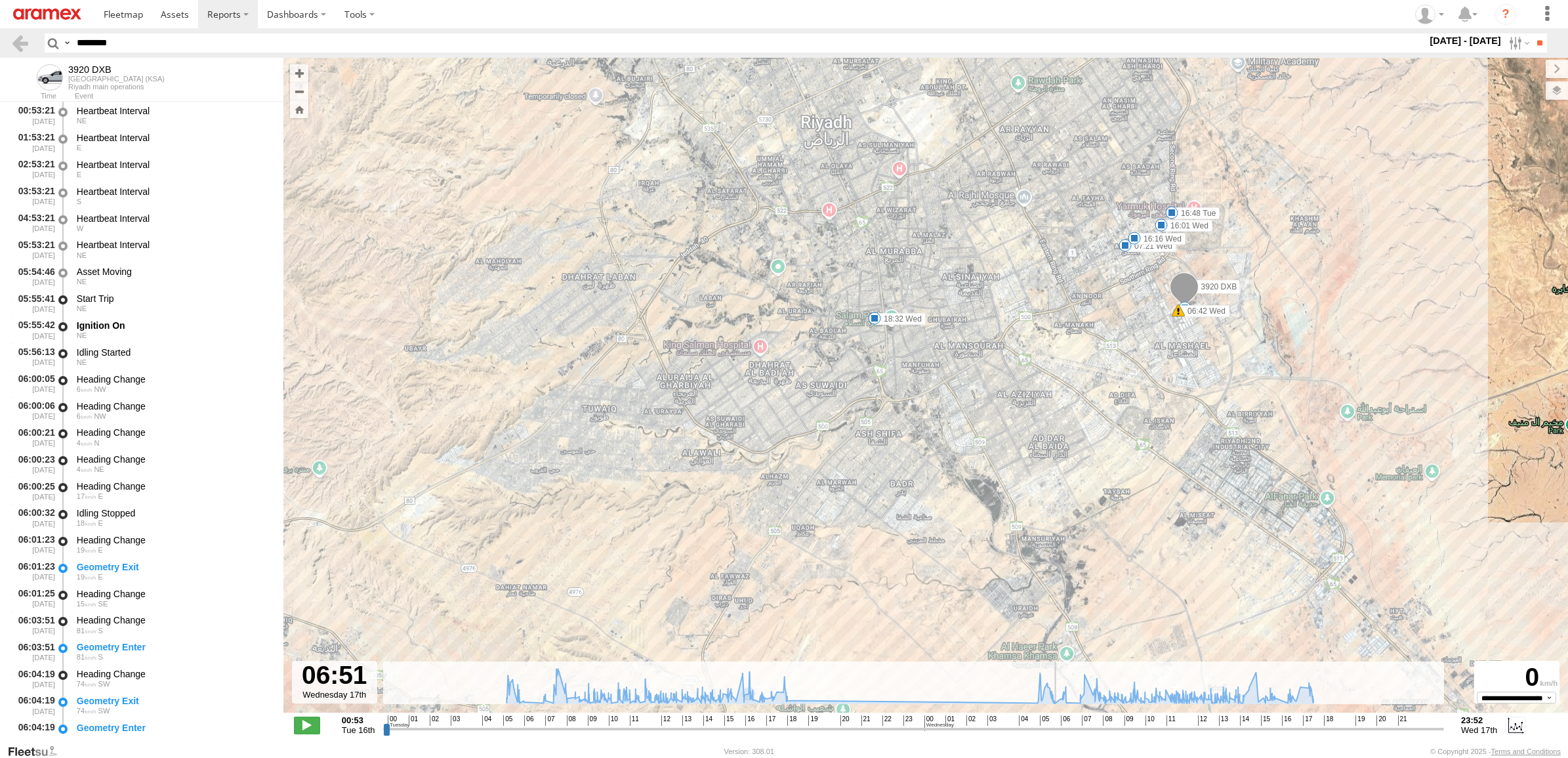
drag, startPoint x: 760, startPoint y: 728, endPoint x: 1060, endPoint y: 710, distance: 300.5
click at [1060, 722] on input "range" at bounding box center [913, 728] width 1060 height 12
drag, startPoint x: 1055, startPoint y: 724, endPoint x: 1057, endPoint y: 732, distance: 8.2
click at [1057, 732] on input "range" at bounding box center [913, 728] width 1060 height 12
drag, startPoint x: 762, startPoint y: 722, endPoint x: 785, endPoint y: 728, distance: 23.8
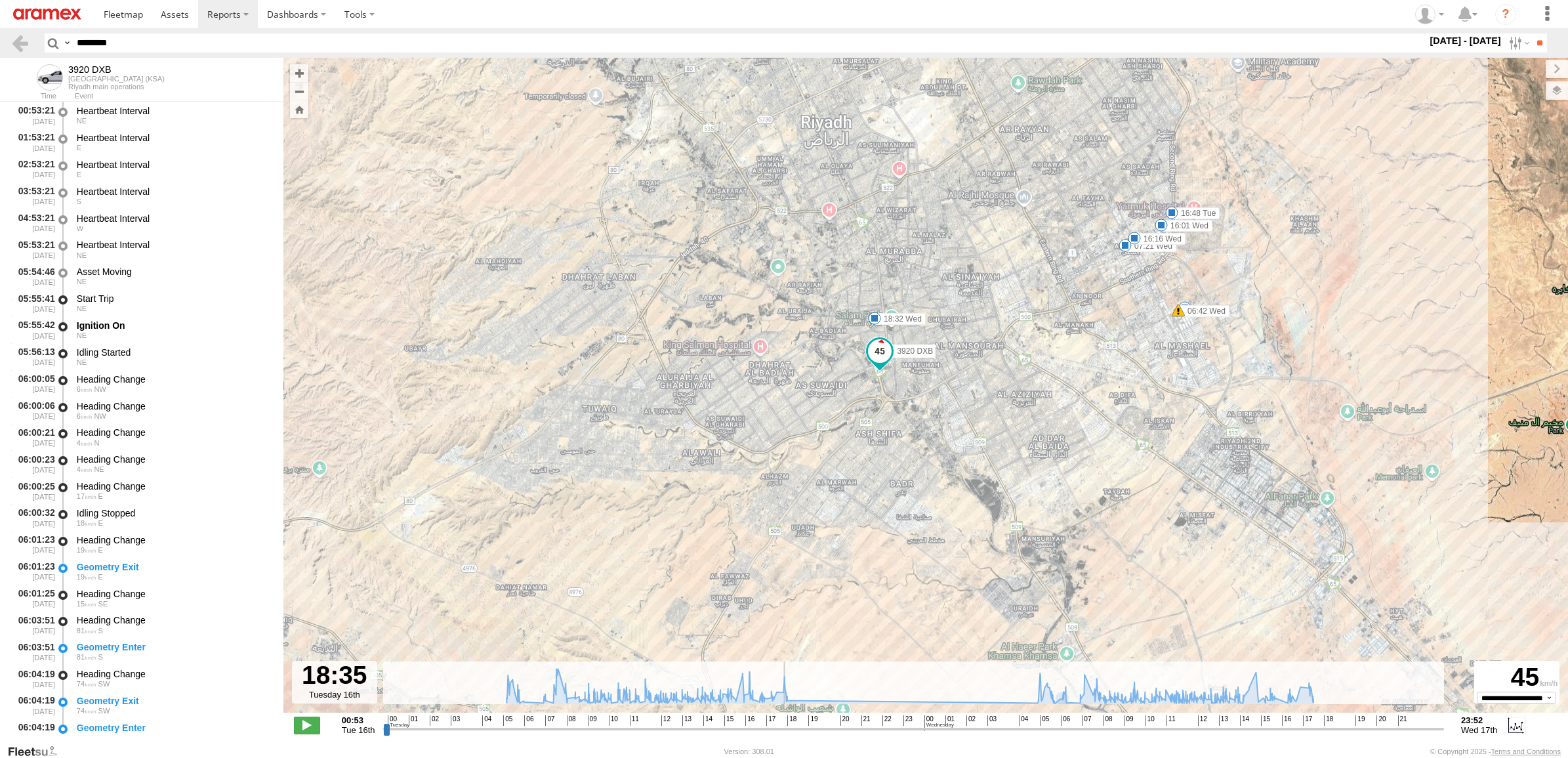
type input "**********"
click at [785, 728] on input "range" at bounding box center [913, 728] width 1060 height 12
drag, startPoint x: 16, startPoint y: 39, endPoint x: 0, endPoint y: 44, distance: 16.8
click at [0, 39] on html at bounding box center [784, 379] width 1568 height 758
paste input "text"
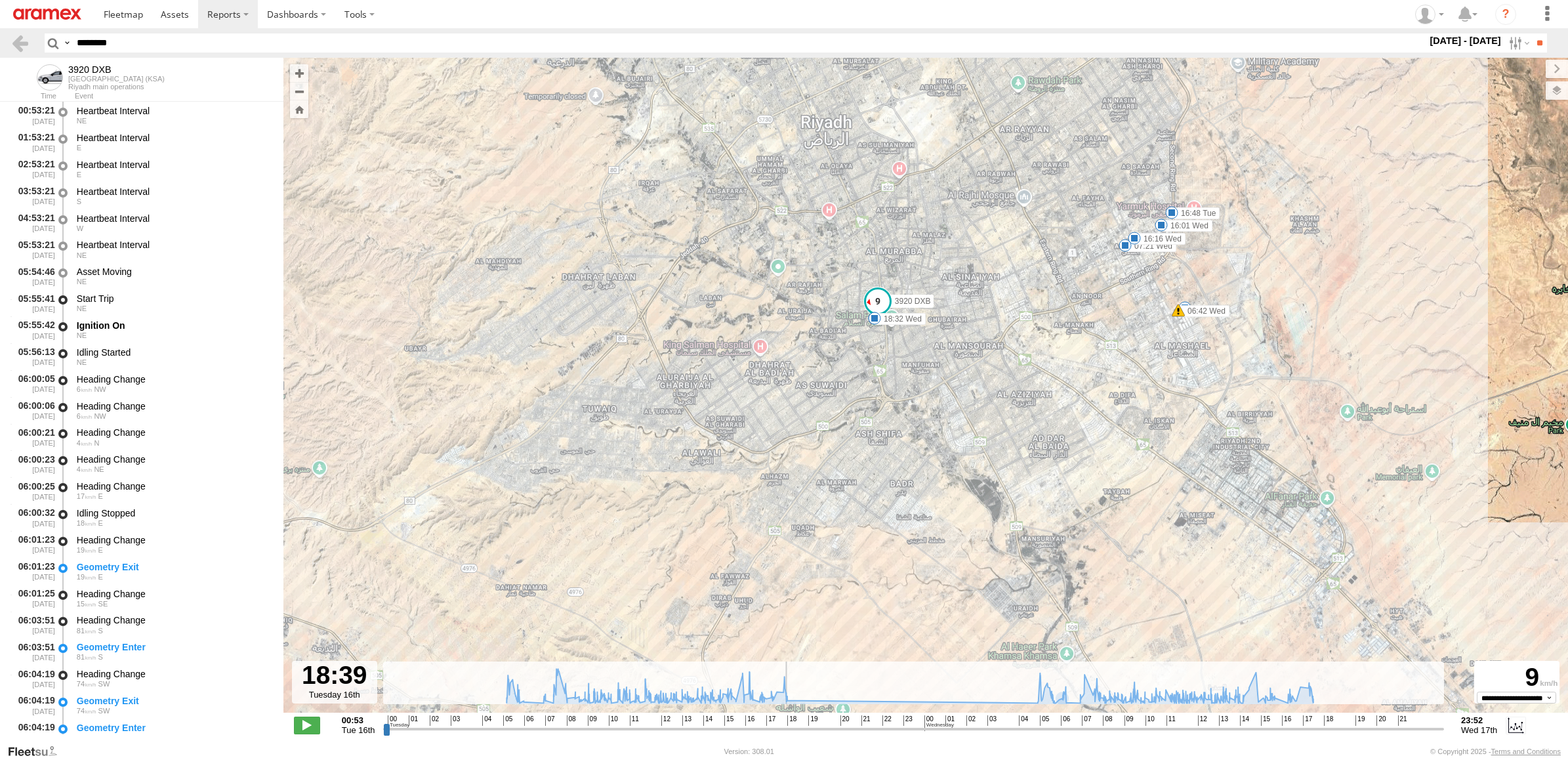
type input "********"
click at [1532, 34] on input "**" at bounding box center [1539, 43] width 15 height 19
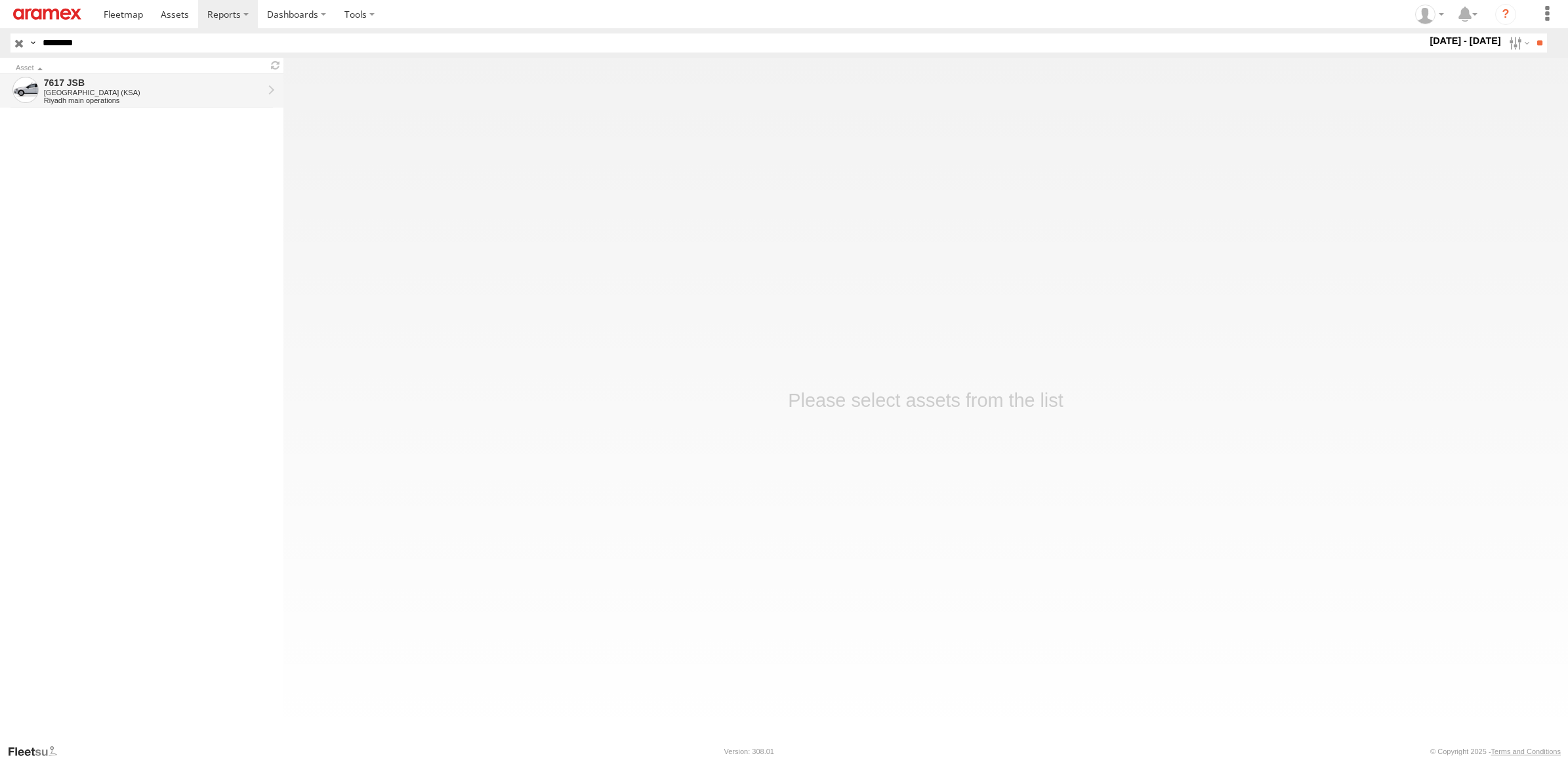
click at [158, 92] on div "[GEOGRAPHIC_DATA] (KSA)" at bounding box center [154, 92] width 219 height 8
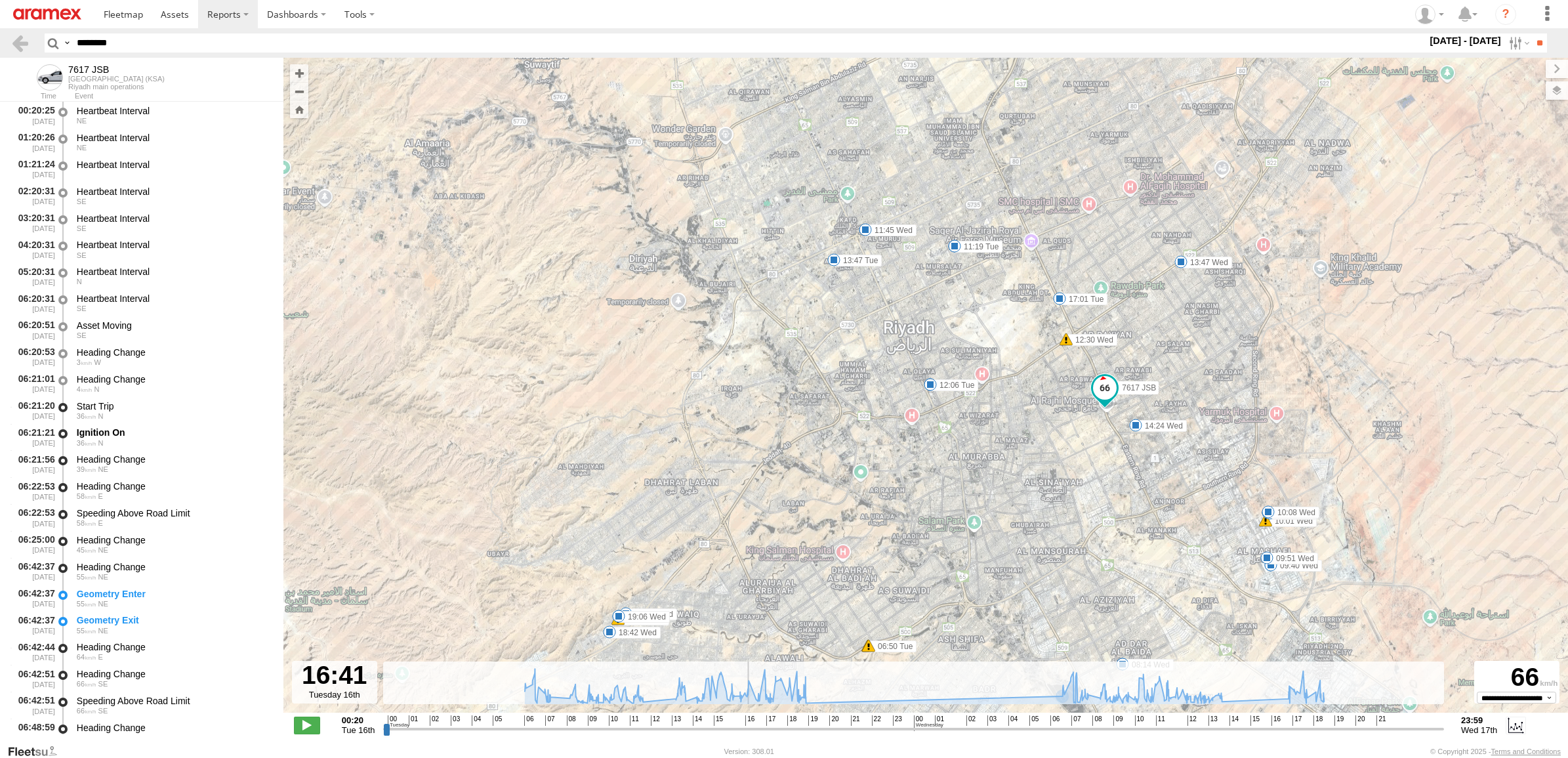
click at [748, 732] on input "range" at bounding box center [913, 728] width 1060 height 12
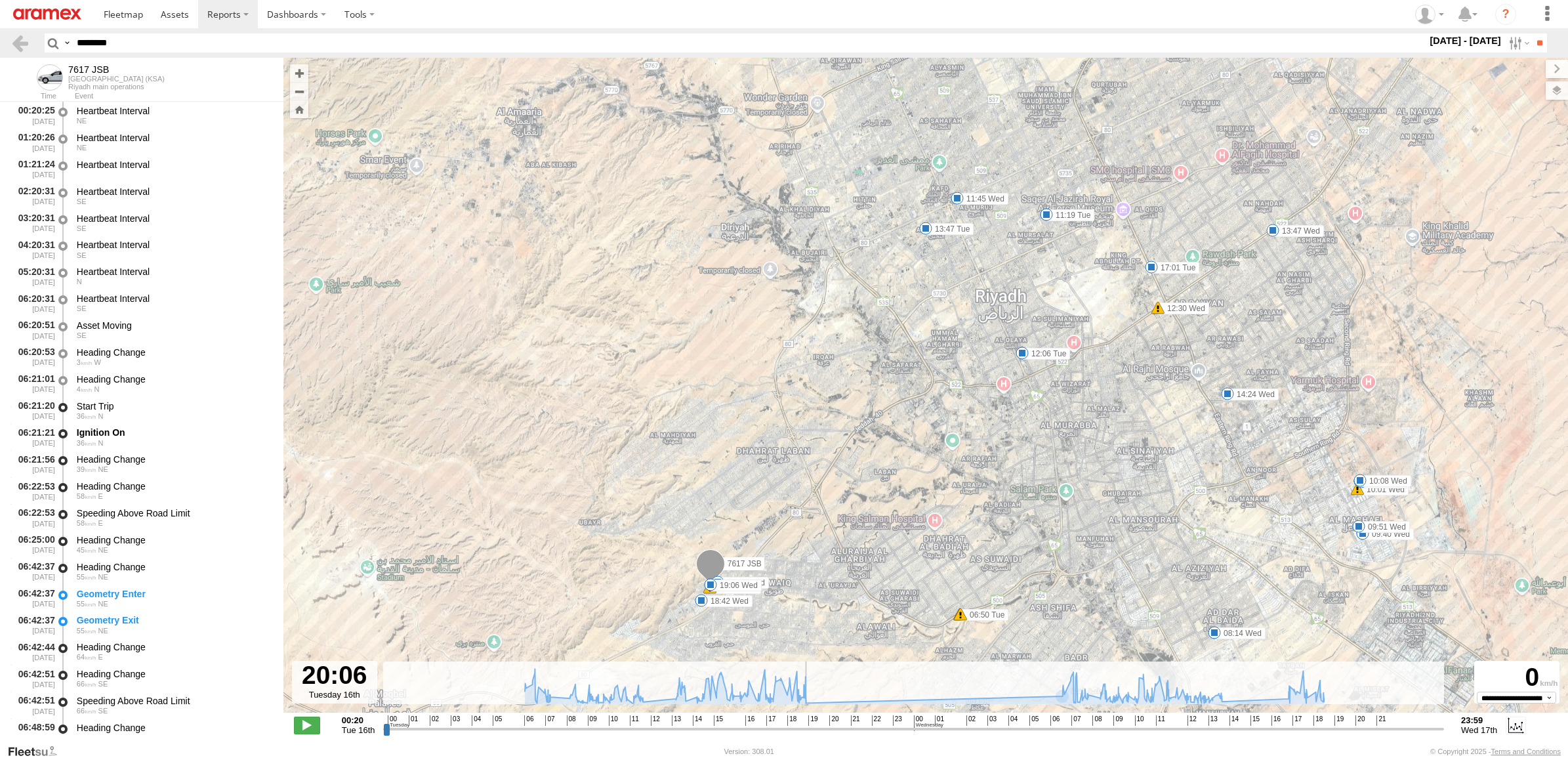
drag, startPoint x: 748, startPoint y: 730, endPoint x: 803, endPoint y: 737, distance: 55.4
type input "**********"
click at [803, 735] on input "range" at bounding box center [913, 728] width 1060 height 12
drag, startPoint x: 165, startPoint y: 38, endPoint x: 0, endPoint y: 43, distance: 165.1
click at [0, 43] on html at bounding box center [784, 379] width 1568 height 758
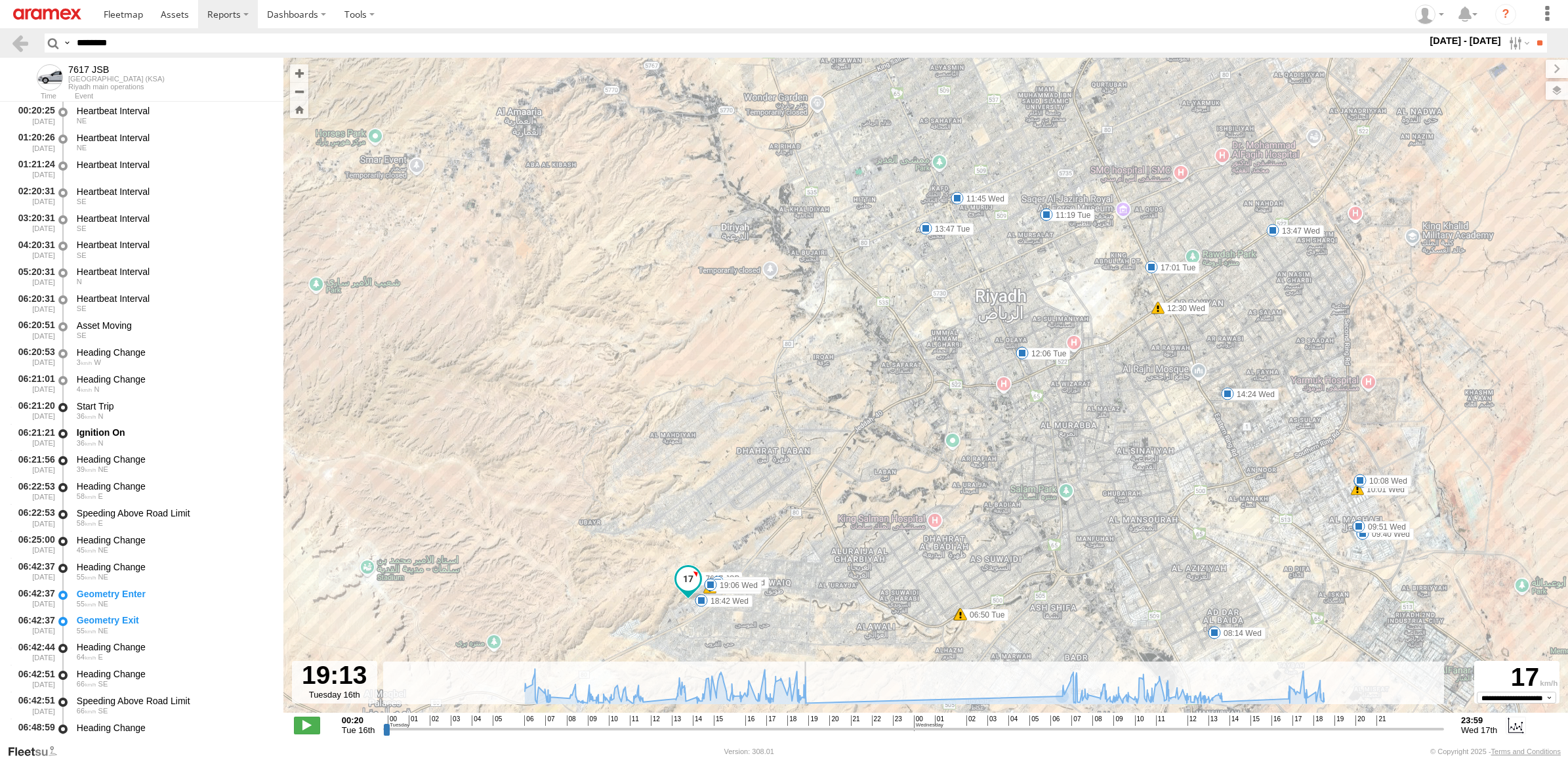
click at [1532, 34] on input "**" at bounding box center [1539, 43] width 15 height 19
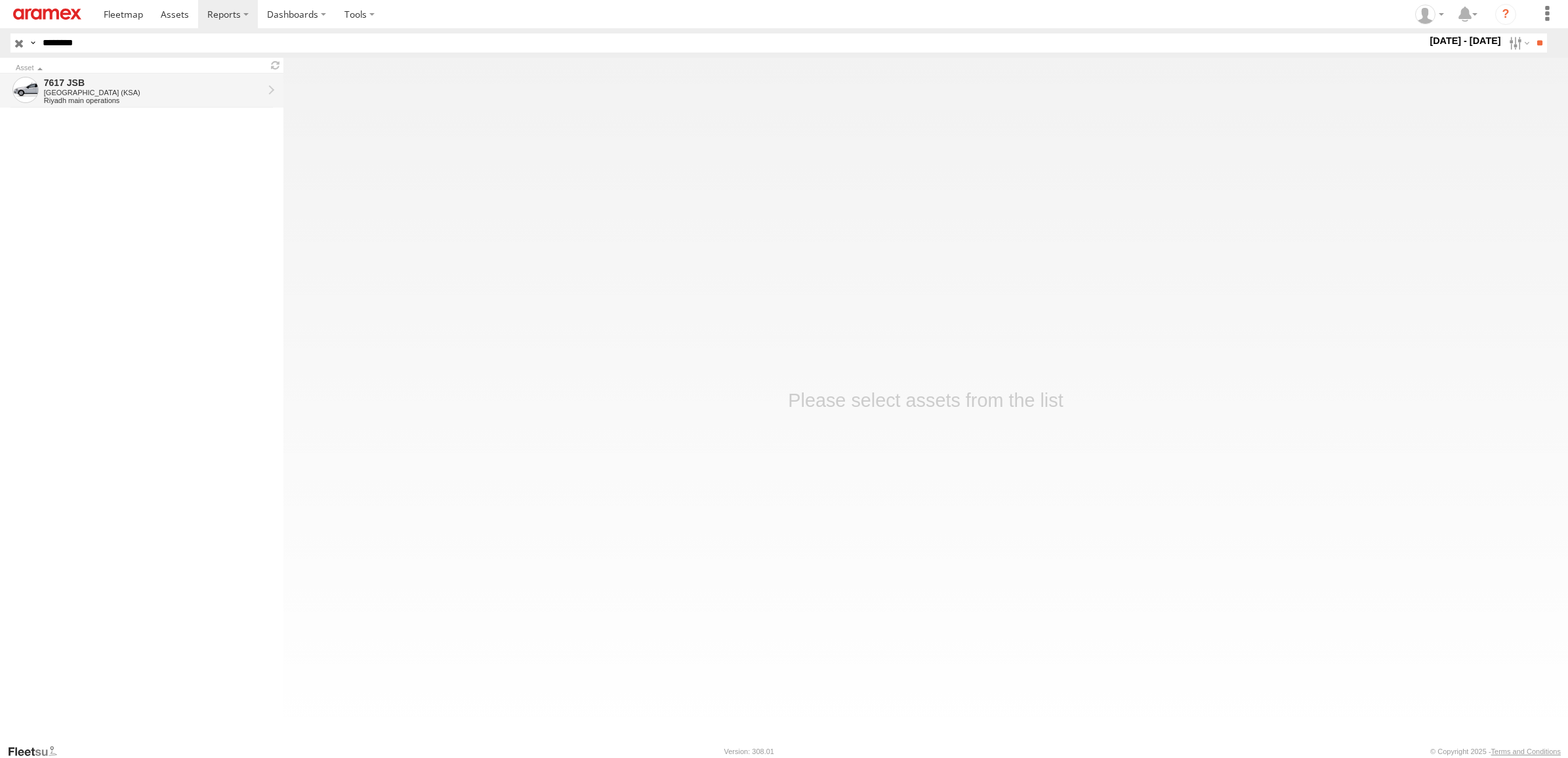
click at [100, 83] on div "7617 JSB" at bounding box center [154, 83] width 219 height 12
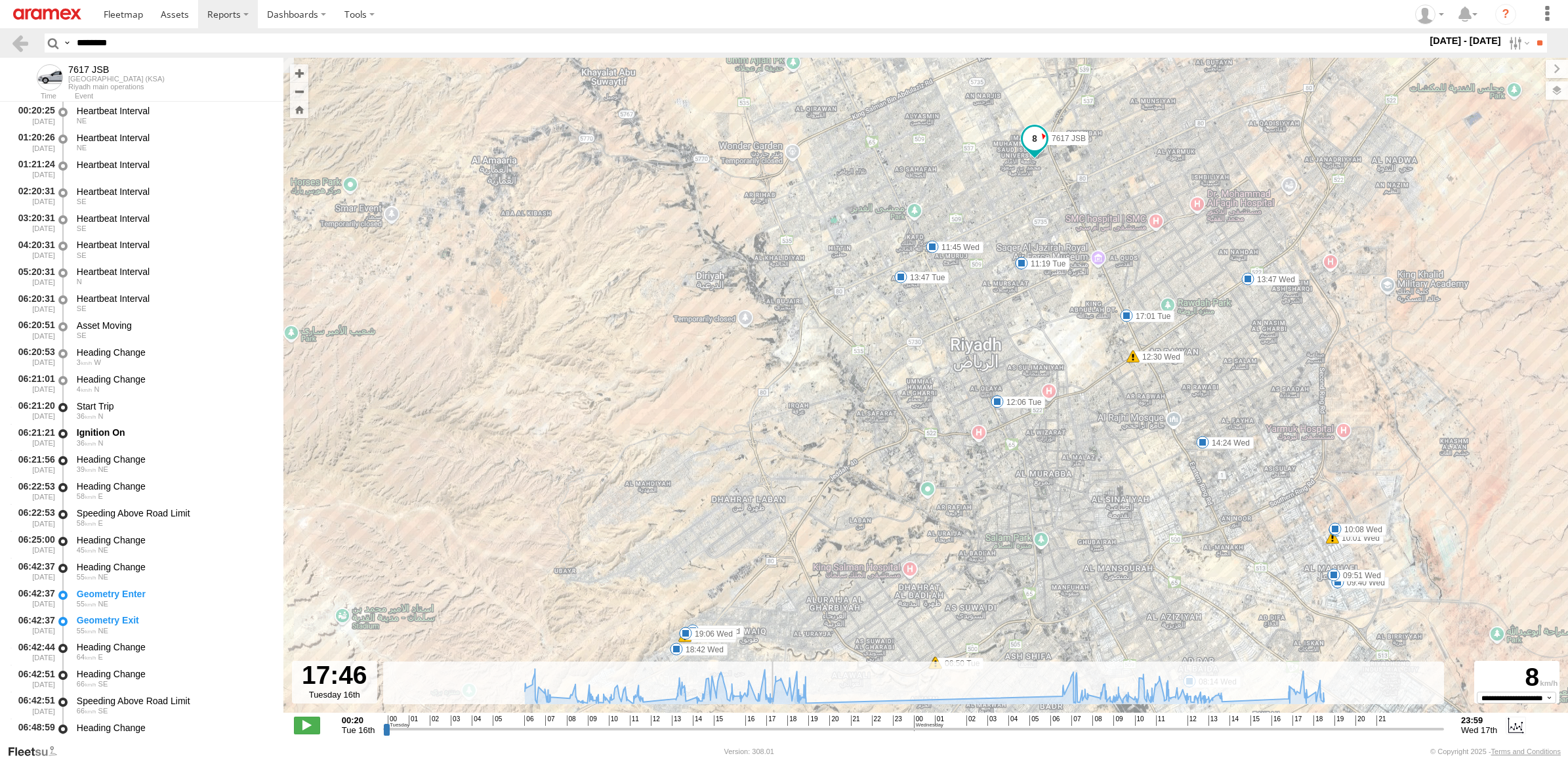
drag, startPoint x: 789, startPoint y: 726, endPoint x: 771, endPoint y: 740, distance: 22.8
click at [771, 735] on input "range" at bounding box center [913, 728] width 1060 height 12
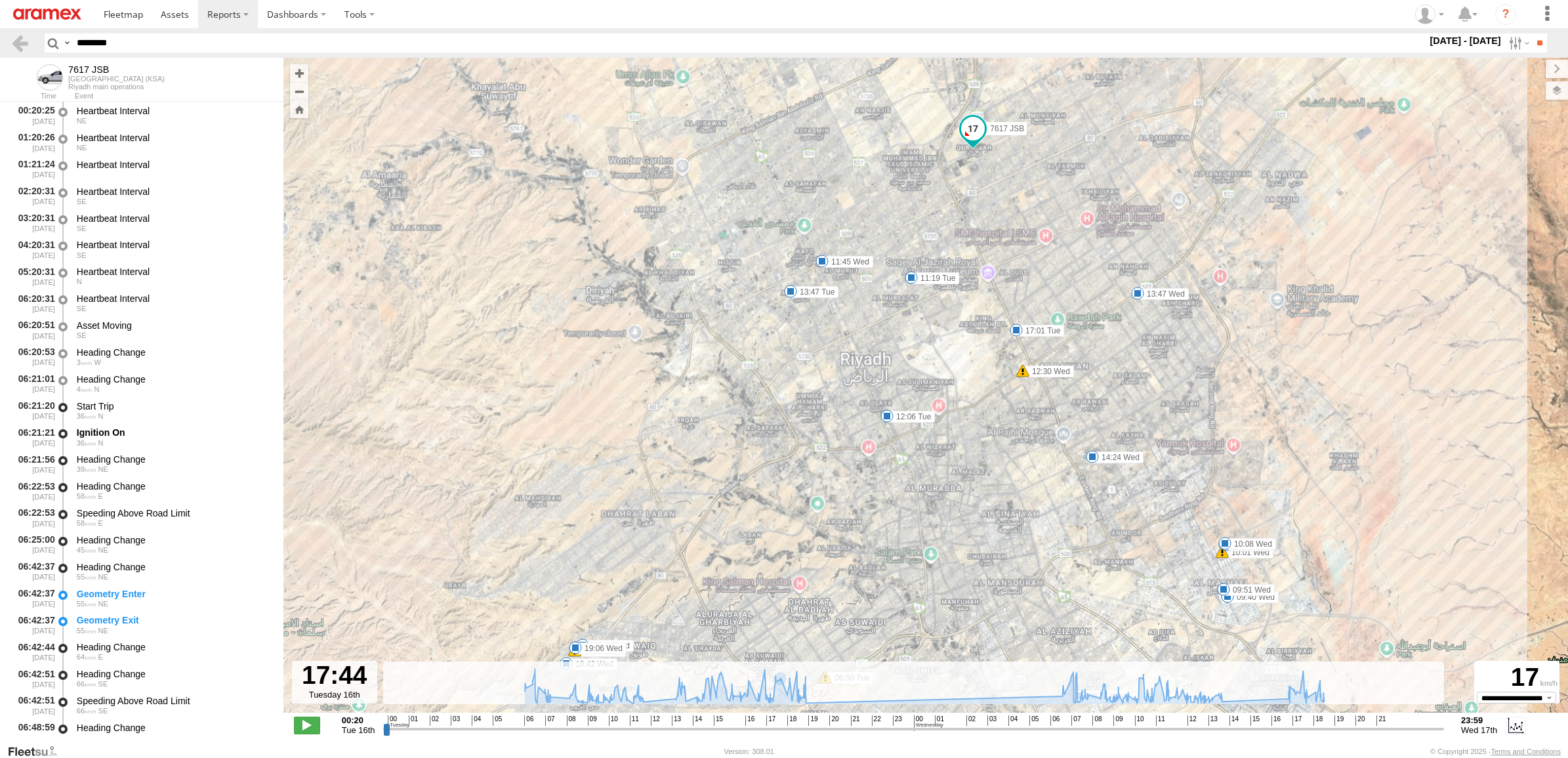
drag, startPoint x: 990, startPoint y: 536, endPoint x: 1007, endPoint y: 254, distance: 282.5
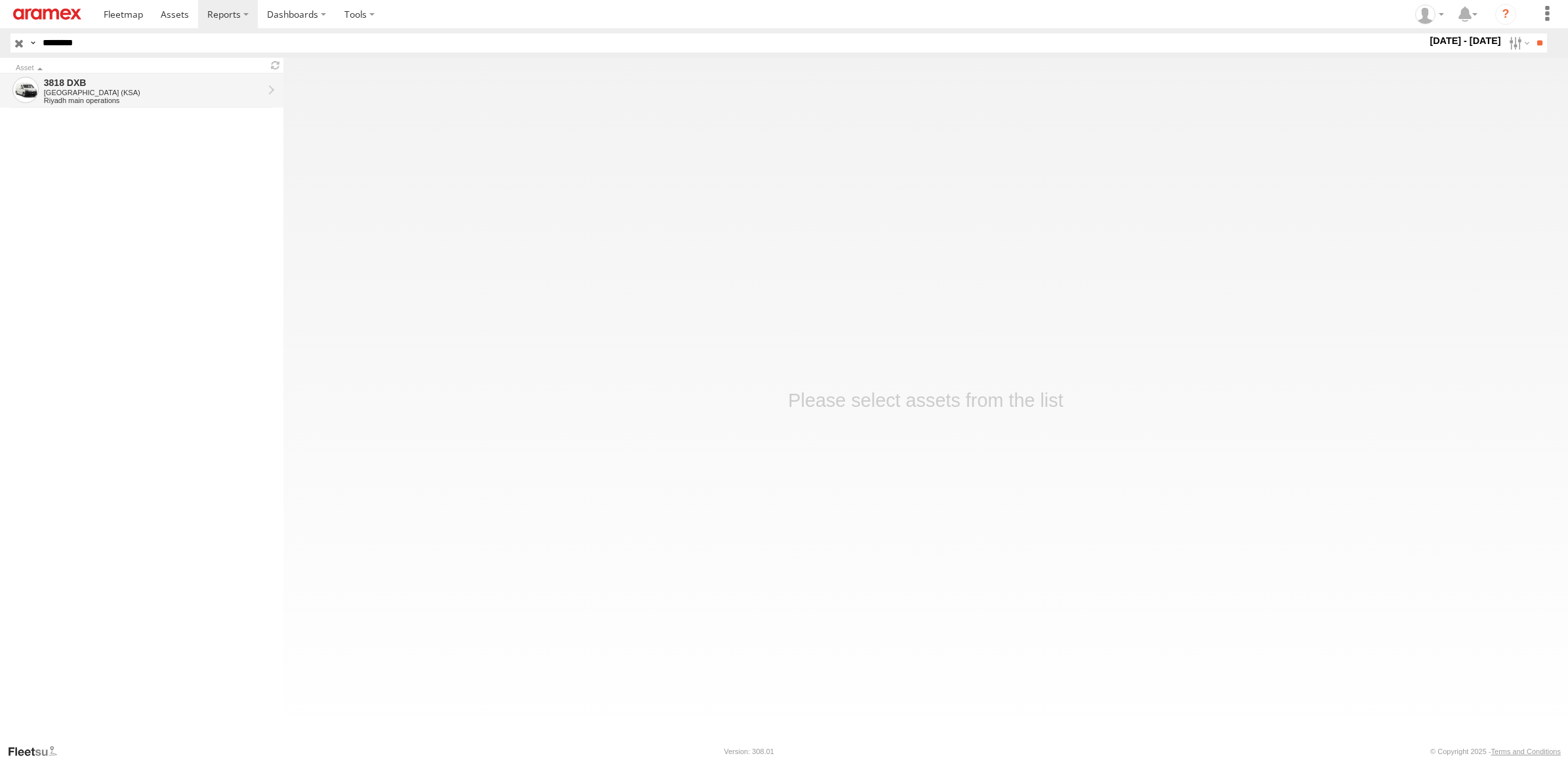
click at [143, 102] on div "Riyadh main operations" at bounding box center [154, 100] width 219 height 8
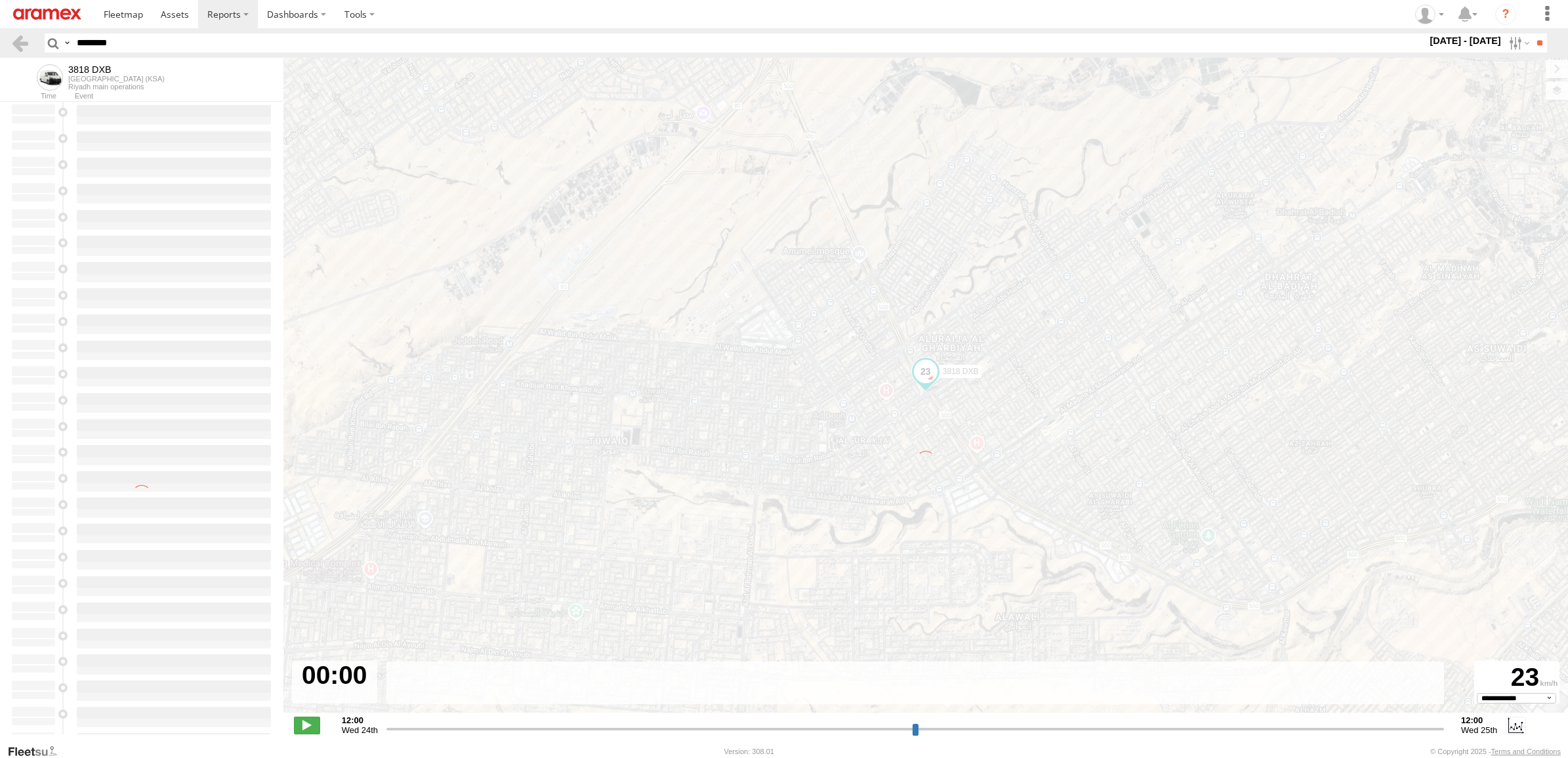
select select "**********"
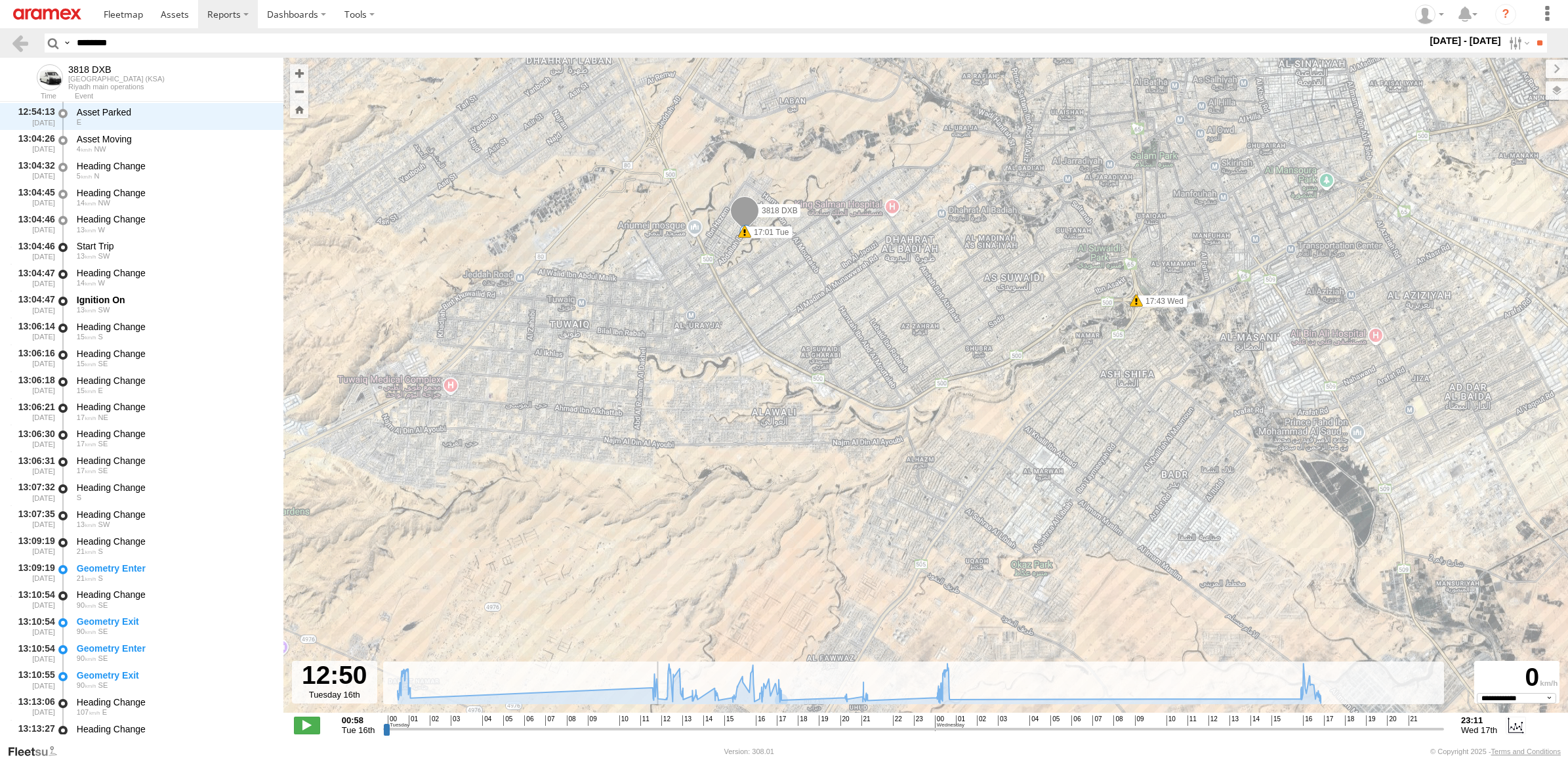
scroll to position [4419, 0]
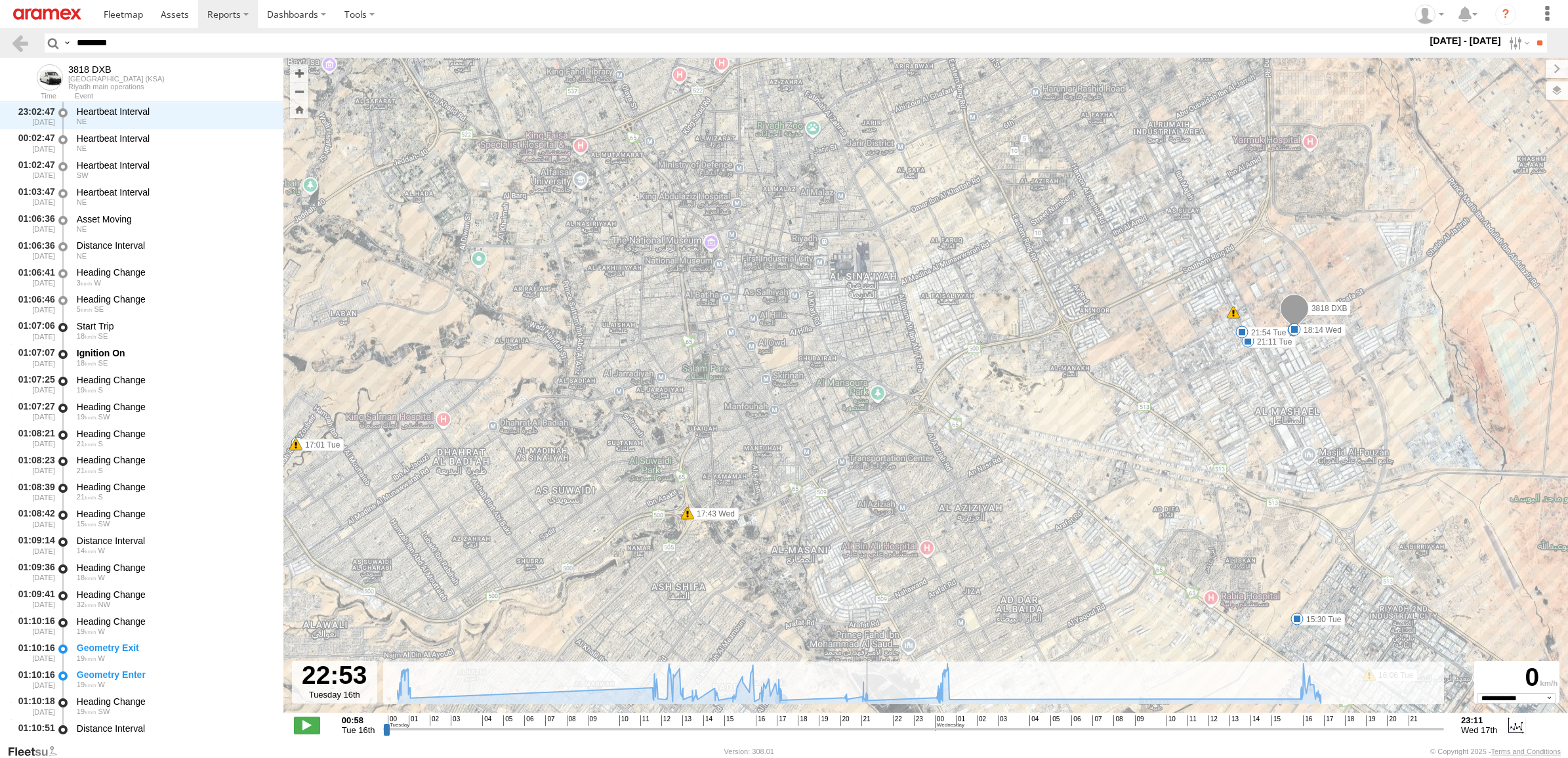
drag, startPoint x: 784, startPoint y: 726, endPoint x: 886, endPoint y: 712, distance: 103.0
type input "**********"
click at [886, 722] on input "range" at bounding box center [913, 728] width 1060 height 12
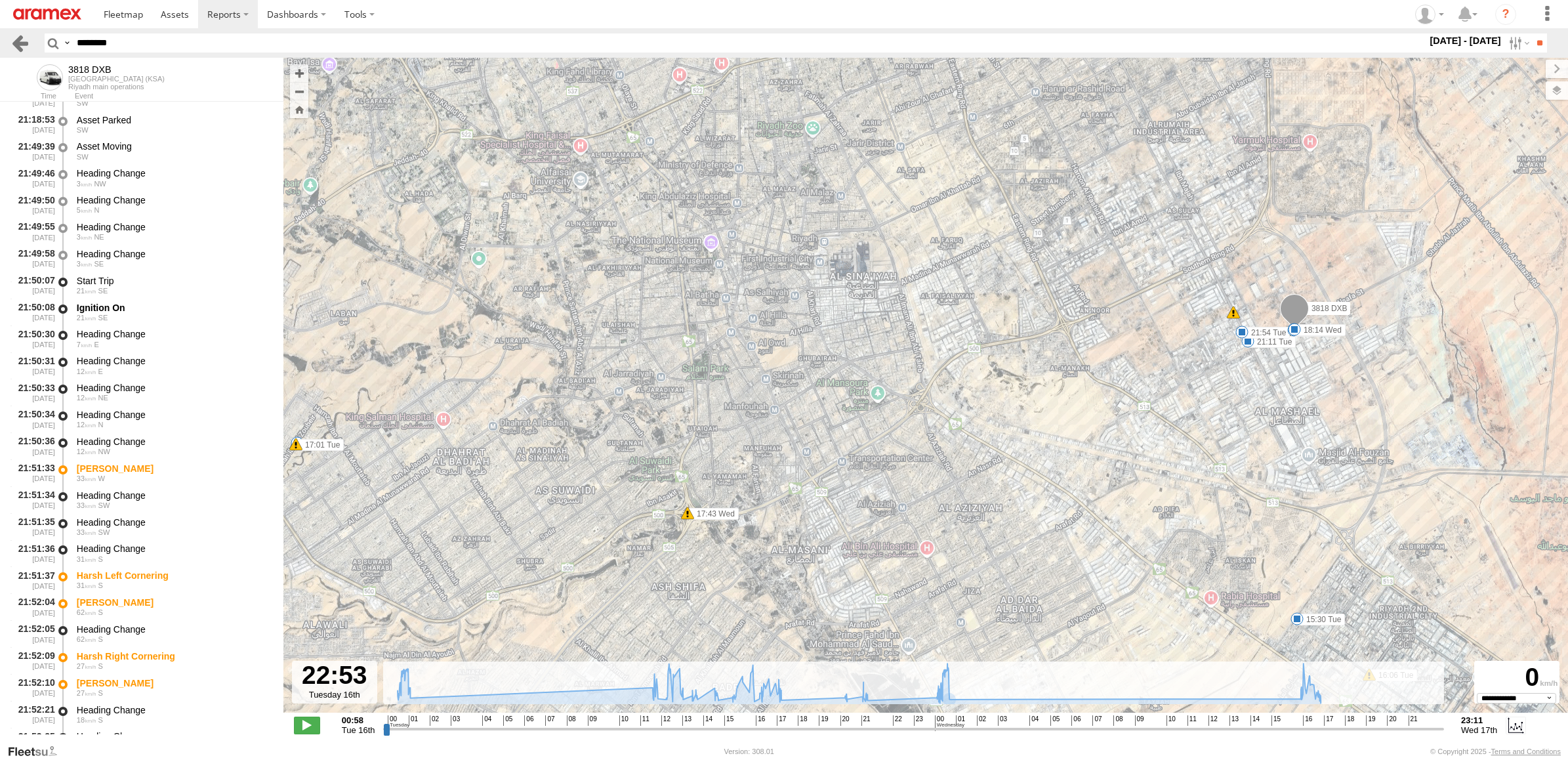
drag, startPoint x: 161, startPoint y: 36, endPoint x: 12, endPoint y: 36, distance: 149.0
click at [9, 35] on header "Search Query Asset ID Asset Label Registration Manufacturer Model VIN Job ID" at bounding box center [784, 42] width 1568 height 30
paste input "text"
type input "********"
click at [1532, 34] on input "**" at bounding box center [1539, 43] width 15 height 19
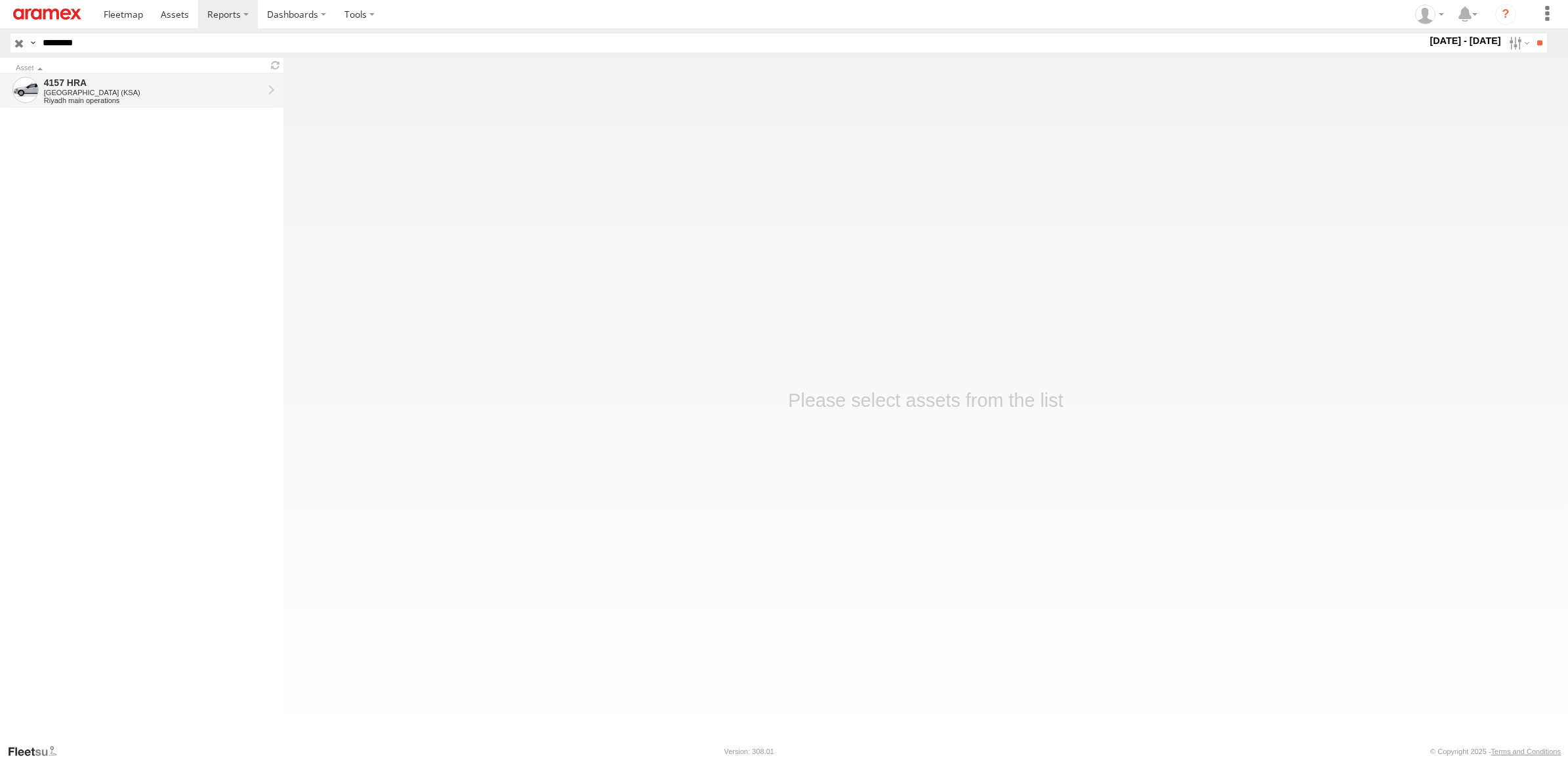
click at [148, 87] on div "4157 HRA" at bounding box center [154, 83] width 219 height 12
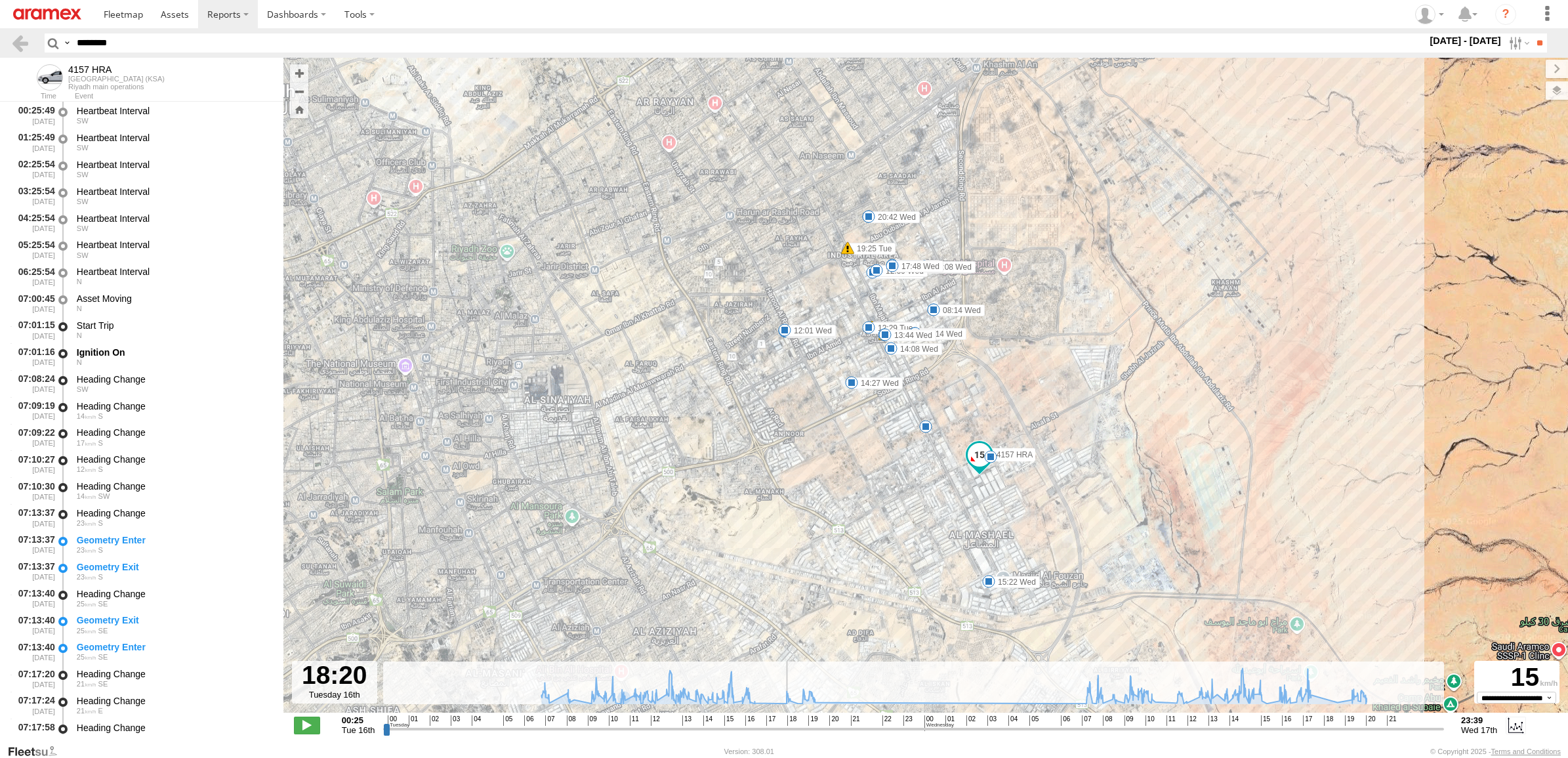
drag, startPoint x: 799, startPoint y: 726, endPoint x: 785, endPoint y: 726, distance: 14.0
click at [785, 726] on input "range" at bounding box center [913, 728] width 1060 height 12
drag, startPoint x: 785, startPoint y: 726, endPoint x: 832, endPoint y: 644, distance: 94.5
click at [797, 722] on input "range" at bounding box center [913, 728] width 1060 height 12
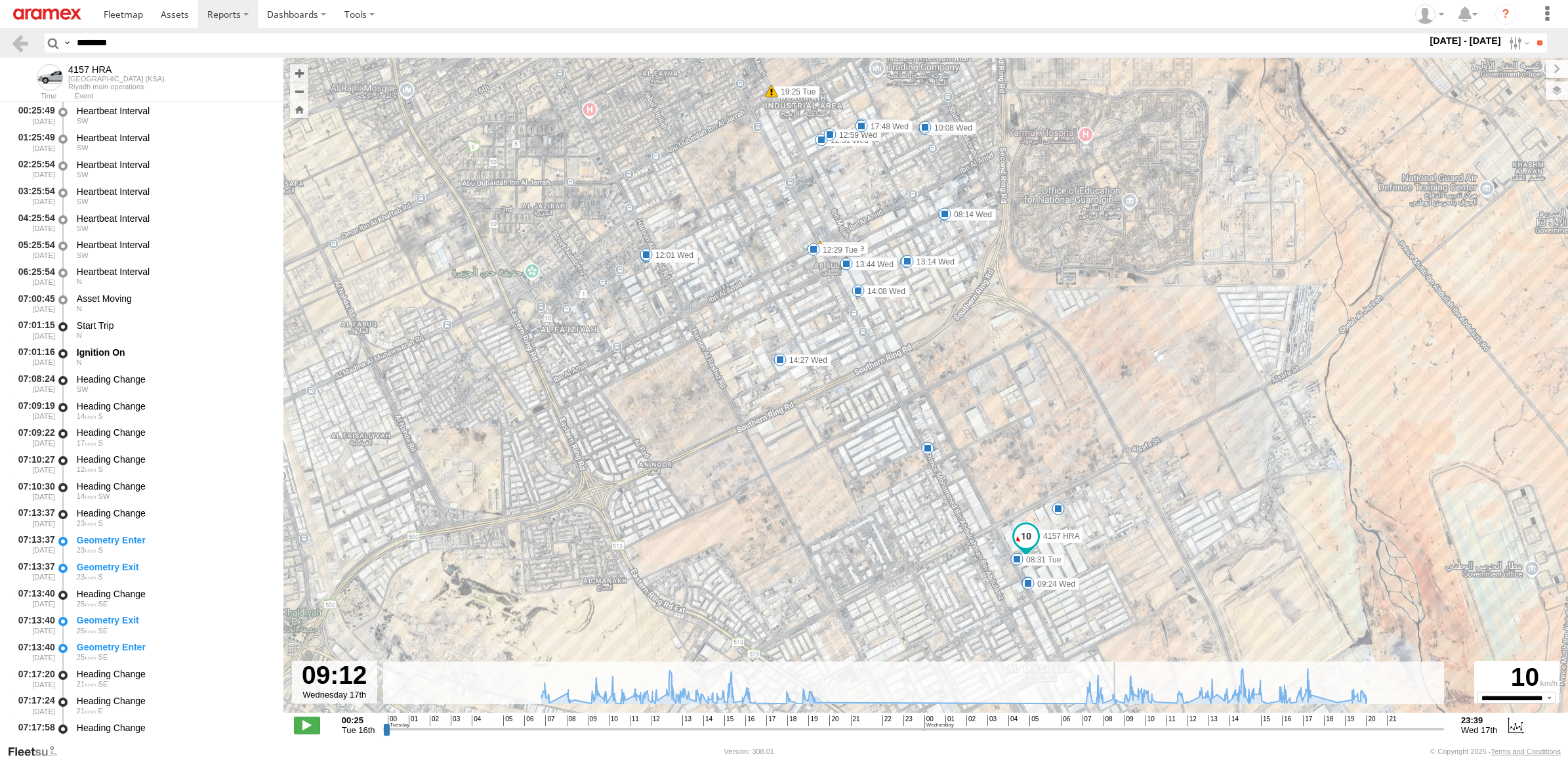
drag, startPoint x: 797, startPoint y: 733, endPoint x: 1116, endPoint y: 709, distance: 319.9
type input "**********"
click at [1116, 722] on input "range" at bounding box center [913, 728] width 1060 height 12
drag, startPoint x: 155, startPoint y: 40, endPoint x: -3, endPoint y: 14, distance: 160.1
click at [0, 14] on html at bounding box center [784, 379] width 1568 height 758
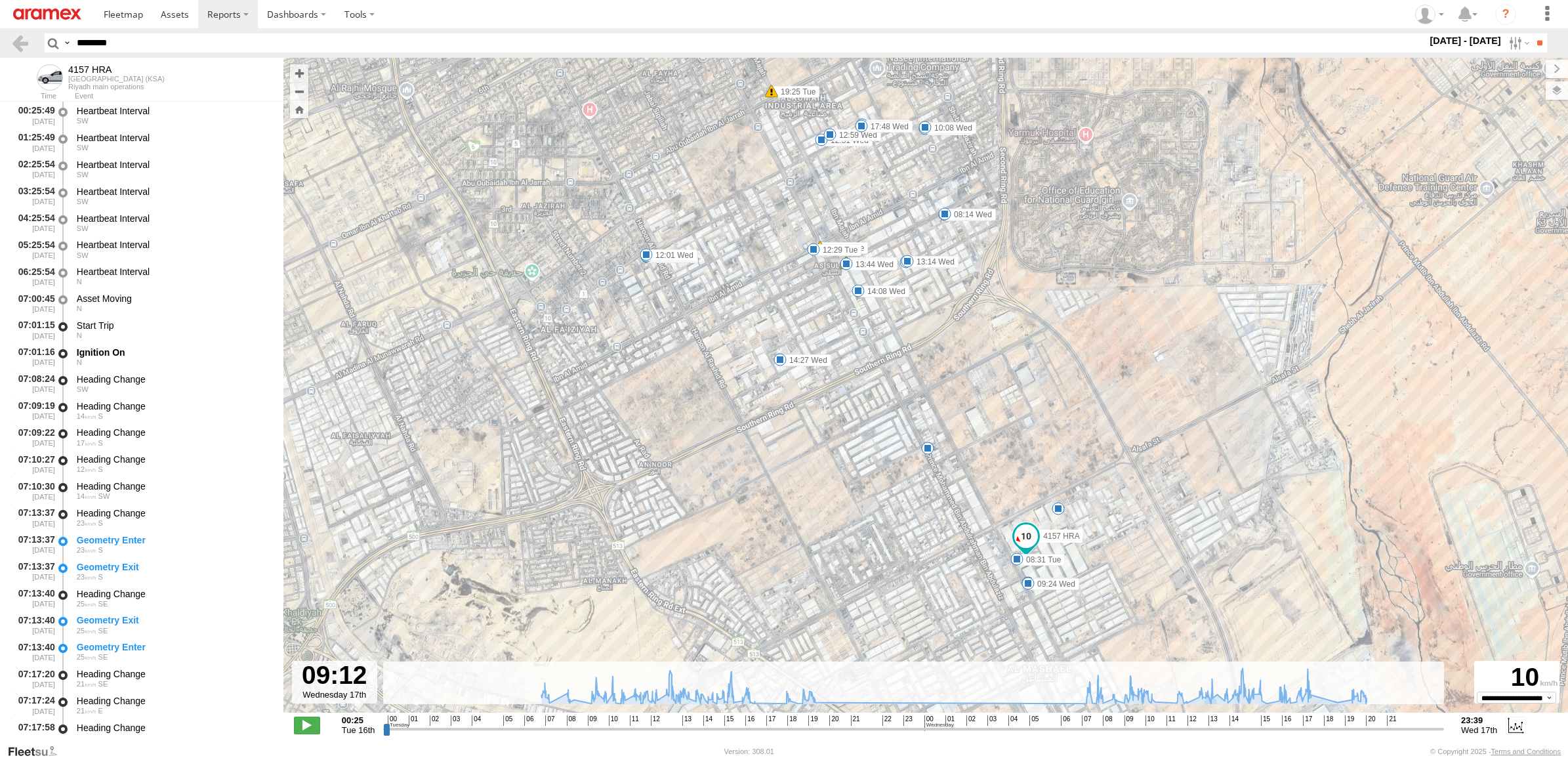
paste input "text"
type input "********"
click at [1532, 34] on input "**" at bounding box center [1539, 43] width 15 height 19
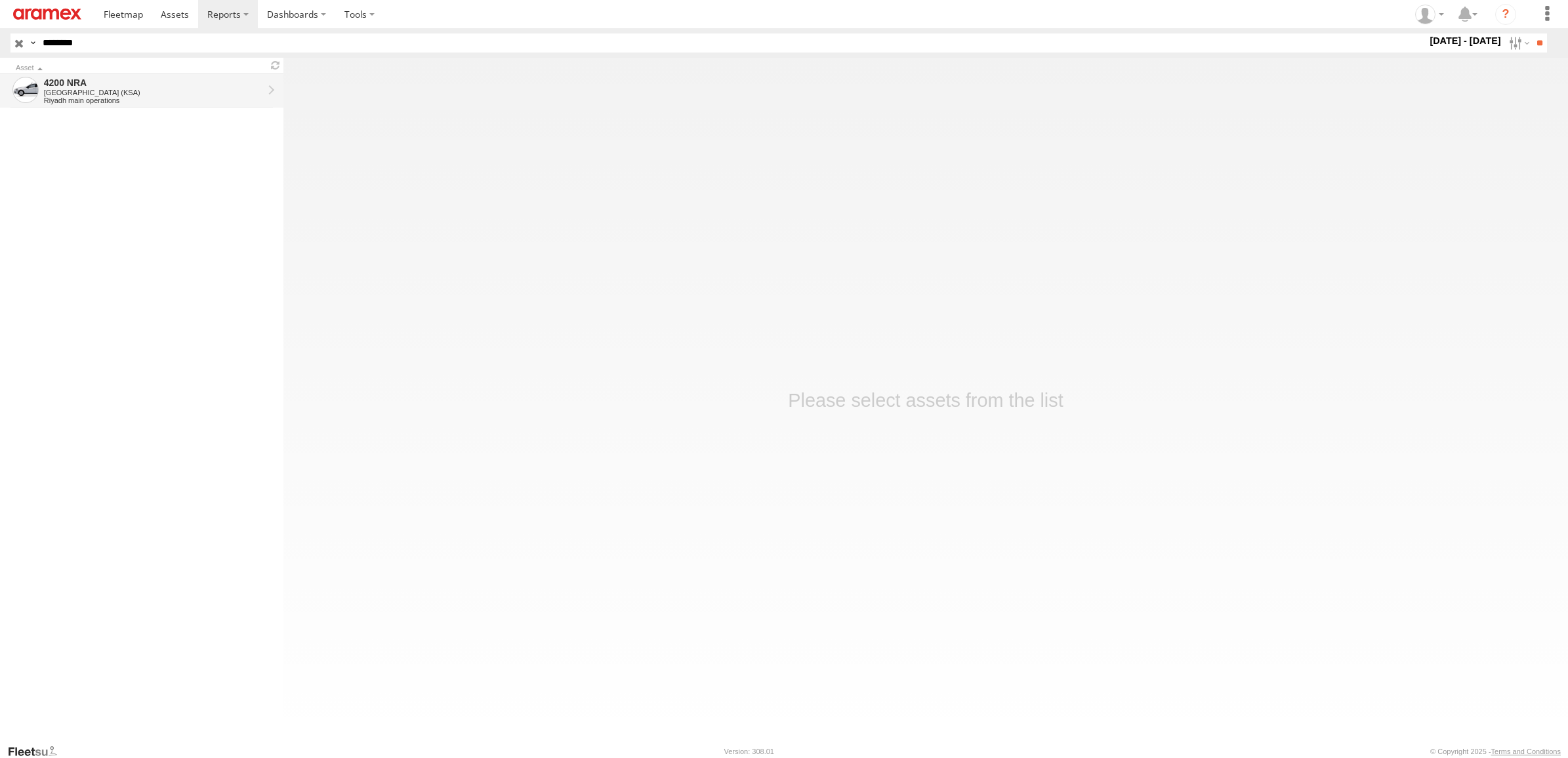
click at [61, 100] on div "Riyadh main operations" at bounding box center [154, 100] width 219 height 8
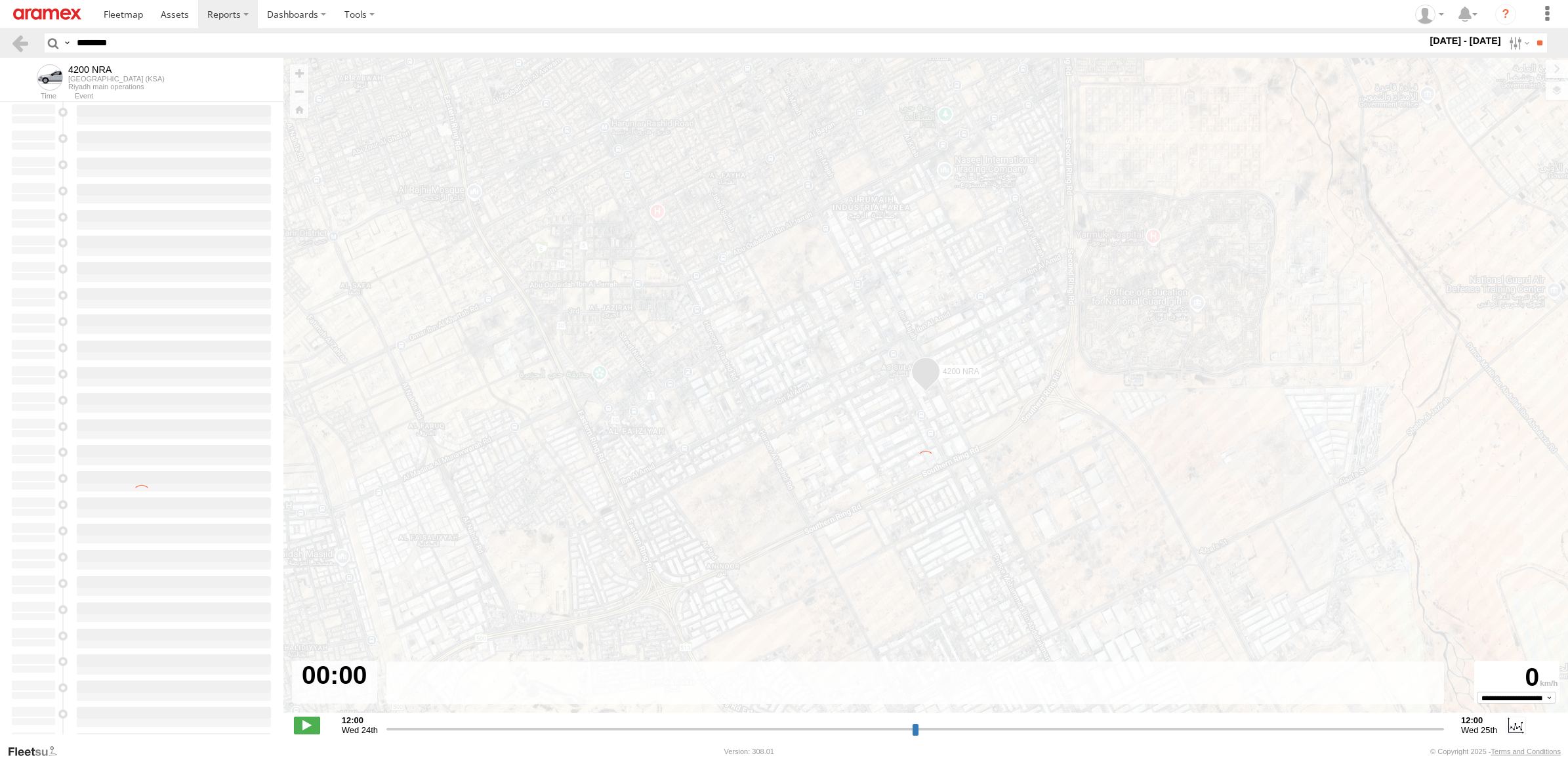
click at [723, 728] on input "range" at bounding box center [915, 728] width 1057 height 12
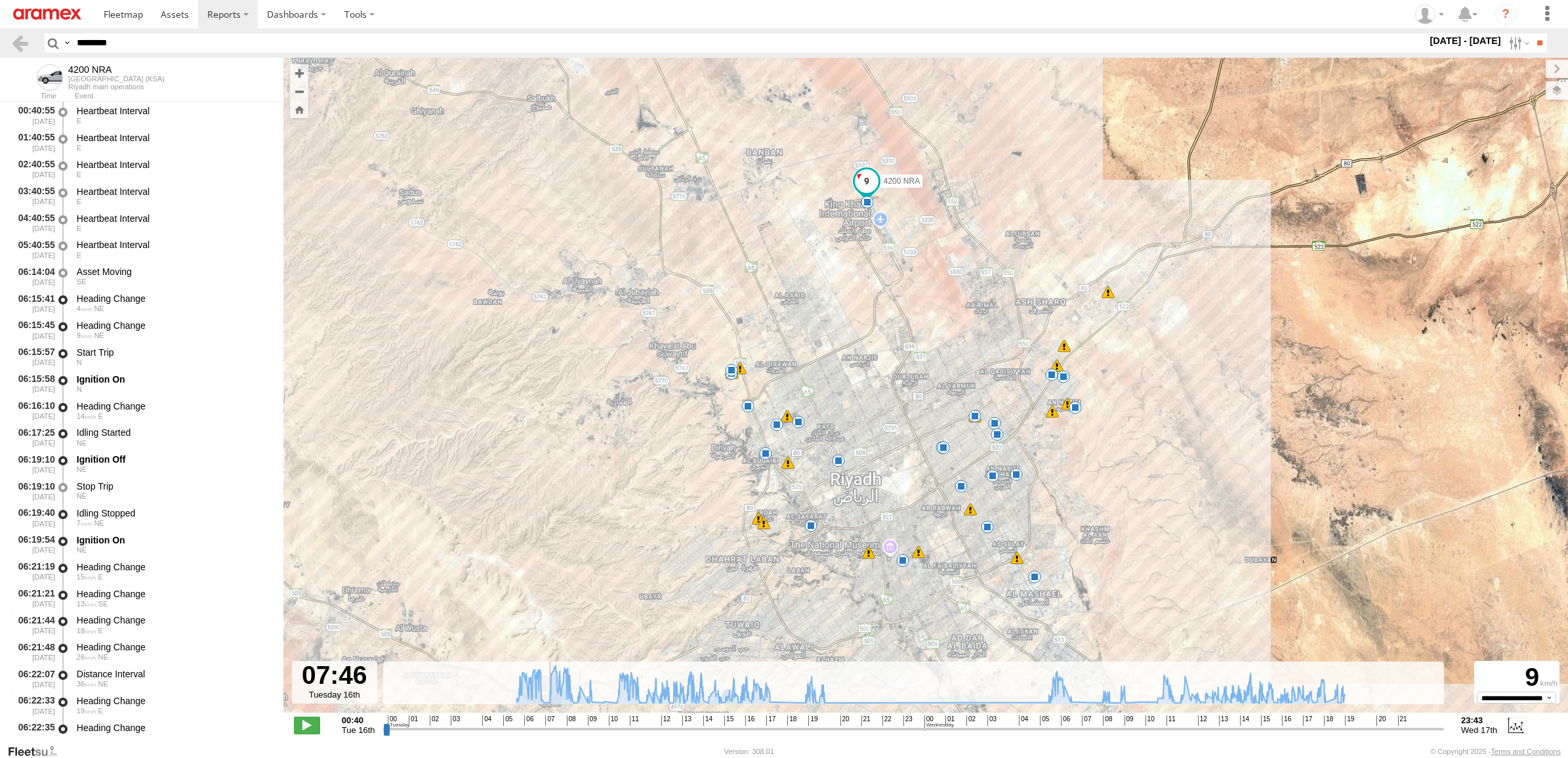
drag, startPoint x: 716, startPoint y: 726, endPoint x: 545, endPoint y: 746, distance: 172.2
click at [545, 735] on input "range" at bounding box center [913, 728] width 1060 height 12
drag, startPoint x: 543, startPoint y: 732, endPoint x: 1087, endPoint y: 689, distance: 545.7
type input "**********"
click at [1087, 722] on input "range" at bounding box center [913, 728] width 1060 height 12
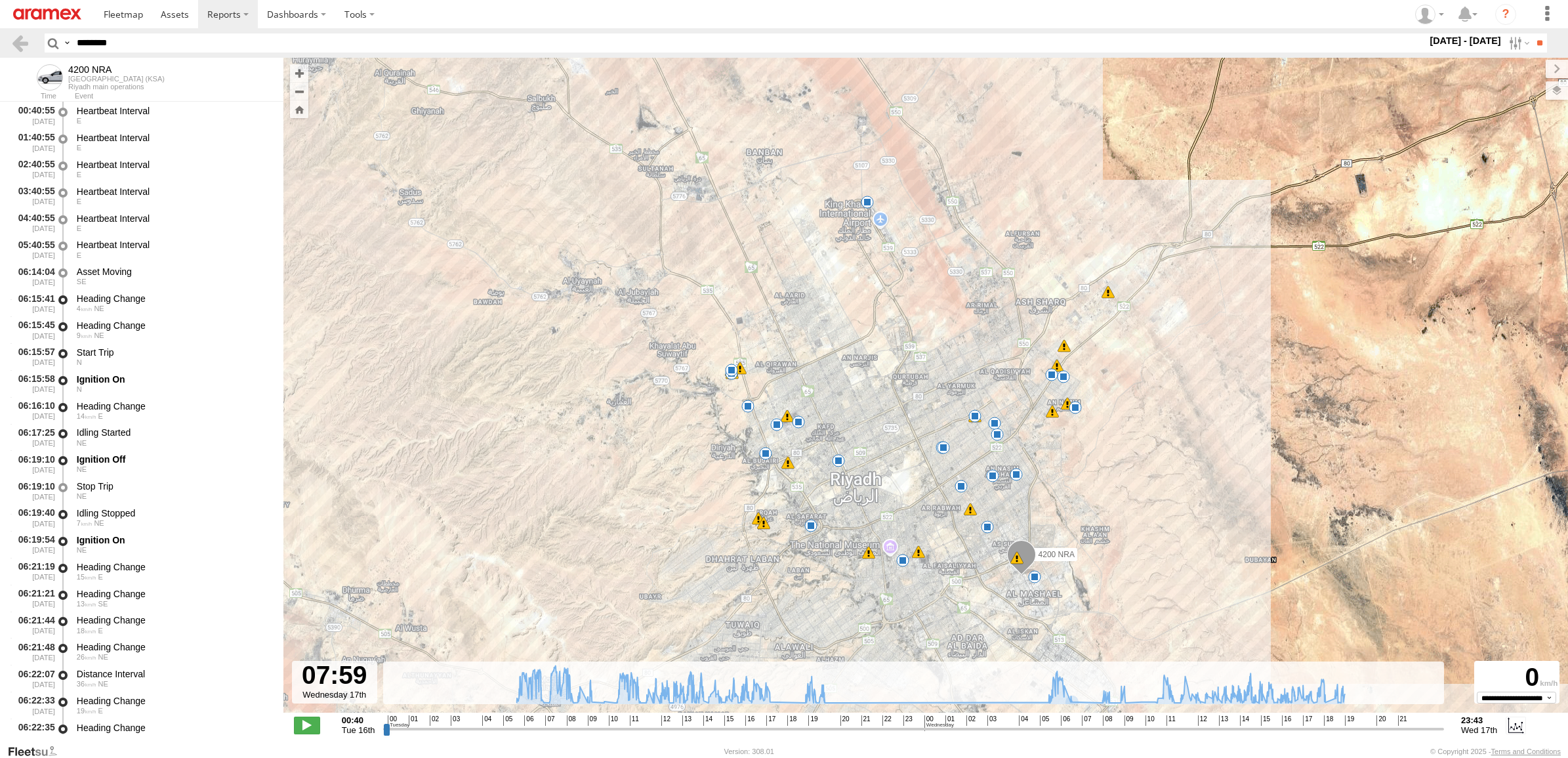
drag, startPoint x: 152, startPoint y: 35, endPoint x: 0, endPoint y: 30, distance: 152.1
click at [0, 28] on html at bounding box center [784, 379] width 1568 height 758
paste input "text"
type input "********"
click at [1507, 50] on label at bounding box center [1517, 43] width 28 height 19
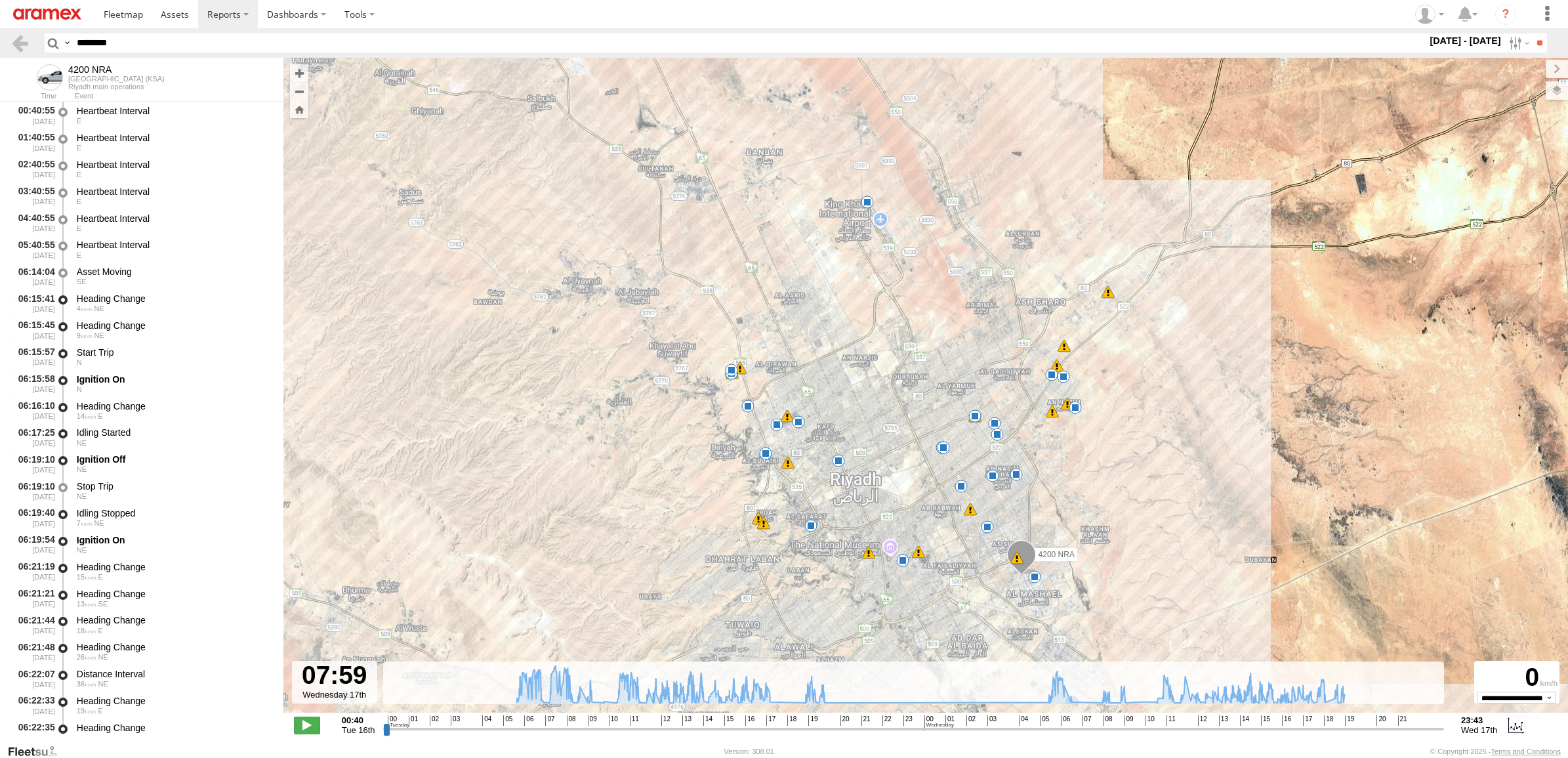
click at [0, 0] on label at bounding box center [0, 0] width 0 height 0
click at [1536, 33] on header "Search Query Asset ID Asset Label Registration Manufacturer Model VIN Job ID" at bounding box center [784, 42] width 1568 height 30
click at [1537, 42] on input "**" at bounding box center [1539, 43] width 15 height 19
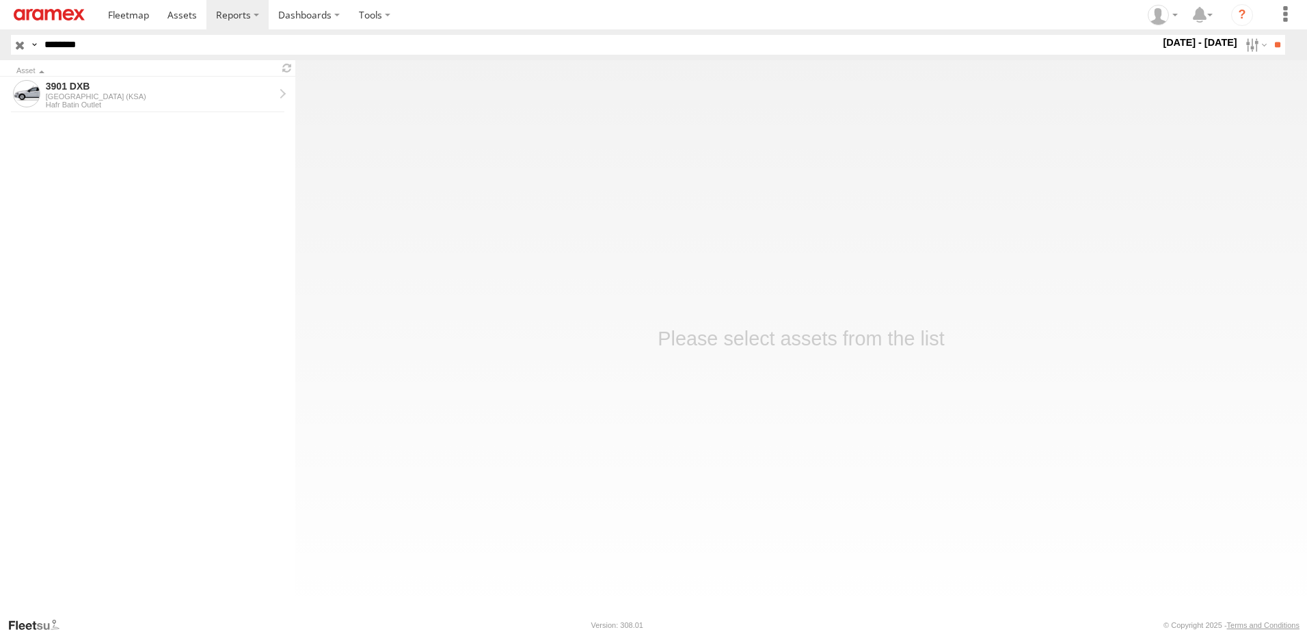
click at [1059, 149] on main "Asset 3901 DXB [GEOGRAPHIC_DATA] (KSA) Hafr Batin Outlet Roadmap" at bounding box center [653, 338] width 1307 height 556
click at [100, 100] on div "Hafr Batin Outlet" at bounding box center [160, 104] width 228 height 8
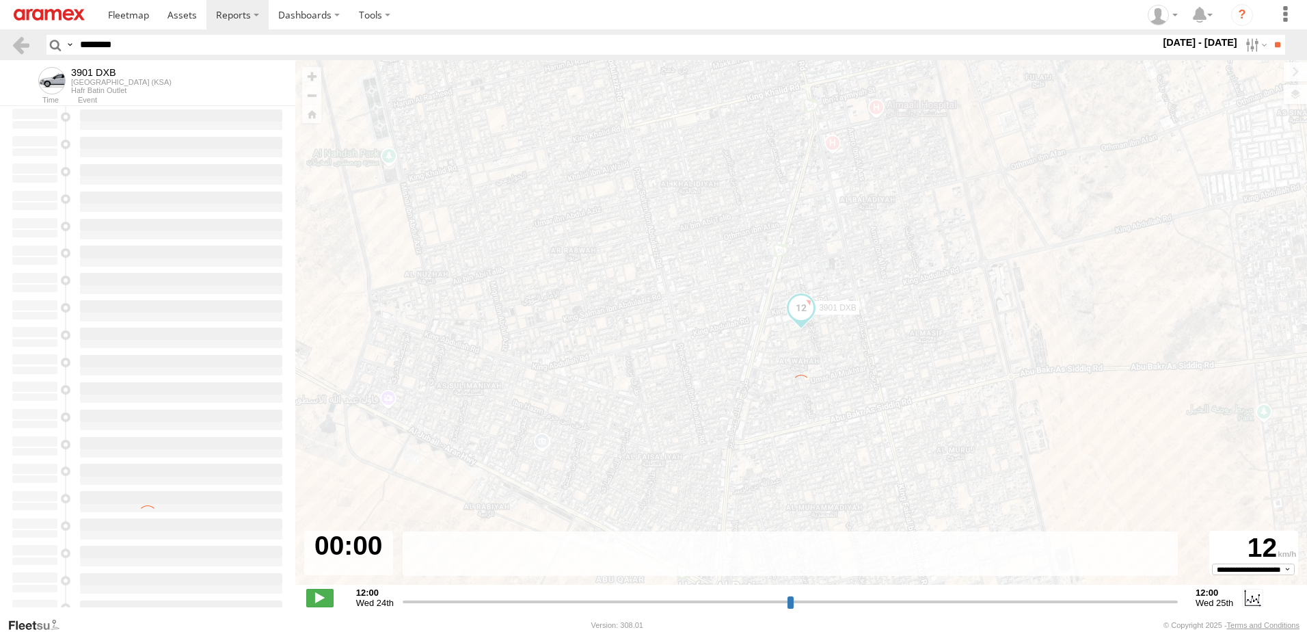
type input "**********"
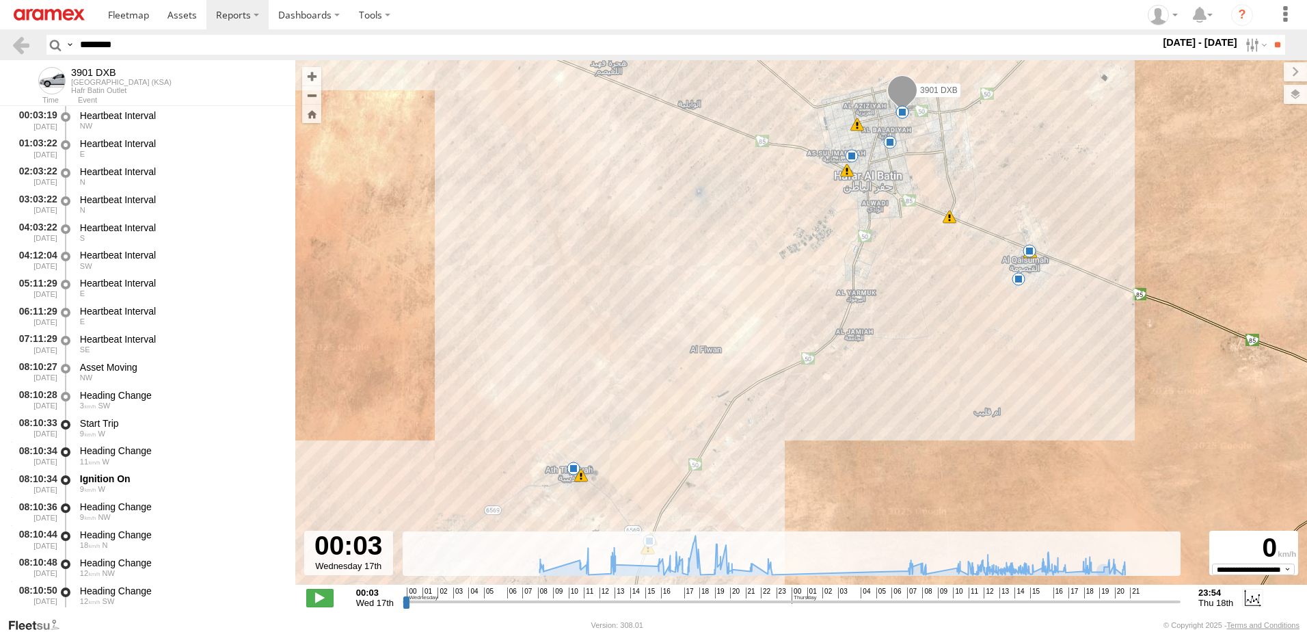
drag, startPoint x: 154, startPoint y: 51, endPoint x: 49, endPoint y: 53, distance: 105.3
click at [57, 47] on div "Search Query Asset ID Asset Label Registration Manufacturer Model VIN Job ID" at bounding box center [657, 45] width 1223 height 20
paste input "text"
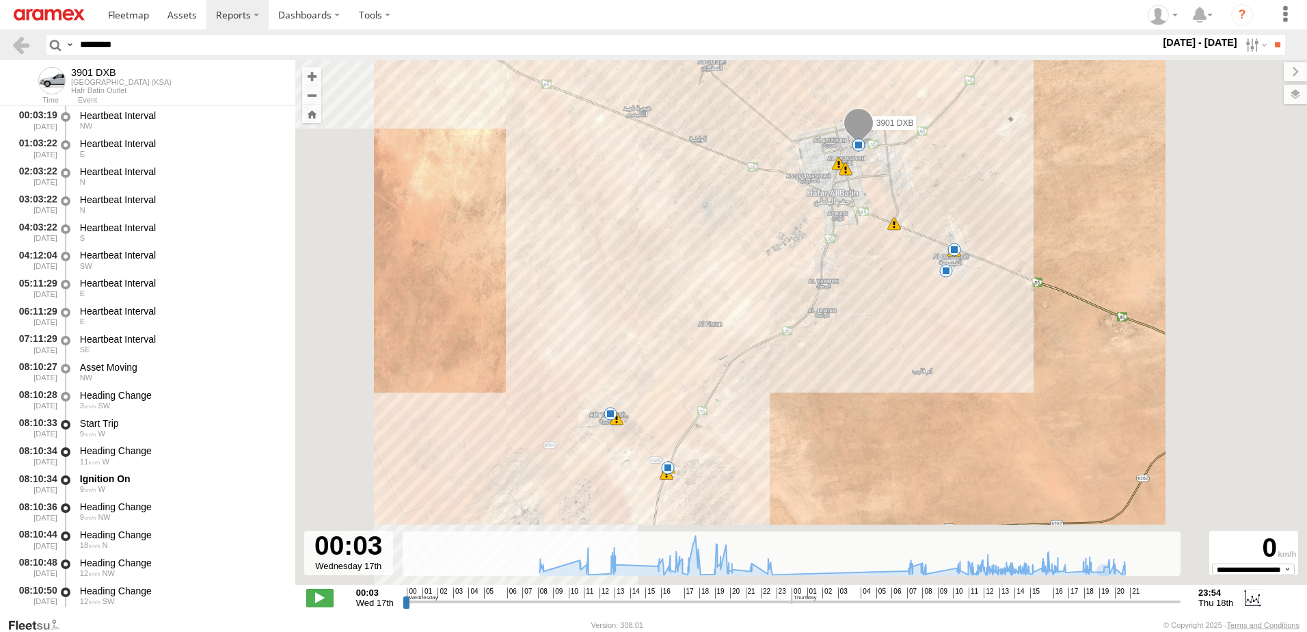
type input "********"
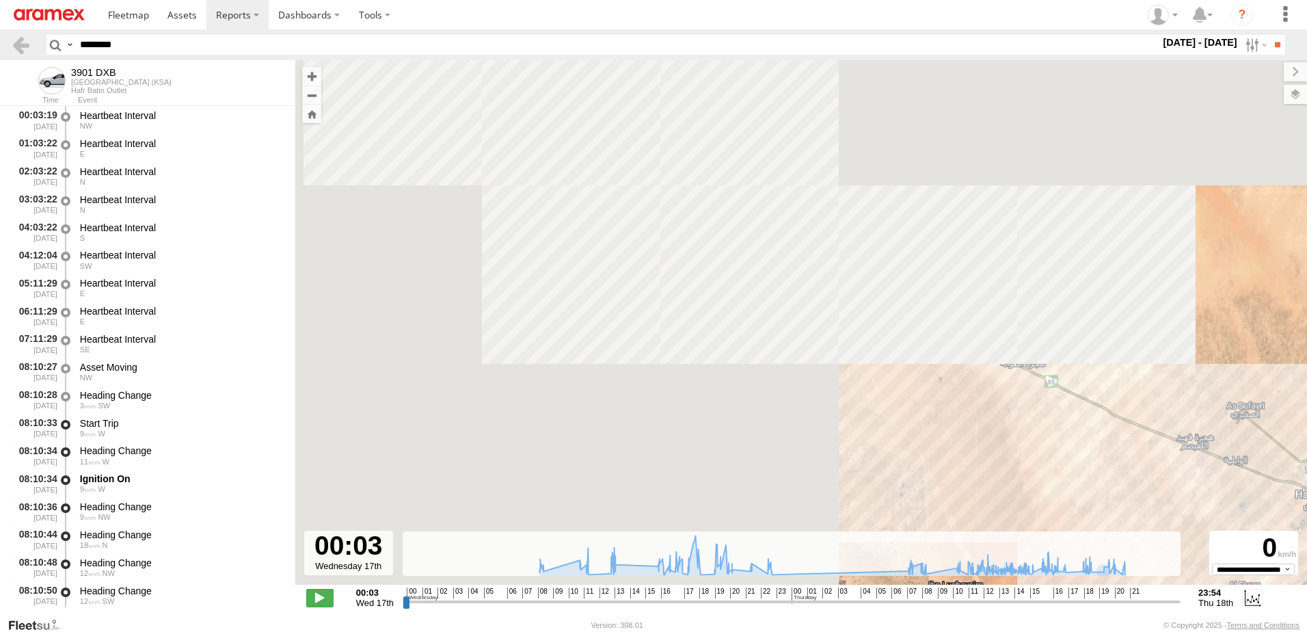
drag, startPoint x: 808, startPoint y: 252, endPoint x: 1309, endPoint y: 519, distance: 567.9
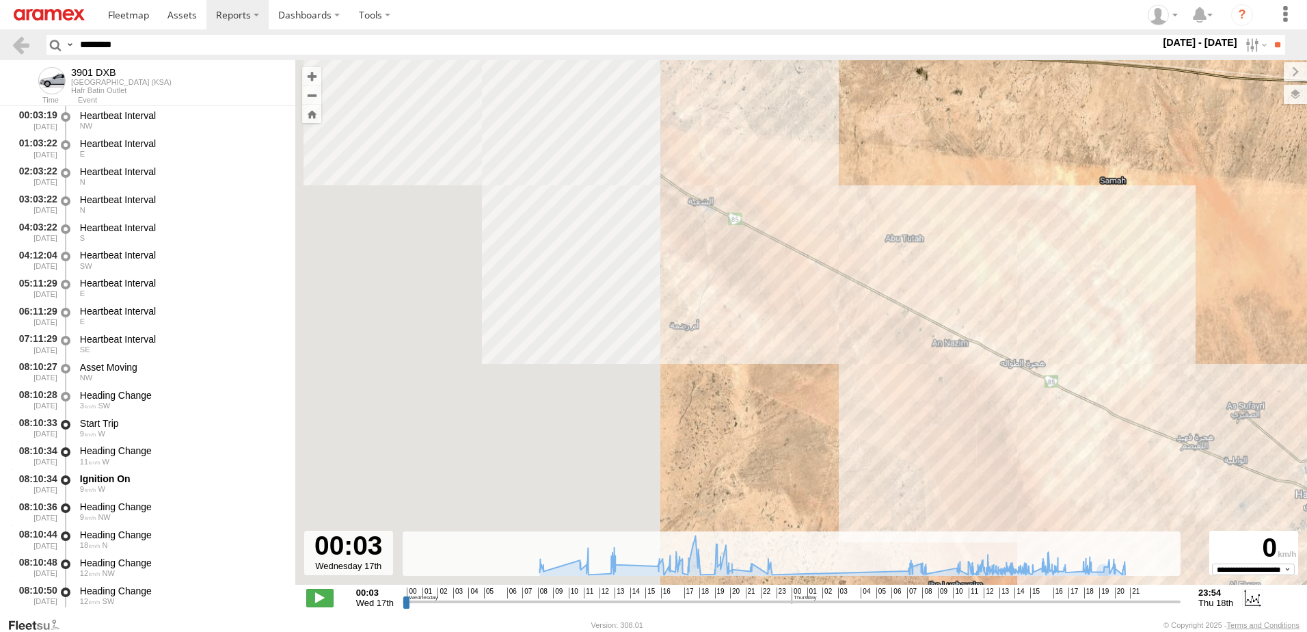
click at [1306, 519] on html at bounding box center [653, 316] width 1307 height 632
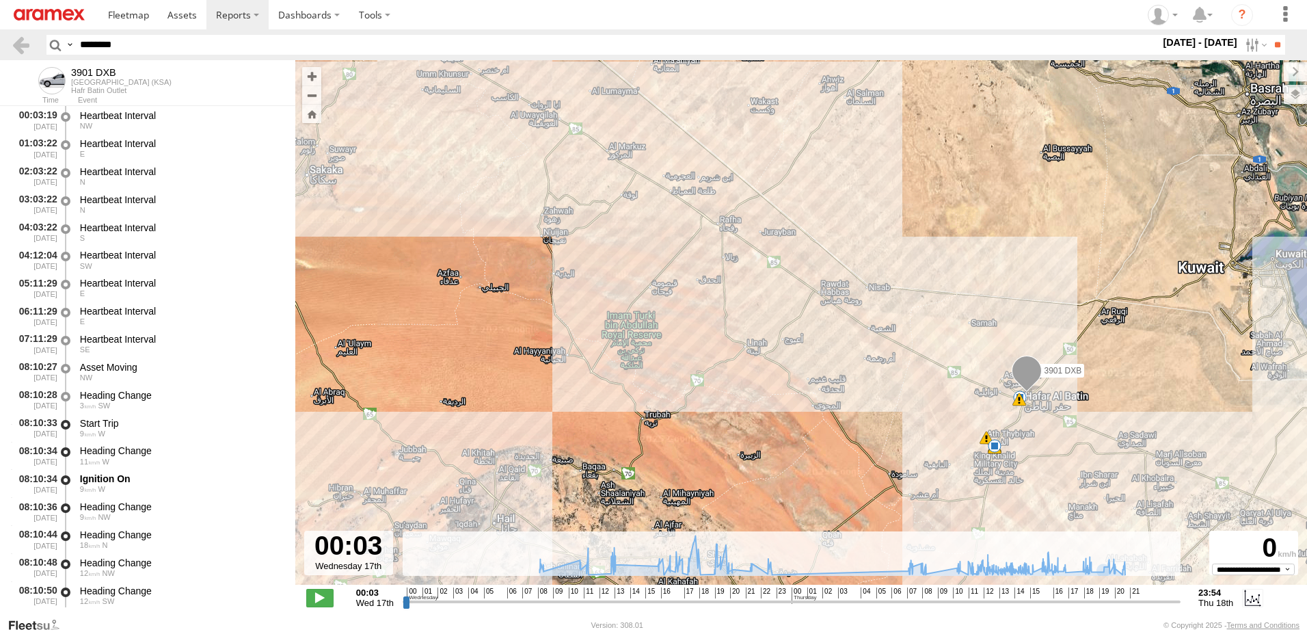
click at [250, 51] on input "********" at bounding box center [618, 45] width 1086 height 20
click at [1269, 35] on input "**" at bounding box center [1277, 45] width 16 height 20
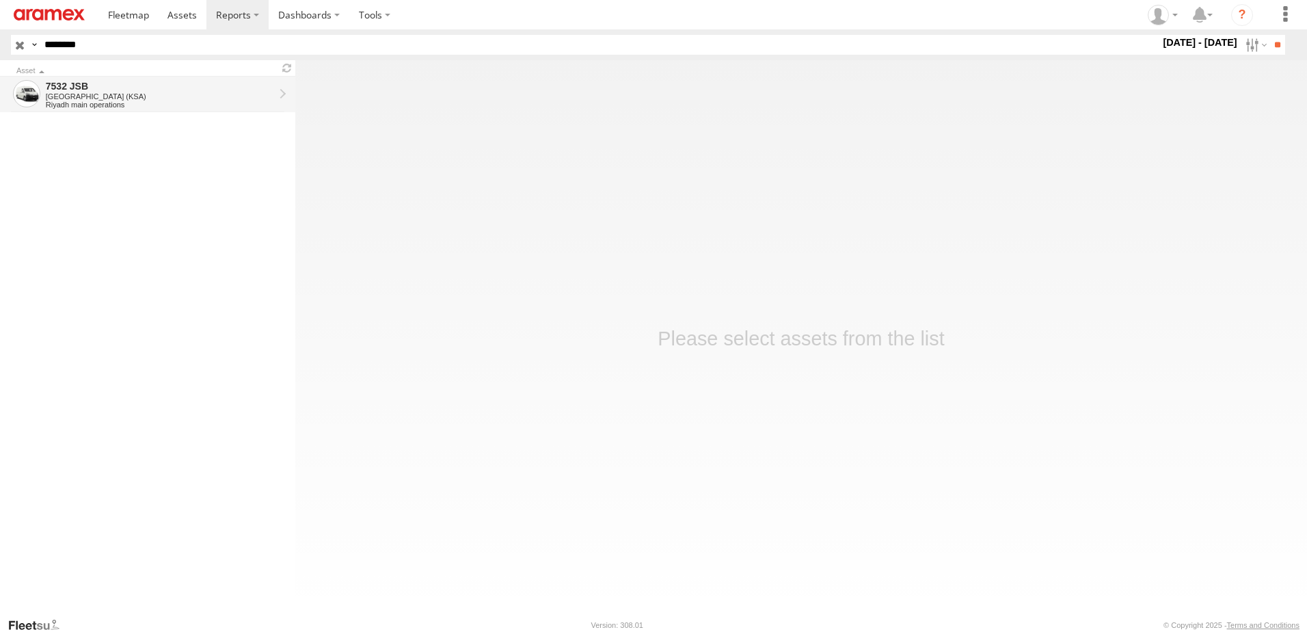
click at [113, 81] on div "7532 JSB" at bounding box center [160, 86] width 228 height 12
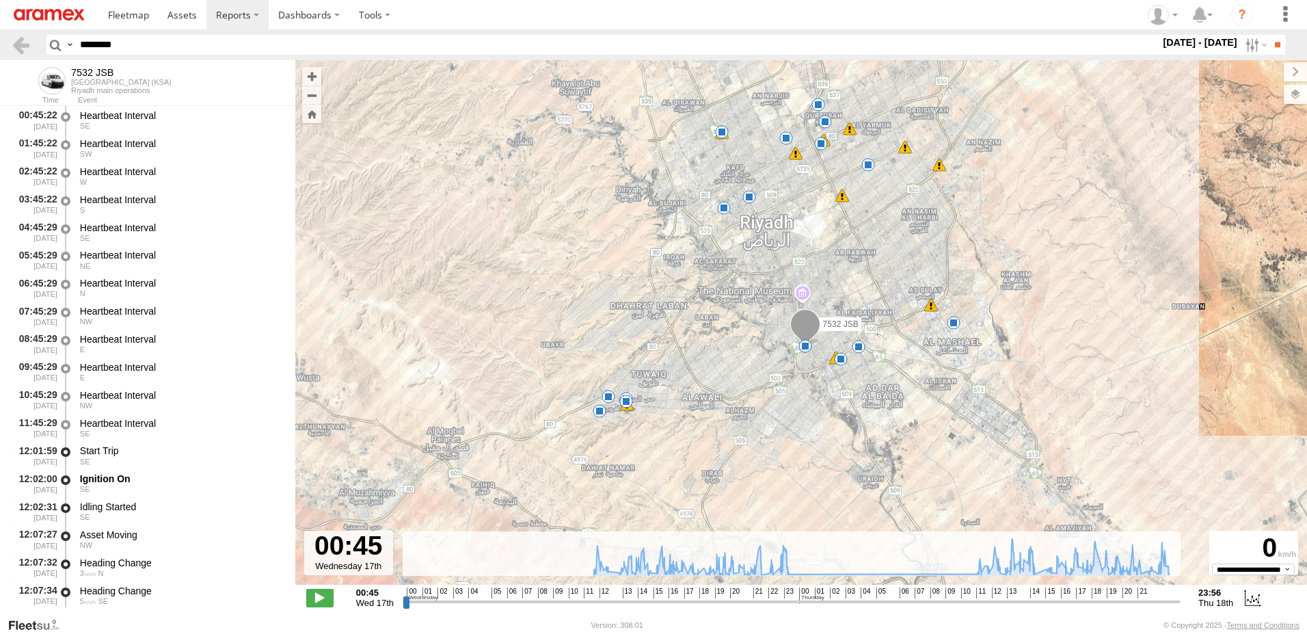
drag, startPoint x: 793, startPoint y: 359, endPoint x: 770, endPoint y: 258, distance: 103.8
click at [770, 258] on div "7532 JSB 12:23 Wed 14:33 Wed 15:26 Wed 15:34 Wed 15:43 Wed 17:25 Wed 18:23 Wed …" at bounding box center [801, 329] width 1012 height 539
drag, startPoint x: 792, startPoint y: 600, endPoint x: 1006, endPoint y: 565, distance: 216.8
type input "**********"
click at [1006, 595] on input "range" at bounding box center [792, 601] width 778 height 13
